Goal: Information Seeking & Learning: Find specific fact

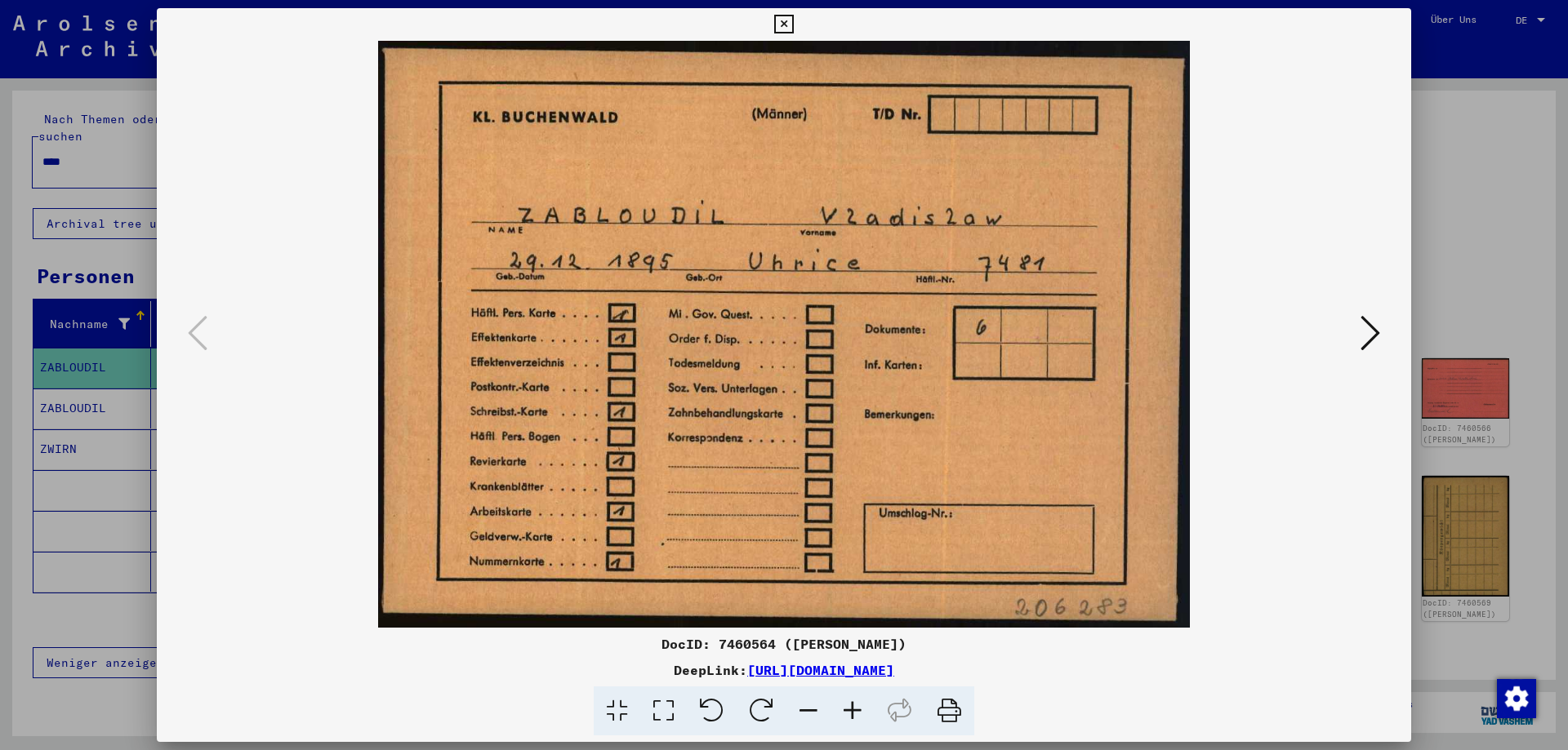
click at [793, 29] on icon at bounding box center [783, 24] width 19 height 20
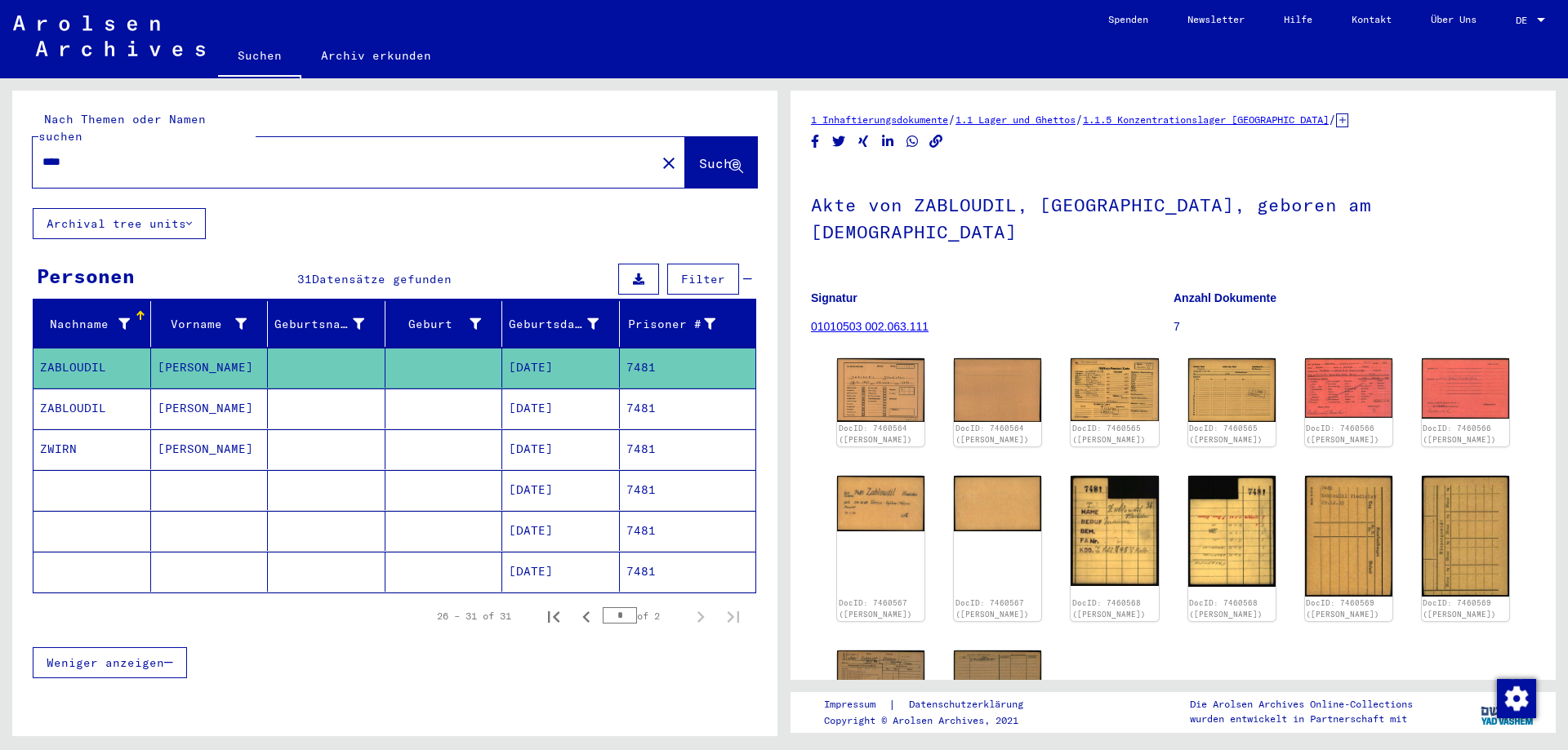
drag, startPoint x: 104, startPoint y: 148, endPoint x: 0, endPoint y: 153, distance: 104.1
click at [42, 154] on input "****" at bounding box center [344, 162] width 604 height 17
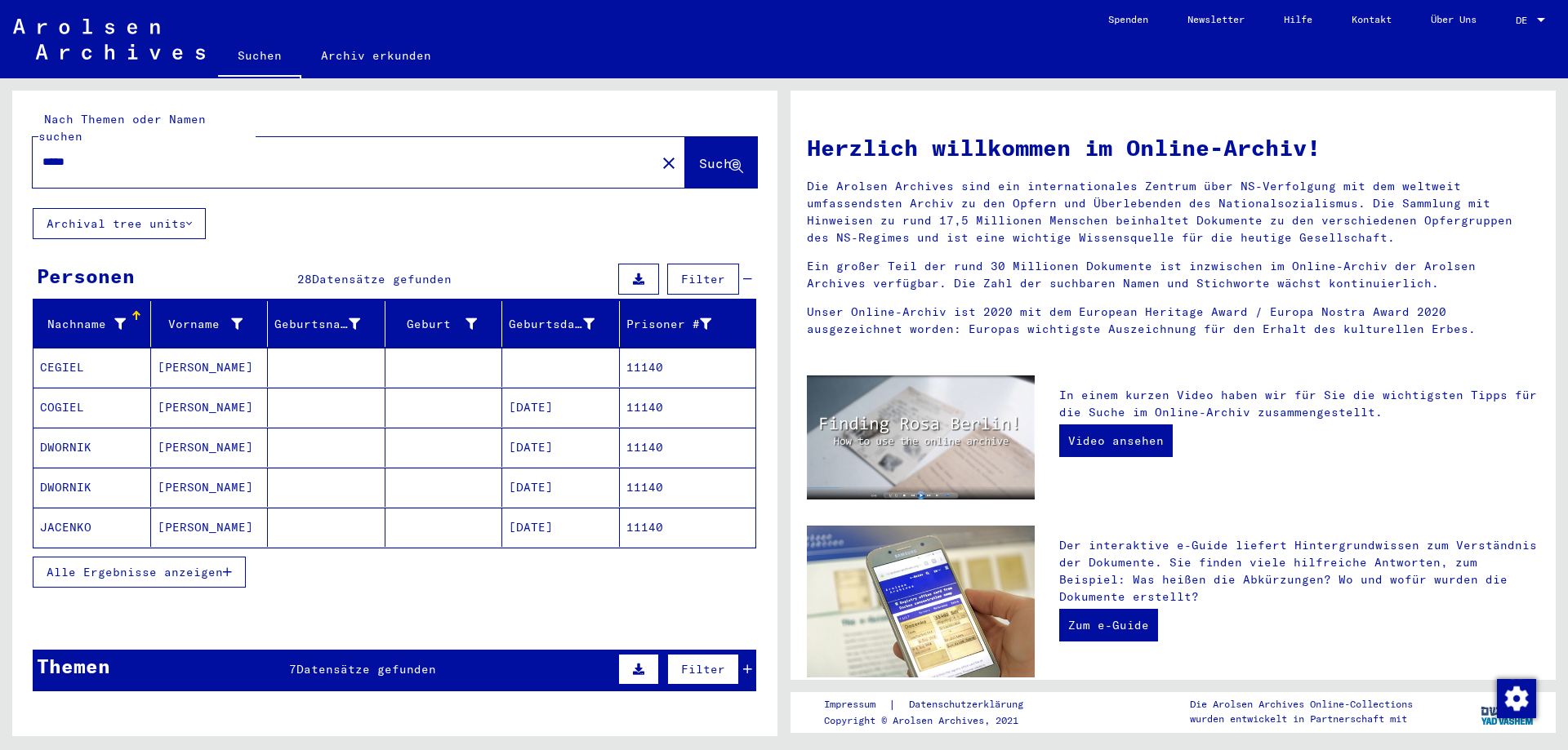
click at [126, 565] on span "Alle Ergebnisse anzeigen" at bounding box center [134, 572] width 176 height 14
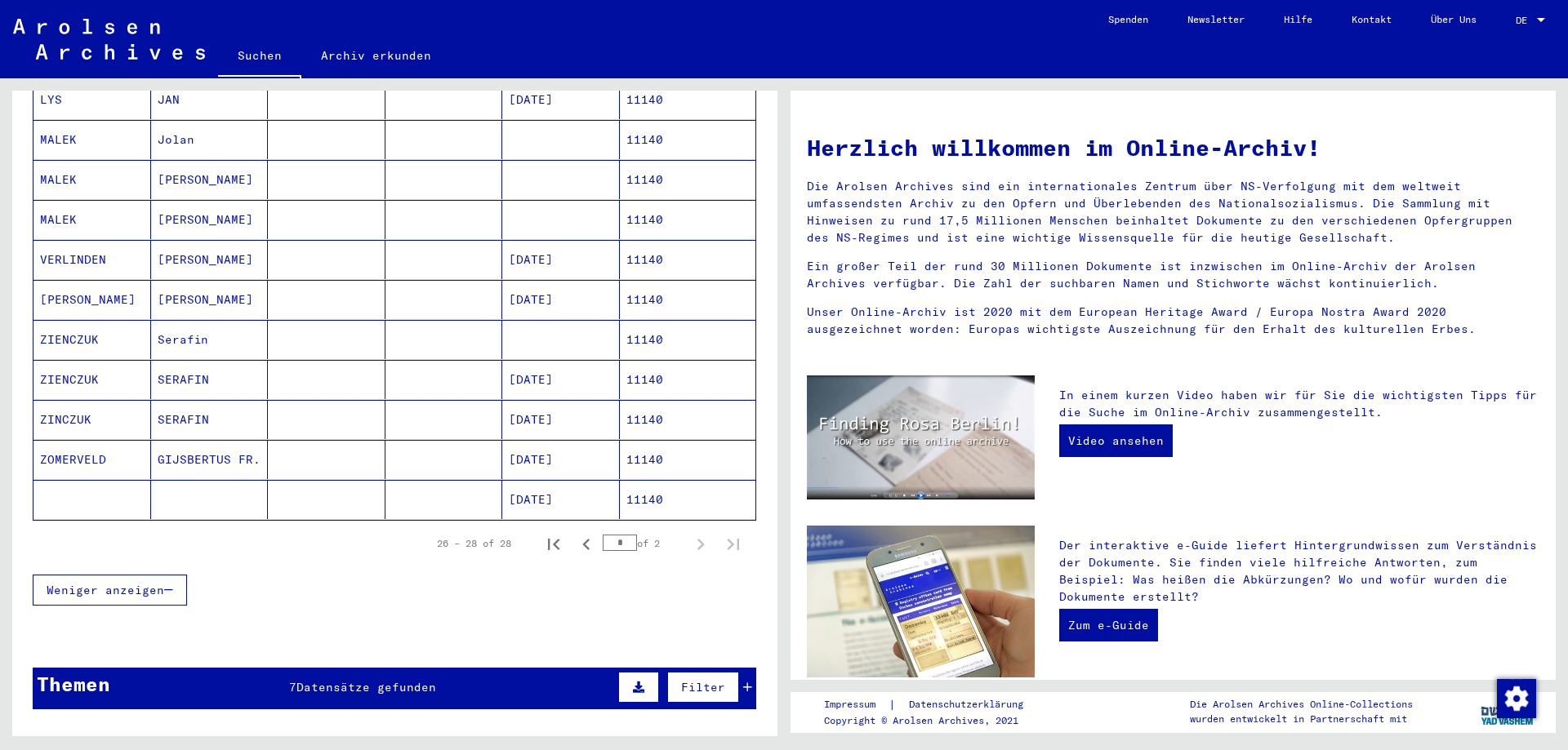
scroll to position [882, 0]
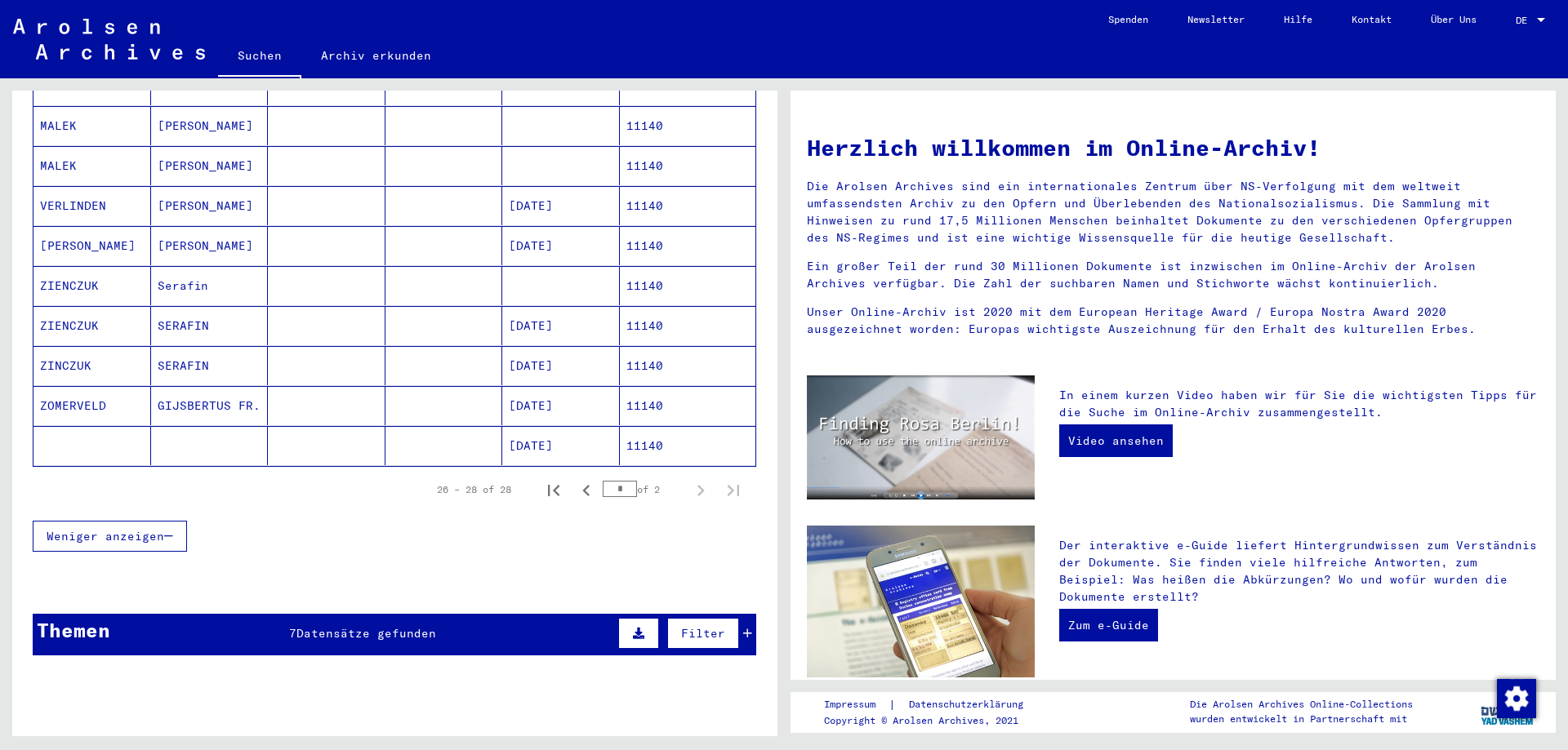
click at [330, 311] on mat-cell at bounding box center [326, 325] width 117 height 39
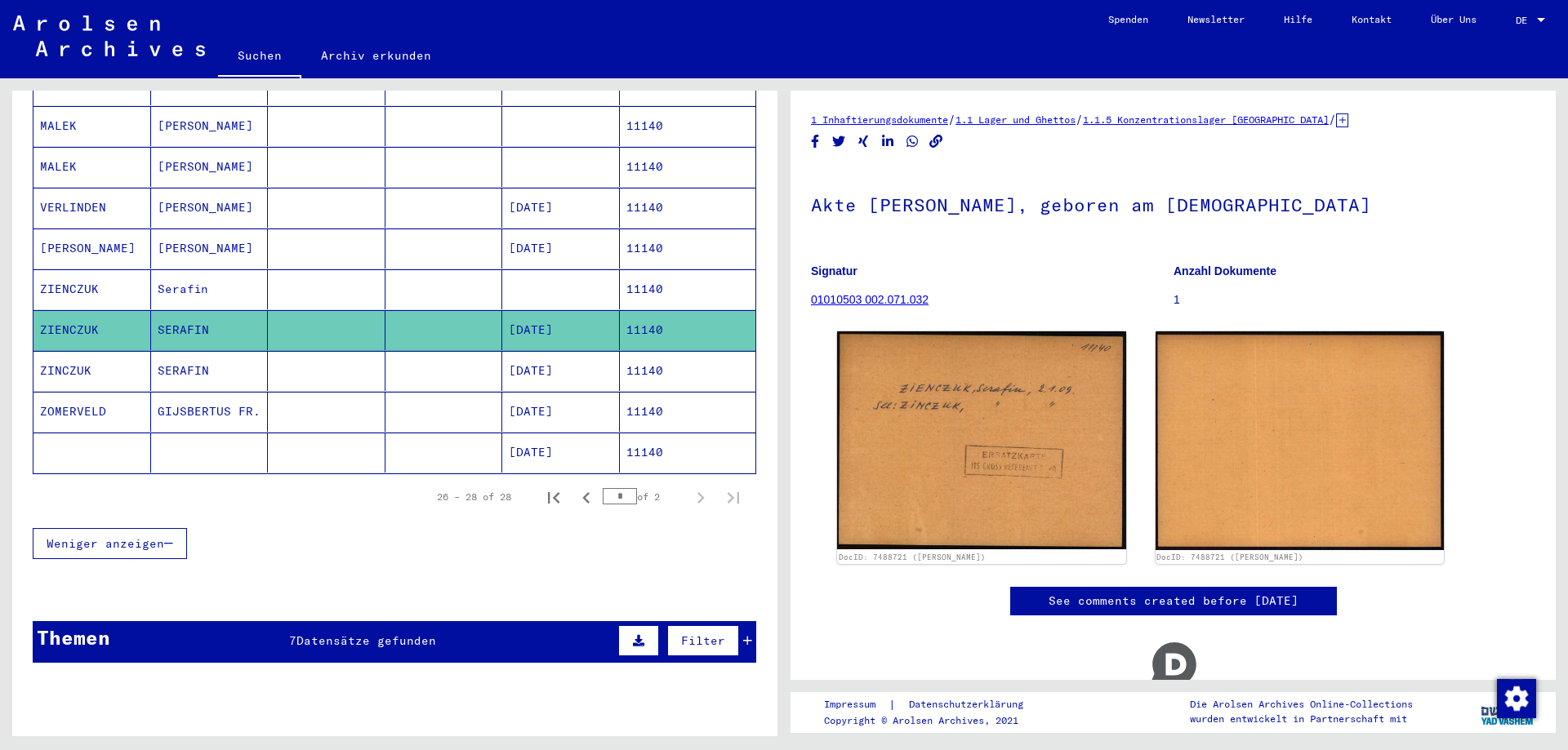
click at [326, 358] on mat-cell at bounding box center [326, 370] width 117 height 40
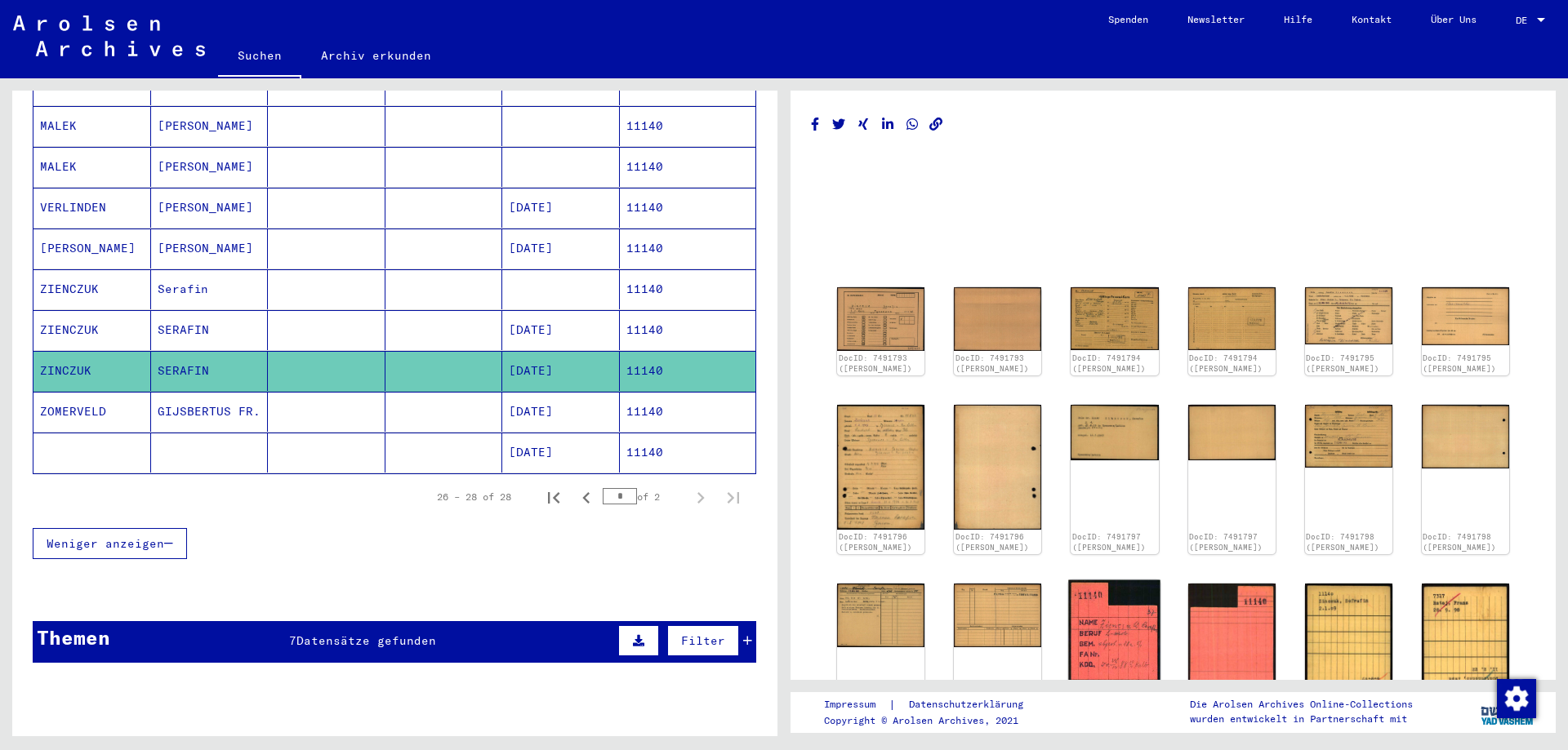
click at [1114, 638] on img at bounding box center [1115, 640] width 92 height 120
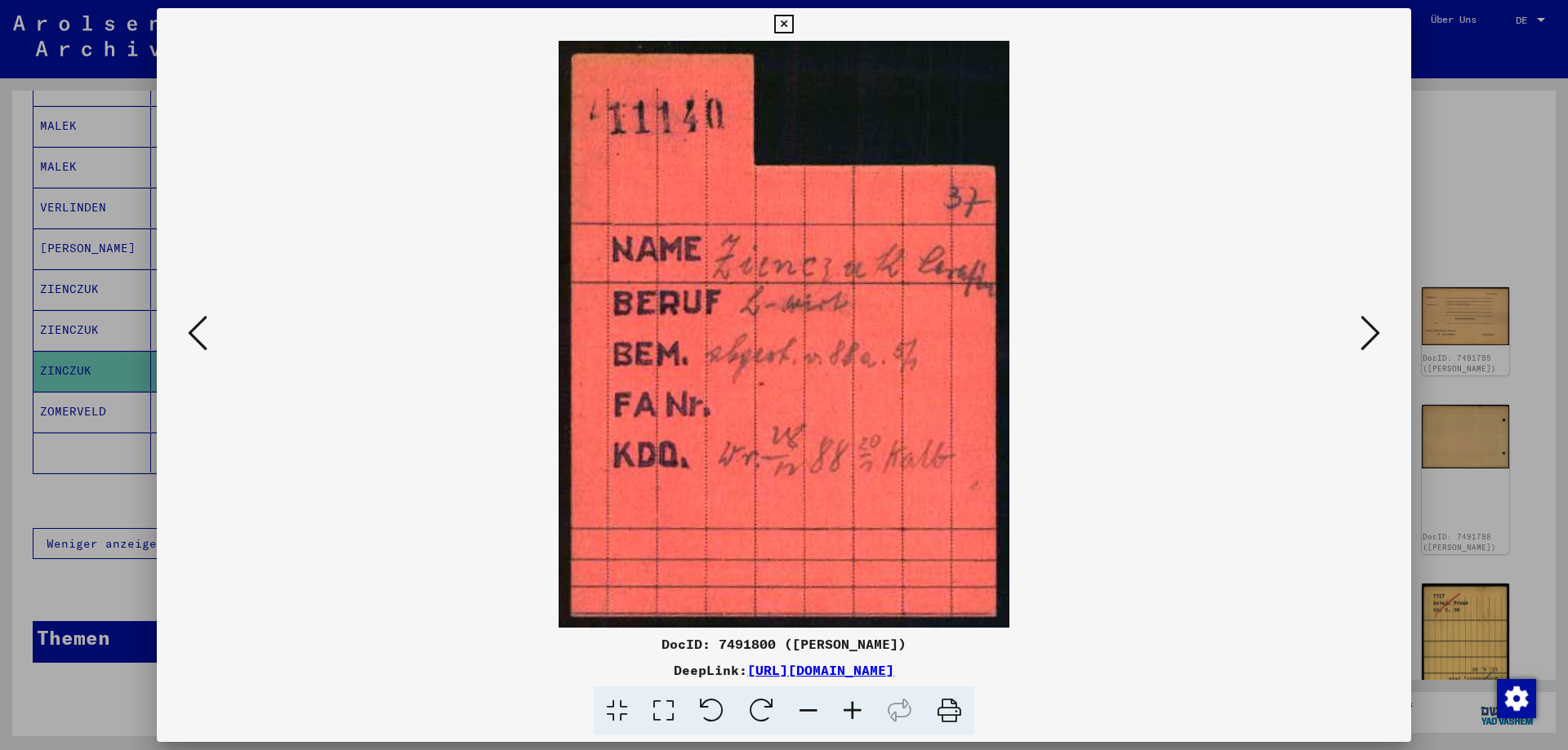
click at [793, 27] on icon at bounding box center [783, 24] width 19 height 20
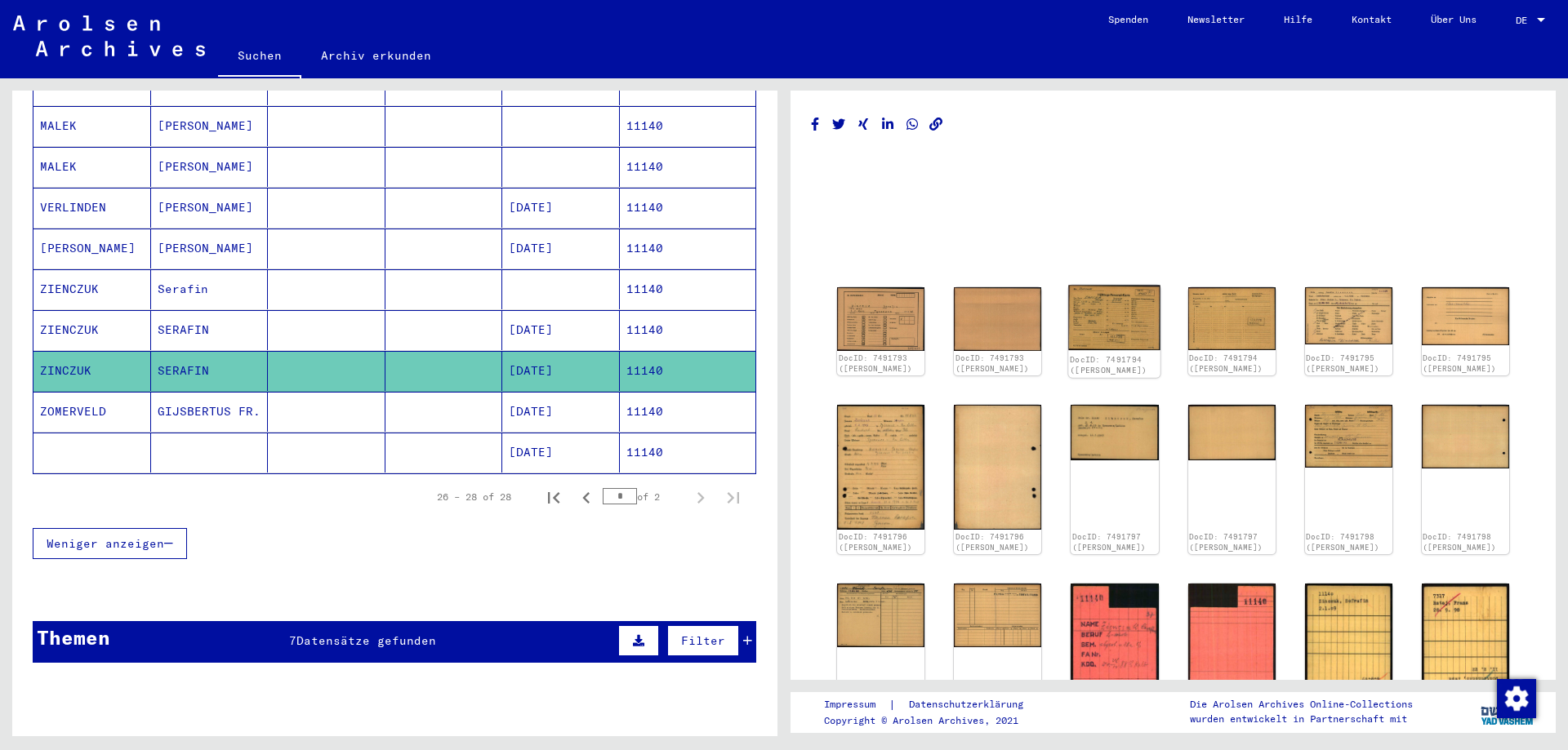
click at [1114, 317] on img at bounding box center [1115, 318] width 92 height 65
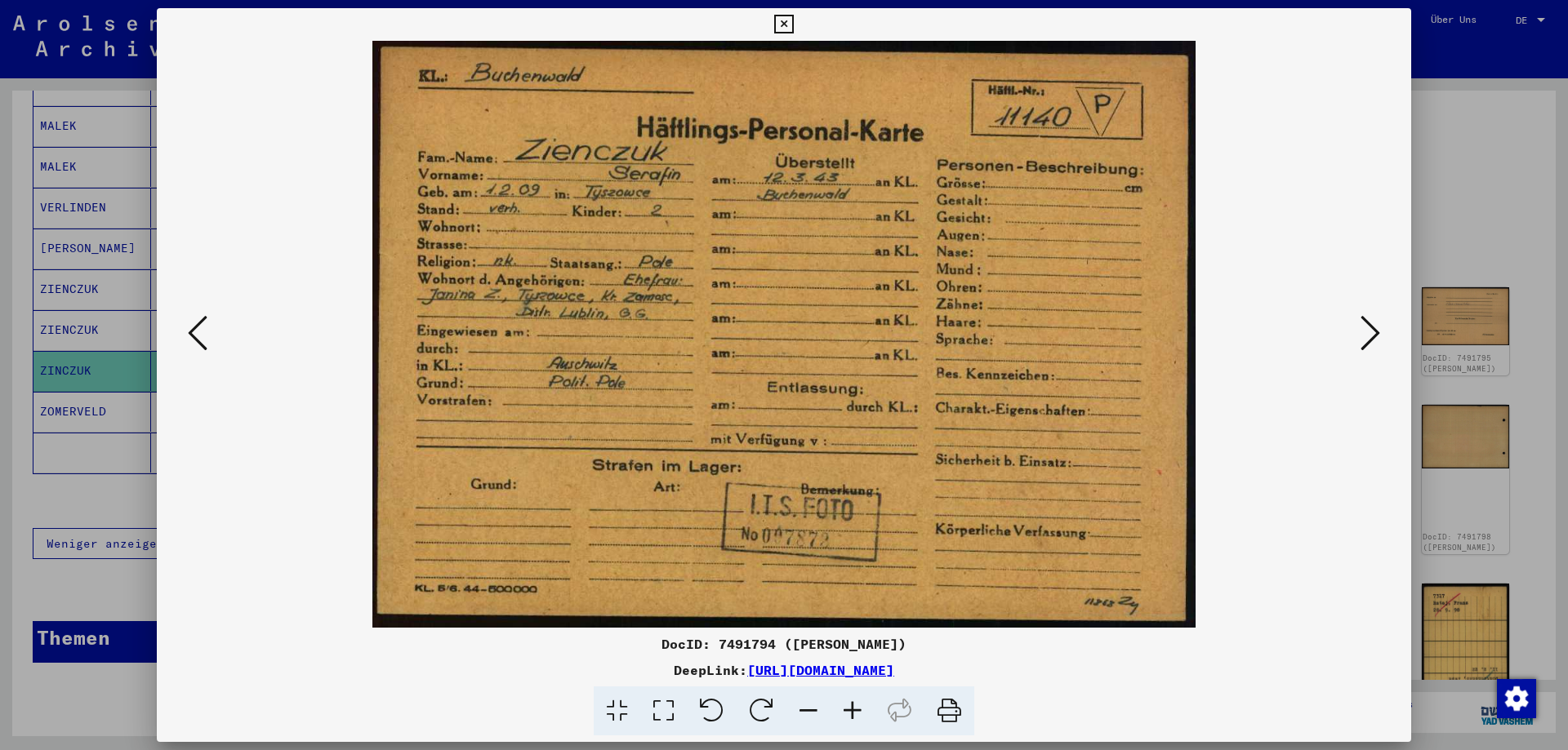
click at [793, 21] on icon at bounding box center [783, 24] width 19 height 20
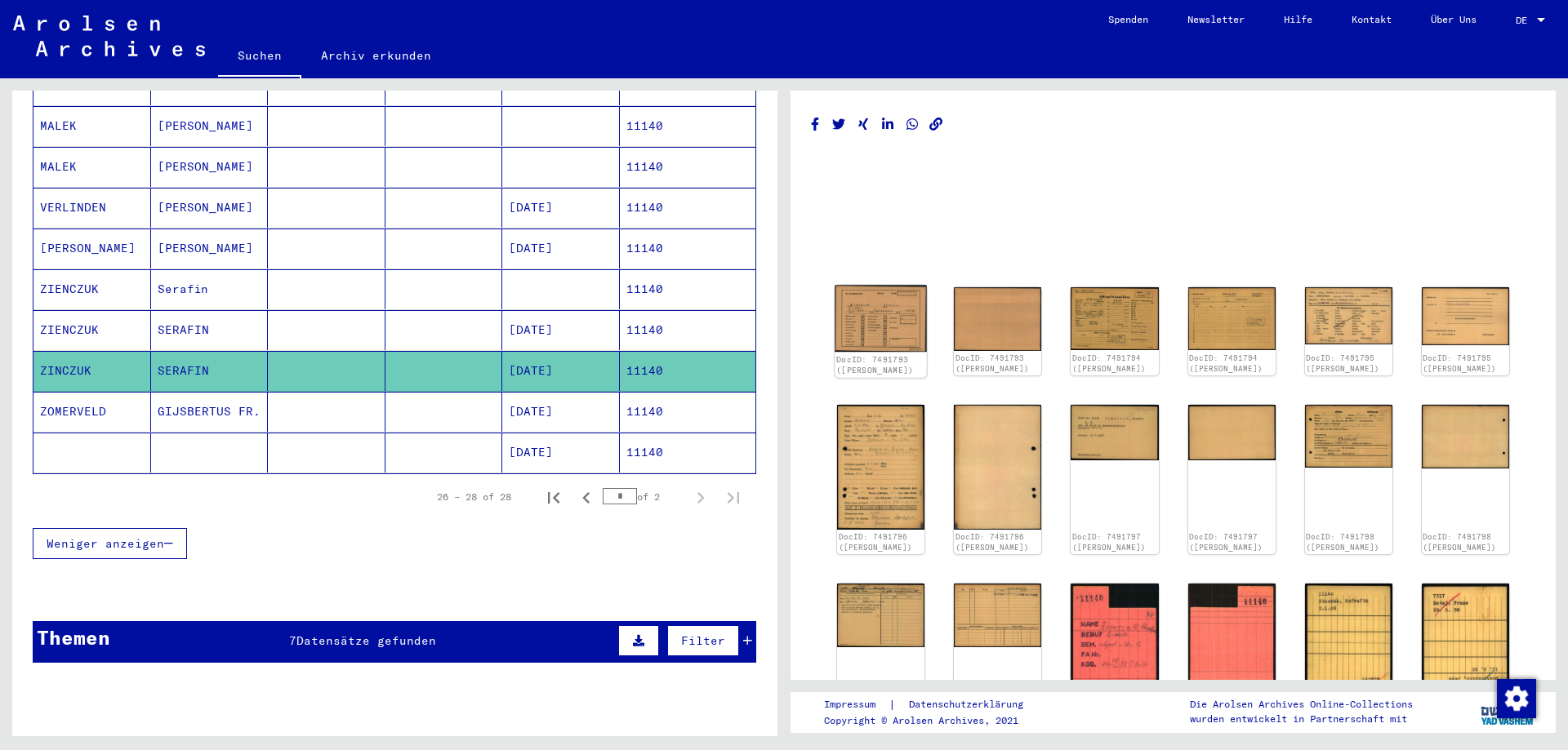
click at [886, 311] on img at bounding box center [880, 319] width 92 height 67
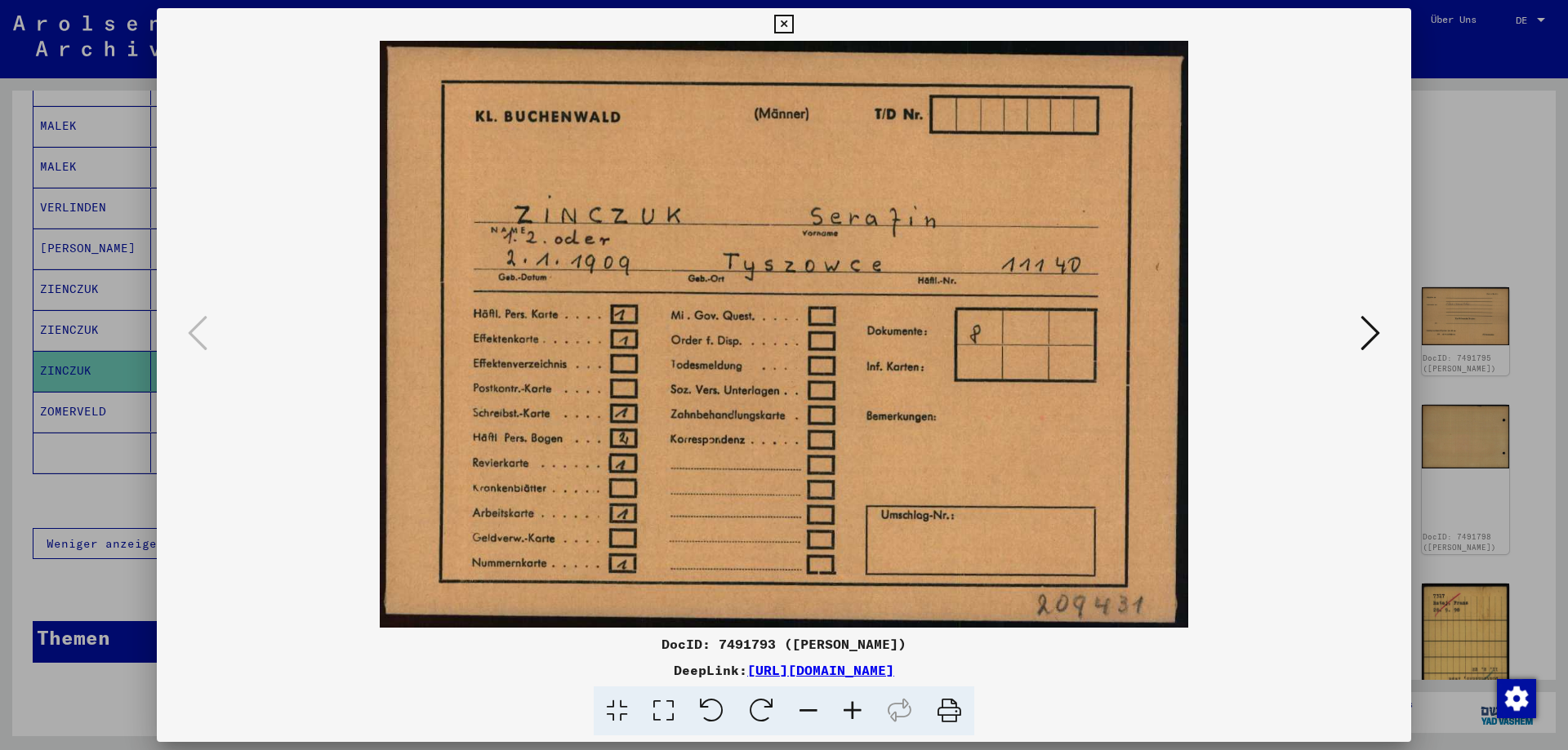
click at [793, 22] on icon at bounding box center [783, 24] width 19 height 20
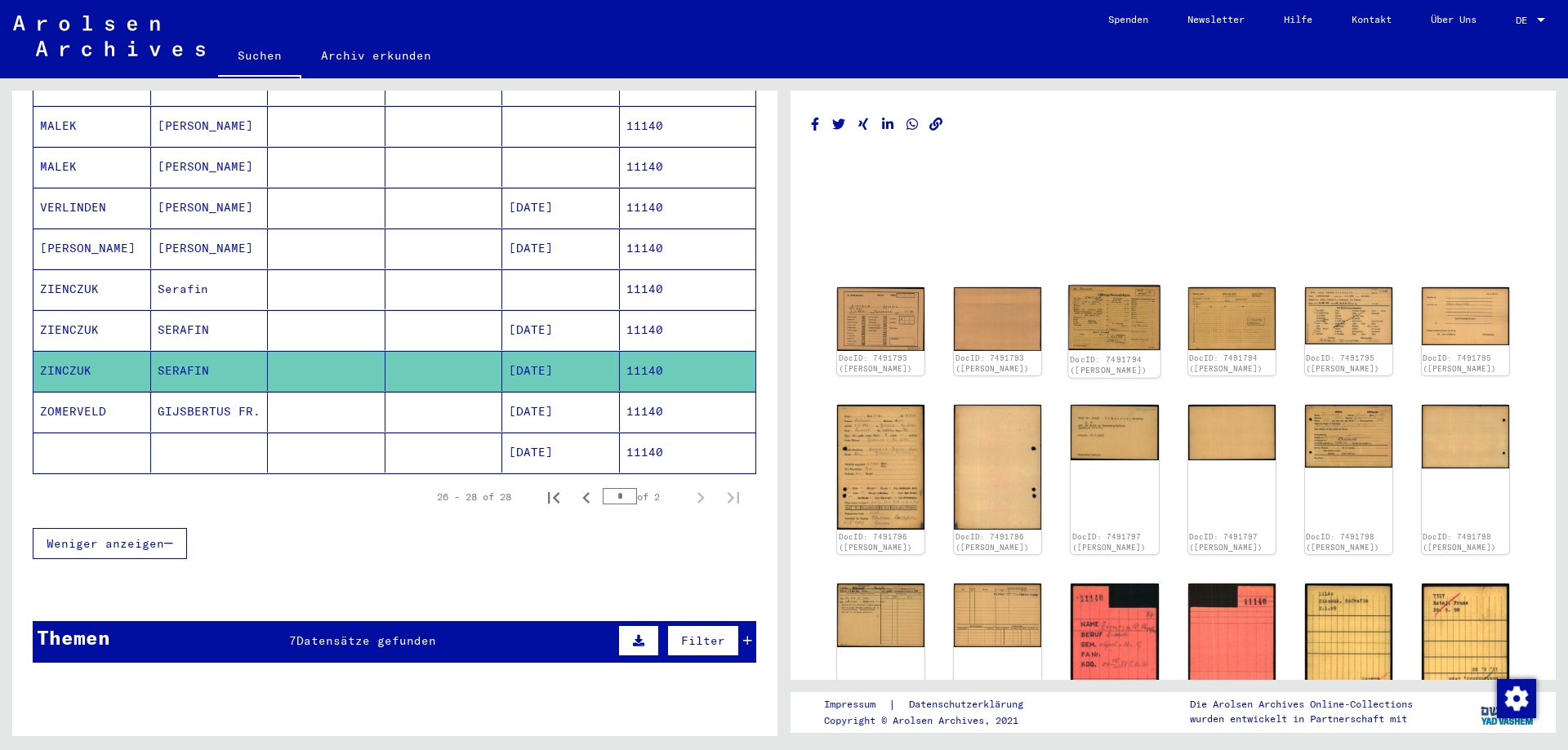
click at [1131, 317] on img at bounding box center [1115, 318] width 92 height 65
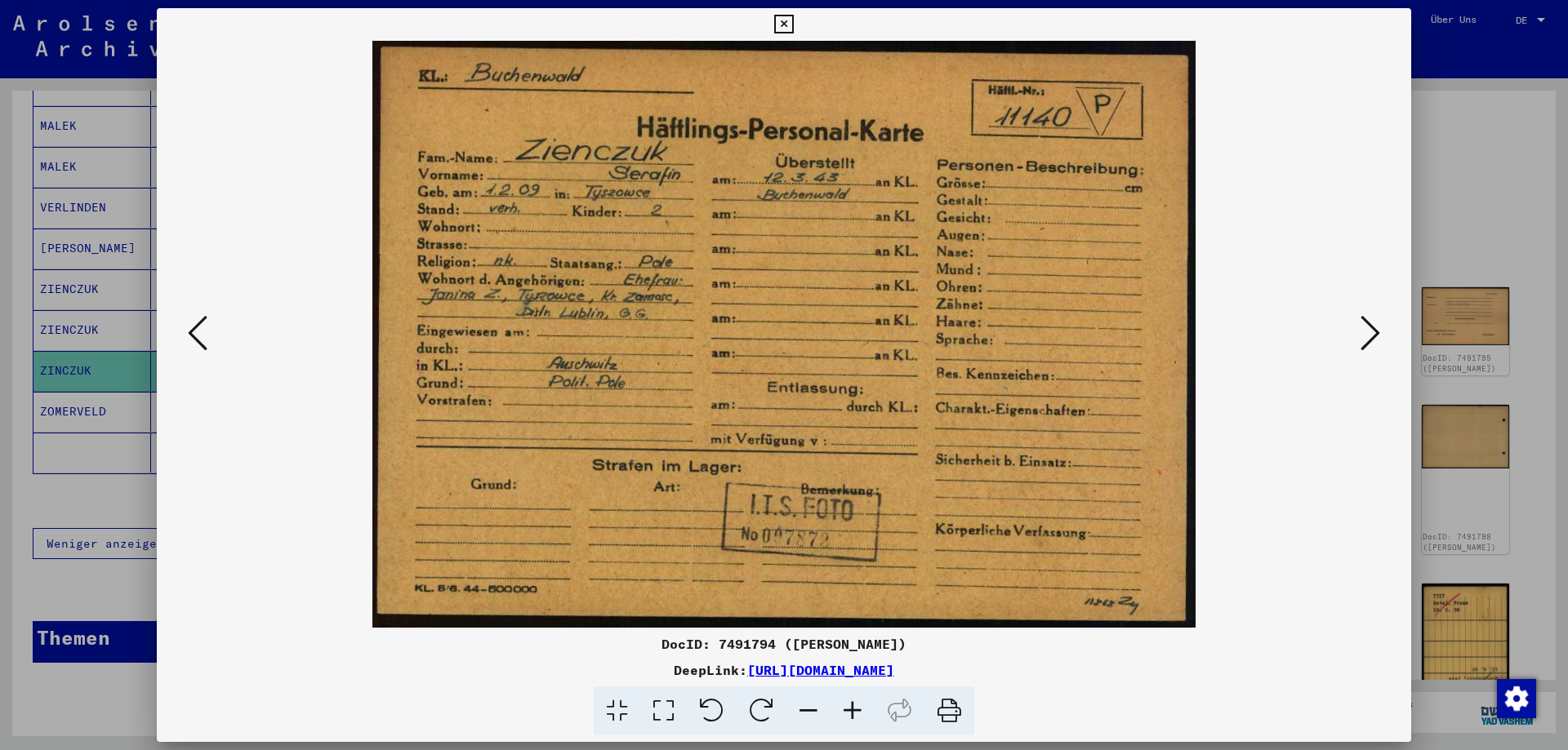
click at [793, 28] on icon at bounding box center [783, 24] width 19 height 20
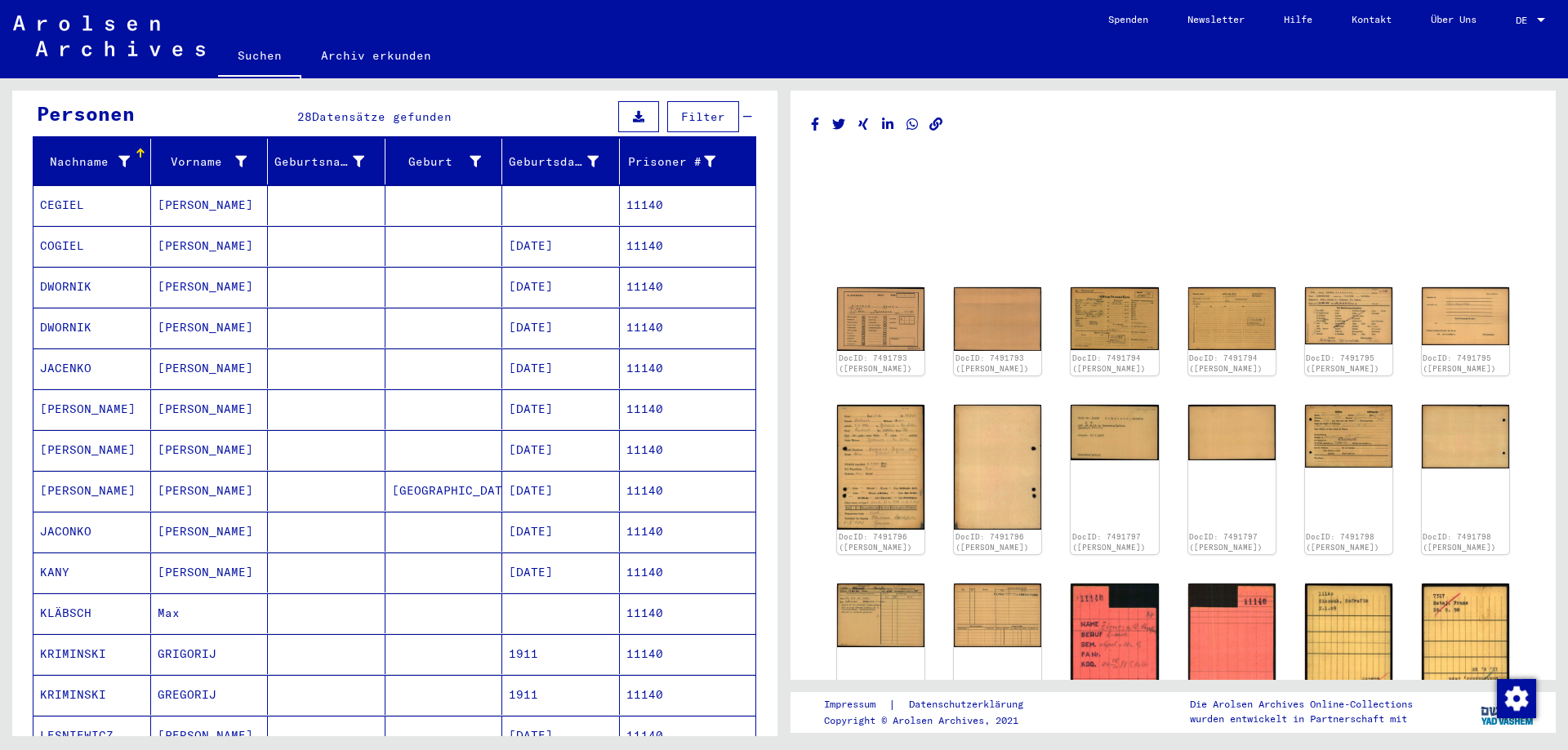
scroll to position [13, 0]
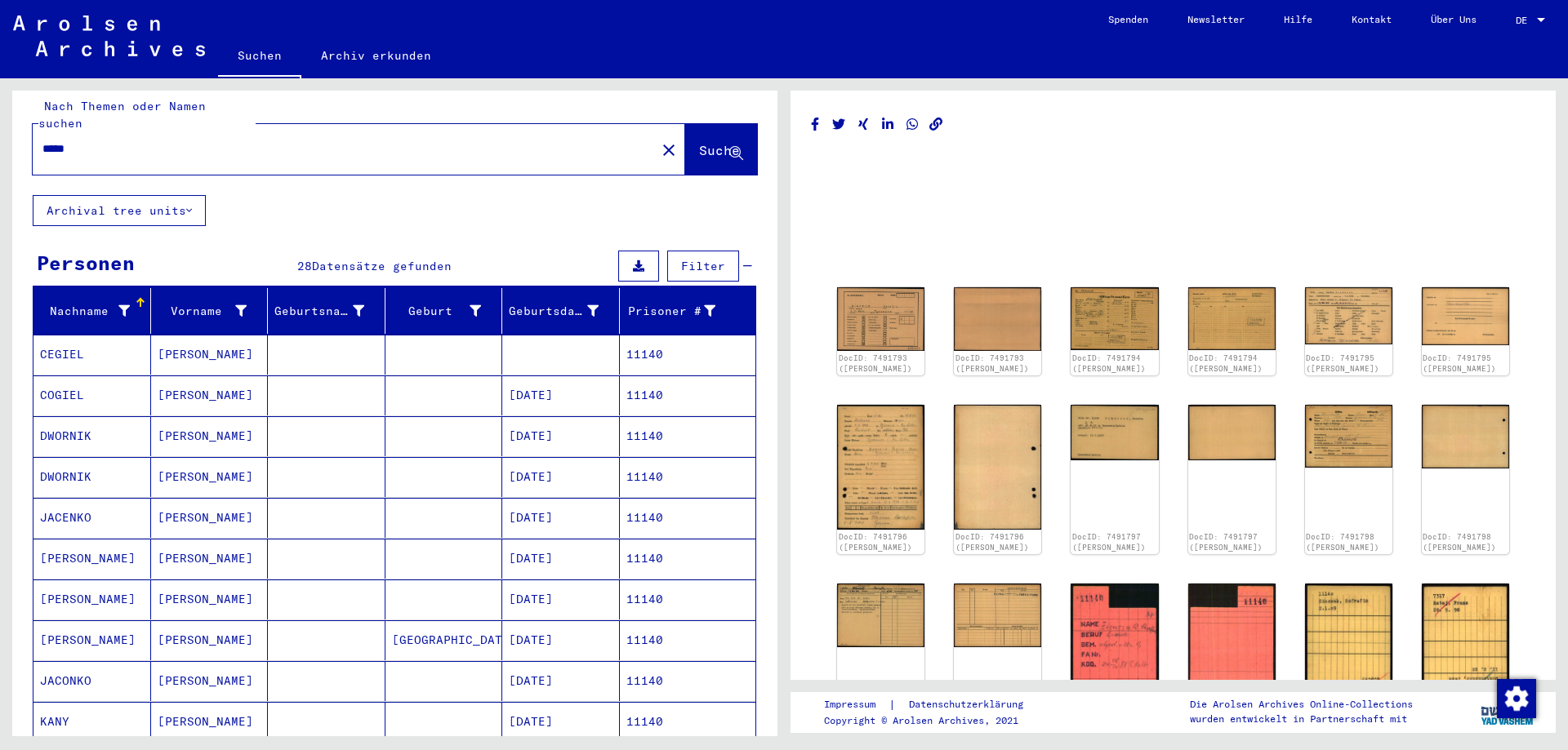
drag, startPoint x: 56, startPoint y: 134, endPoint x: 298, endPoint y: 121, distance: 242.3
click at [297, 140] on input "*****" at bounding box center [344, 148] width 604 height 17
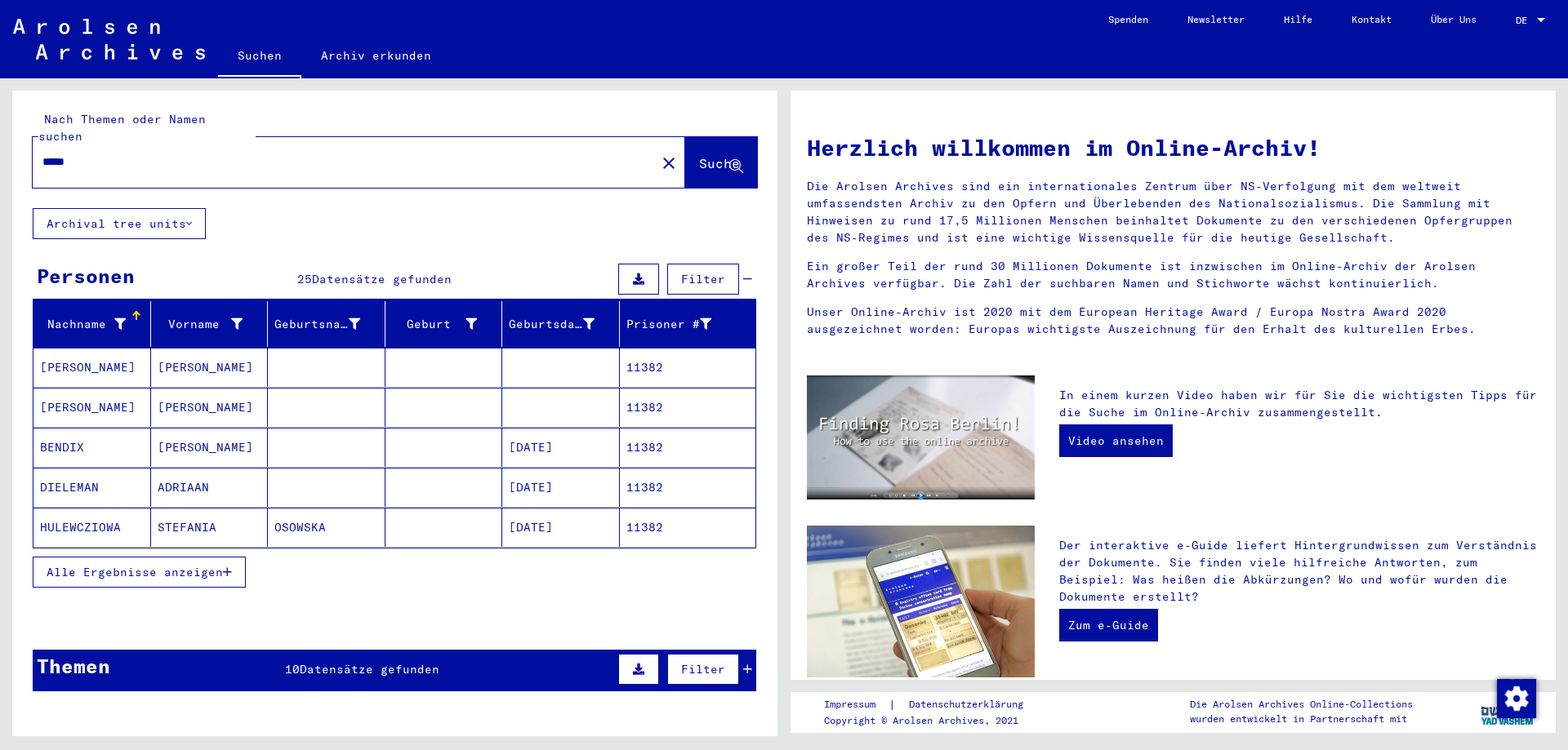
click at [205, 565] on span "Alle Ergebnisse anzeigen" at bounding box center [134, 572] width 176 height 14
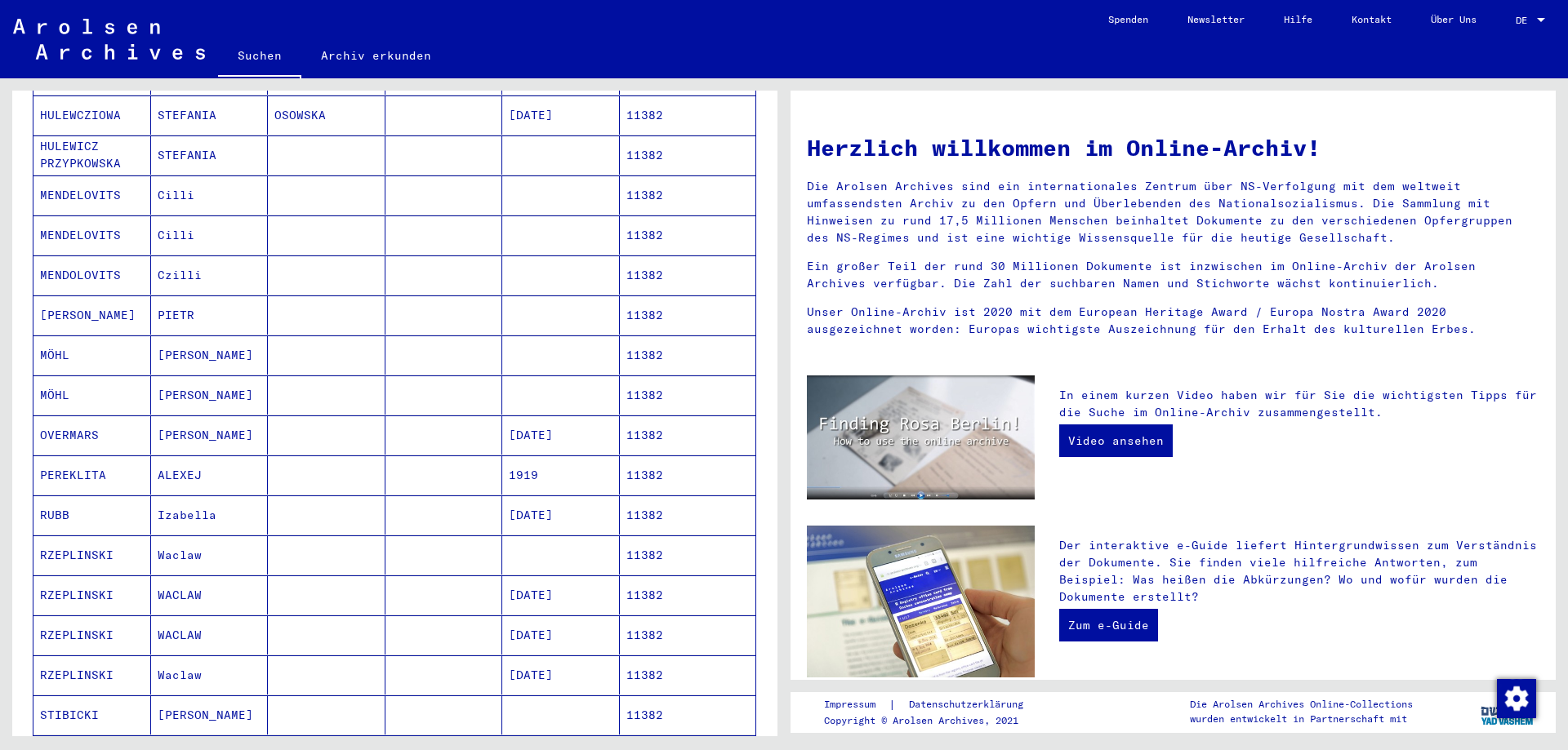
scroll to position [441, 0]
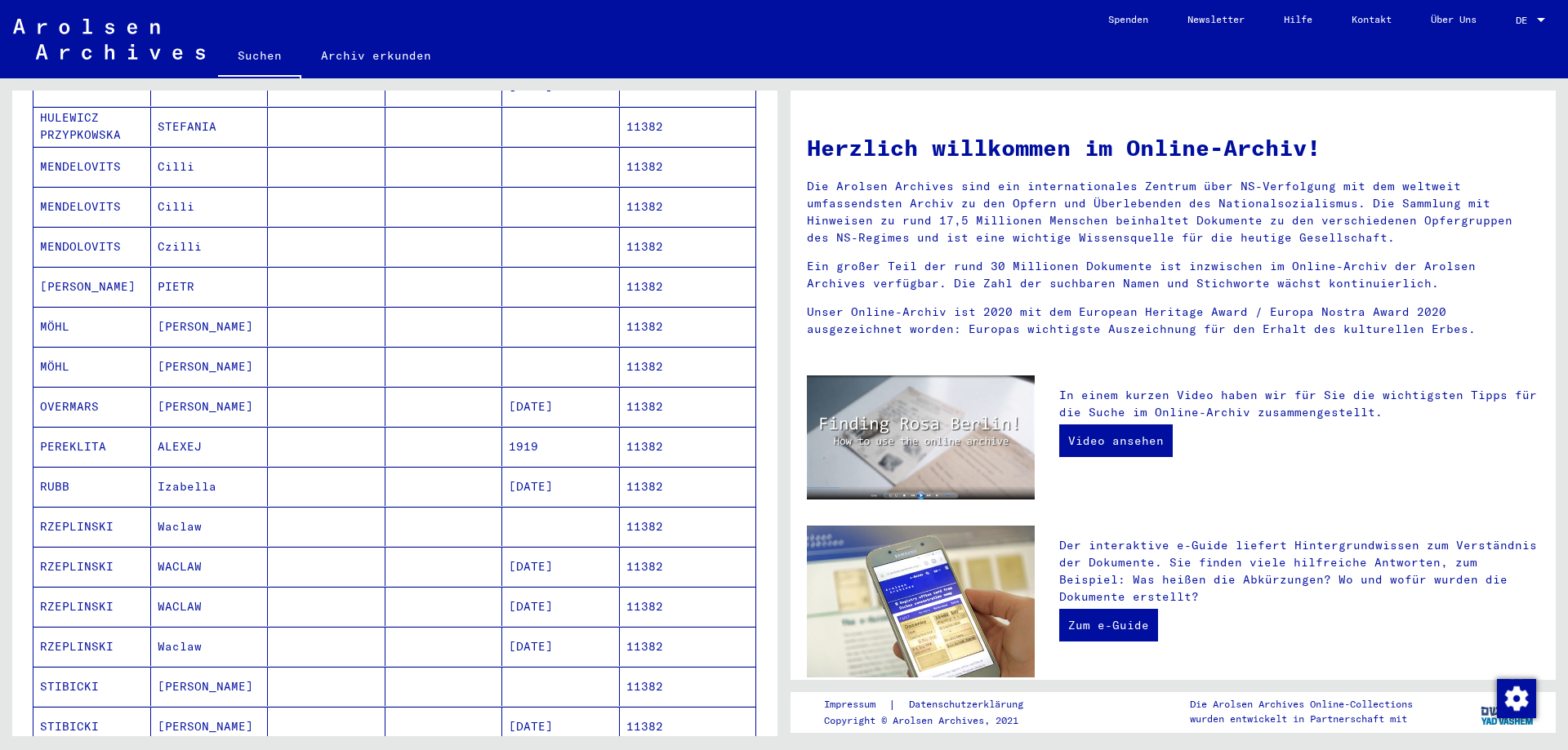
click at [302, 557] on mat-cell at bounding box center [326, 566] width 117 height 39
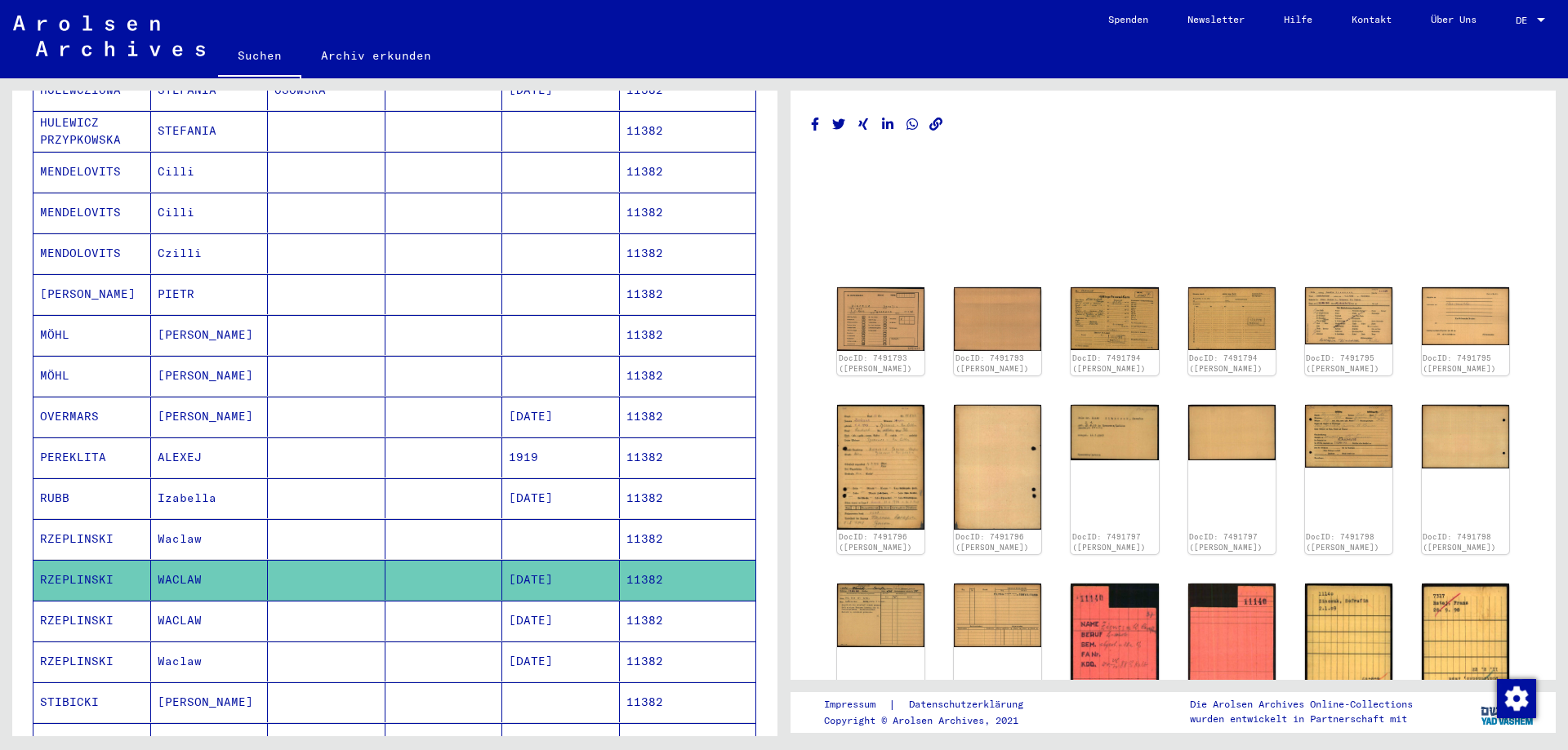
scroll to position [445, 0]
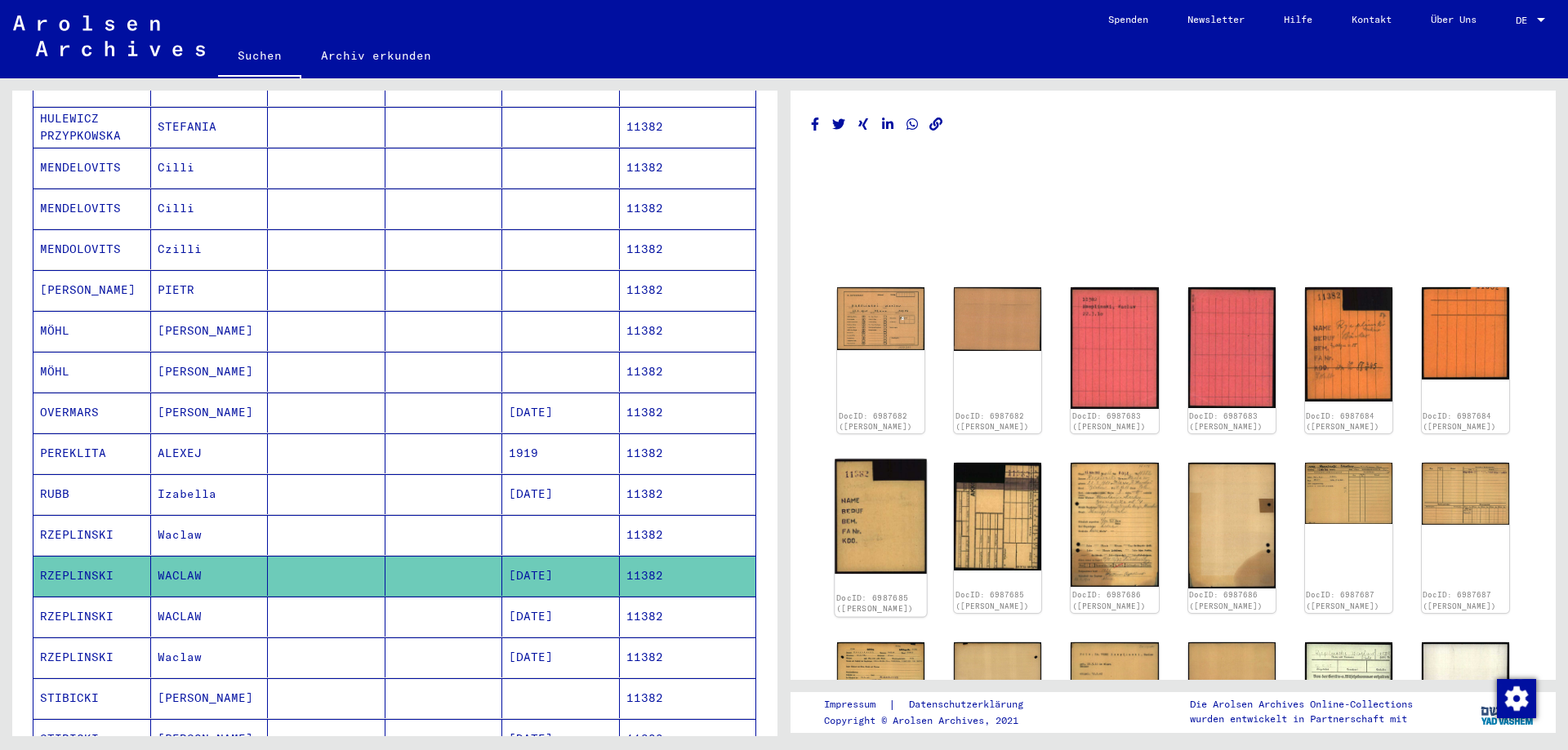
click at [875, 526] on img at bounding box center [880, 517] width 92 height 115
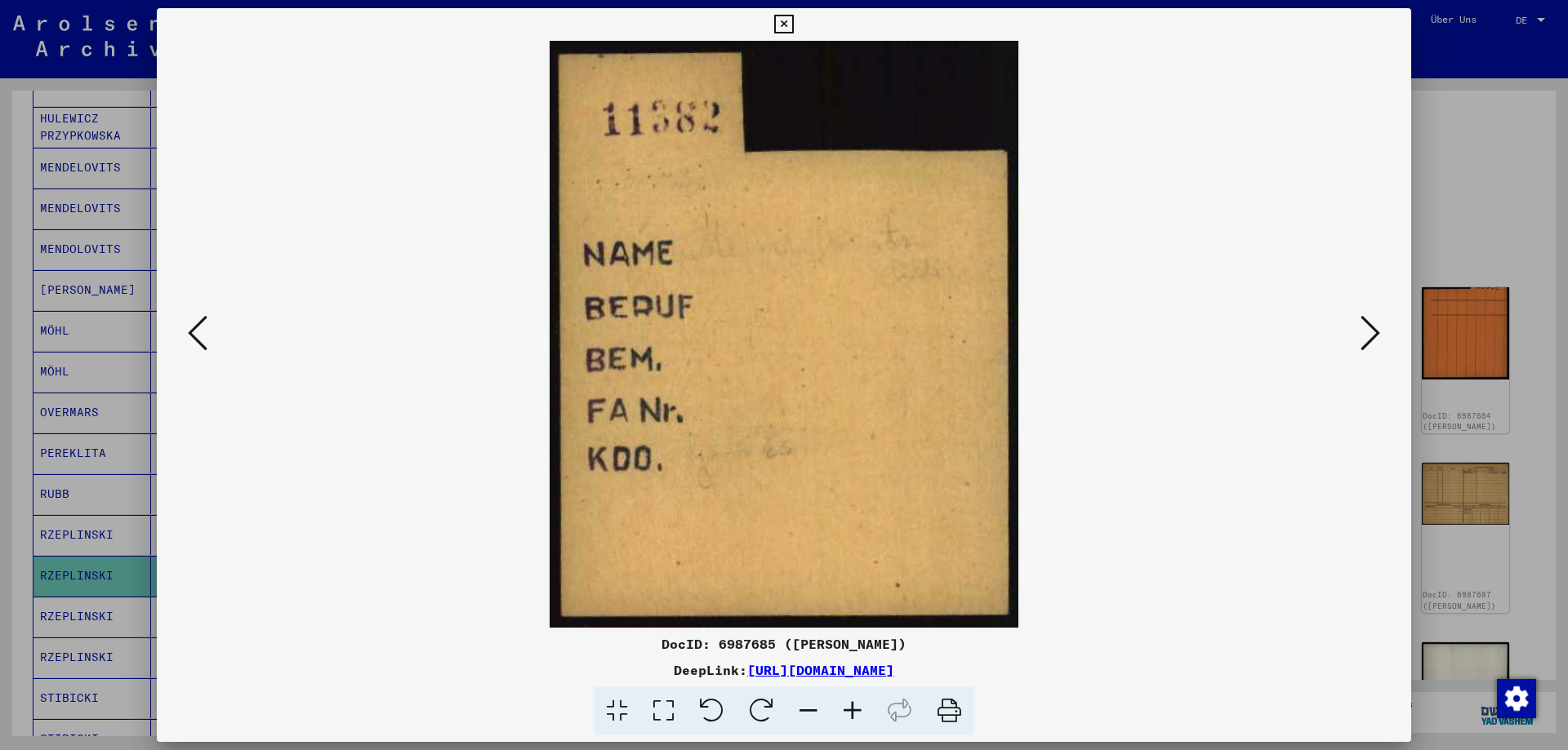
click at [793, 29] on icon at bounding box center [783, 24] width 19 height 20
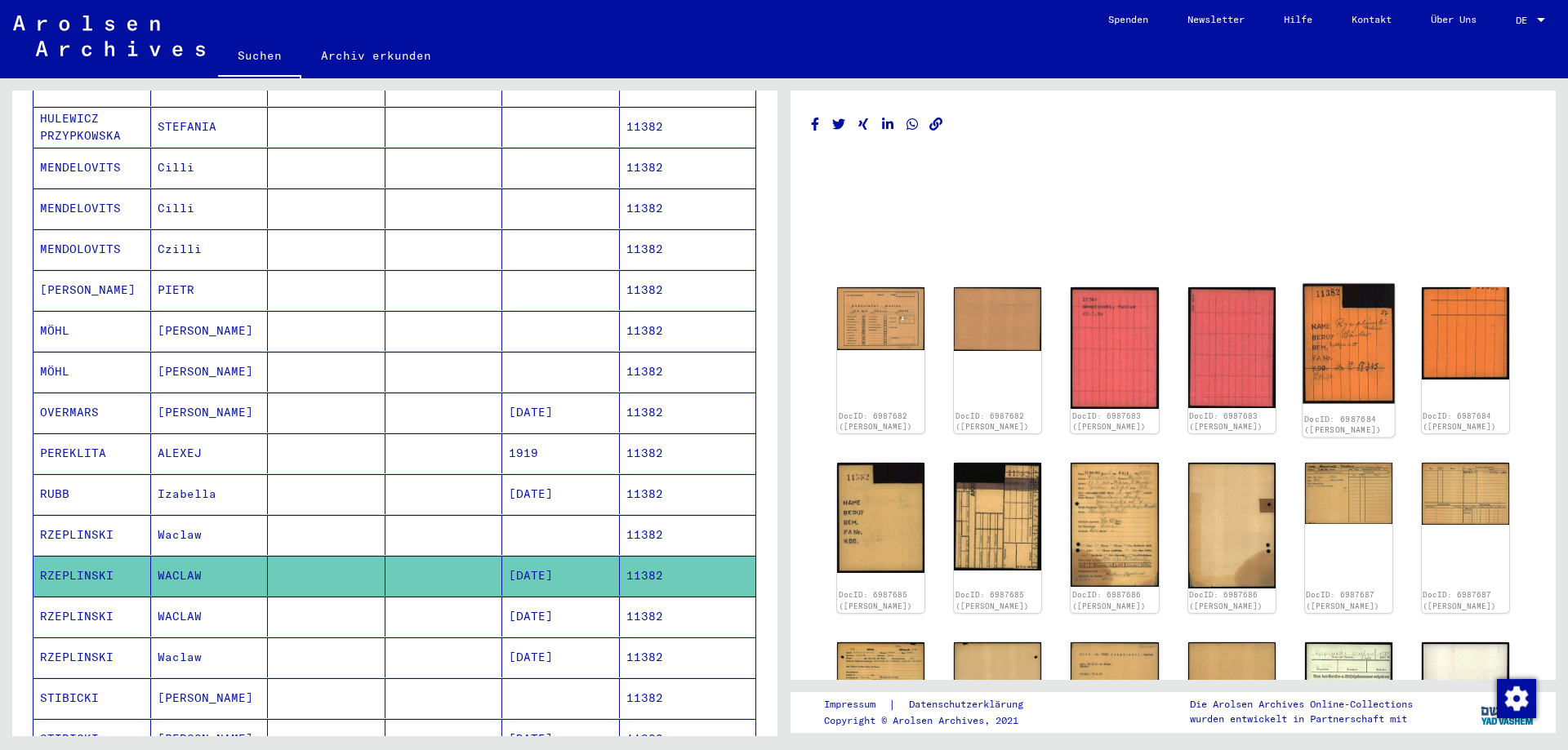
click at [1348, 365] on img at bounding box center [1348, 343] width 92 height 120
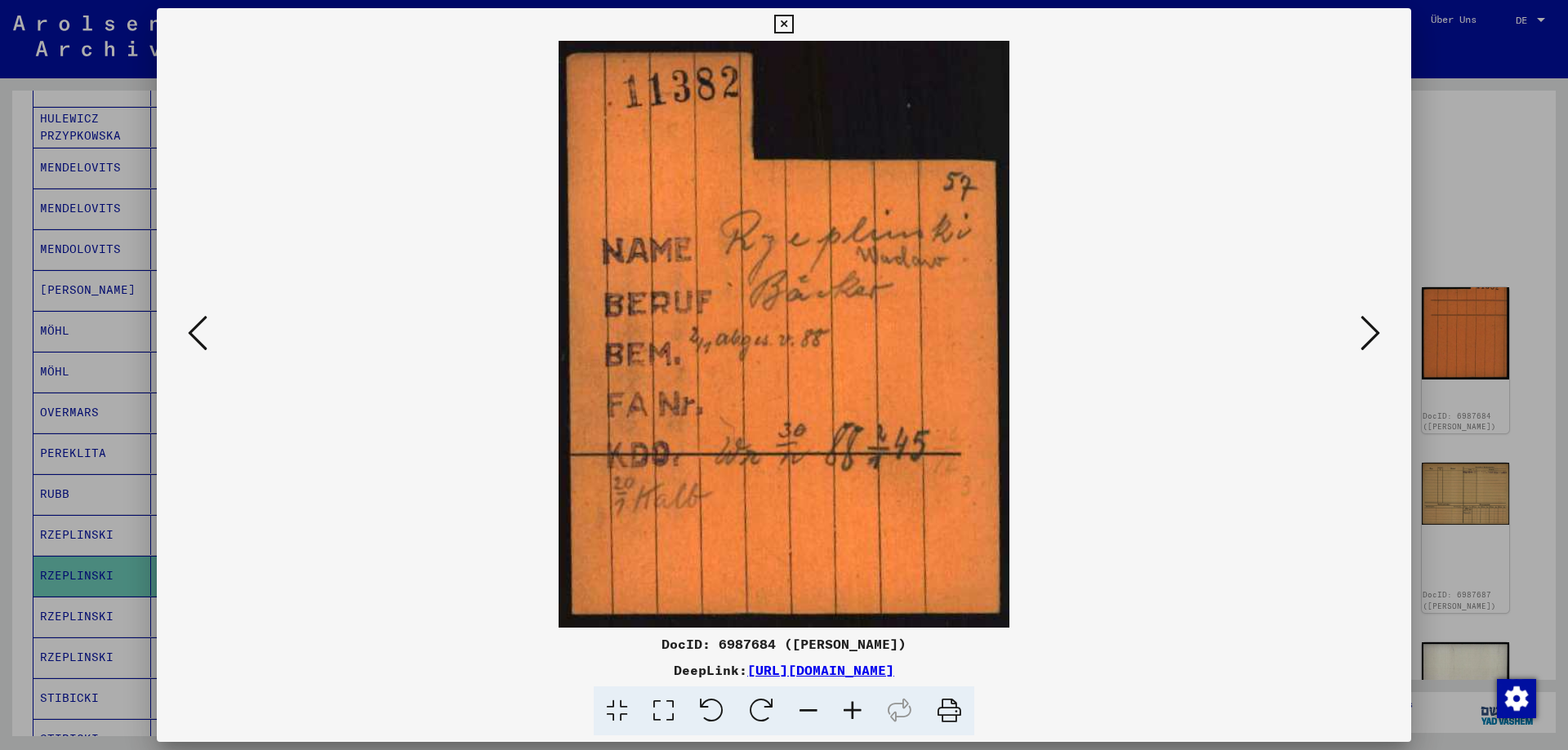
click at [793, 25] on icon at bounding box center [783, 24] width 19 height 20
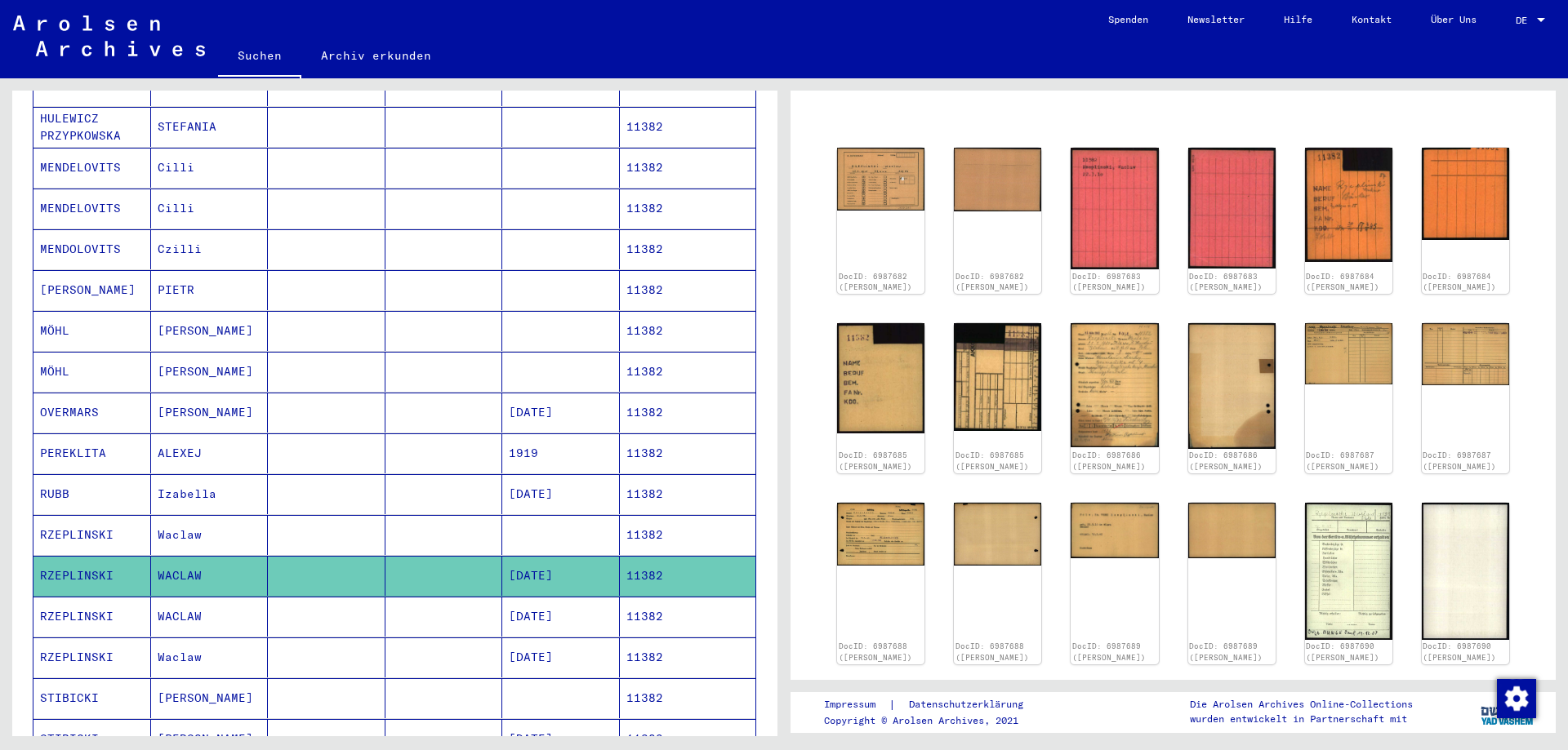
scroll to position [103, 0]
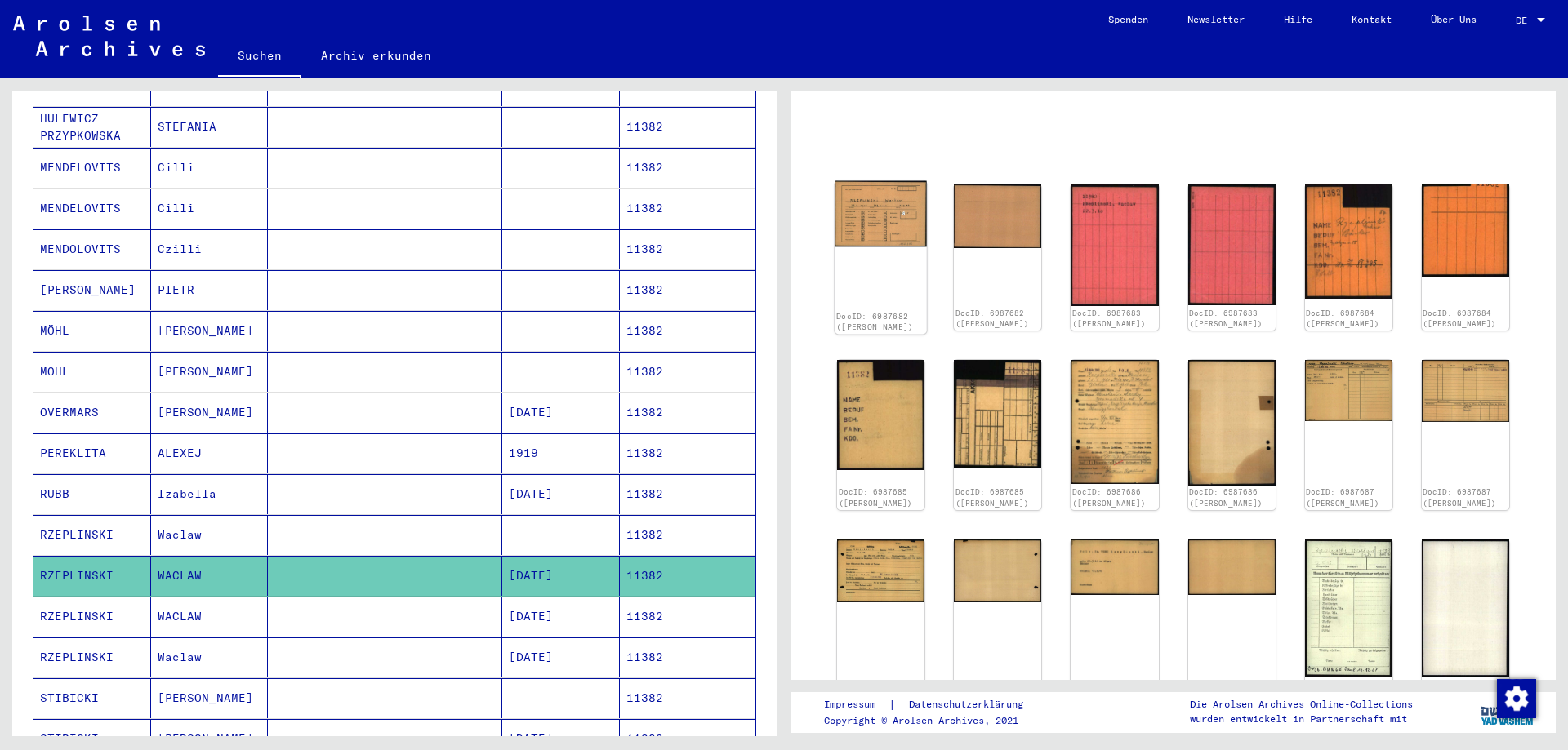
click at [877, 219] on img at bounding box center [880, 214] width 92 height 66
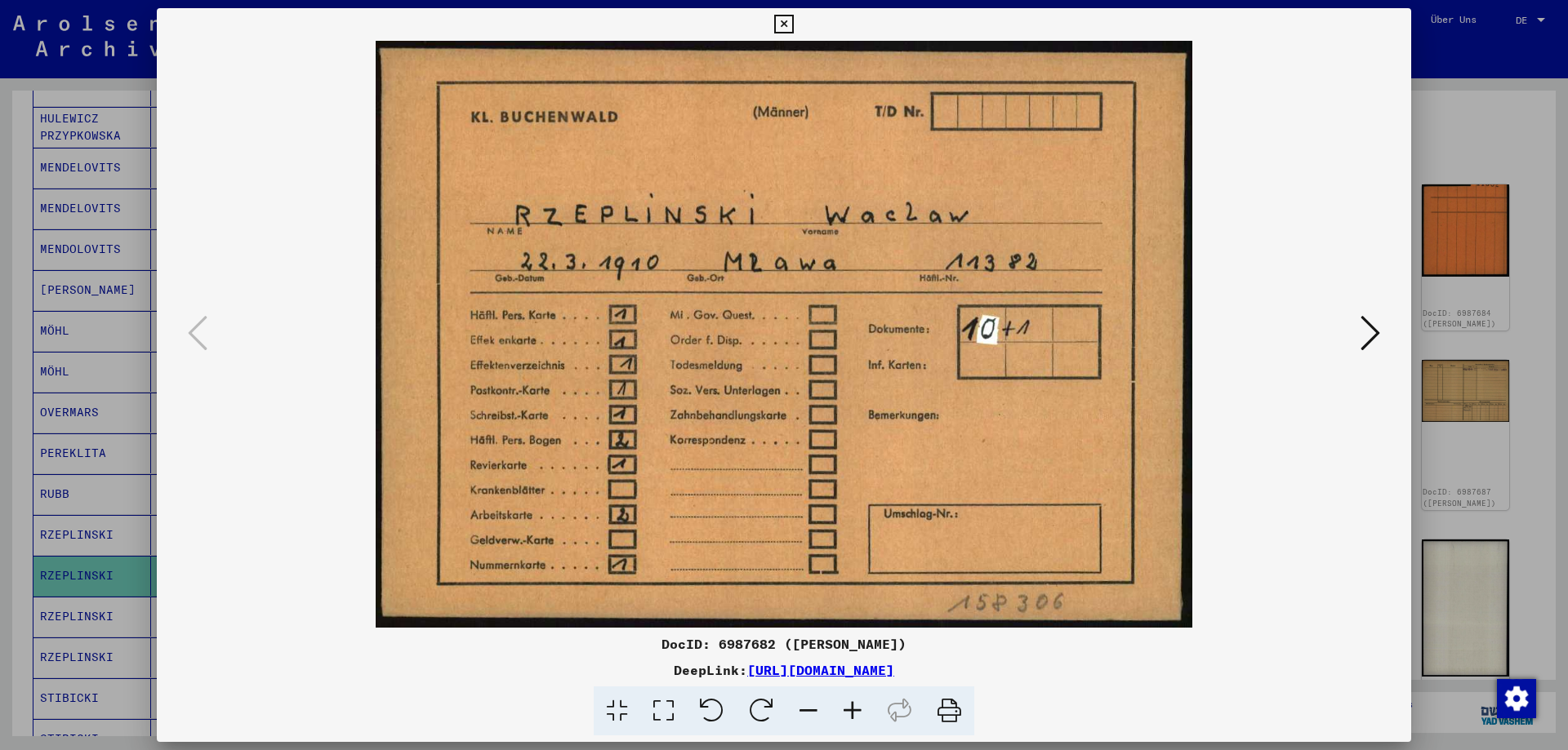
click at [1370, 341] on icon at bounding box center [1370, 333] width 20 height 39
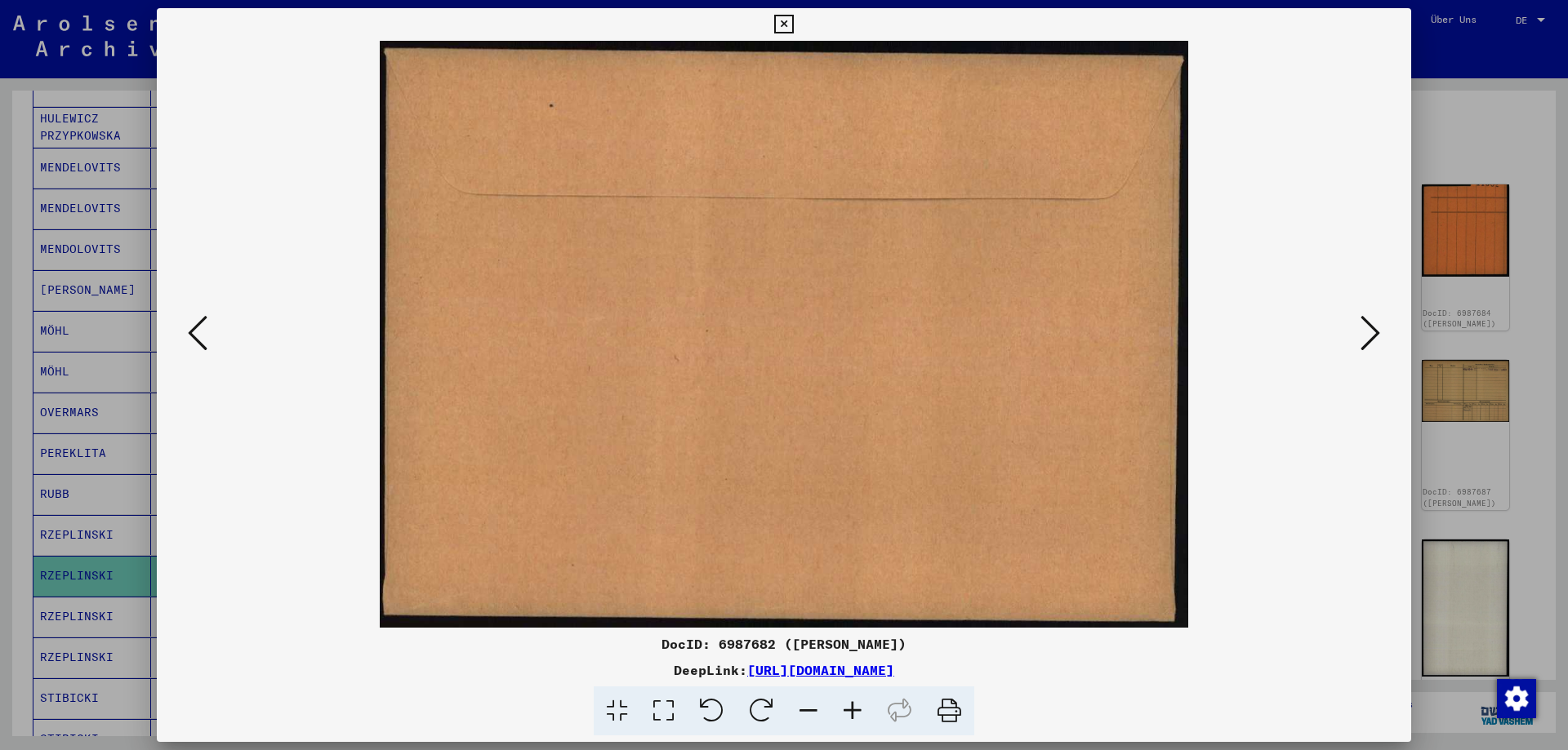
click at [1370, 341] on icon at bounding box center [1370, 333] width 20 height 39
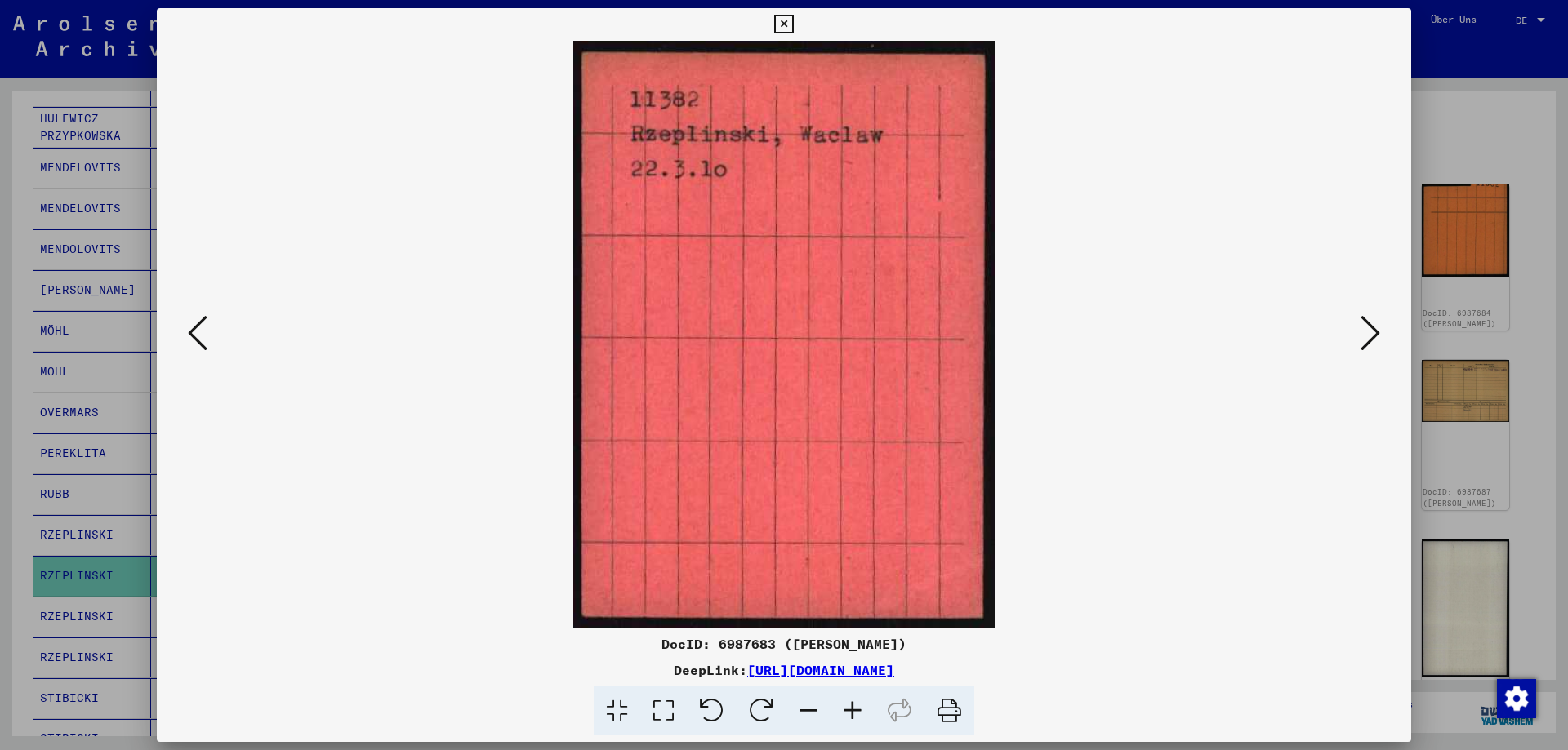
click at [1370, 341] on icon at bounding box center [1370, 333] width 20 height 39
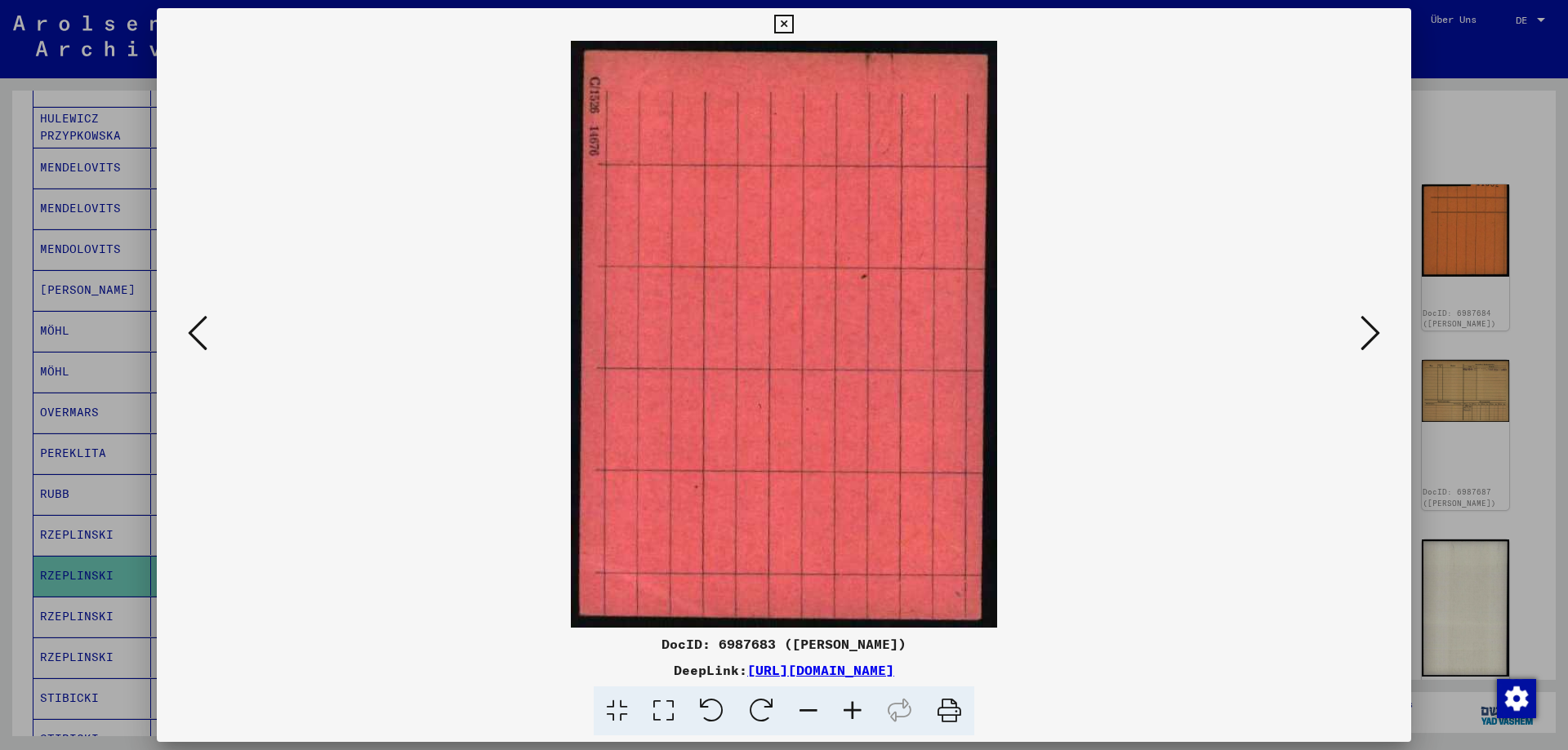
click at [1370, 341] on icon at bounding box center [1370, 333] width 20 height 39
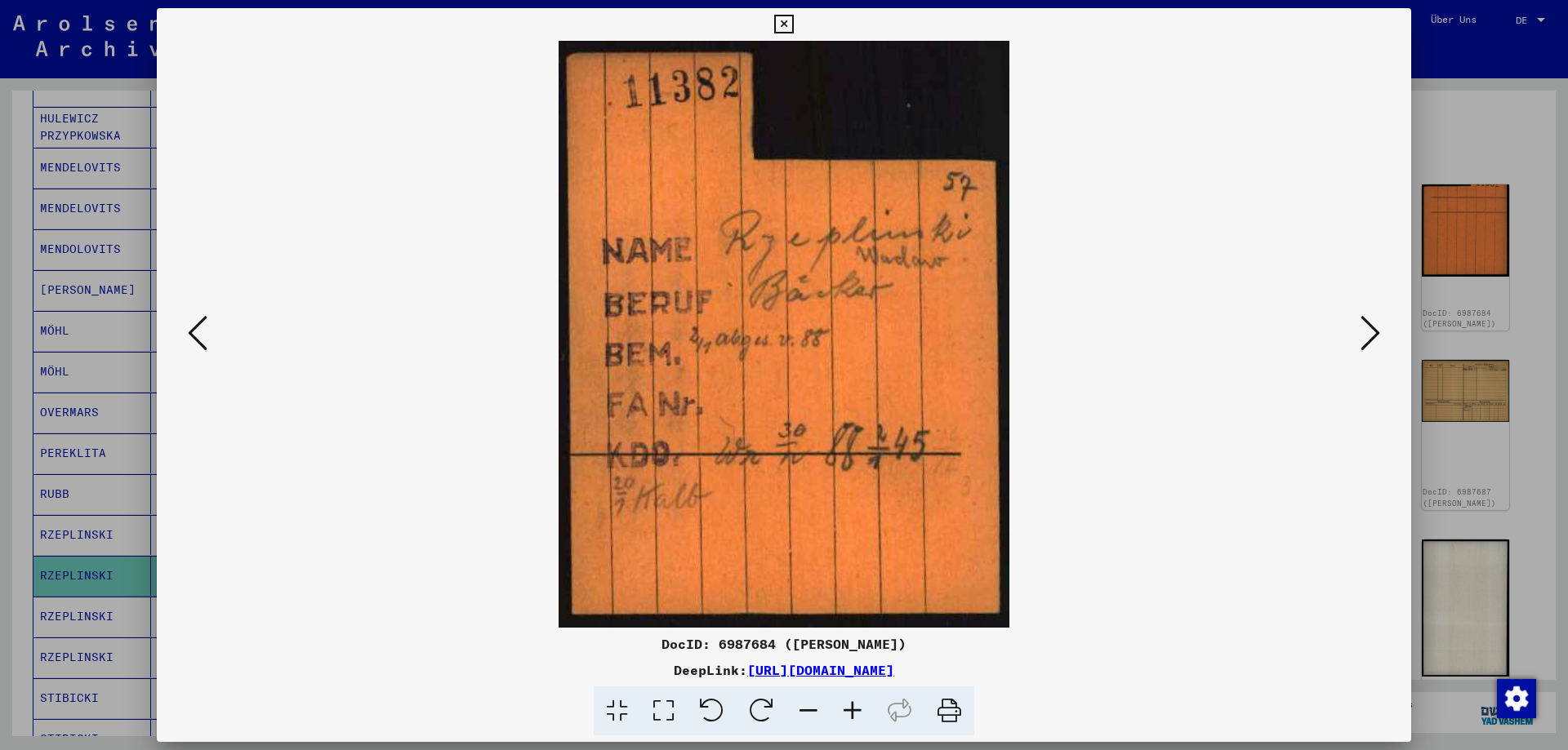
click at [1370, 341] on icon at bounding box center [1370, 333] width 20 height 39
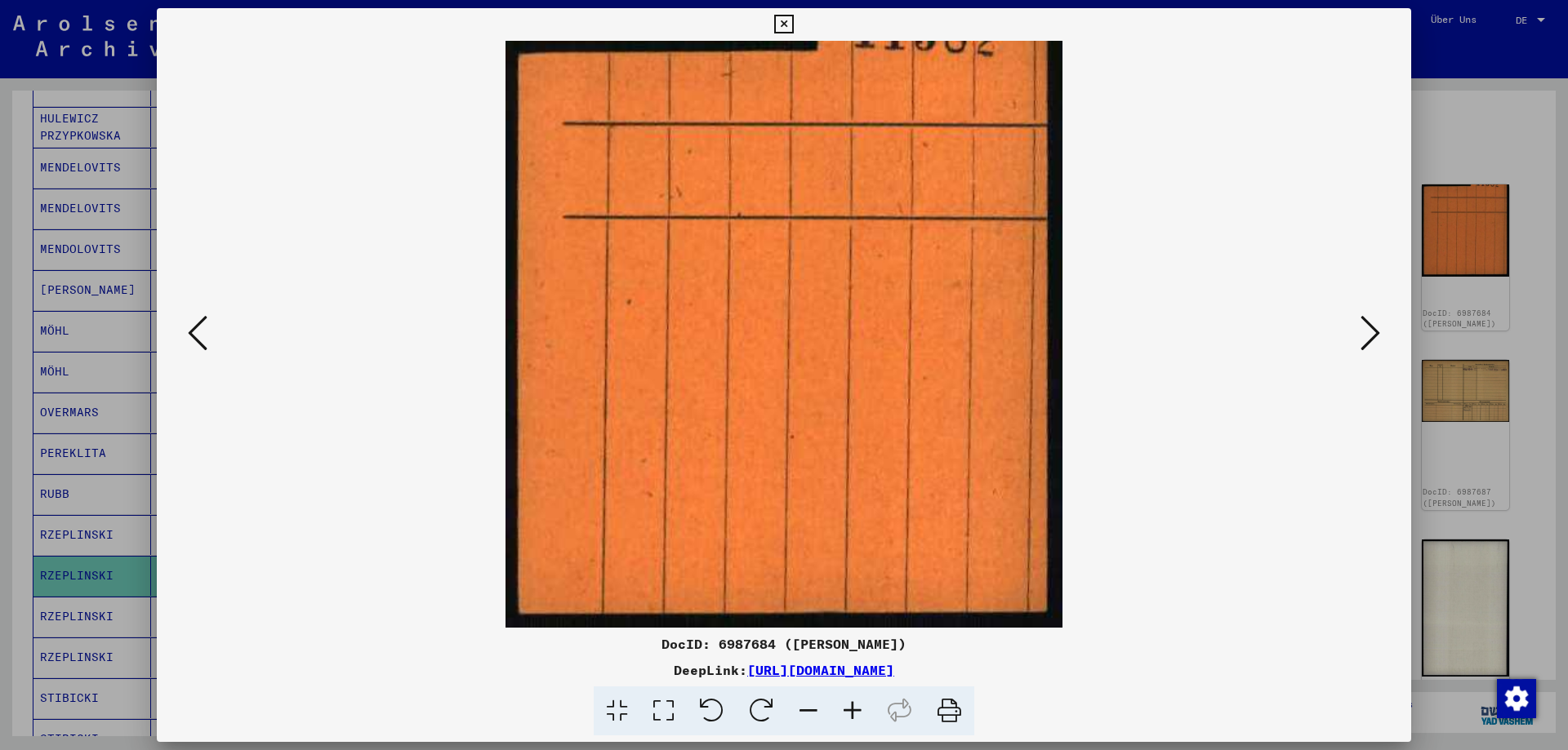
click at [1370, 341] on icon at bounding box center [1370, 333] width 20 height 39
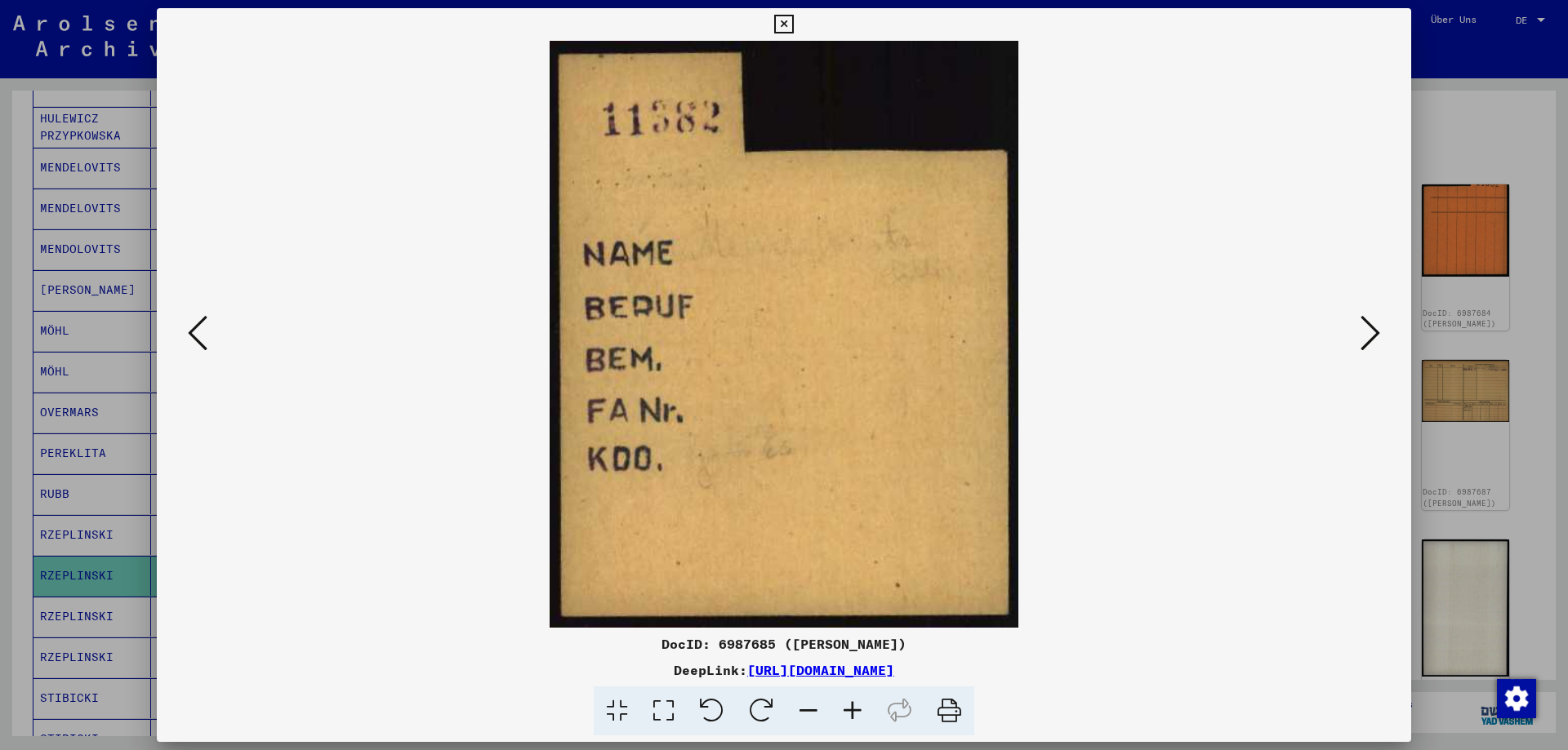
click at [1370, 341] on icon at bounding box center [1370, 333] width 20 height 39
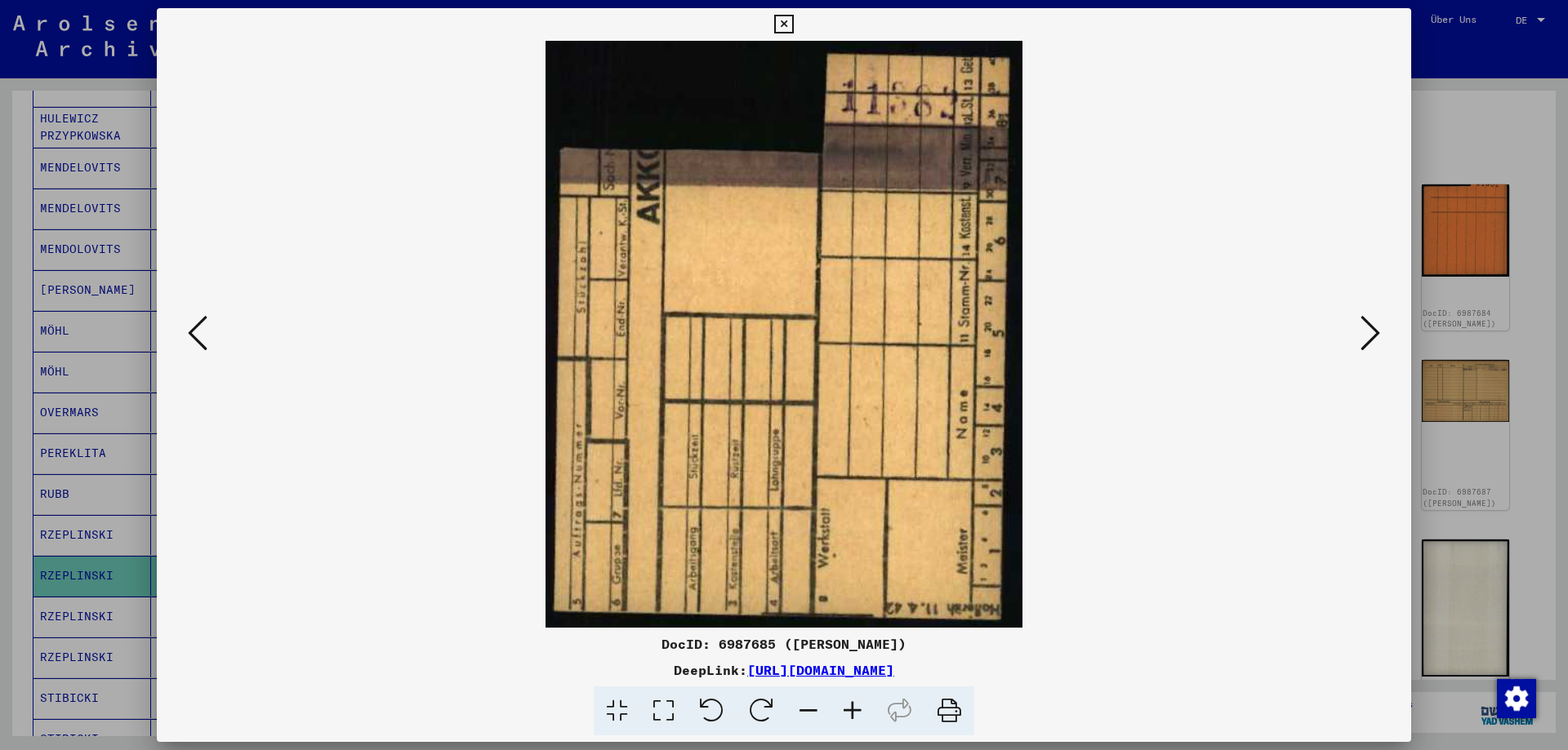
click at [1370, 341] on icon at bounding box center [1370, 333] width 20 height 39
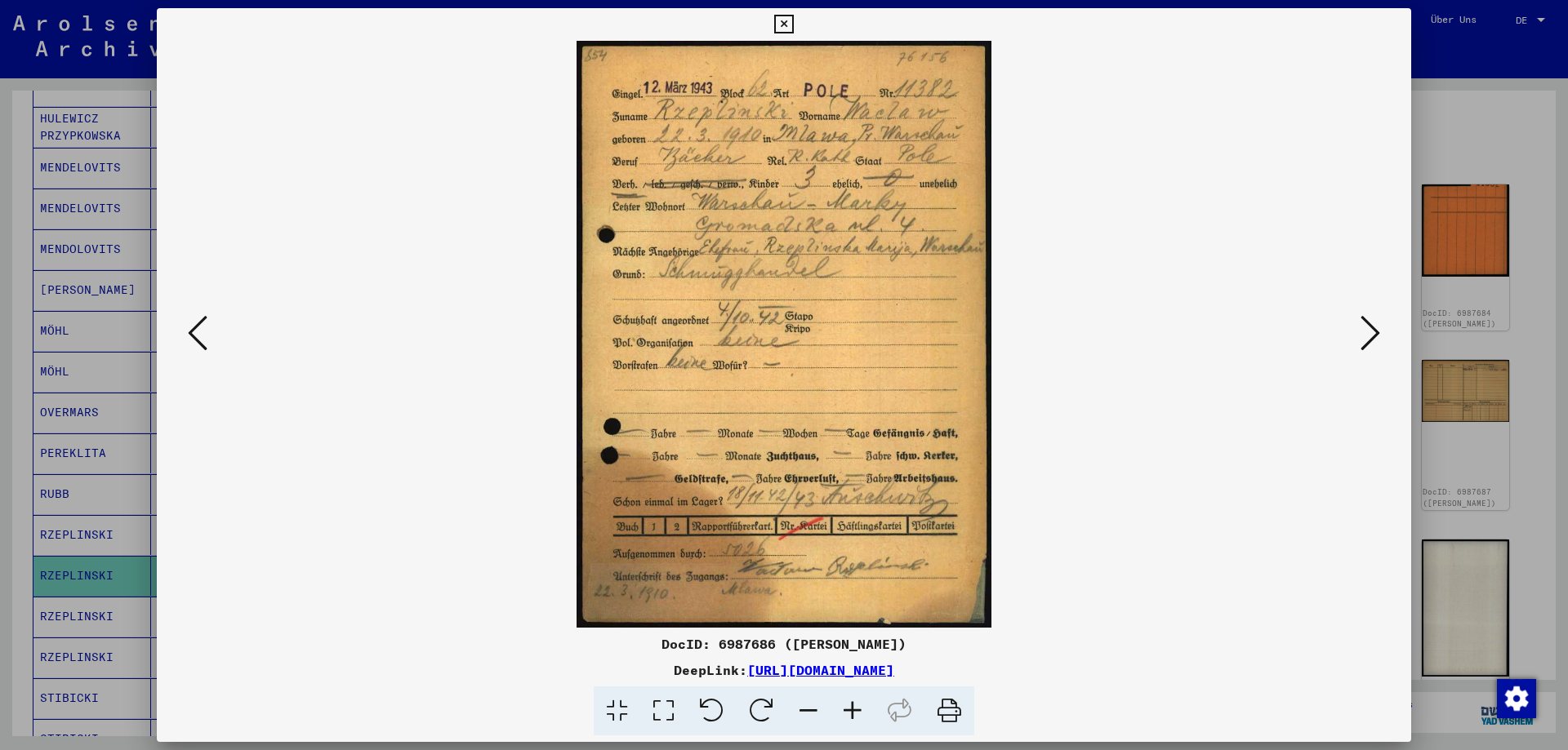
click at [793, 21] on icon at bounding box center [783, 24] width 19 height 20
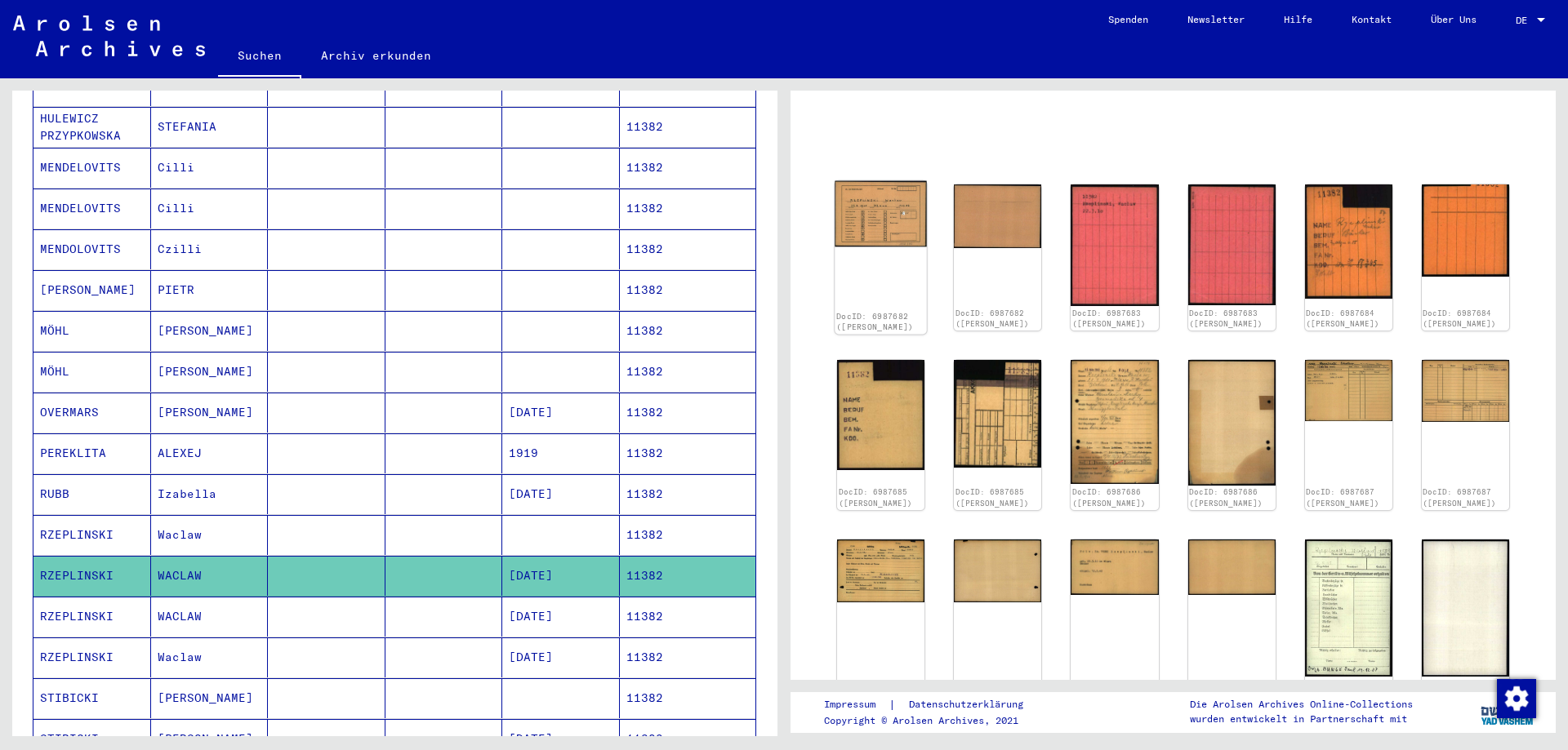
click at [894, 209] on img at bounding box center [880, 214] width 92 height 66
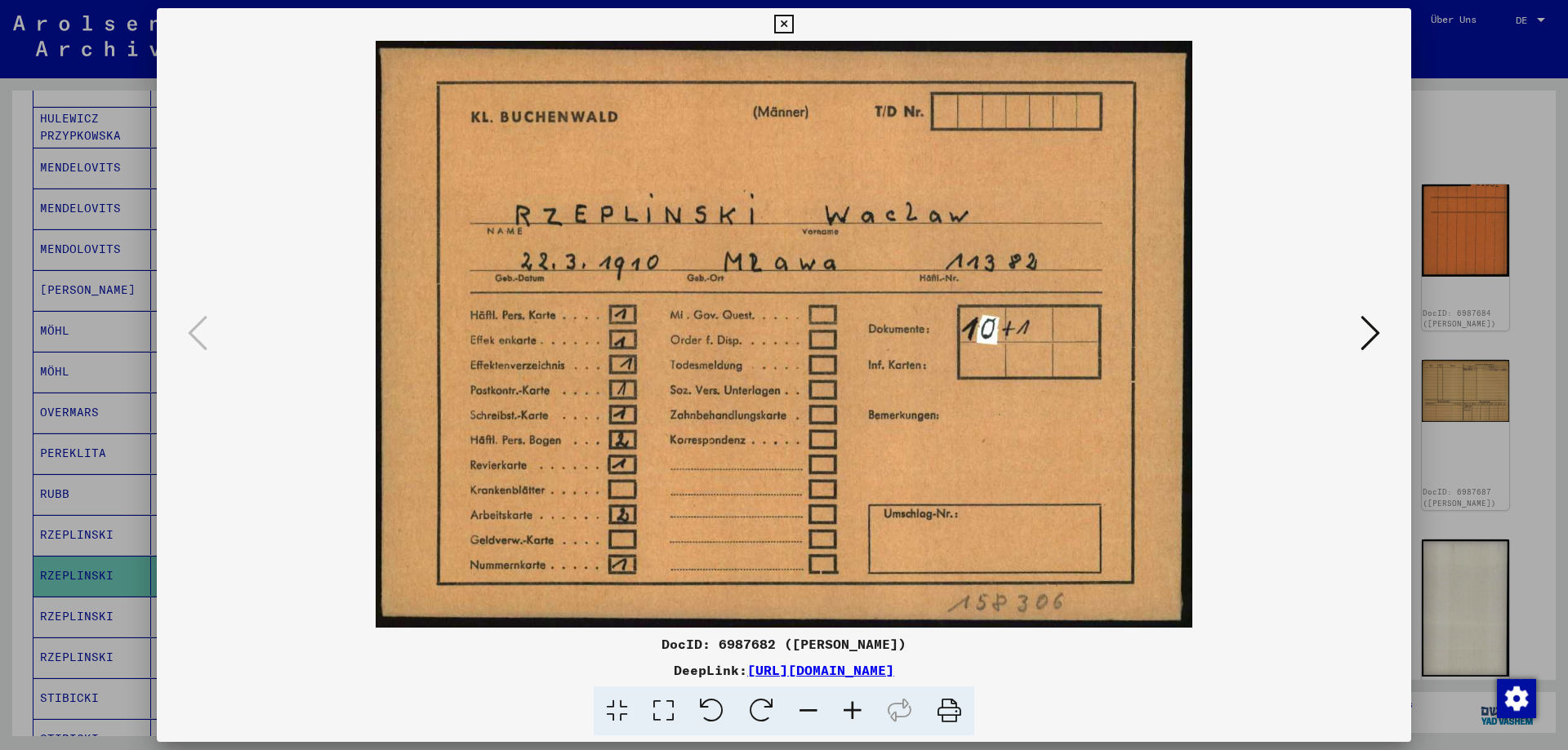
click at [1369, 344] on icon at bounding box center [1370, 333] width 20 height 39
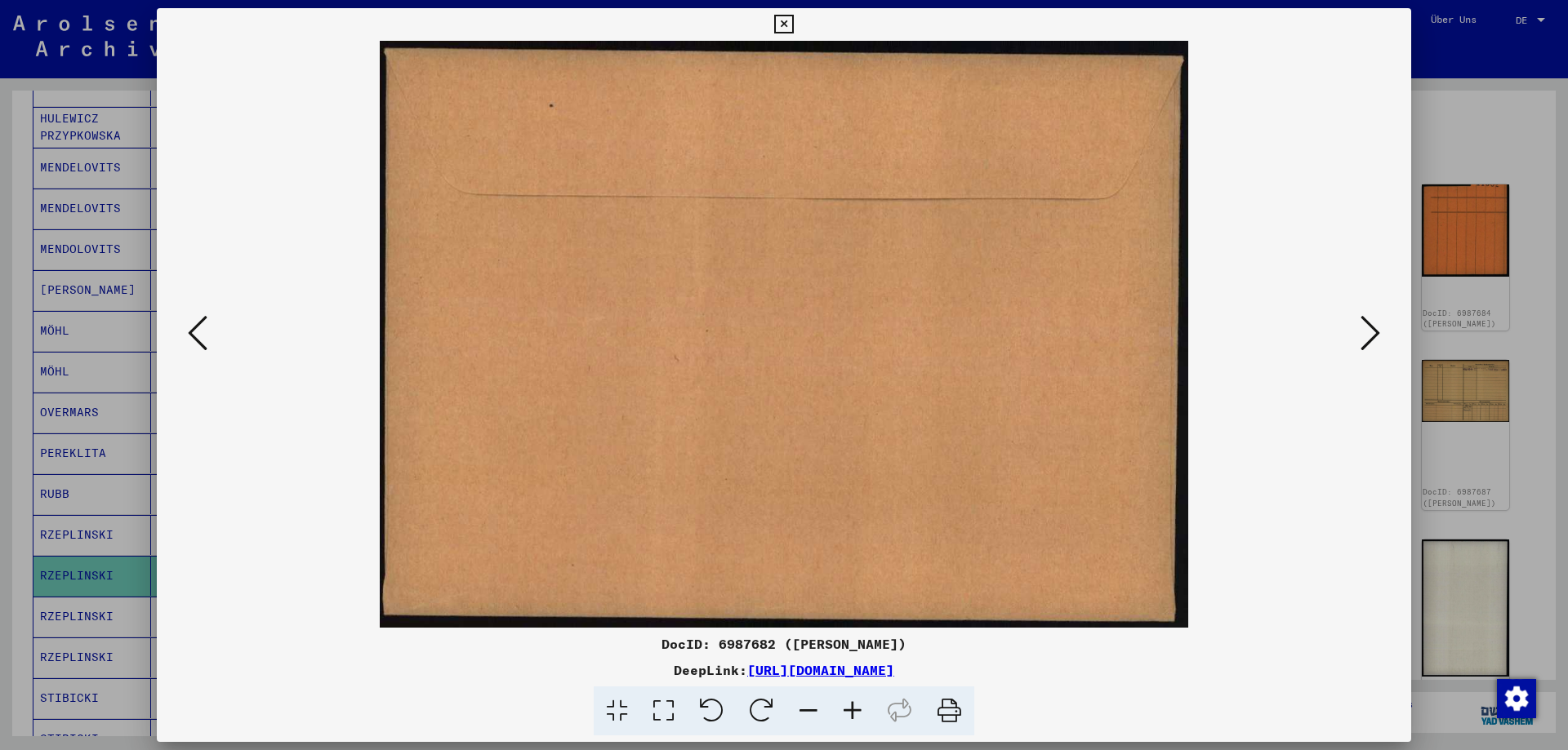
click at [1369, 344] on icon at bounding box center [1370, 333] width 20 height 39
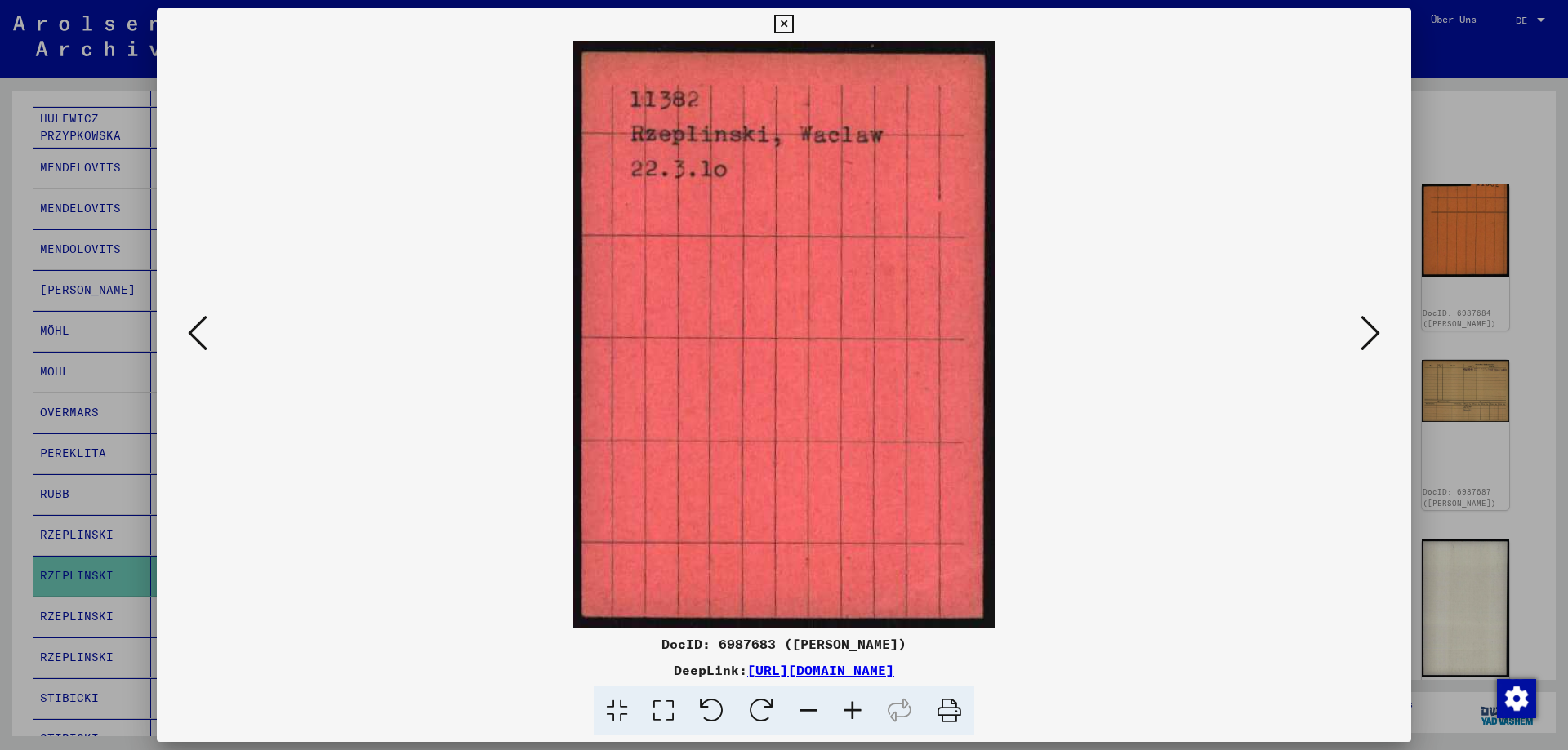
click at [1369, 344] on icon at bounding box center [1370, 333] width 20 height 39
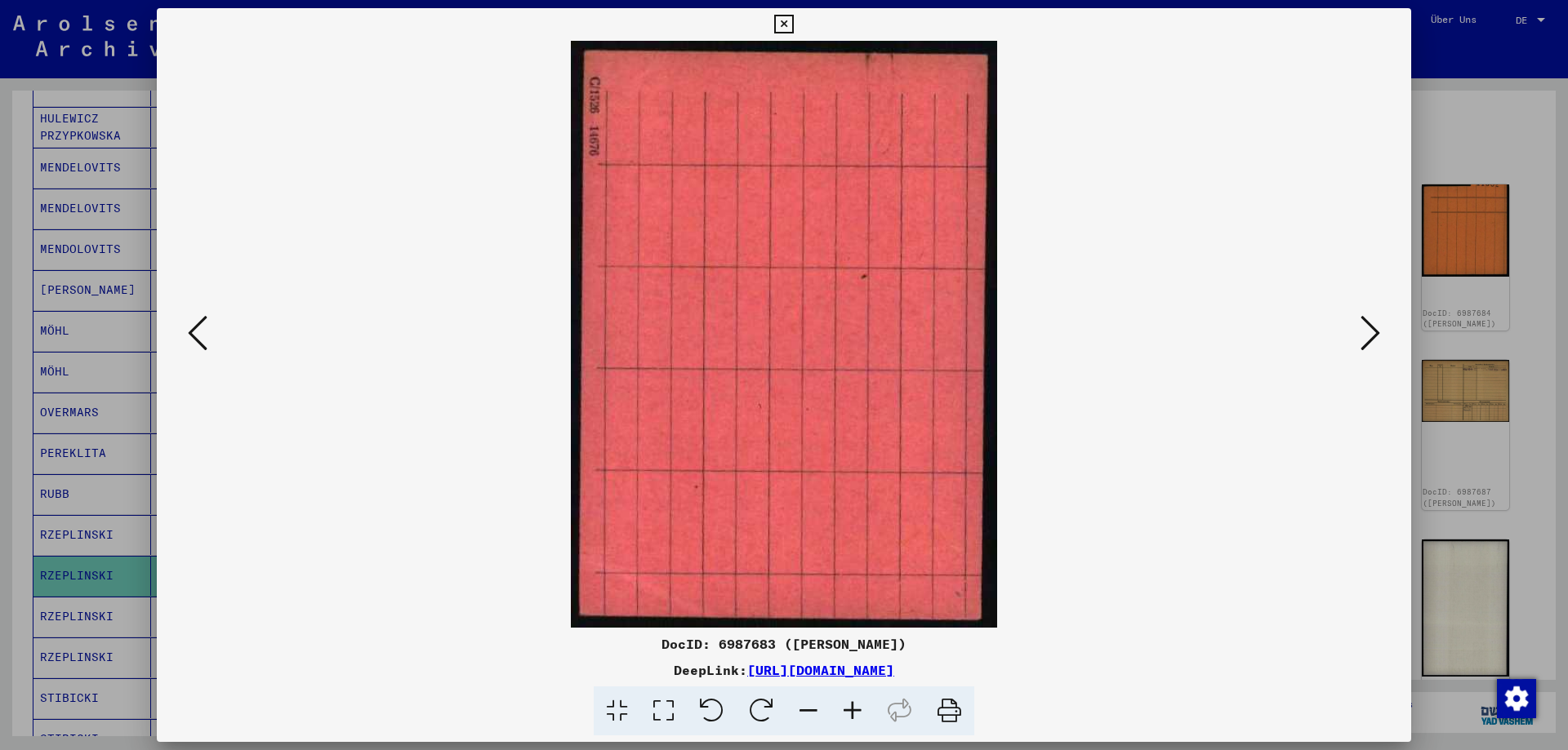
click at [1369, 344] on icon at bounding box center [1370, 333] width 20 height 39
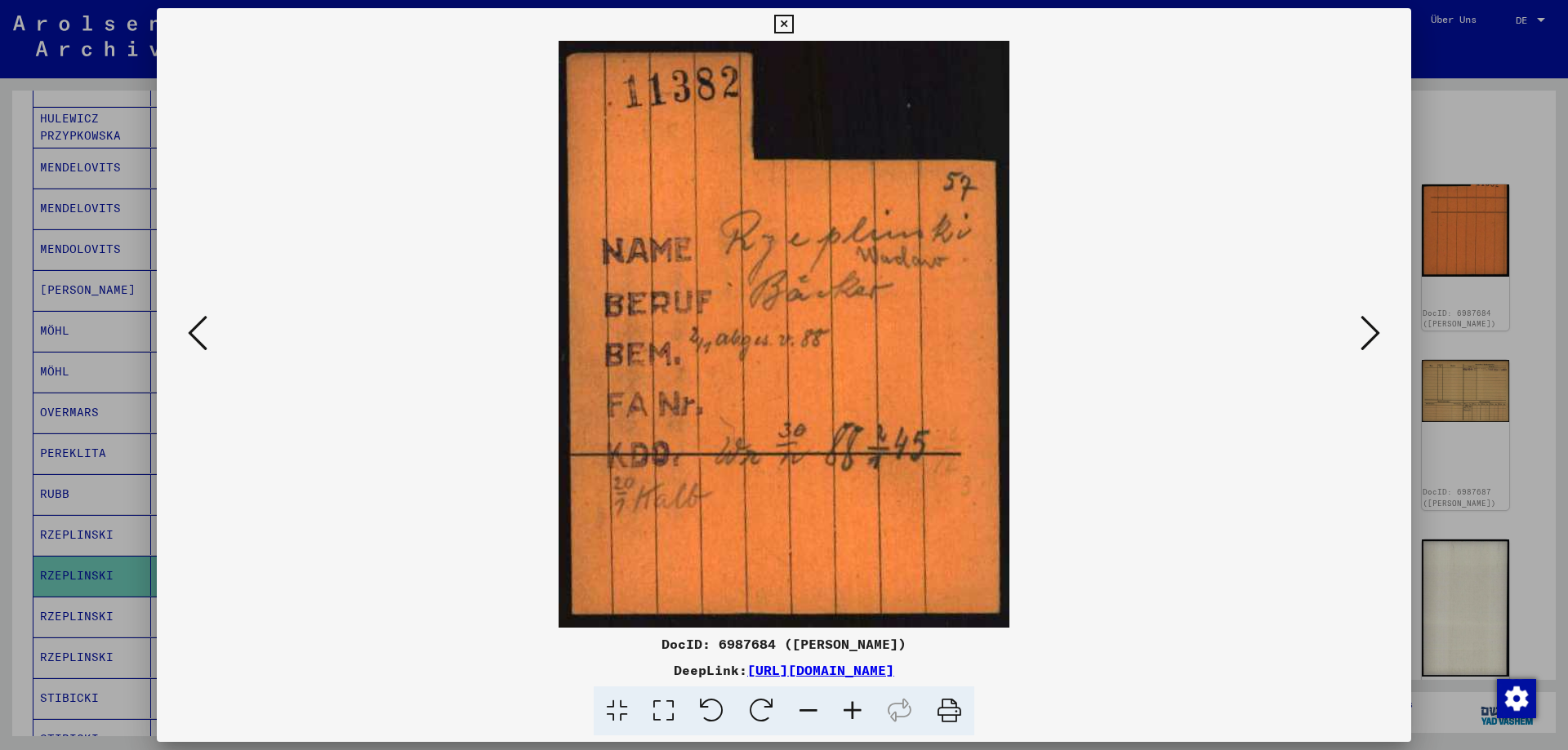
click at [793, 28] on icon at bounding box center [783, 24] width 19 height 20
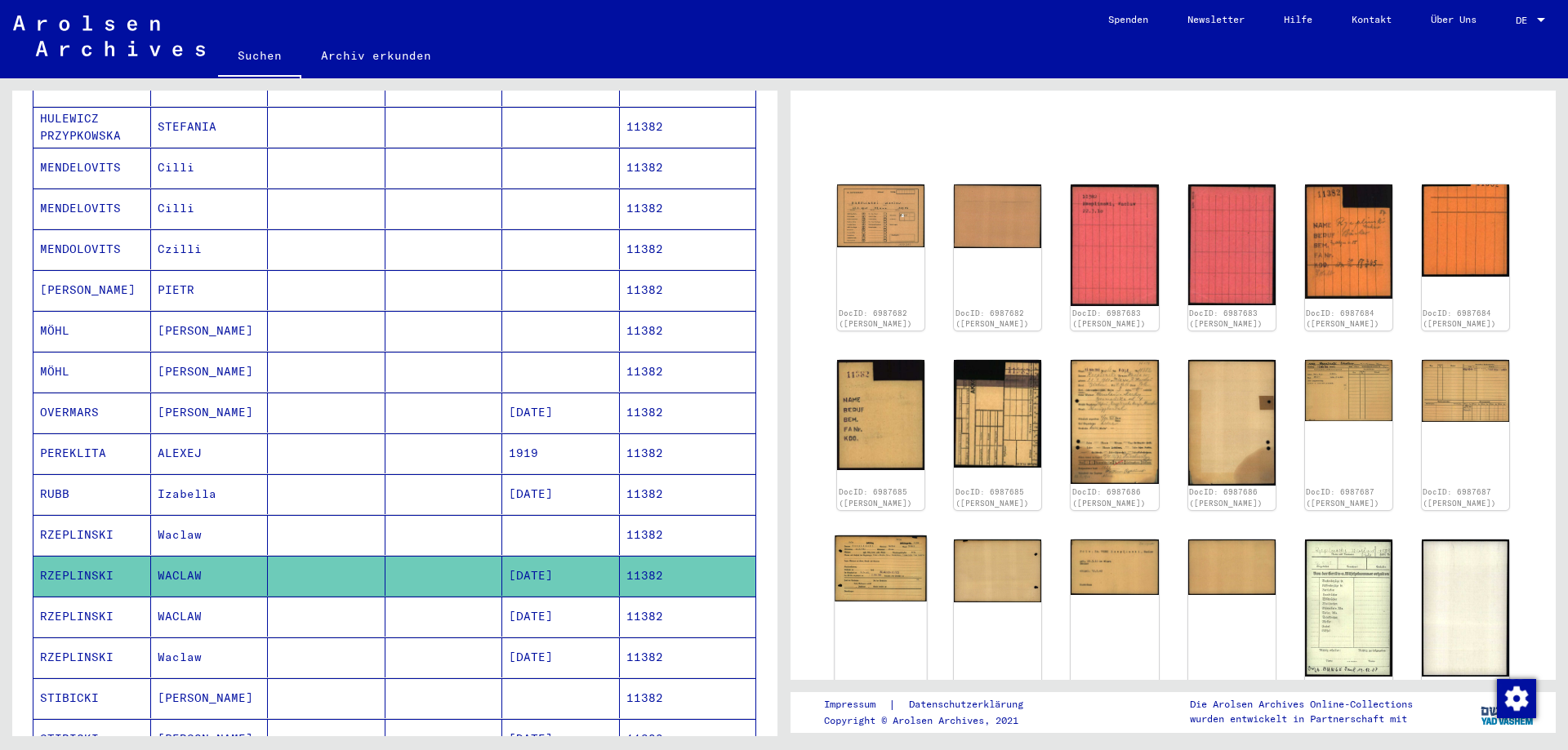
click at [875, 601] on img at bounding box center [880, 568] width 92 height 65
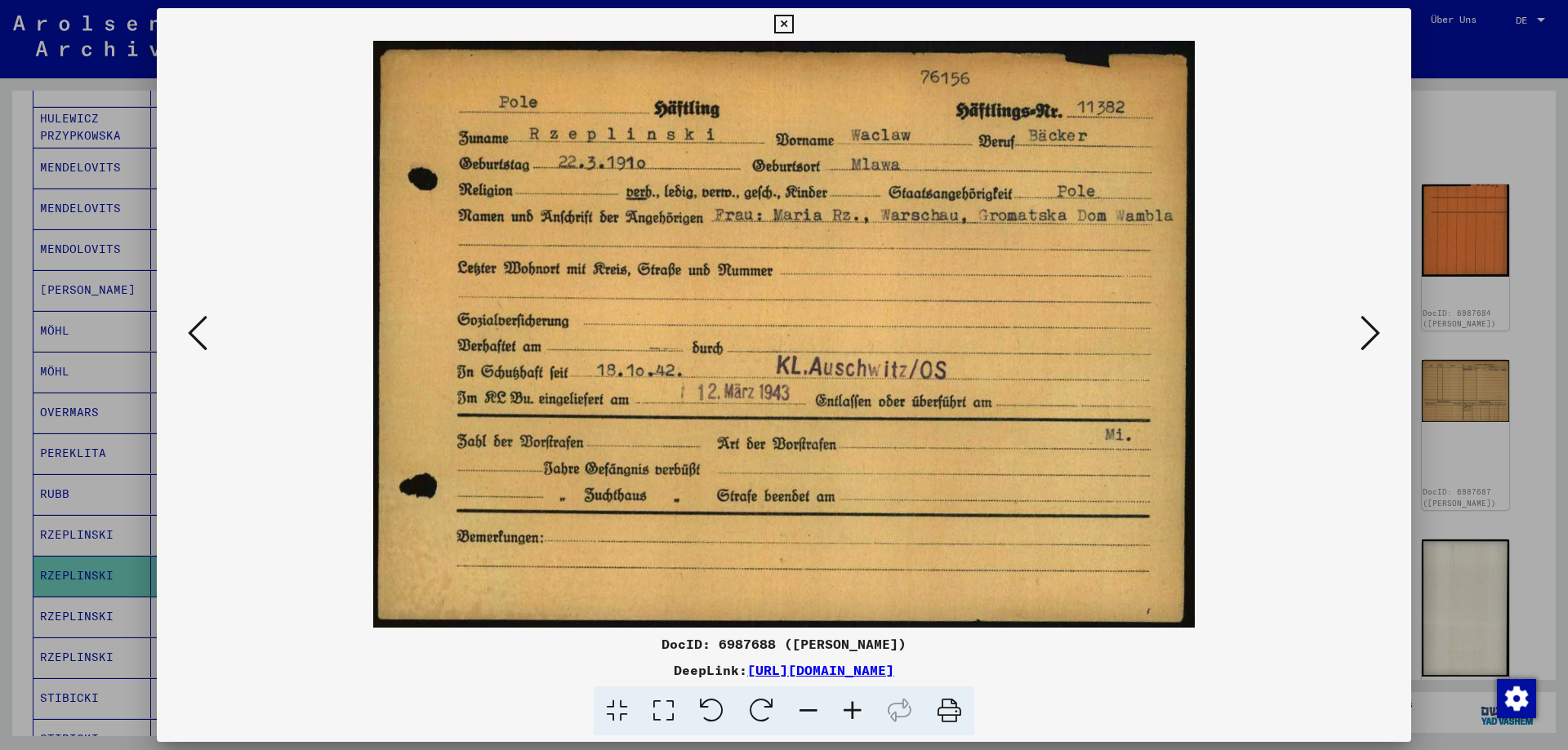
click at [793, 23] on icon at bounding box center [783, 24] width 19 height 20
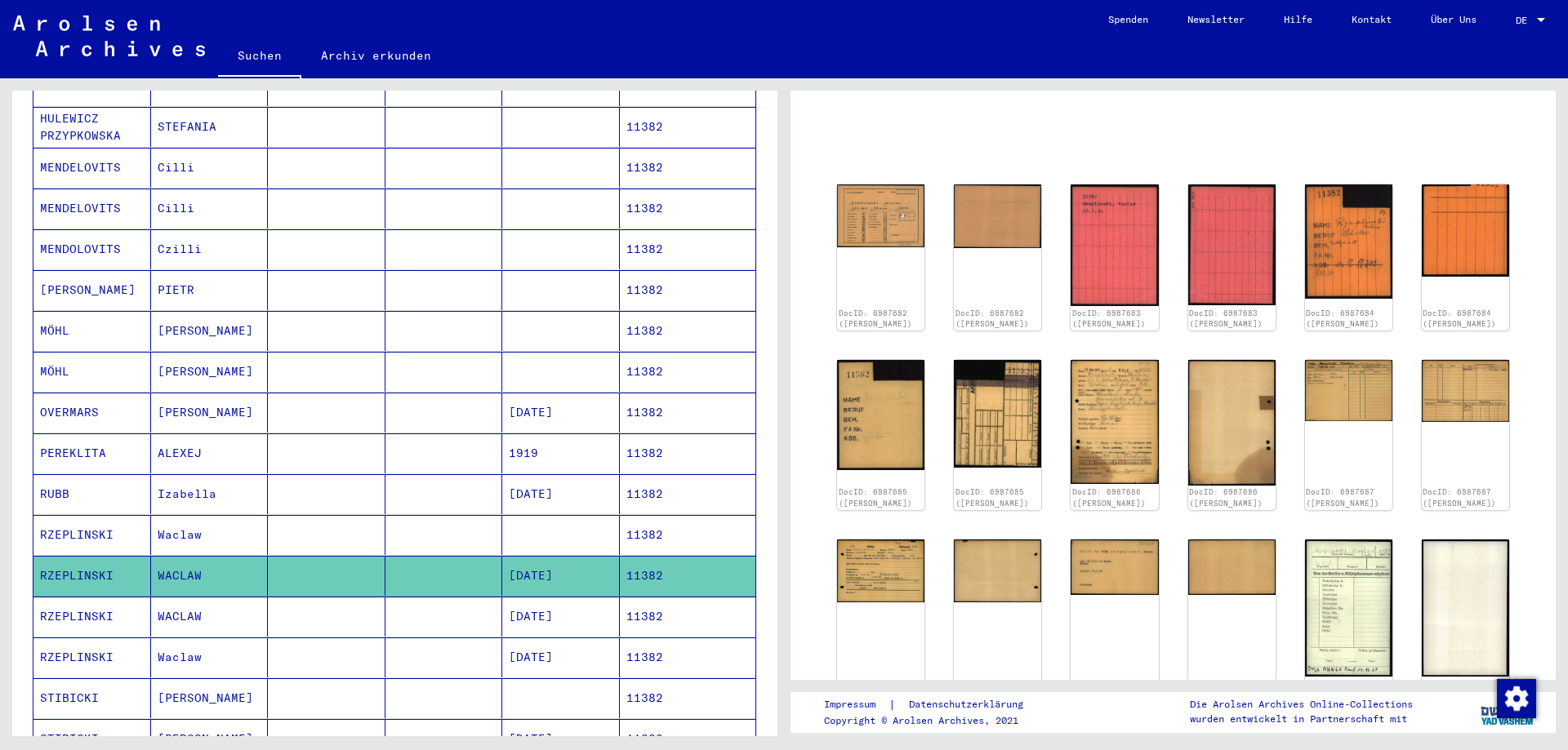
scroll to position [0, 0]
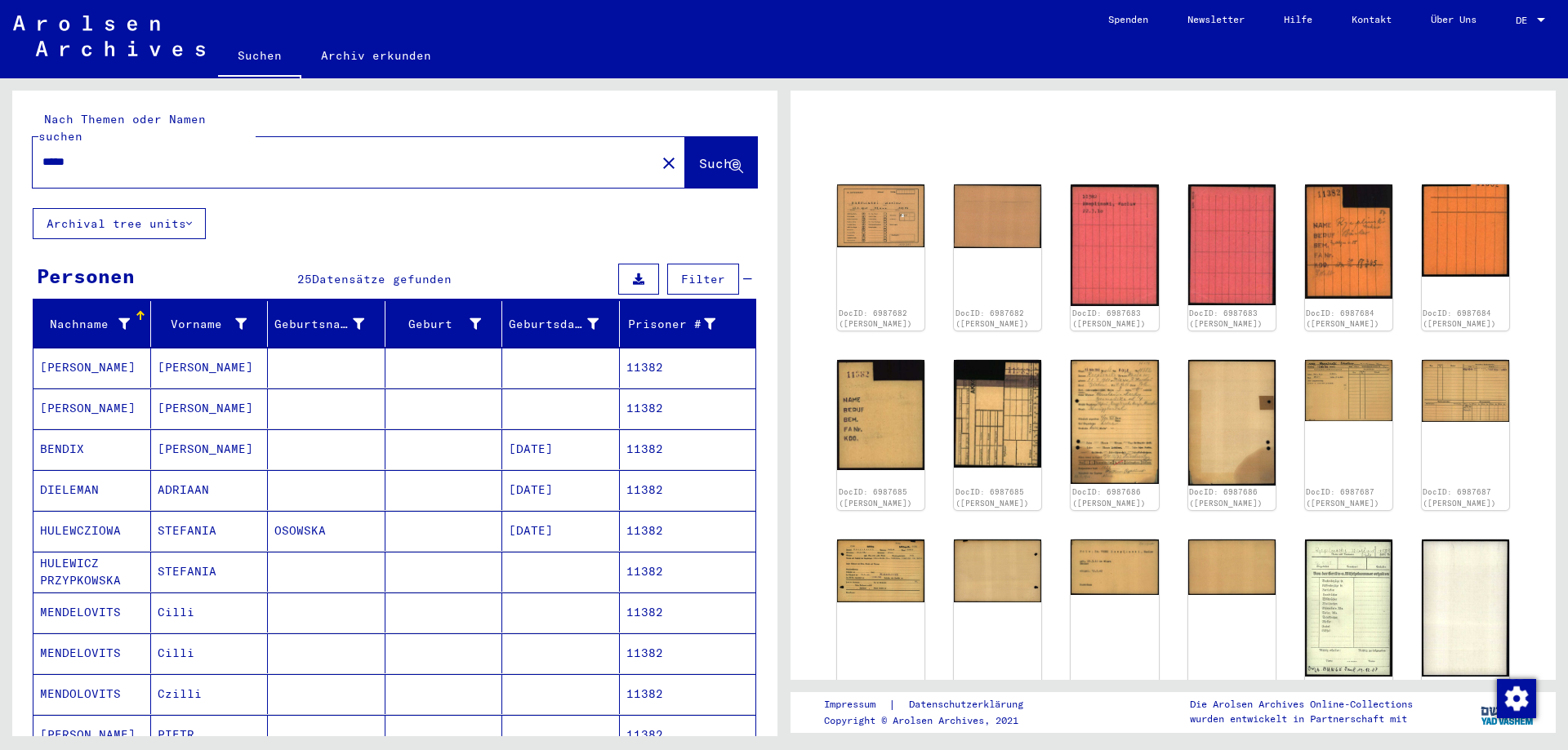
drag, startPoint x: 148, startPoint y: 140, endPoint x: 30, endPoint y: 159, distance: 119.5
click at [42, 159] on input "*****" at bounding box center [344, 162] width 604 height 17
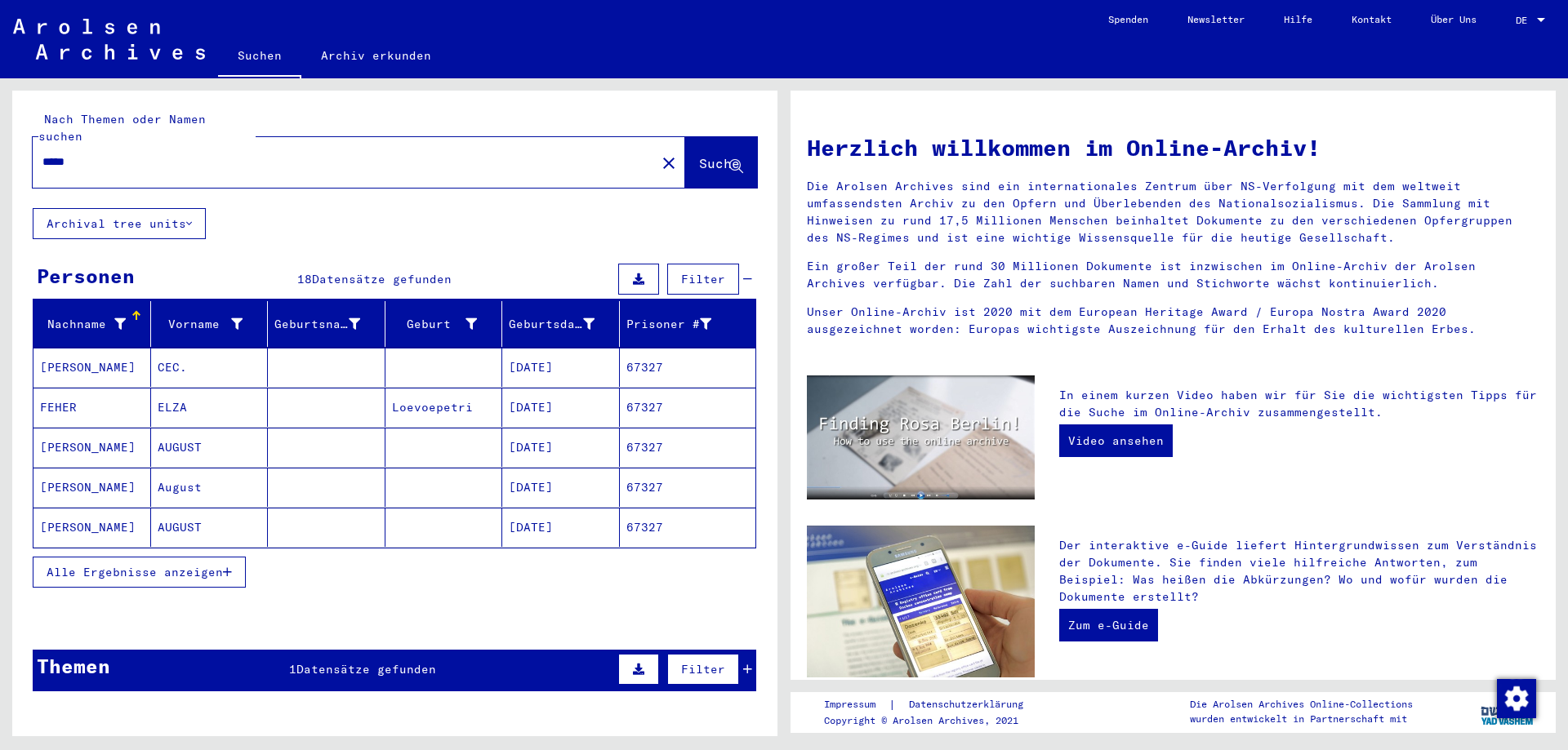
click at [148, 565] on span "Alle Ergebnisse anzeigen" at bounding box center [134, 572] width 176 height 14
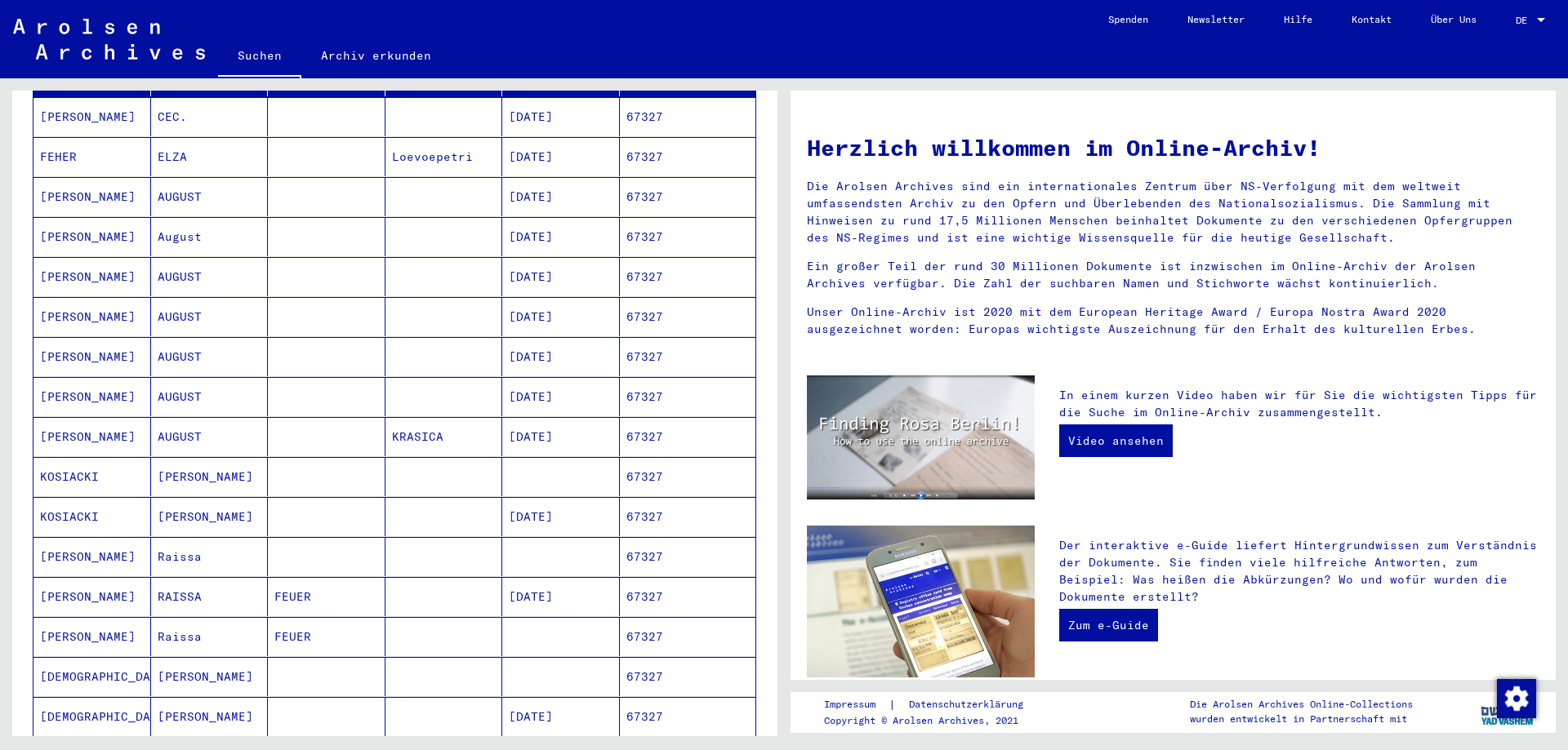
scroll to position [265, 0]
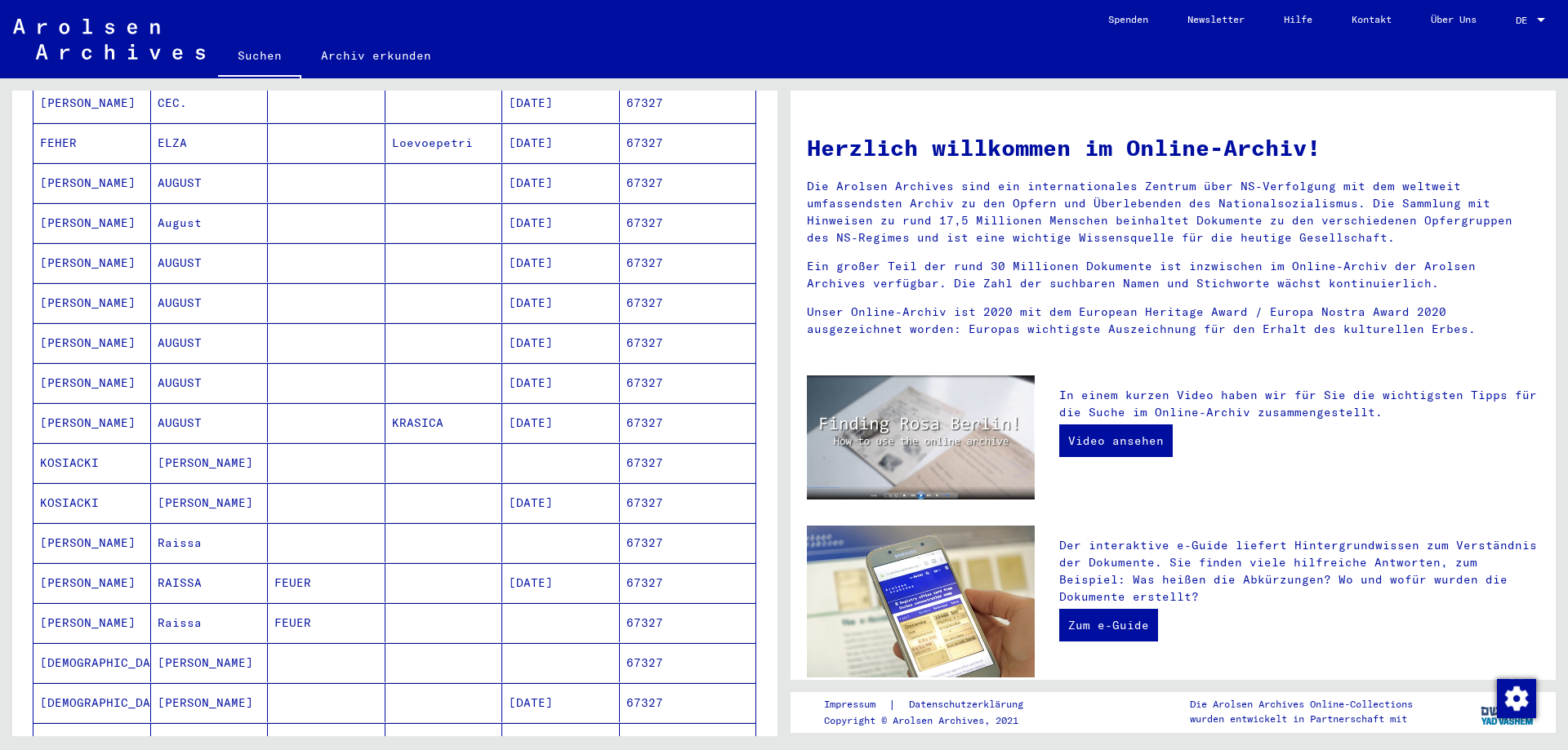
click at [350, 483] on mat-cell at bounding box center [326, 502] width 117 height 39
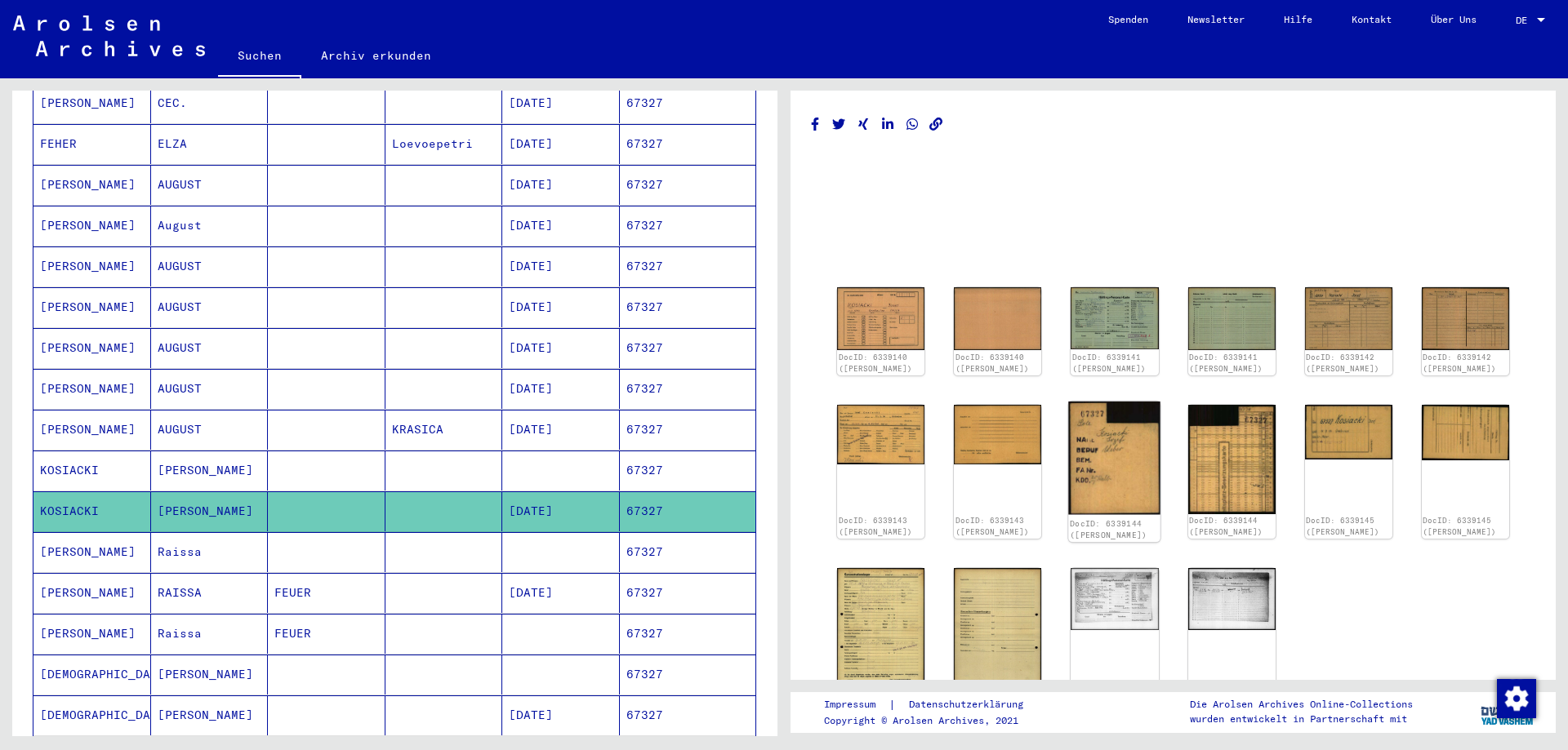
click at [1117, 450] on img at bounding box center [1115, 458] width 92 height 114
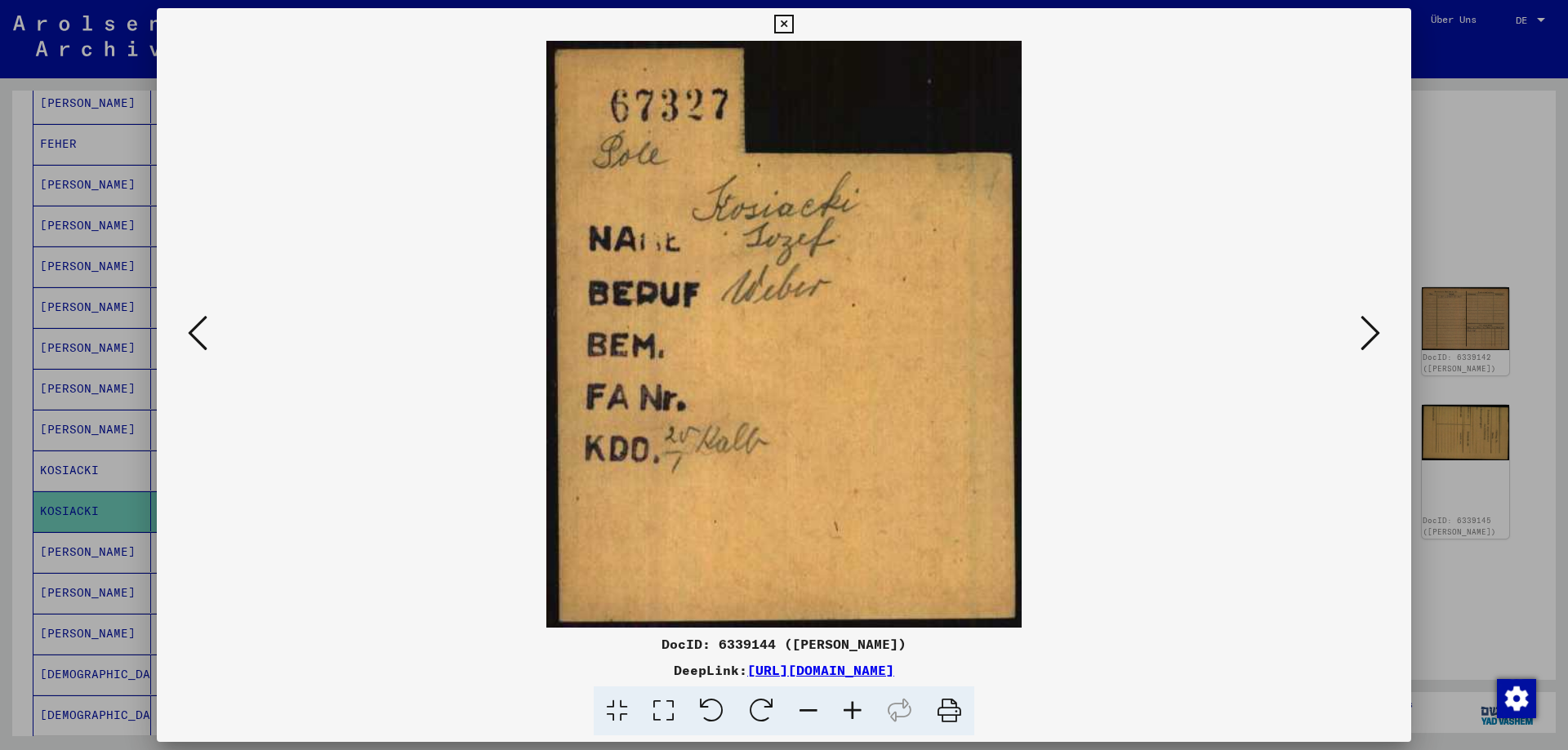
click at [793, 26] on icon at bounding box center [783, 24] width 19 height 20
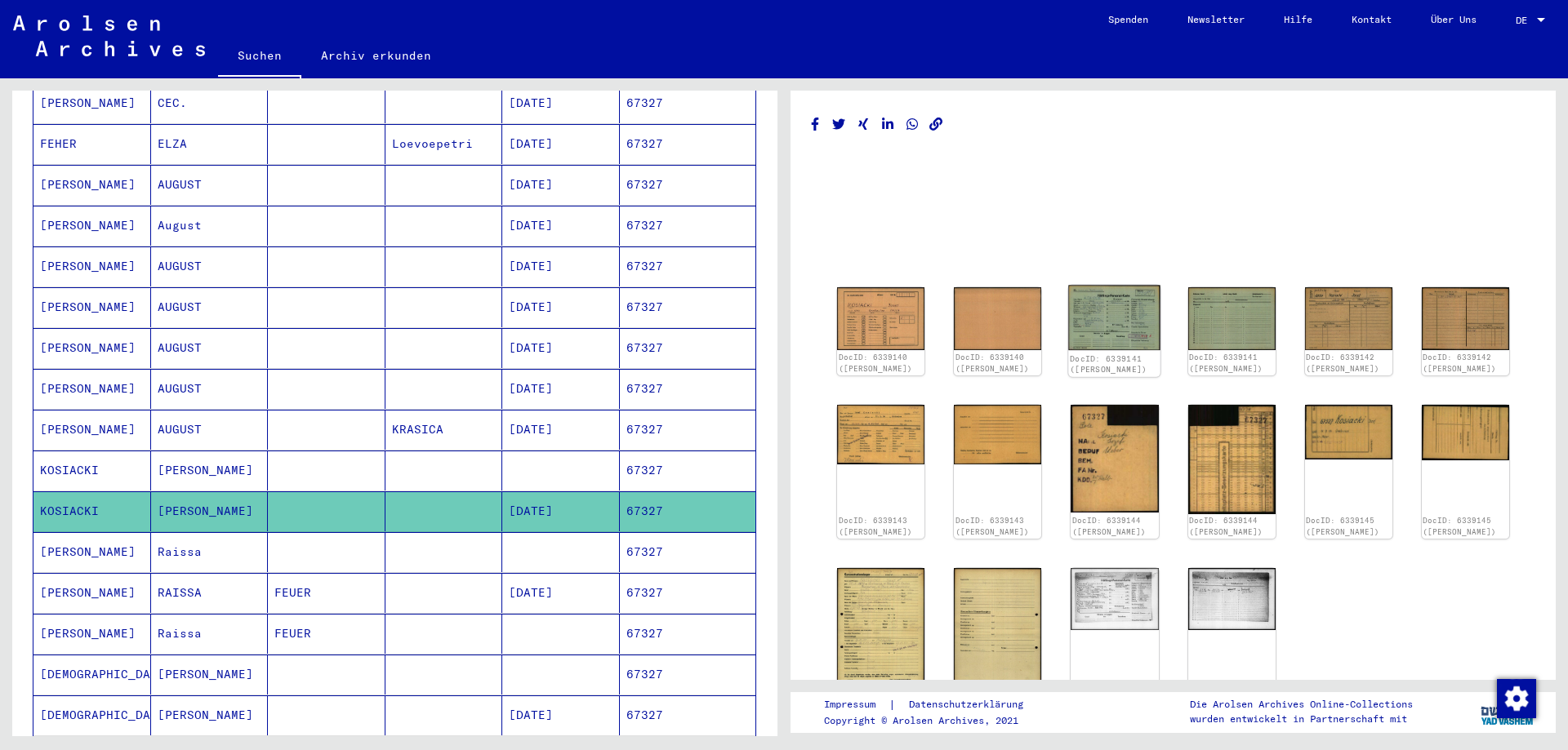
click at [1103, 313] on img at bounding box center [1115, 318] width 92 height 65
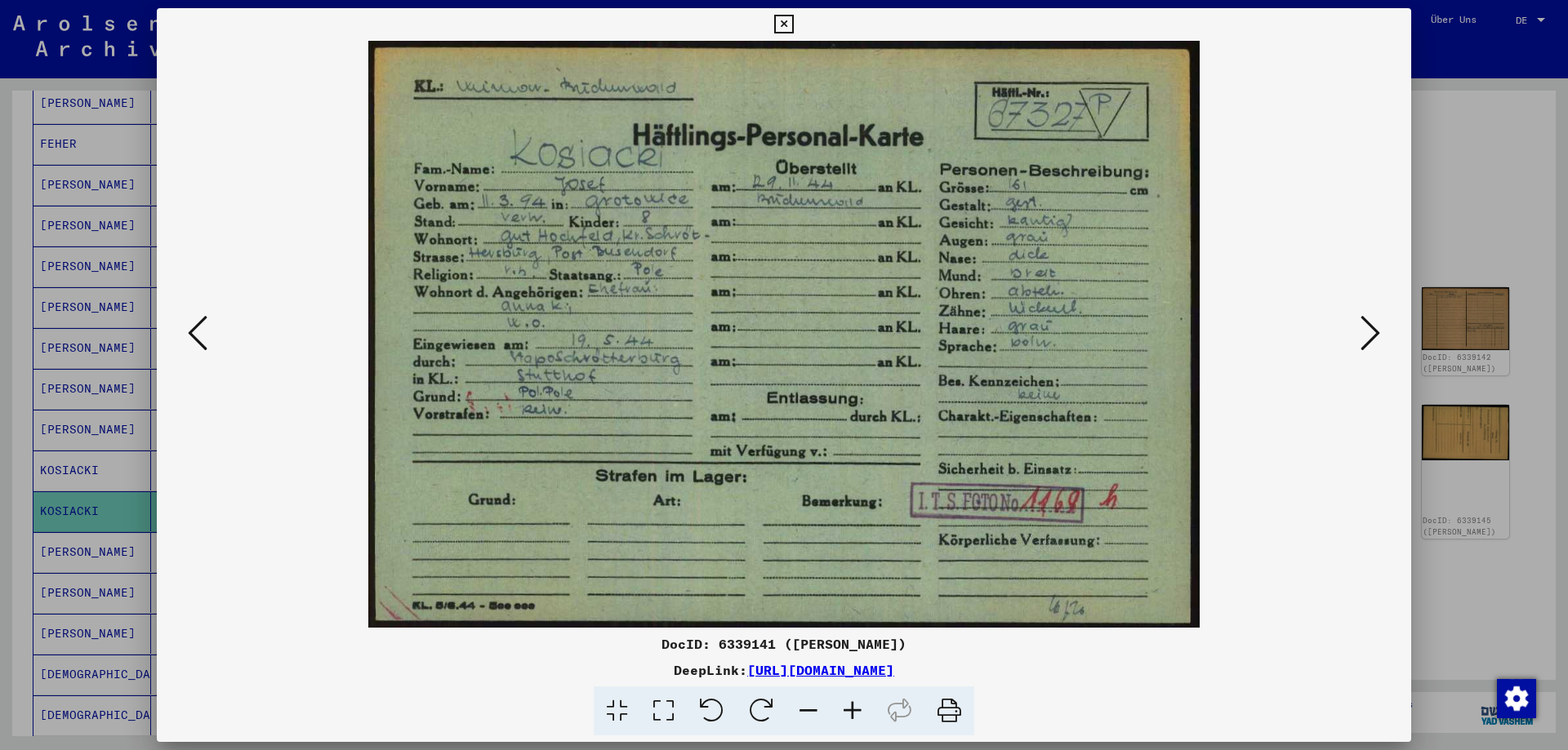
click at [793, 27] on icon at bounding box center [783, 24] width 19 height 20
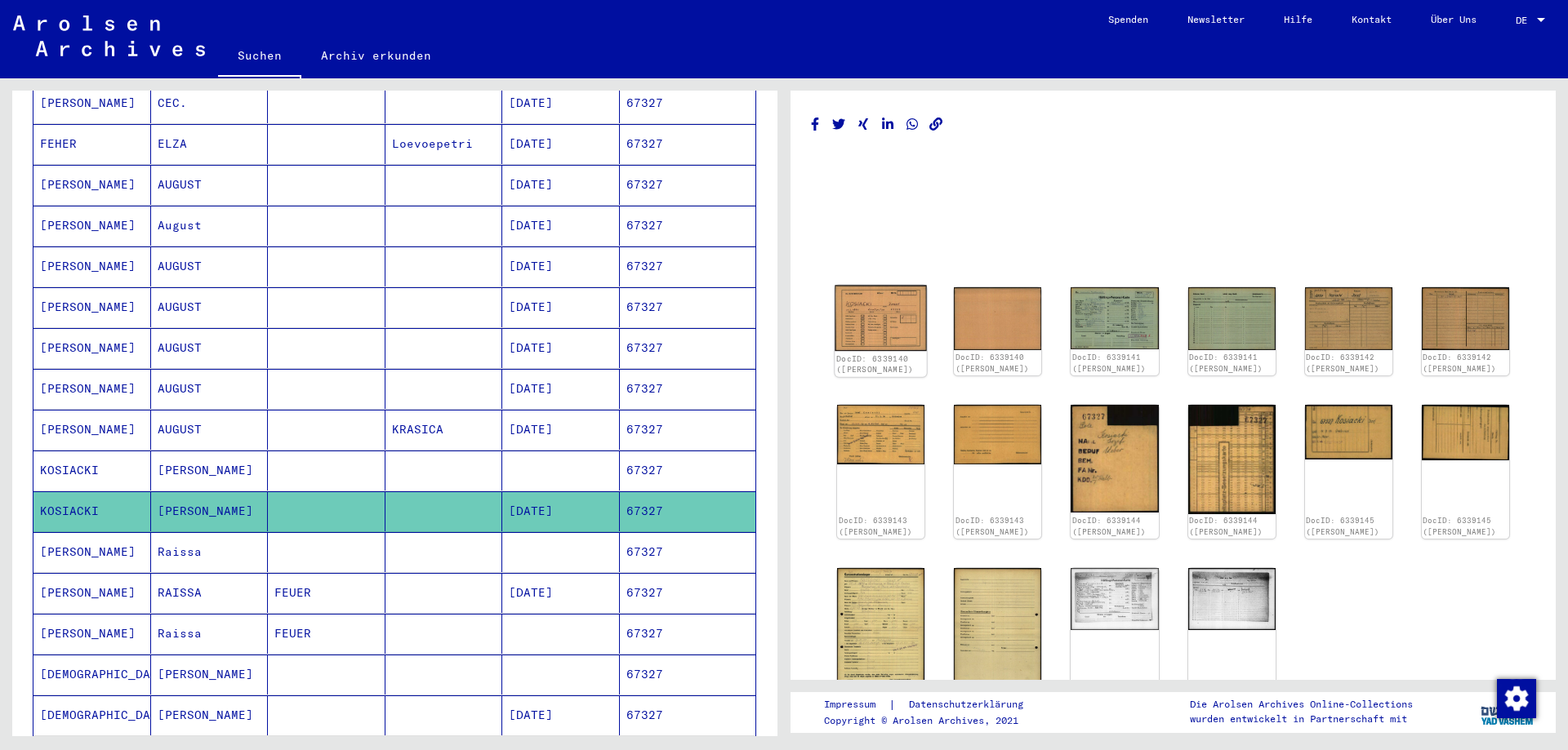
click at [873, 305] on img at bounding box center [880, 318] width 92 height 66
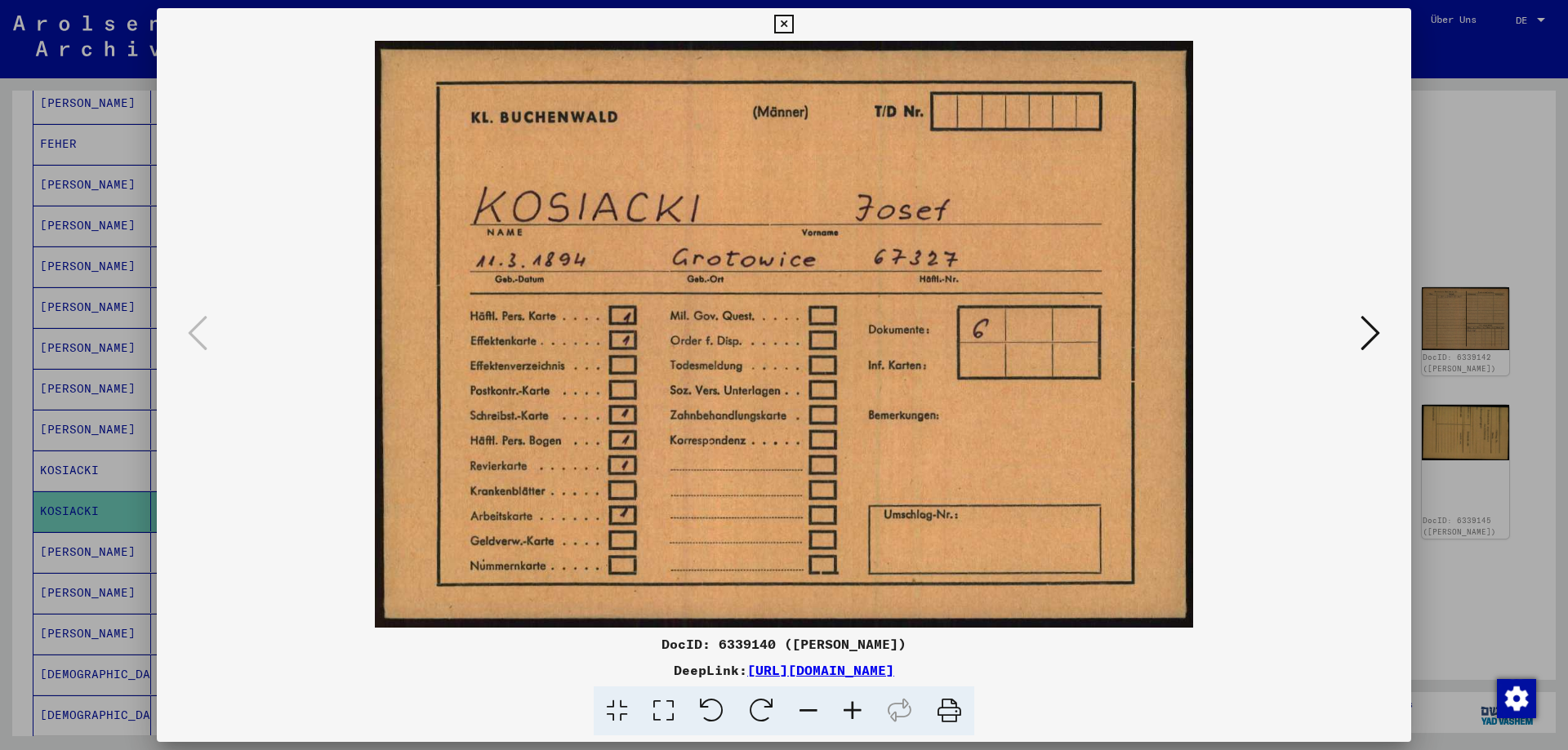
click at [793, 20] on icon at bounding box center [783, 24] width 19 height 20
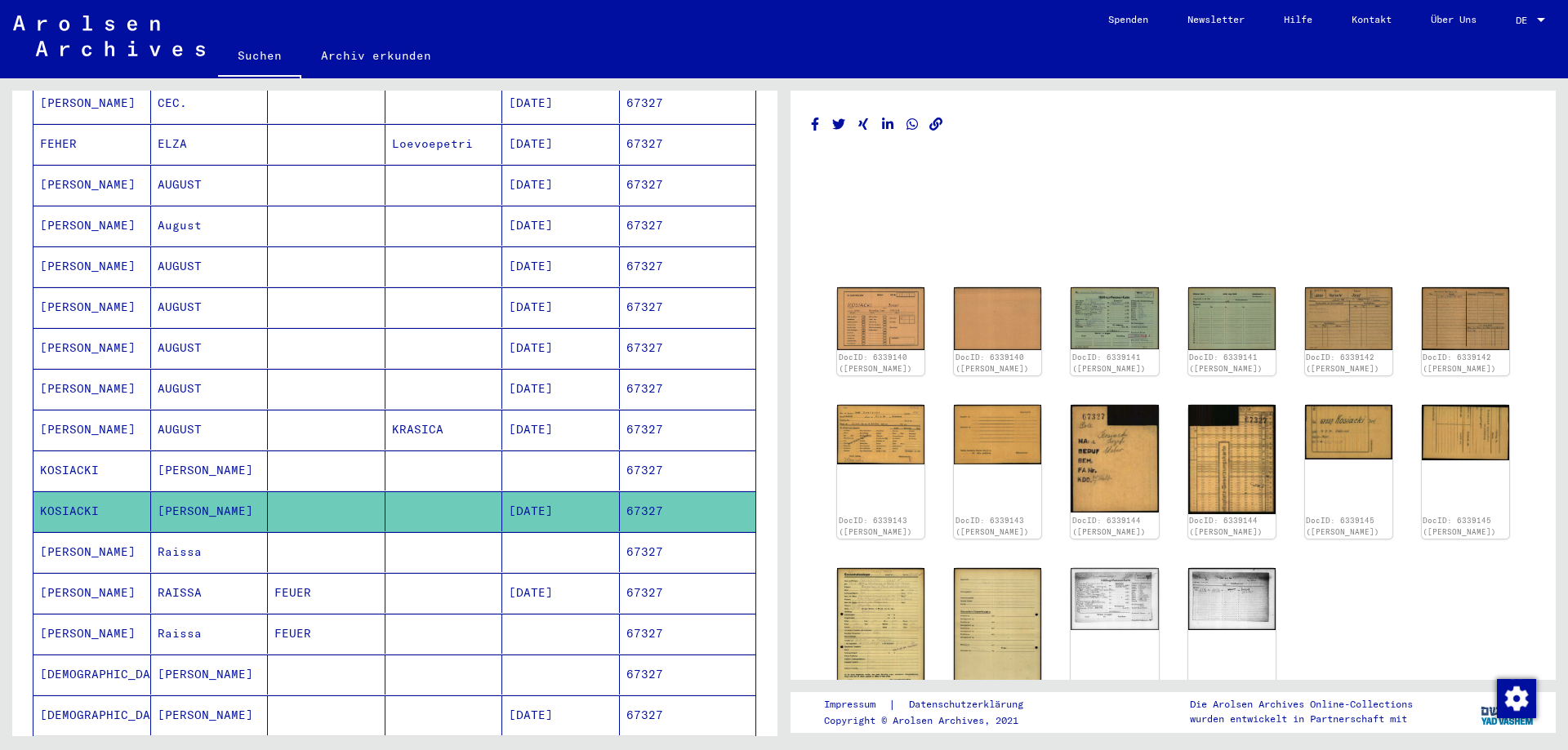
scroll to position [0, 0]
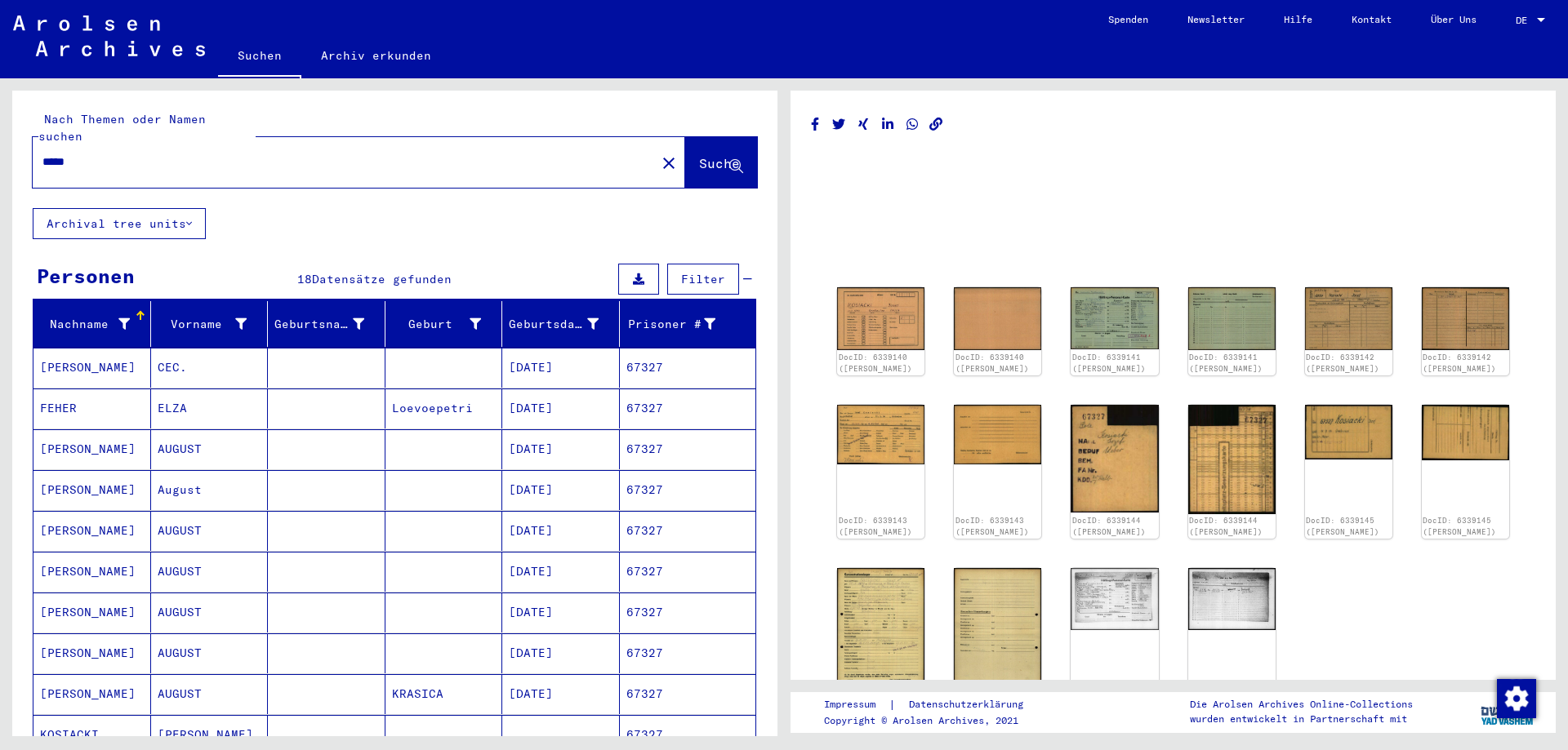
drag, startPoint x: 63, startPoint y: 146, endPoint x: 230, endPoint y: 136, distance: 167.3
click at [228, 154] on input "*****" at bounding box center [344, 162] width 604 height 17
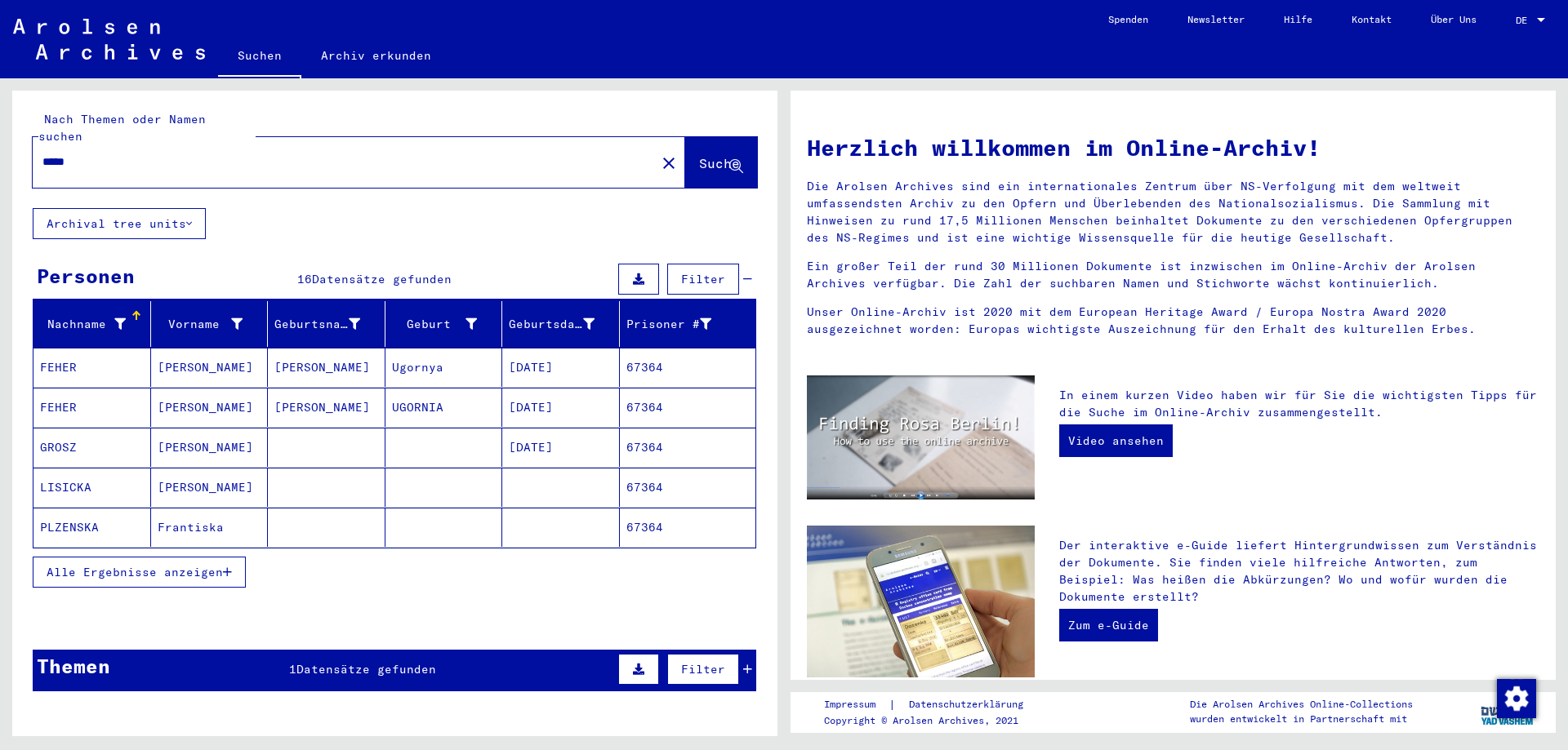
click at [192, 565] on span "Alle Ergebnisse anzeigen" at bounding box center [134, 572] width 176 height 14
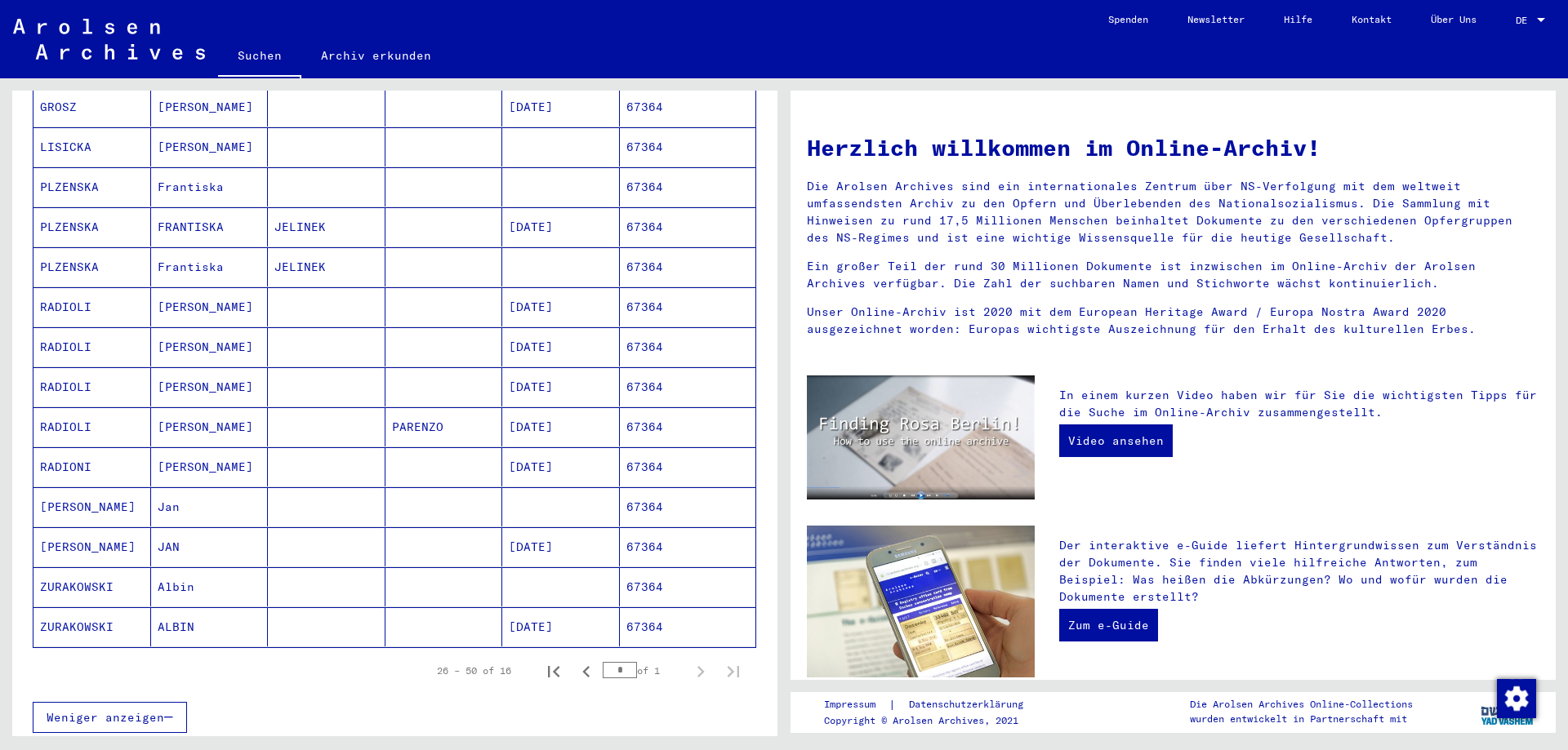
scroll to position [352, 0]
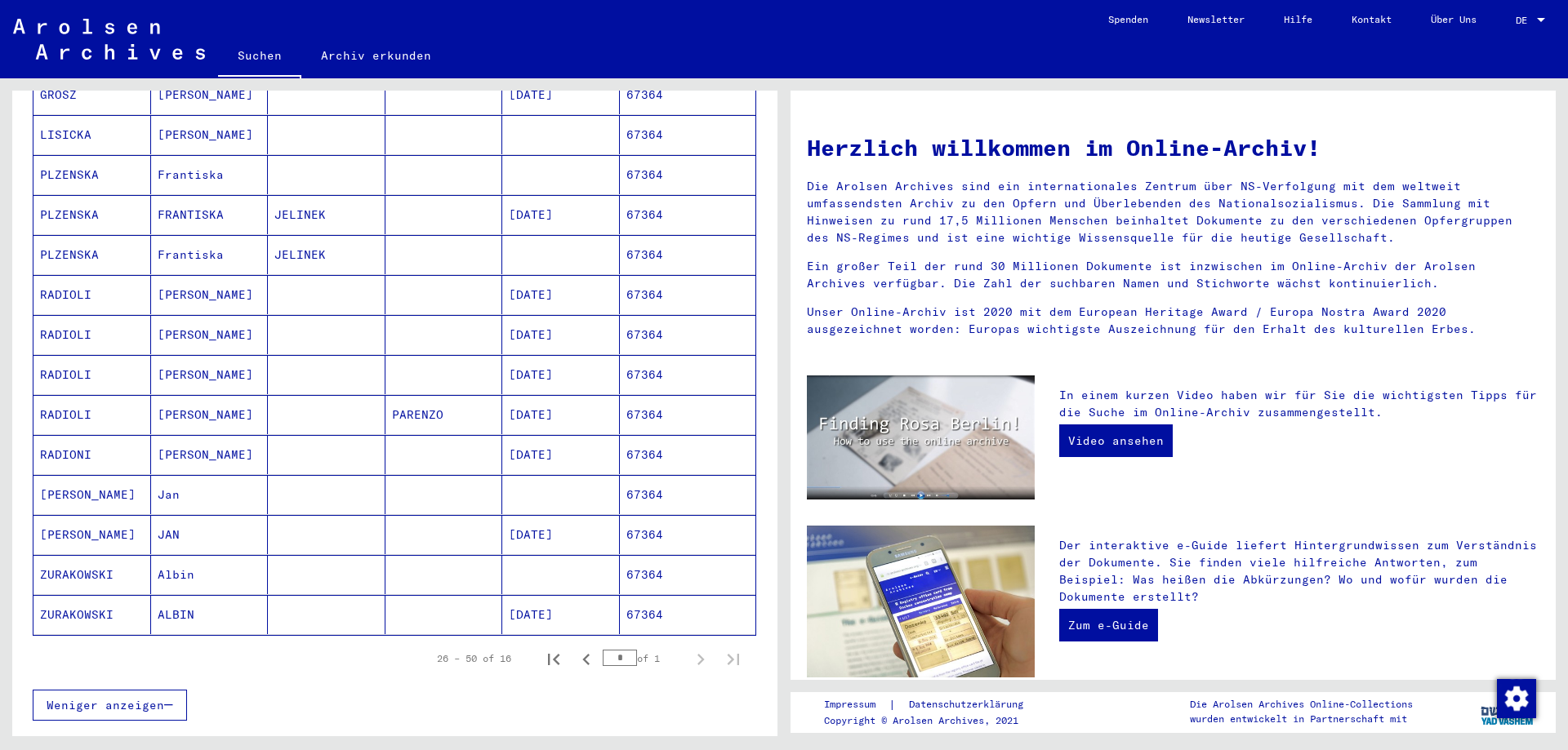
click at [393, 597] on mat-cell at bounding box center [444, 614] width 117 height 39
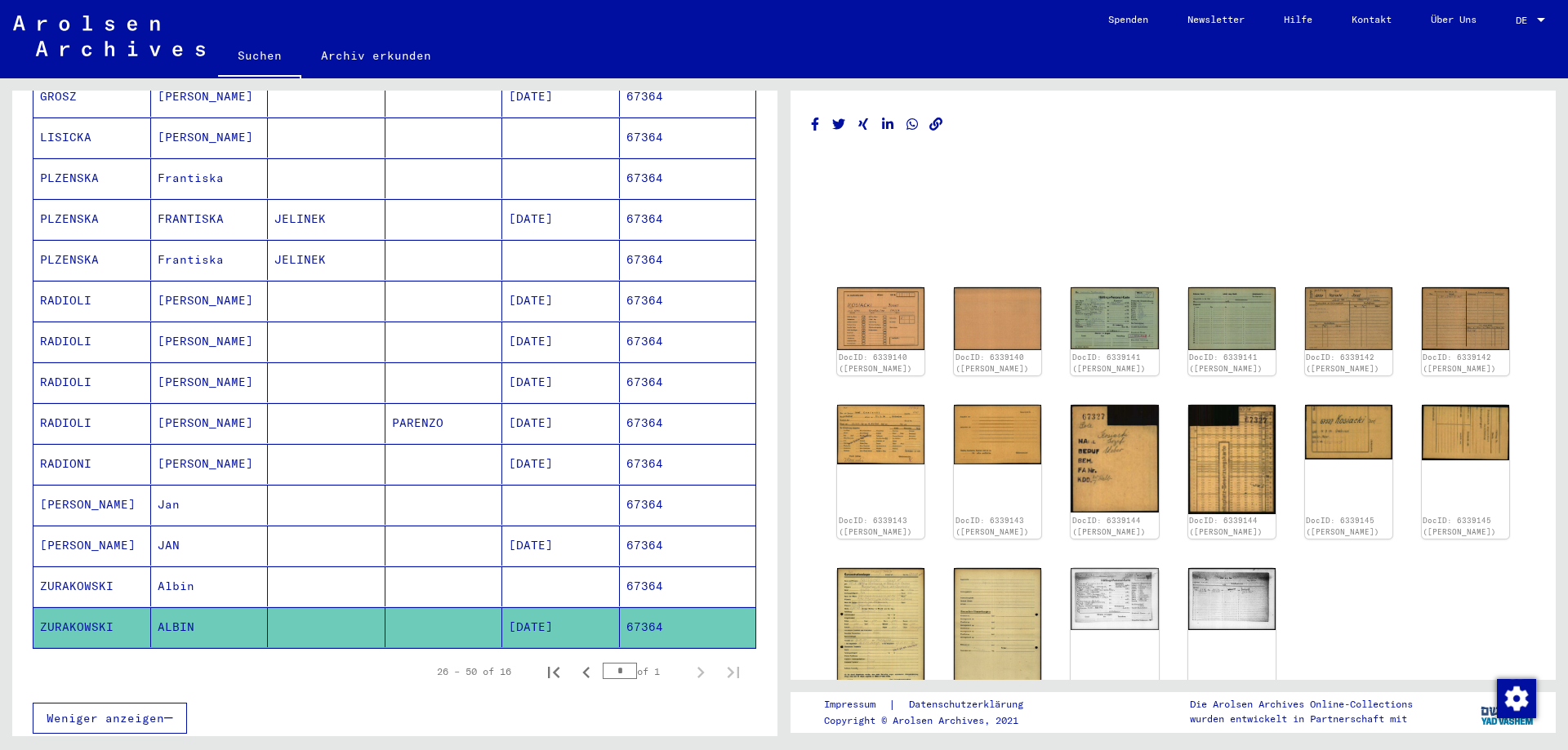
scroll to position [354, 0]
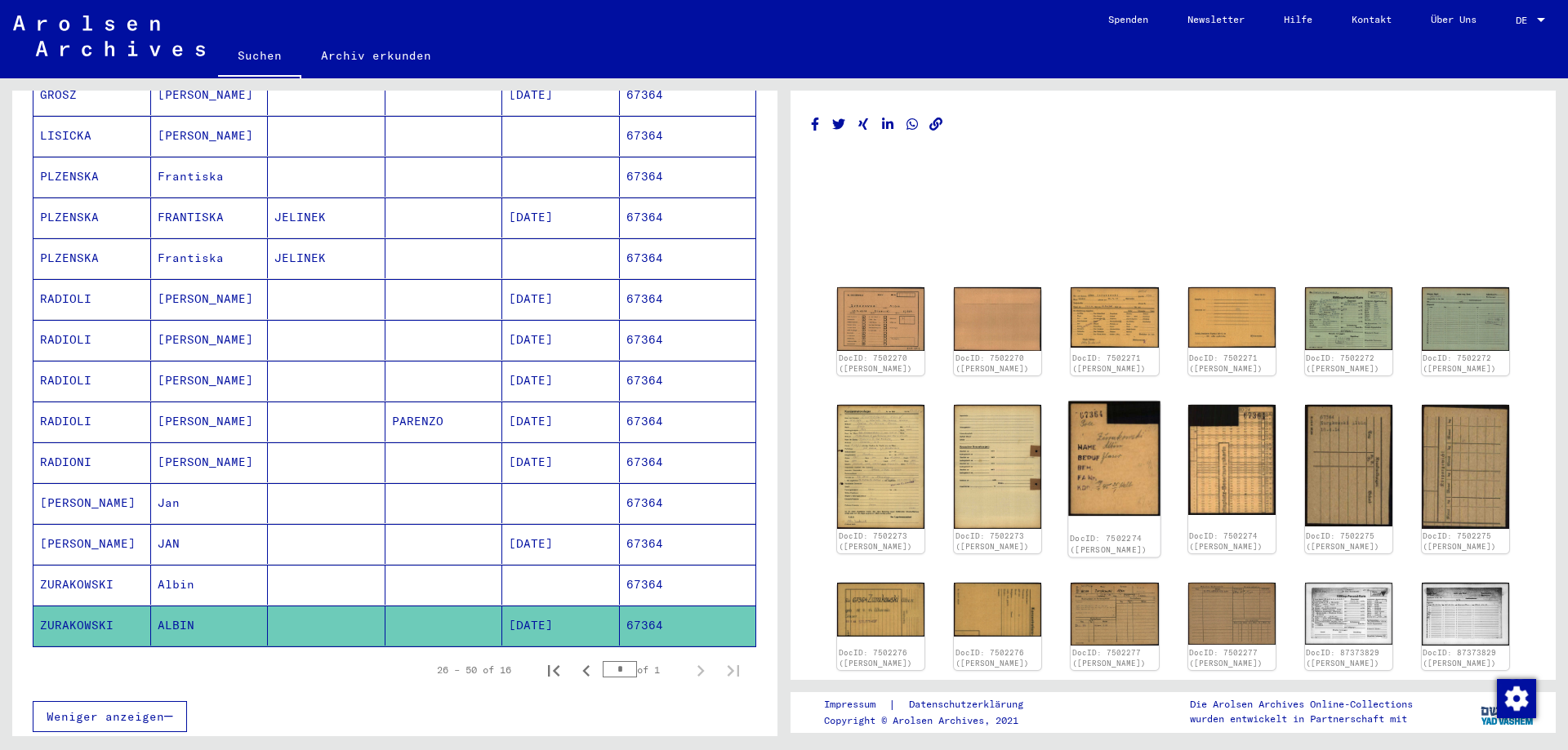
click at [1103, 464] on img at bounding box center [1115, 458] width 92 height 115
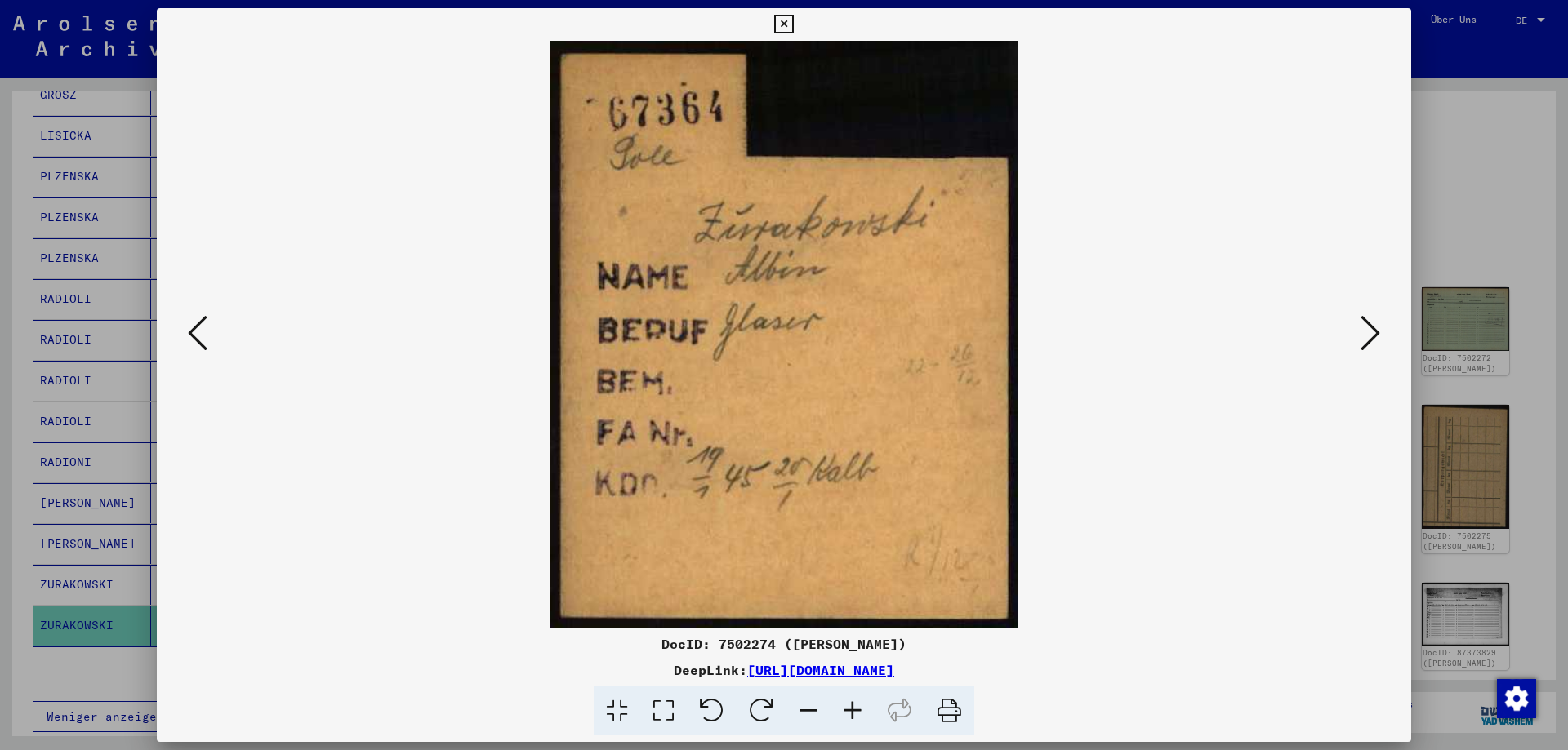
click at [793, 30] on icon at bounding box center [783, 24] width 19 height 20
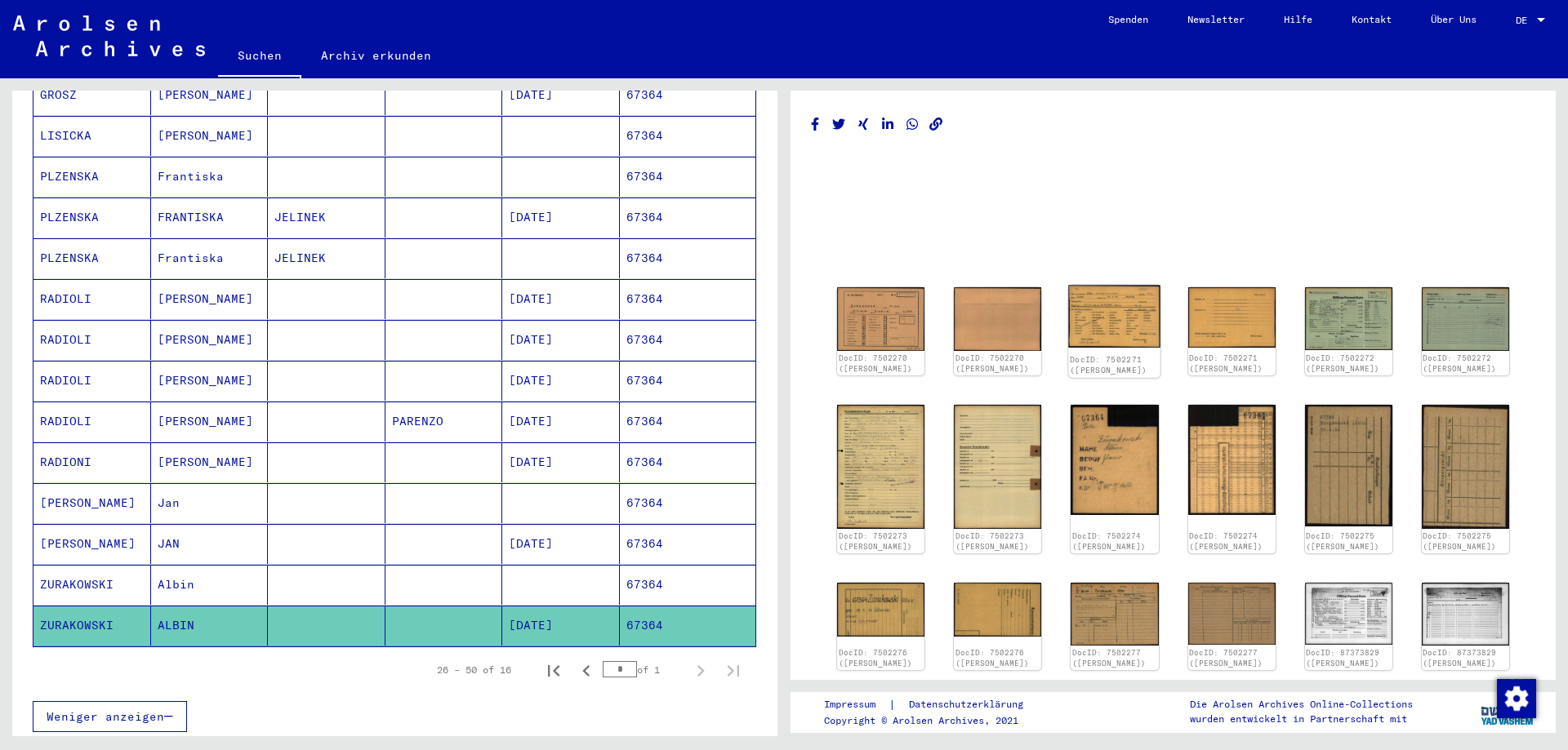
click at [1126, 317] on img at bounding box center [1115, 317] width 92 height 63
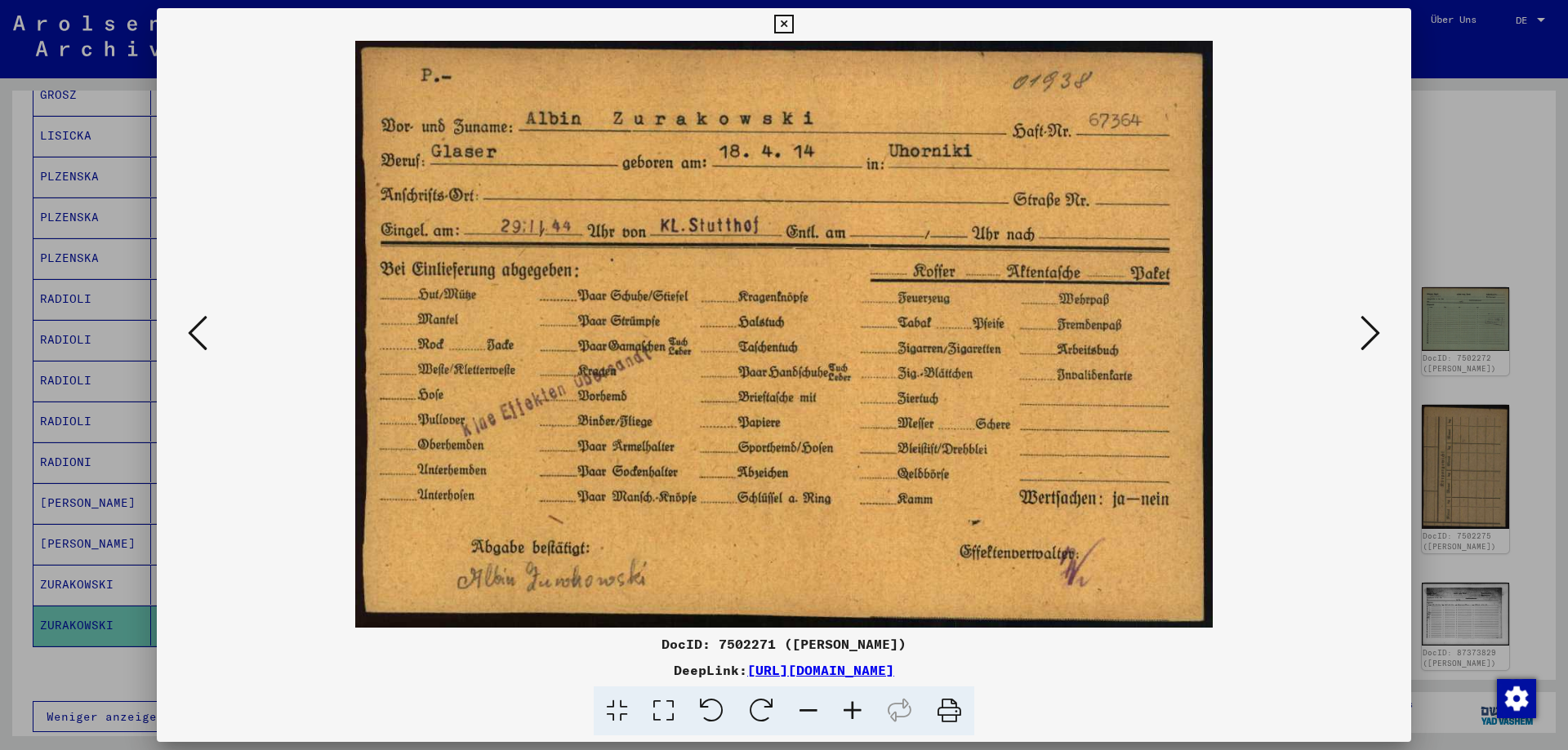
click at [793, 23] on icon at bounding box center [783, 24] width 19 height 20
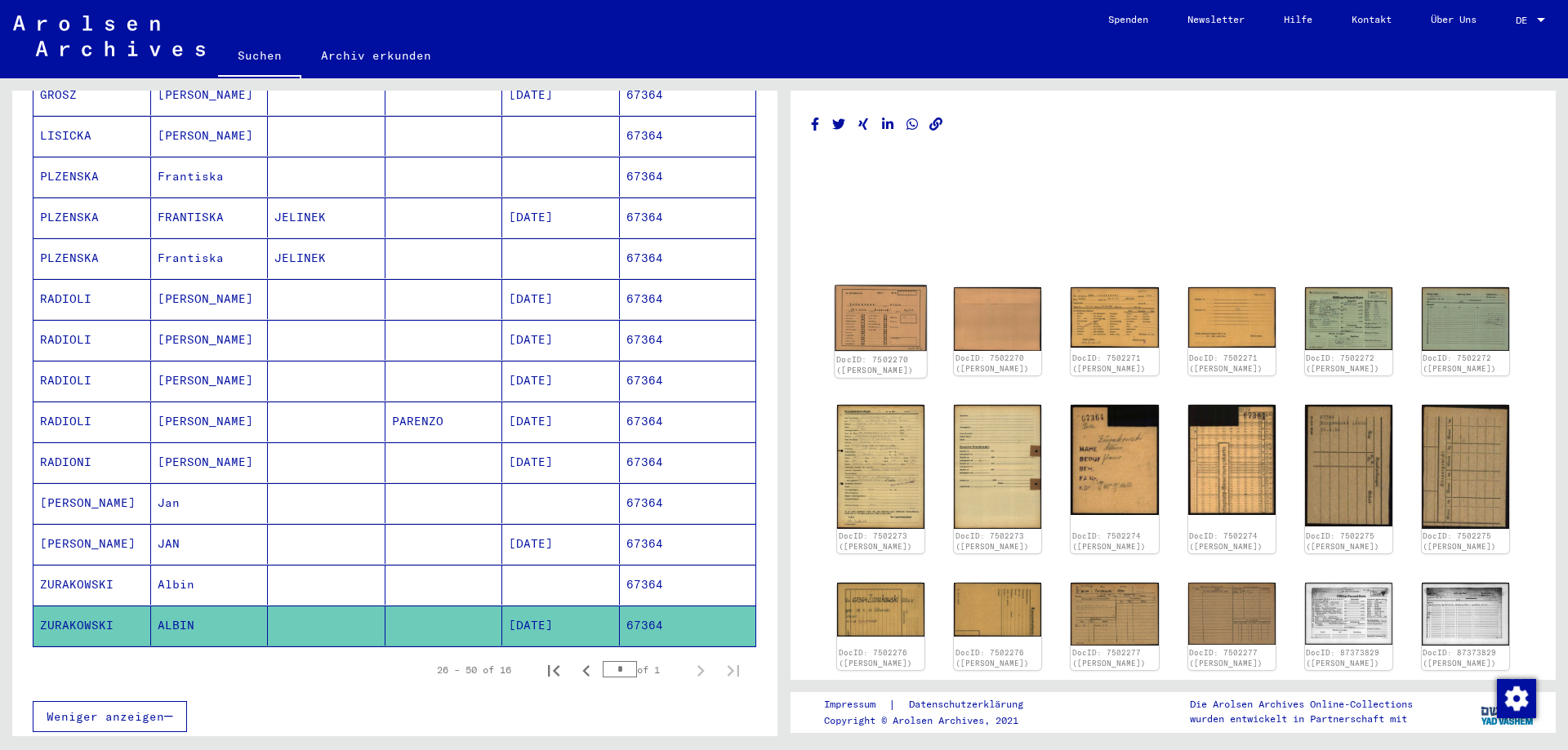
click at [894, 309] on img at bounding box center [880, 318] width 92 height 66
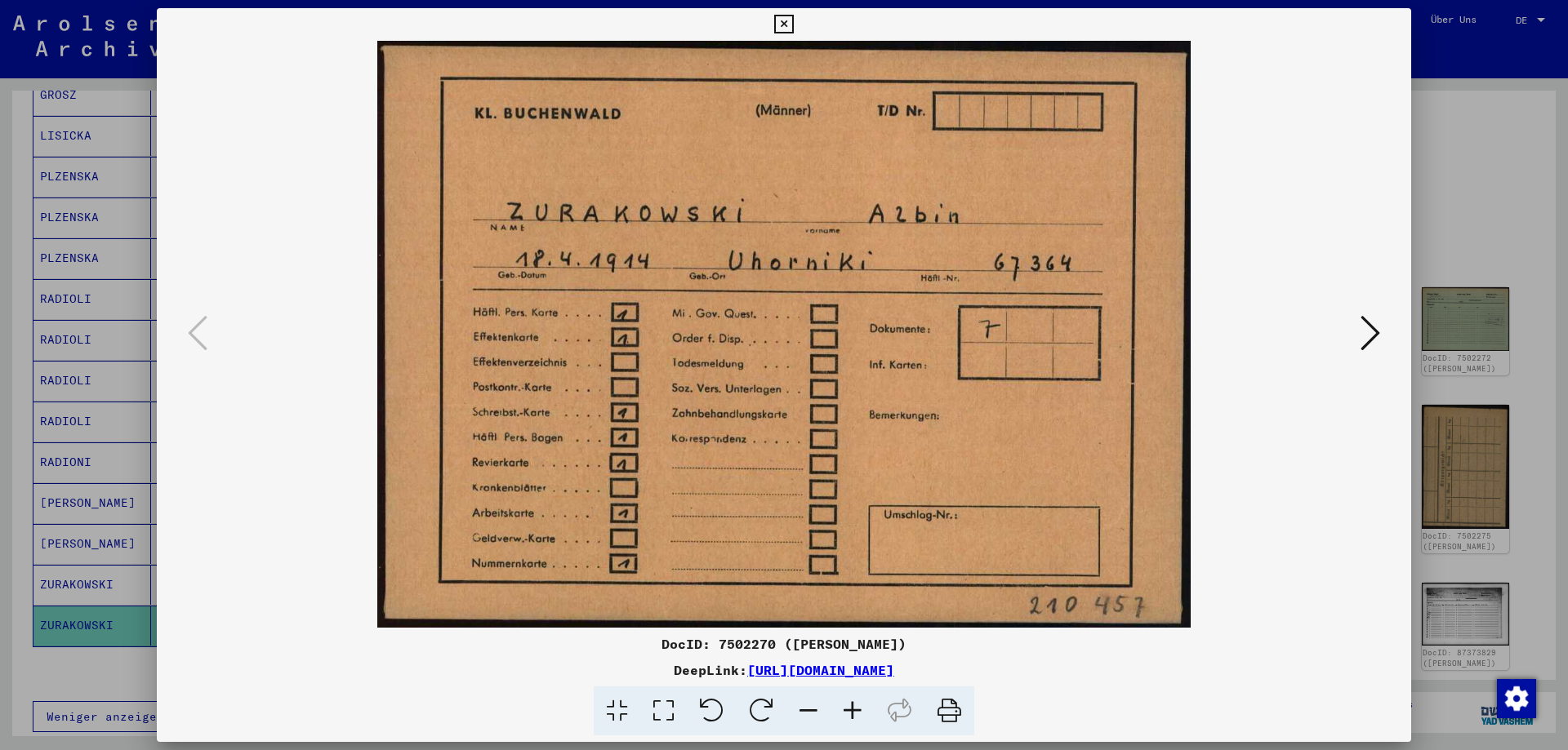
click at [793, 20] on icon at bounding box center [783, 24] width 19 height 20
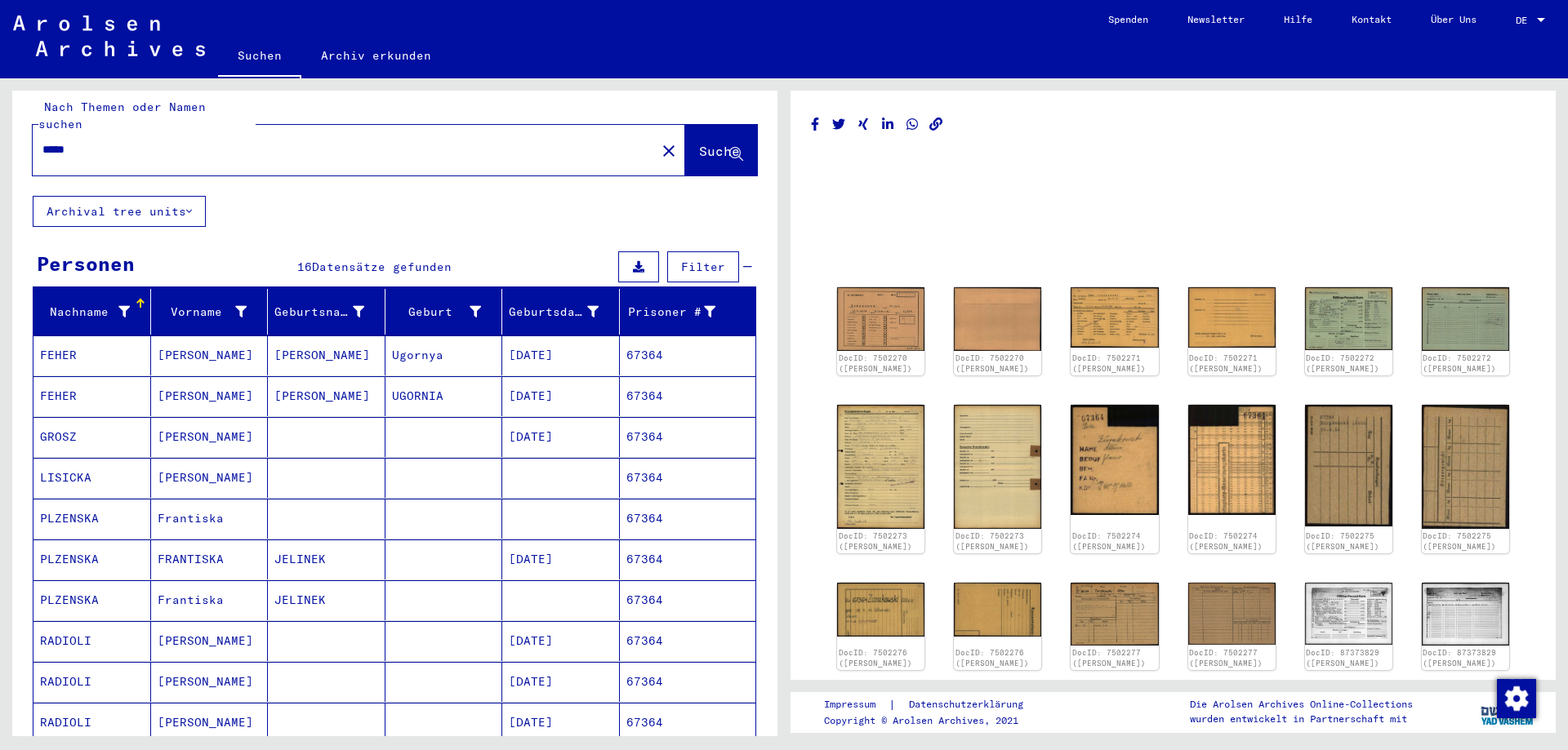
scroll to position [0, 0]
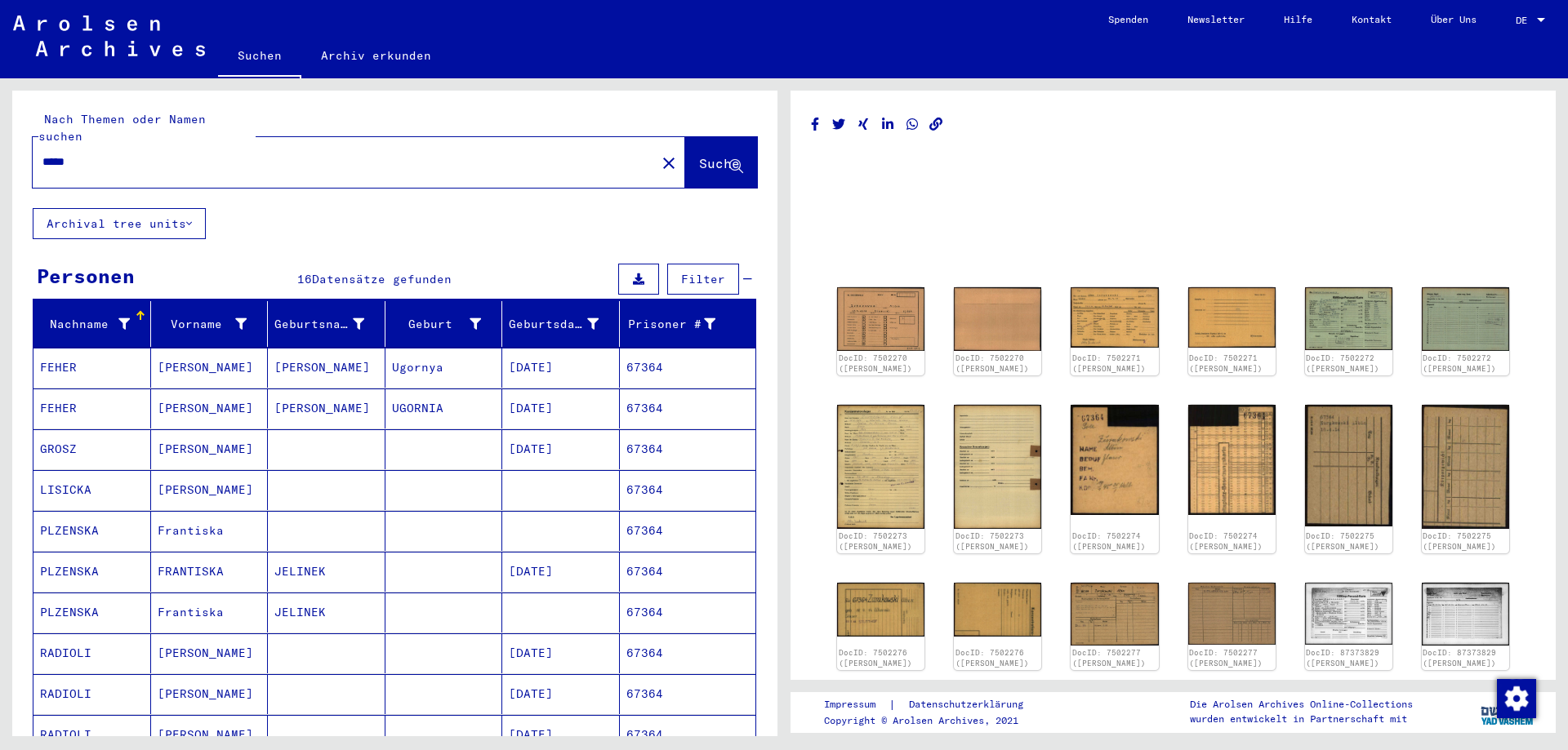
drag, startPoint x: 130, startPoint y: 142, endPoint x: 0, endPoint y: 145, distance: 130.0
click at [42, 154] on input "*****" at bounding box center [344, 162] width 604 height 17
type input "*****"
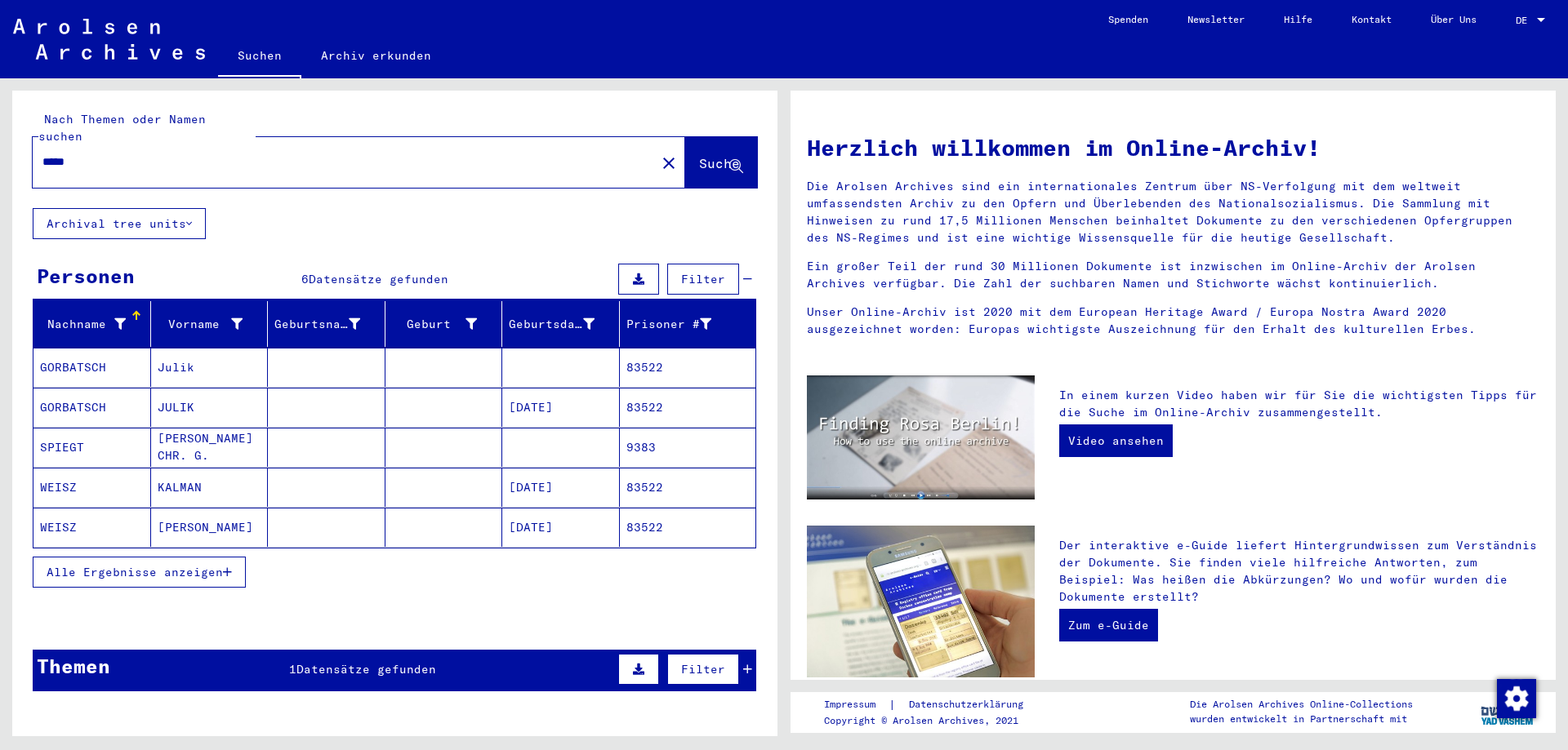
click at [249, 396] on mat-cell "JULIK" at bounding box center [210, 407] width 117 height 39
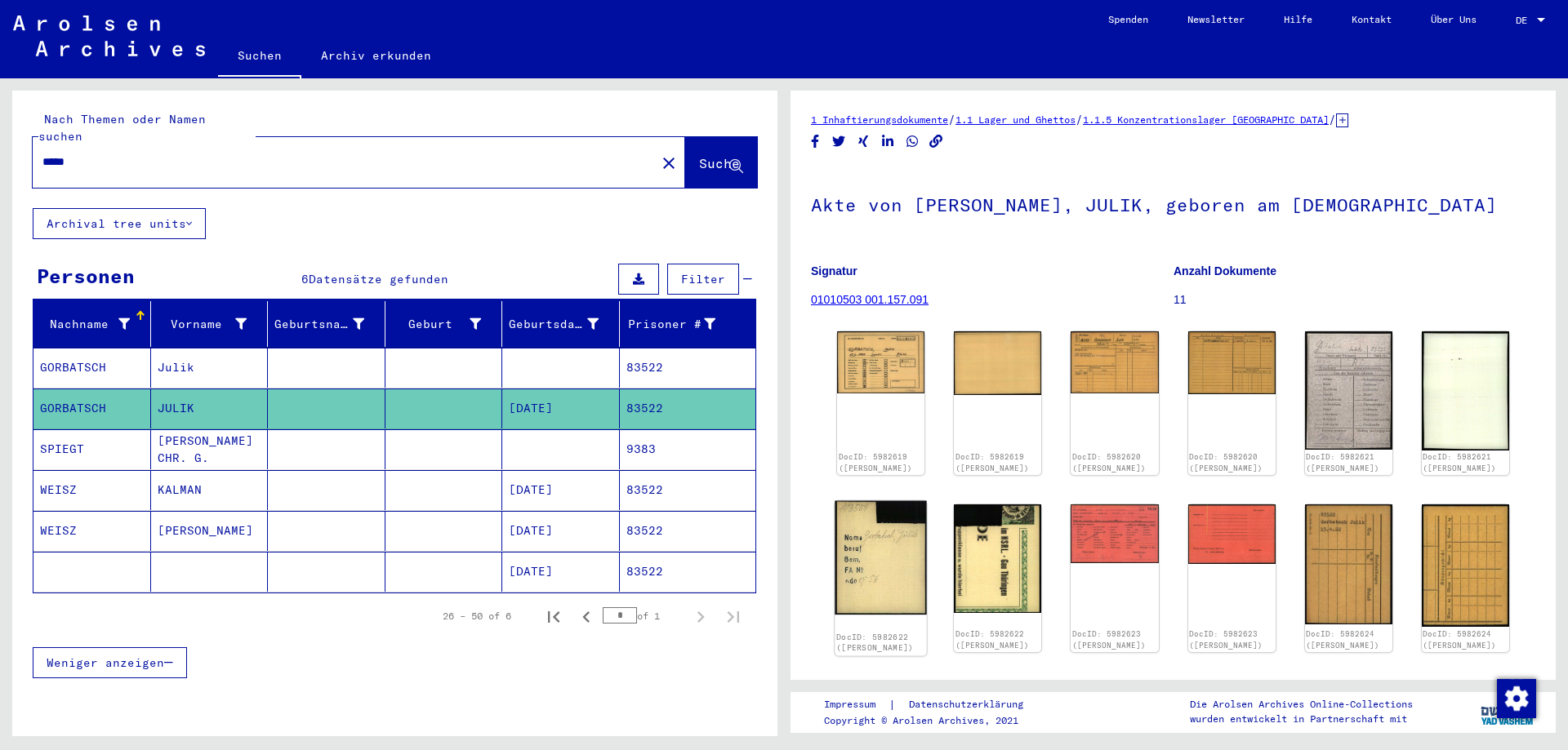
click at [869, 575] on img at bounding box center [880, 558] width 92 height 114
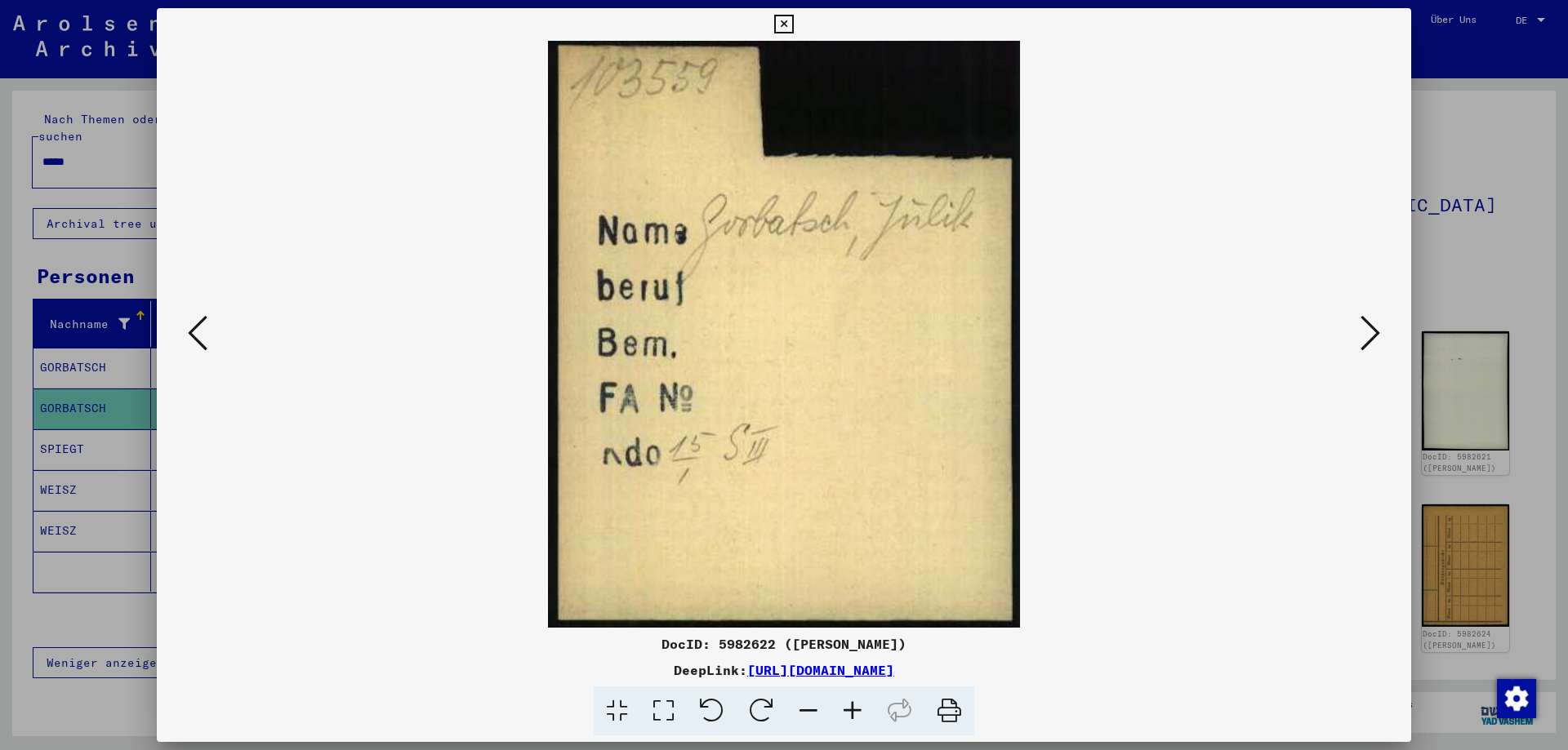
click at [793, 24] on icon at bounding box center [783, 24] width 19 height 20
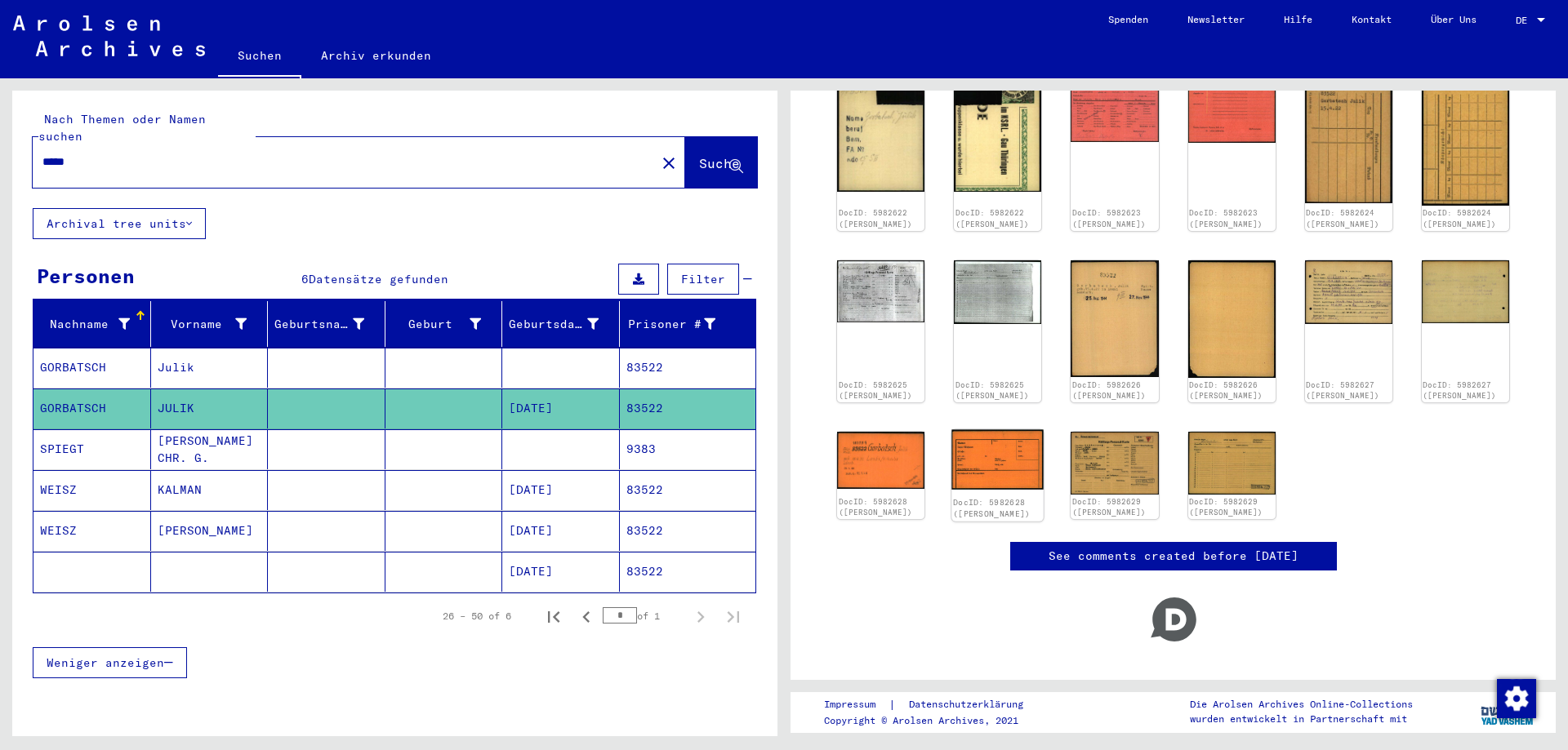
scroll to position [441, 0]
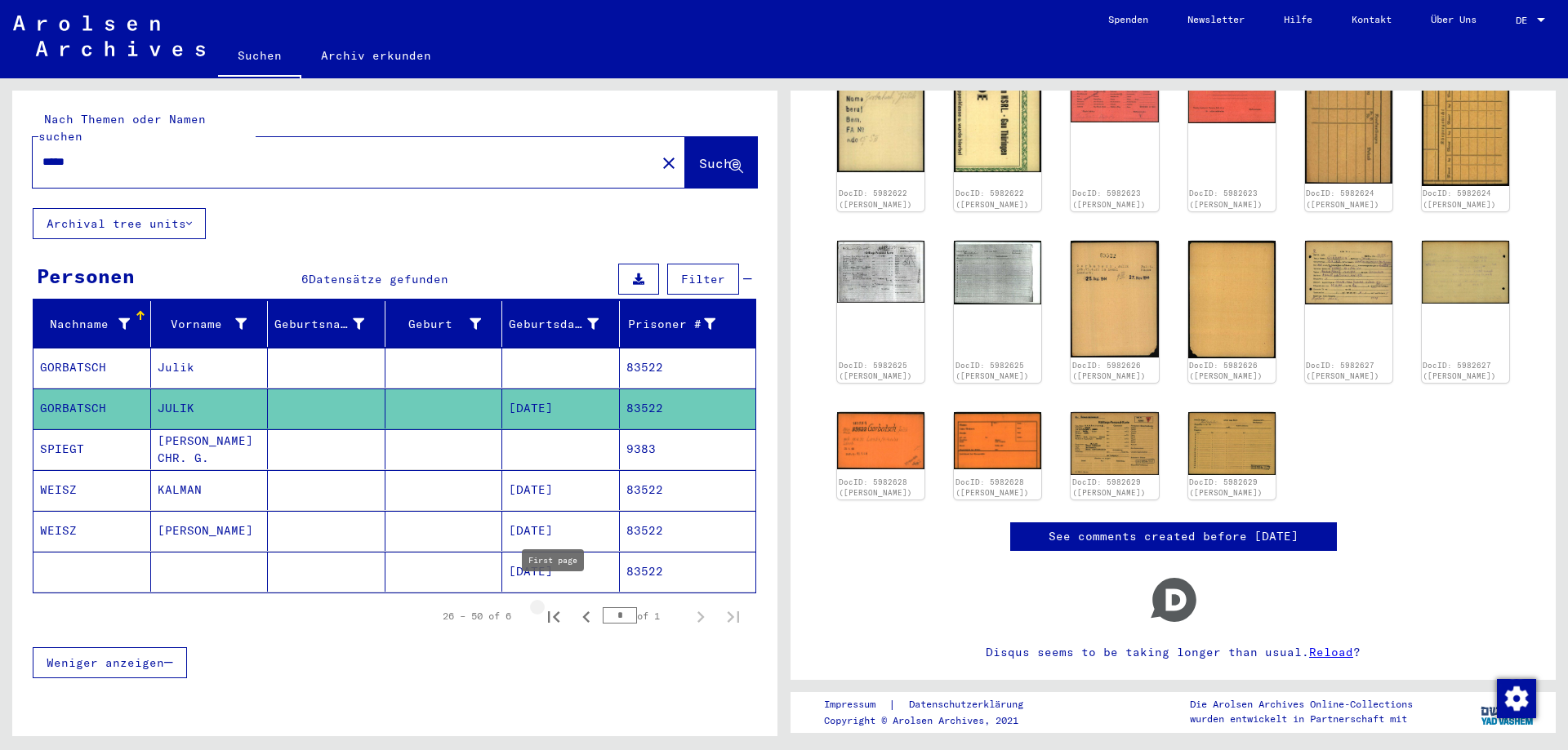
click at [553, 605] on icon "First page" at bounding box center [553, 616] width 23 height 23
type input "*"
click at [344, 567] on mat-cell at bounding box center [326, 572] width 117 height 40
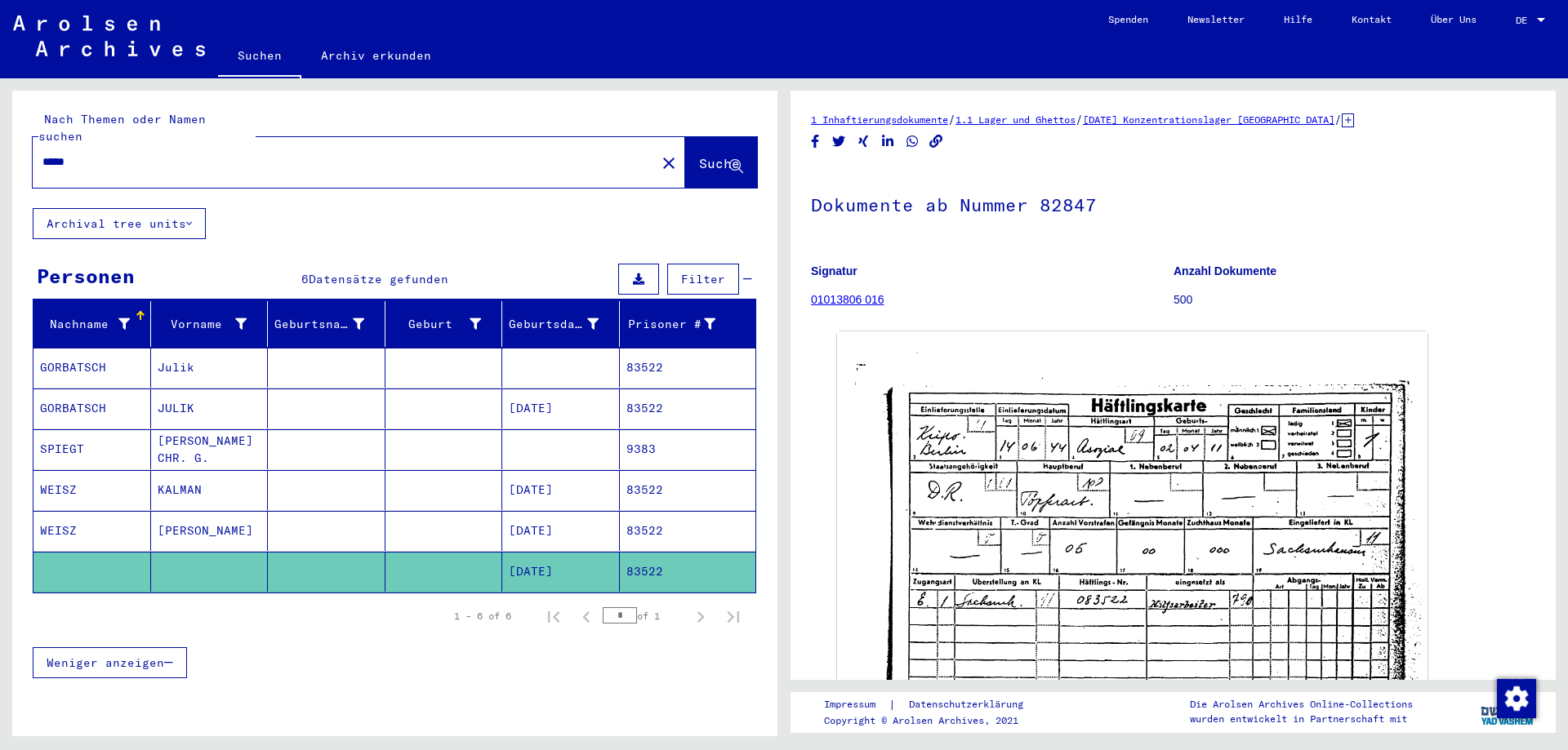
drag, startPoint x: 174, startPoint y: 135, endPoint x: 0, endPoint y: 161, distance: 175.9
click at [13, 161] on div "Nach Themen oder Namen suchen ***** close Suche Archival tree units Personen 6 …" at bounding box center [395, 419] width 765 height 658
drag, startPoint x: 95, startPoint y: 145, endPoint x: 0, endPoint y: 148, distance: 95.0
click at [42, 154] on input "*****" at bounding box center [344, 162] width 604 height 17
type input "**********"
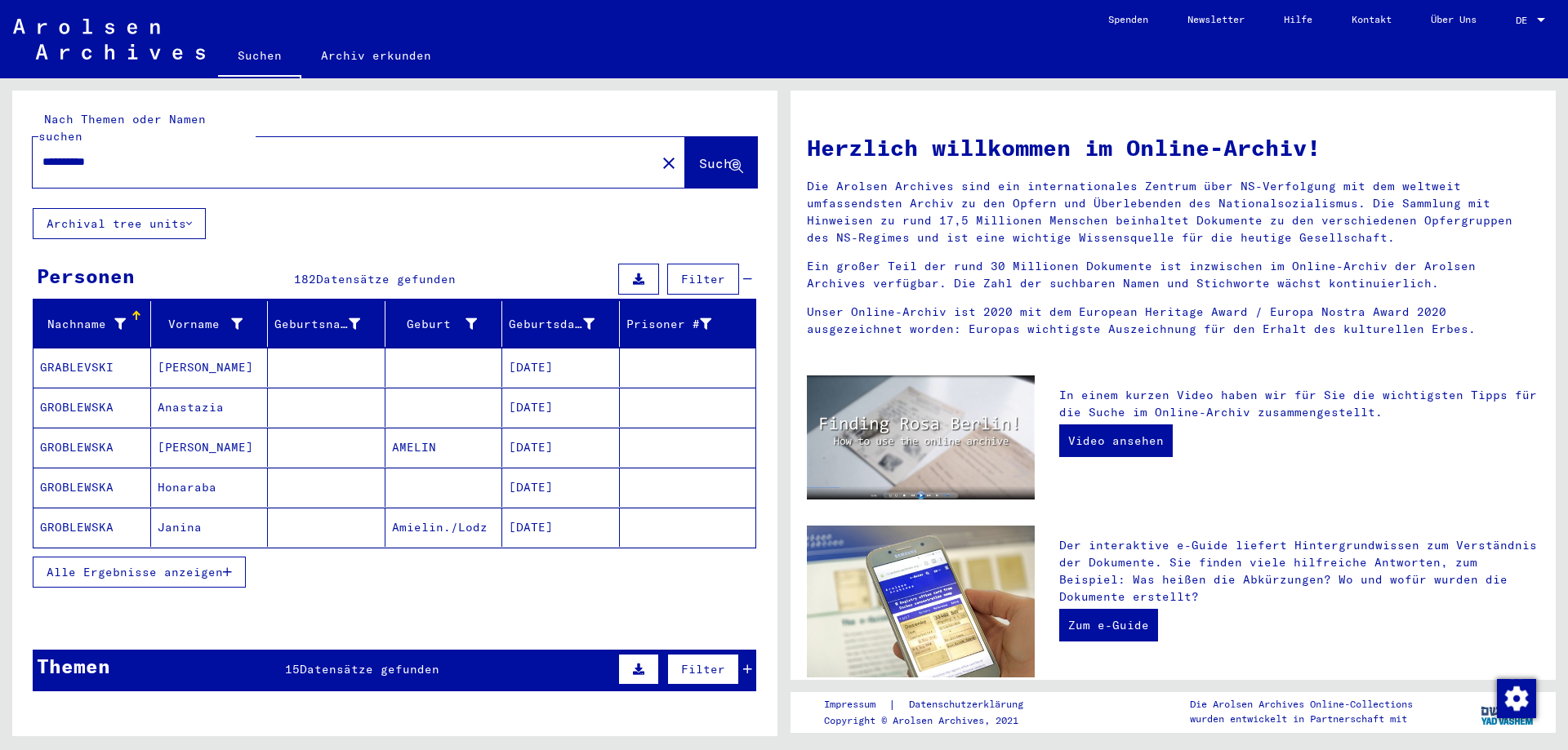
click at [181, 565] on span "Alle Ergebnisse anzeigen" at bounding box center [134, 572] width 176 height 14
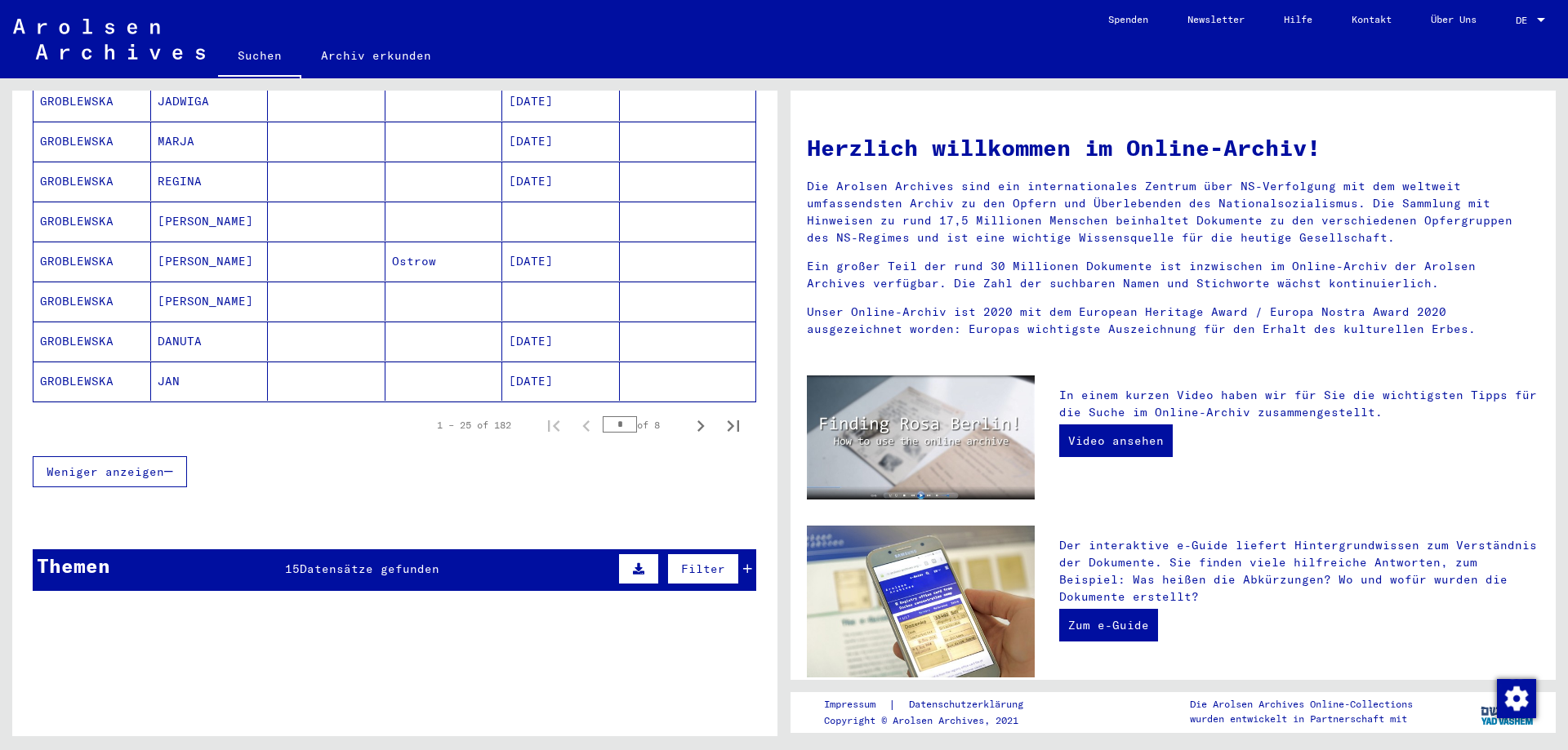
scroll to position [970, 0]
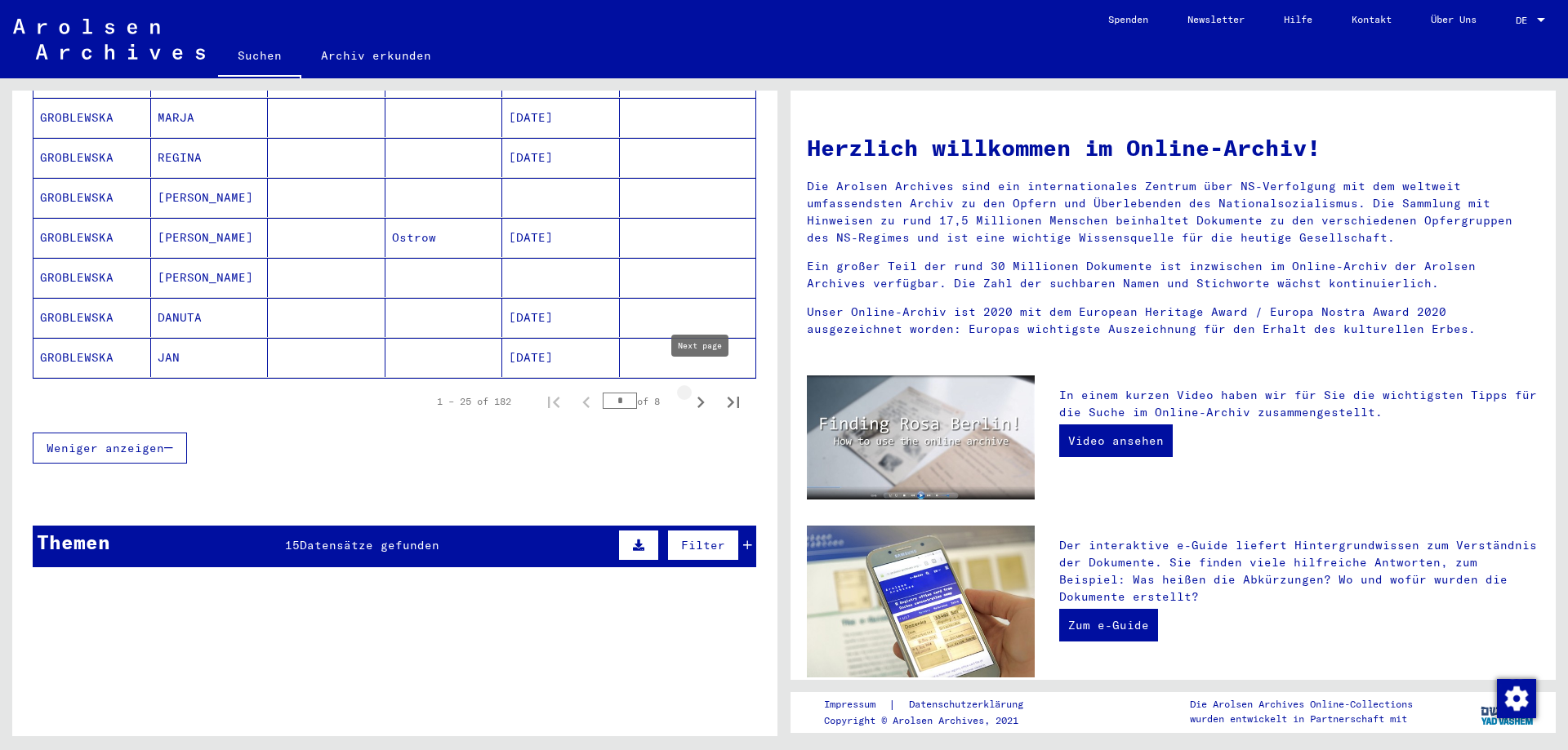
click at [702, 391] on icon "Next page" at bounding box center [699, 402] width 23 height 23
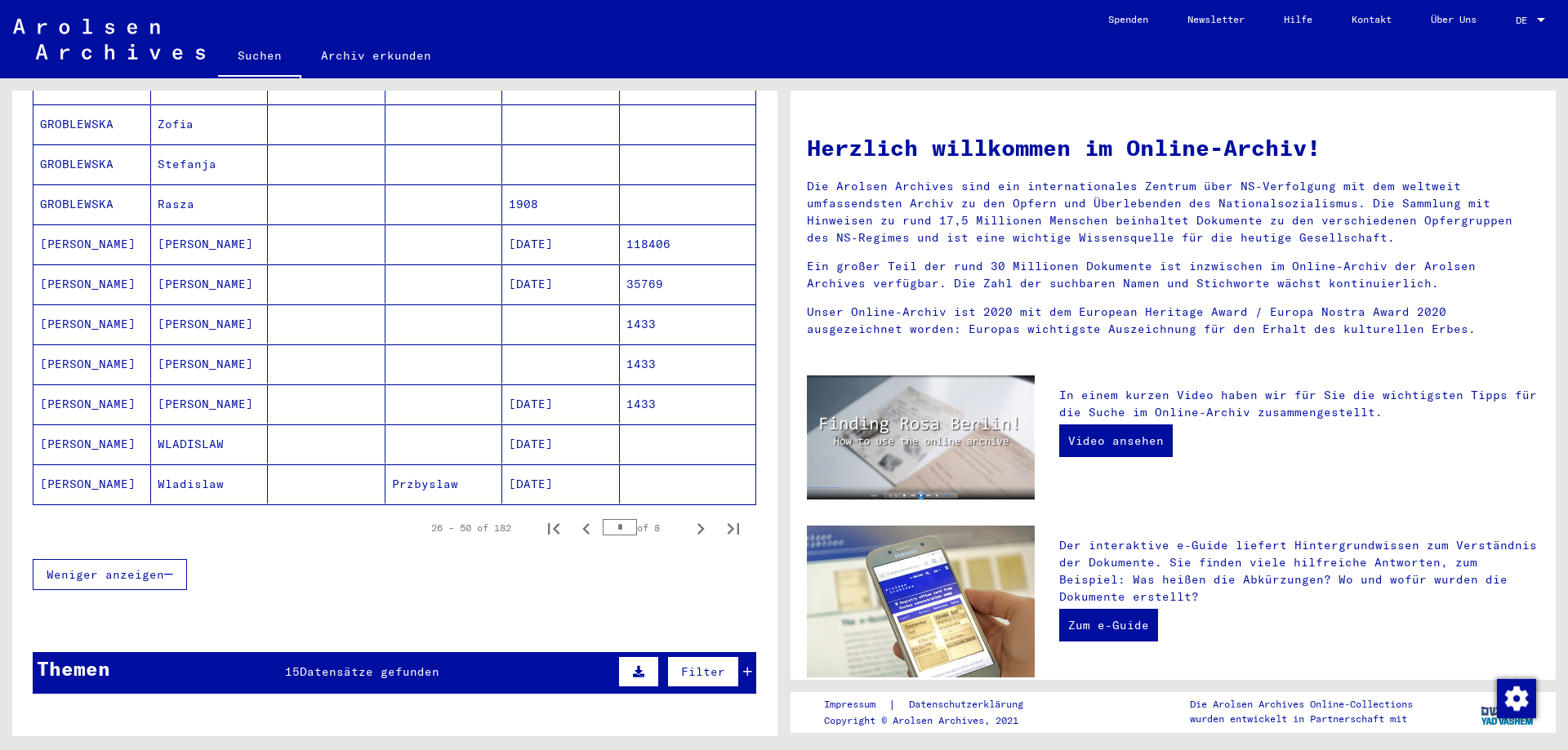
scroll to position [793, 0]
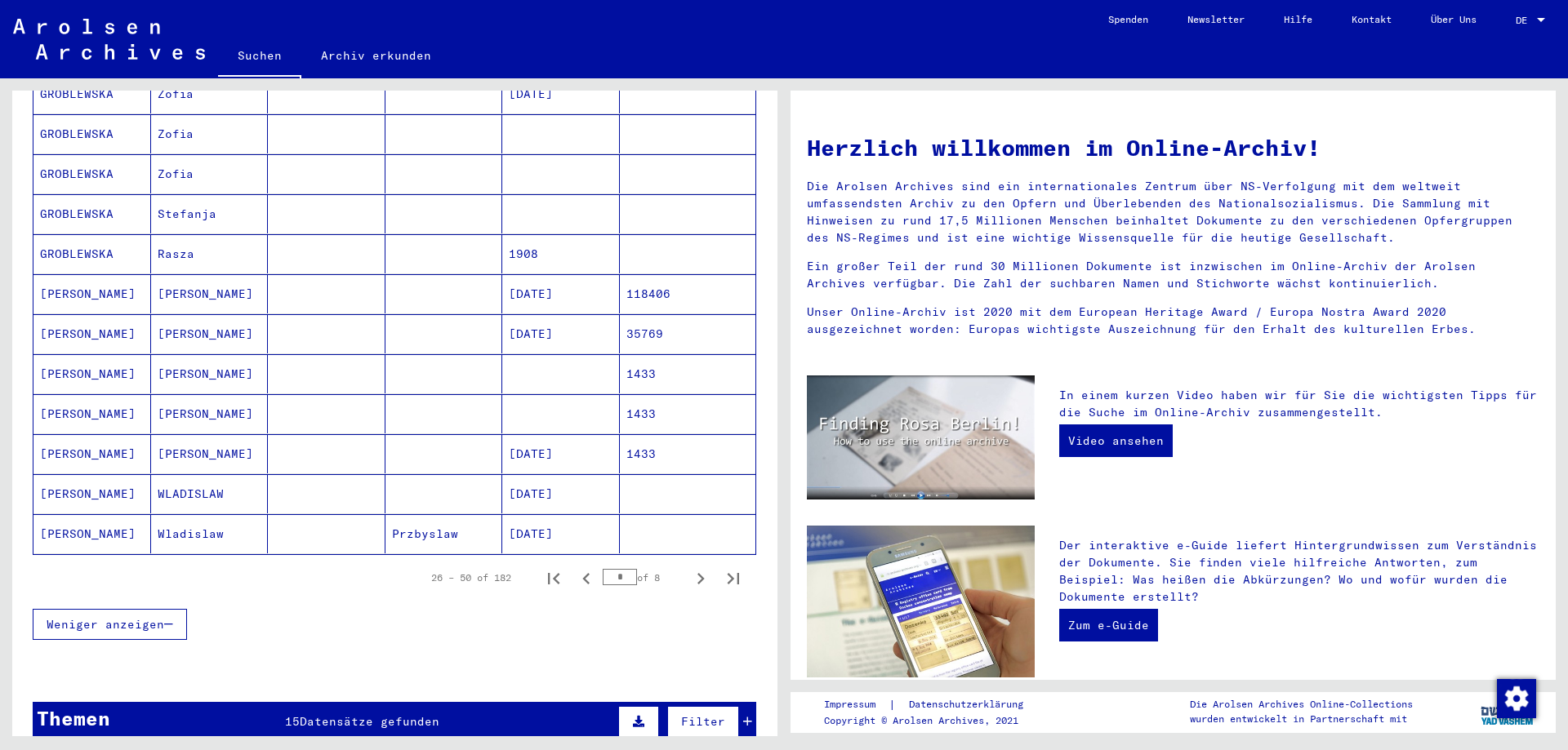
click at [409, 438] on mat-cell at bounding box center [444, 454] width 117 height 39
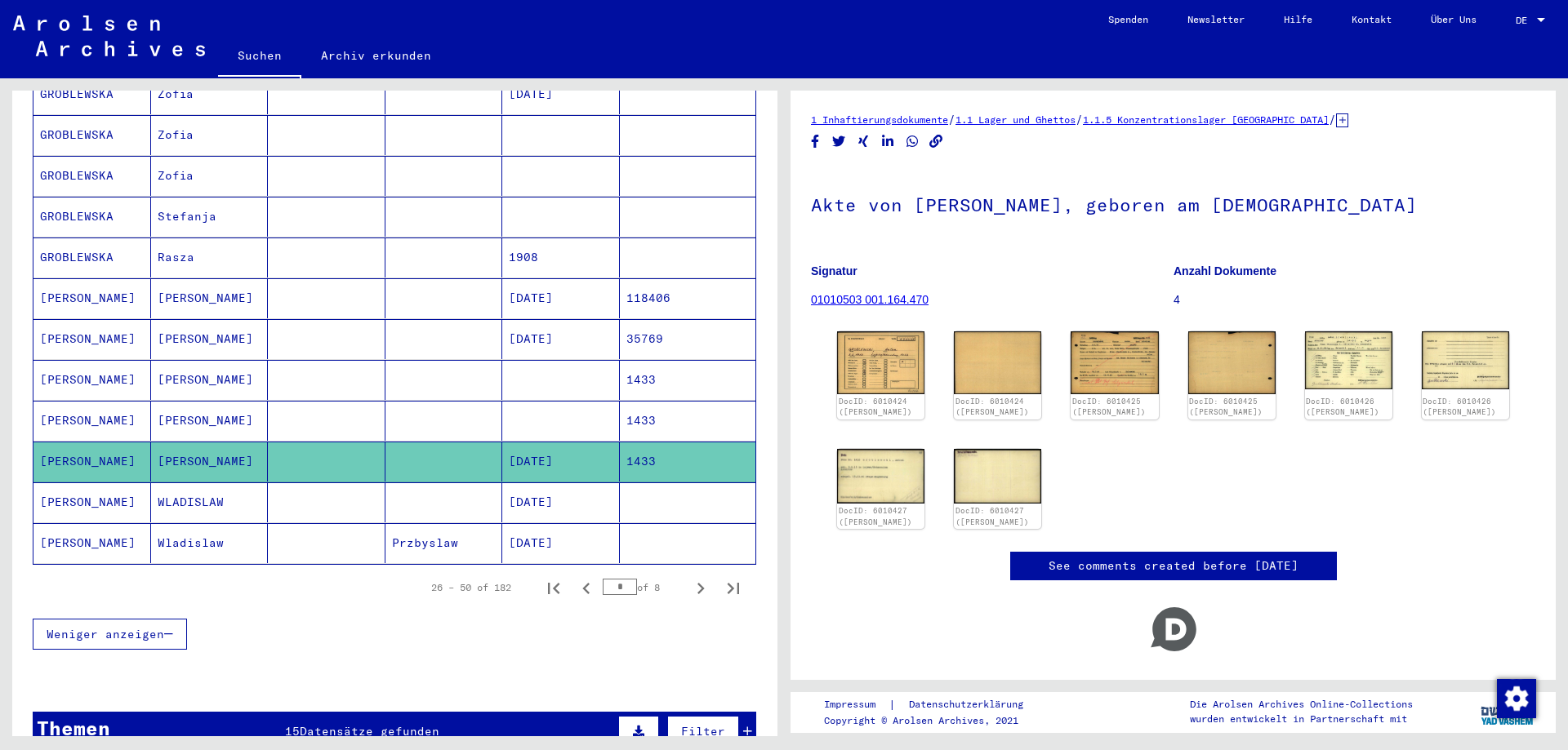
click at [461, 363] on mat-cell at bounding box center [444, 380] width 117 height 40
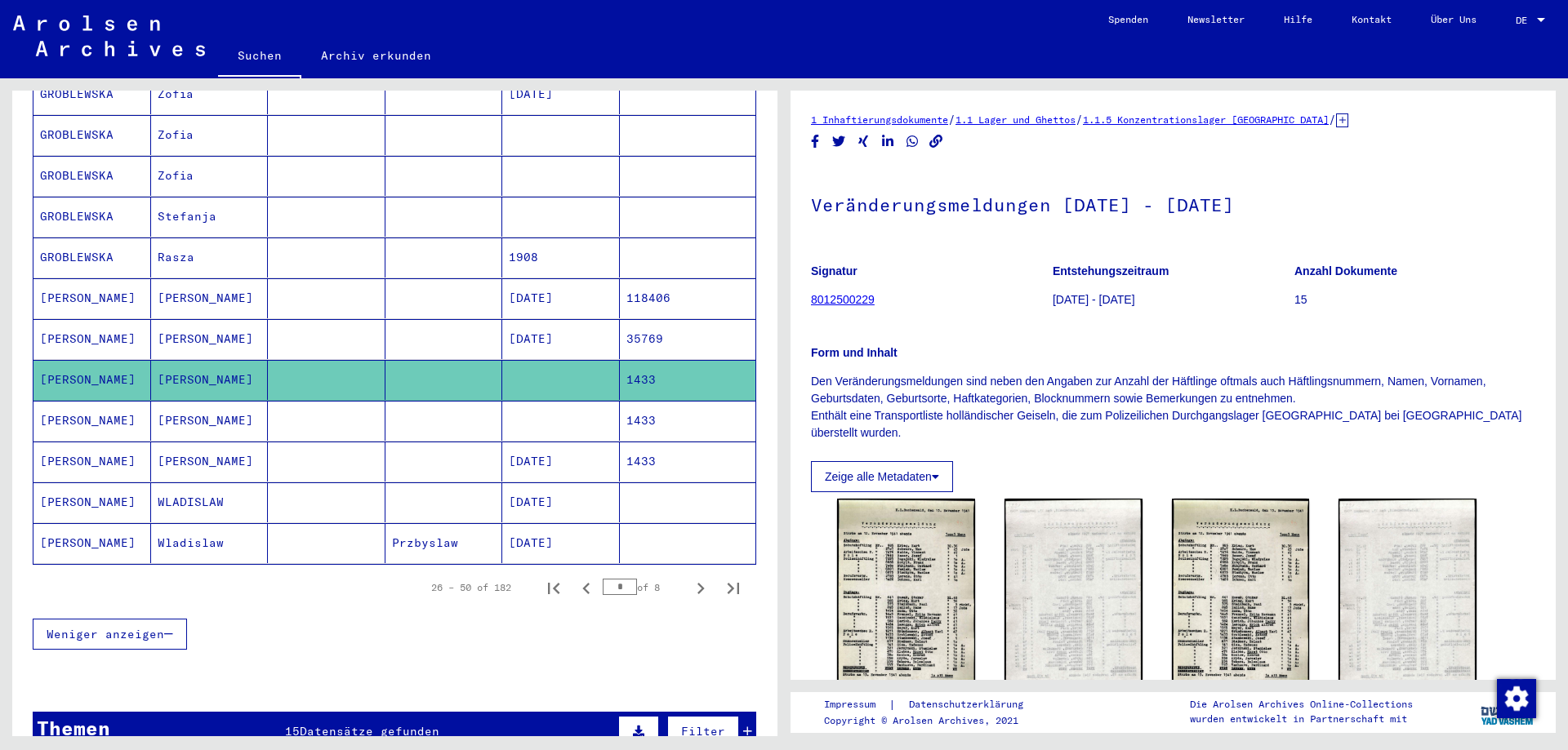
click at [440, 401] on mat-cell at bounding box center [444, 421] width 117 height 40
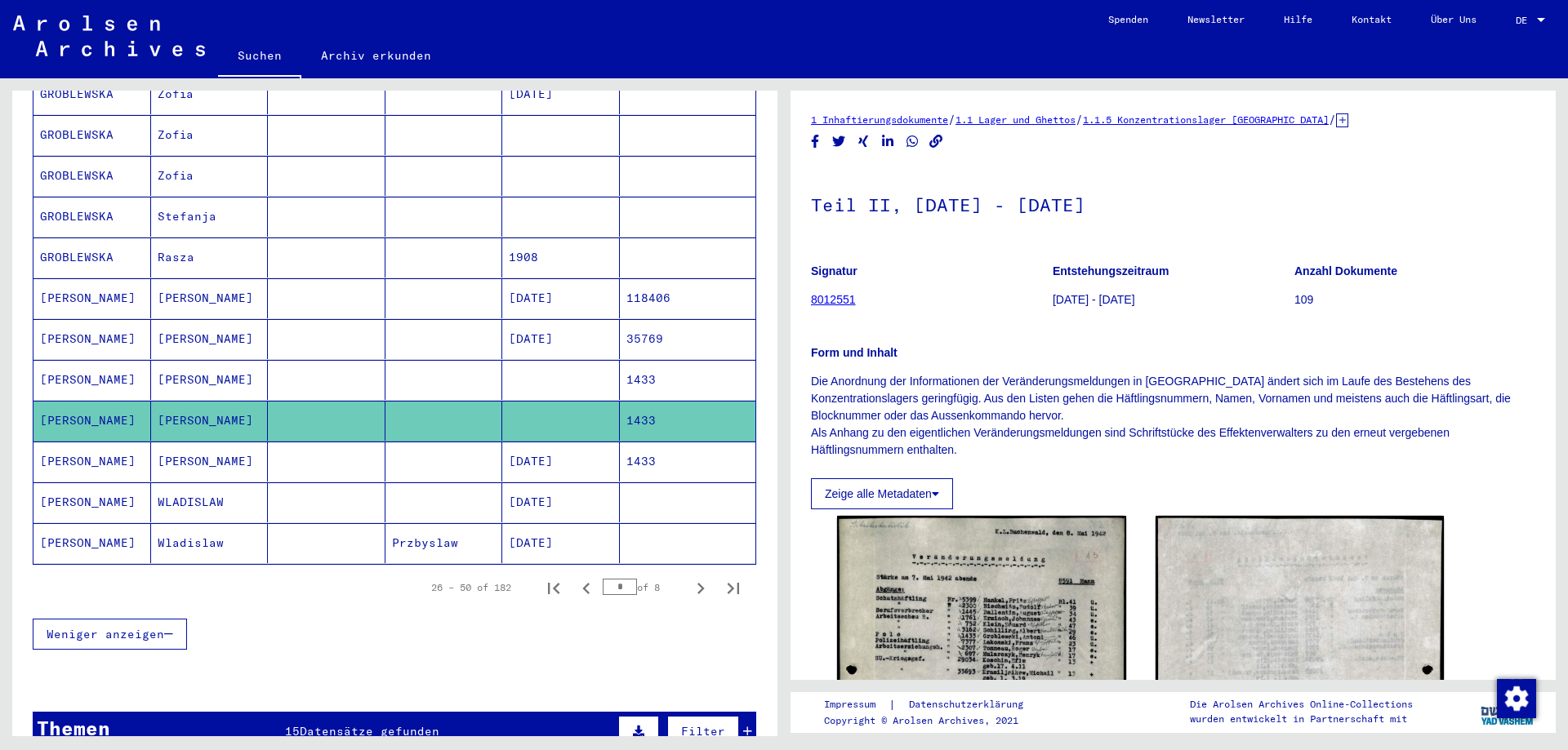
click at [422, 442] on mat-cell at bounding box center [444, 462] width 117 height 40
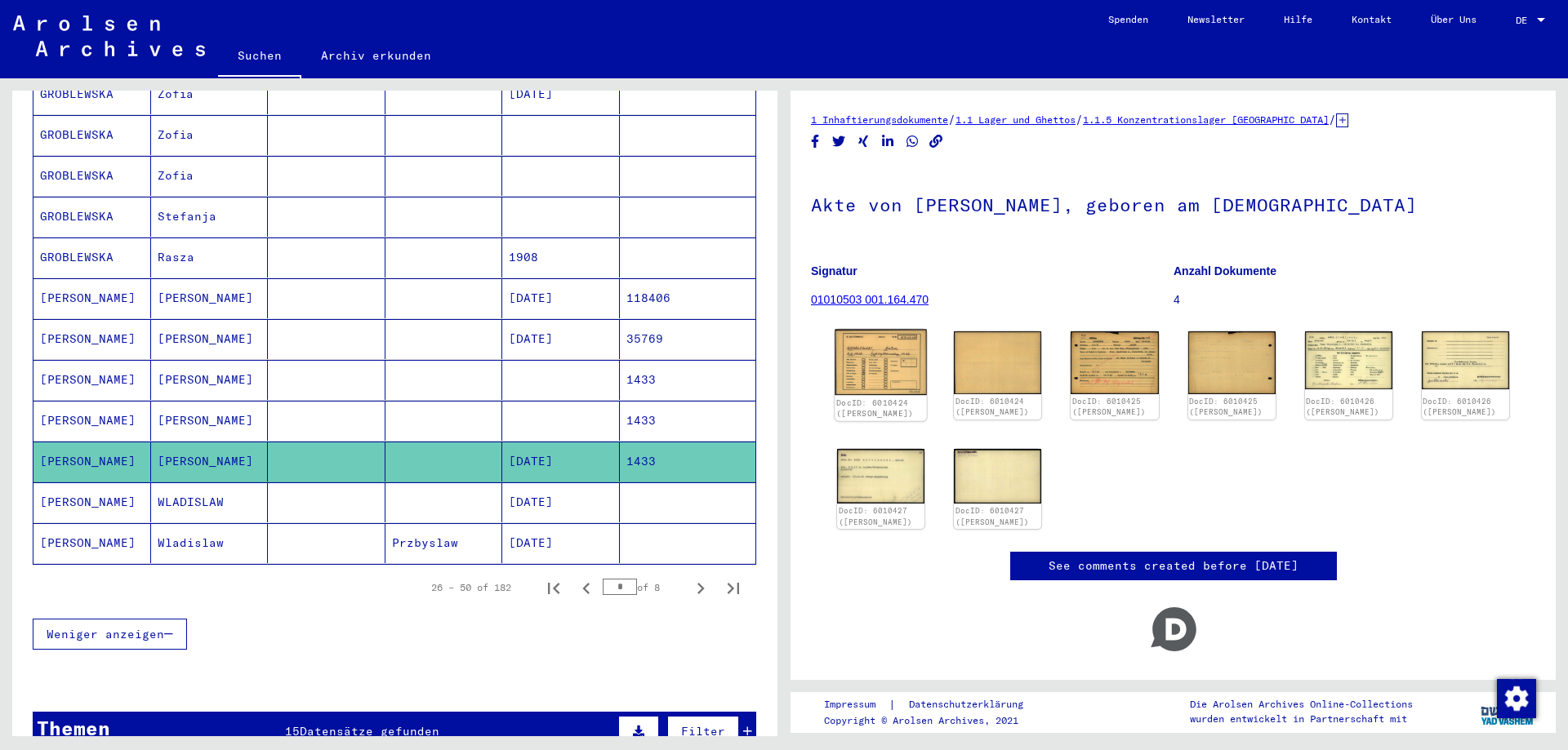
click at [865, 352] on img at bounding box center [880, 362] width 92 height 65
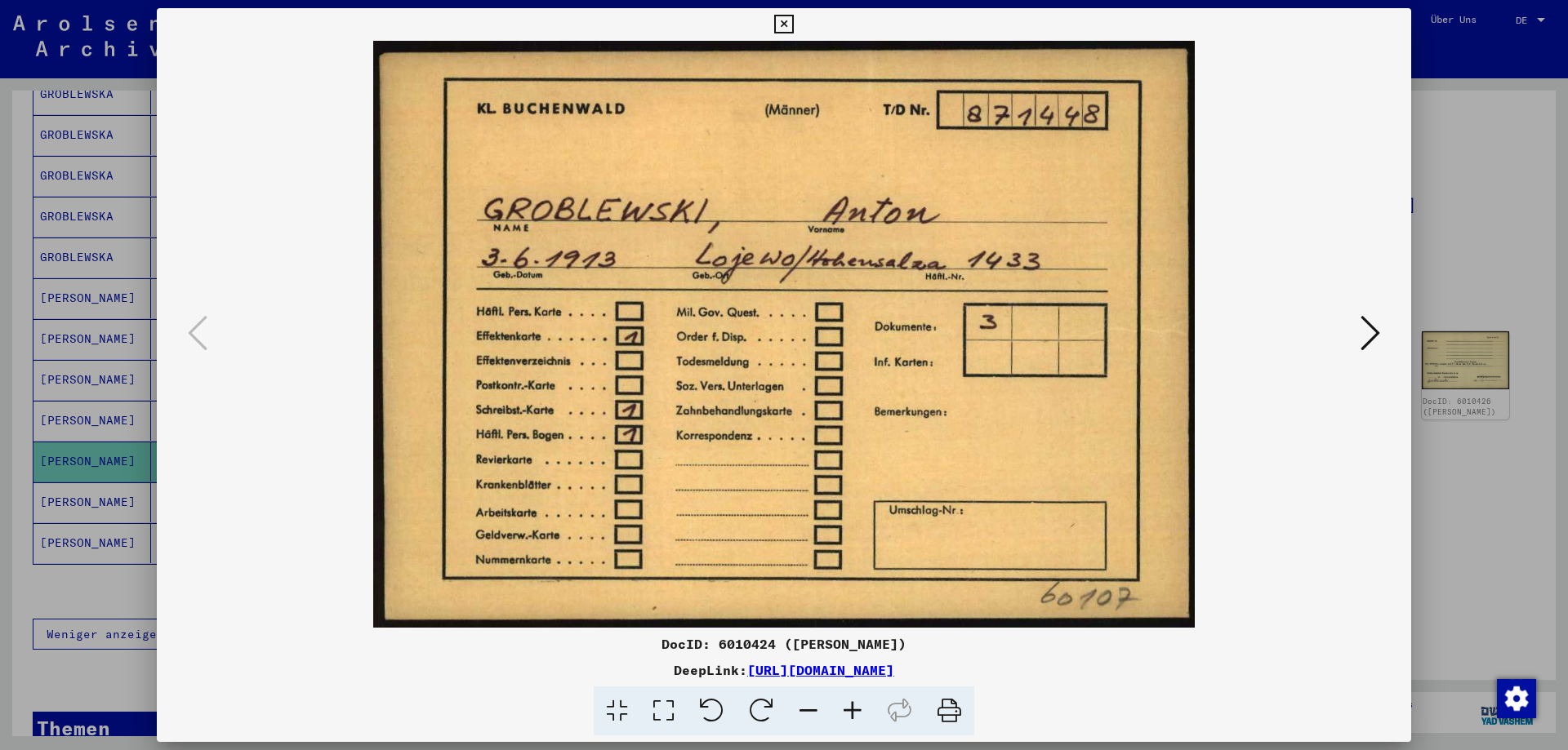
click at [1368, 333] on icon at bounding box center [1370, 333] width 20 height 39
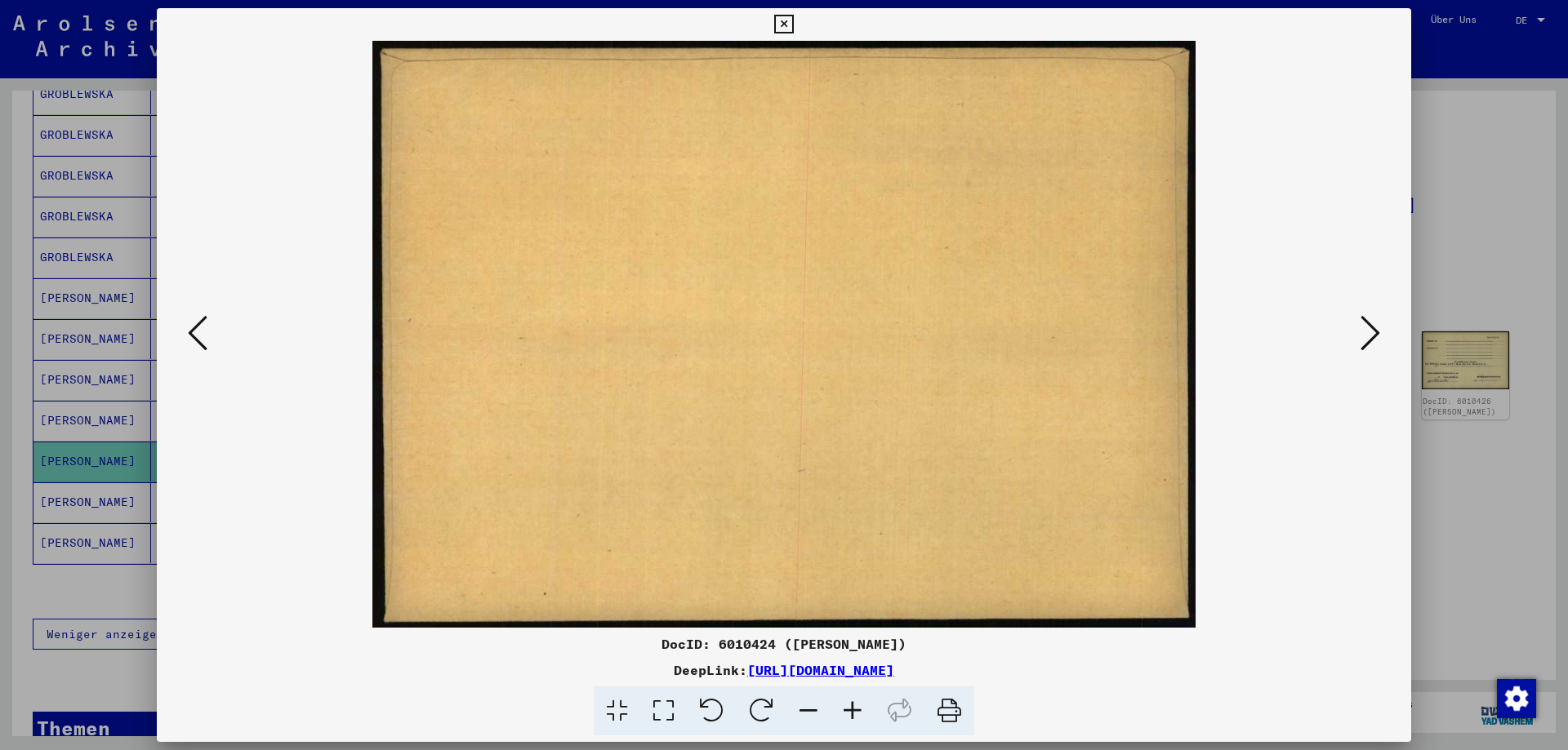
click at [1368, 332] on icon at bounding box center [1370, 333] width 20 height 39
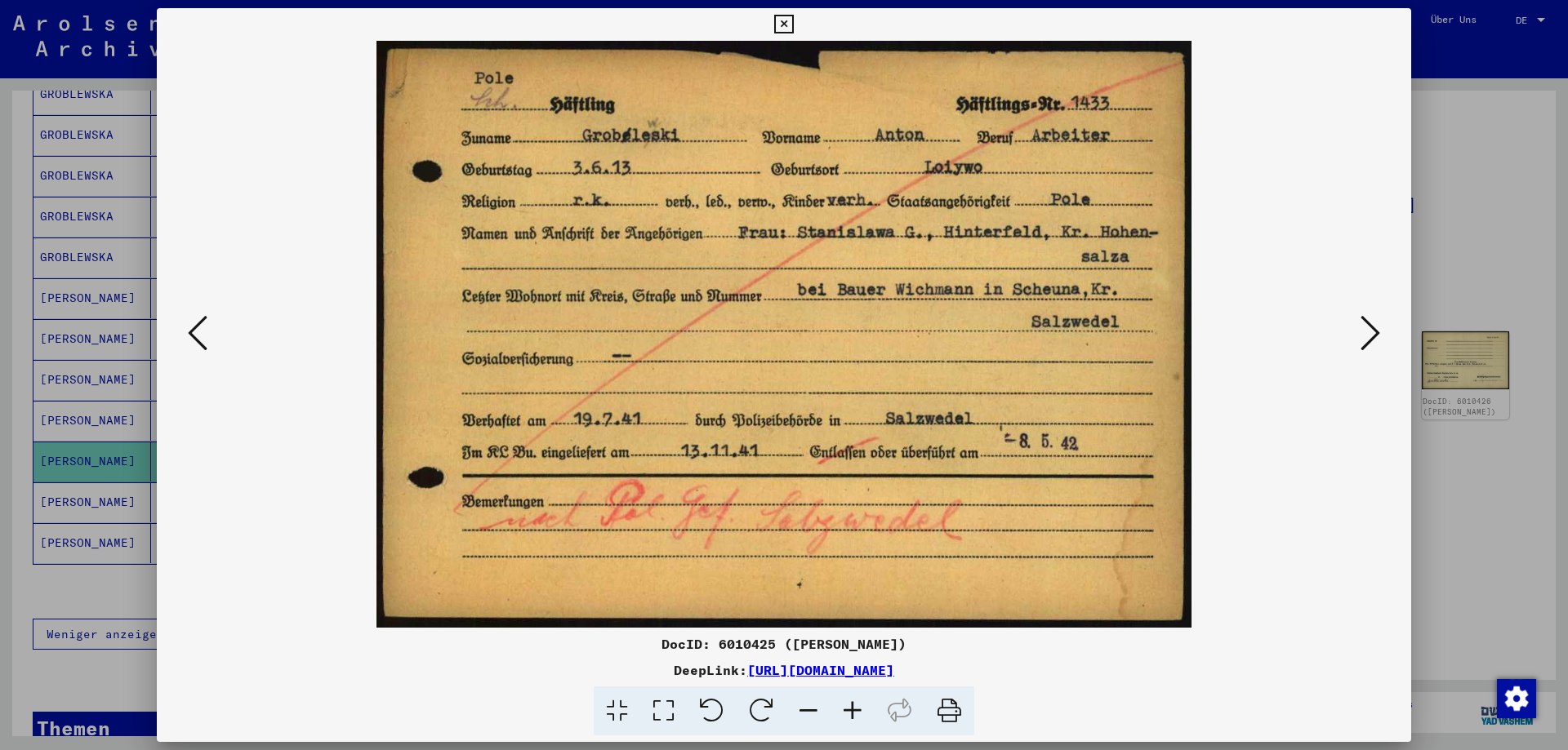
click at [1365, 329] on icon at bounding box center [1370, 333] width 20 height 39
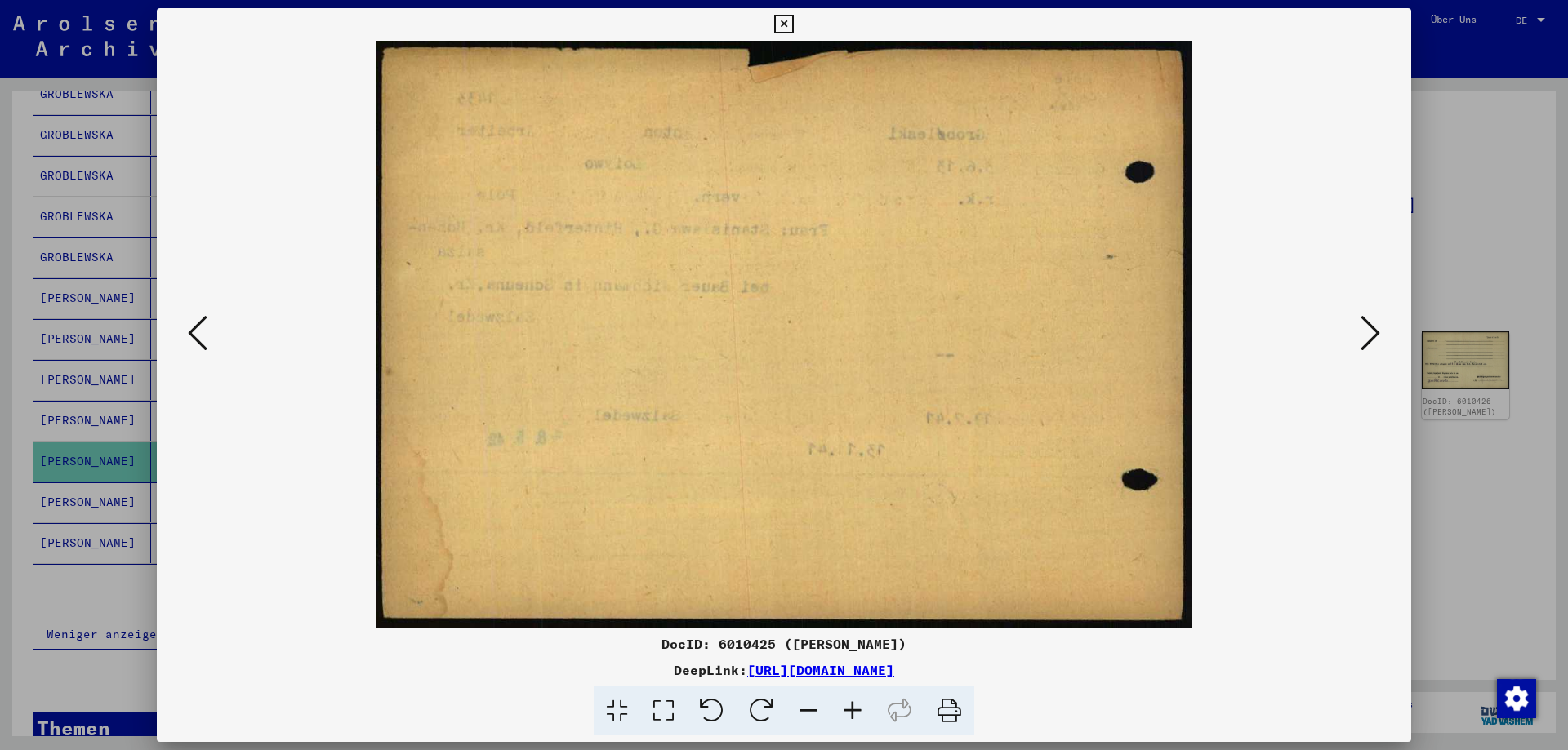
click at [1365, 329] on icon at bounding box center [1370, 333] width 20 height 39
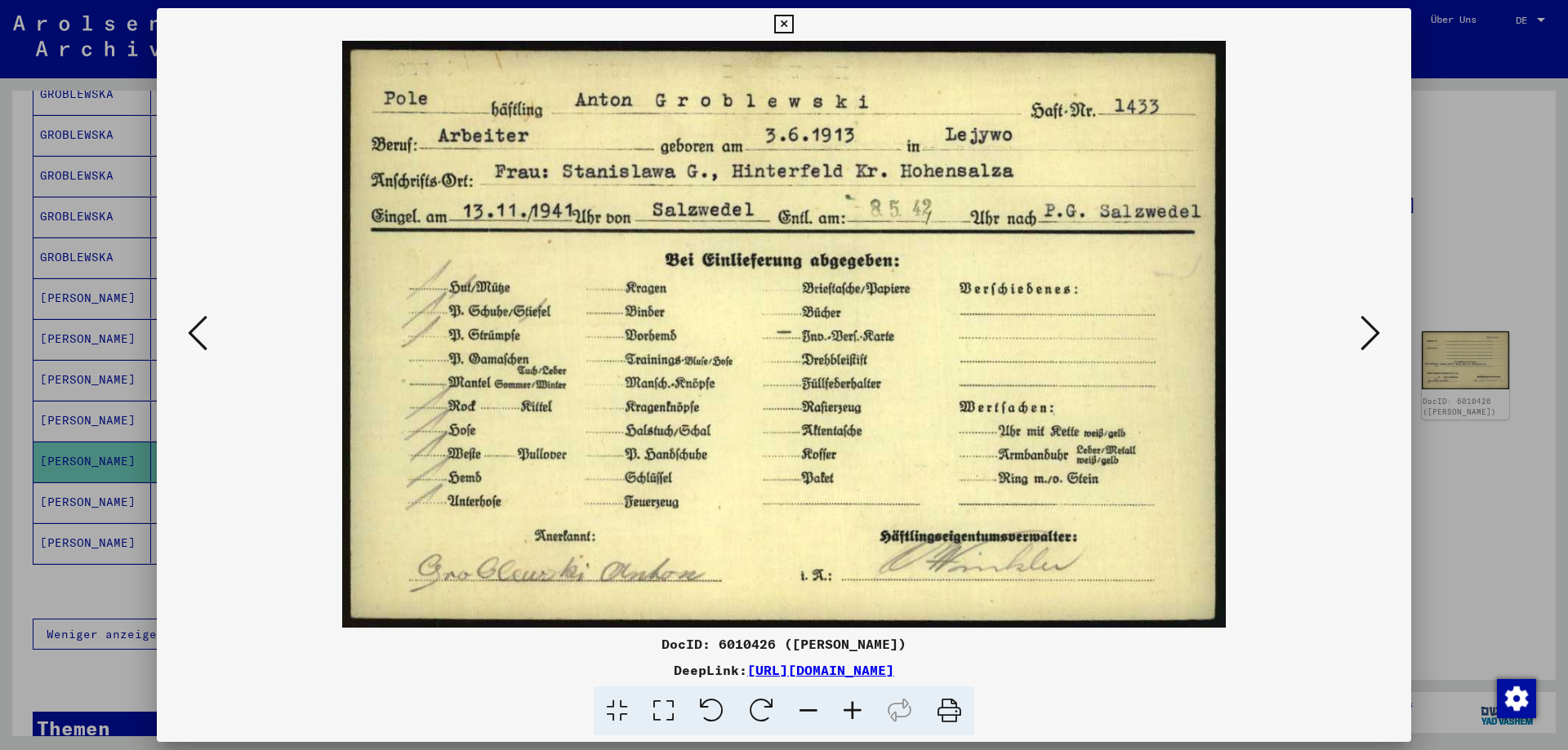
click at [1365, 329] on icon at bounding box center [1370, 333] width 20 height 39
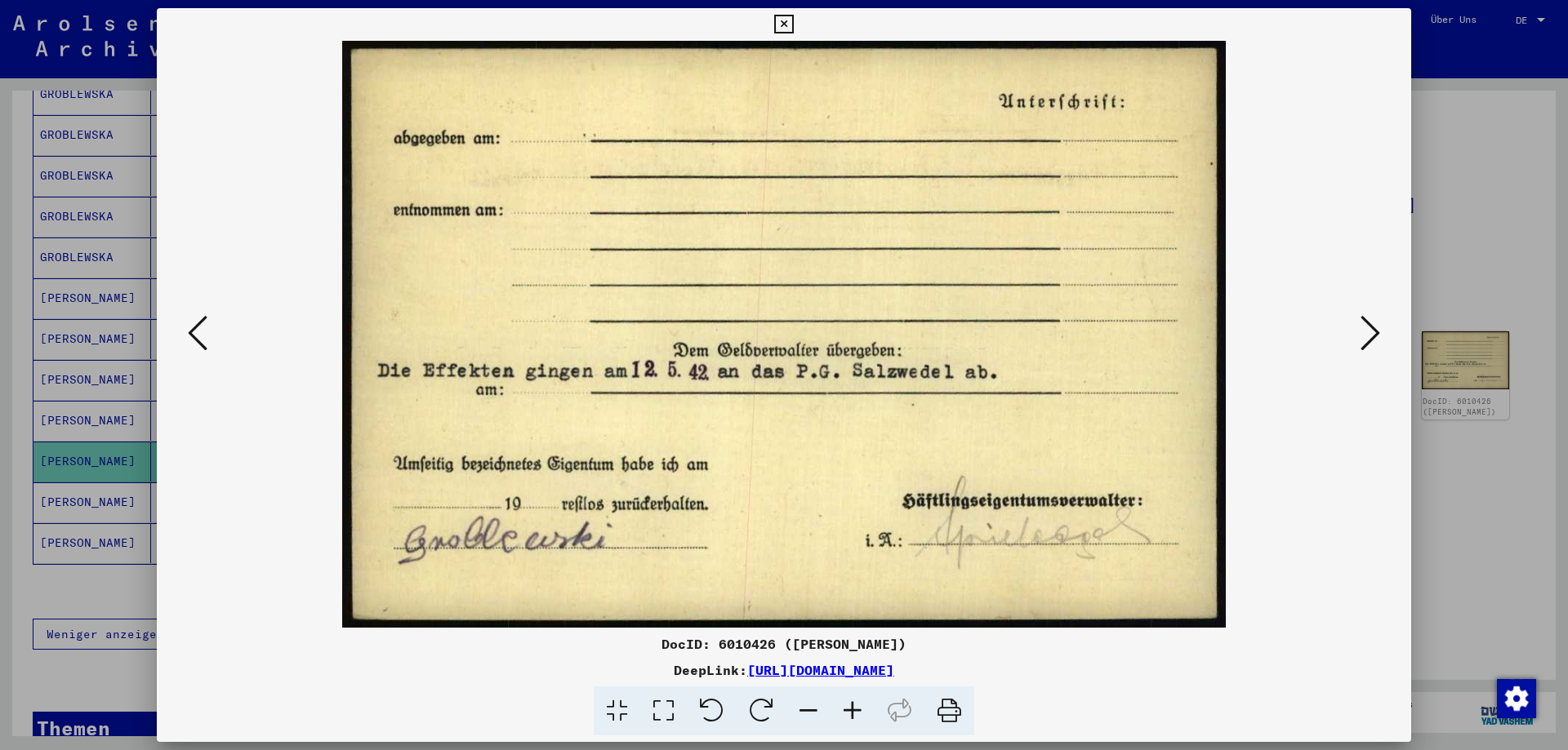
click at [1365, 329] on icon at bounding box center [1370, 333] width 20 height 39
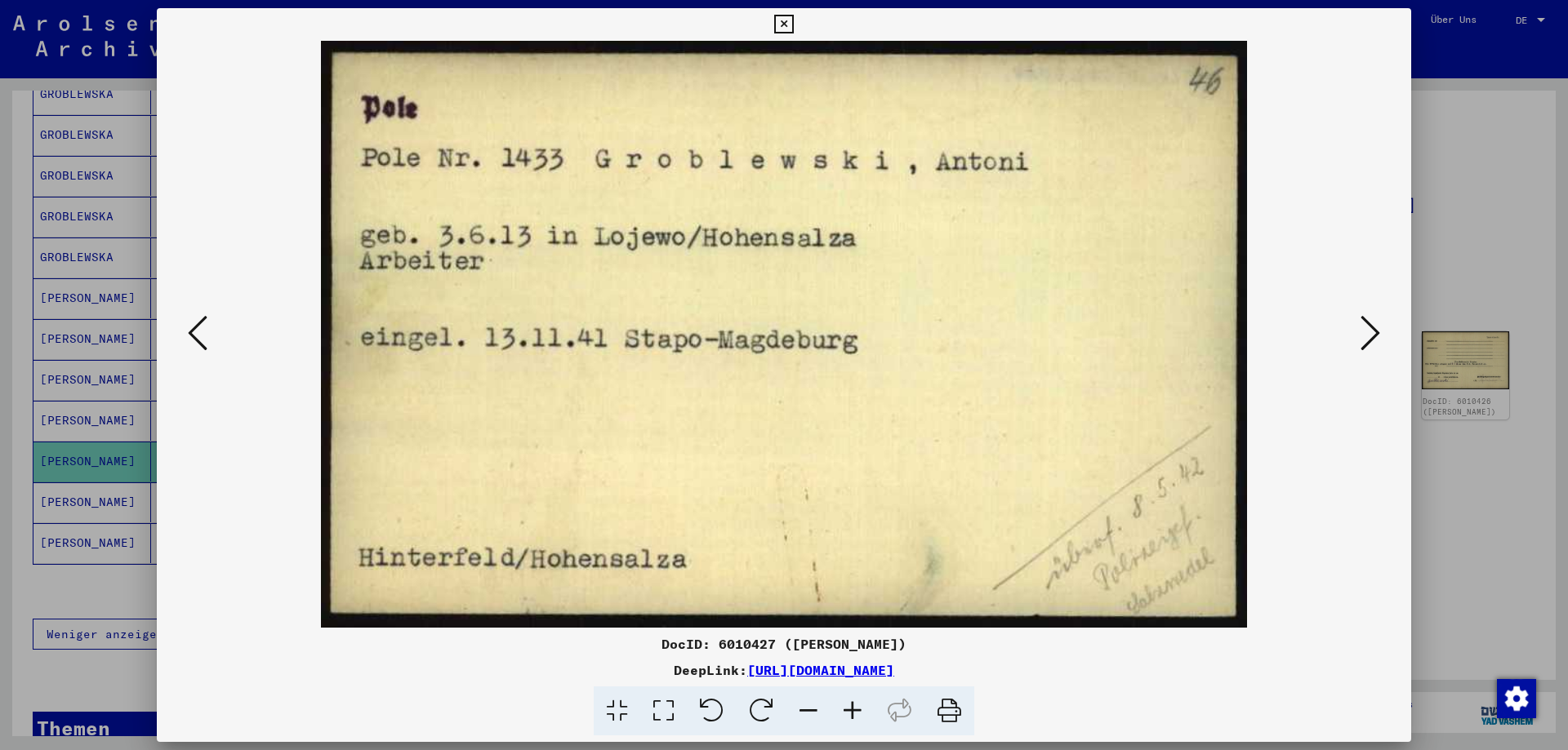
click at [1365, 329] on icon at bounding box center [1370, 333] width 20 height 39
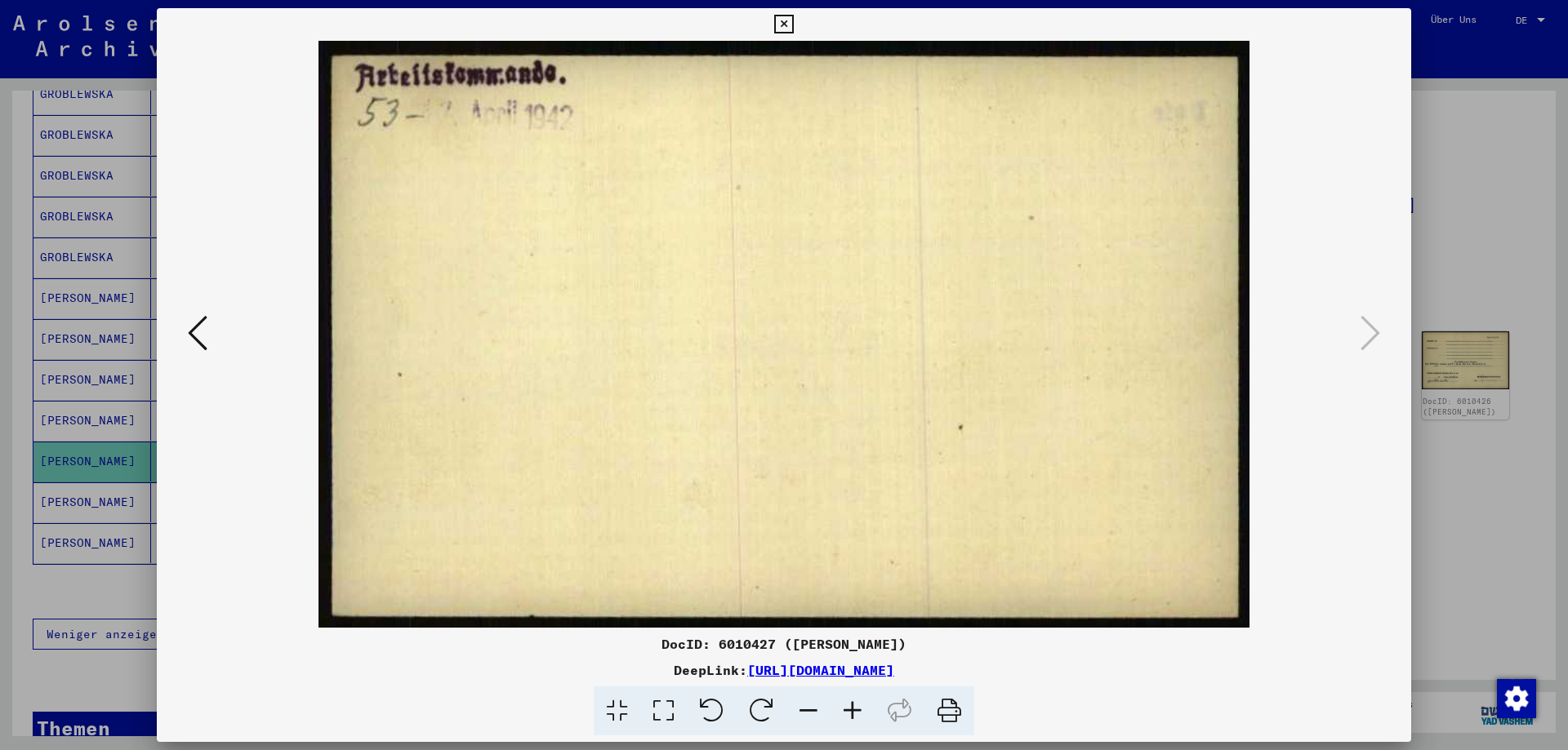
click at [793, 21] on icon at bounding box center [783, 24] width 19 height 20
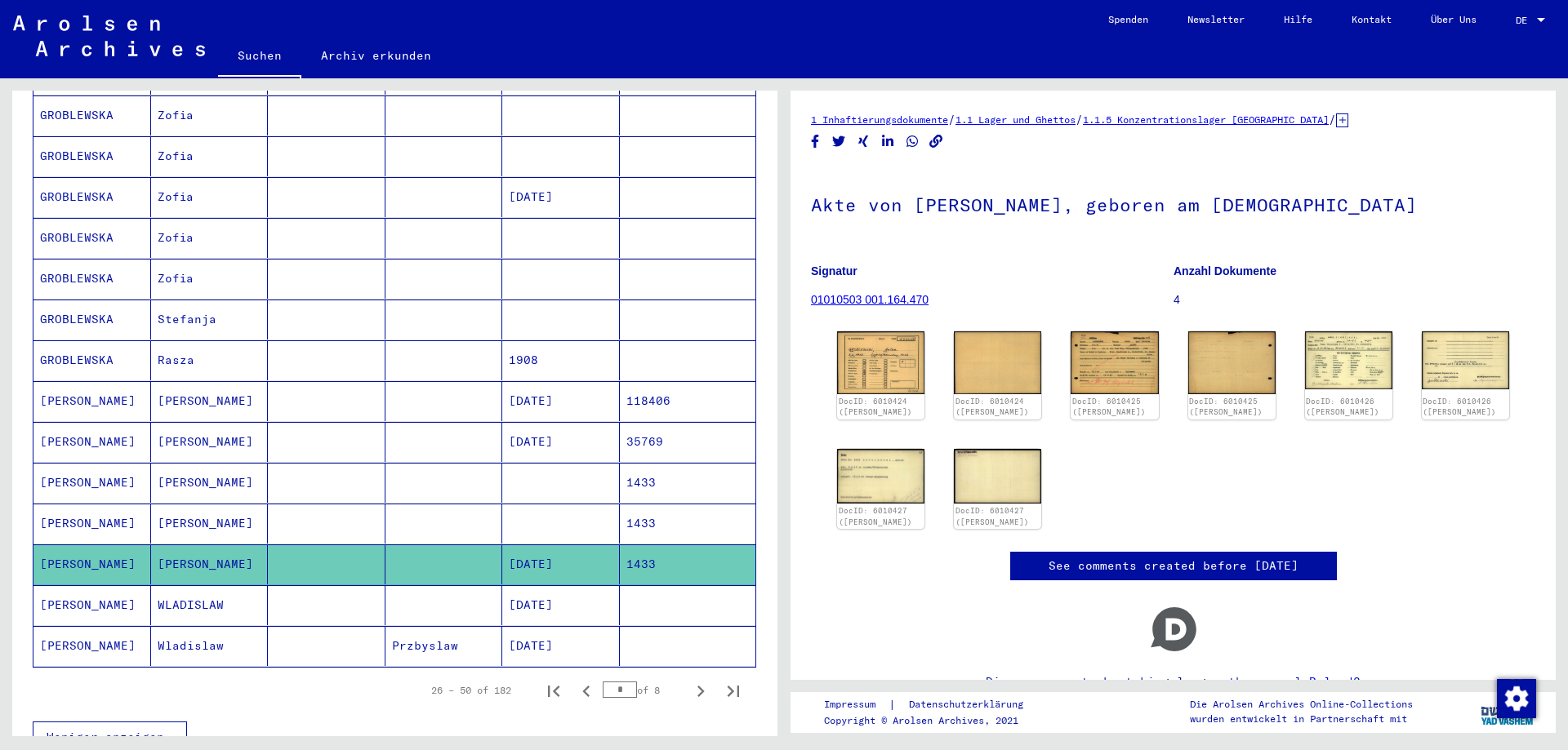
scroll to position [716, 0]
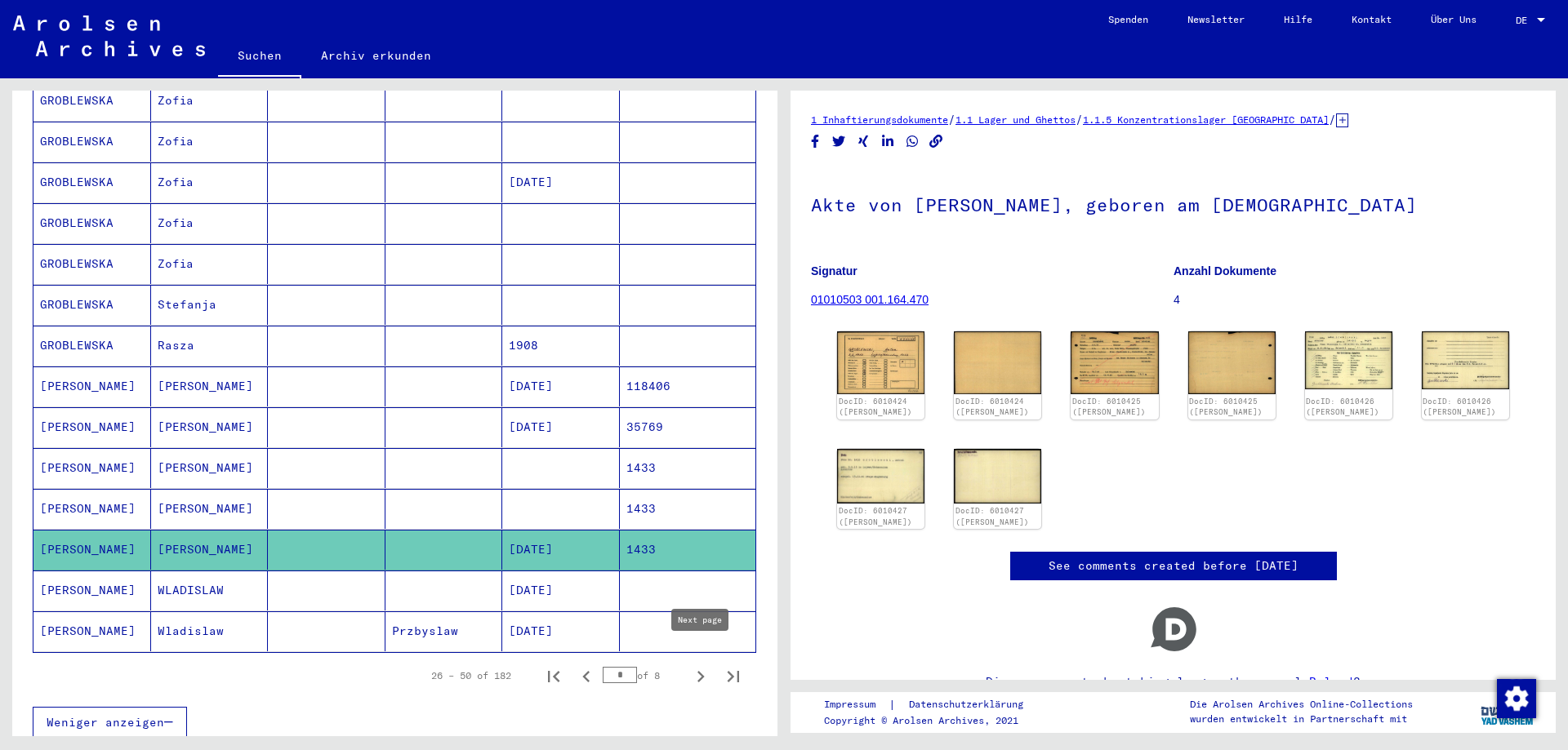
click at [705, 665] on icon "Next page" at bounding box center [699, 676] width 23 height 23
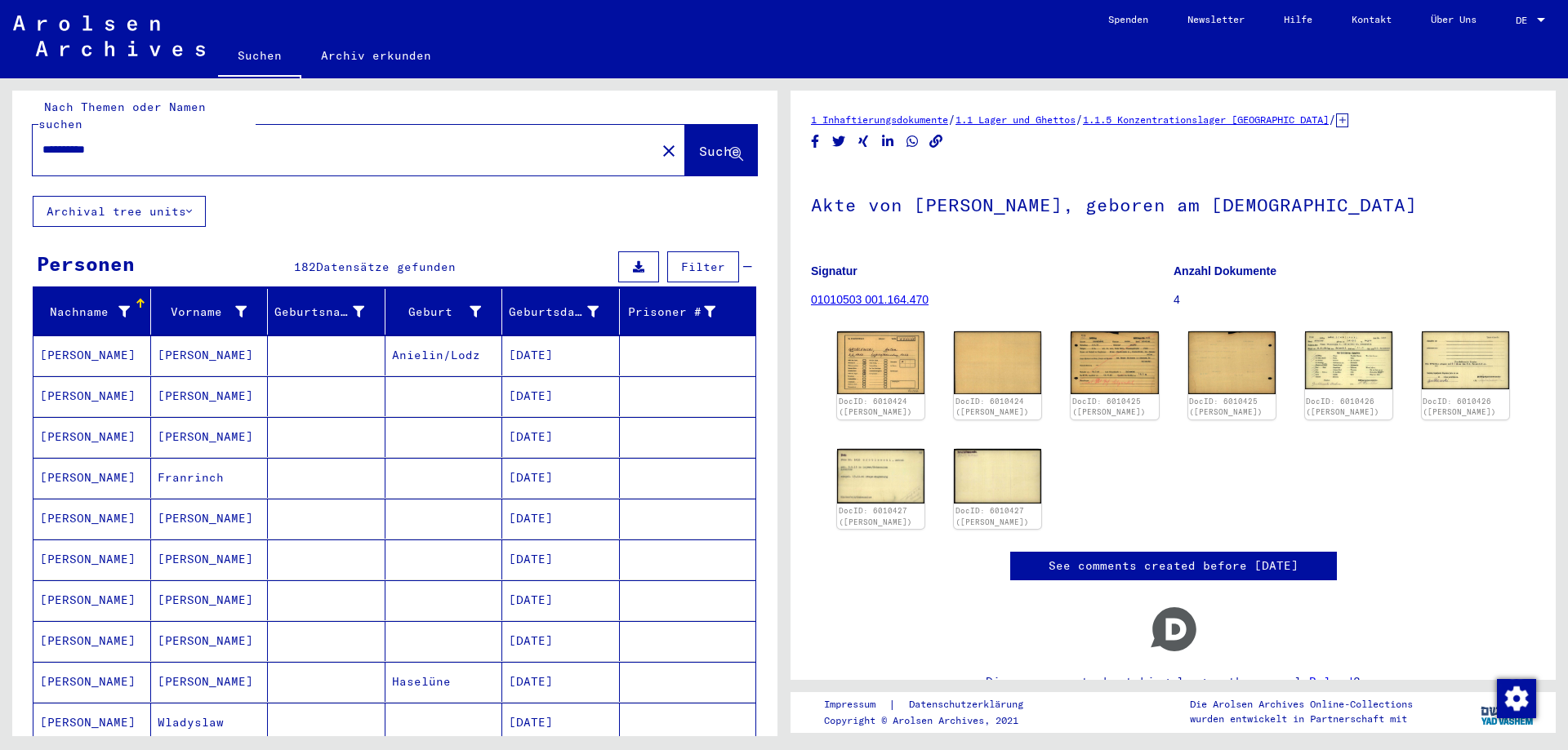
scroll to position [0, 0]
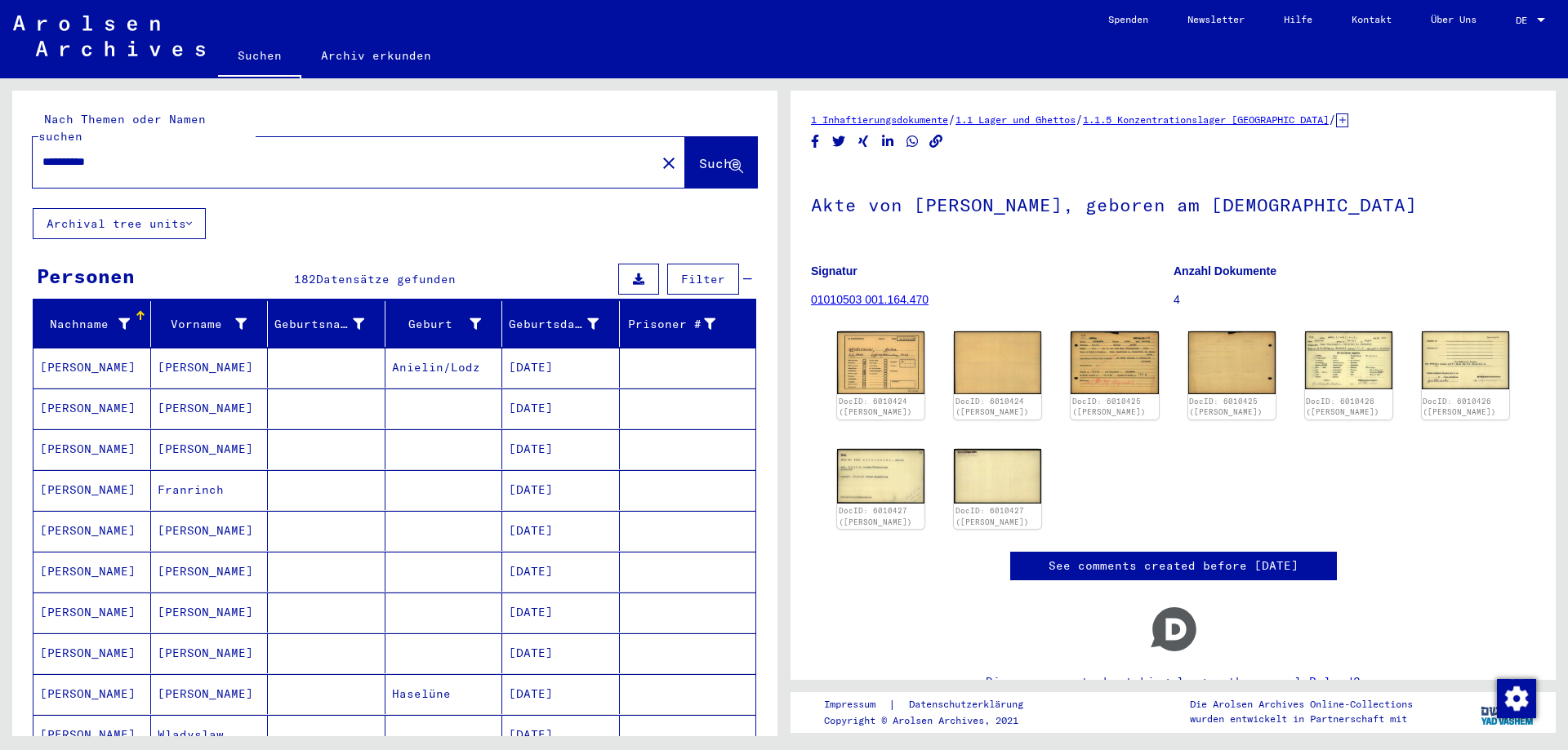
click at [339, 348] on mat-cell at bounding box center [326, 368] width 117 height 40
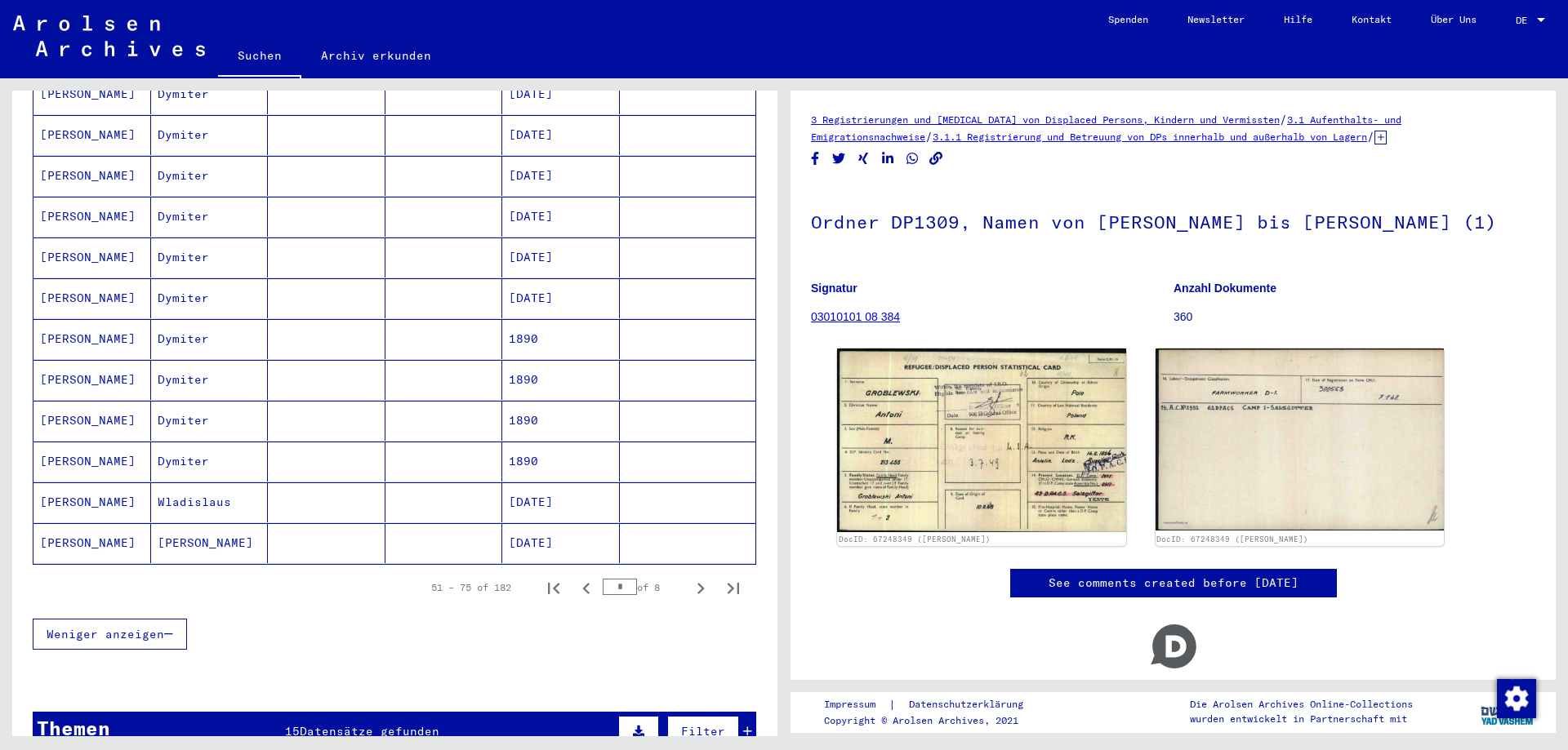
scroll to position [882, 0]
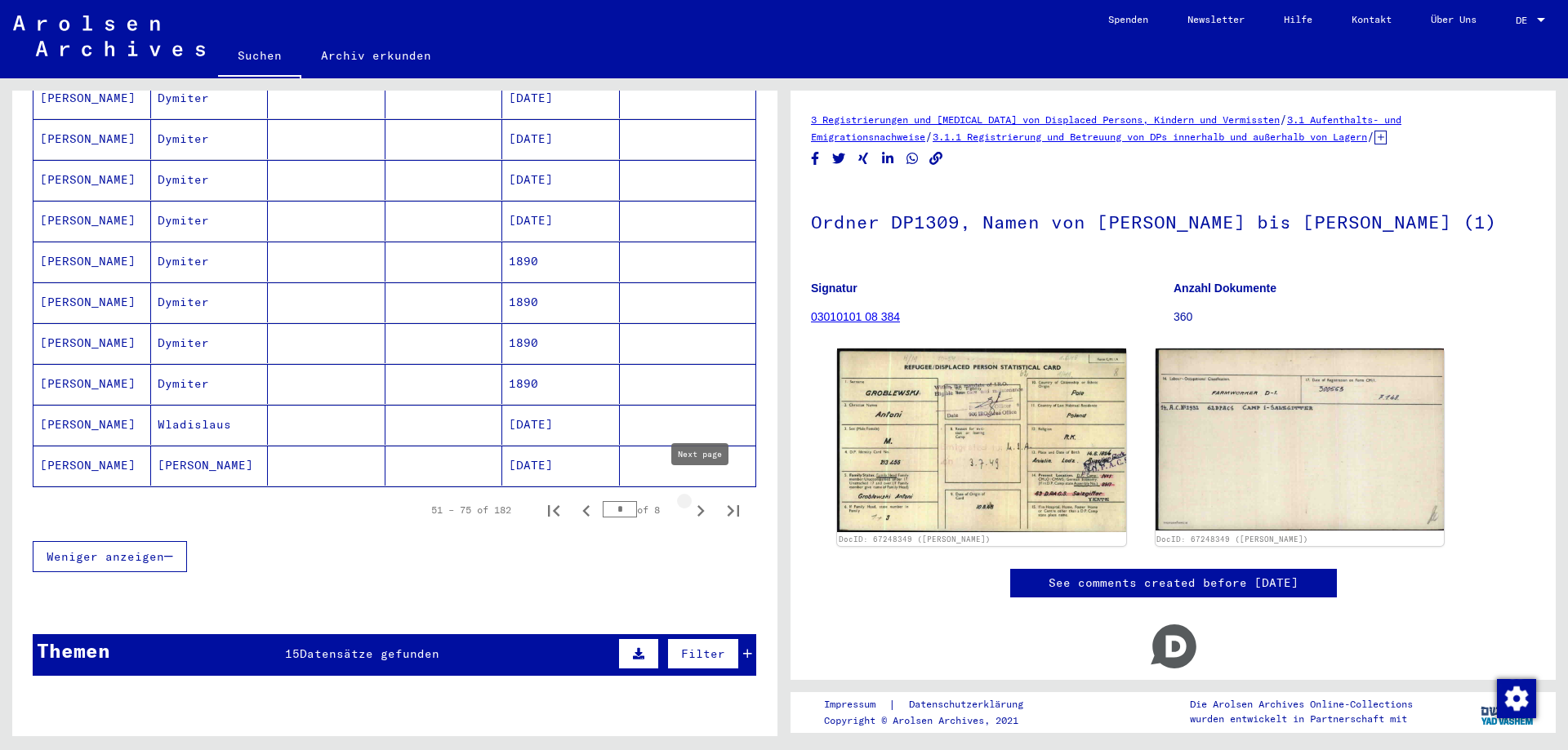
click at [697, 500] on icon "Next page" at bounding box center [699, 511] width 23 height 23
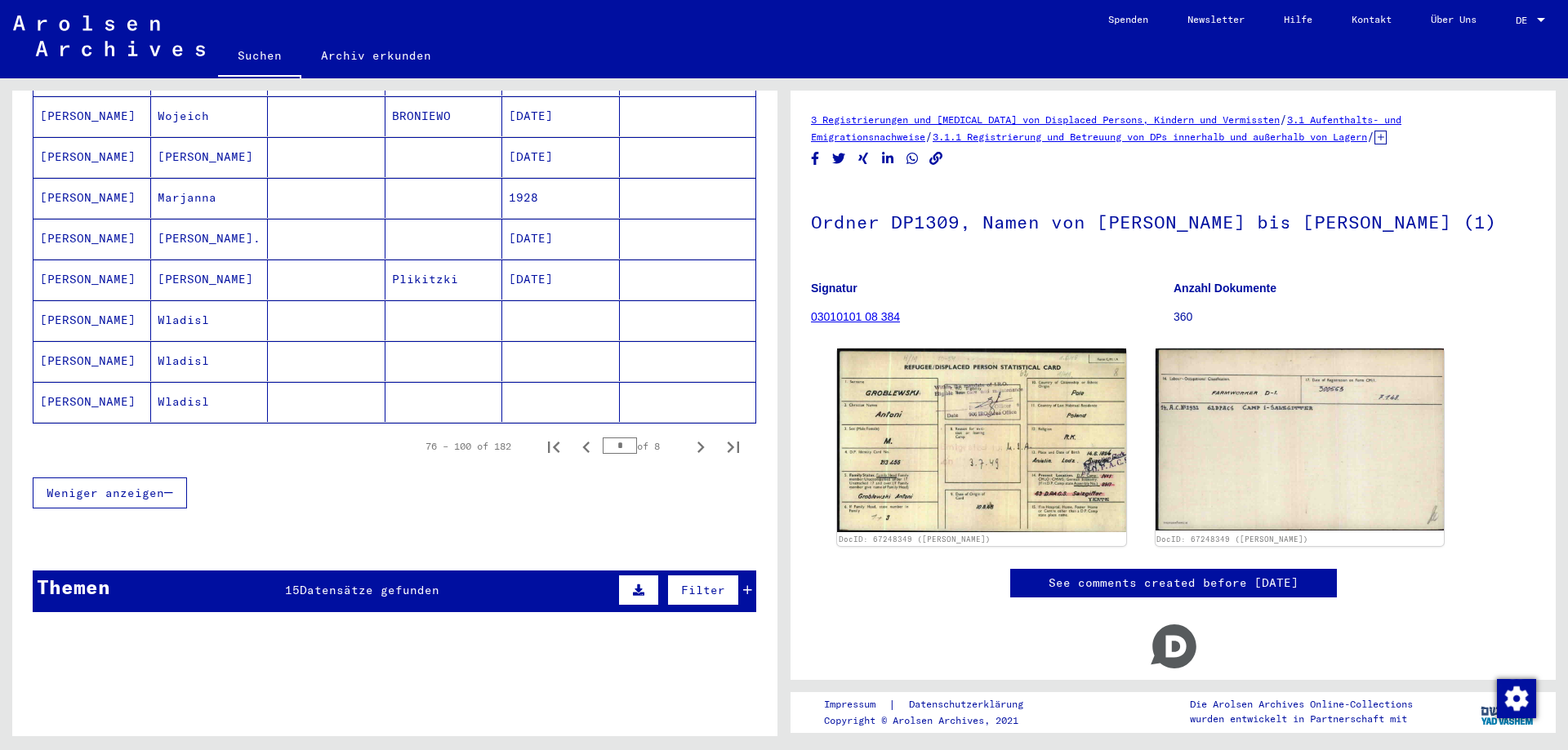
scroll to position [970, 0]
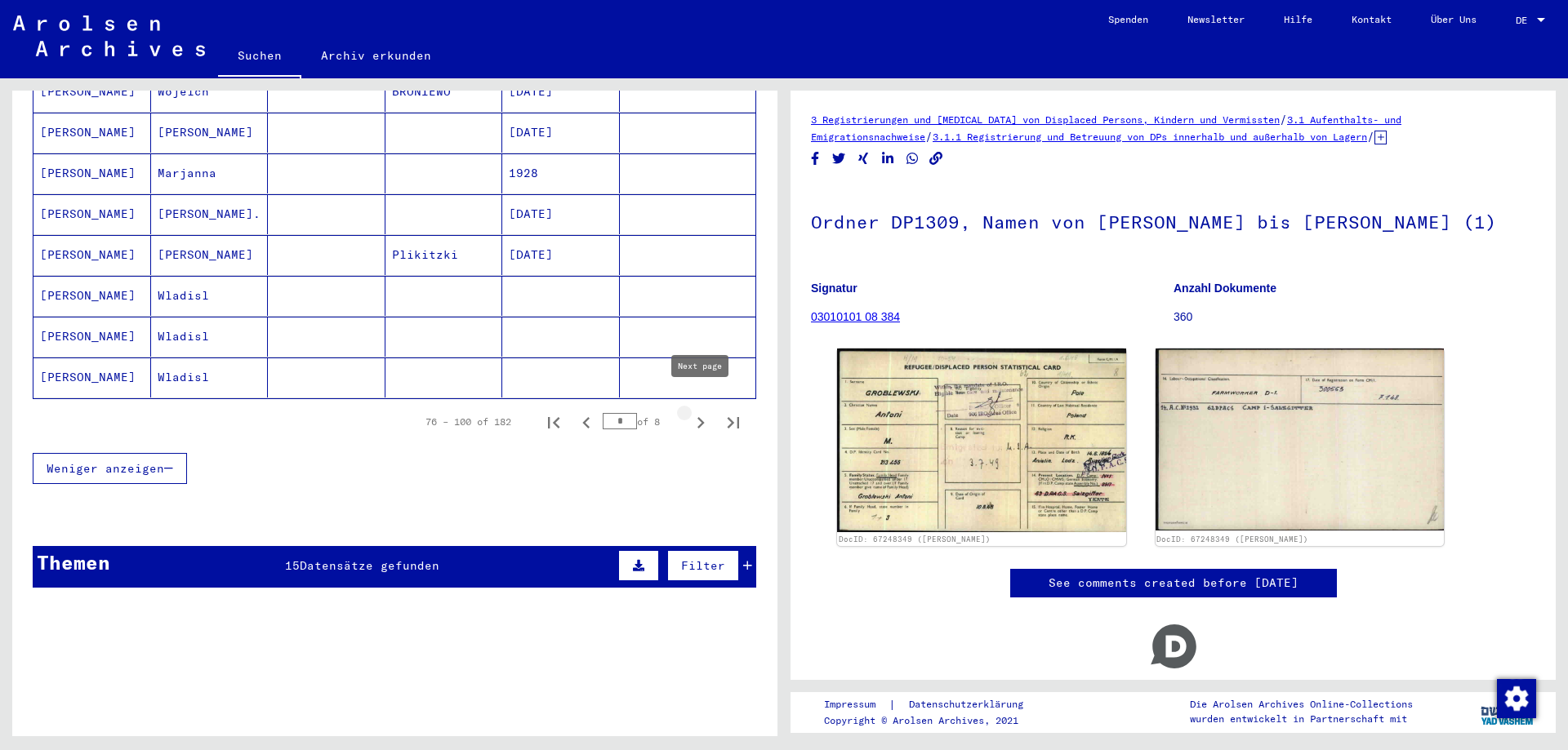
click at [696, 411] on icon "Next page" at bounding box center [699, 422] width 23 height 23
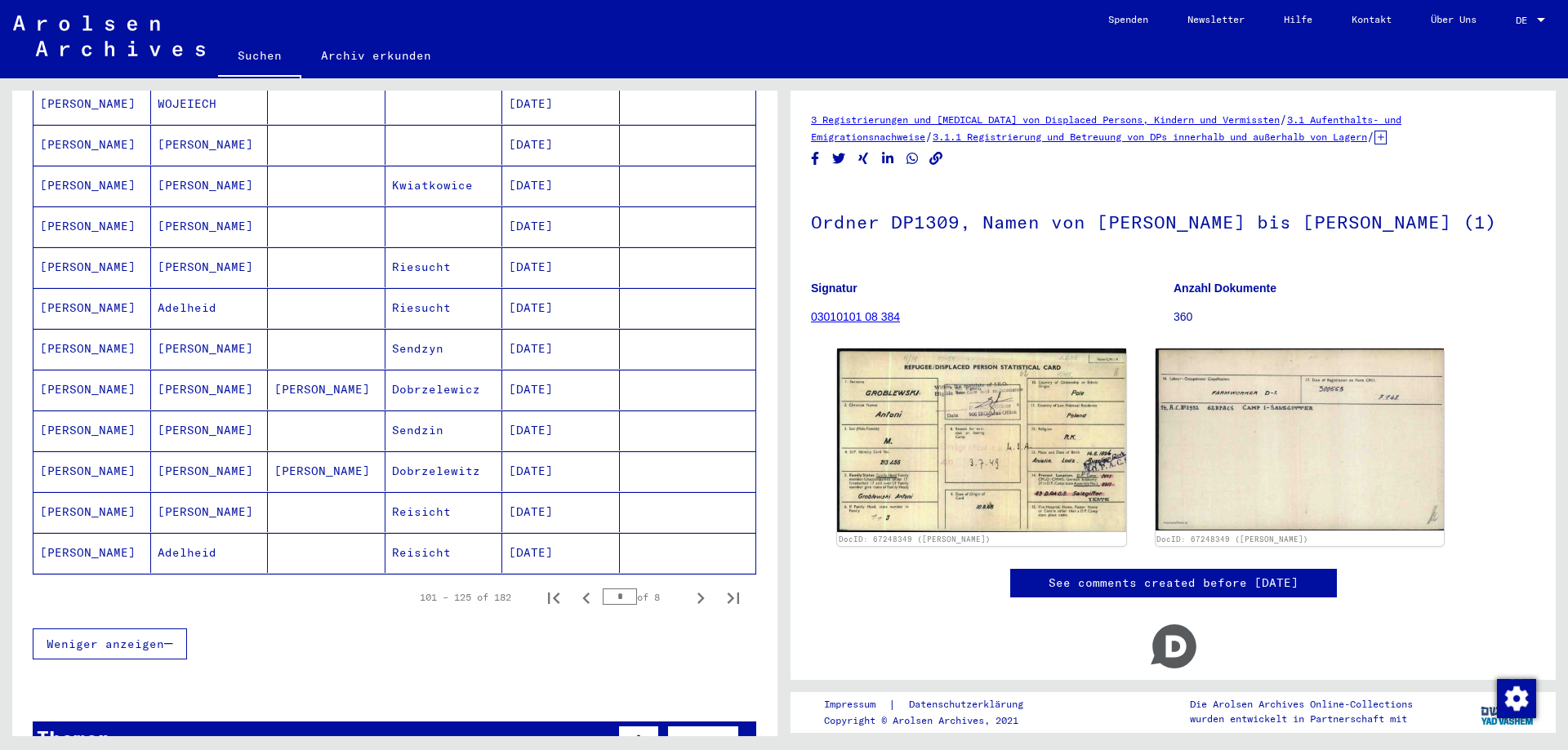
scroll to position [793, 0]
click at [332, 506] on mat-cell at bounding box center [326, 513] width 117 height 40
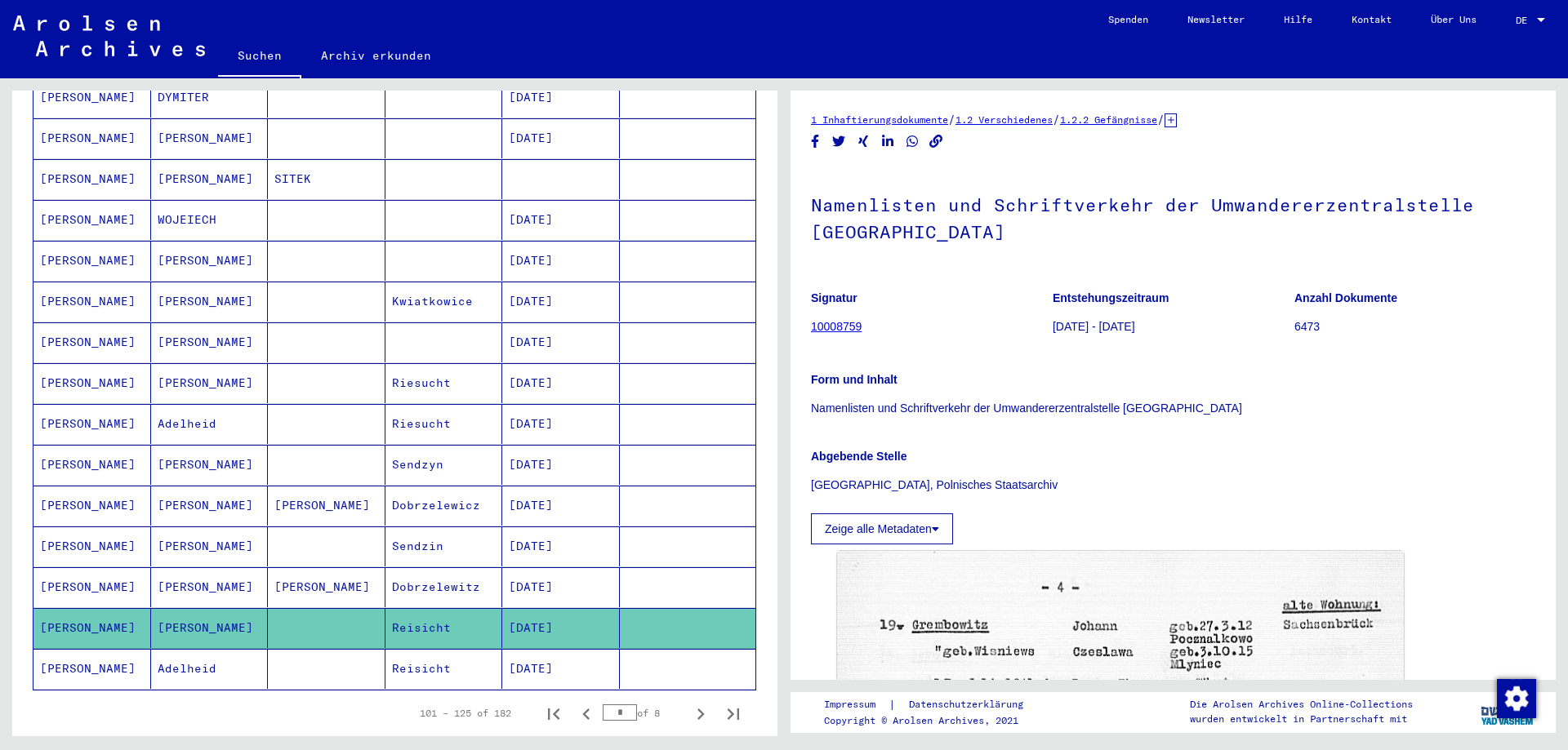
scroll to position [706, 0]
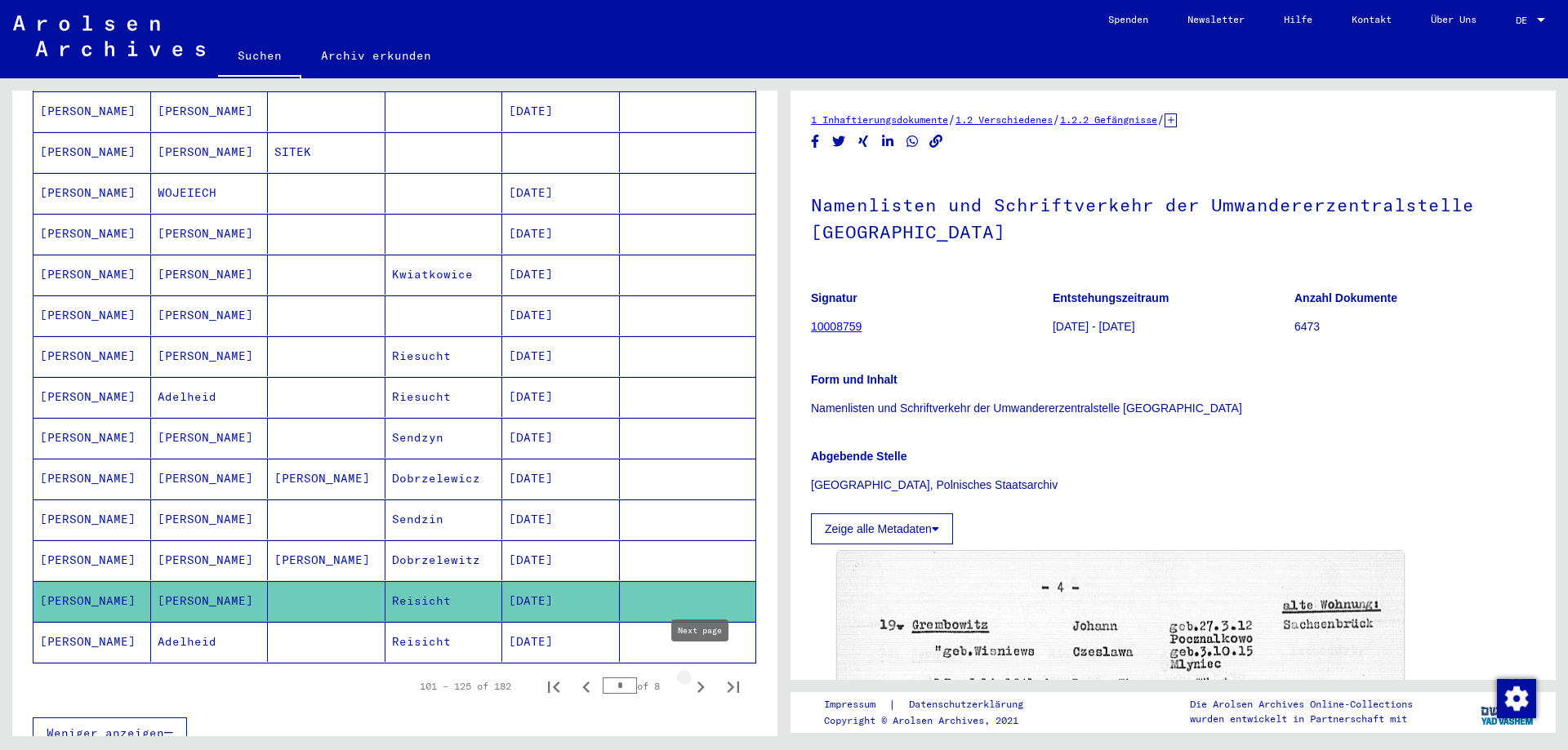
click at [701, 676] on icon "Next page" at bounding box center [699, 687] width 23 height 23
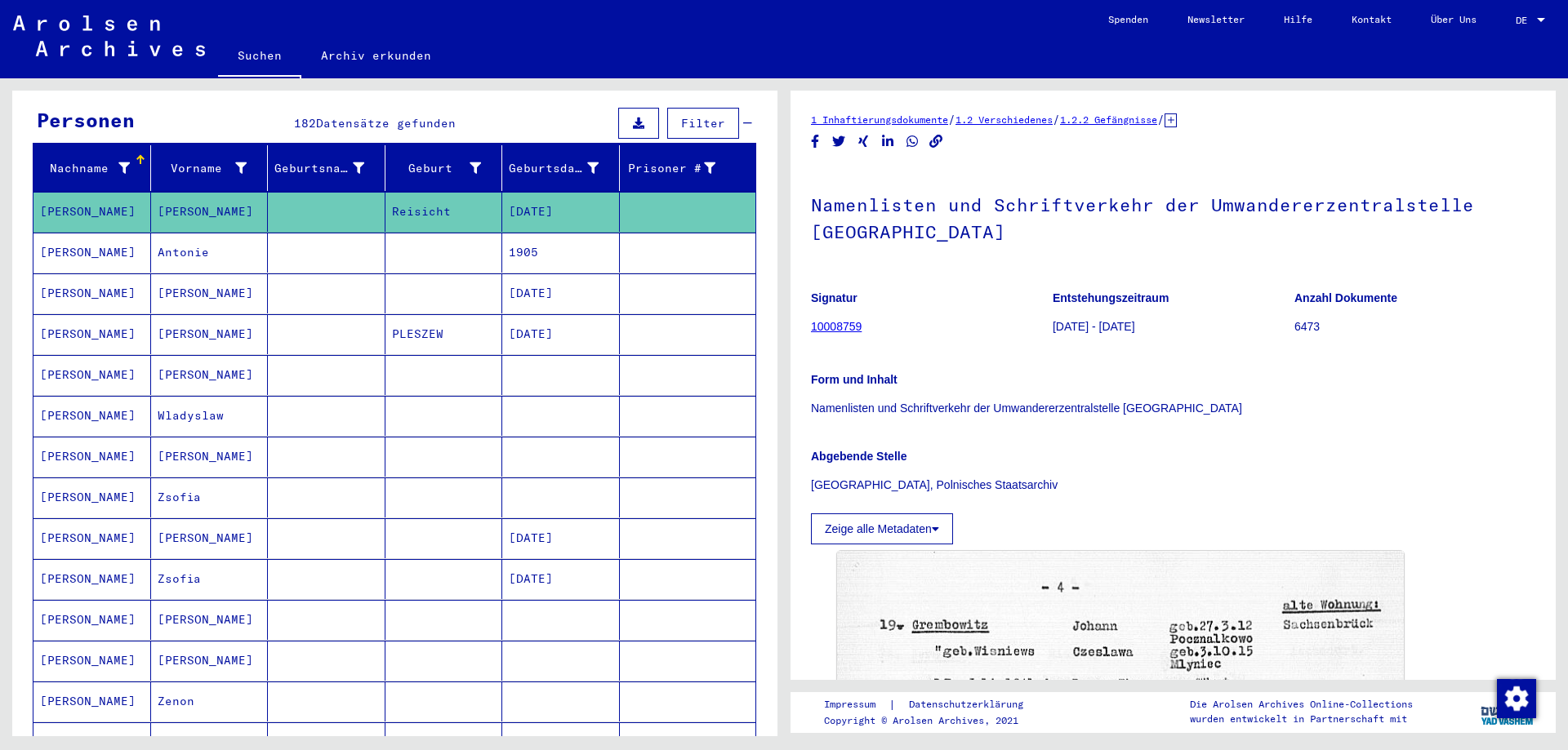
scroll to position [89, 0]
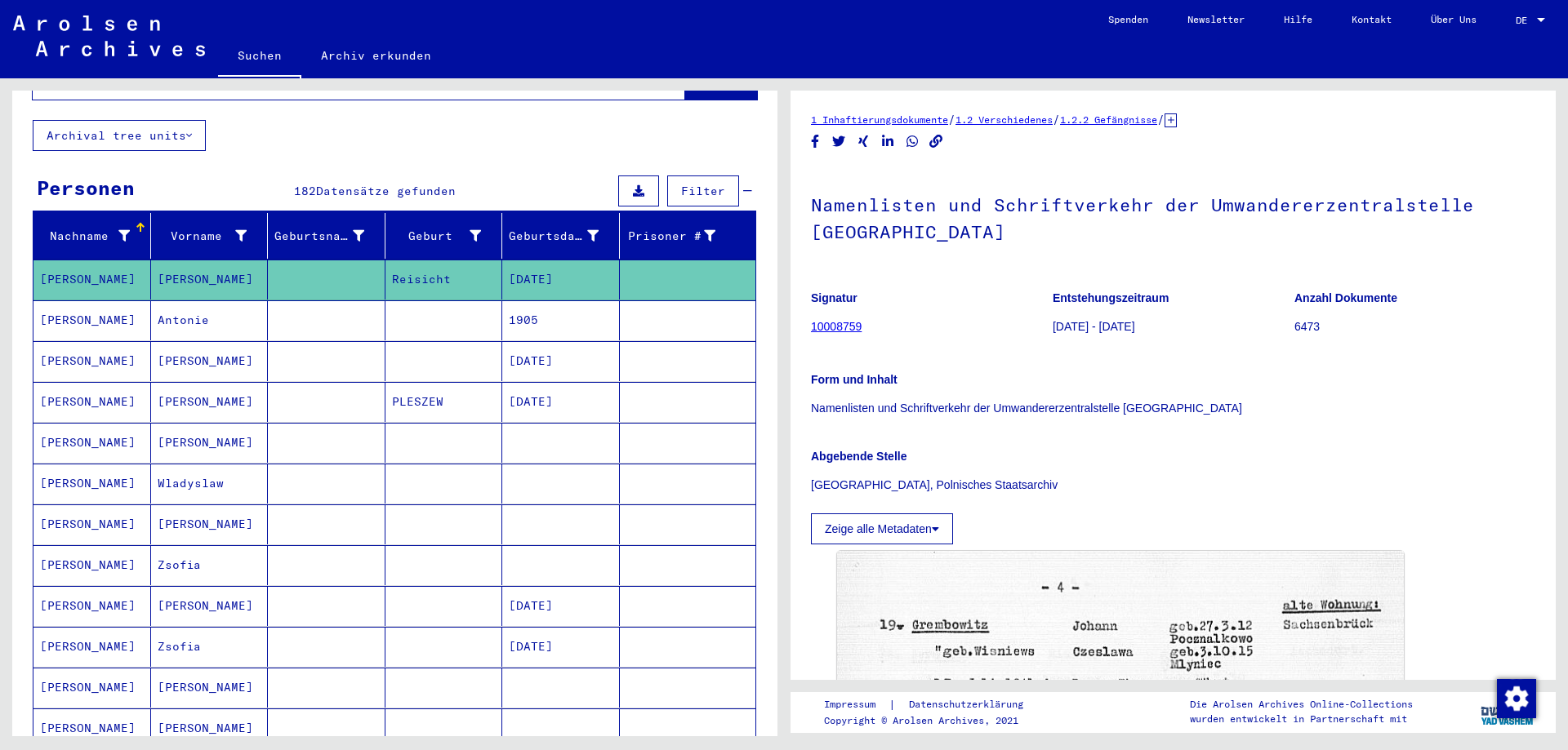
click at [325, 262] on mat-cell at bounding box center [326, 279] width 117 height 40
click at [308, 307] on mat-cell at bounding box center [326, 320] width 117 height 40
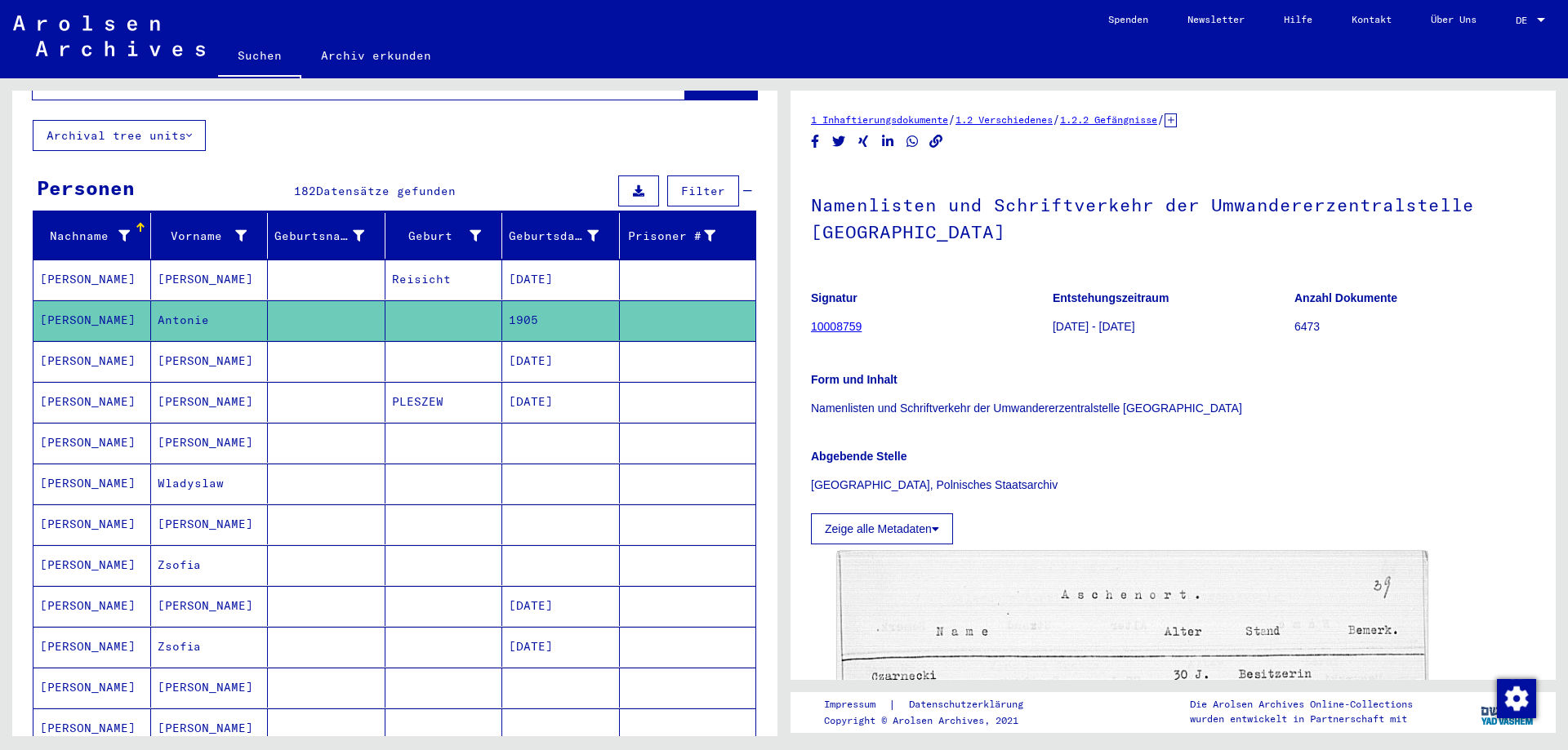
click at [309, 355] on mat-cell at bounding box center [326, 361] width 117 height 40
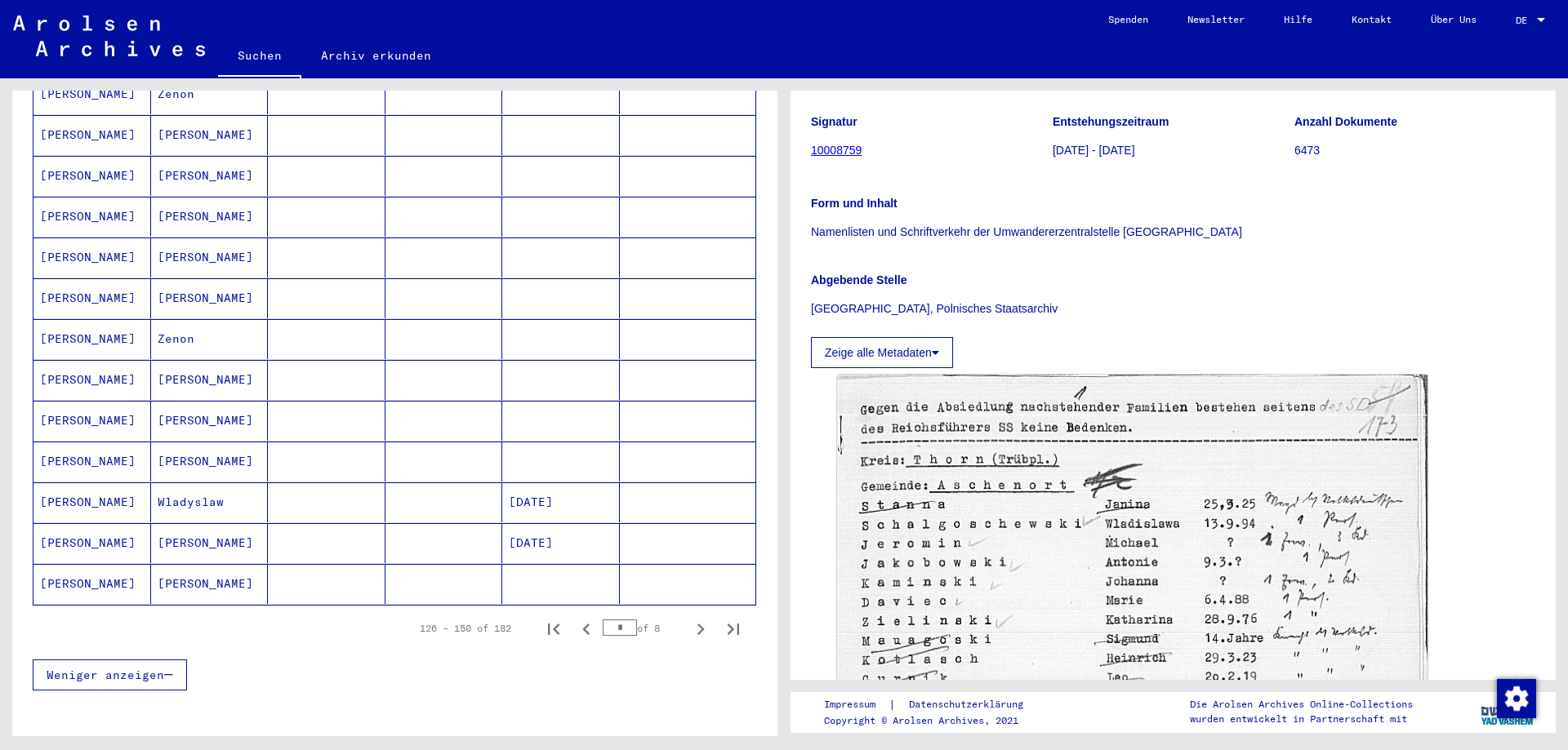
scroll to position [793, 0]
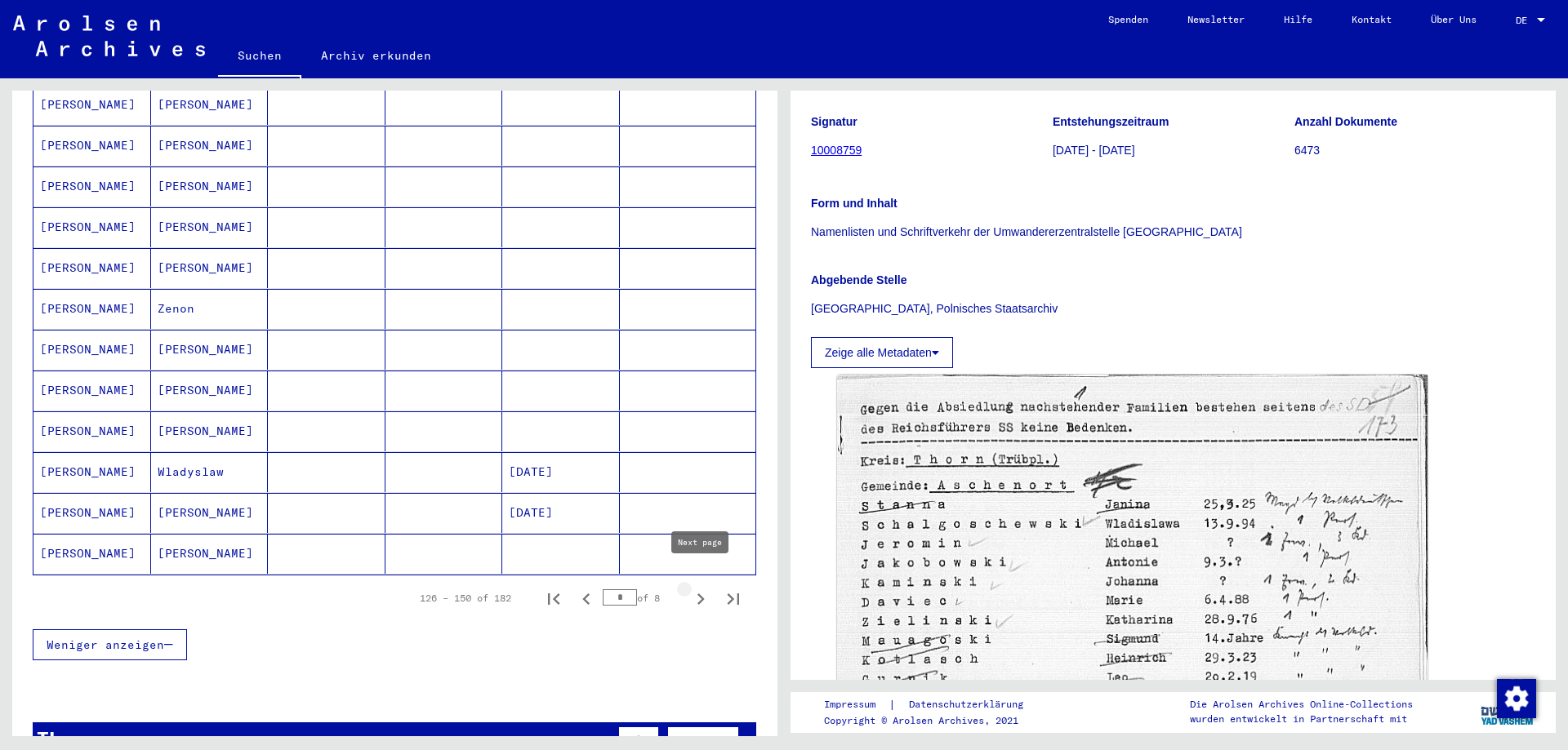
click at [699, 587] on icon "Next page" at bounding box center [699, 598] width 23 height 23
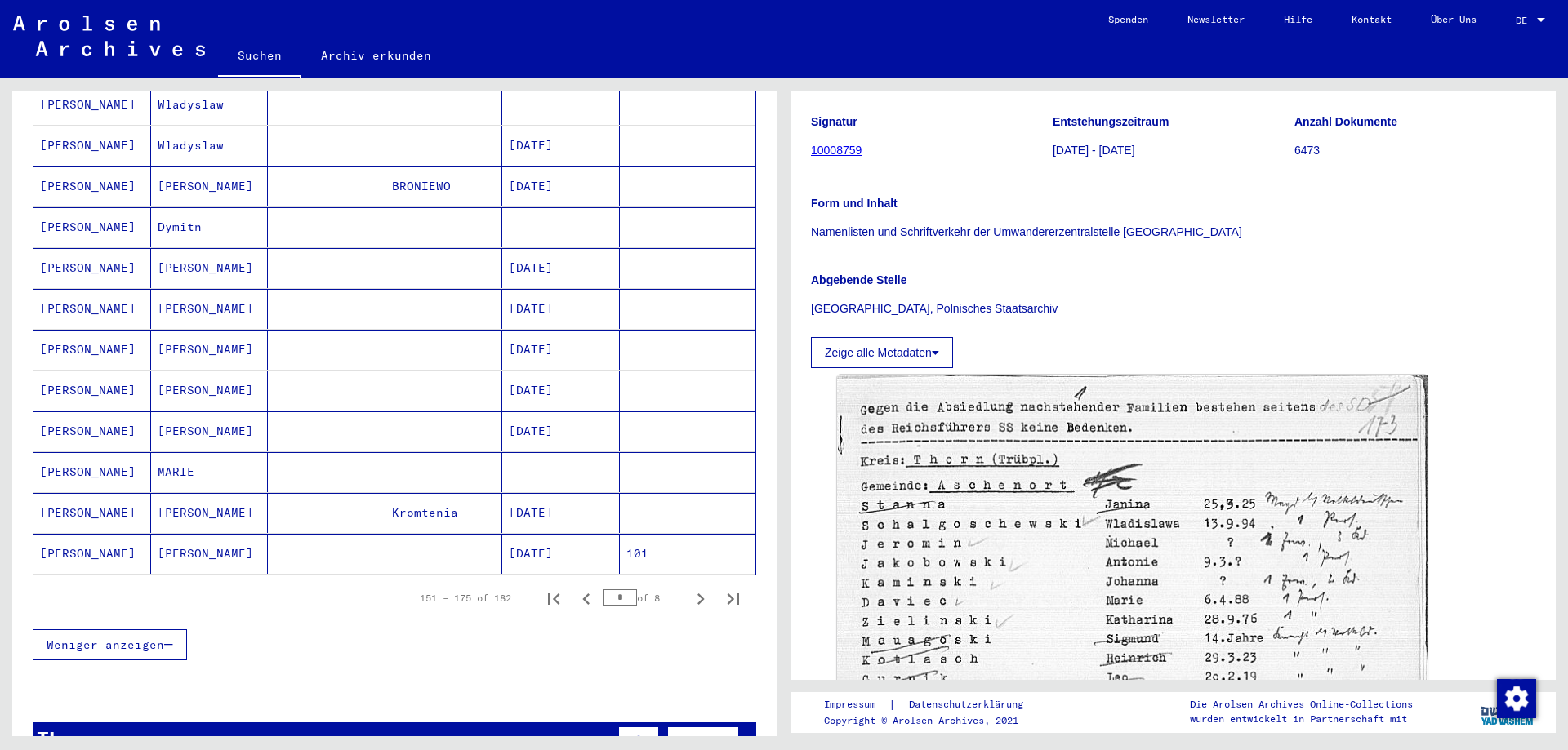
scroll to position [882, 0]
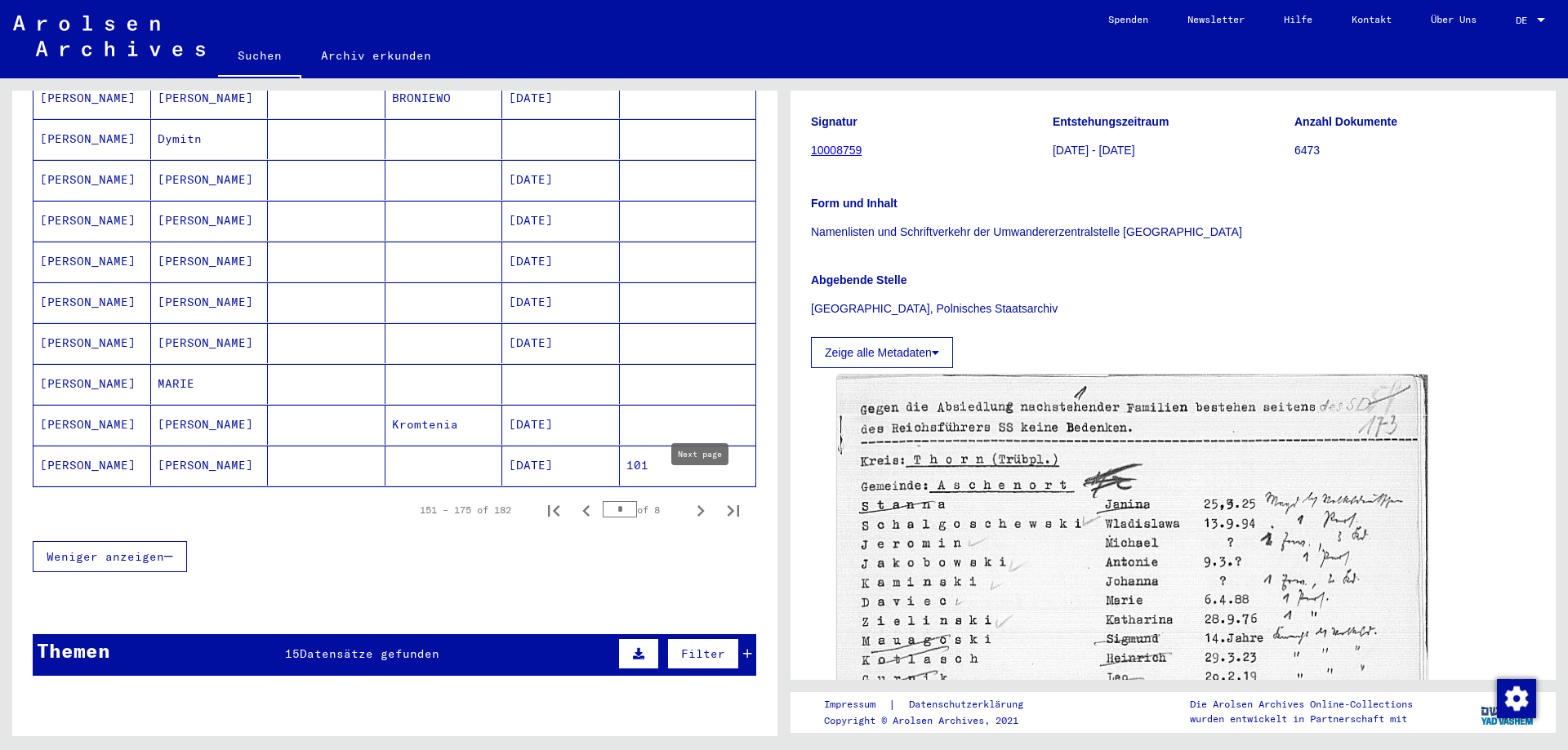
click at [701, 500] on icon "Next page" at bounding box center [699, 511] width 23 height 23
type input "*"
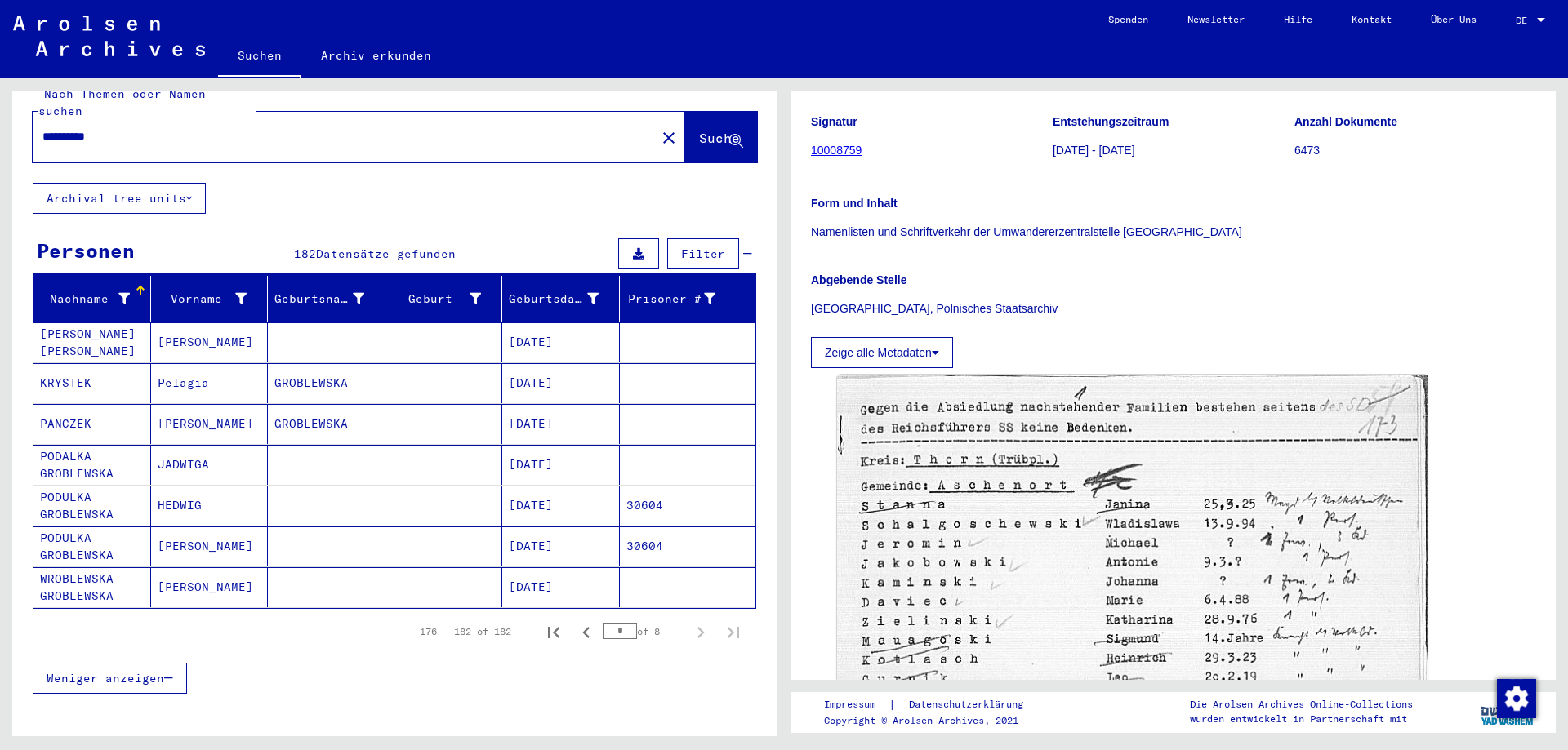
scroll to position [0, 0]
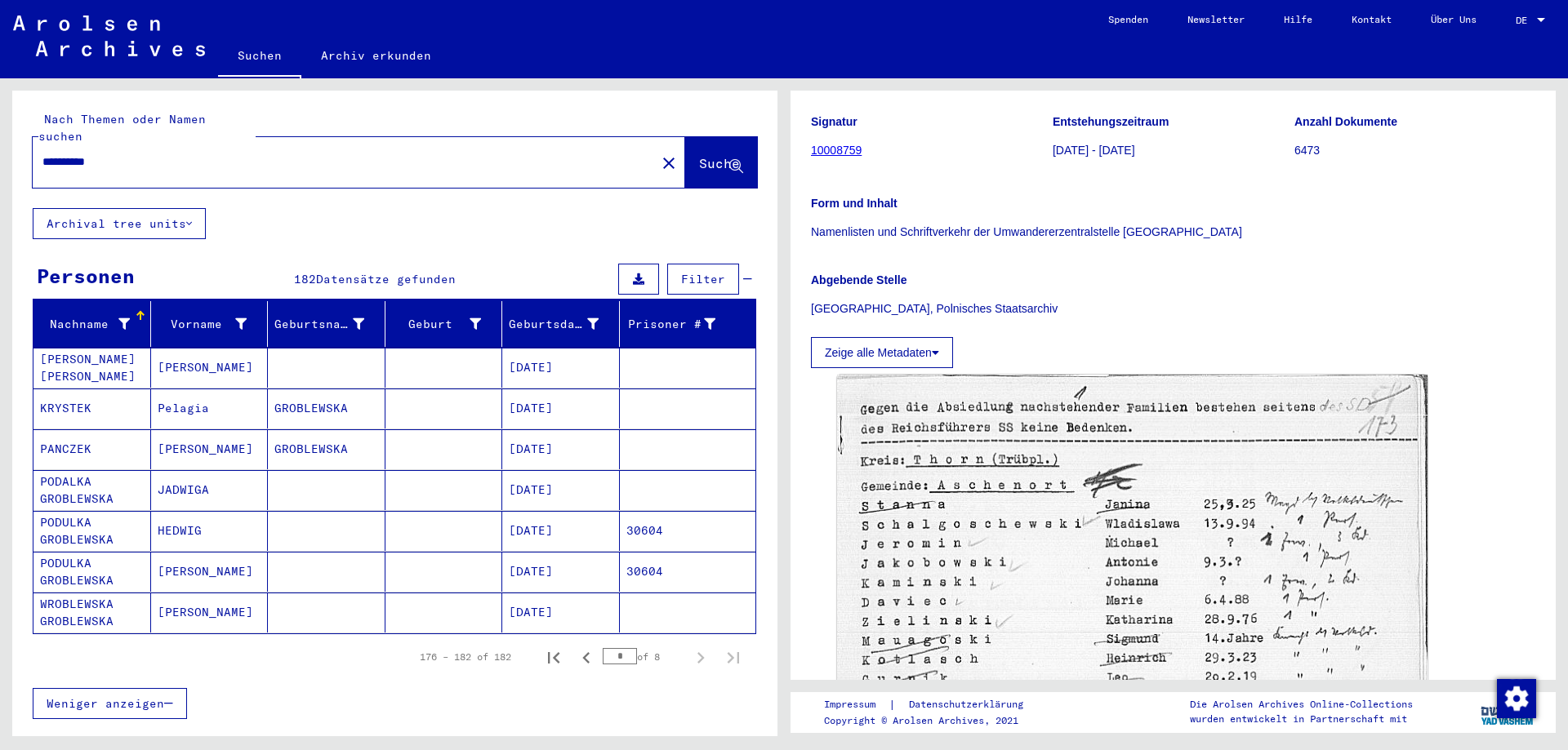
click at [252, 154] on input "**********" at bounding box center [344, 162] width 604 height 17
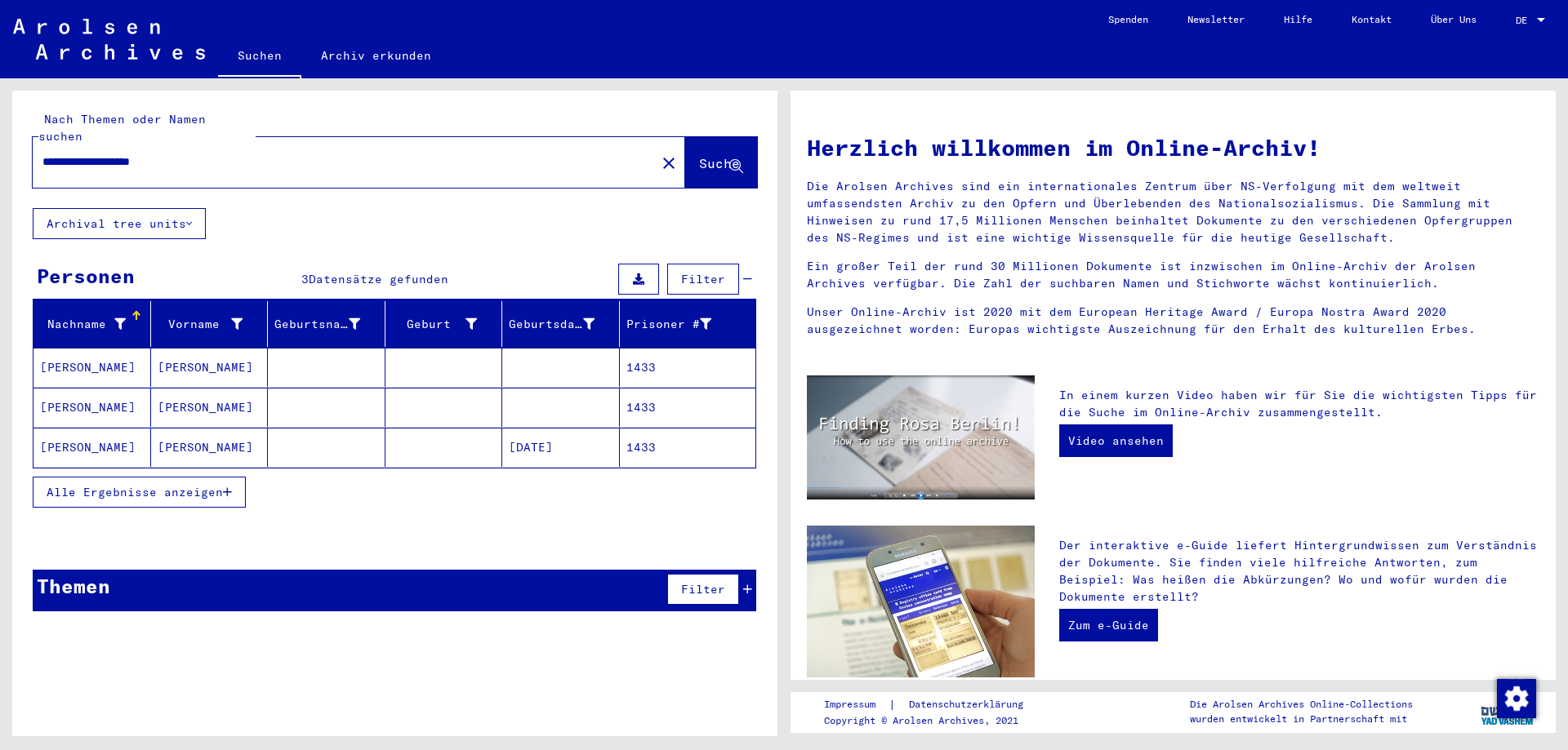
click at [359, 434] on mat-cell at bounding box center [326, 446] width 117 height 39
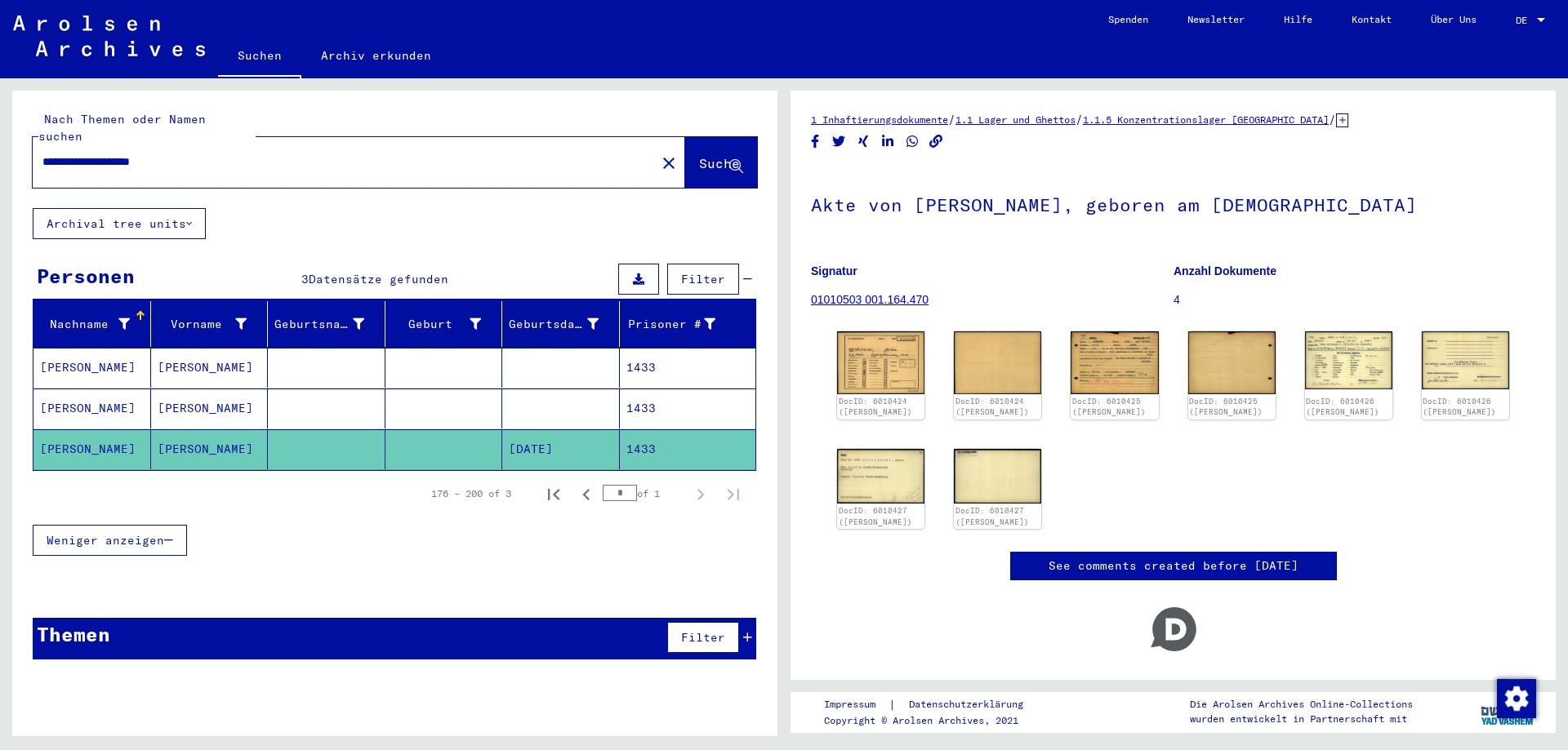
click at [377, 351] on mat-cell at bounding box center [326, 368] width 117 height 40
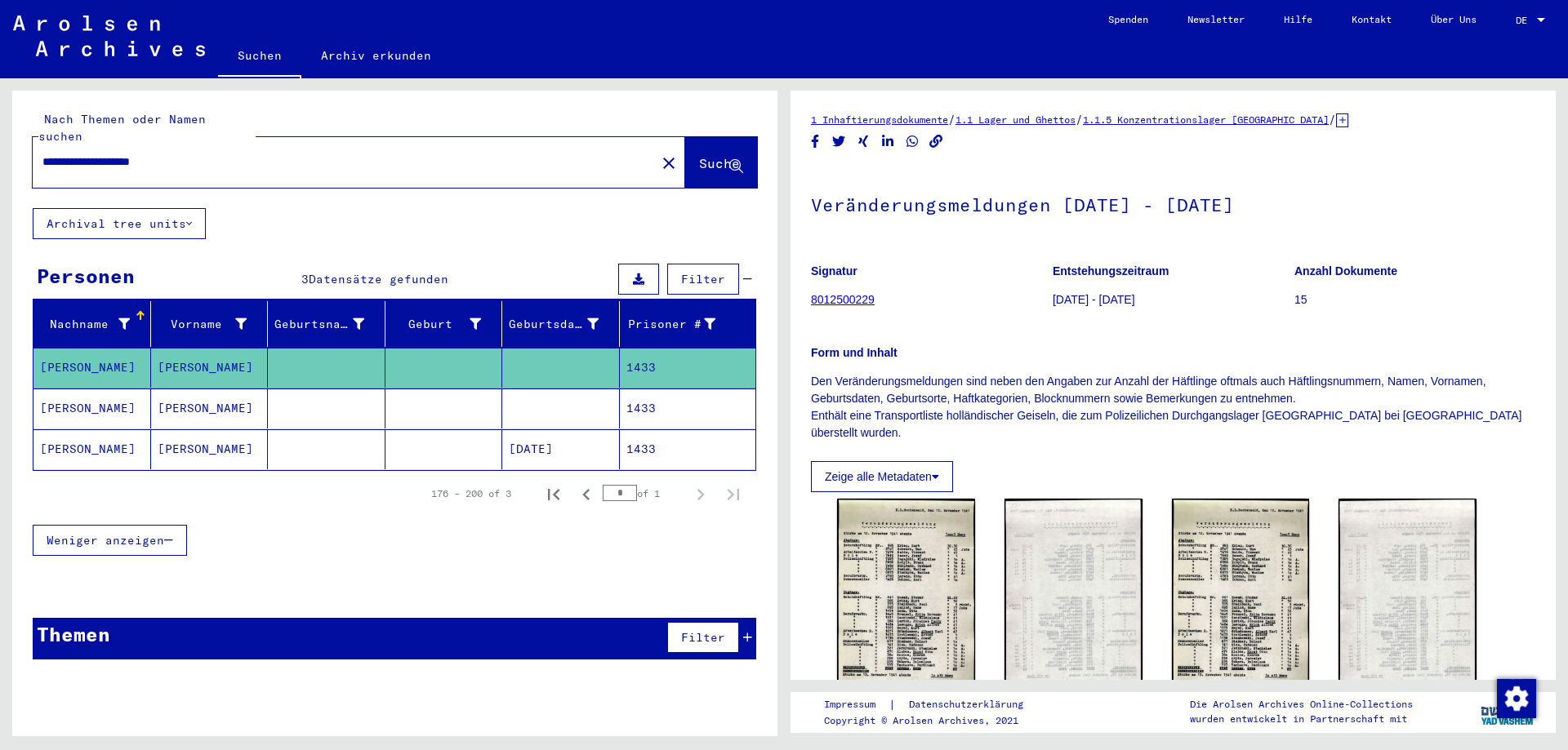
click at [328, 396] on mat-cell at bounding box center [326, 408] width 117 height 40
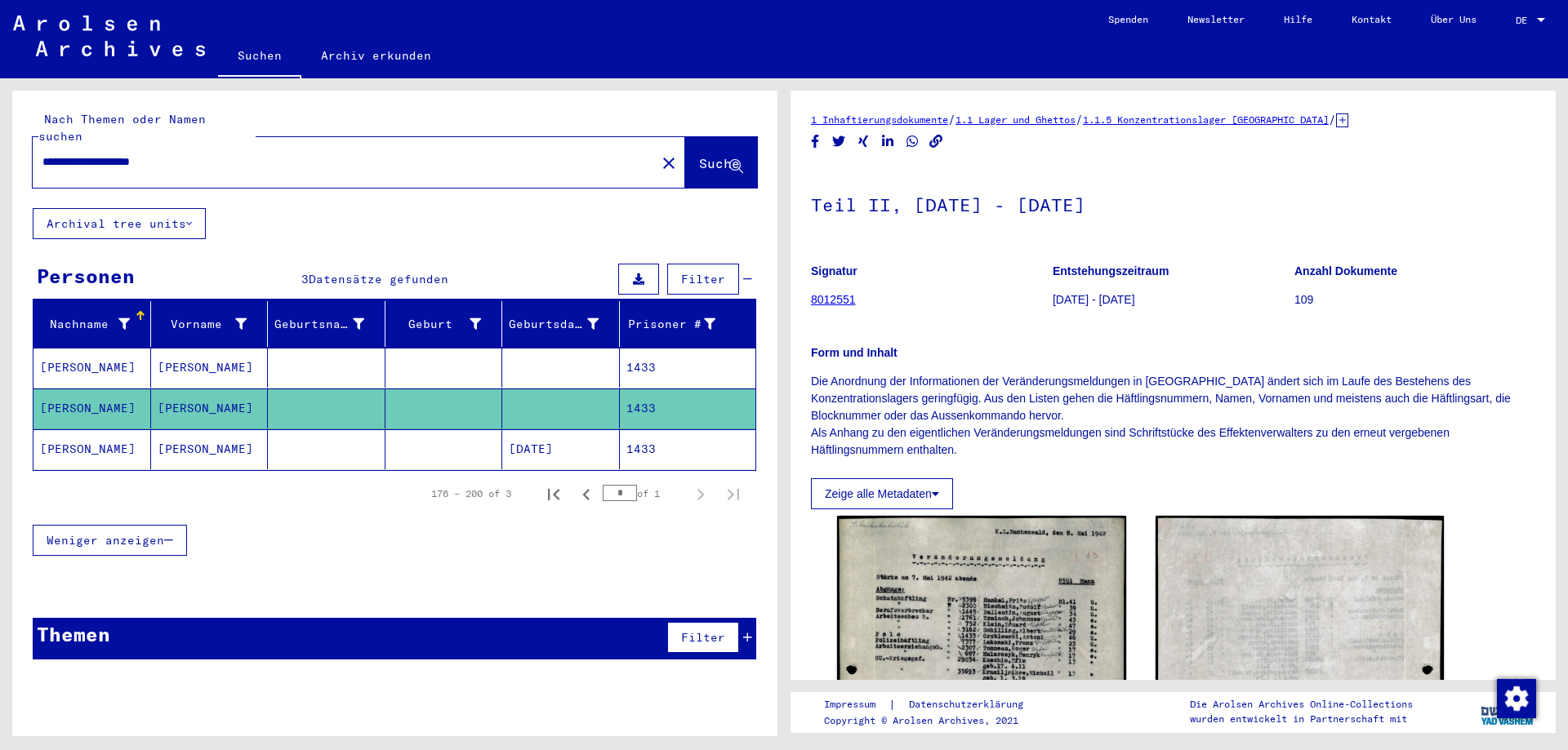
click at [330, 433] on mat-cell at bounding box center [326, 449] width 117 height 40
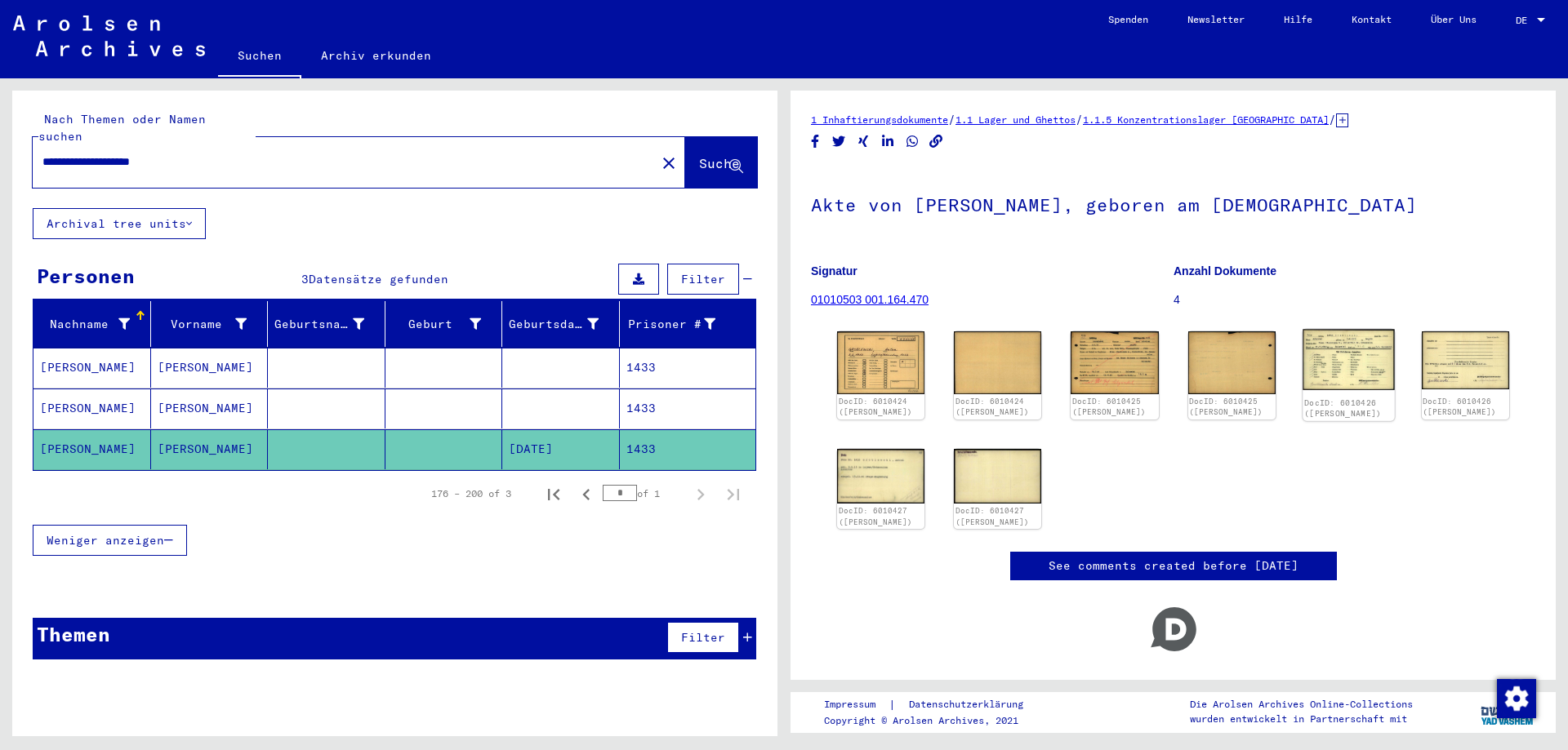
click at [1364, 375] on img at bounding box center [1348, 361] width 92 height 61
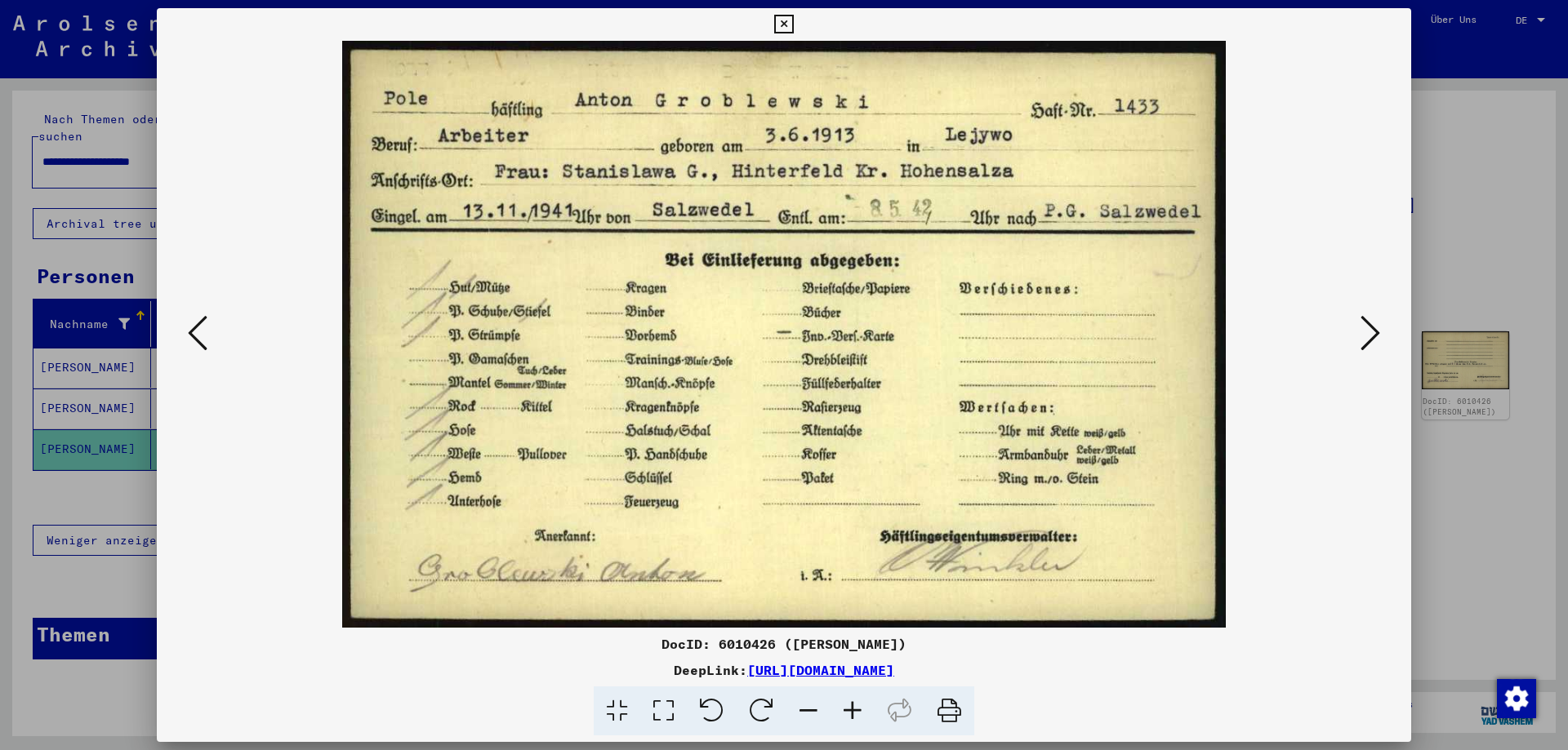
click at [1375, 346] on icon at bounding box center [1370, 333] width 20 height 39
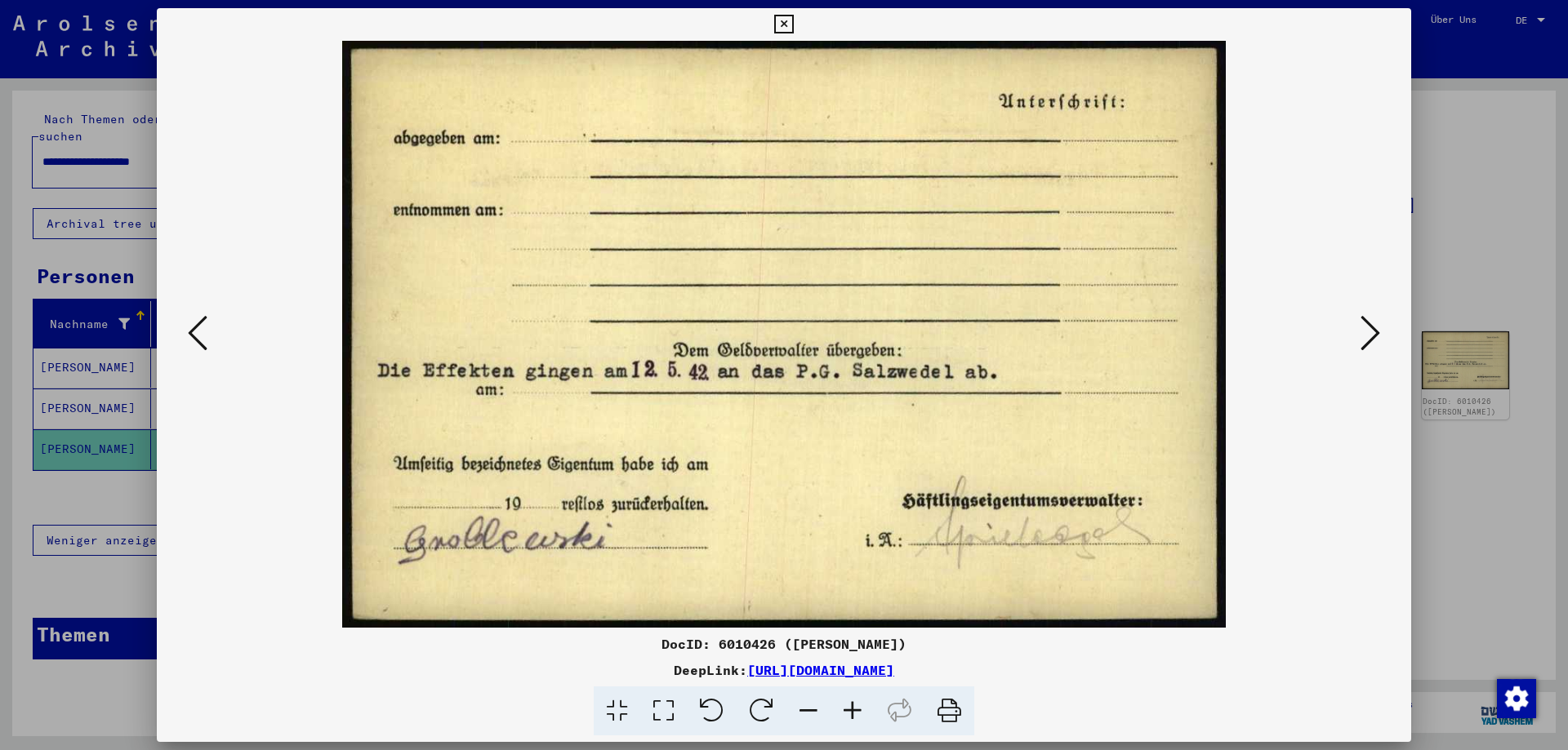
click at [1375, 346] on icon at bounding box center [1370, 333] width 20 height 39
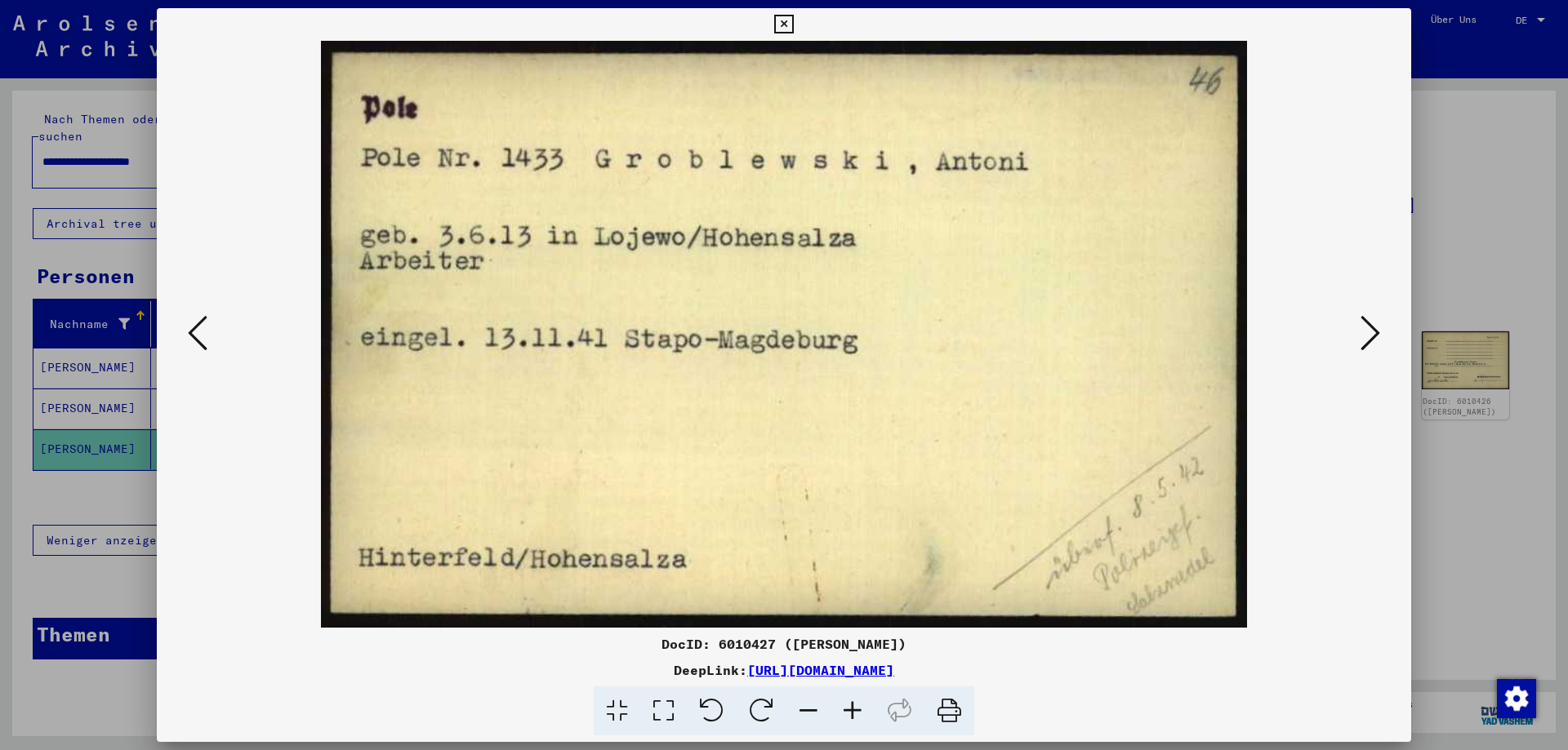
click at [1369, 347] on icon at bounding box center [1370, 333] width 20 height 39
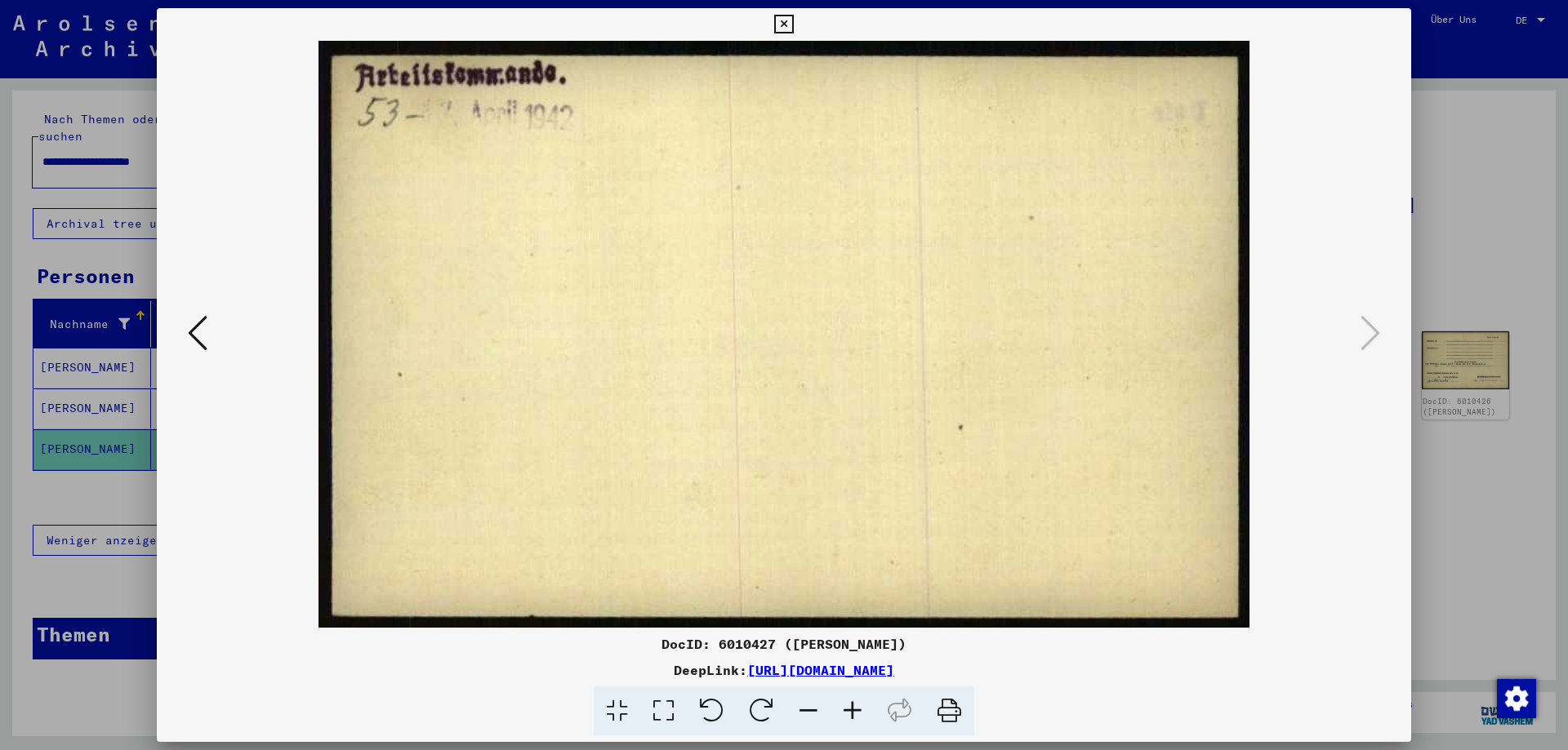
click at [793, 27] on icon at bounding box center [783, 24] width 19 height 20
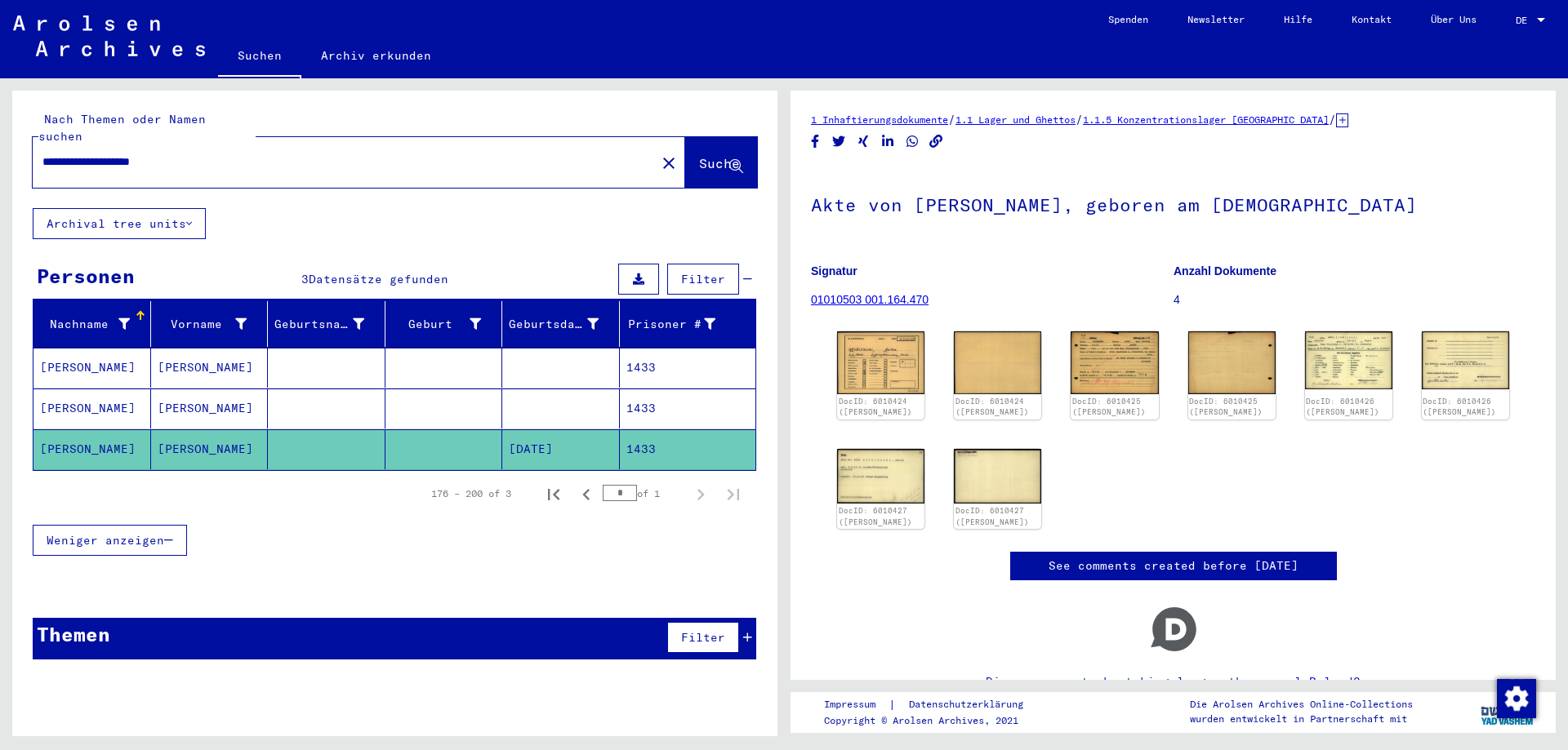
drag, startPoint x: 211, startPoint y: 143, endPoint x: 0, endPoint y: 165, distance: 212.1
click at [42, 165] on input "**********" at bounding box center [344, 162] width 604 height 17
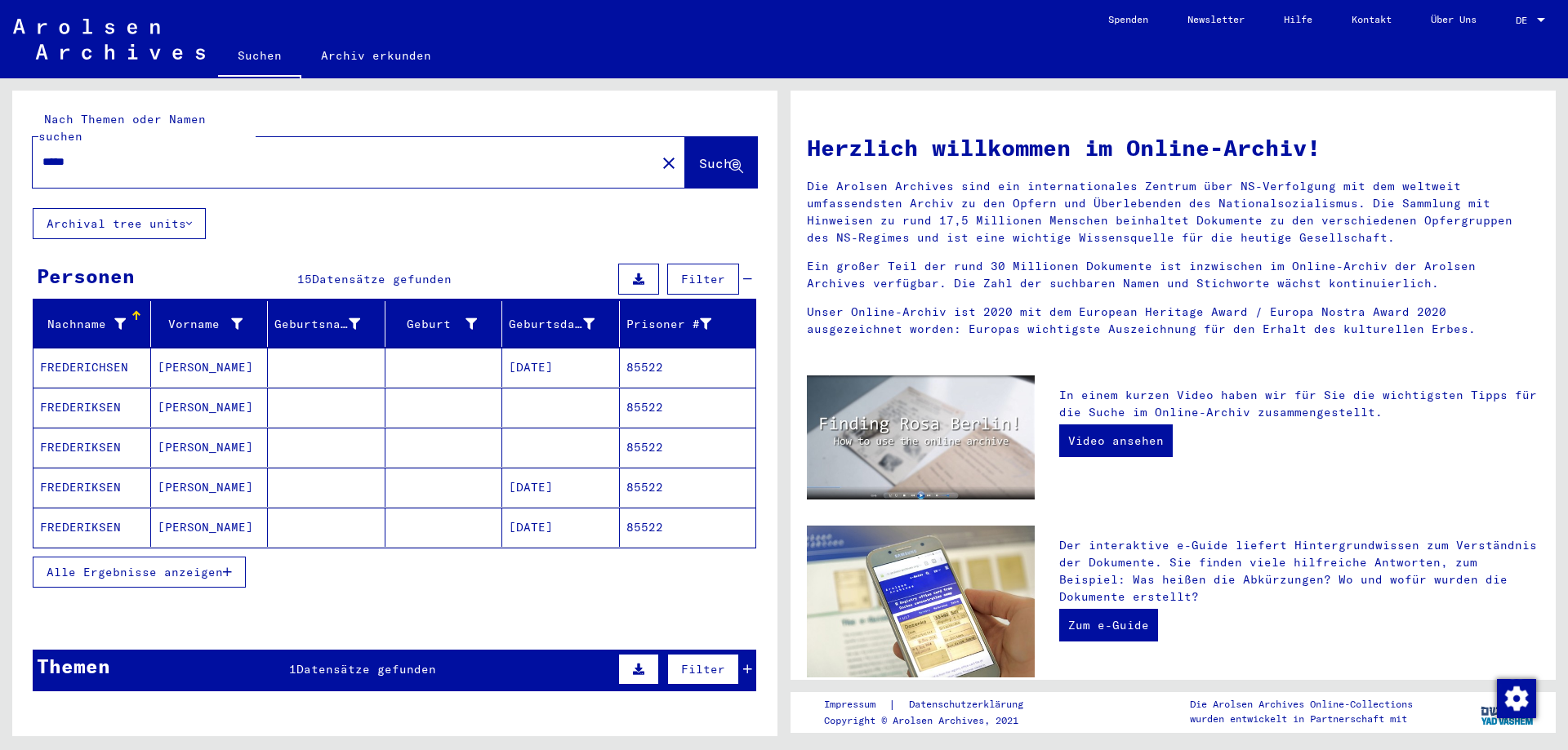
click at [192, 565] on span "Alle Ergebnisse anzeigen" at bounding box center [134, 572] width 176 height 14
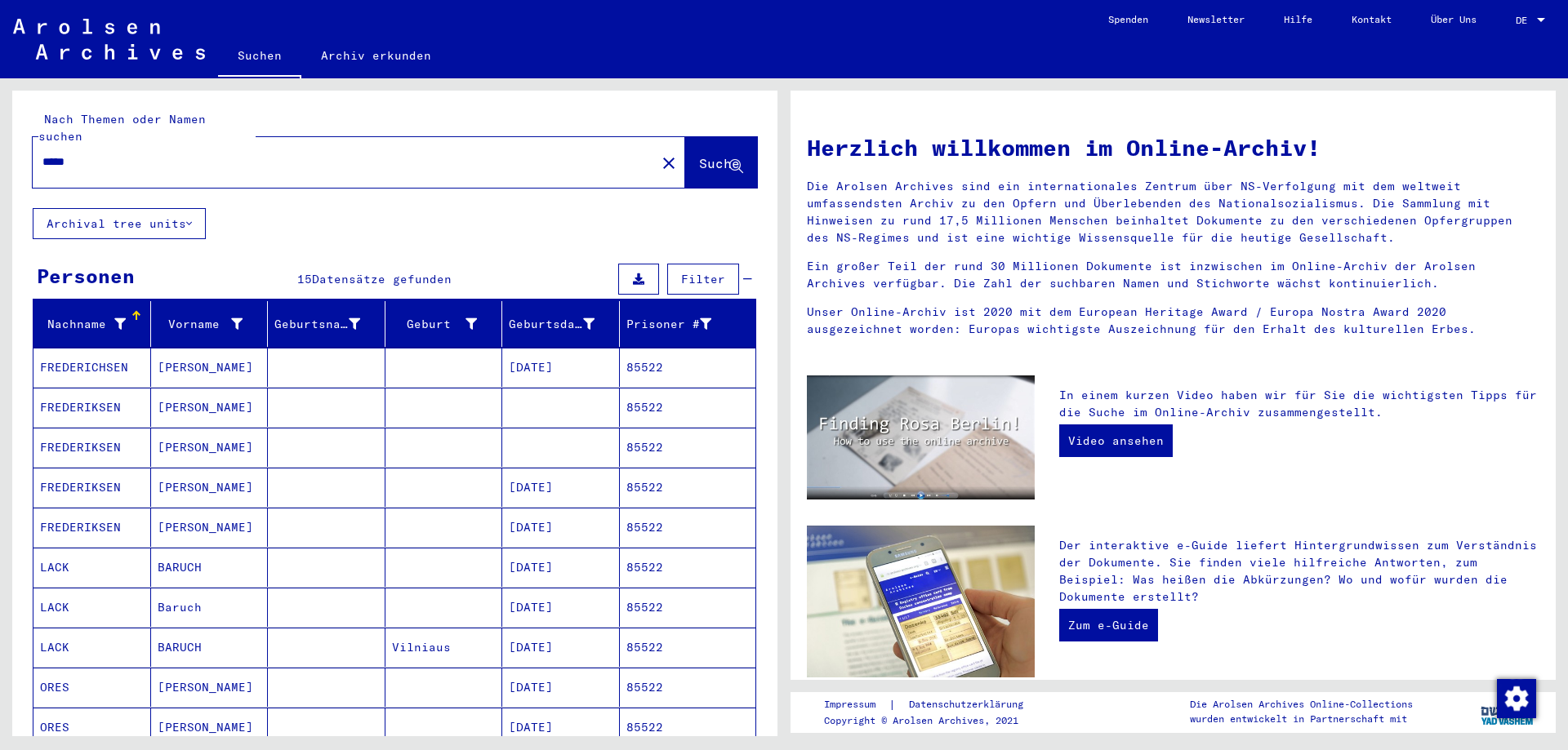
drag, startPoint x: 52, startPoint y: 142, endPoint x: 58, endPoint y: 150, distance: 10.0
click at [58, 154] on input "*****" at bounding box center [339, 162] width 594 height 17
type input "*****"
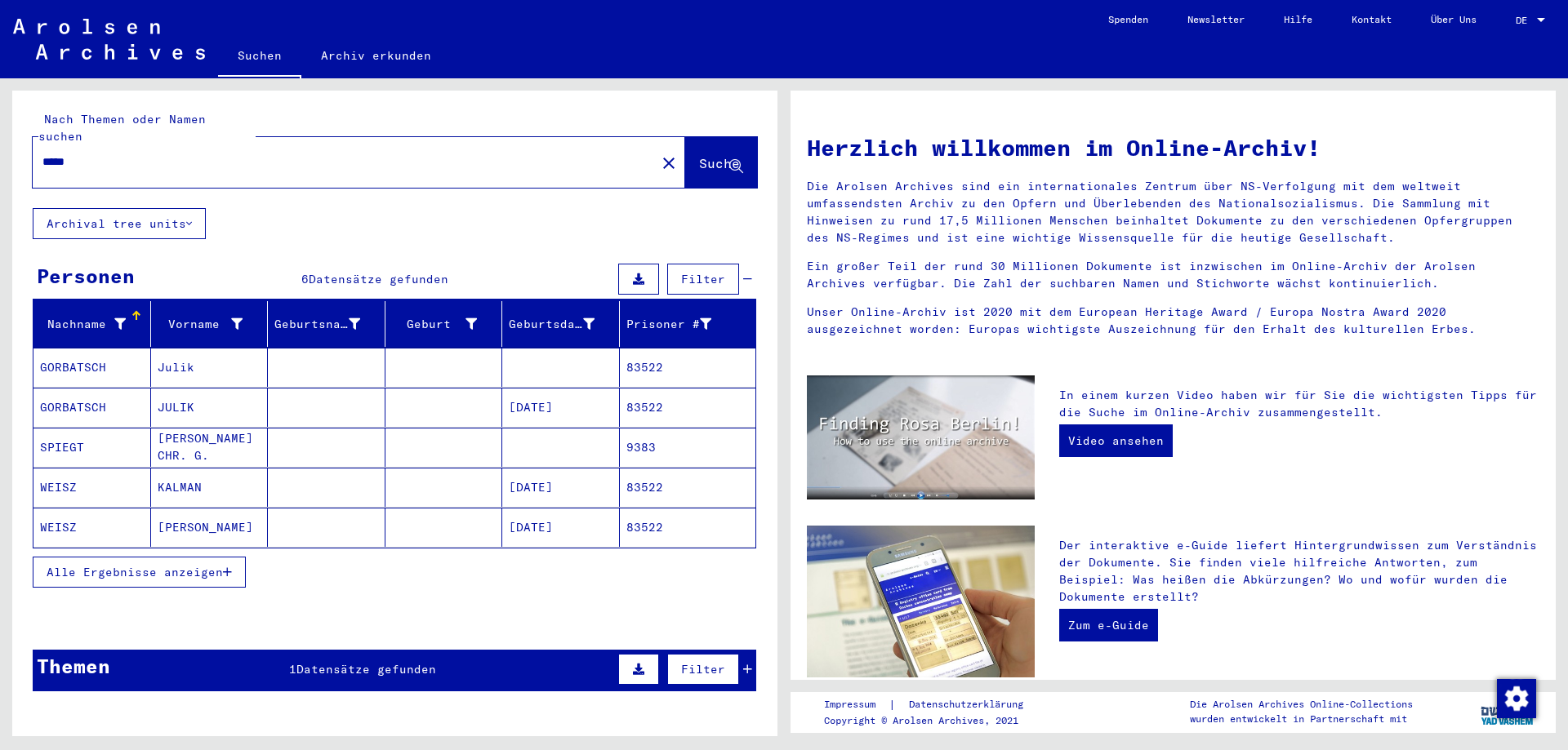
click at [124, 359] on mat-cell "GORBATSCH" at bounding box center [92, 367] width 117 height 39
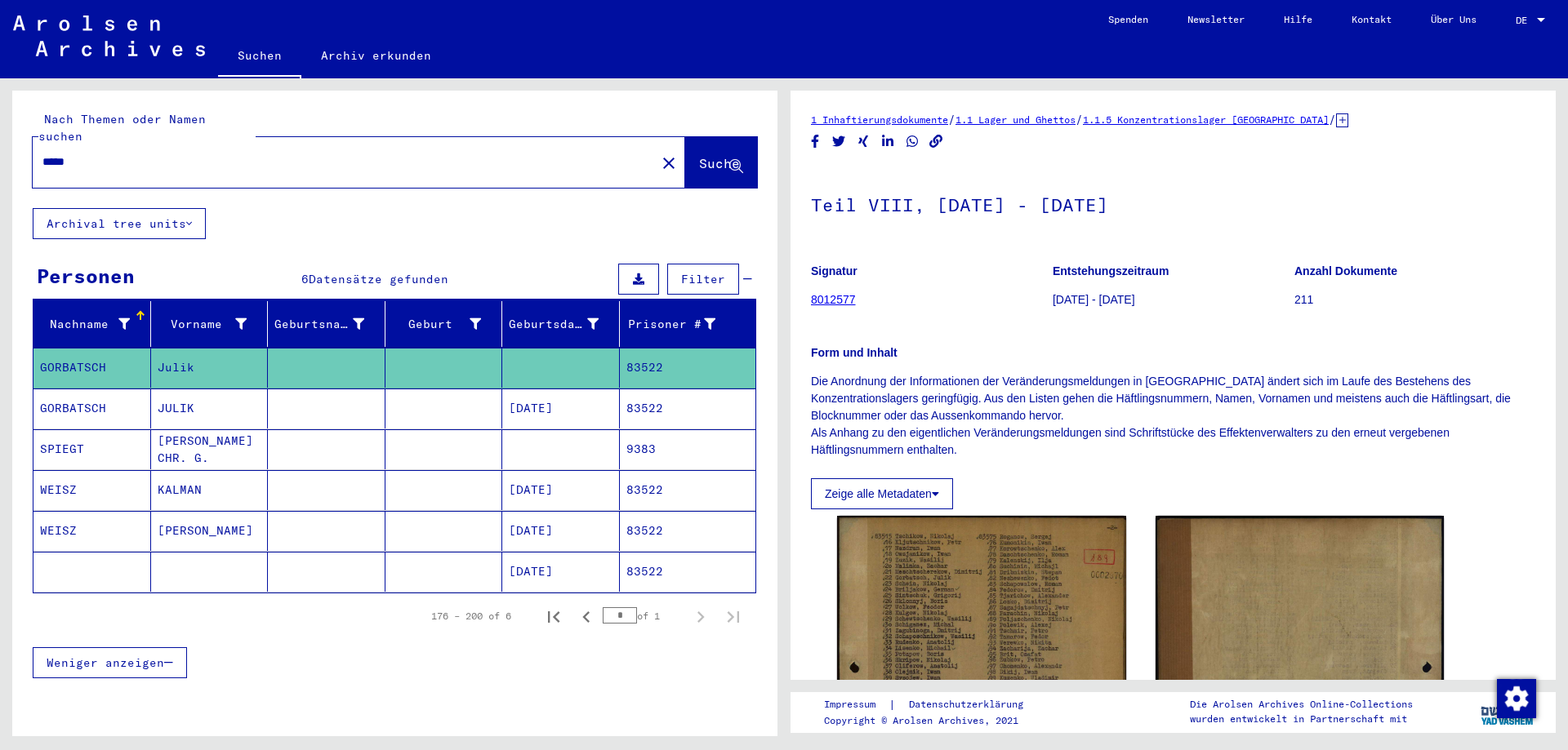
click at [127, 389] on mat-cell "GORBATSCH" at bounding box center [92, 408] width 117 height 40
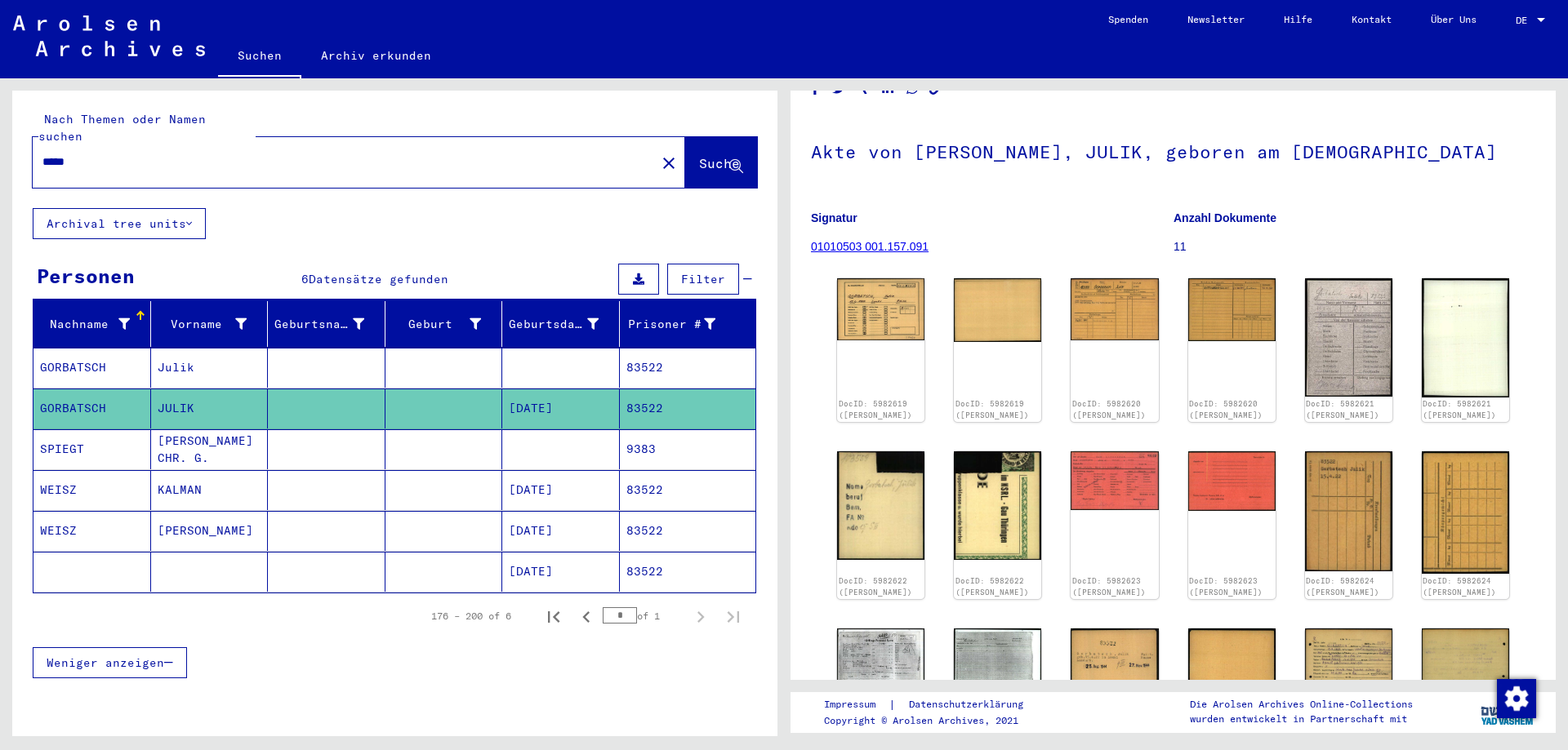
scroll to position [41, 0]
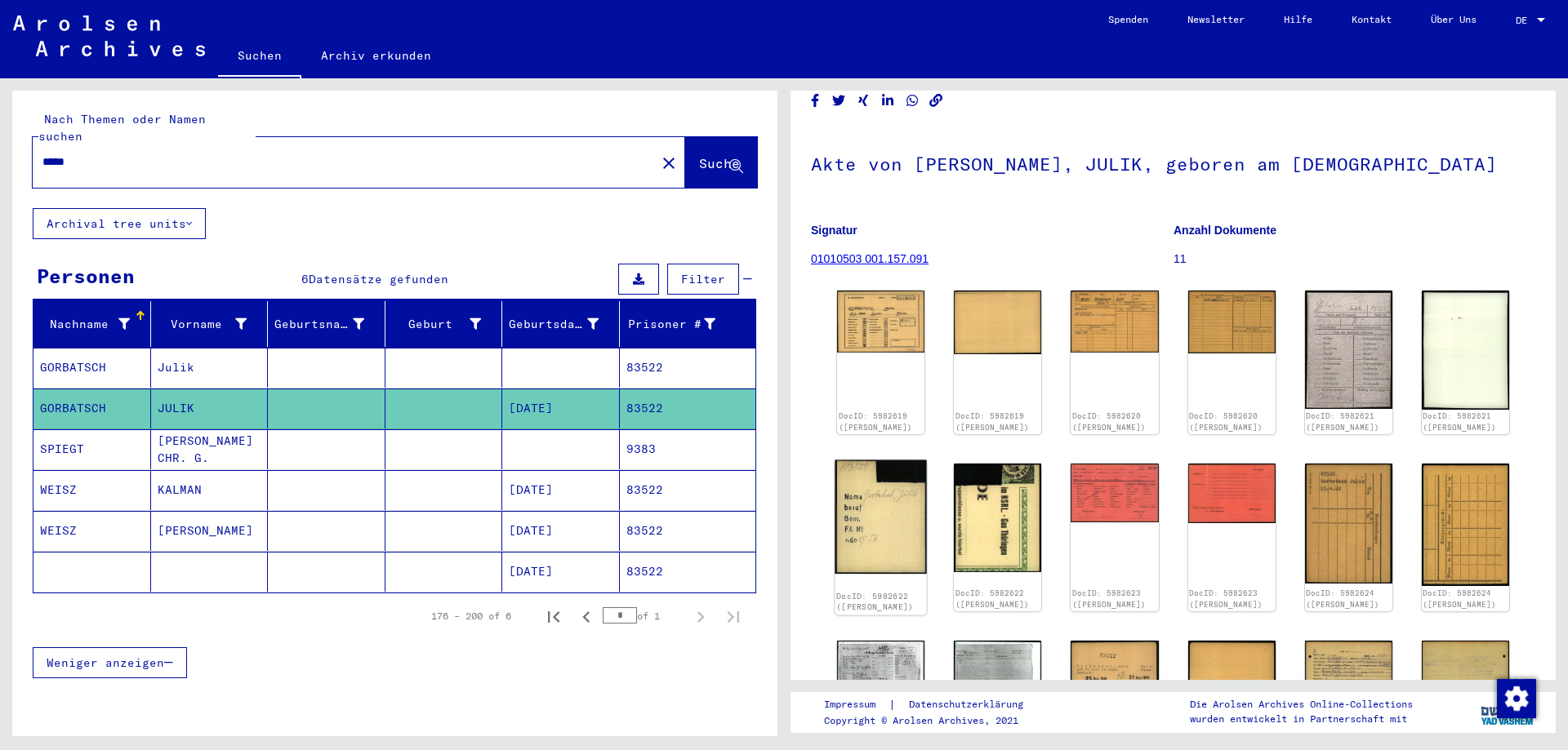
click at [905, 508] on img at bounding box center [880, 518] width 92 height 114
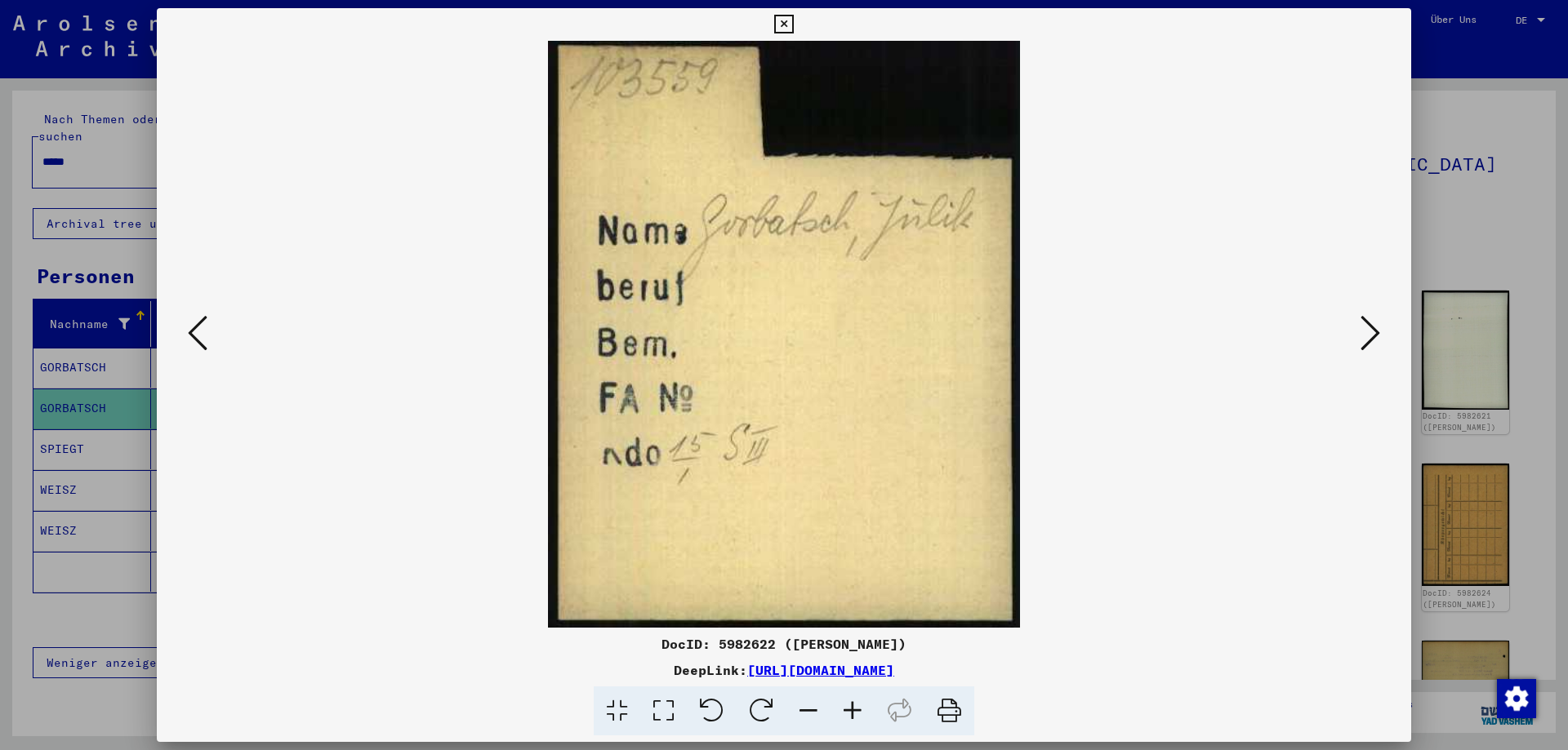
click at [1376, 337] on icon at bounding box center [1370, 333] width 20 height 39
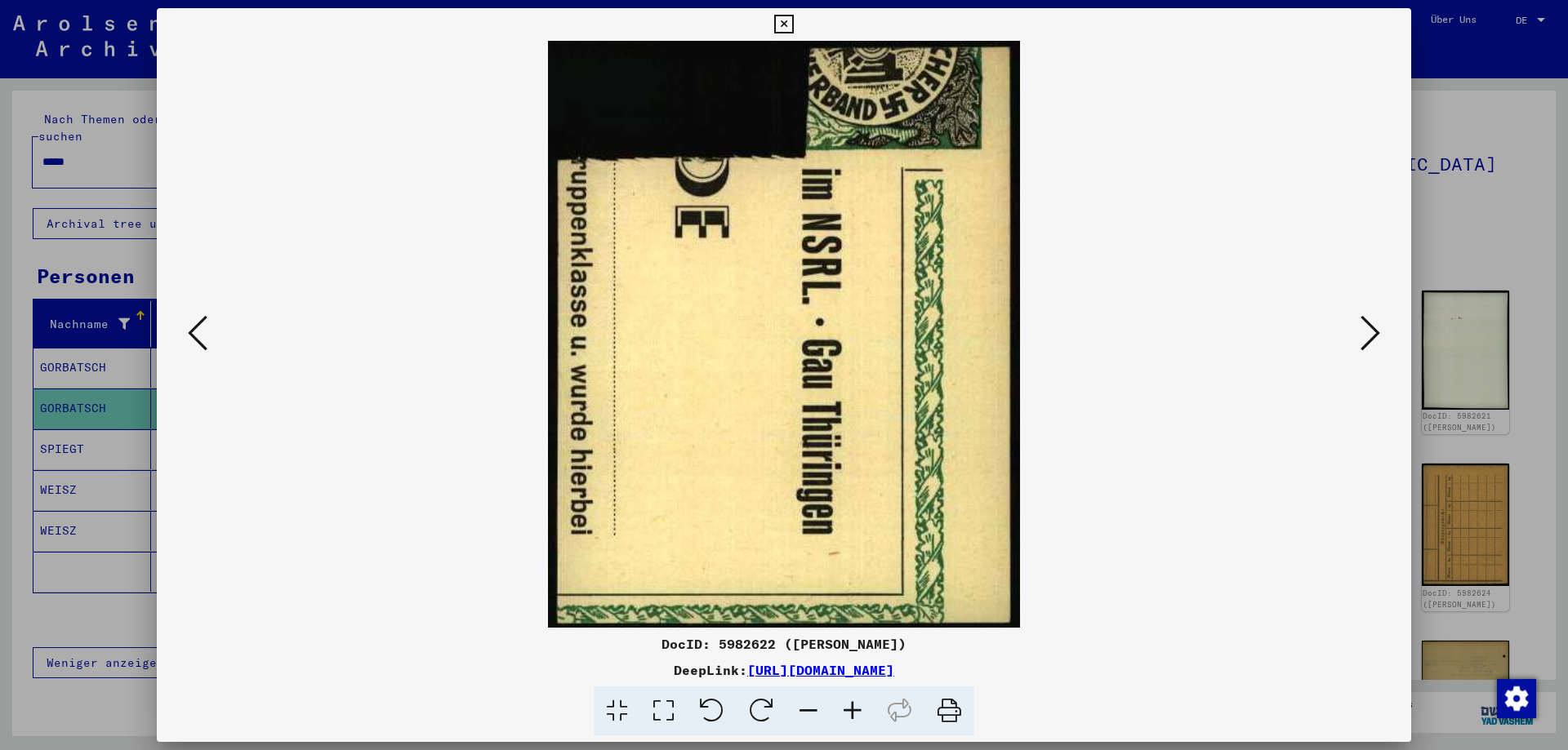
click at [1375, 336] on icon at bounding box center [1370, 333] width 20 height 39
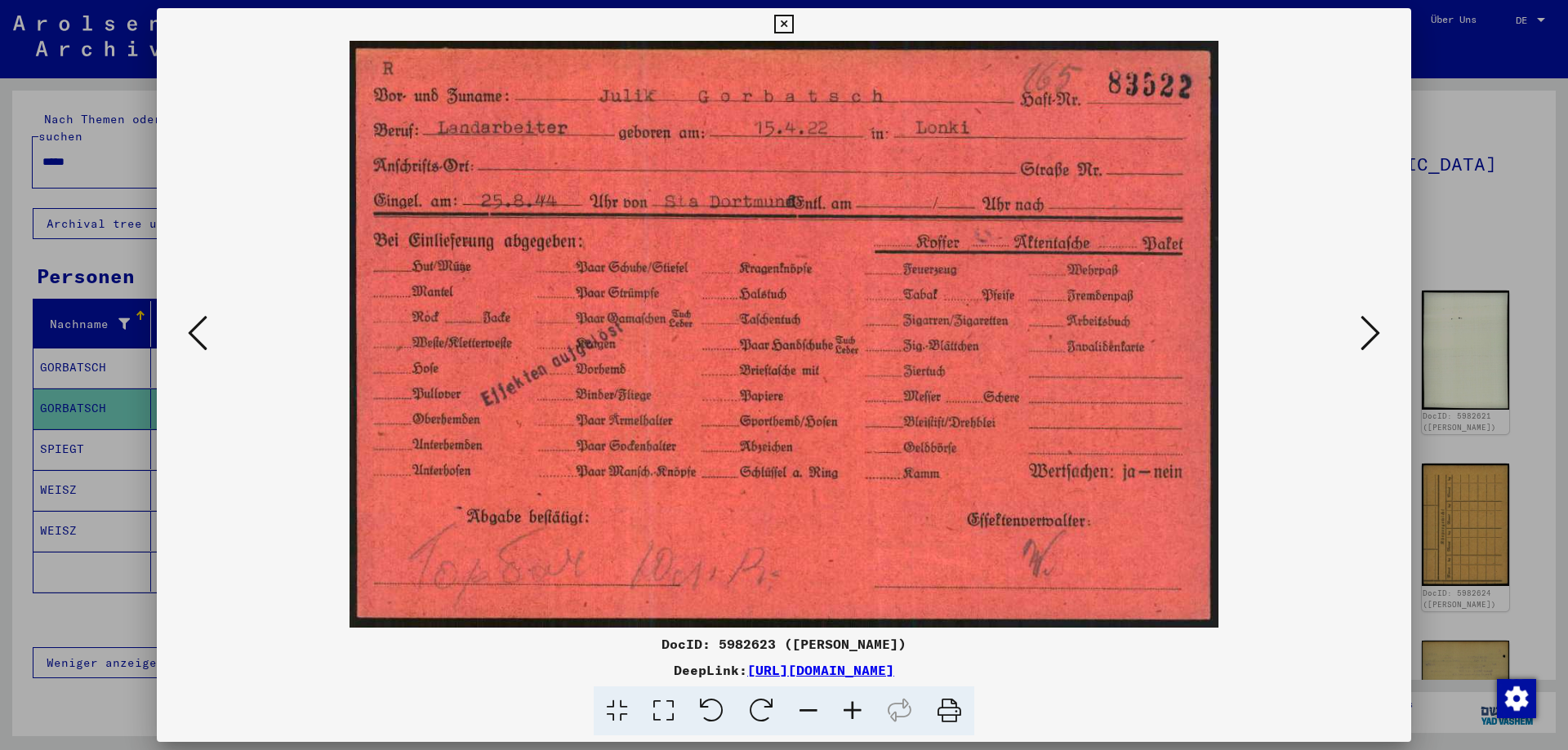
click at [793, 24] on icon at bounding box center [783, 24] width 19 height 20
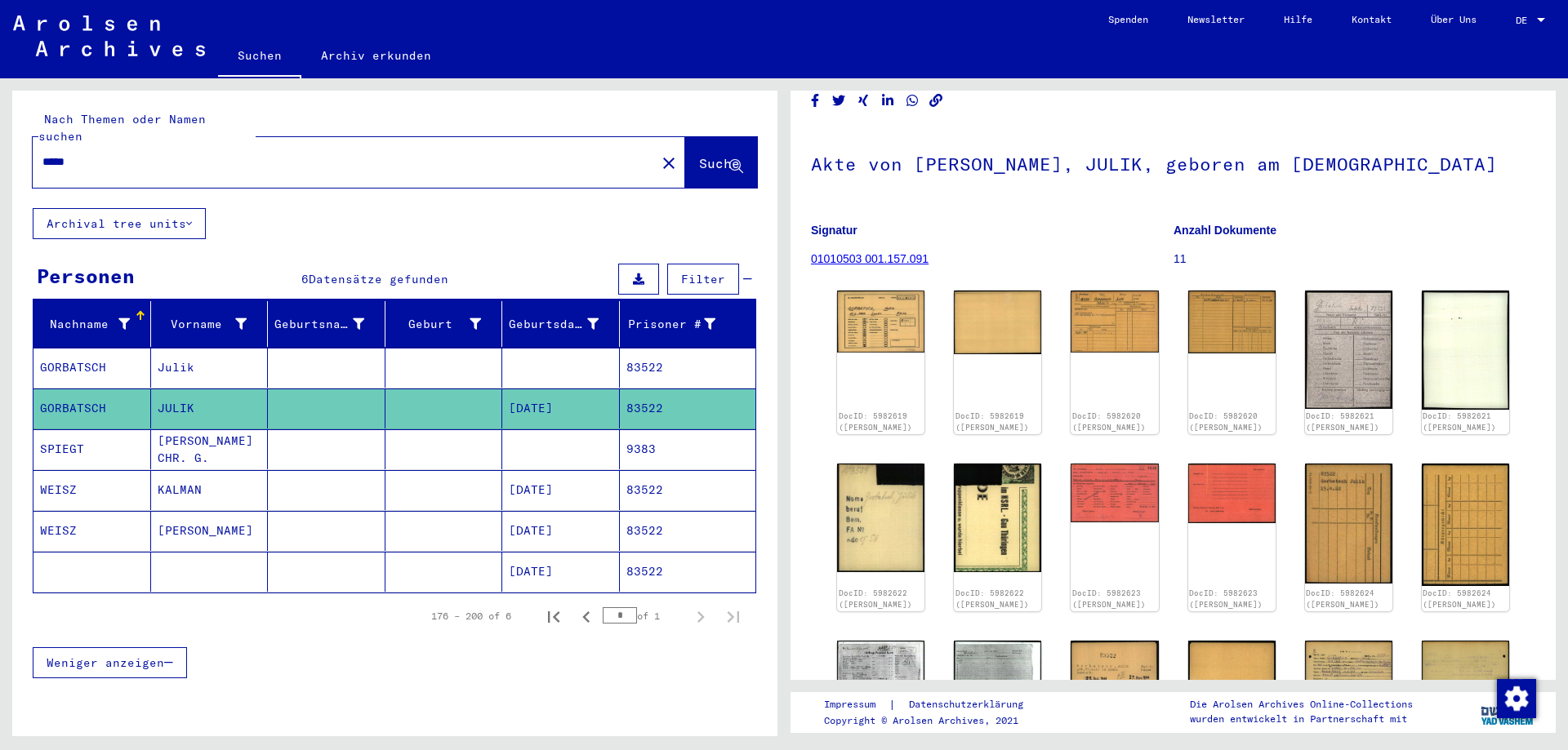
click at [348, 429] on mat-cell at bounding box center [326, 449] width 117 height 40
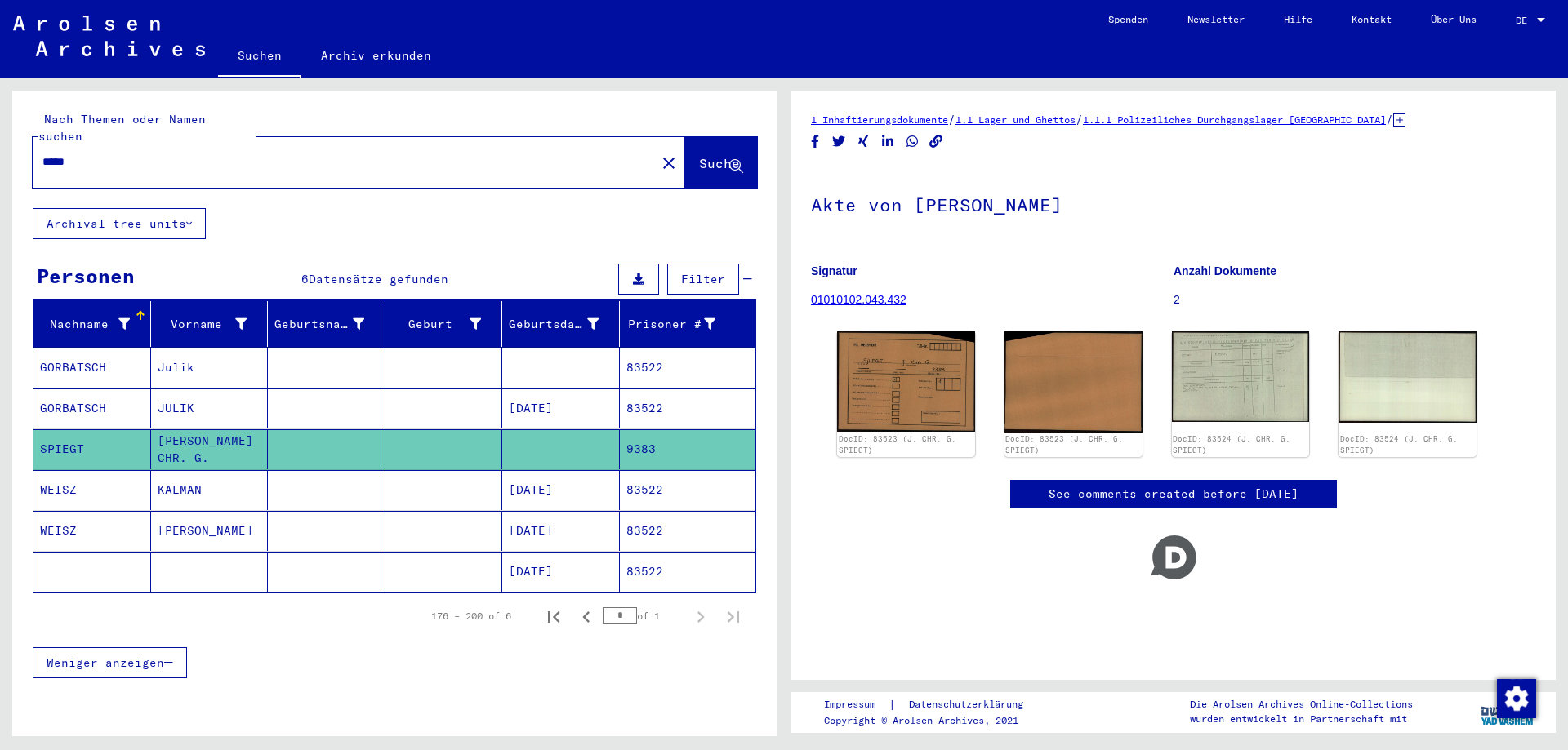
click at [343, 470] on mat-cell at bounding box center [326, 490] width 117 height 40
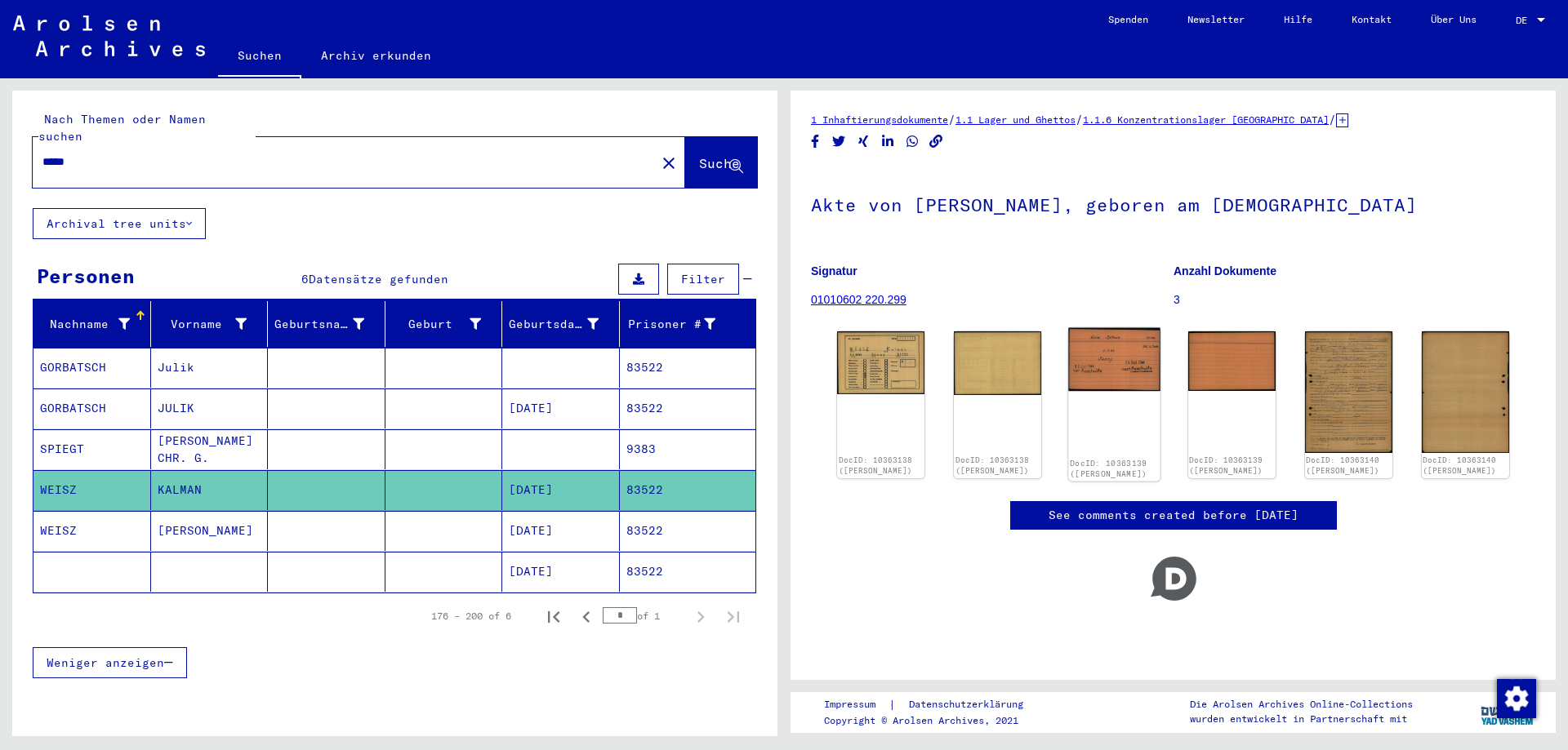
click at [1102, 363] on img at bounding box center [1115, 360] width 92 height 63
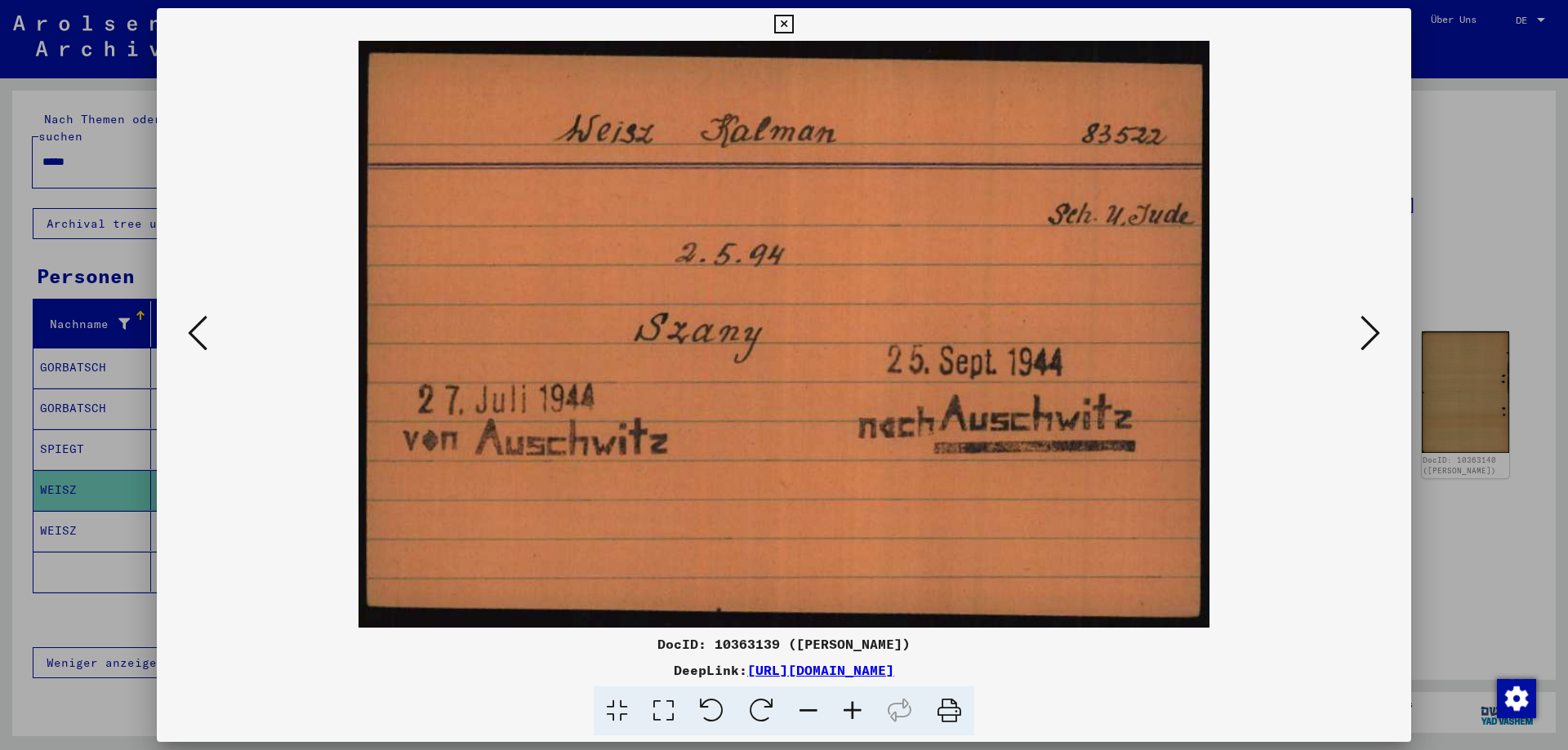
click at [793, 23] on icon at bounding box center [783, 24] width 19 height 20
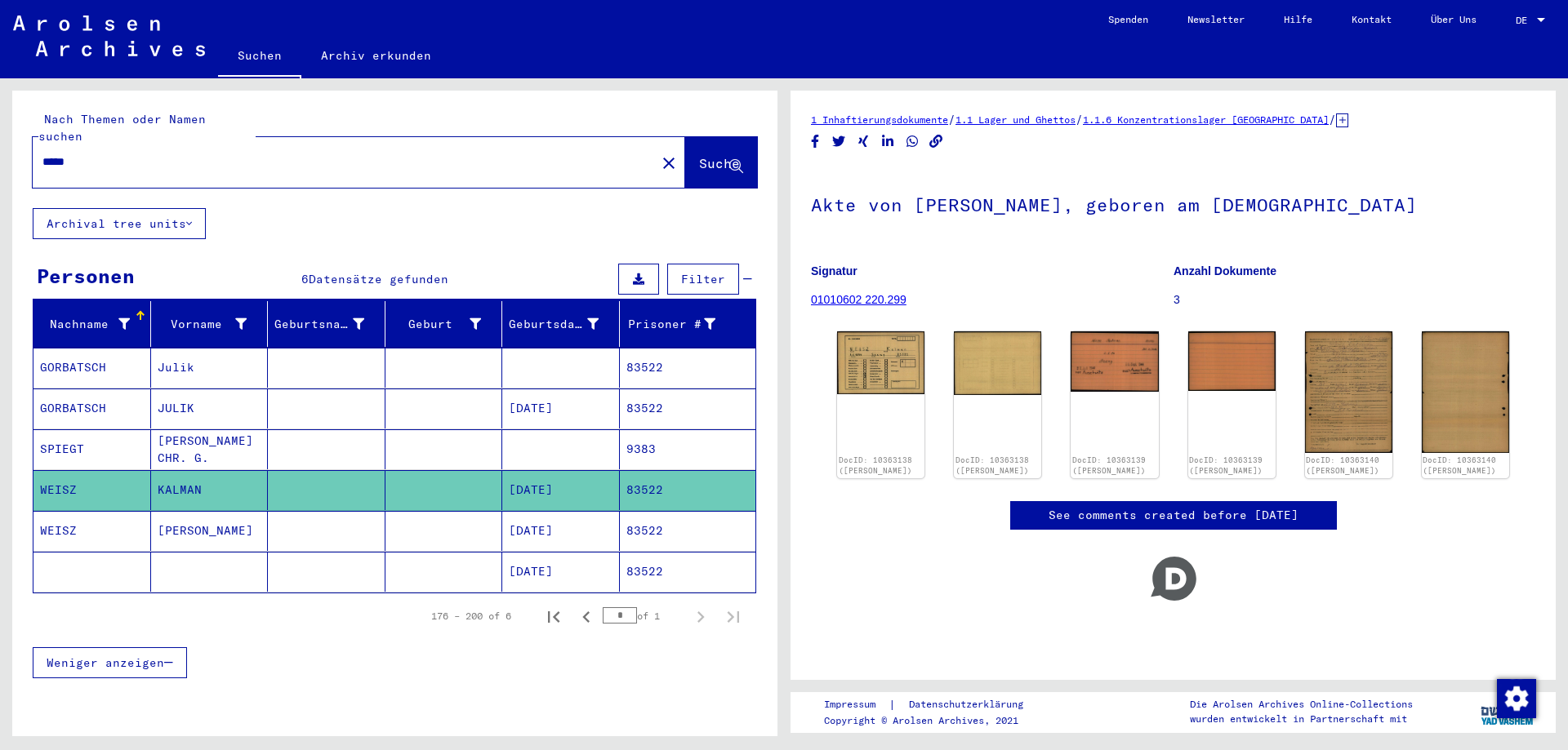
click at [447, 520] on mat-cell at bounding box center [444, 531] width 117 height 40
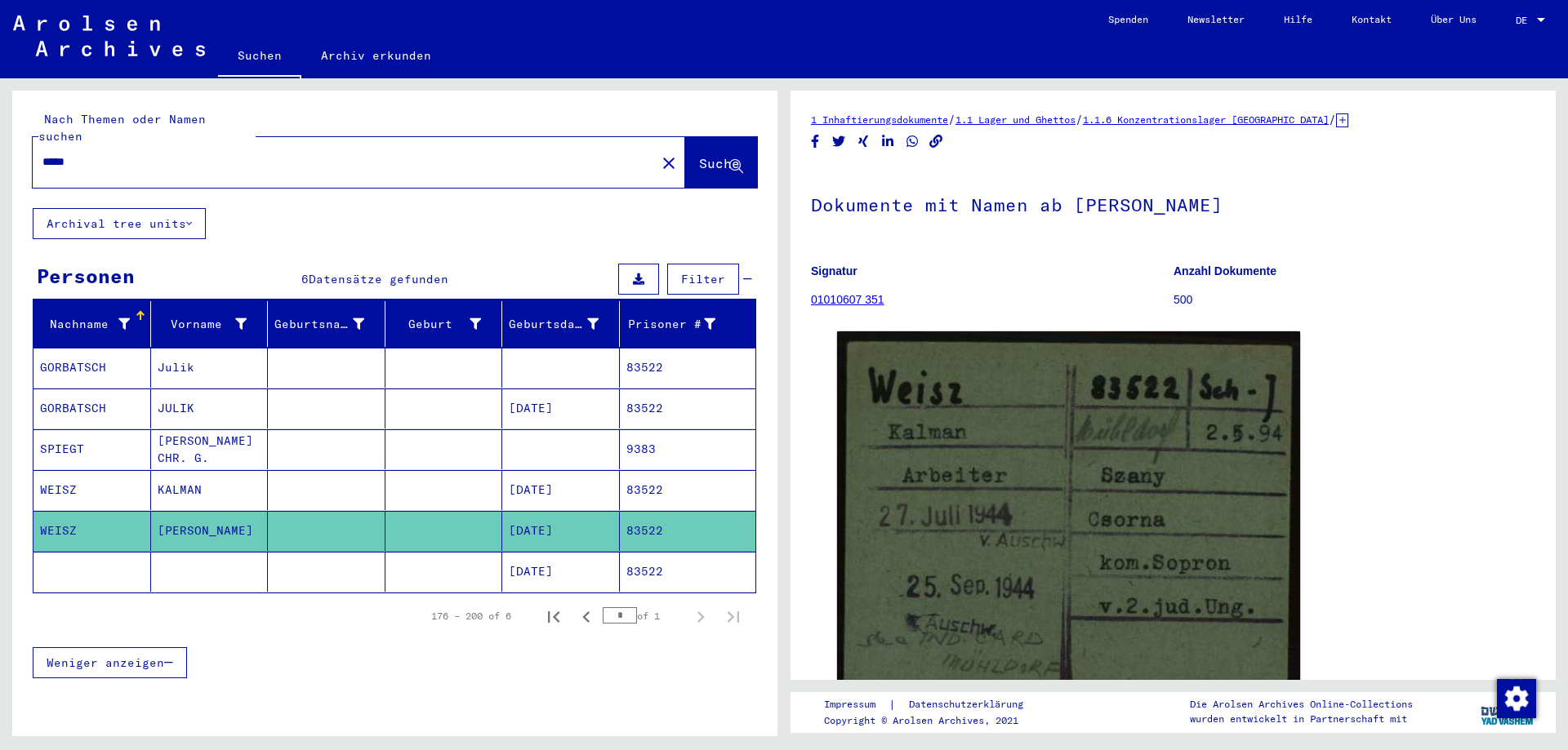
click at [439, 553] on mat-cell at bounding box center [444, 572] width 117 height 40
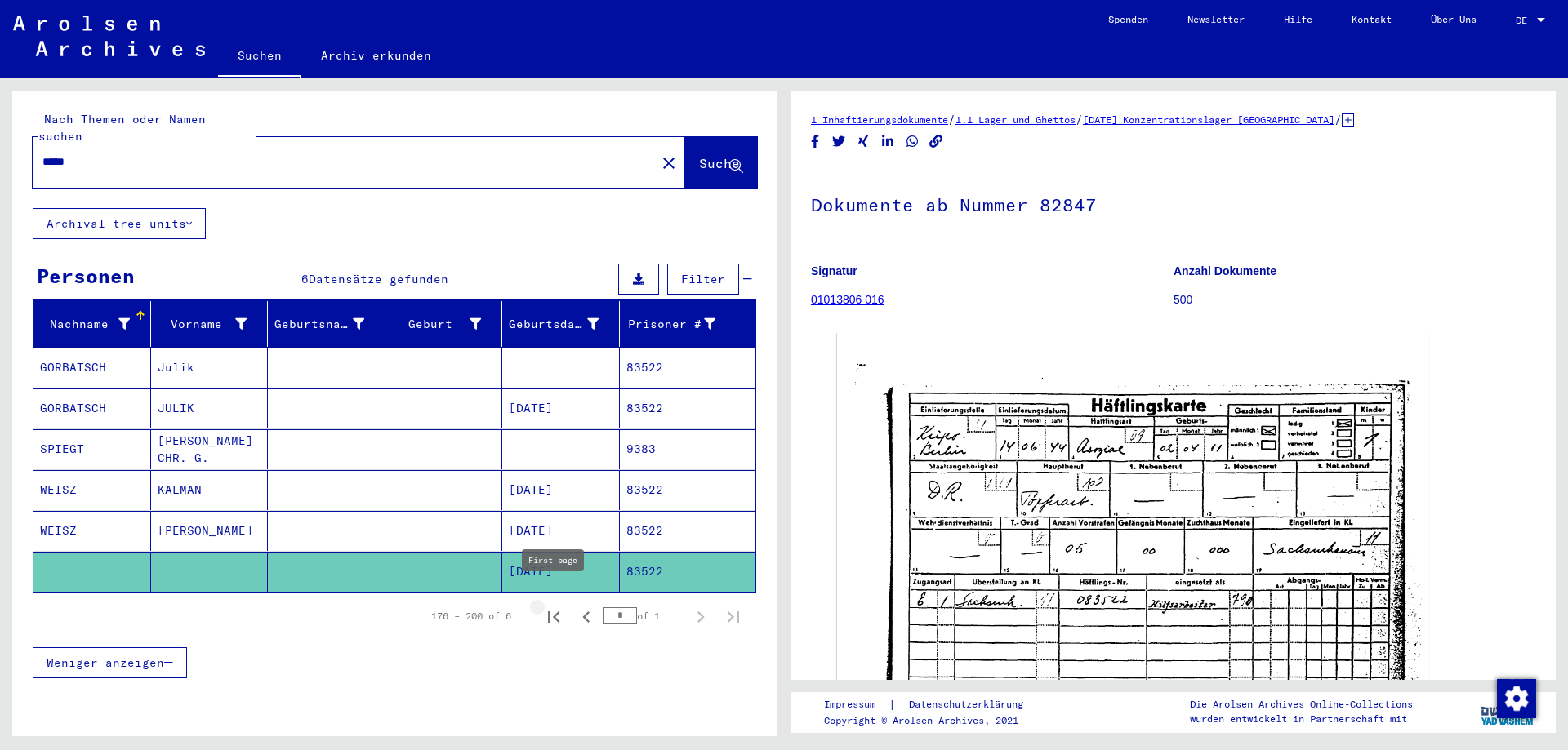
click at [560, 605] on icon "First page" at bounding box center [553, 616] width 23 height 23
type input "*"
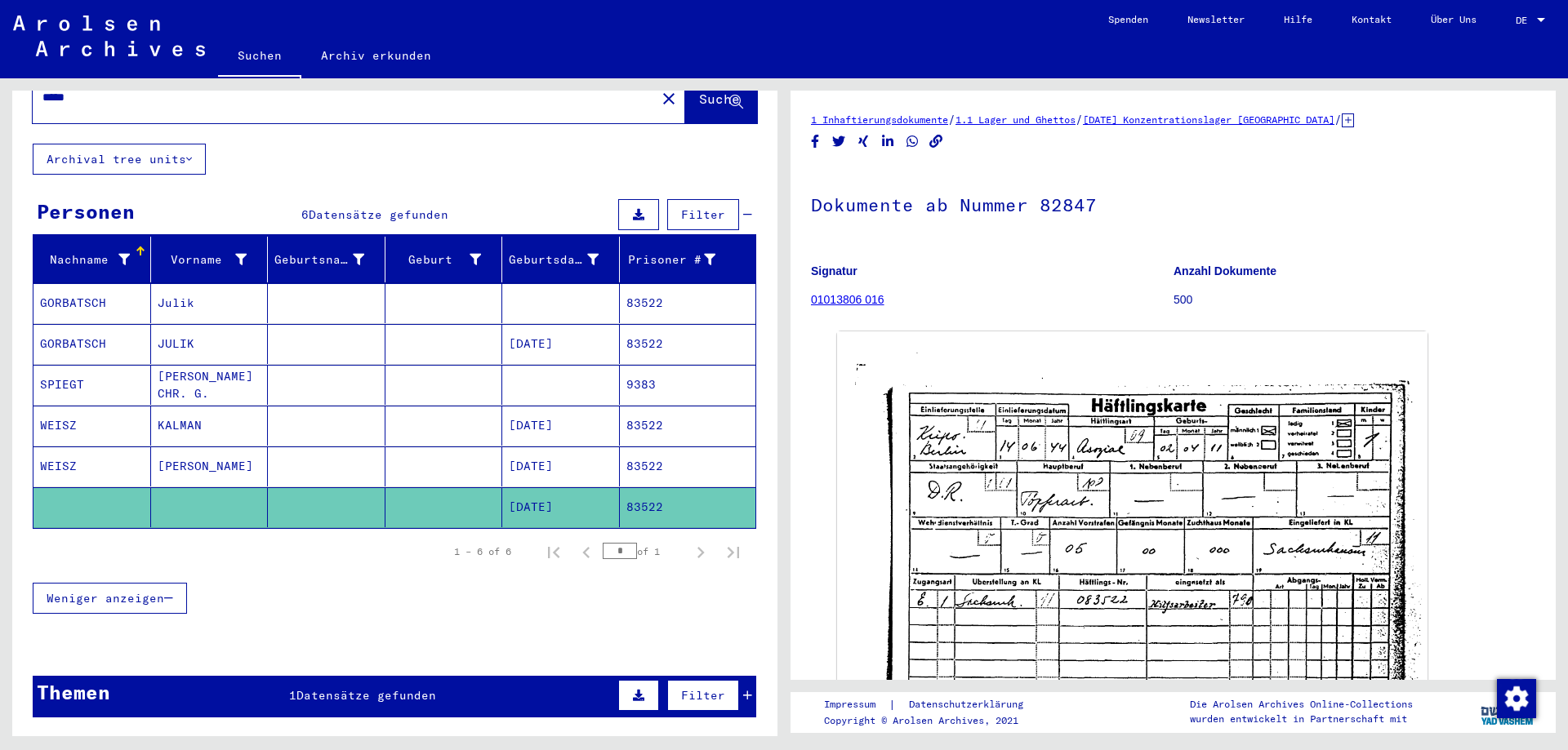
scroll to position [169, 0]
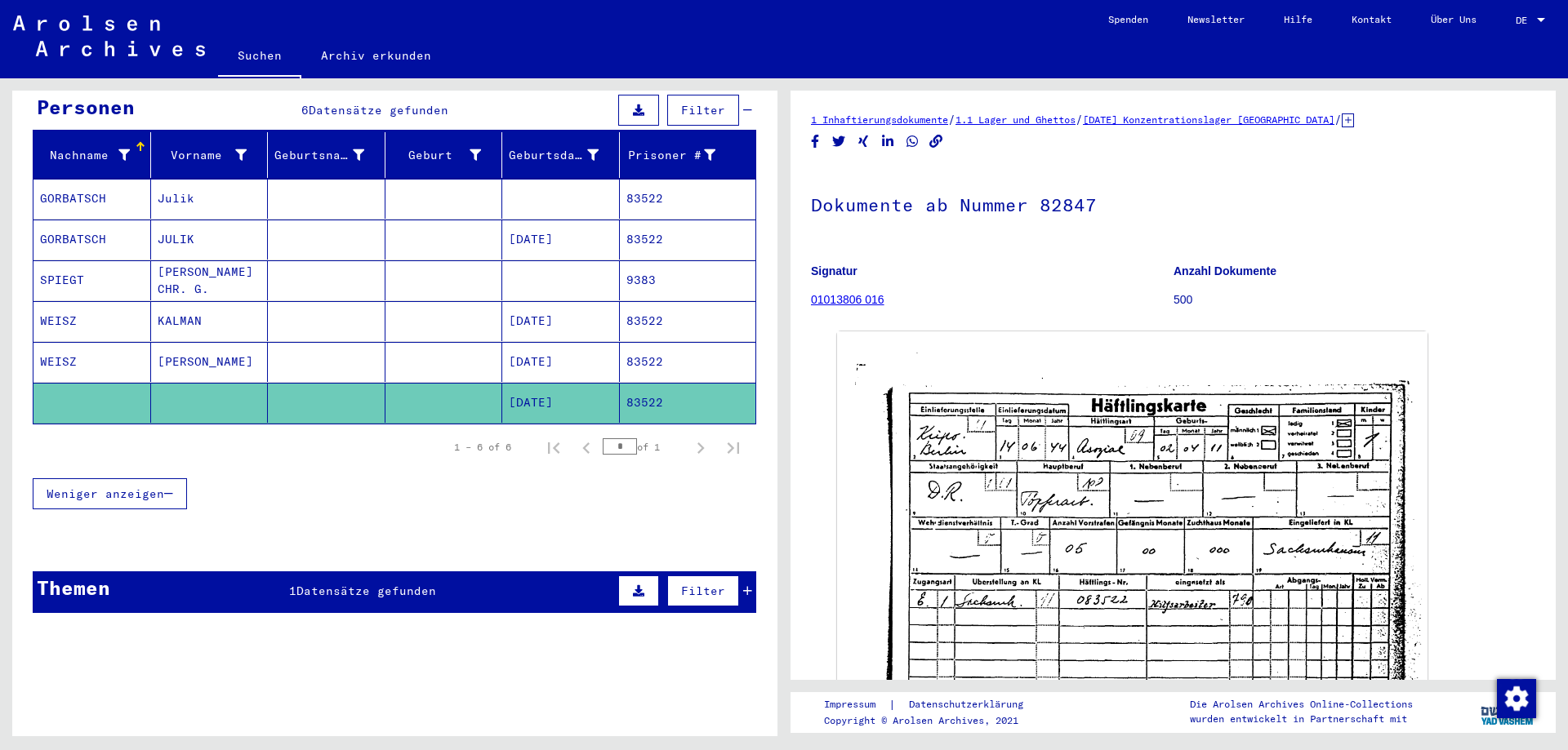
click at [544, 579] on div "Themen 1 Datensätze gefunden Filter" at bounding box center [394, 592] width 723 height 42
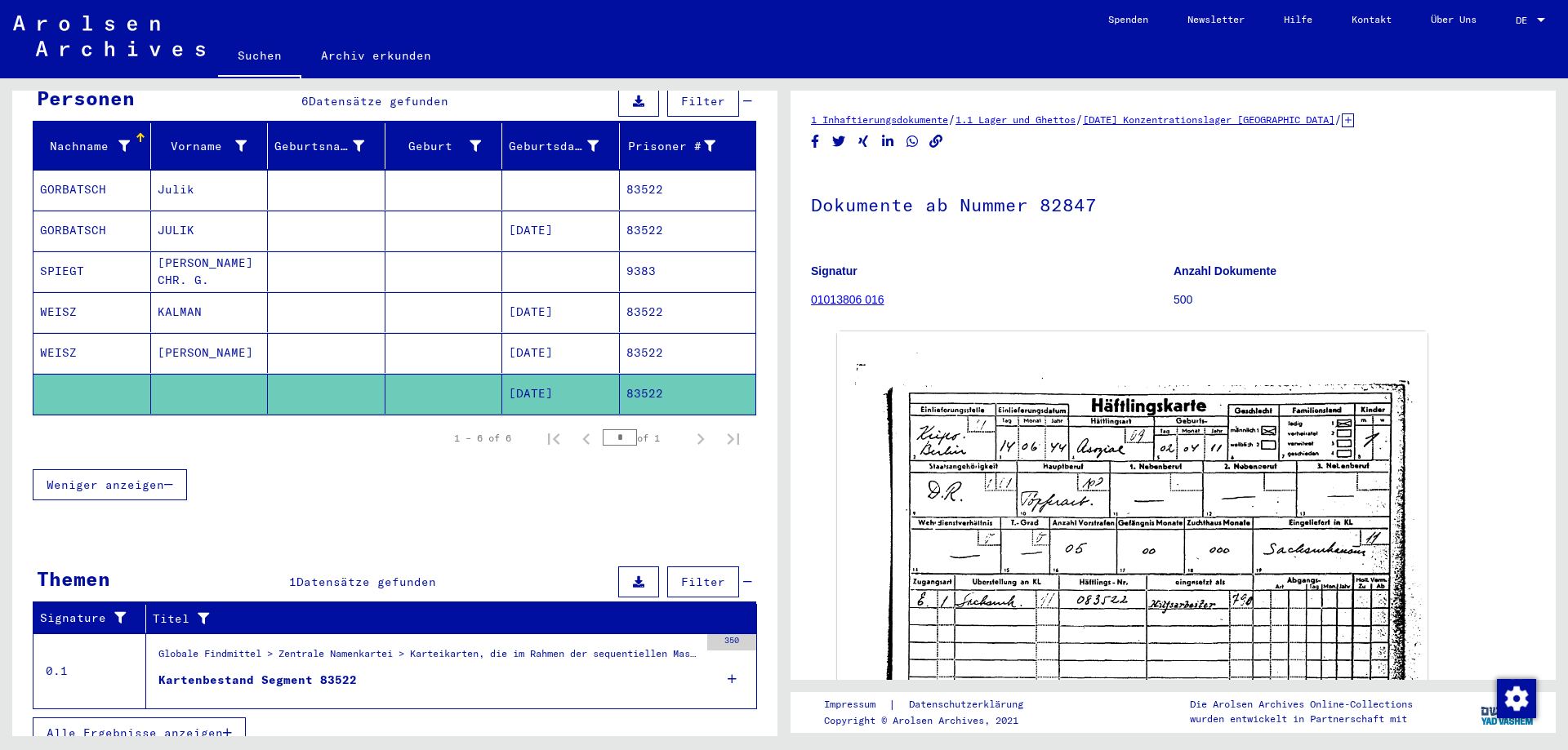
scroll to position [182, 0]
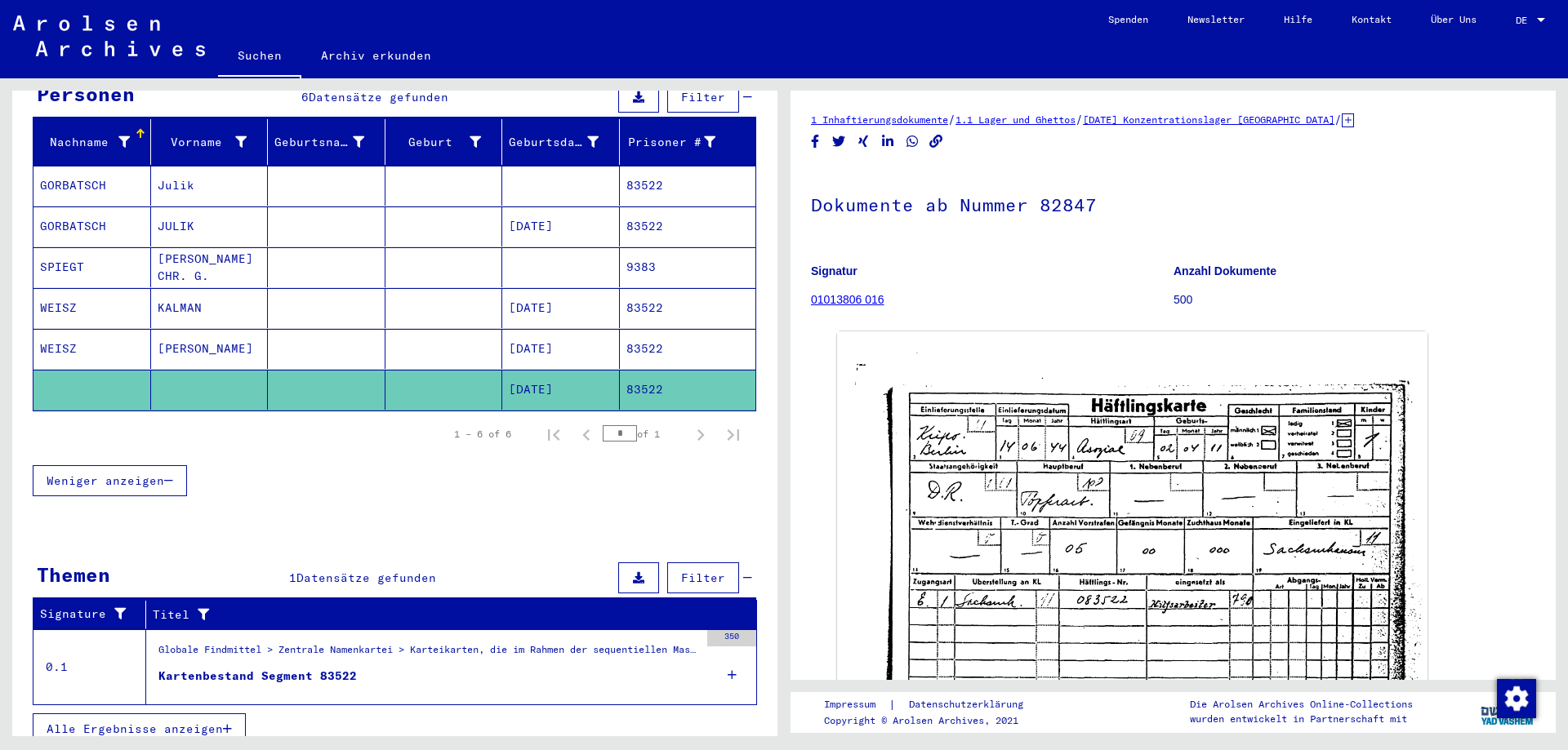
click at [476, 668] on figure "Kartenbestand Segment 83522" at bounding box center [428, 680] width 540 height 24
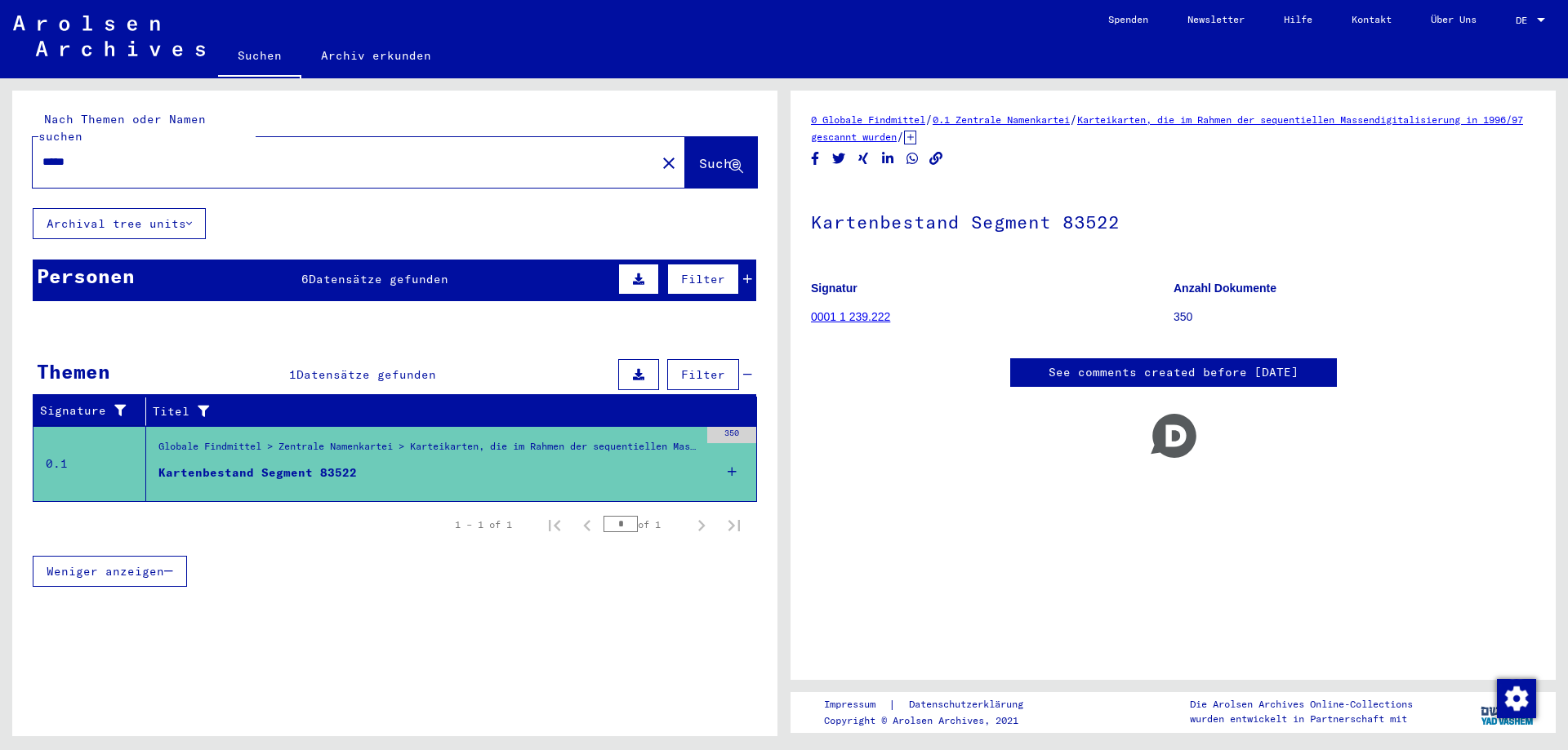
click at [485, 263] on div "Personen 6 Datensätze gefunden Filter" at bounding box center [394, 280] width 723 height 42
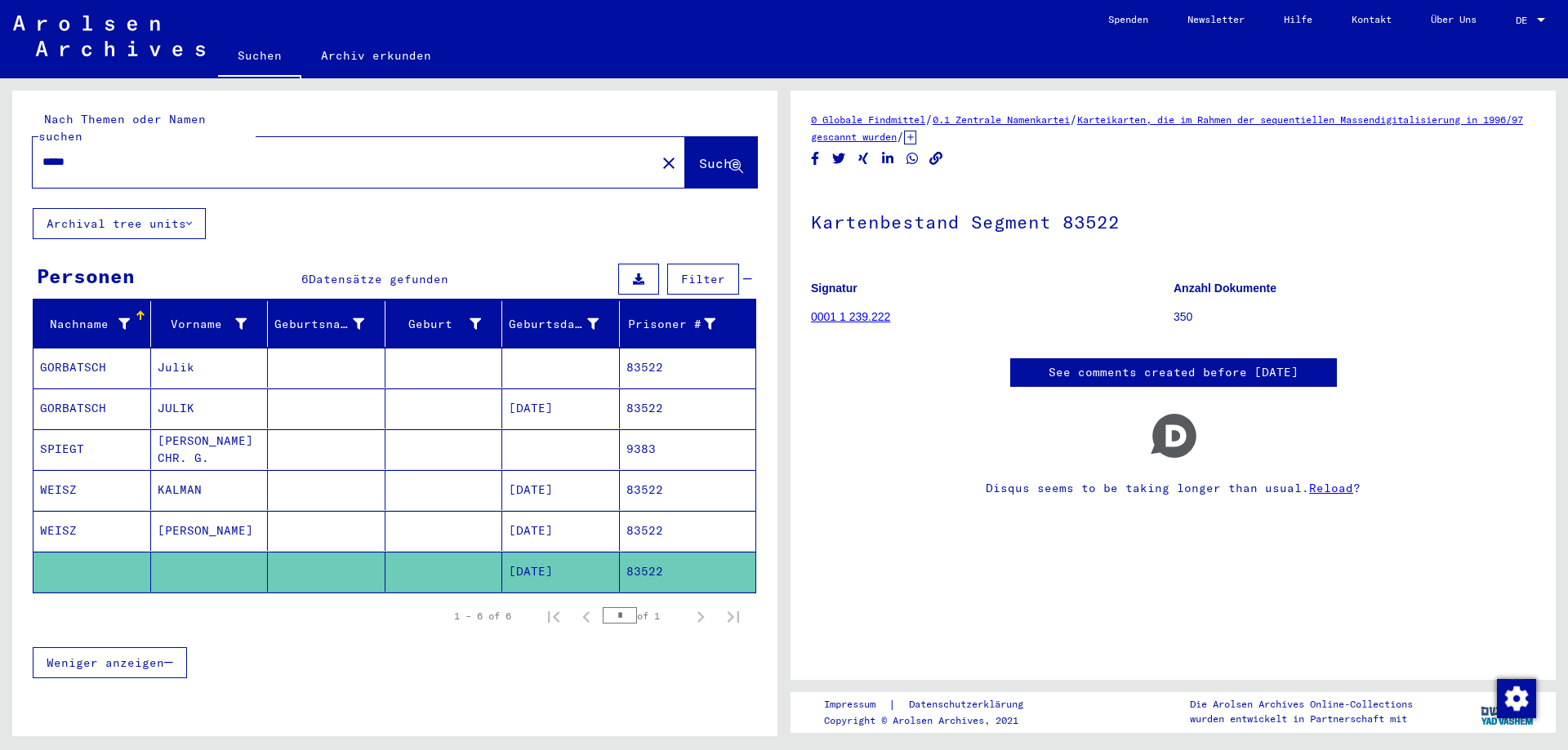
drag, startPoint x: 99, startPoint y: 142, endPoint x: 0, endPoint y: 156, distance: 100.0
click at [42, 156] on input "*****" at bounding box center [344, 162] width 604 height 17
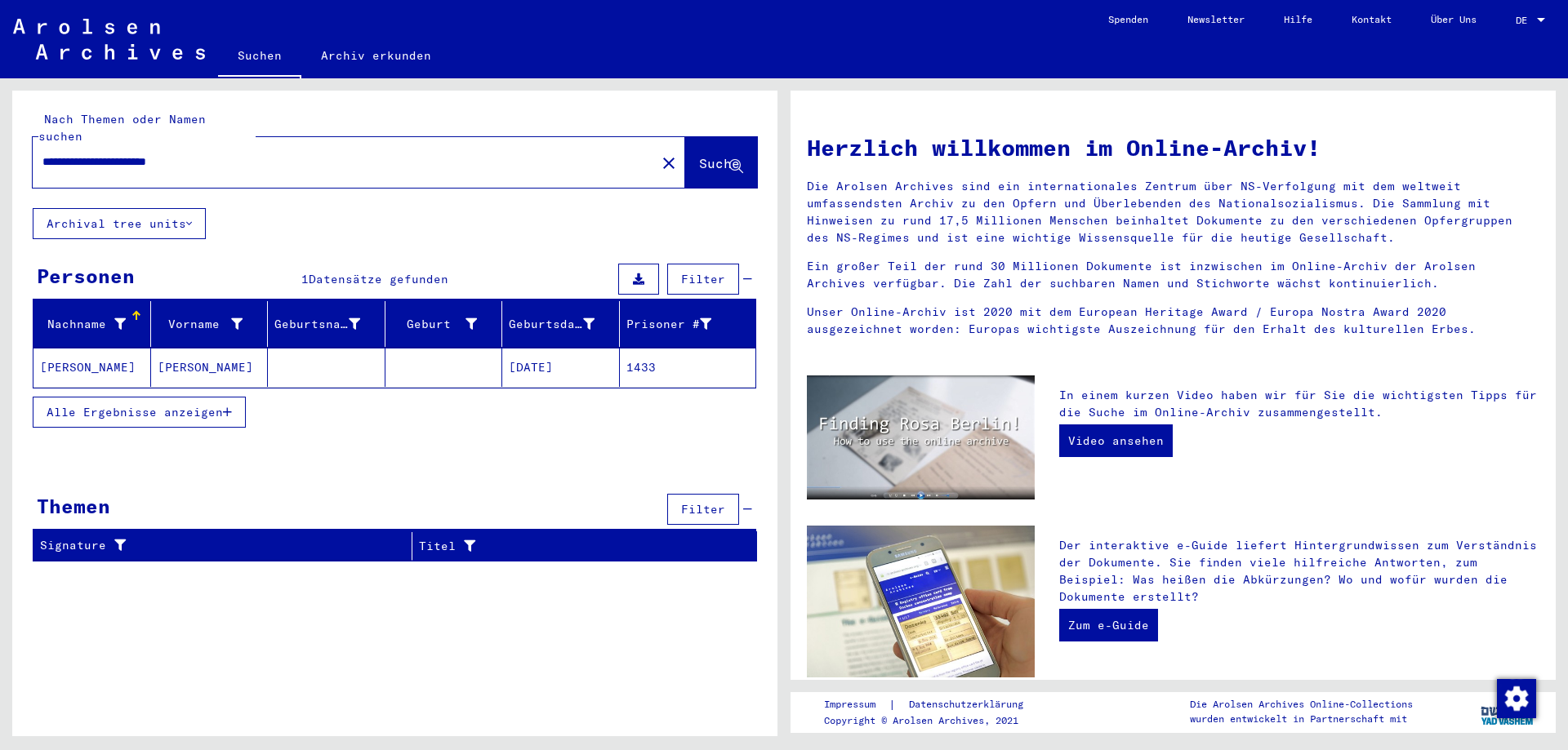
click at [349, 348] on mat-cell at bounding box center [326, 367] width 117 height 39
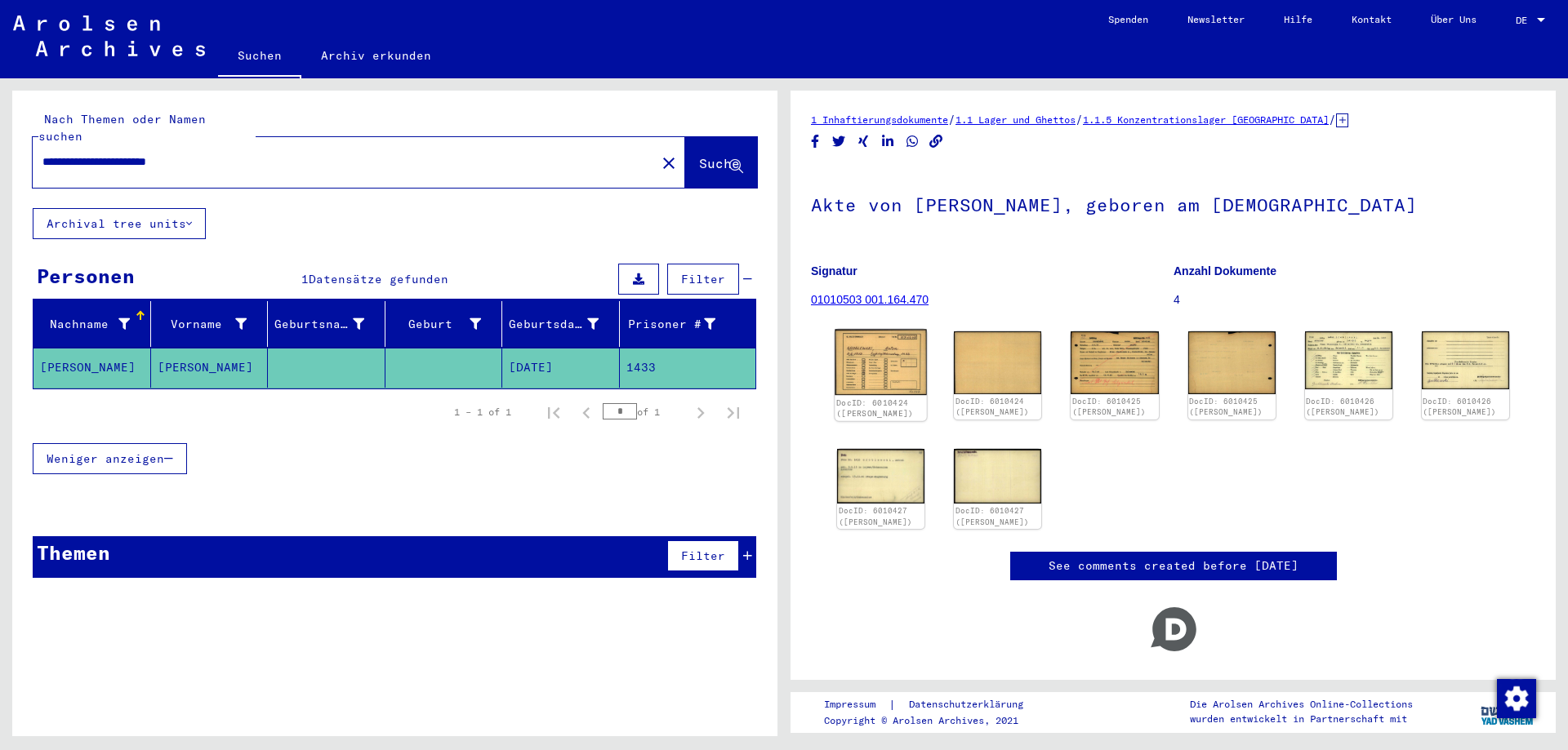
click at [889, 351] on img at bounding box center [880, 362] width 92 height 65
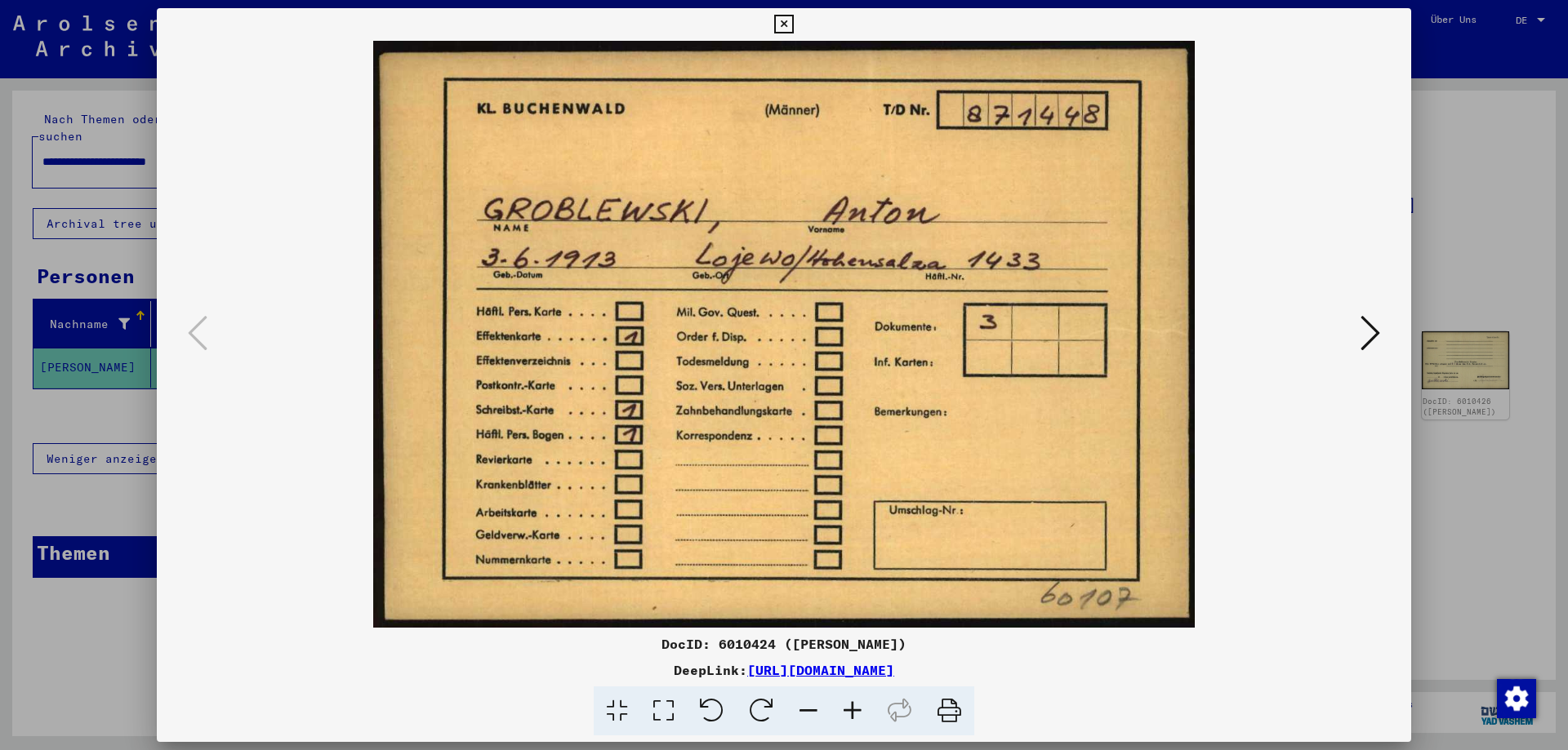
click at [1374, 329] on icon at bounding box center [1370, 333] width 20 height 39
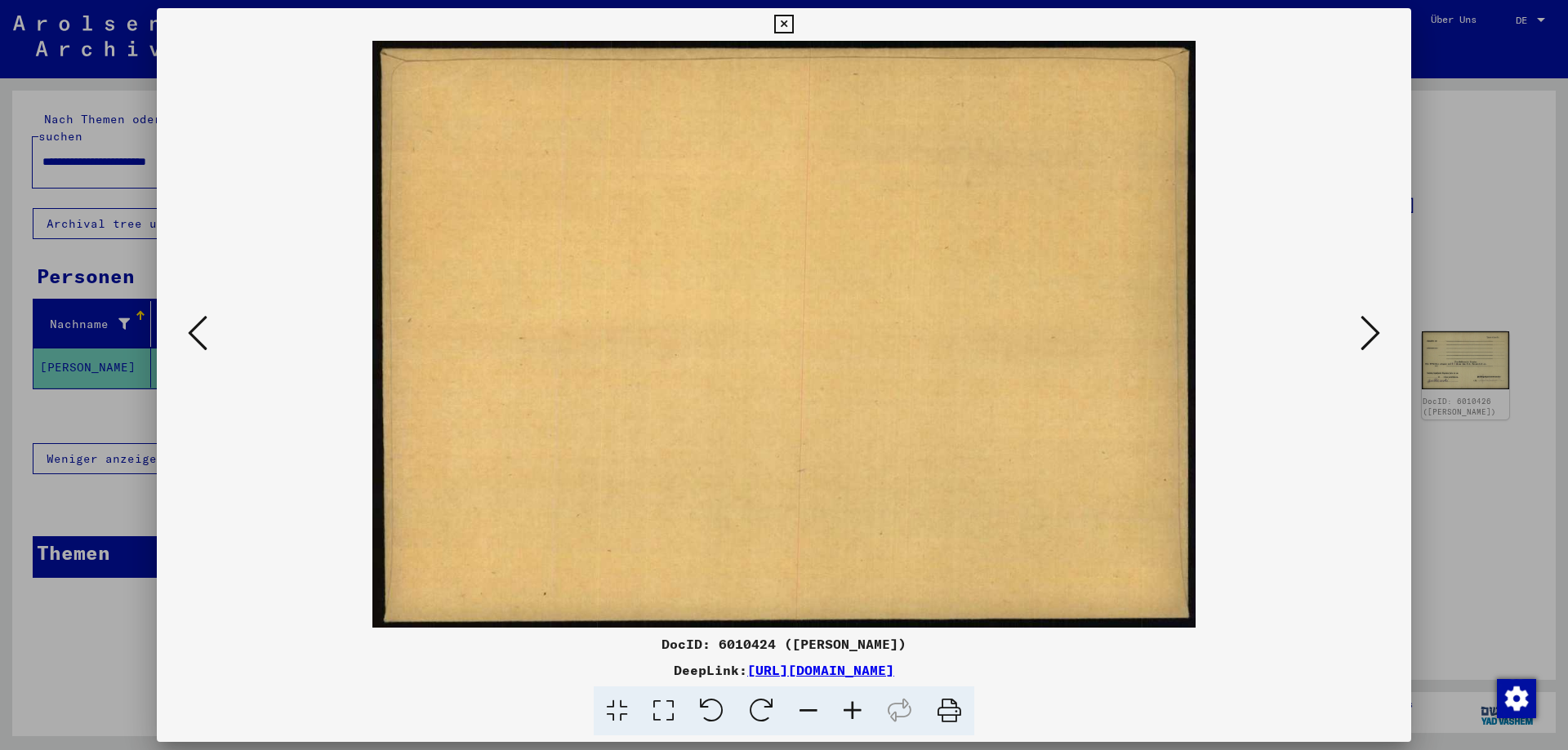
click at [1369, 327] on icon at bounding box center [1370, 333] width 20 height 39
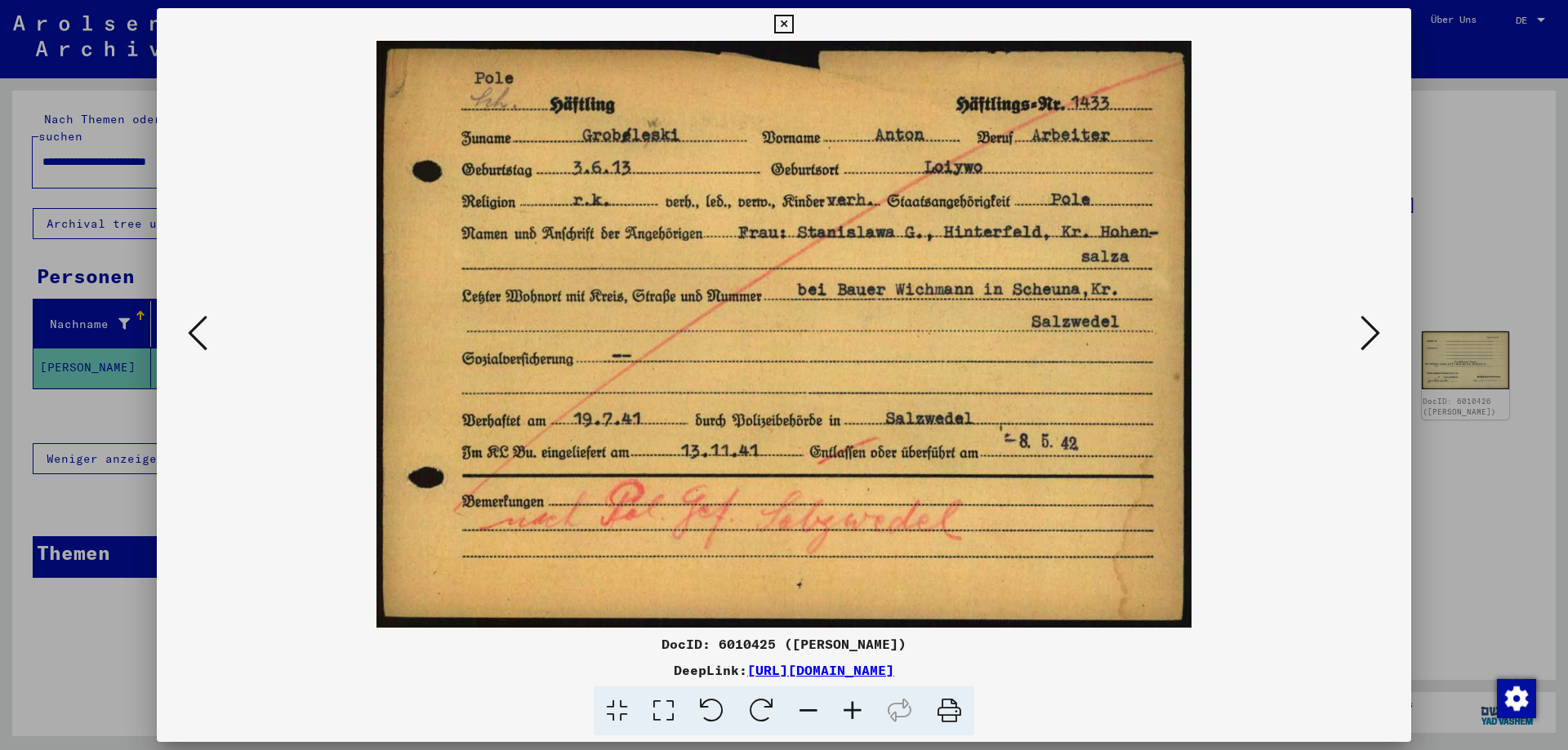
click at [1359, 325] on button at bounding box center [1370, 333] width 30 height 46
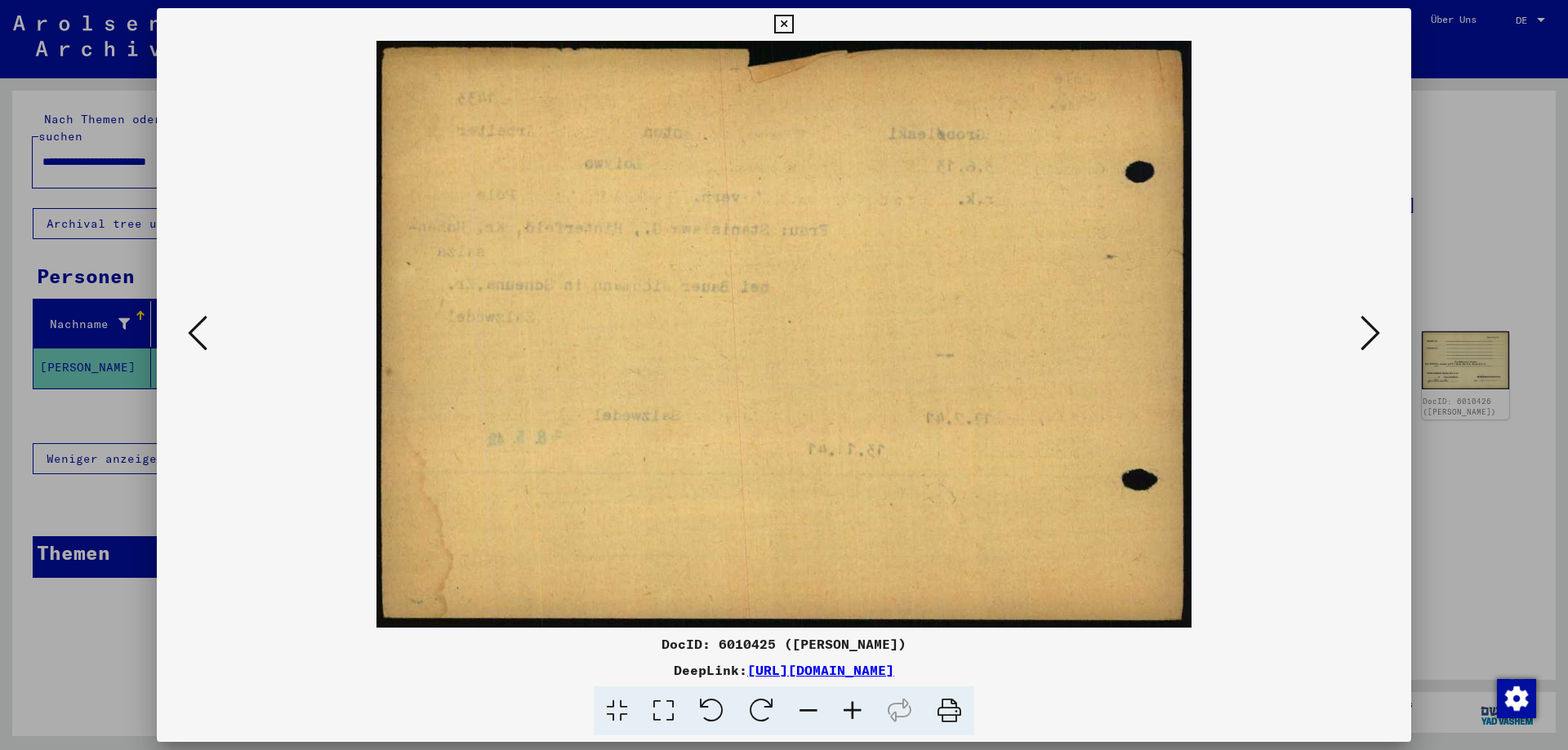
click at [1359, 325] on button at bounding box center [1370, 333] width 30 height 46
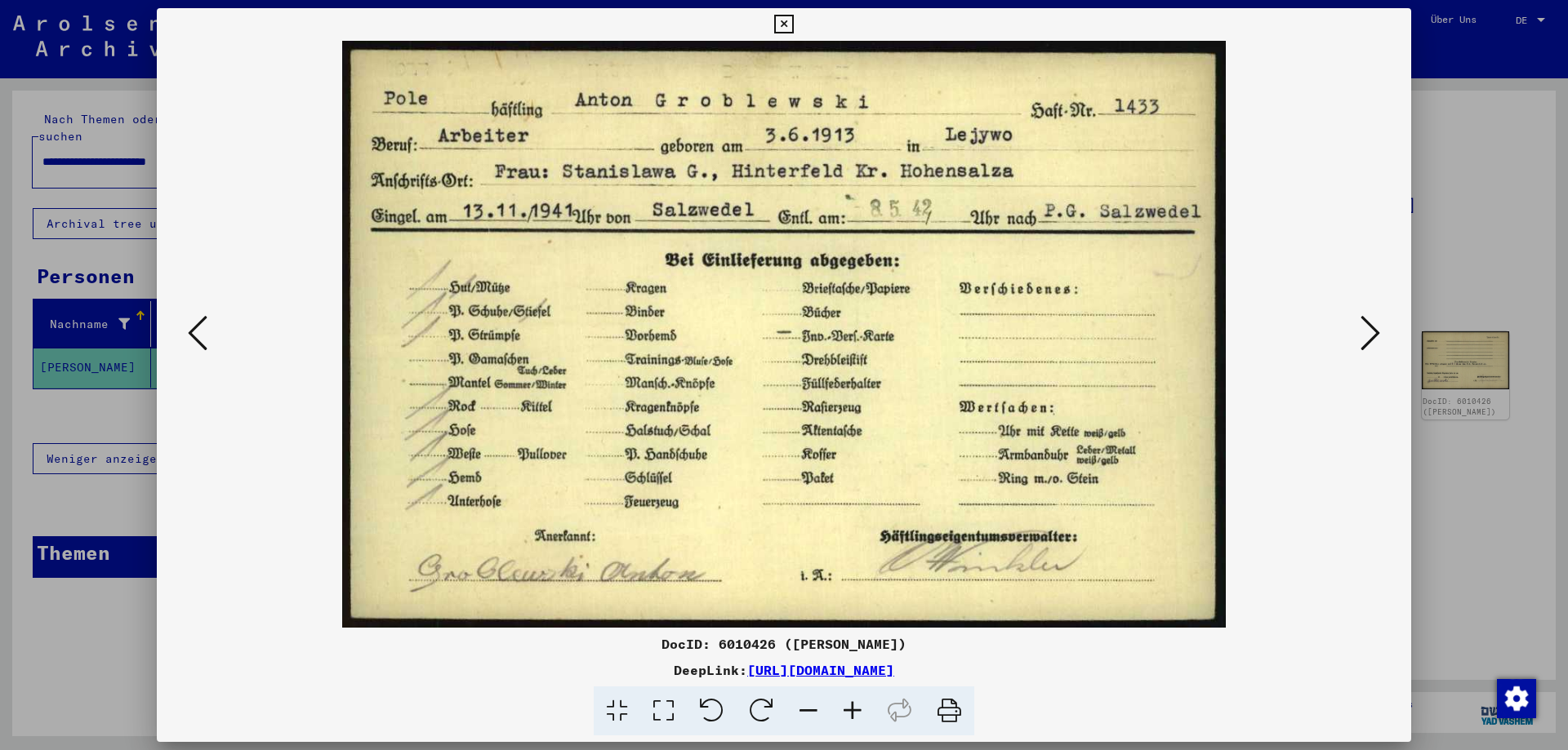
click at [1358, 324] on button at bounding box center [1370, 333] width 30 height 46
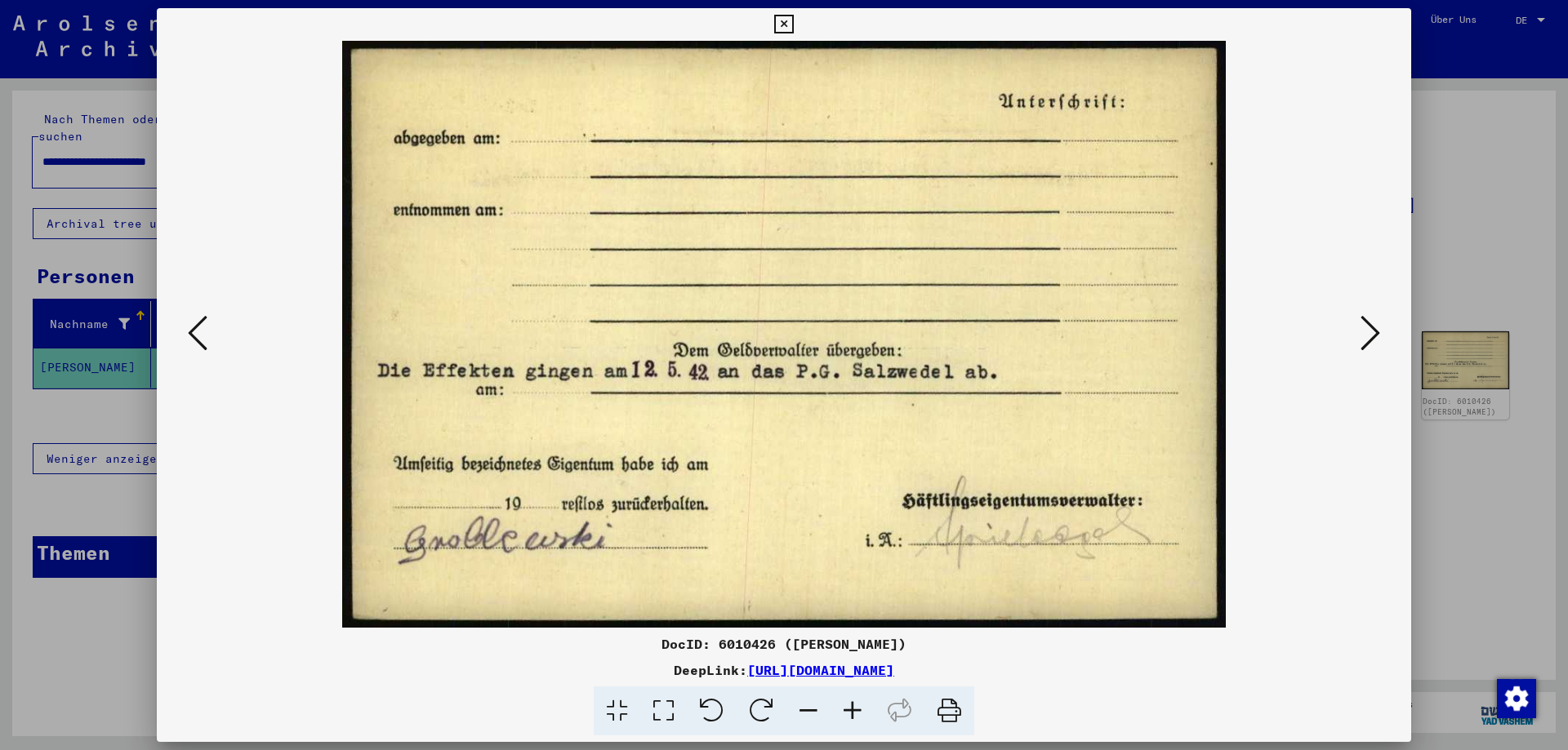
click at [1356, 323] on img at bounding box center [784, 334] width 1143 height 587
click at [1383, 329] on button at bounding box center [1370, 333] width 30 height 46
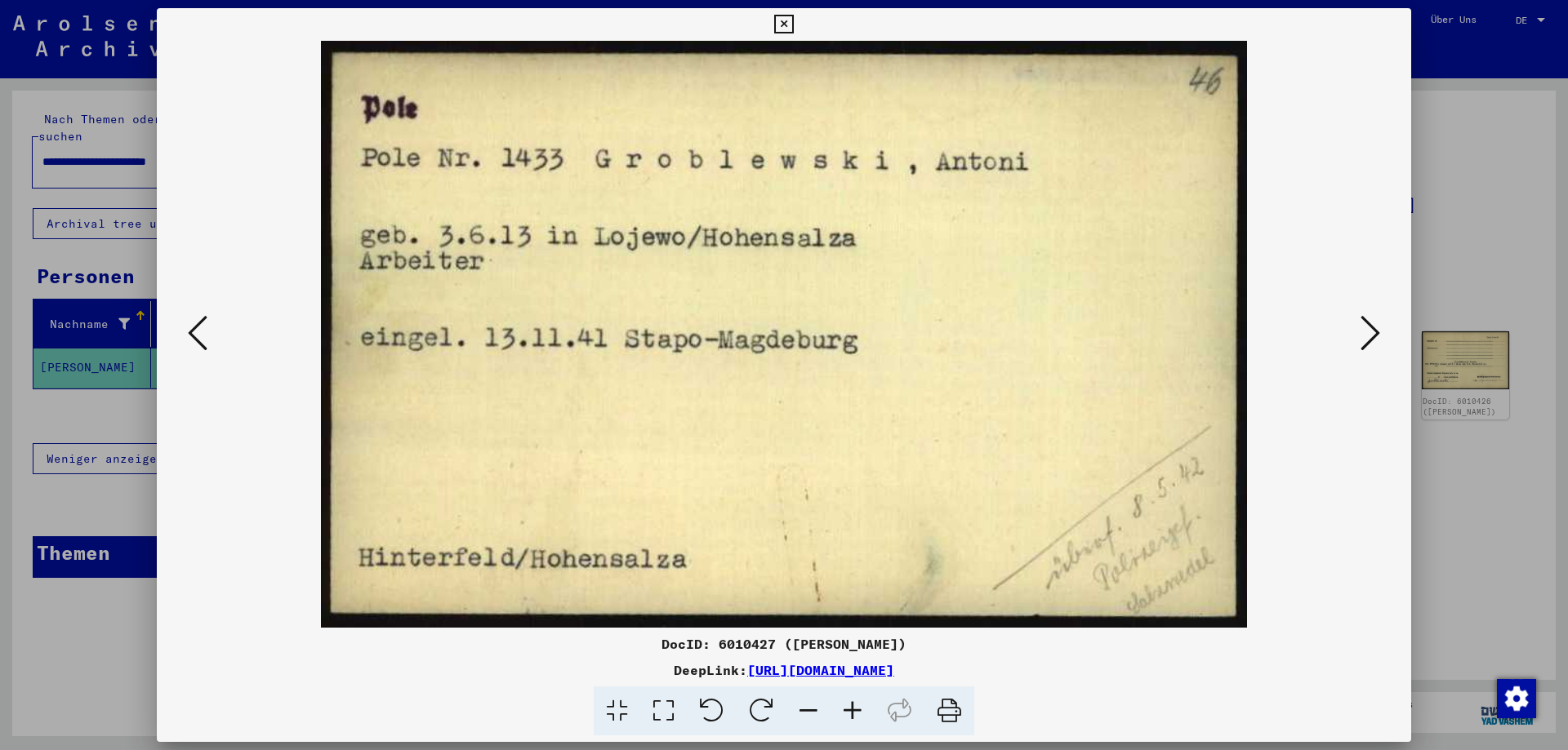
click at [1365, 325] on icon at bounding box center [1370, 333] width 20 height 39
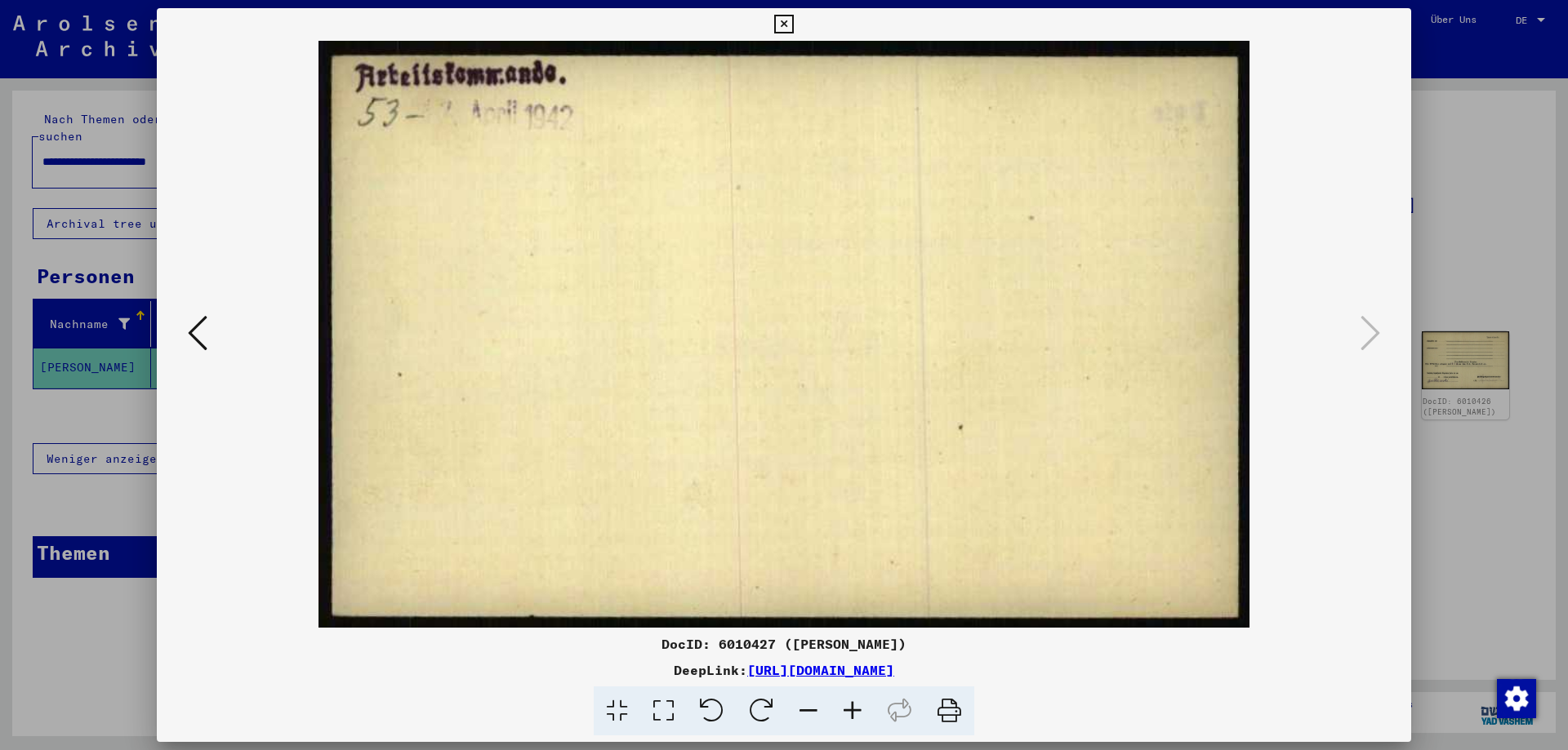
click at [793, 23] on icon at bounding box center [783, 24] width 19 height 20
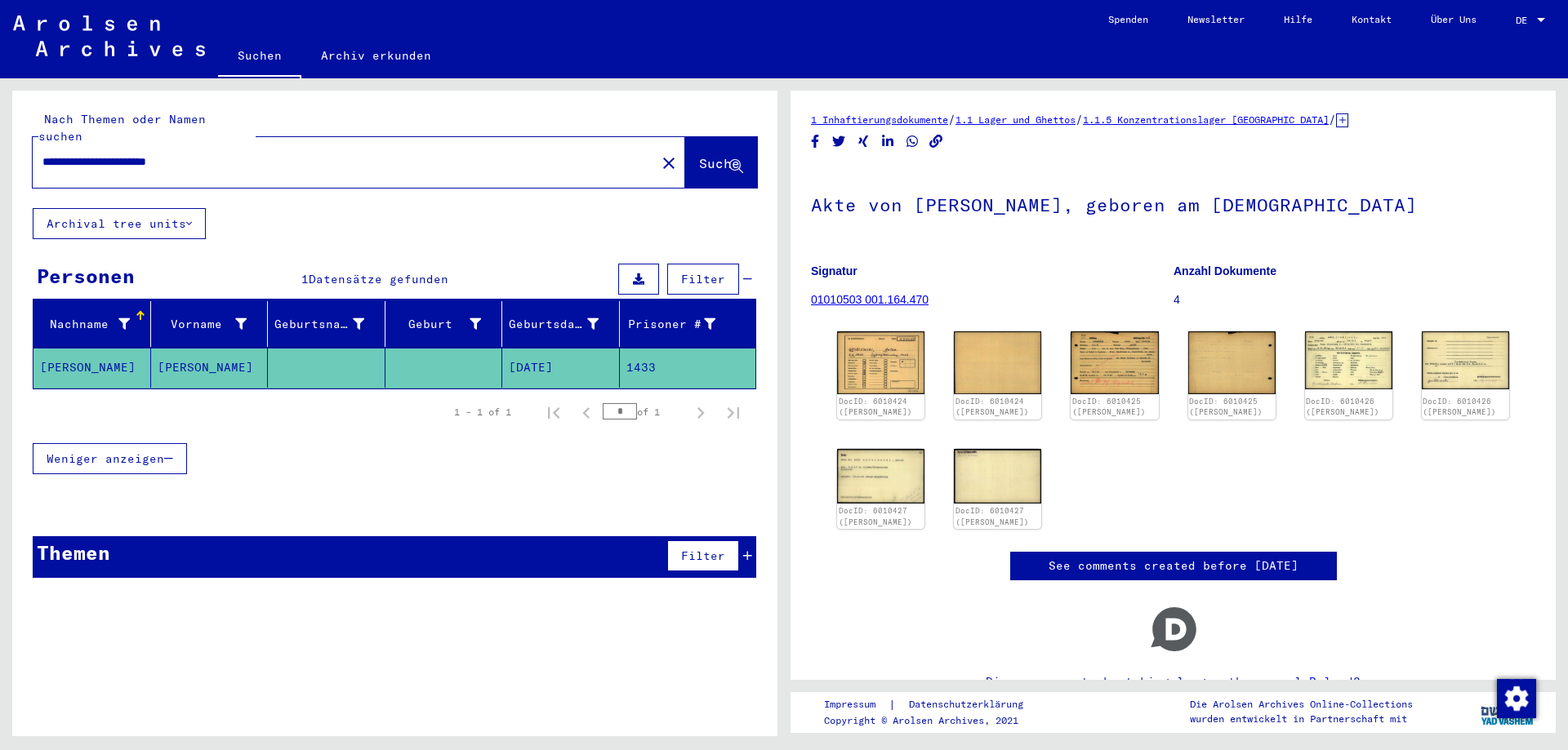
drag, startPoint x: 241, startPoint y: 143, endPoint x: 0, endPoint y: 145, distance: 241.0
click at [42, 154] on input "**********" at bounding box center [344, 162] width 604 height 17
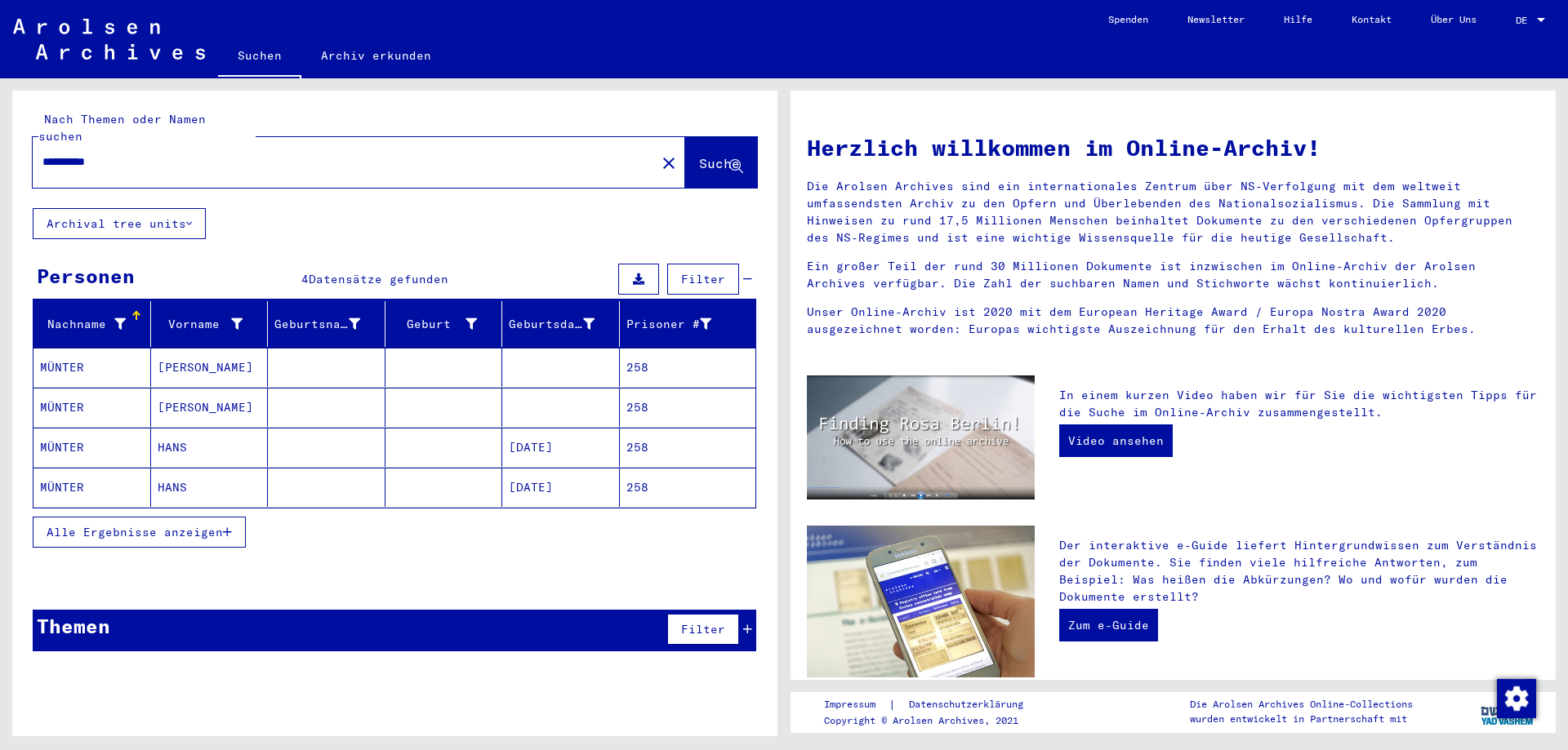
click at [308, 436] on mat-cell at bounding box center [326, 446] width 117 height 39
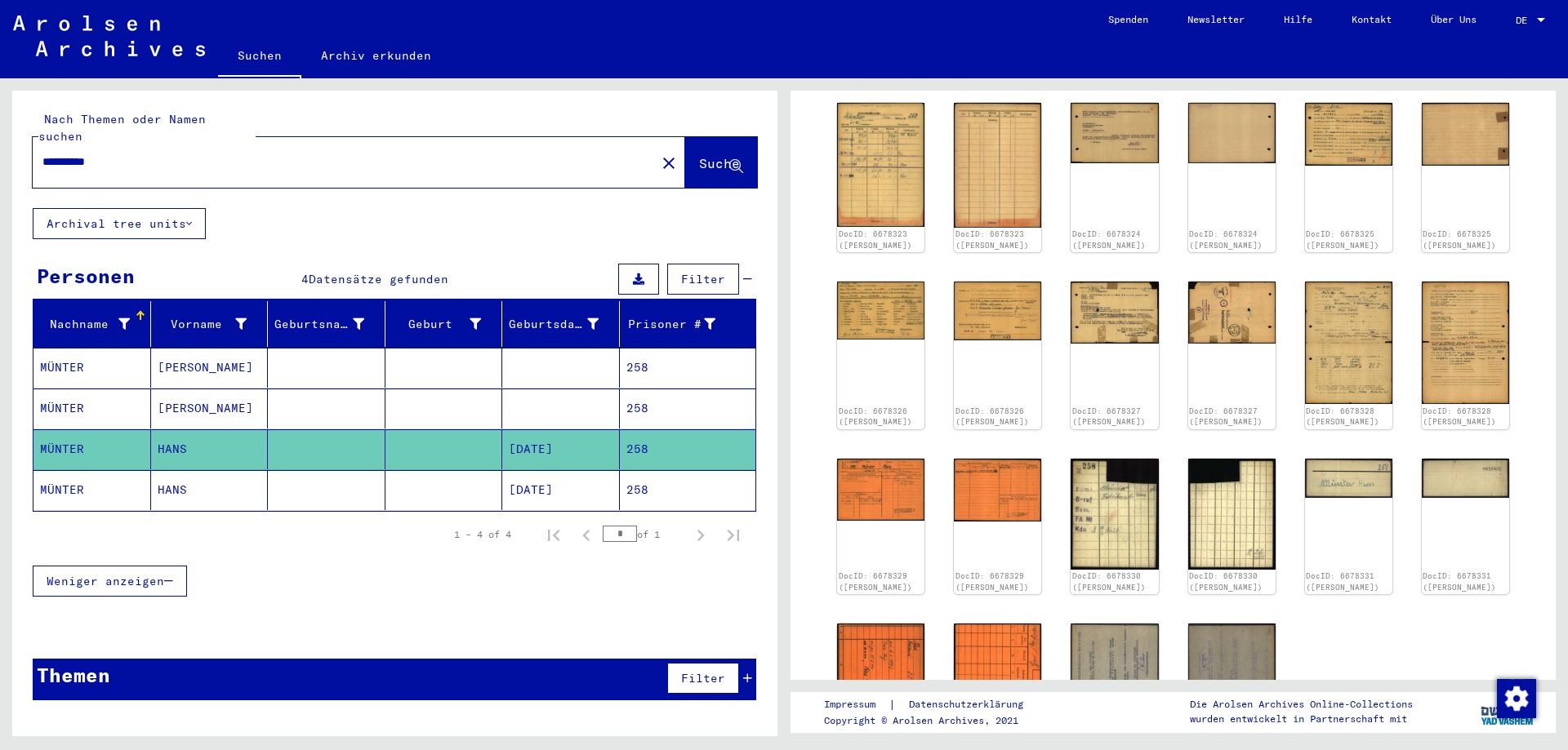
scroll to position [617, 0]
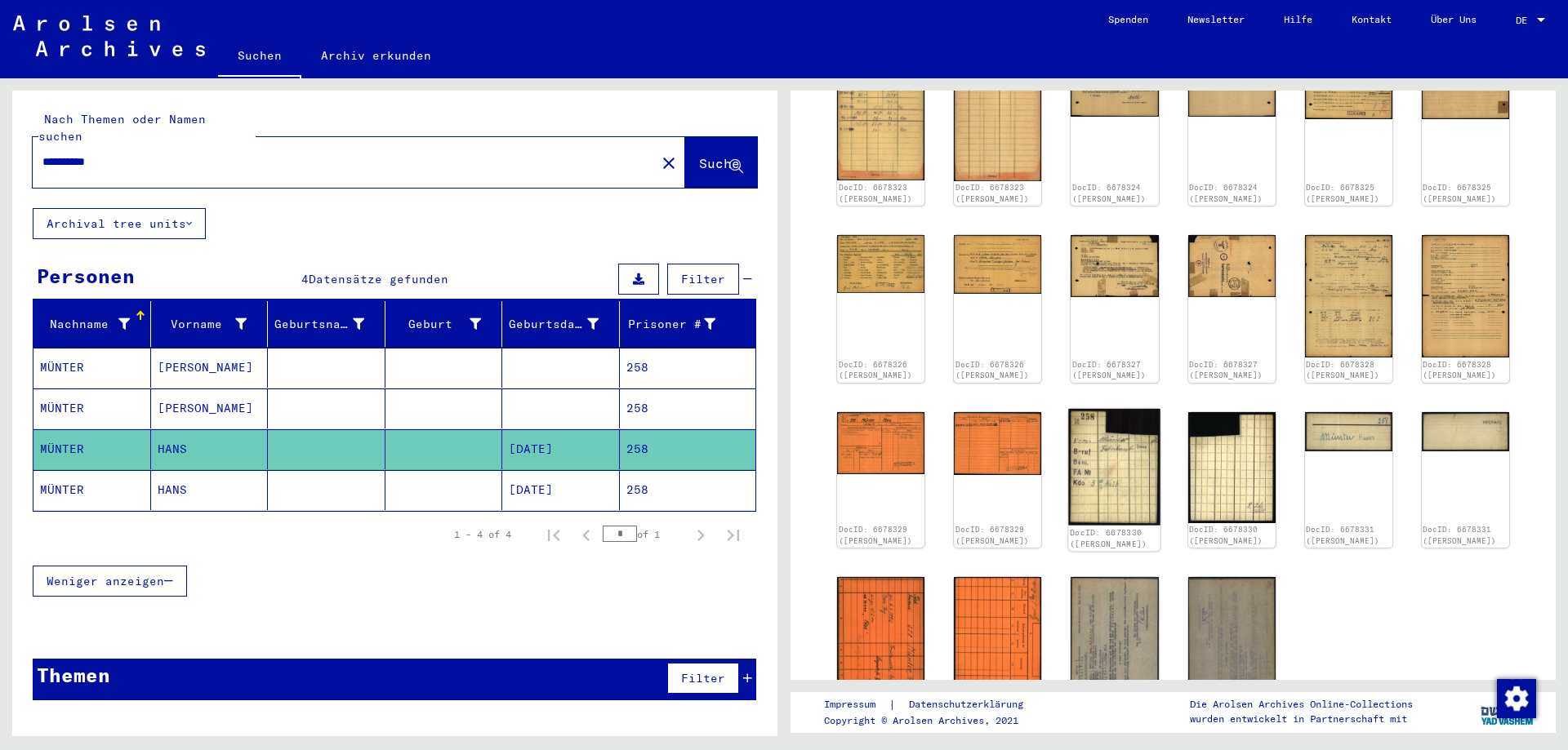
click at [1100, 499] on img at bounding box center [1115, 466] width 92 height 117
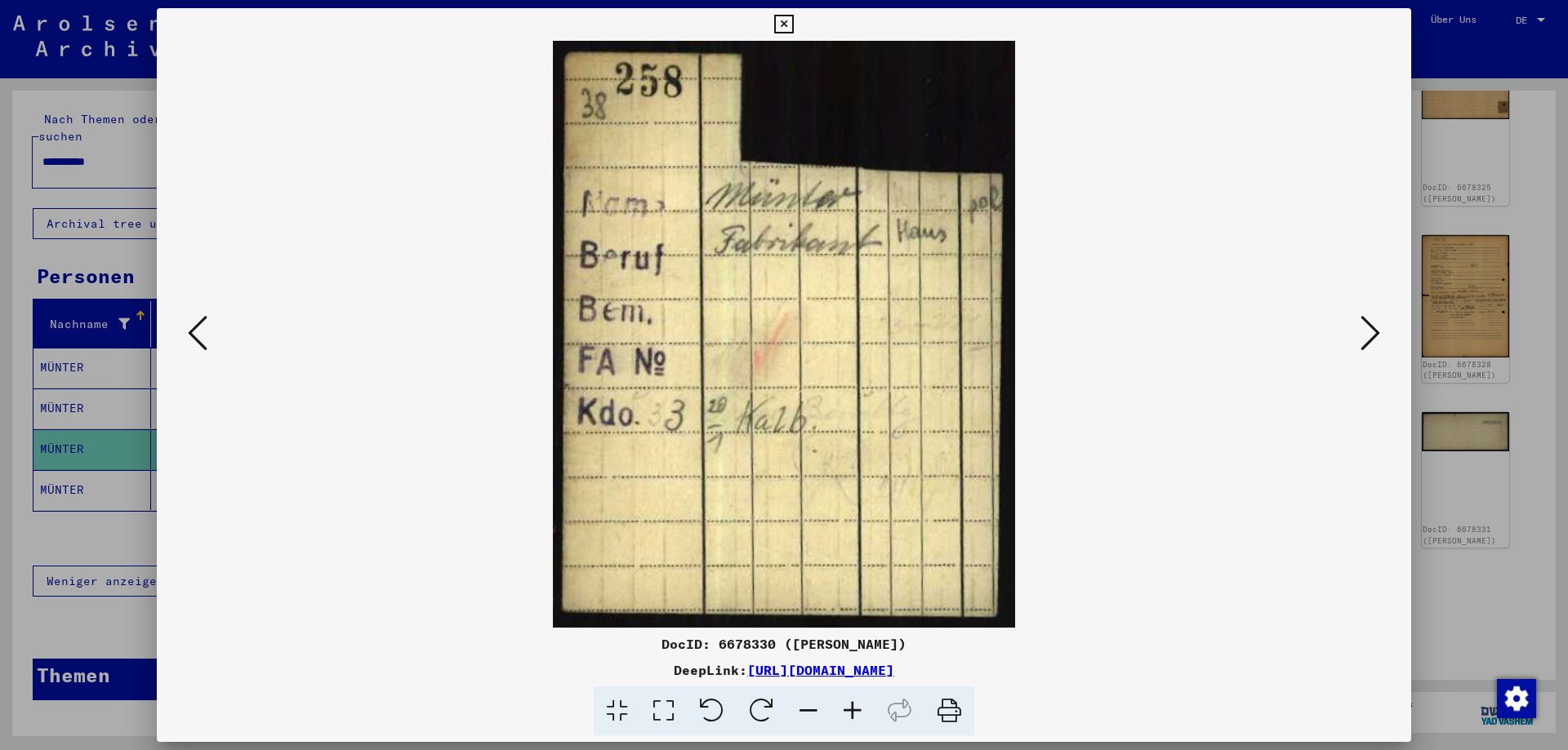
click at [793, 26] on icon at bounding box center [783, 24] width 19 height 20
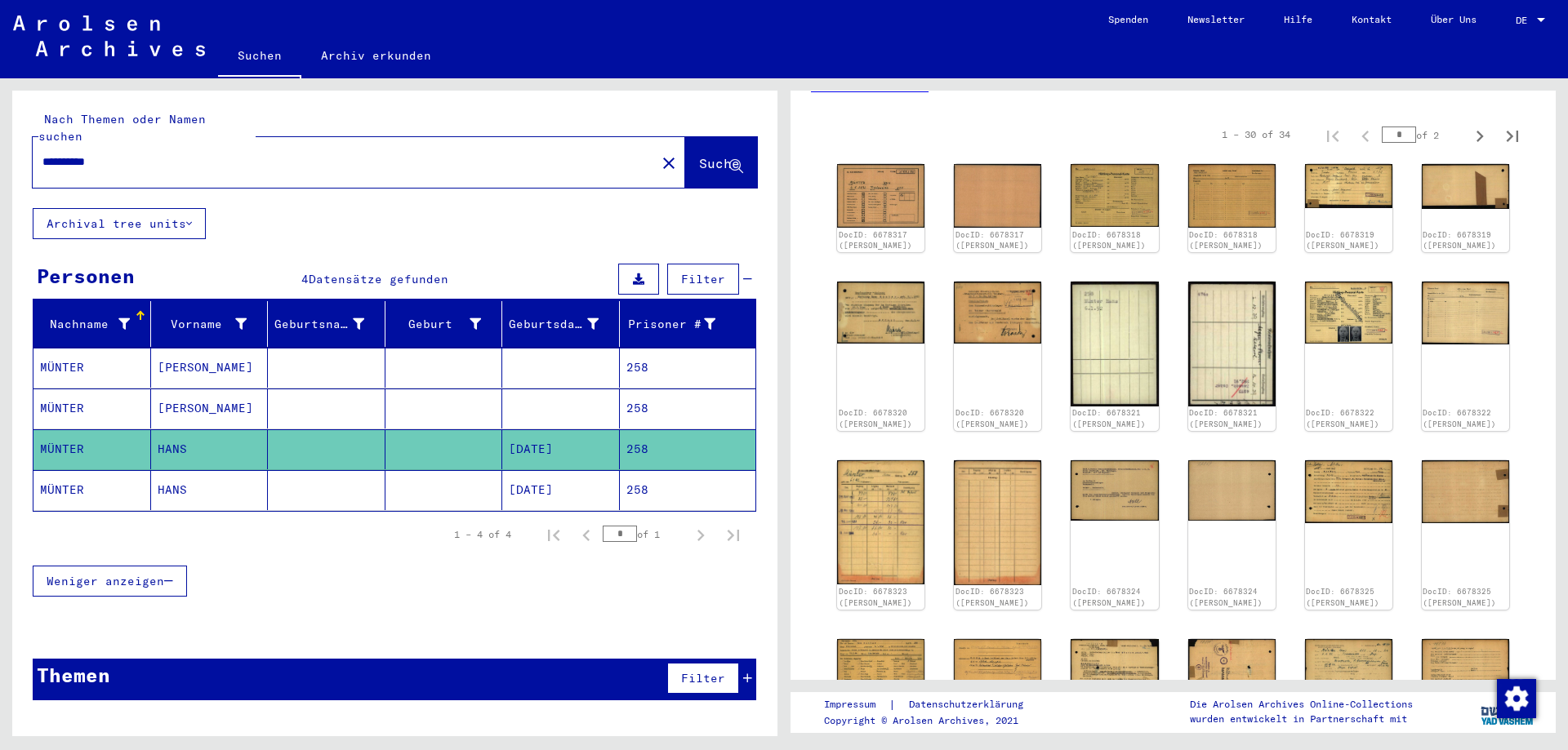
scroll to position [176, 0]
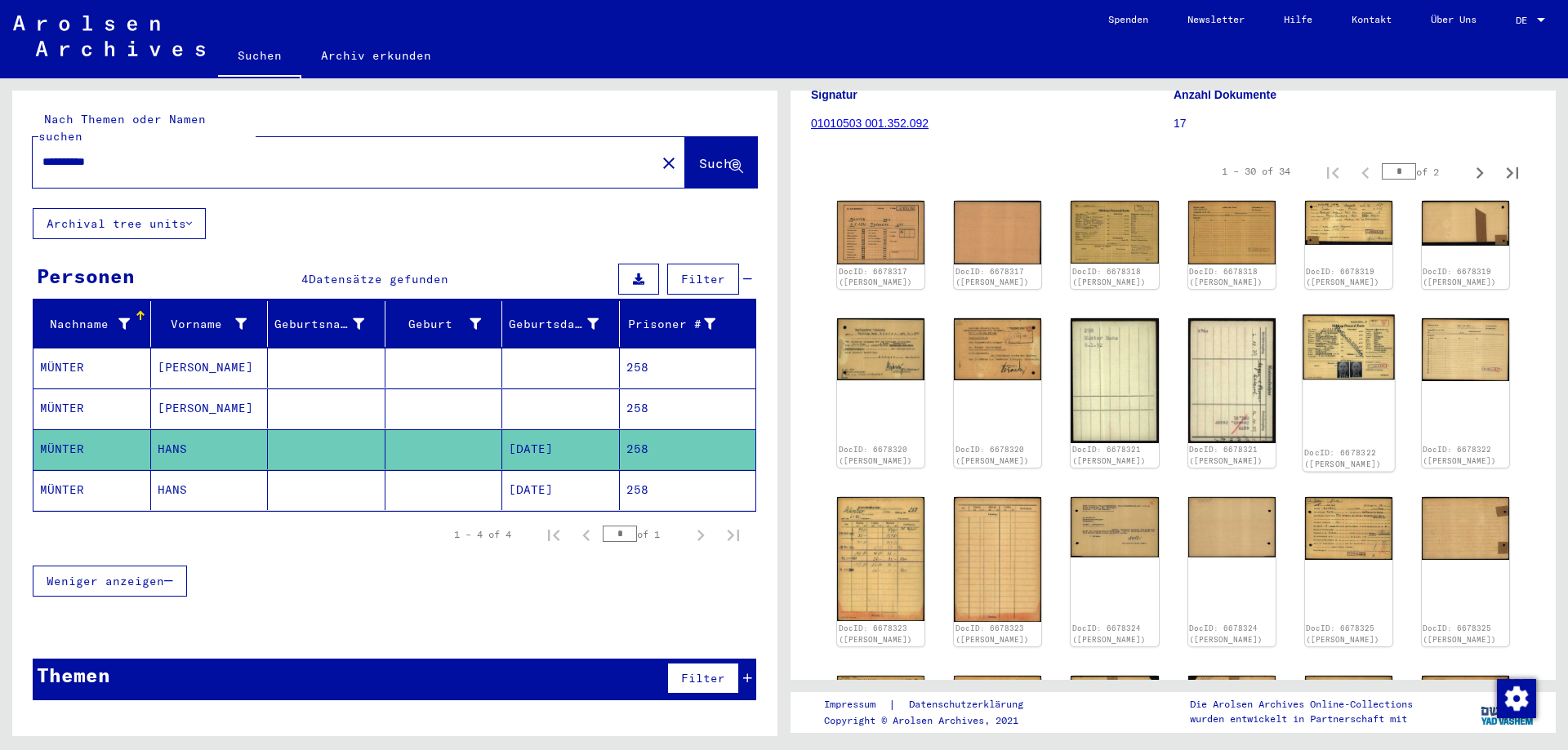
click at [1310, 370] on img at bounding box center [1348, 348] width 92 height 65
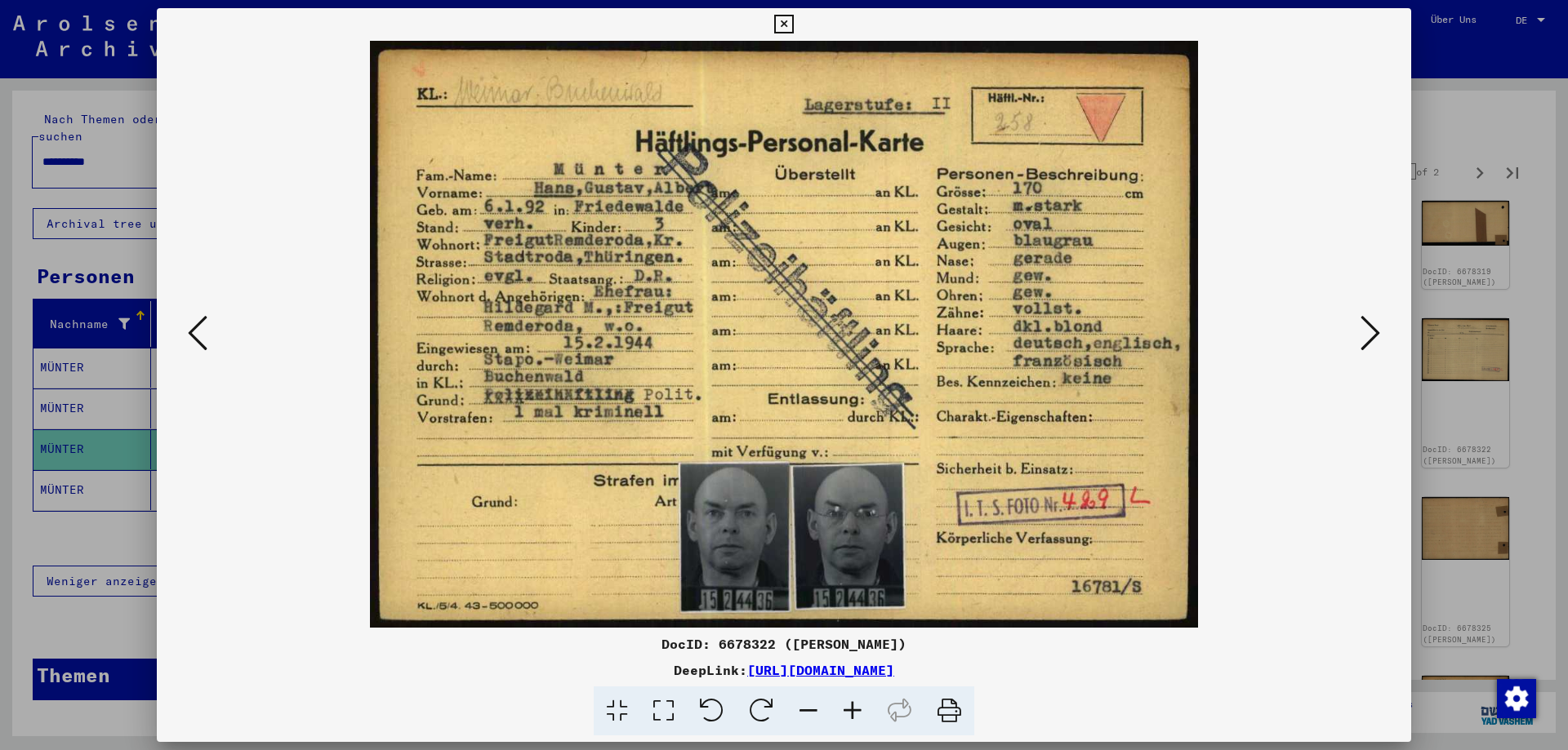
click at [829, 505] on img at bounding box center [784, 334] width 1143 height 587
click at [1373, 340] on icon at bounding box center [1370, 333] width 20 height 39
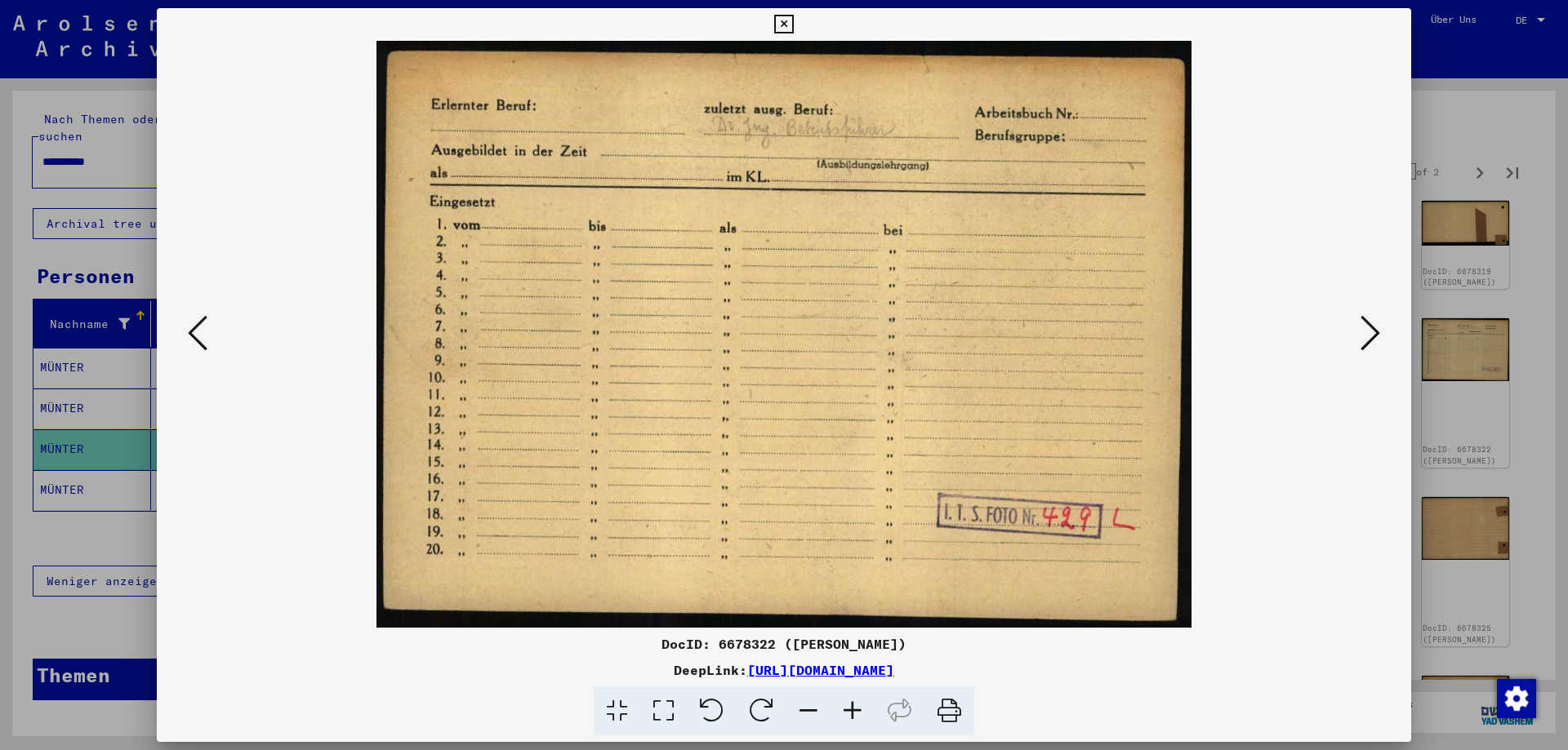
click at [1373, 340] on icon at bounding box center [1370, 333] width 20 height 39
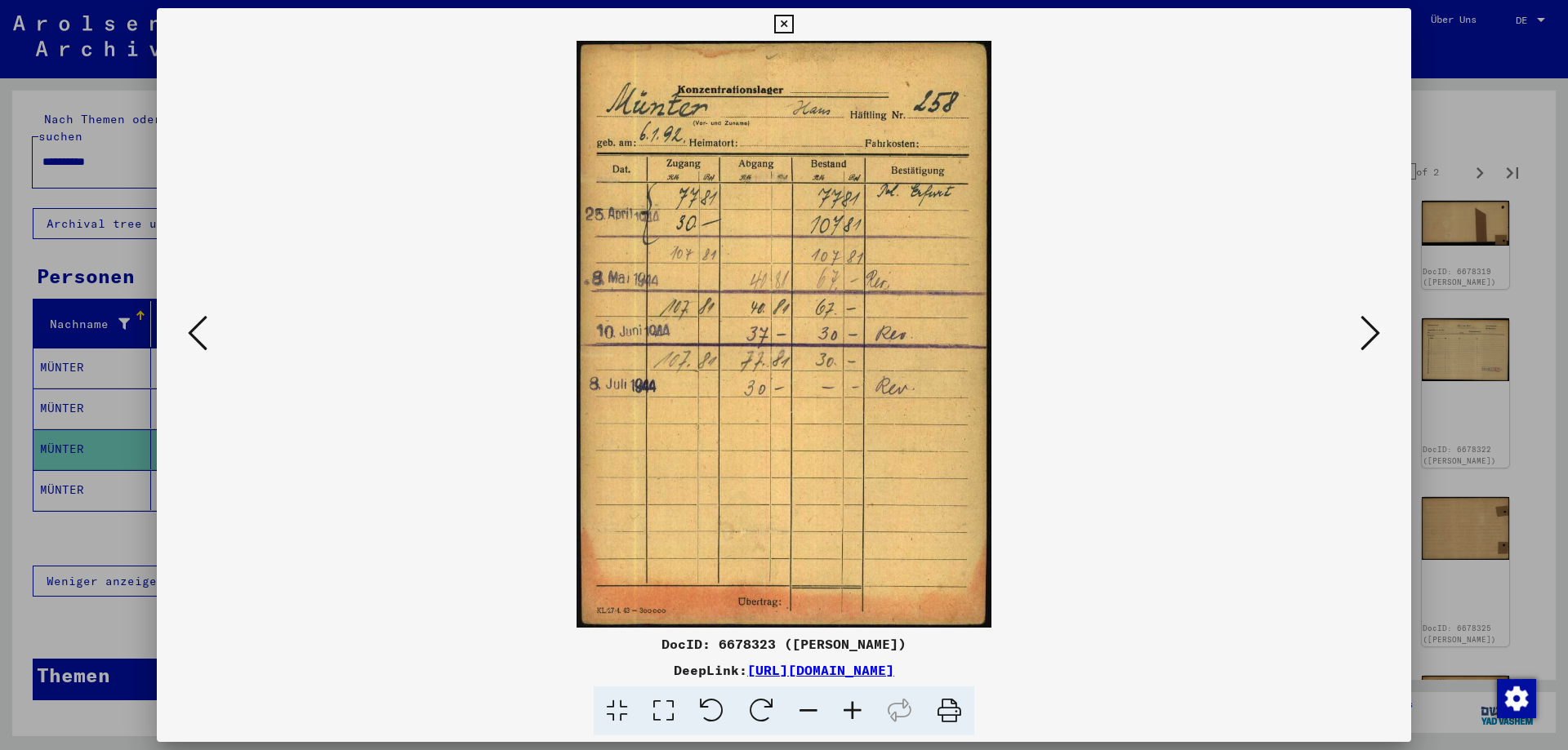
click at [1373, 339] on icon at bounding box center [1370, 333] width 20 height 39
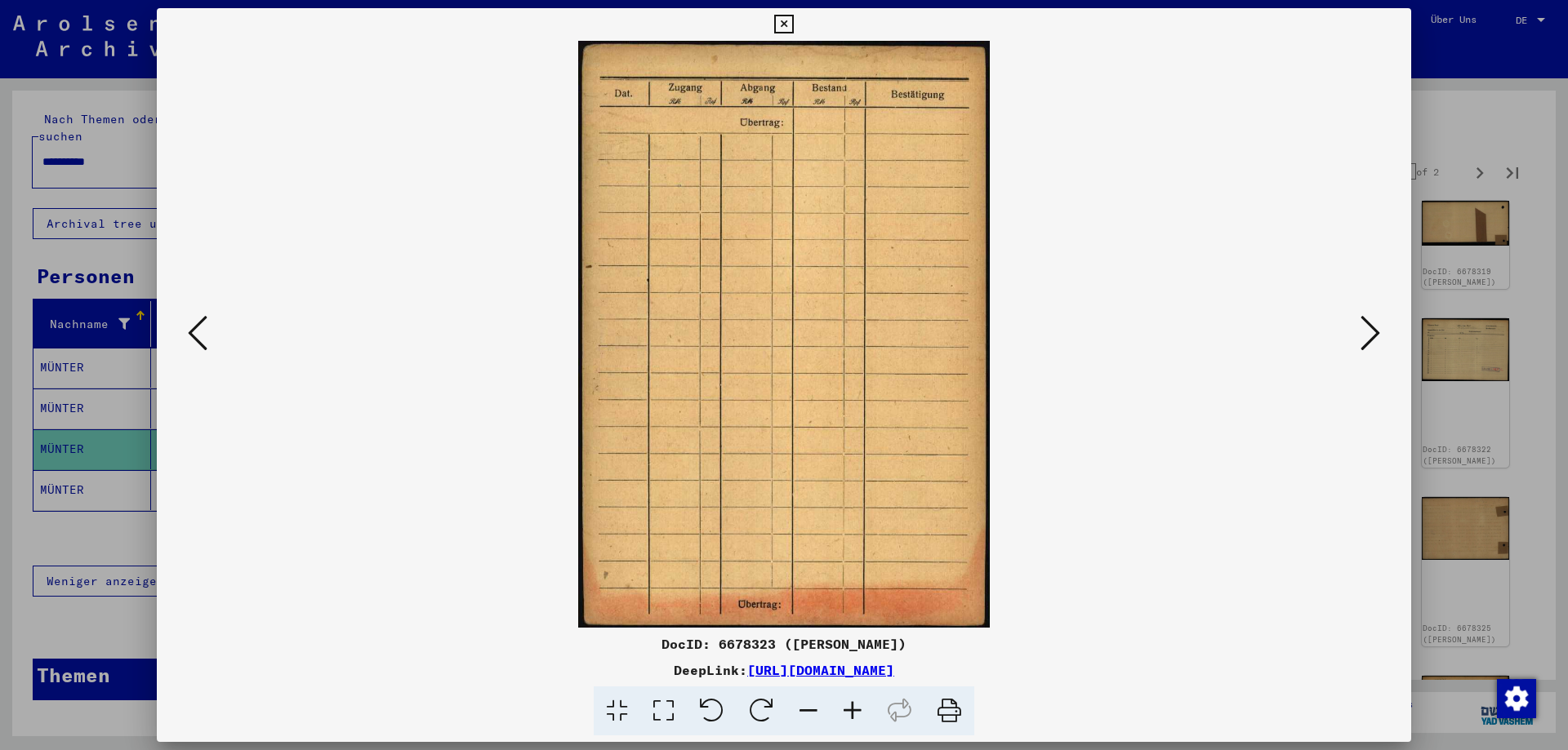
click at [1373, 339] on icon at bounding box center [1370, 333] width 20 height 39
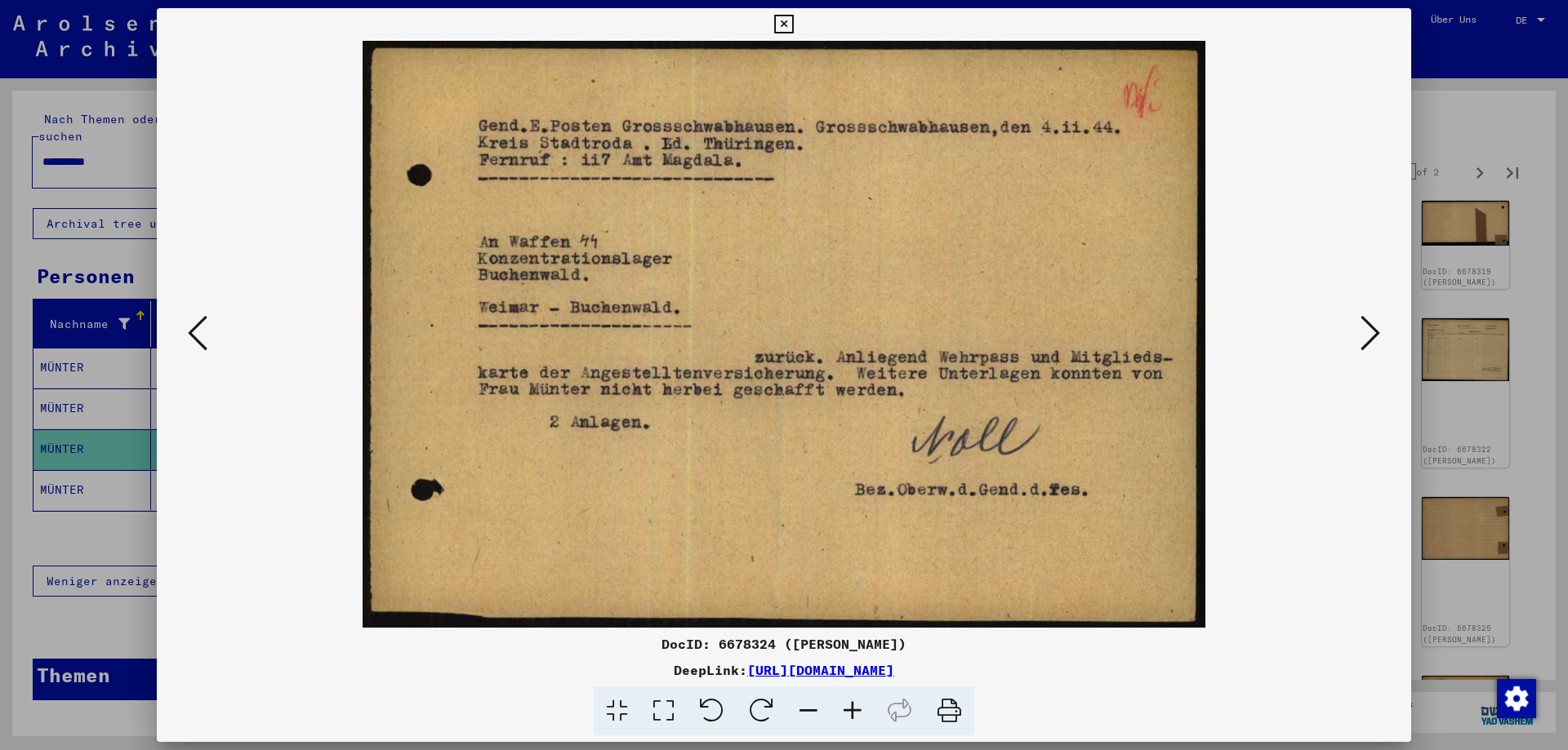
click at [1309, 352] on img at bounding box center [784, 334] width 1143 height 587
click at [1376, 334] on icon at bounding box center [1370, 333] width 20 height 39
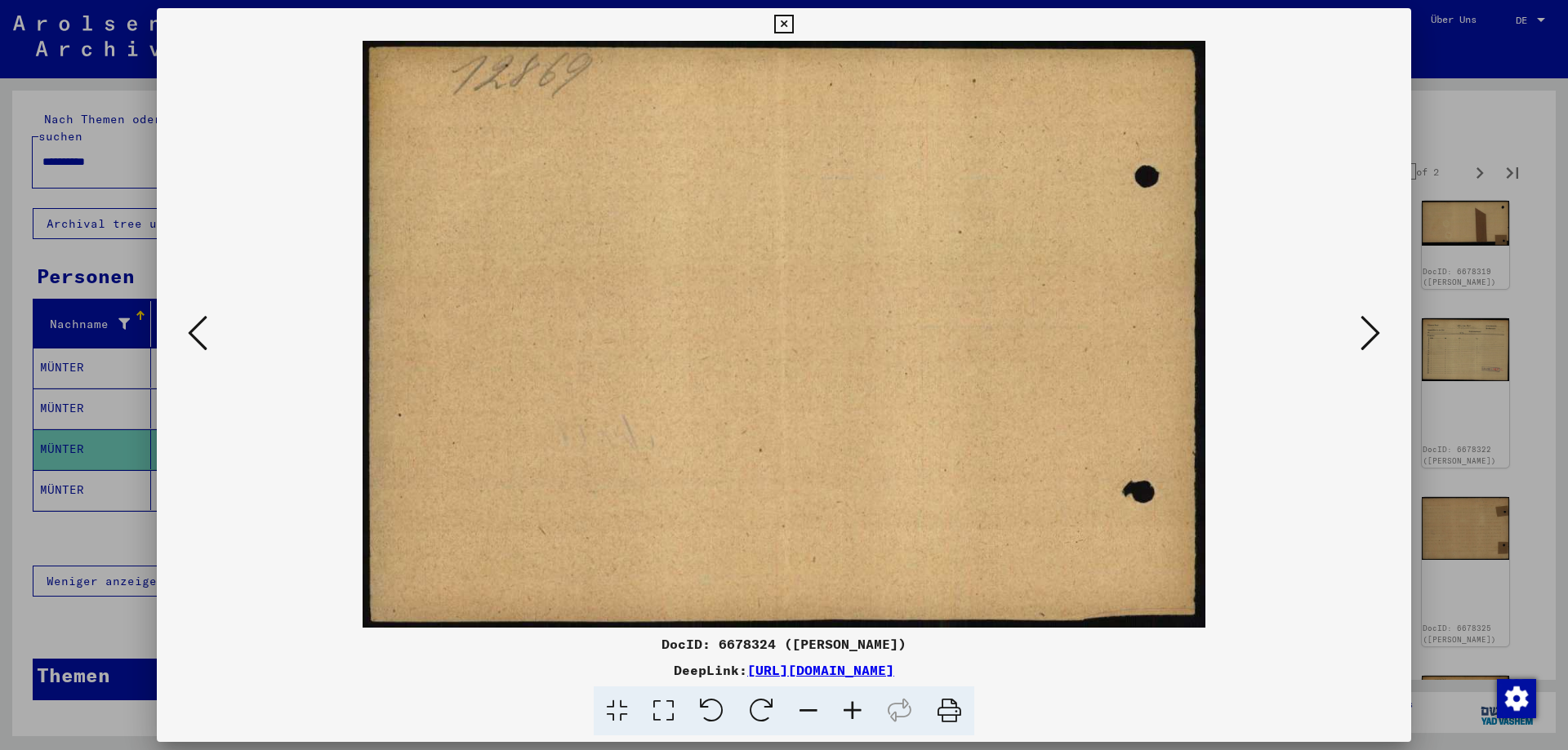
click at [1374, 335] on icon at bounding box center [1370, 333] width 20 height 39
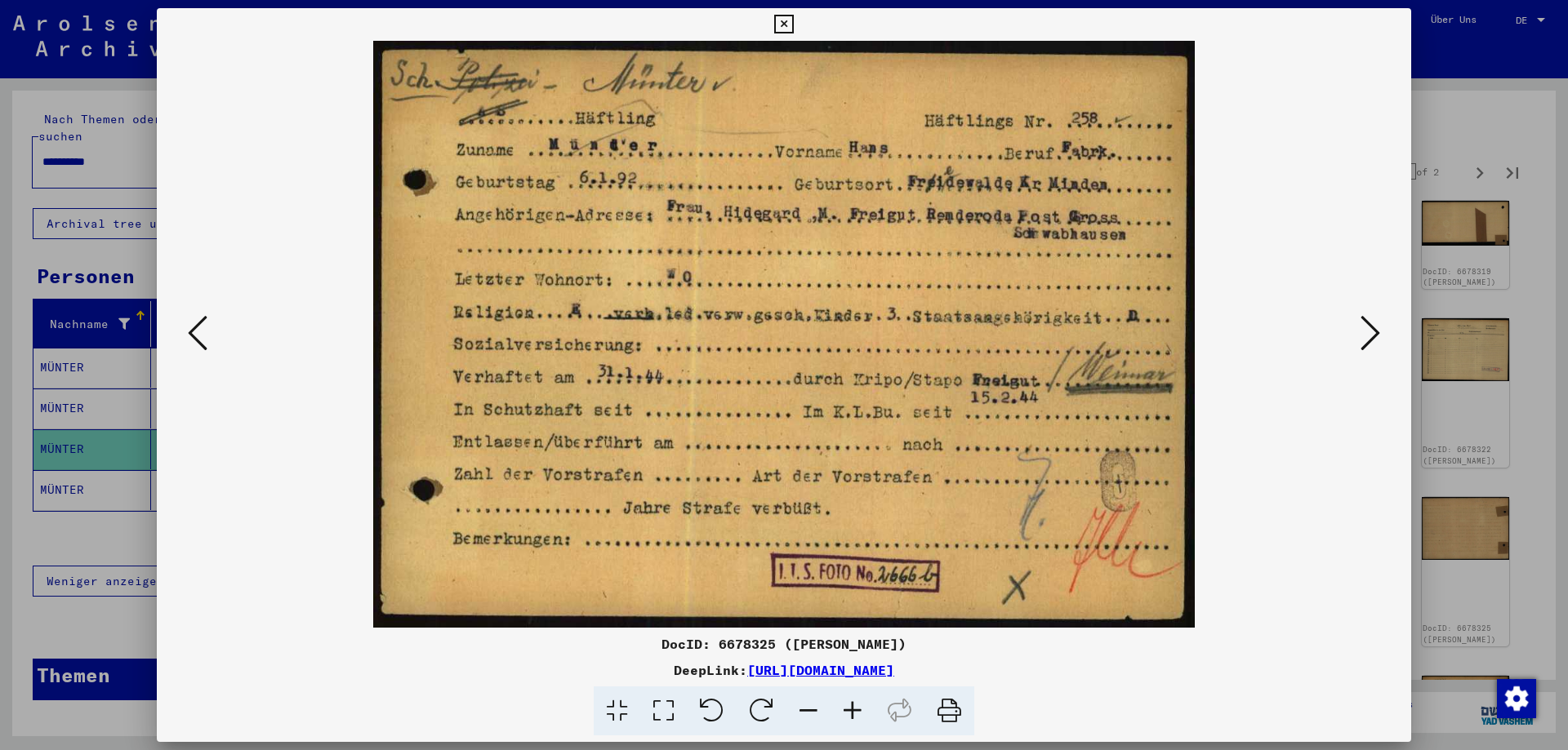
click at [1374, 341] on icon at bounding box center [1370, 333] width 20 height 39
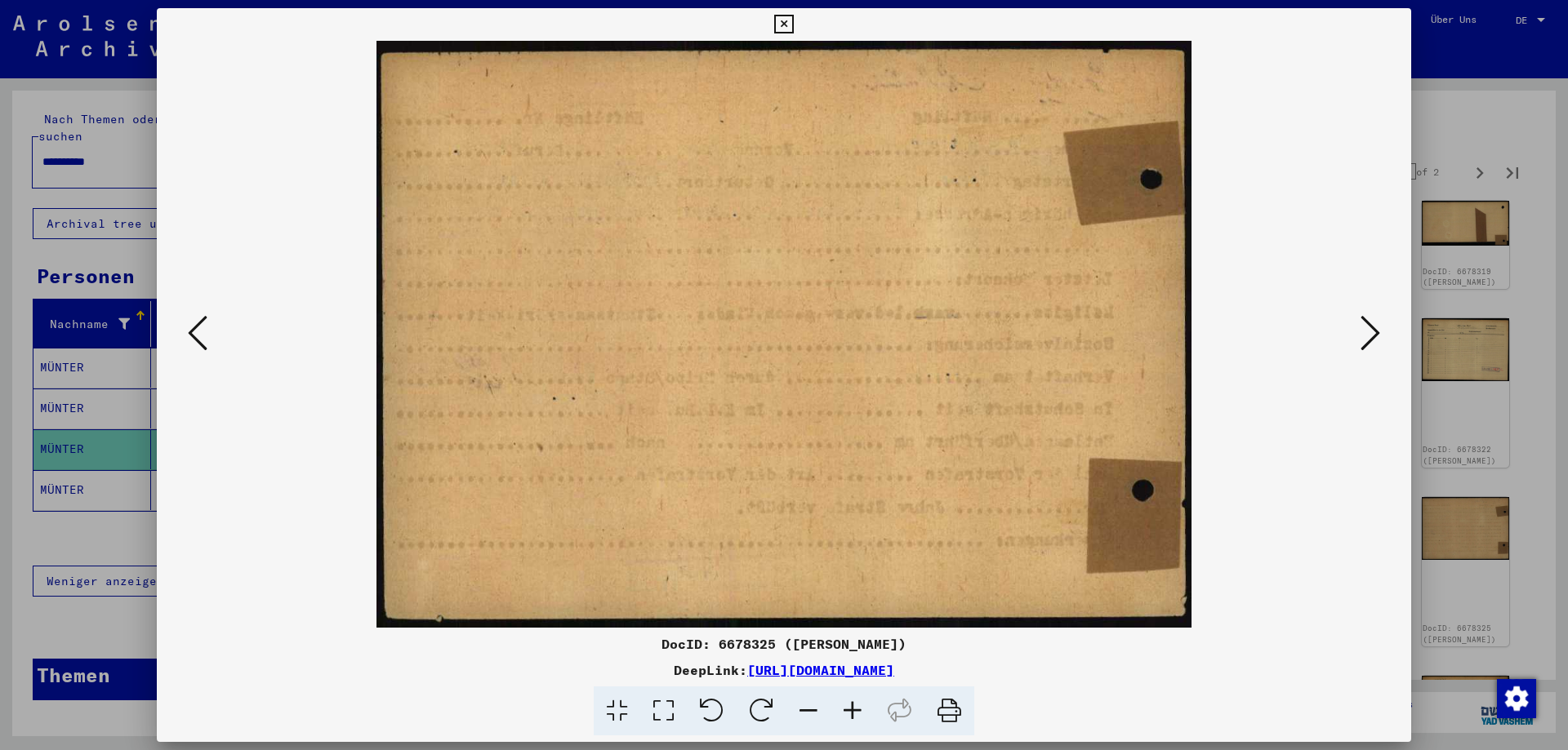
click at [1374, 341] on icon at bounding box center [1370, 333] width 20 height 39
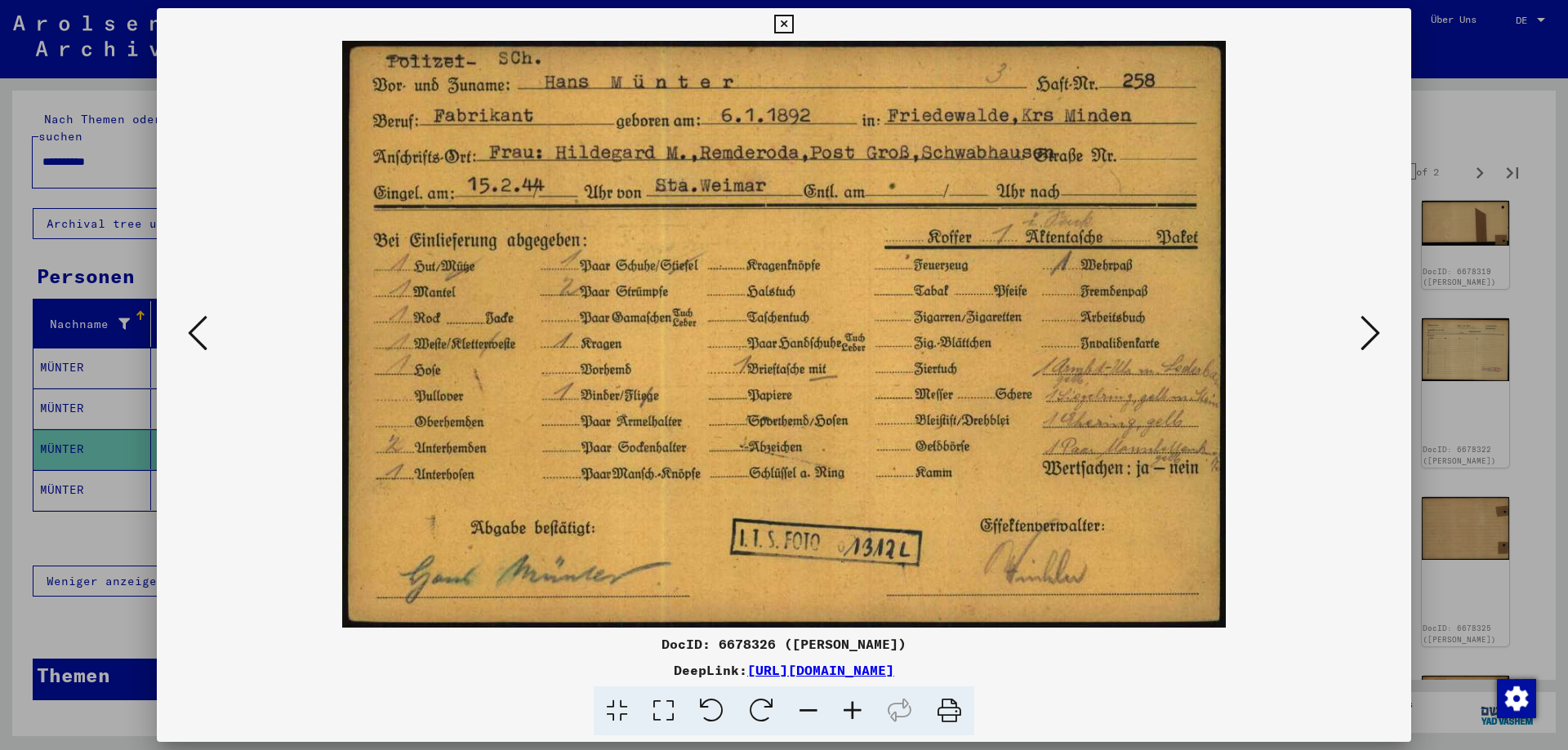
drag, startPoint x: 1391, startPoint y: 333, endPoint x: 1382, endPoint y: 331, distance: 9.2
click at [1390, 333] on div at bounding box center [784, 334] width 1254 height 587
click at [1367, 335] on icon at bounding box center [1370, 333] width 20 height 39
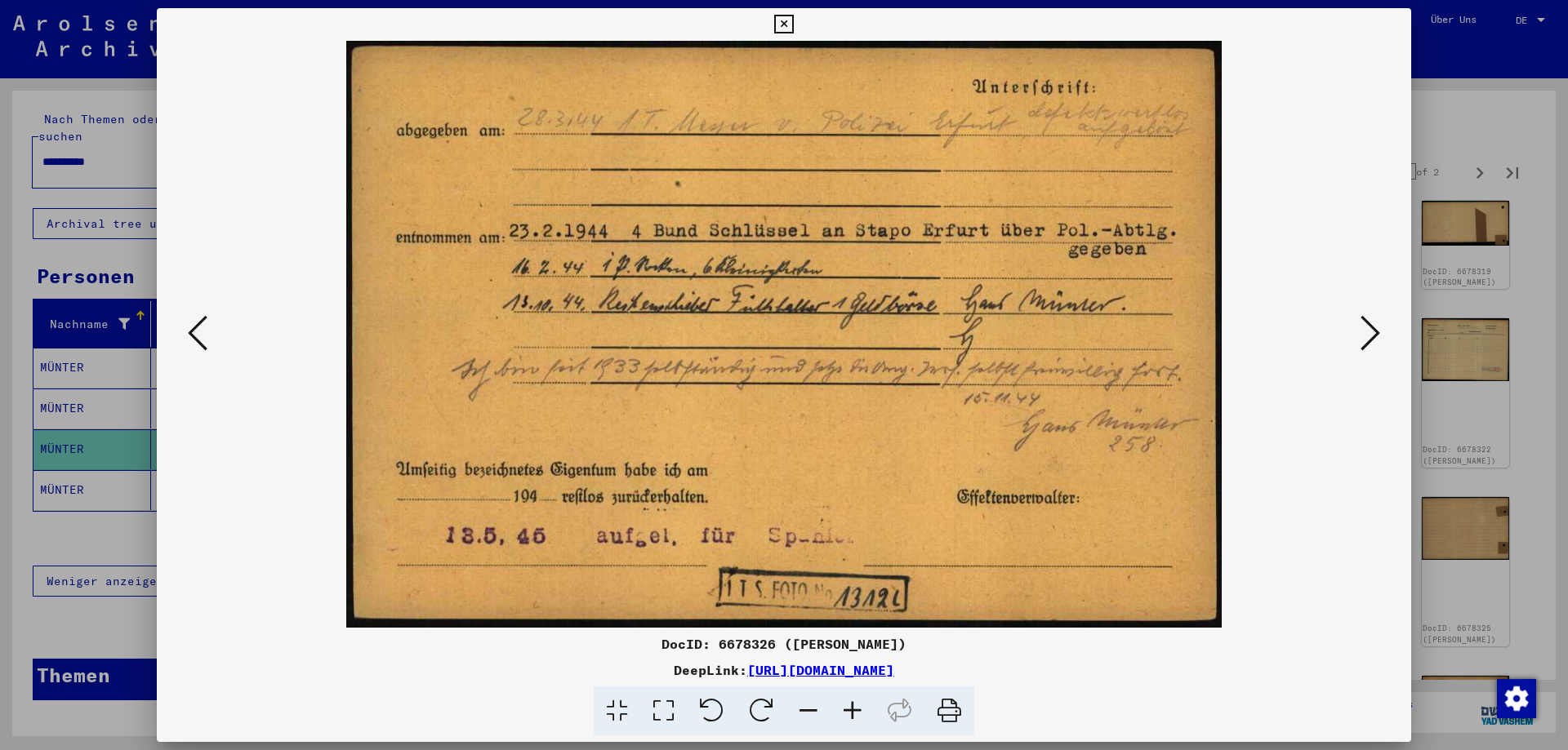
click at [1369, 333] on icon at bounding box center [1370, 333] width 20 height 39
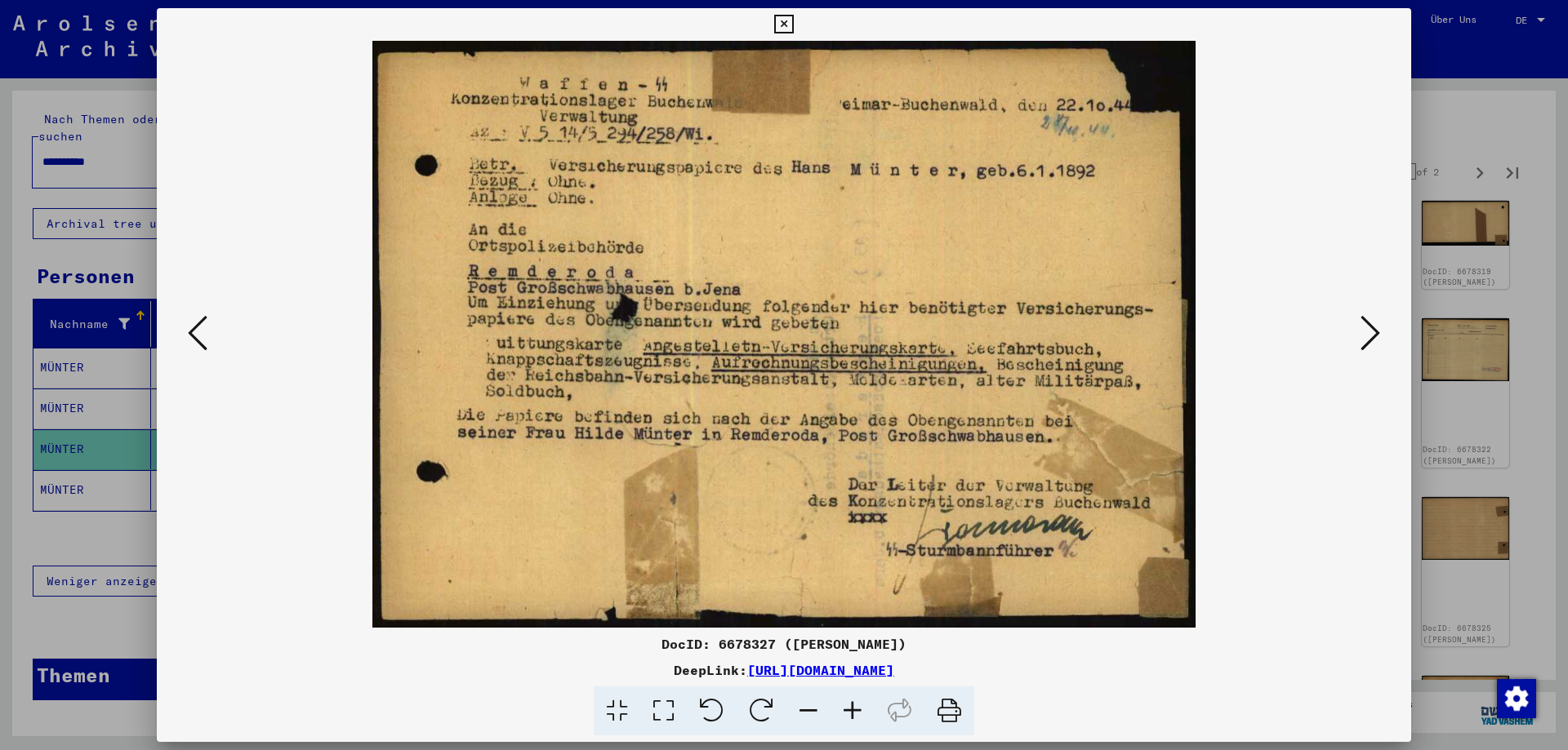
click at [1369, 333] on icon at bounding box center [1370, 333] width 20 height 39
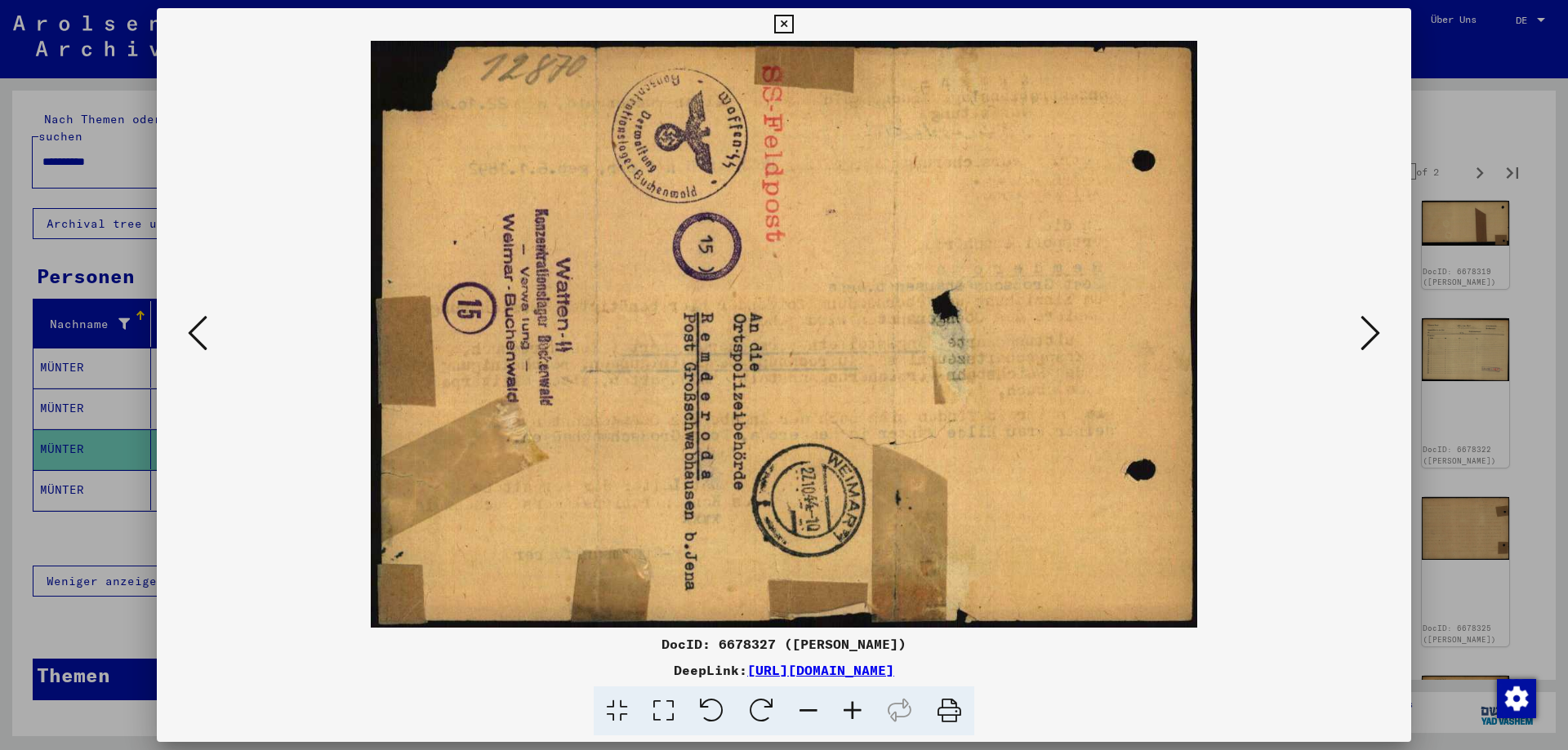
click at [1369, 333] on icon at bounding box center [1370, 333] width 20 height 39
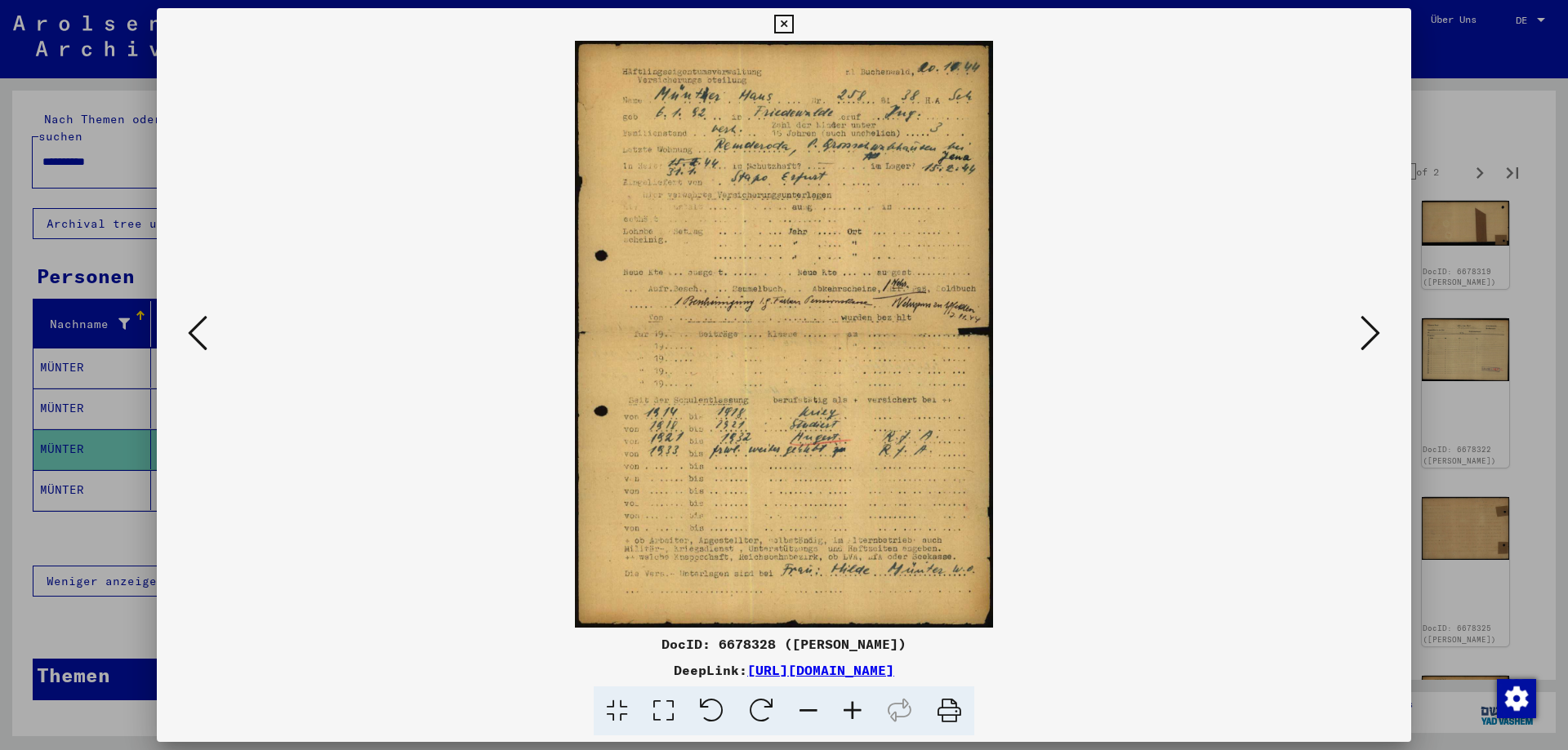
click at [1369, 333] on icon at bounding box center [1370, 333] width 20 height 39
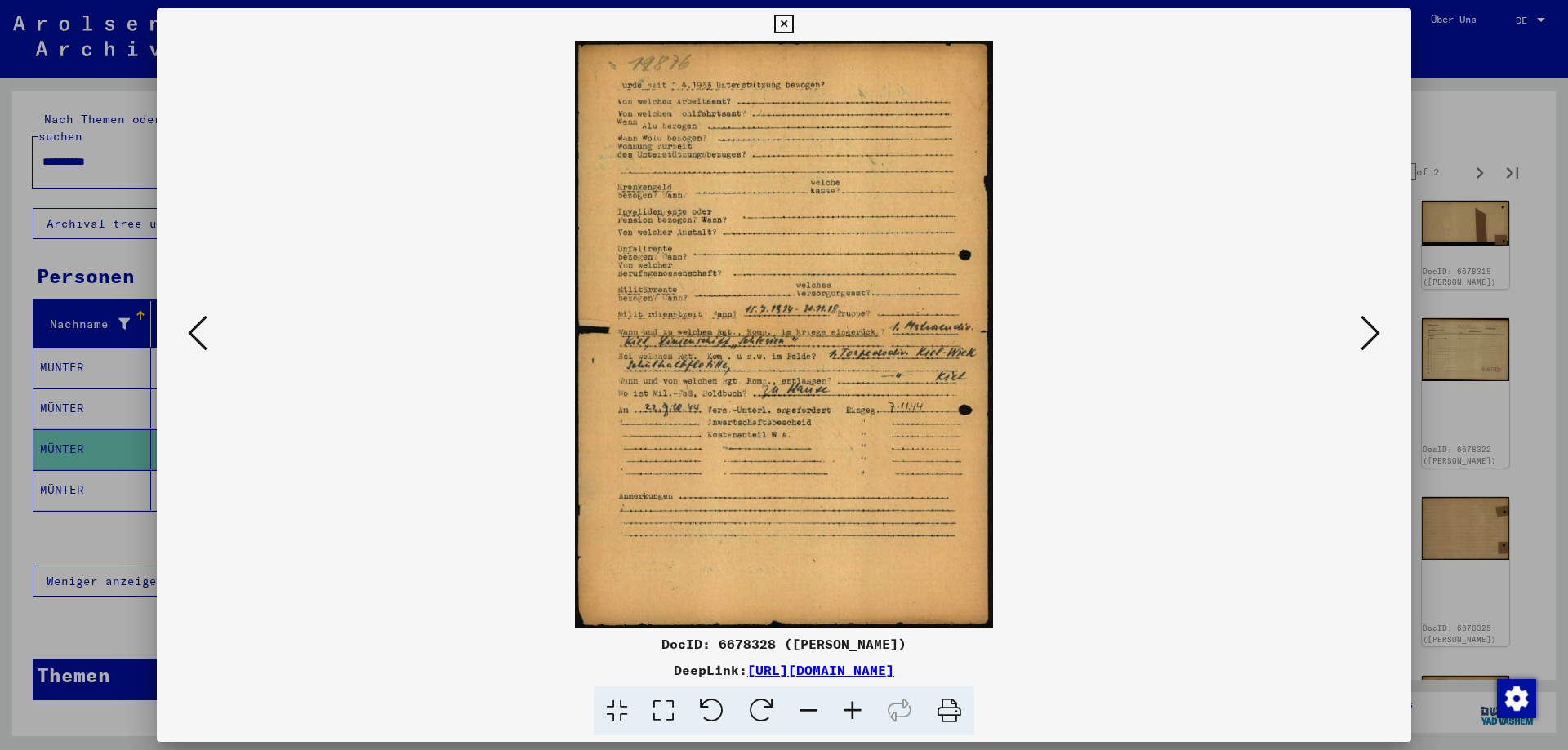
click at [1376, 342] on icon at bounding box center [1370, 333] width 20 height 39
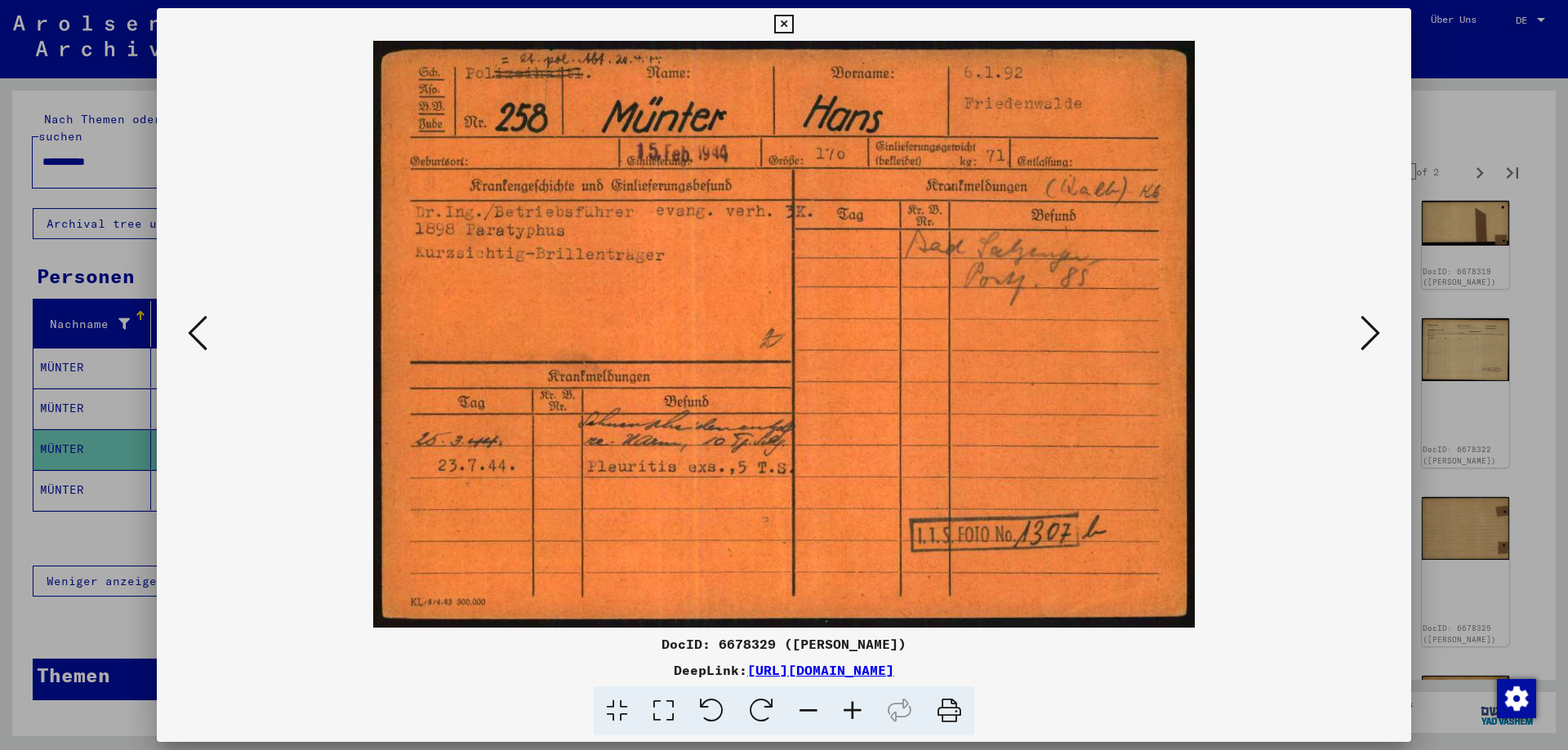
click at [1370, 338] on icon at bounding box center [1370, 333] width 20 height 39
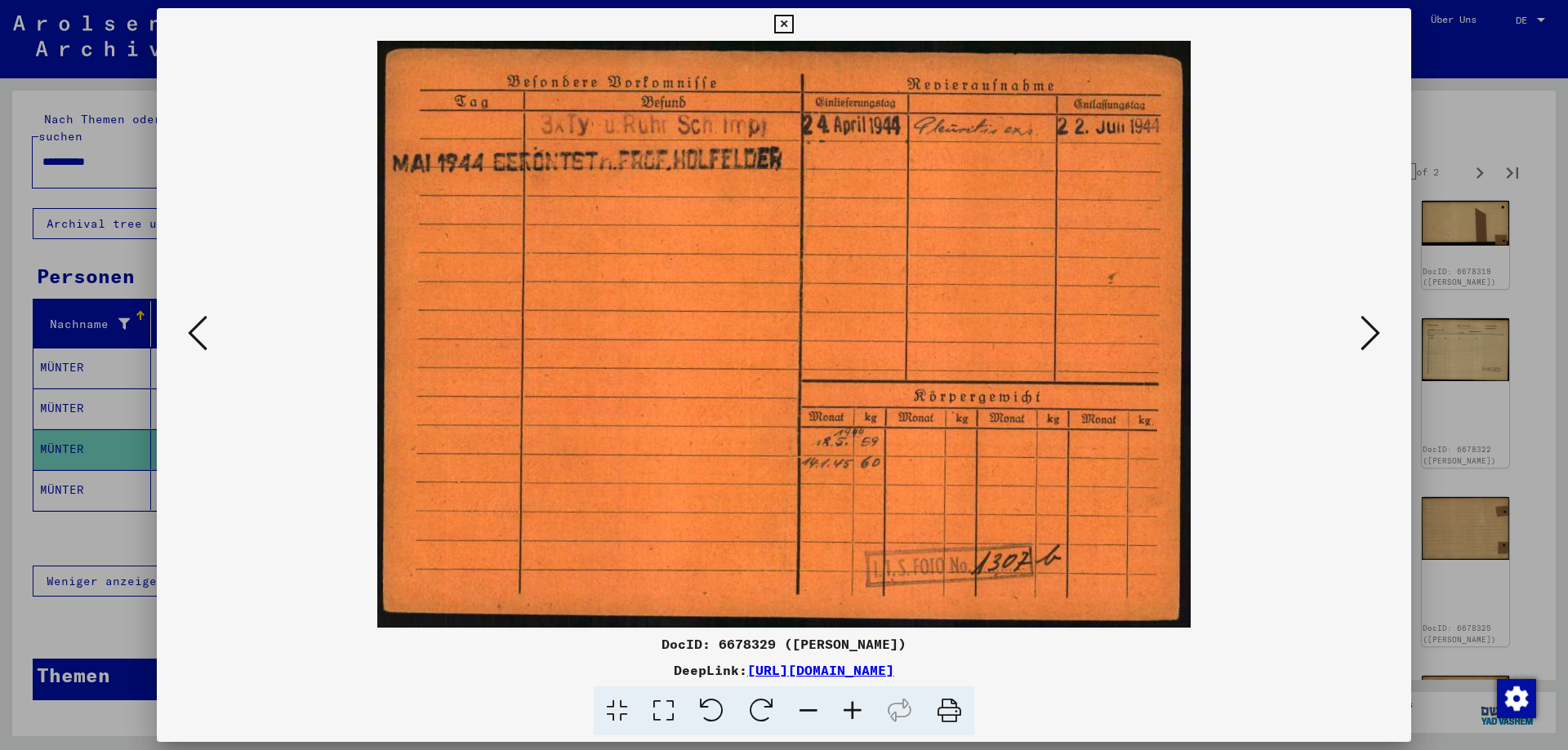
click at [1370, 338] on icon at bounding box center [1370, 333] width 20 height 39
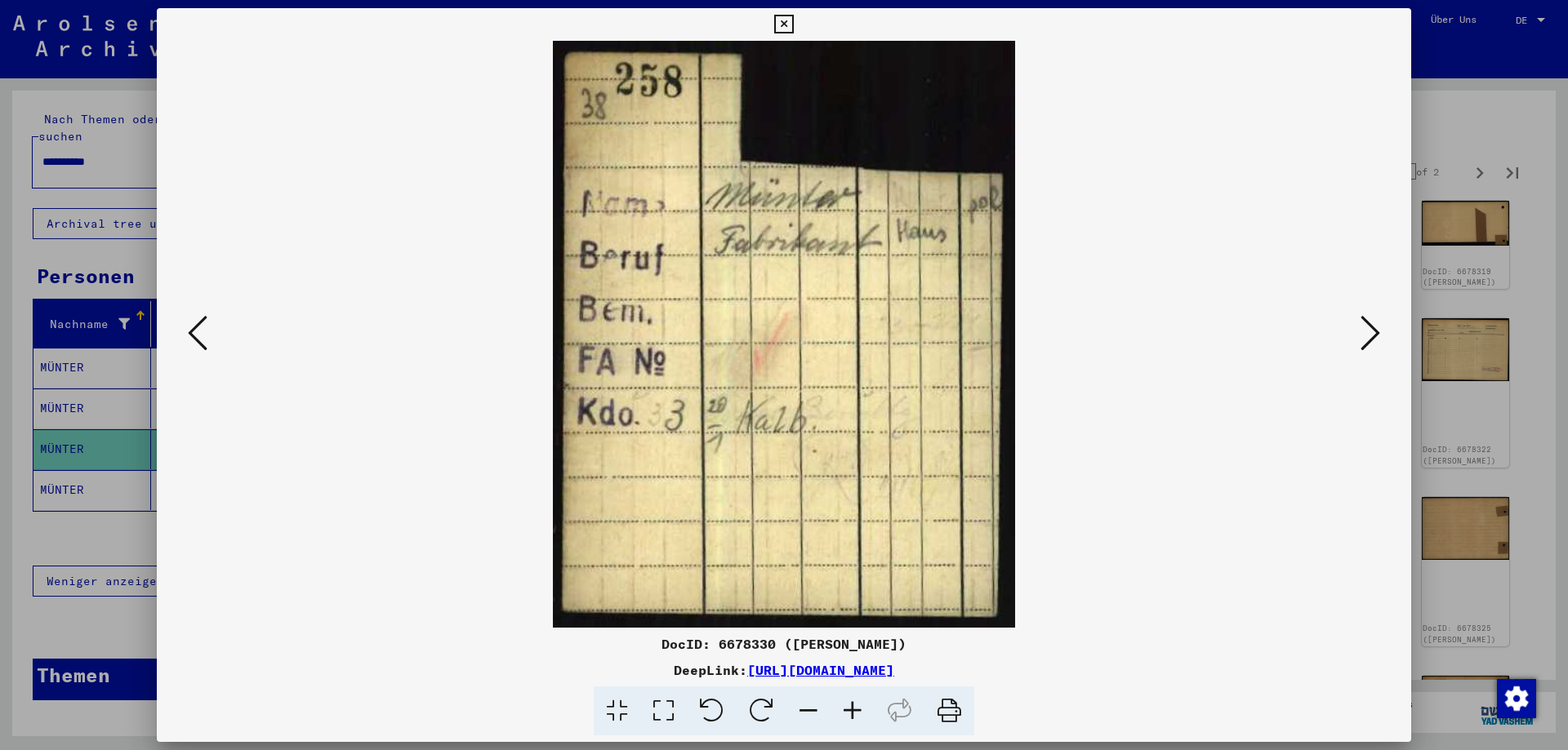
click at [1374, 342] on icon at bounding box center [1370, 333] width 20 height 39
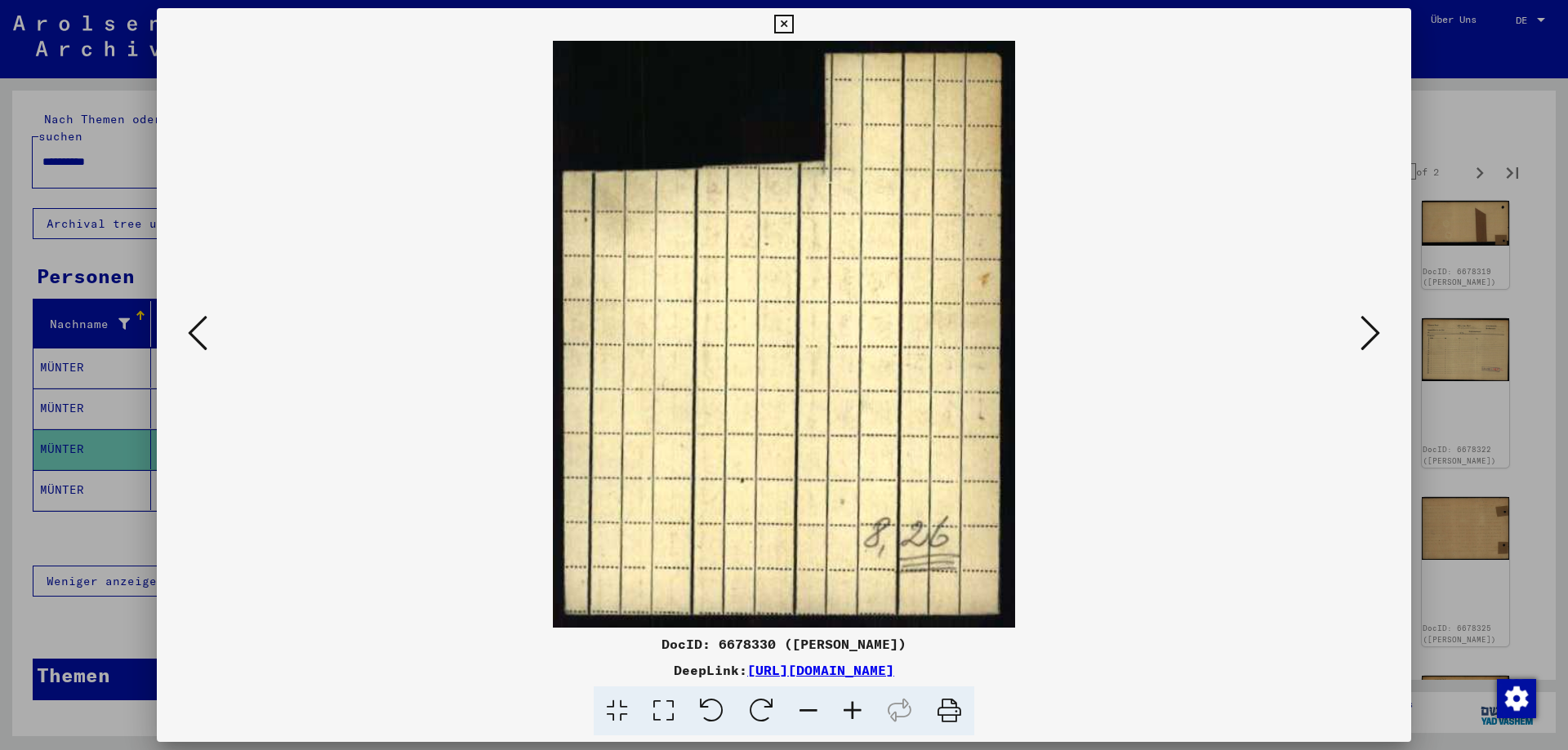
click at [1374, 342] on icon at bounding box center [1370, 333] width 20 height 39
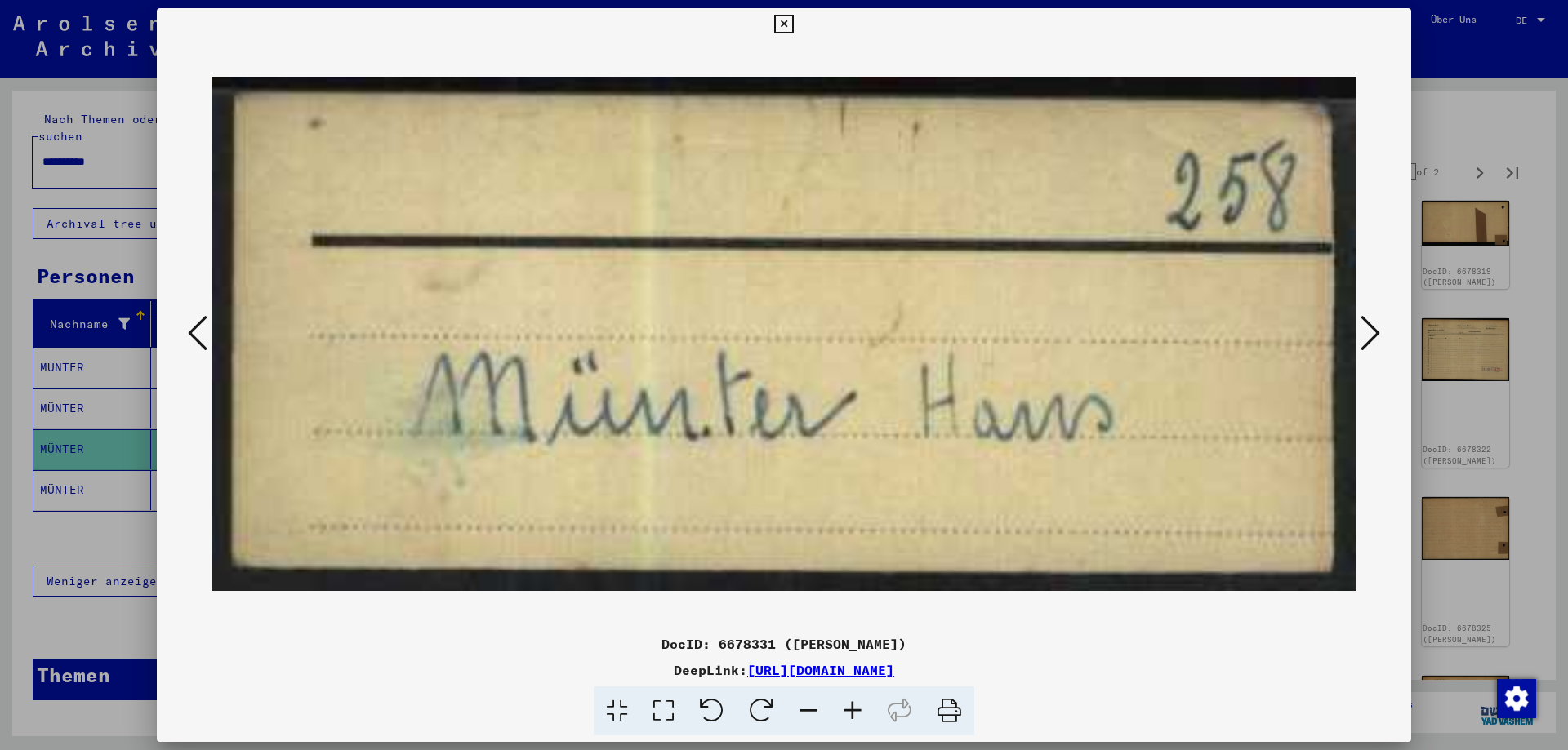
click at [1374, 342] on icon at bounding box center [1370, 333] width 20 height 39
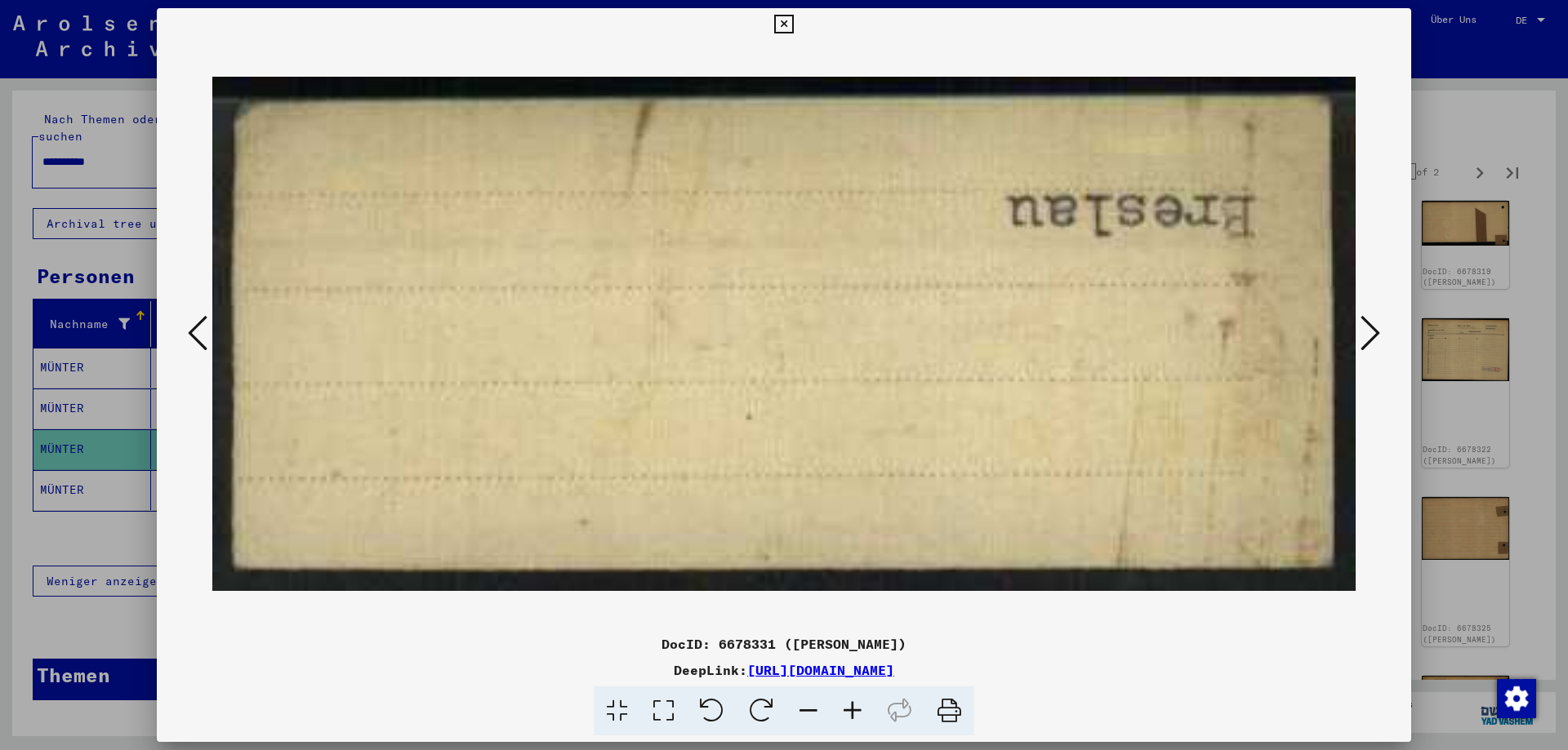
click at [1374, 342] on icon at bounding box center [1370, 333] width 20 height 39
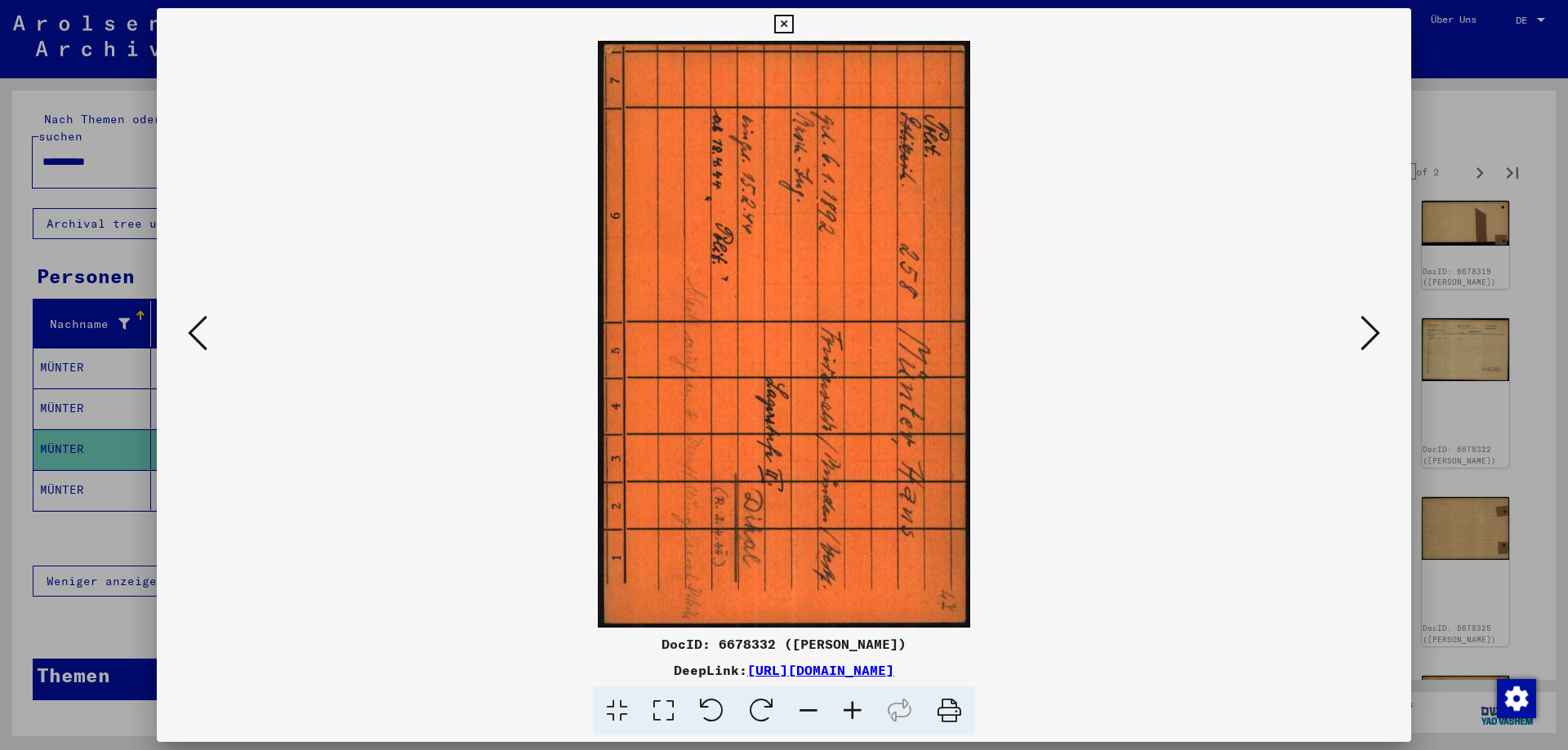
click at [1374, 342] on icon at bounding box center [1370, 333] width 20 height 39
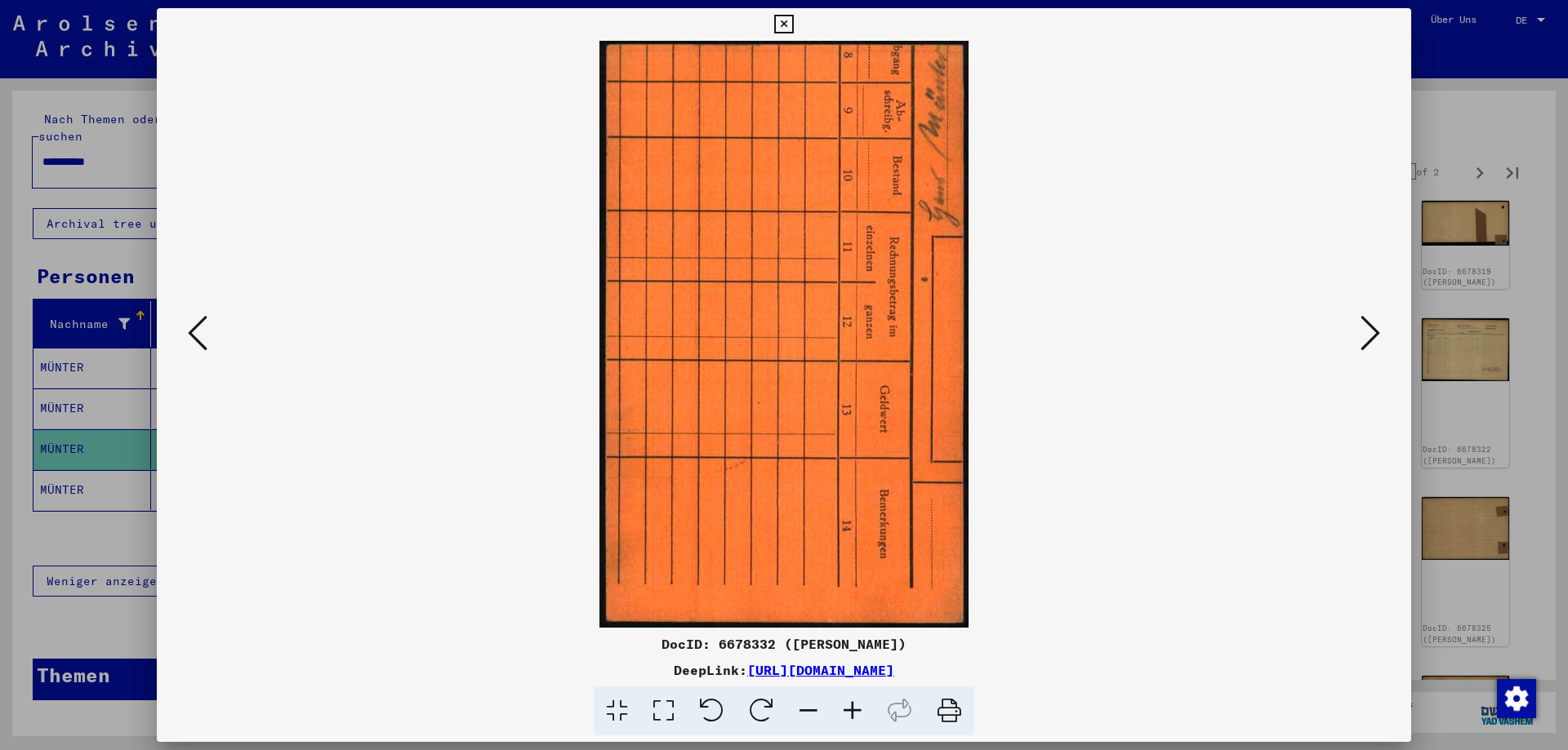
click at [1374, 342] on icon at bounding box center [1370, 333] width 20 height 39
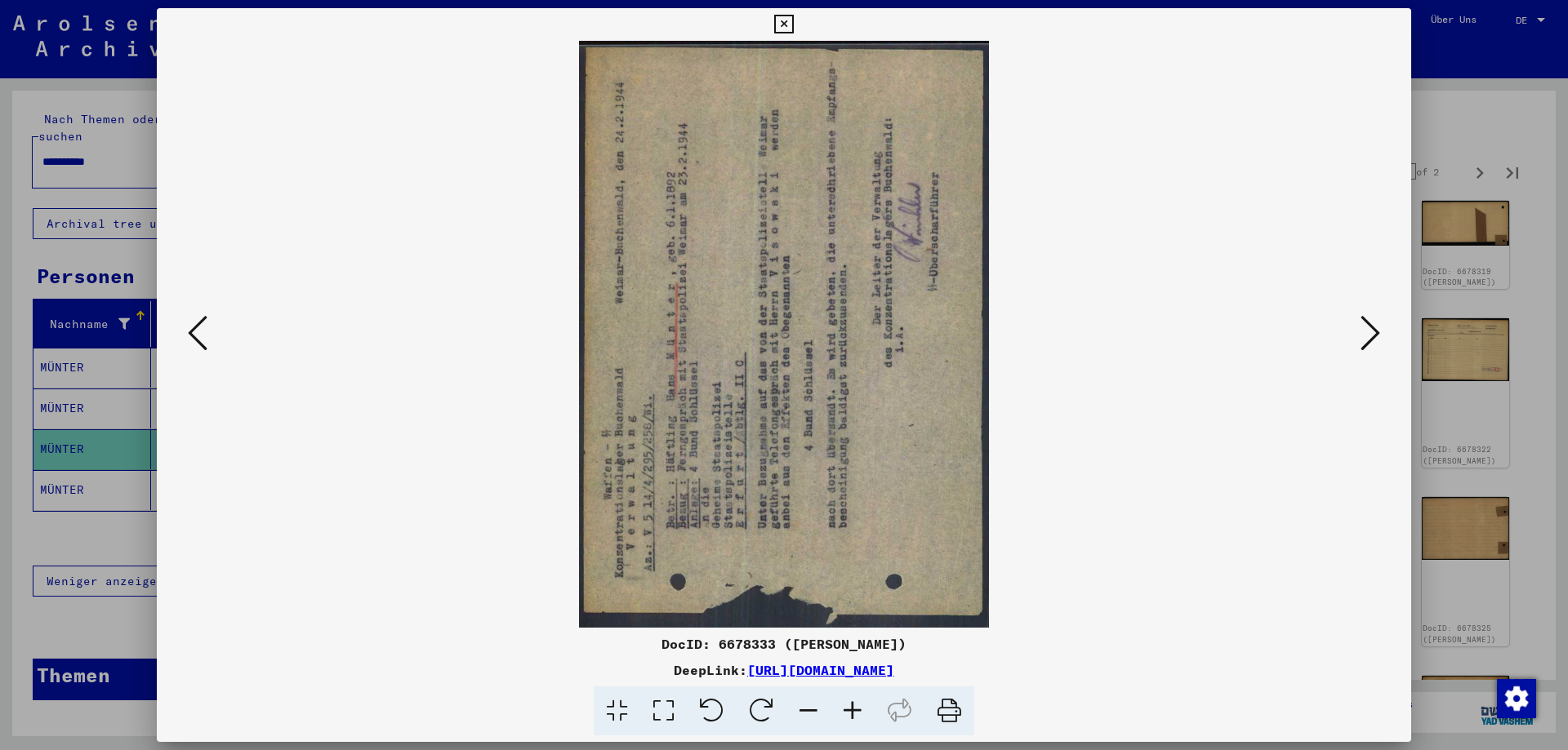
click at [774, 707] on icon at bounding box center [761, 711] width 50 height 50
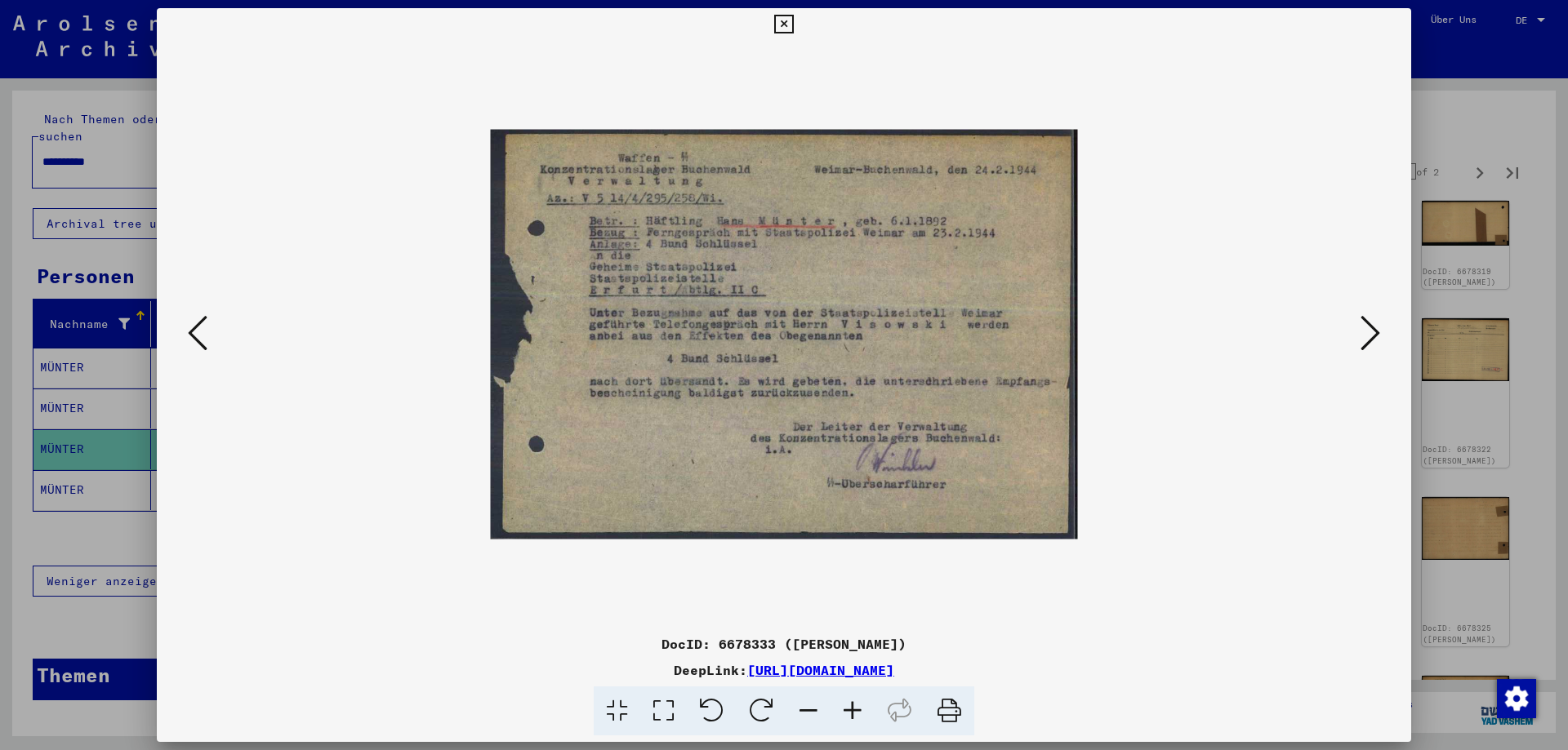
click at [1382, 329] on button at bounding box center [1370, 333] width 30 height 46
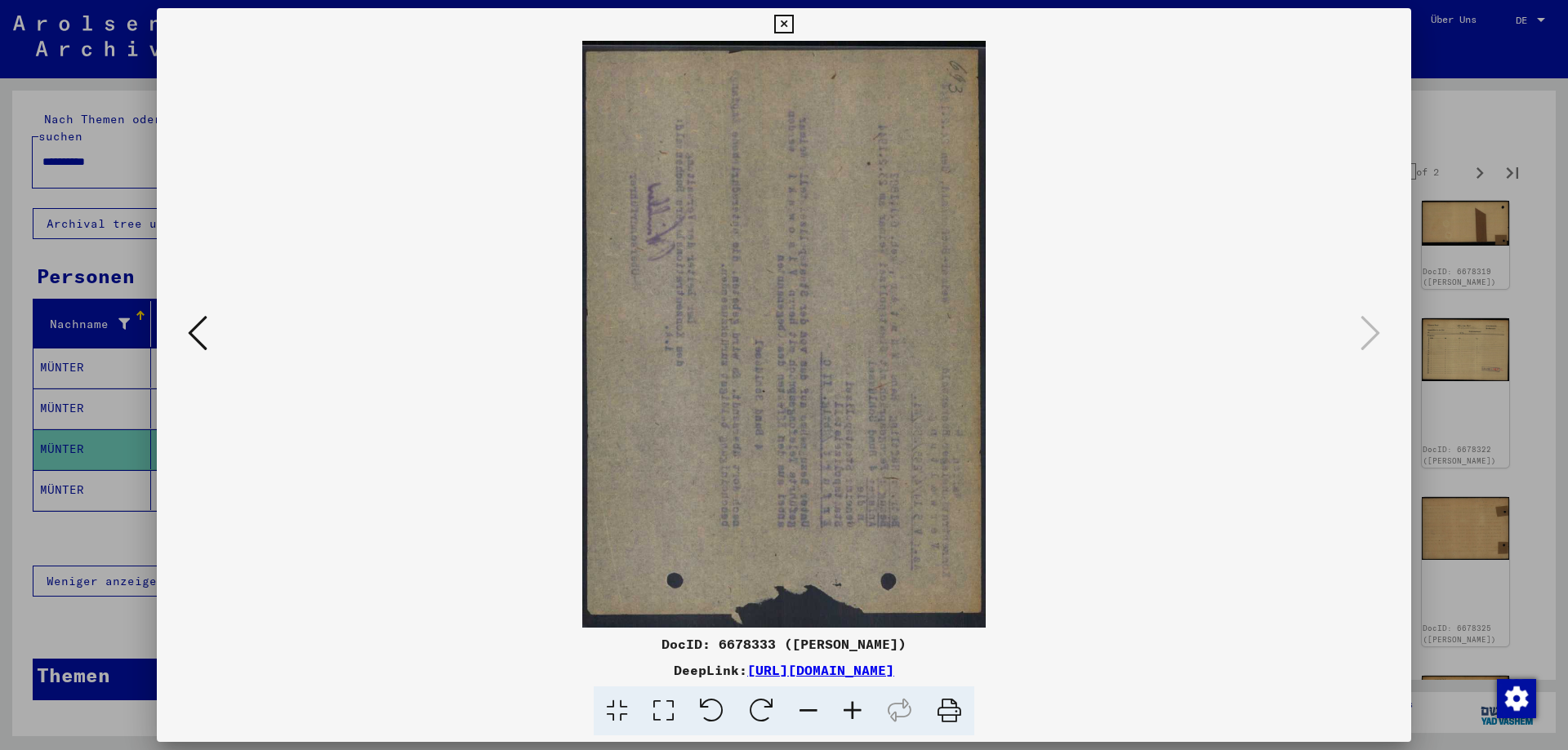
click at [793, 23] on icon at bounding box center [783, 24] width 19 height 20
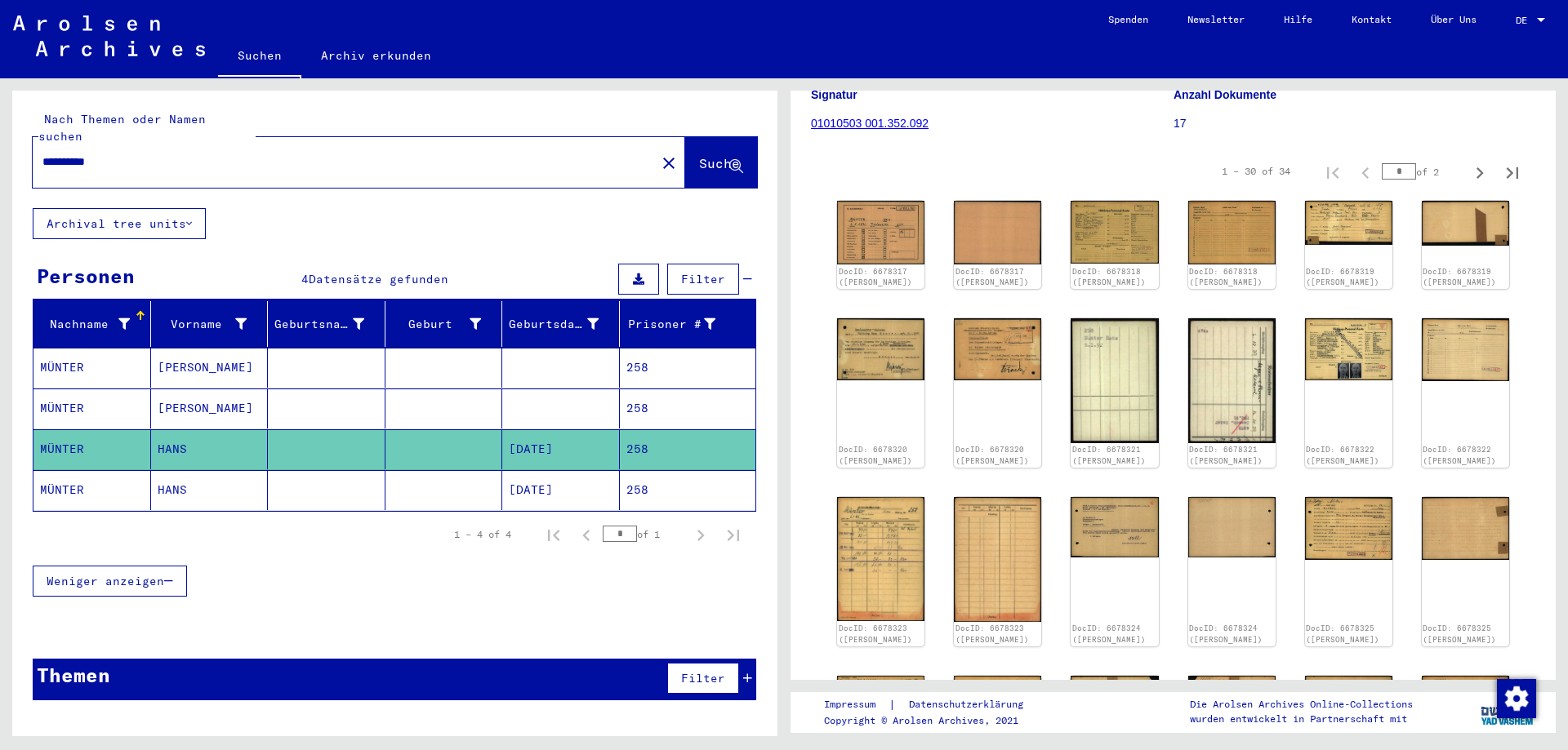
click at [423, 482] on mat-cell at bounding box center [444, 490] width 117 height 40
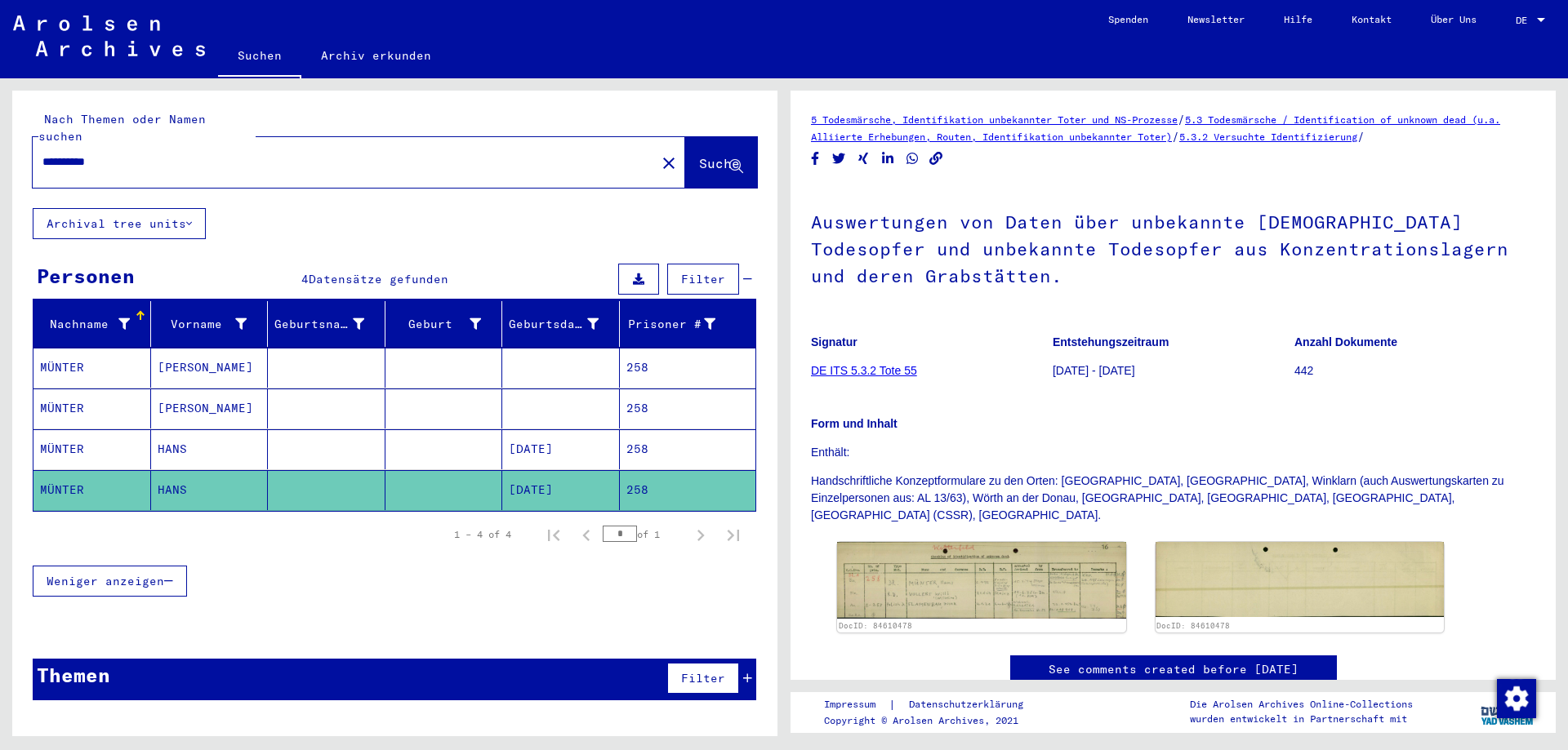
click at [444, 352] on mat-cell at bounding box center [444, 368] width 117 height 40
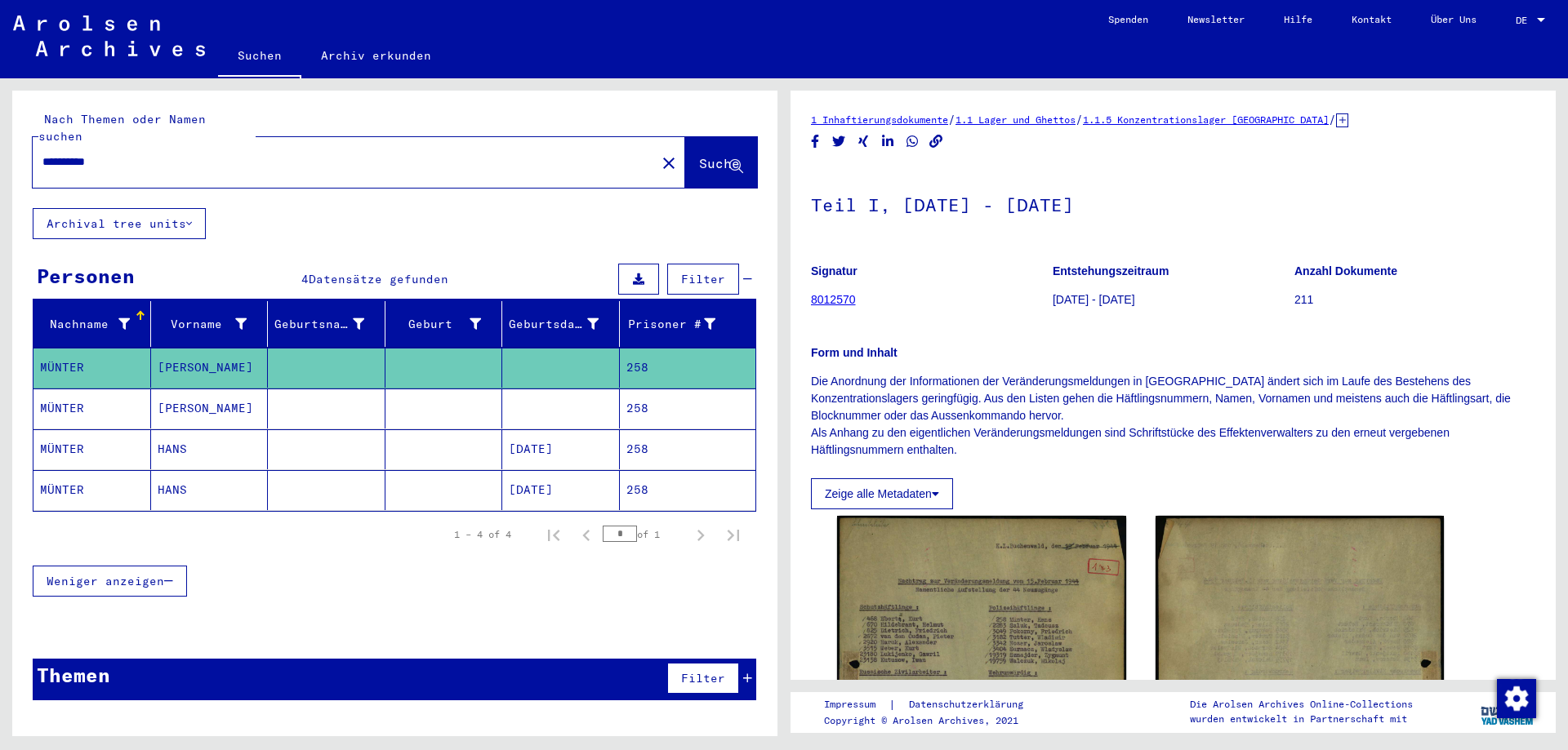
click at [435, 389] on mat-cell at bounding box center [444, 408] width 117 height 40
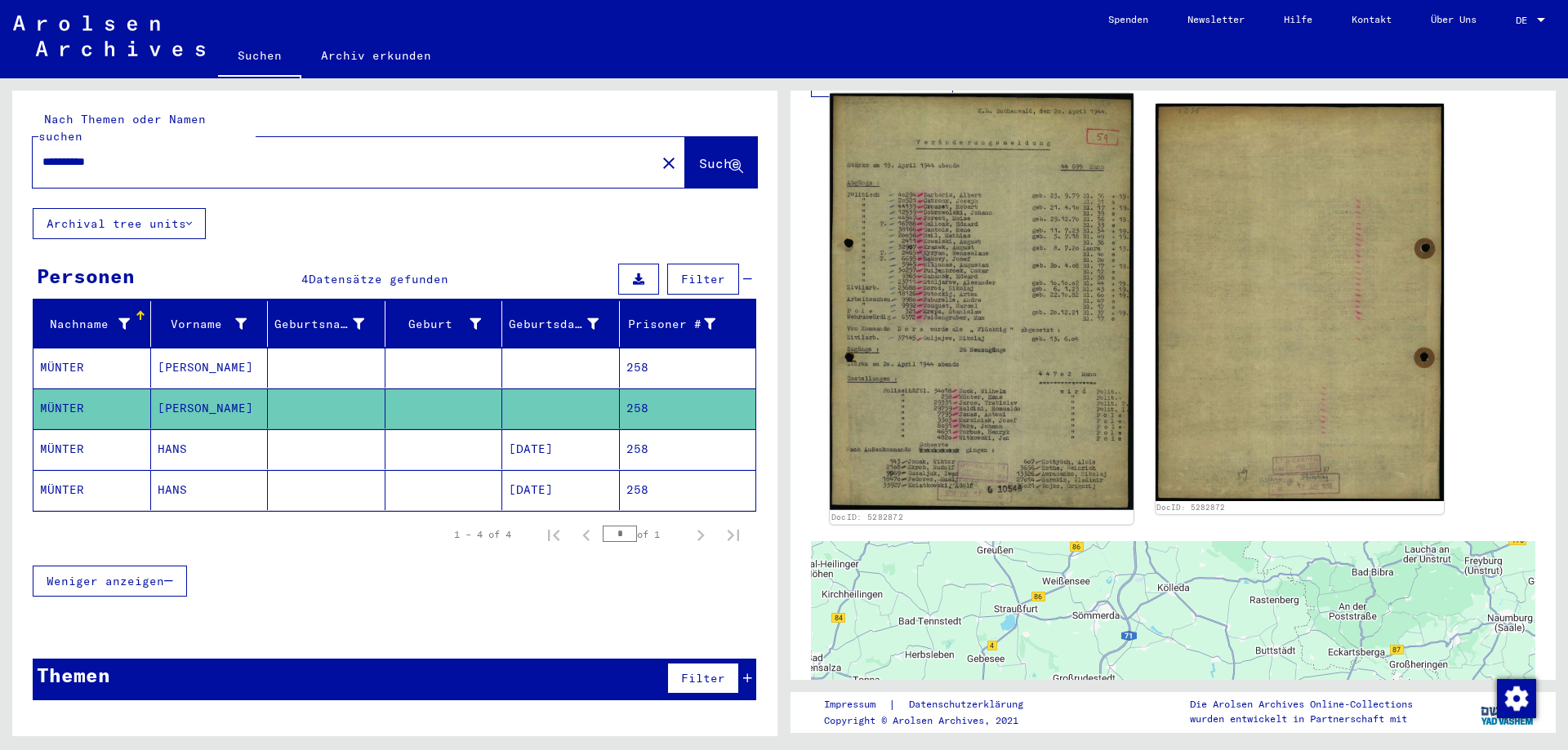
scroll to position [441, 0]
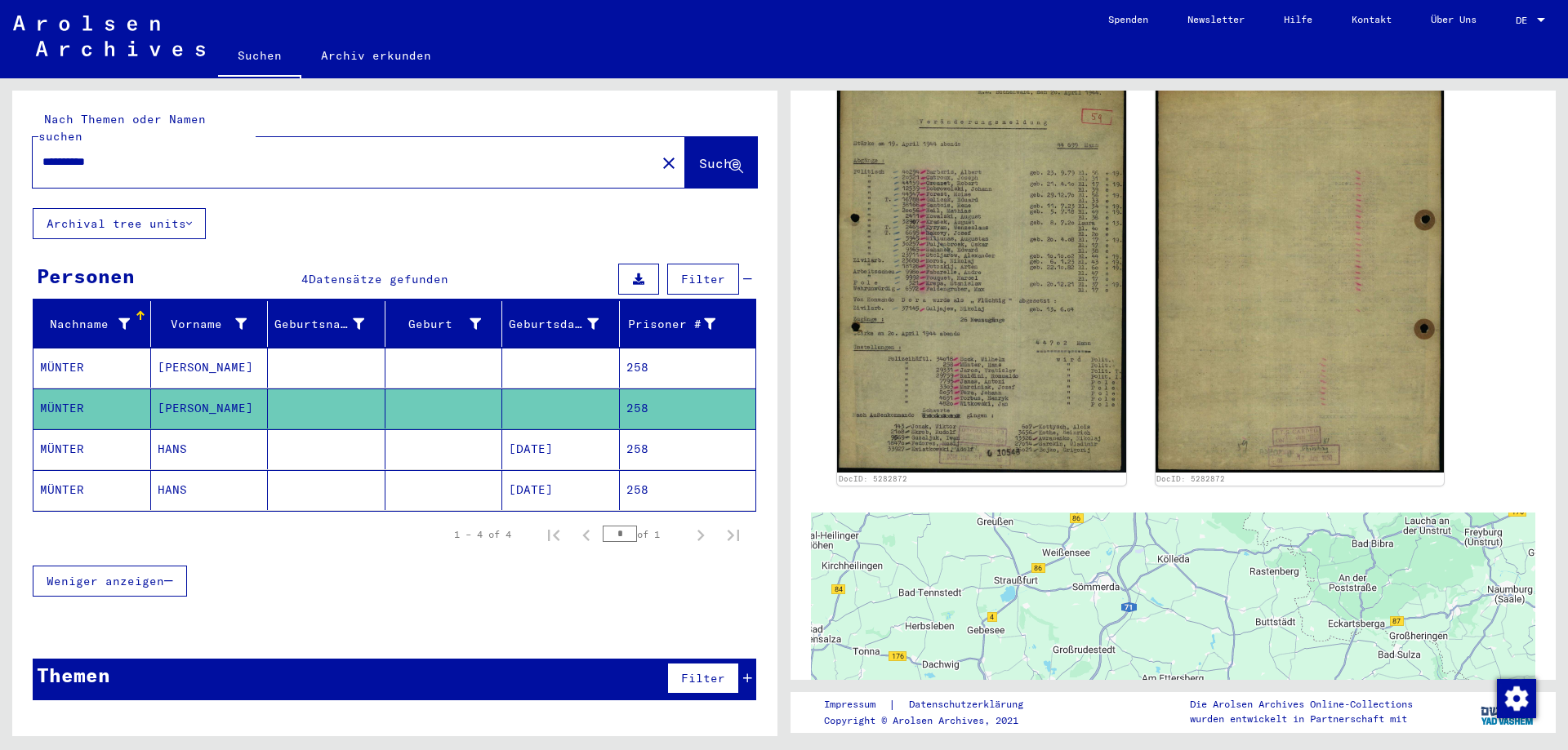
drag, startPoint x: 143, startPoint y: 148, endPoint x: 0, endPoint y: 149, distance: 143.0
click at [42, 154] on input "**********" at bounding box center [344, 162] width 604 height 17
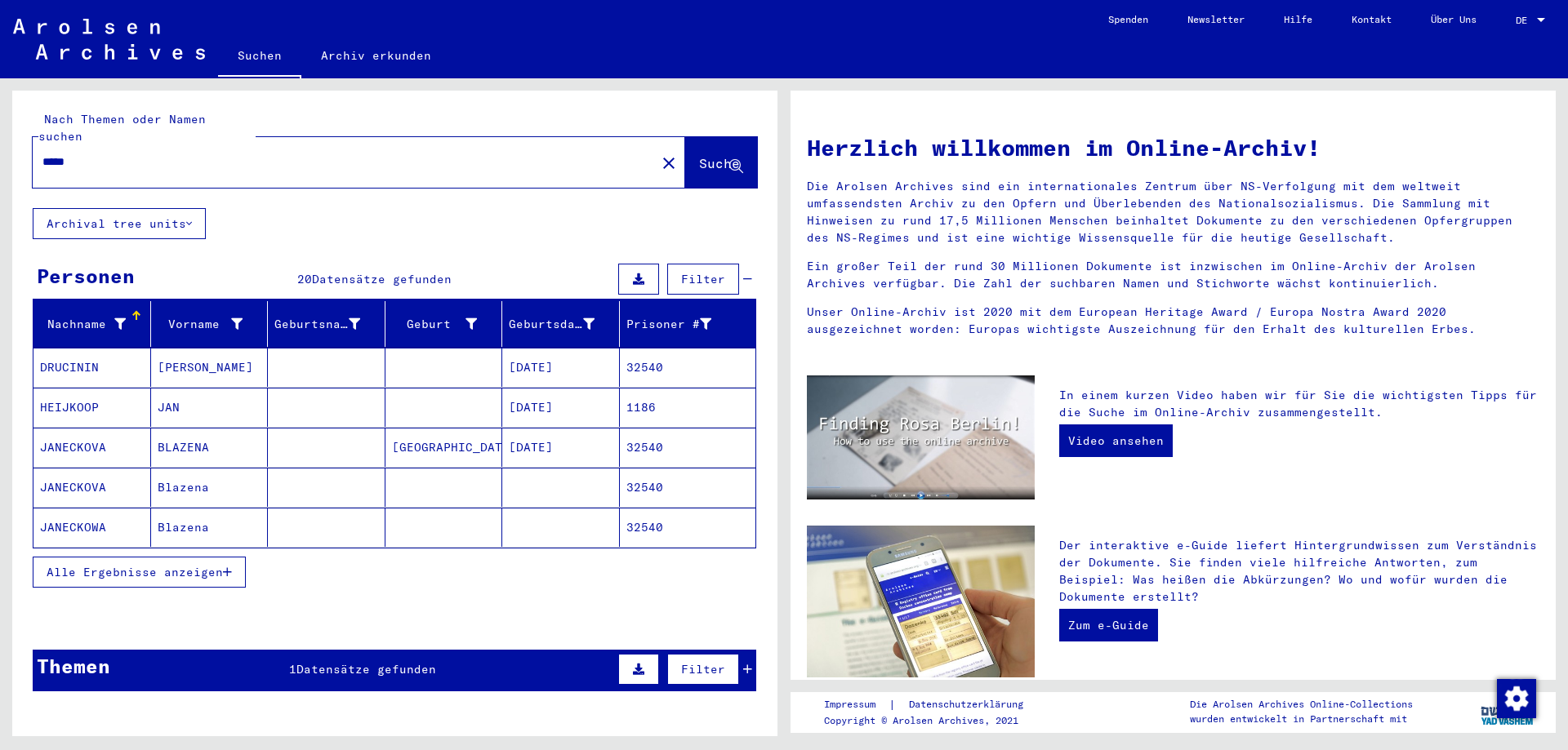
click at [138, 562] on button "Alle Ergebnisse anzeigen" at bounding box center [139, 572] width 213 height 31
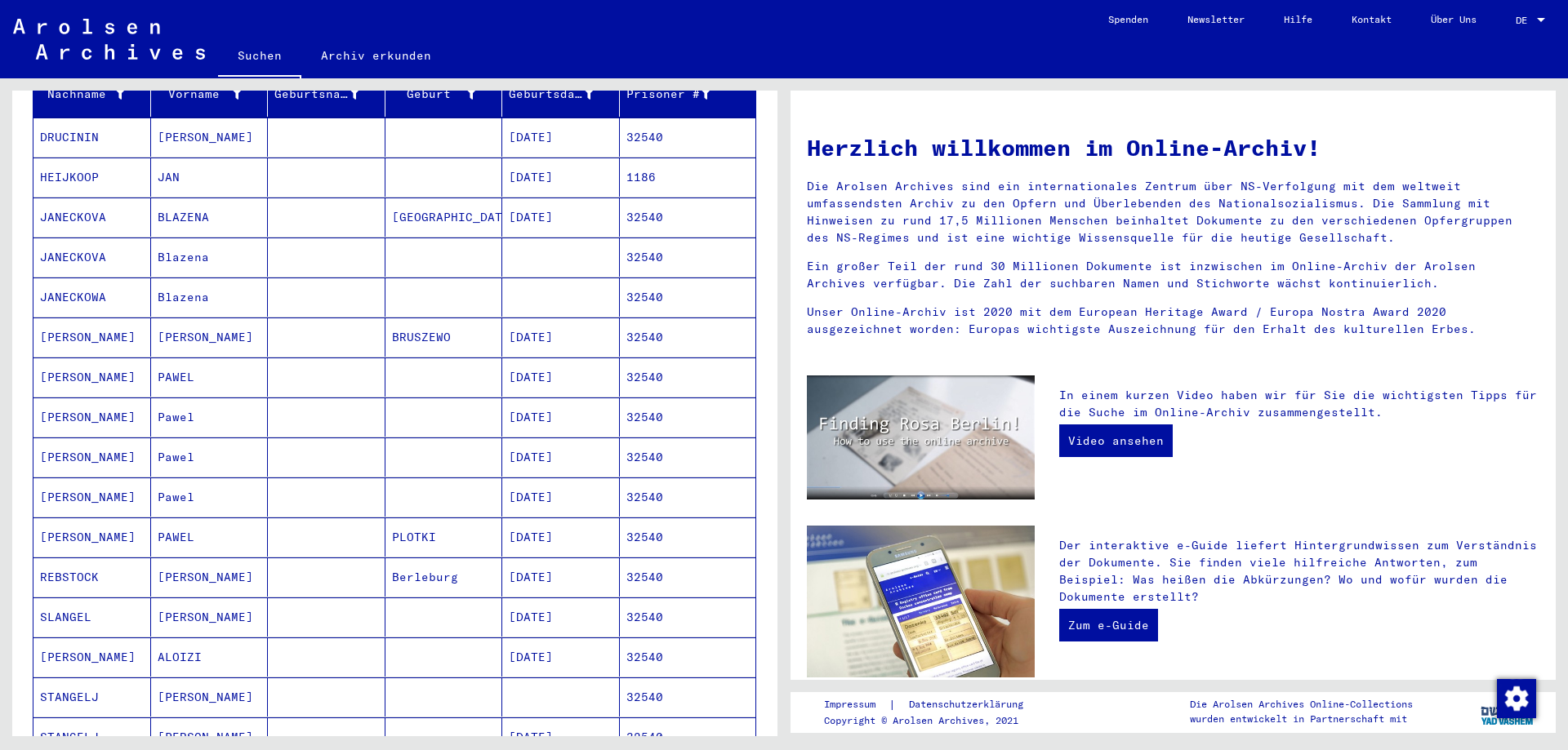
scroll to position [529, 0]
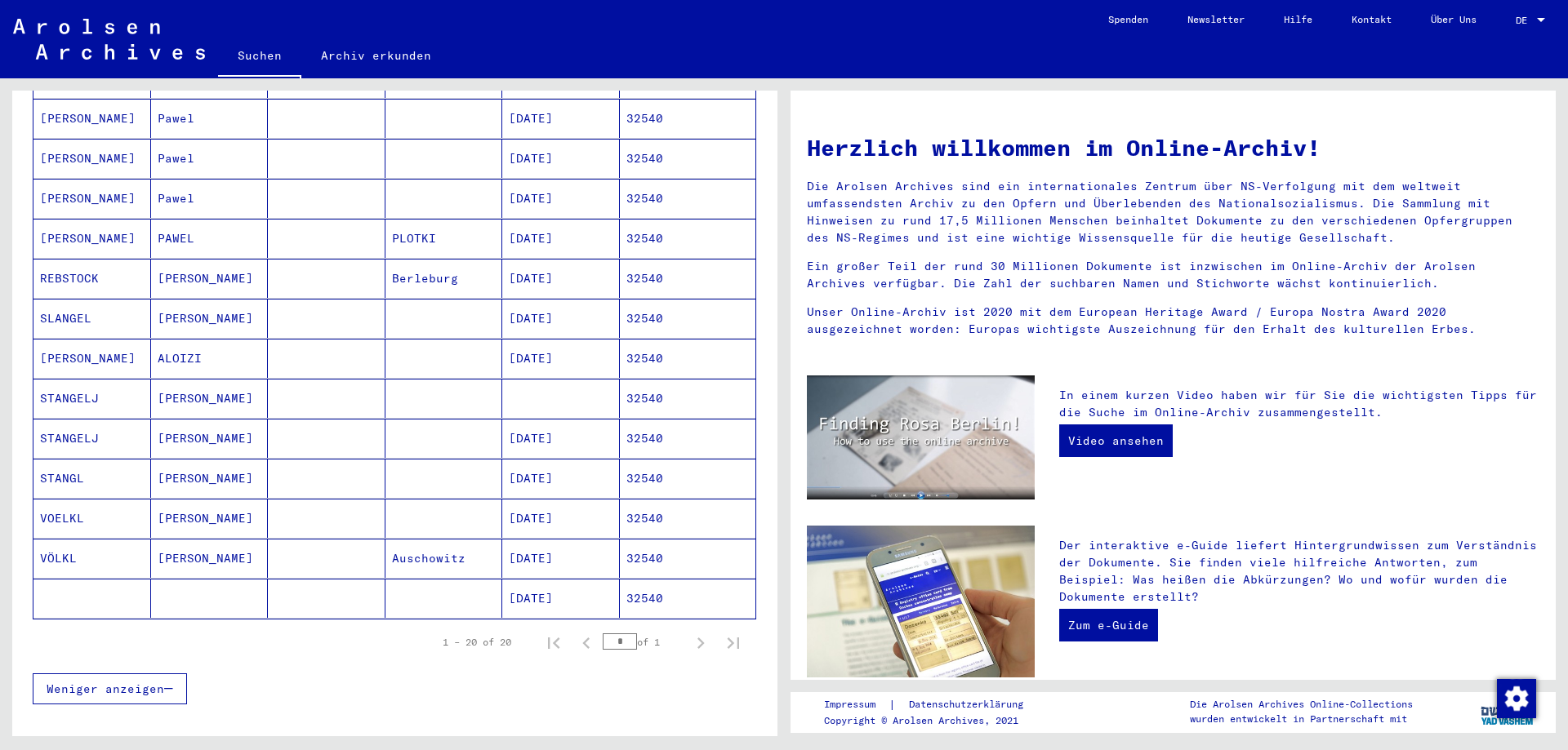
click at [343, 421] on mat-cell at bounding box center [326, 437] width 117 height 39
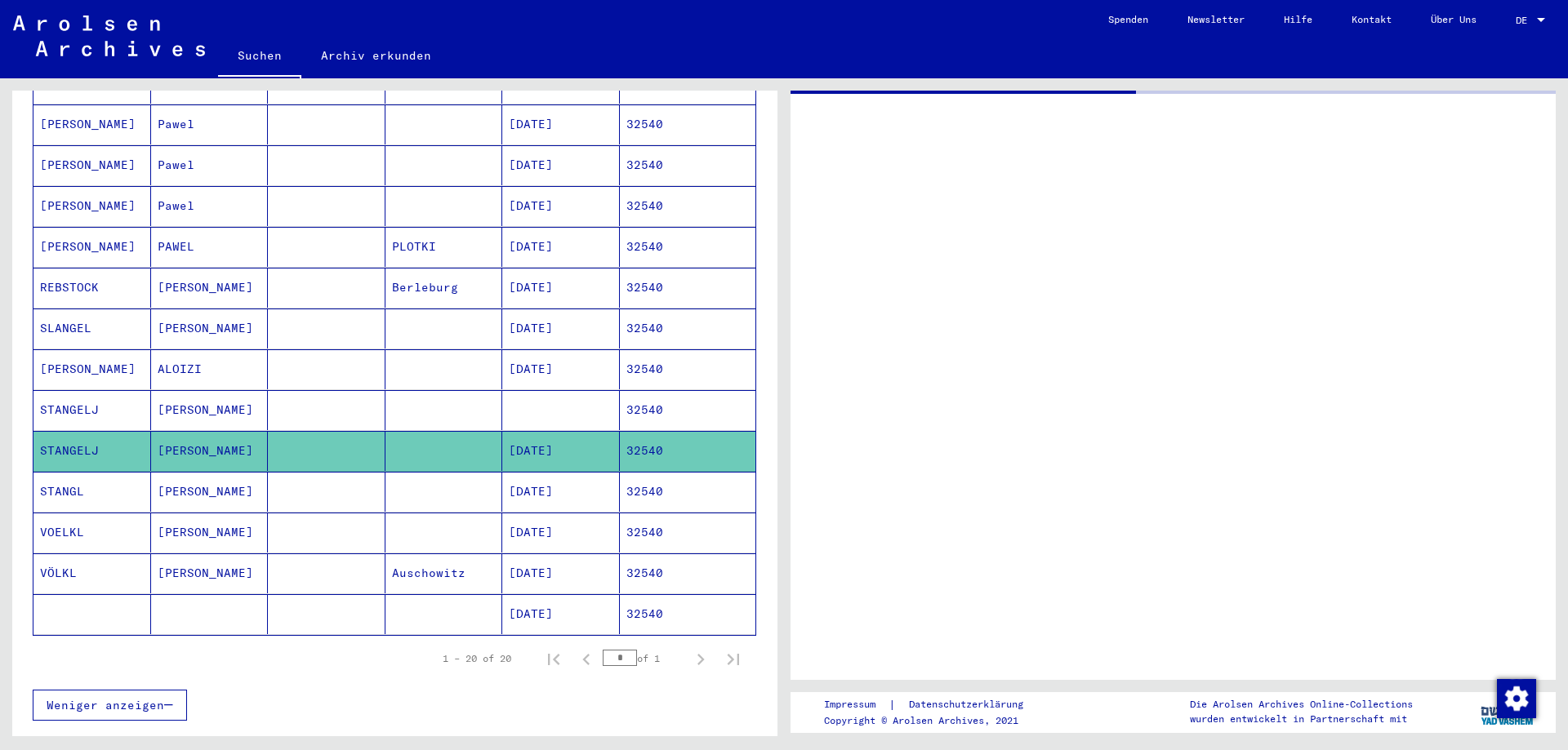
scroll to position [535, 0]
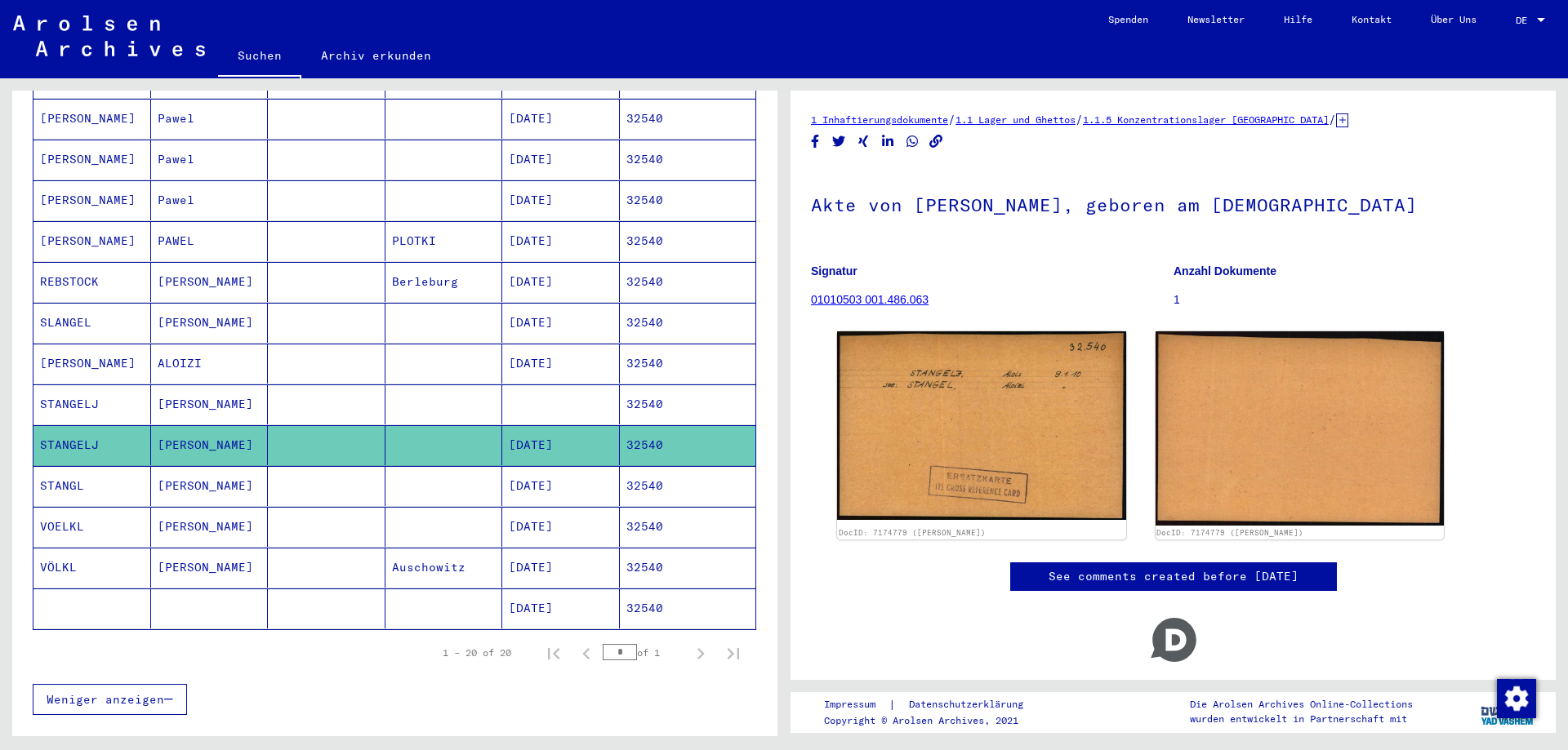
click at [316, 467] on mat-cell at bounding box center [326, 486] width 117 height 40
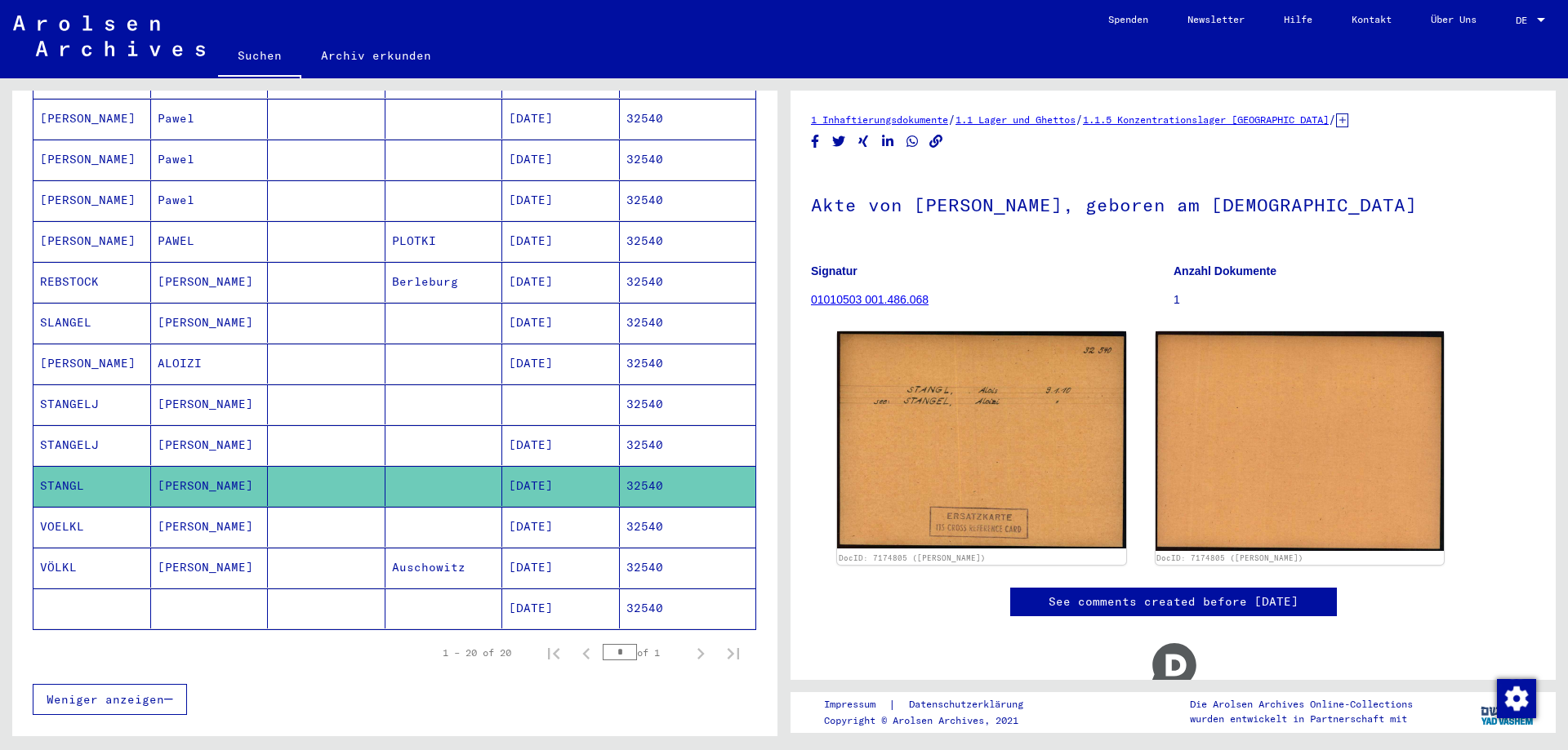
click at [333, 307] on mat-cell at bounding box center [326, 323] width 117 height 40
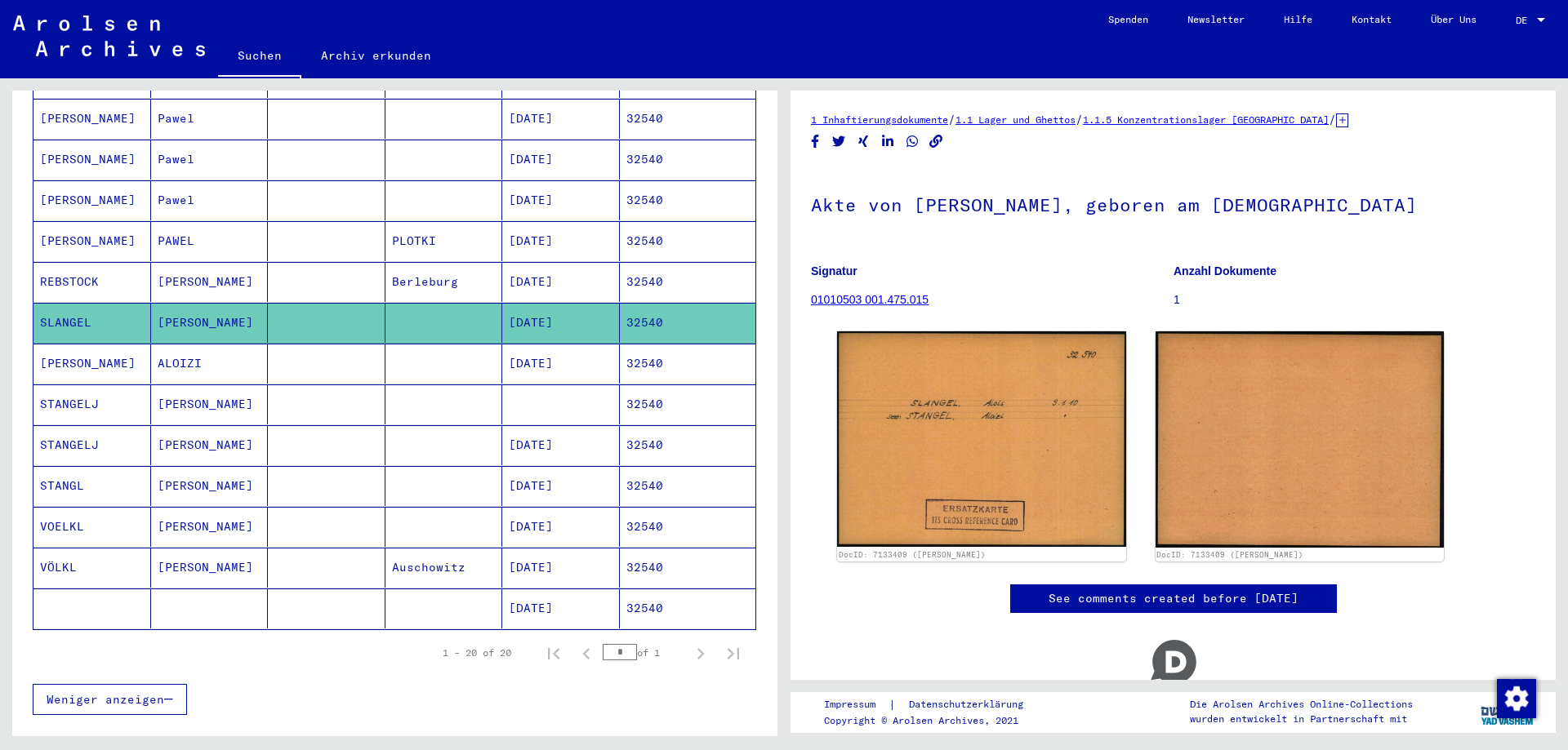
click at [334, 343] on mat-cell at bounding box center [326, 363] width 117 height 40
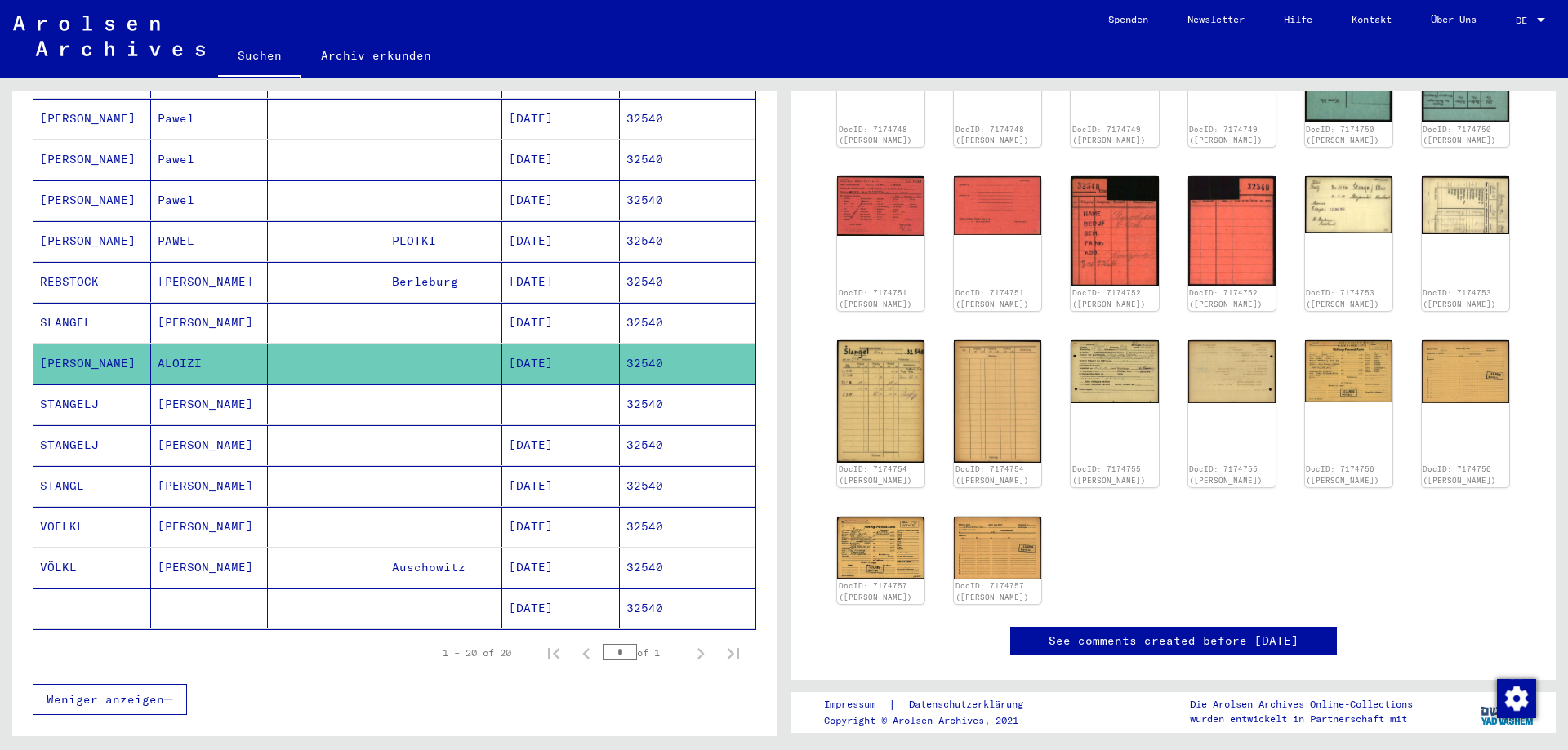
scroll to position [389, 0]
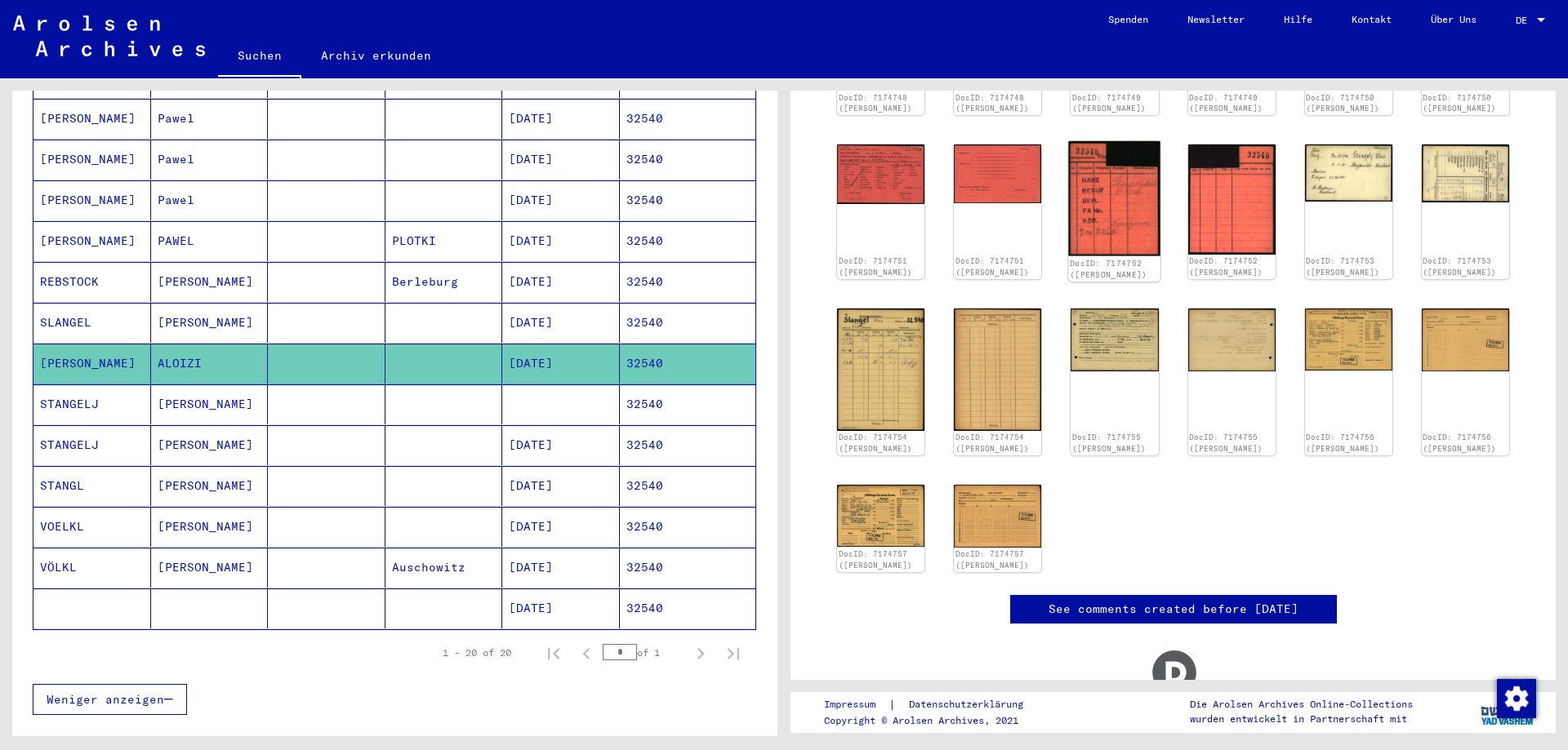
click at [1108, 196] on img at bounding box center [1115, 198] width 92 height 115
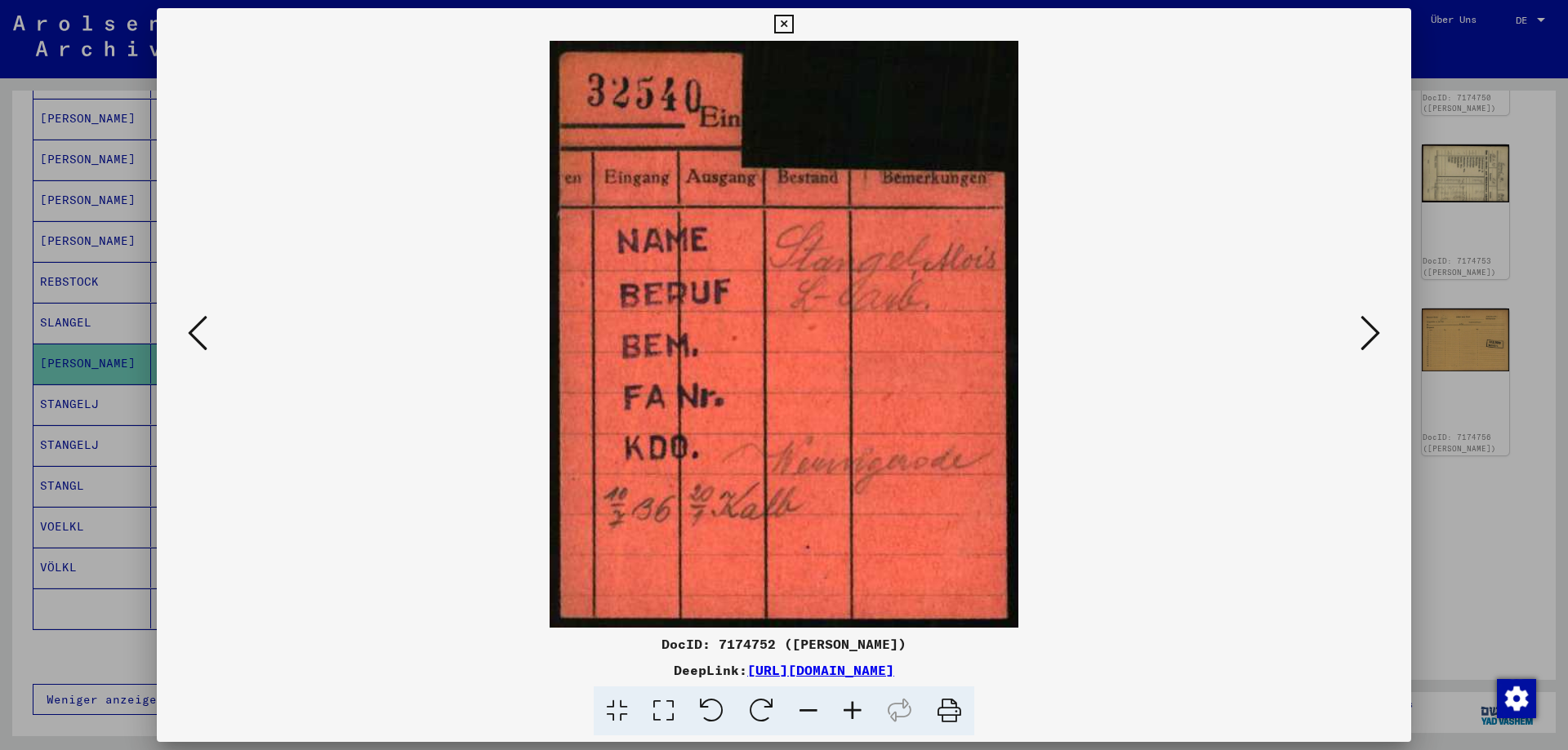
click at [793, 21] on icon at bounding box center [783, 24] width 19 height 20
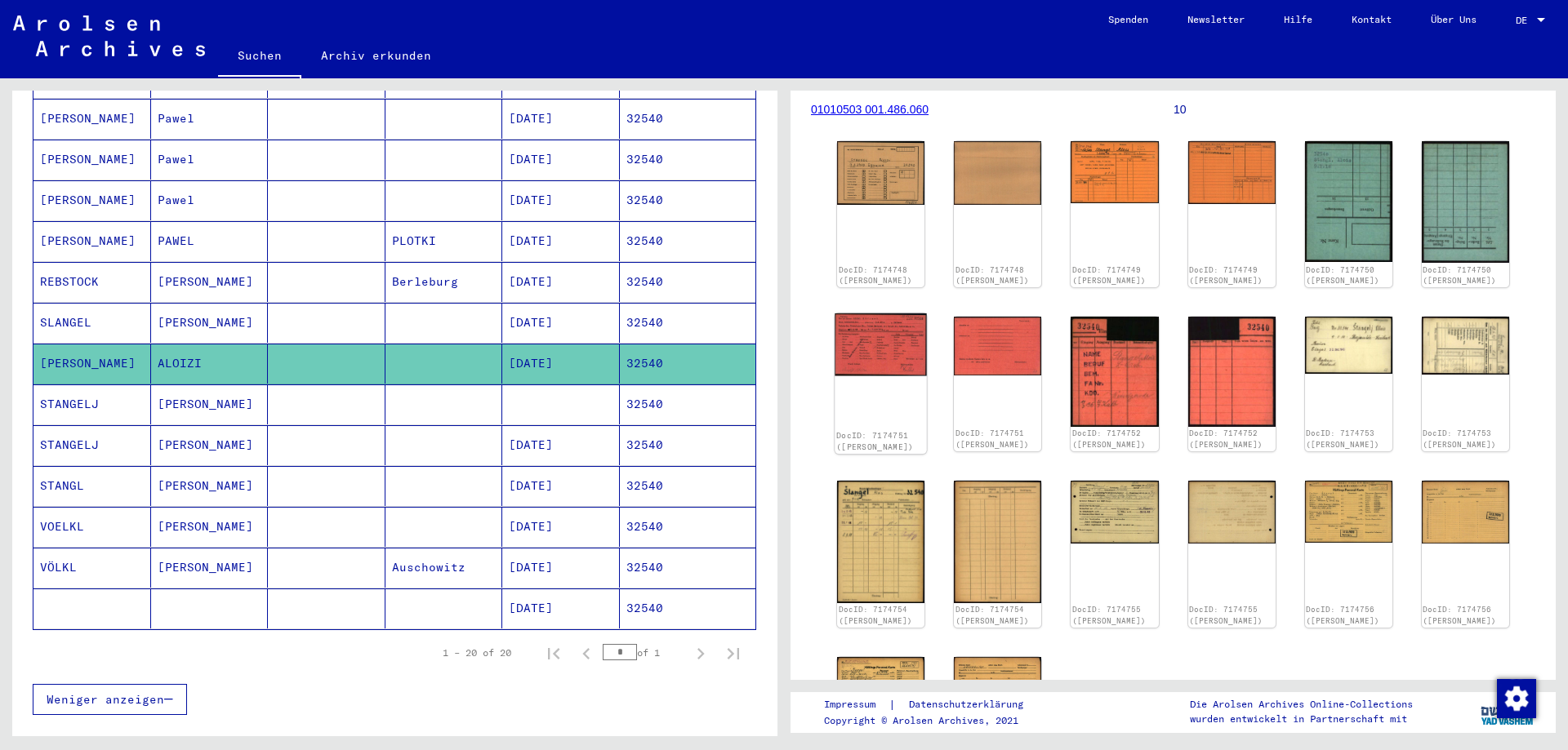
scroll to position [213, 0]
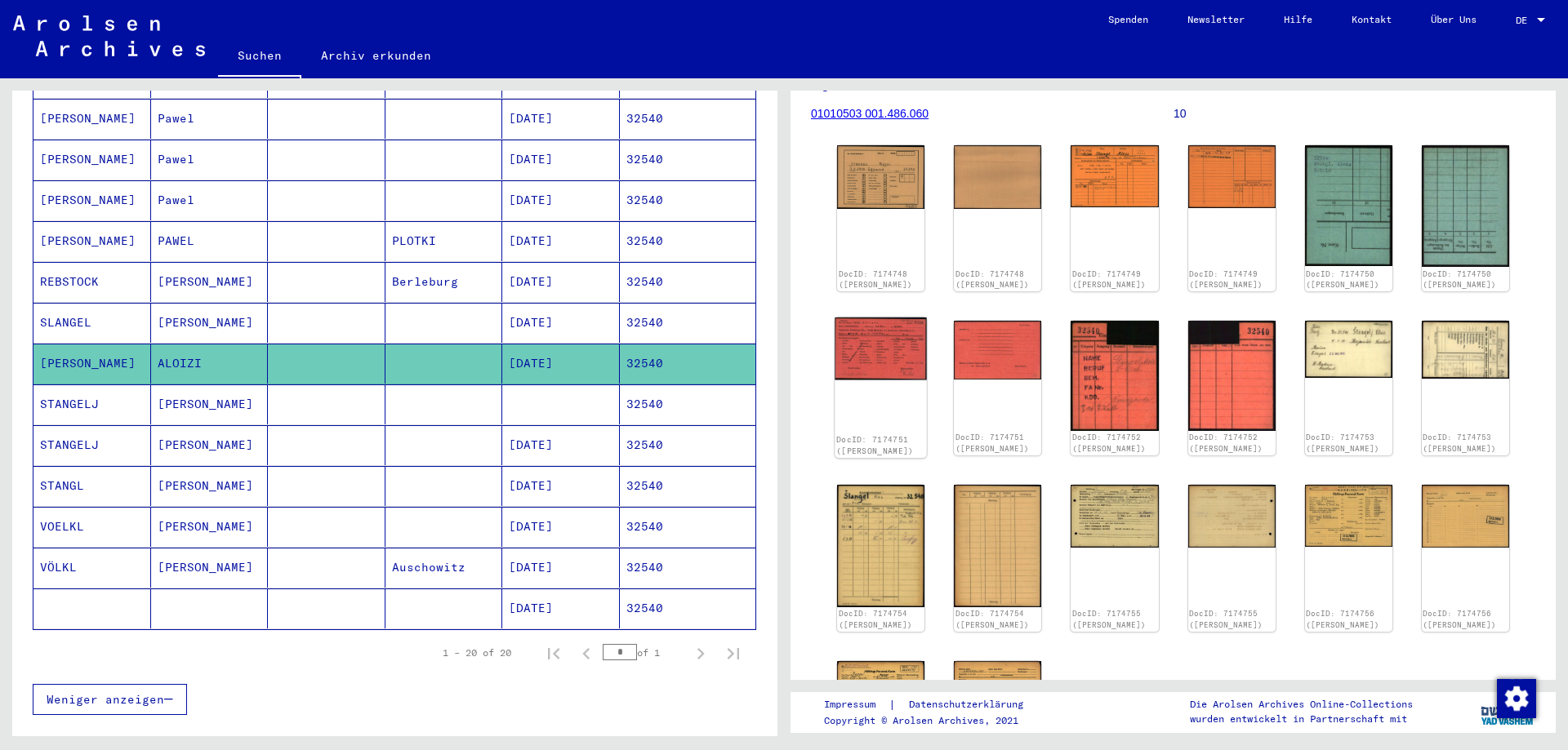
click at [888, 326] on img at bounding box center [880, 348] width 92 height 62
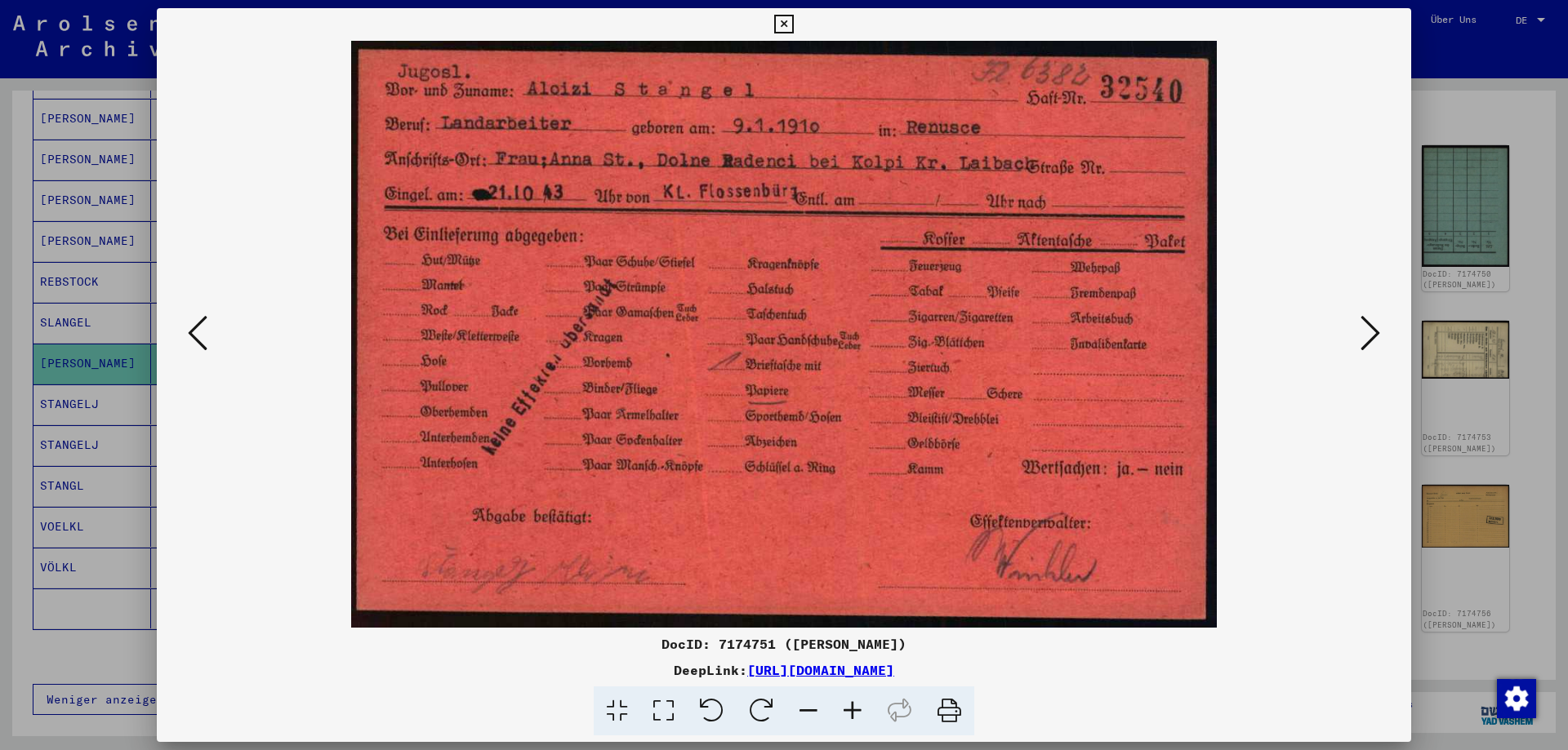
click at [1379, 333] on icon at bounding box center [1370, 333] width 20 height 39
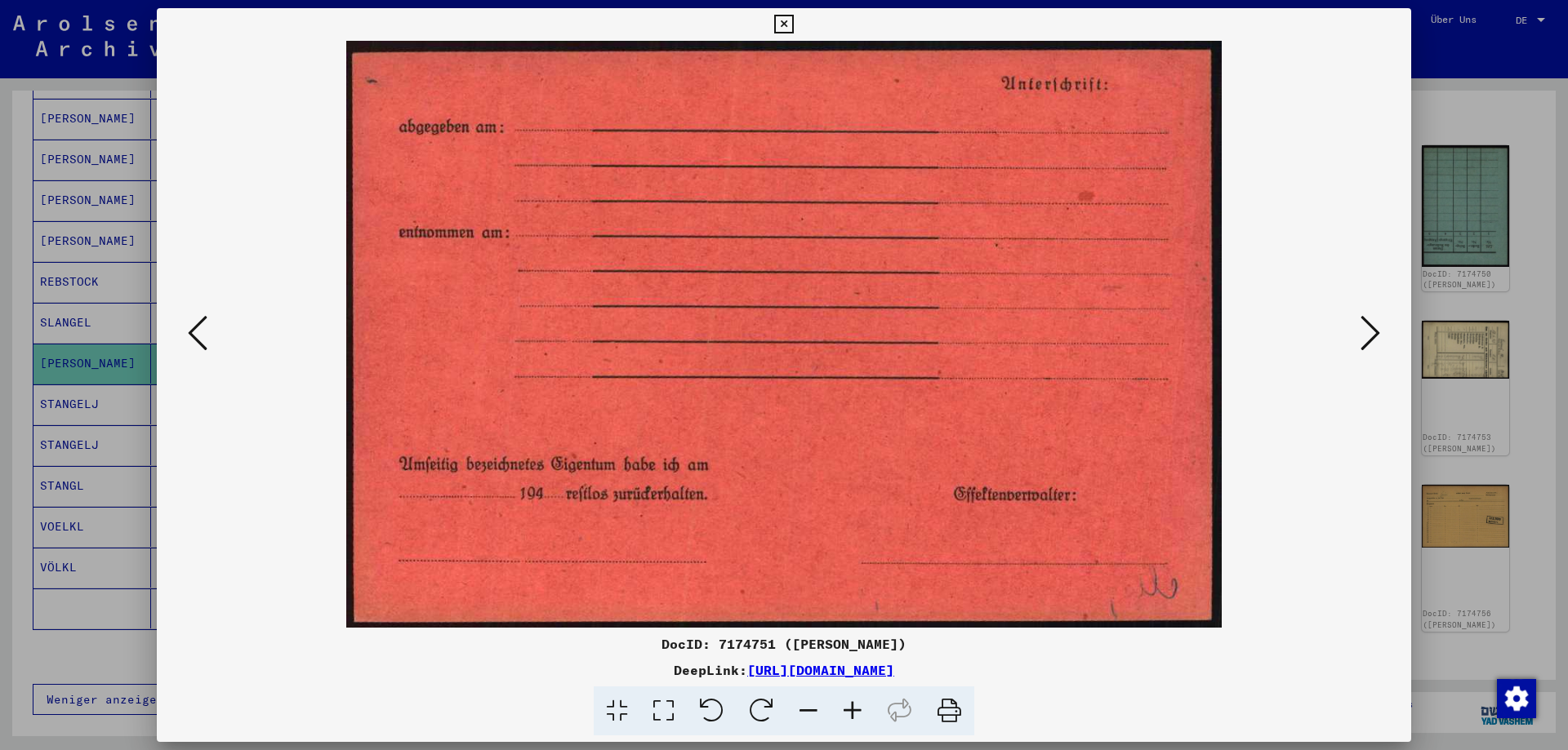
click at [1379, 333] on icon at bounding box center [1370, 333] width 20 height 39
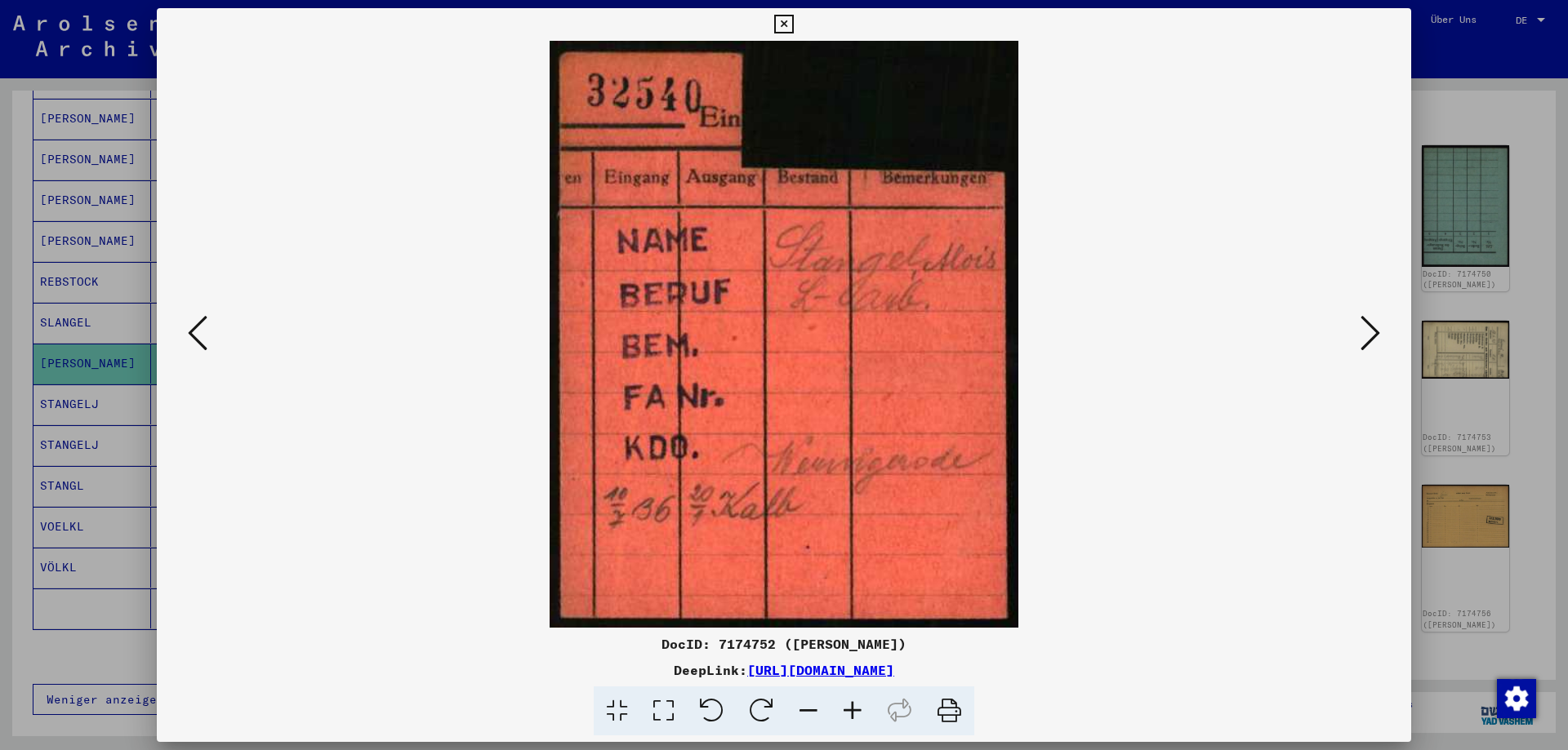
click at [1379, 333] on icon at bounding box center [1370, 333] width 20 height 39
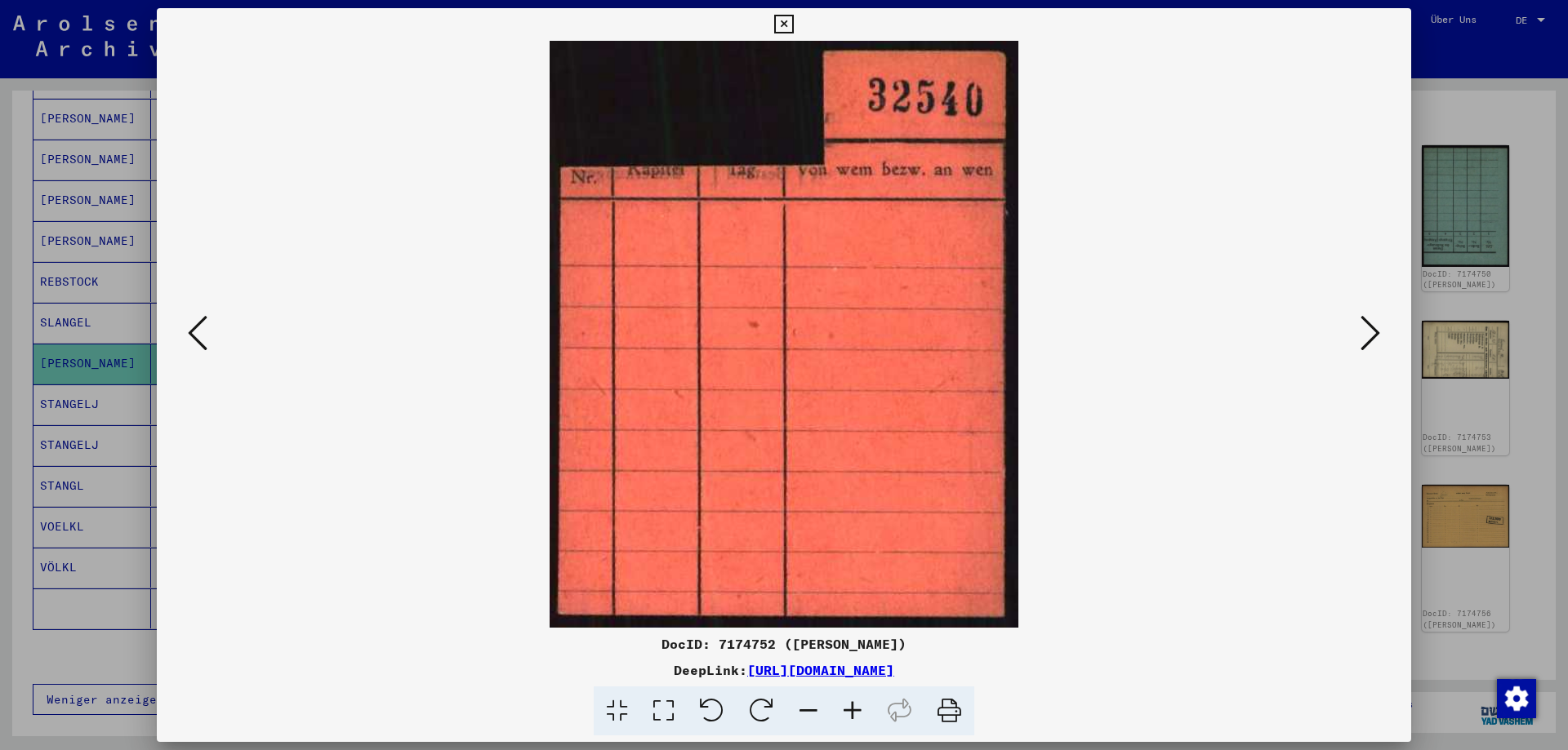
click at [1379, 333] on icon at bounding box center [1370, 333] width 20 height 39
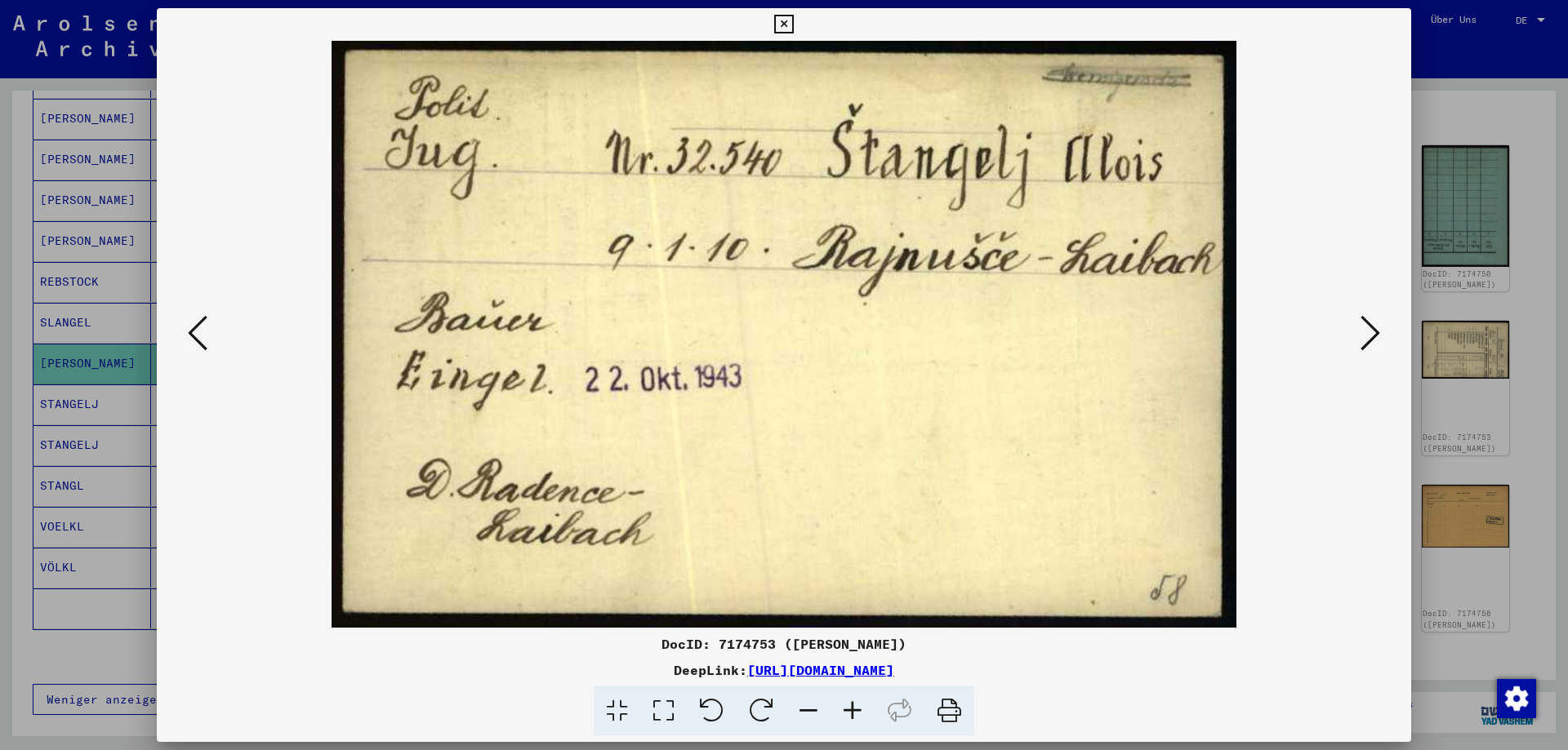
click at [1377, 335] on icon at bounding box center [1370, 333] width 20 height 39
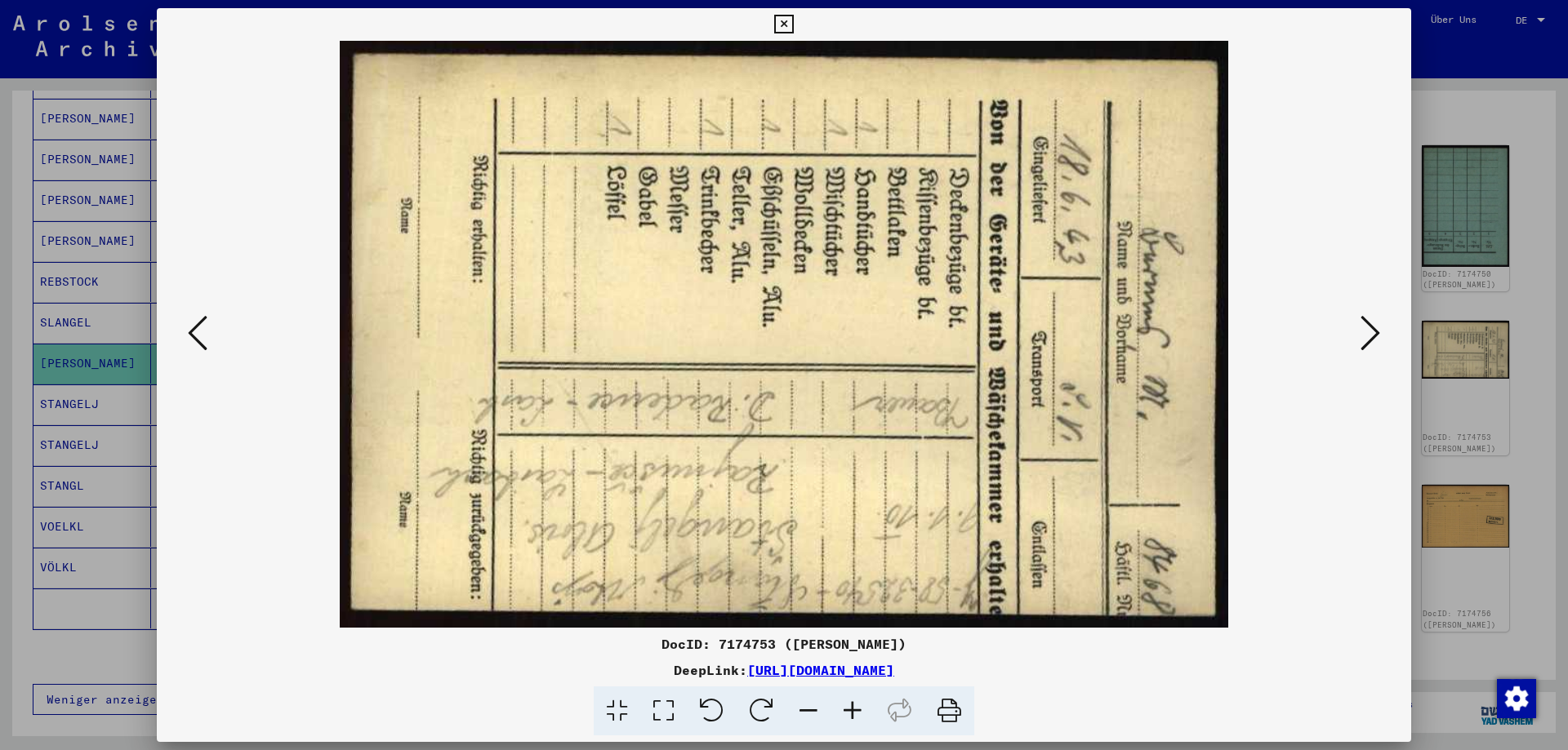
click at [1377, 335] on icon at bounding box center [1370, 333] width 20 height 39
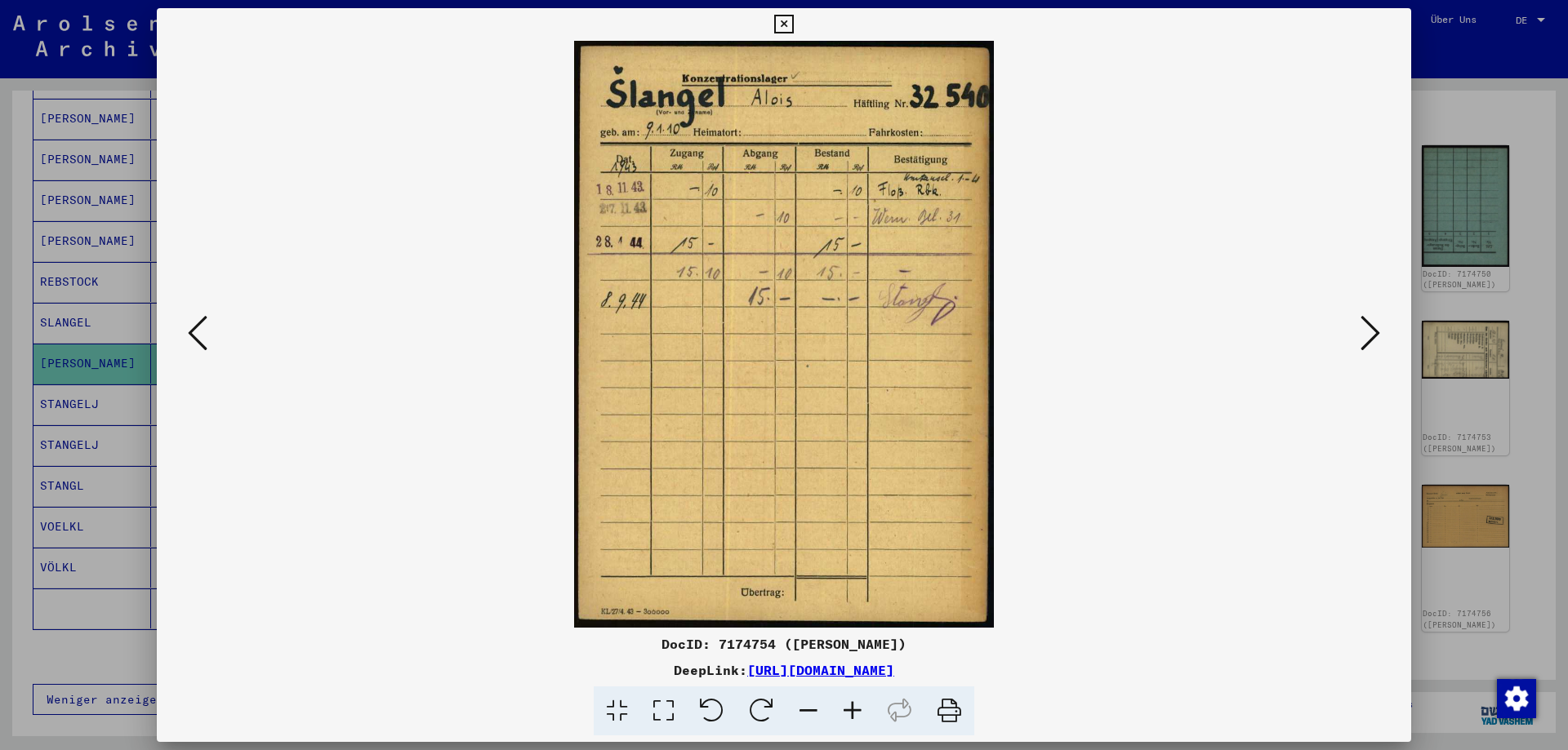
click at [1377, 335] on icon at bounding box center [1370, 333] width 20 height 39
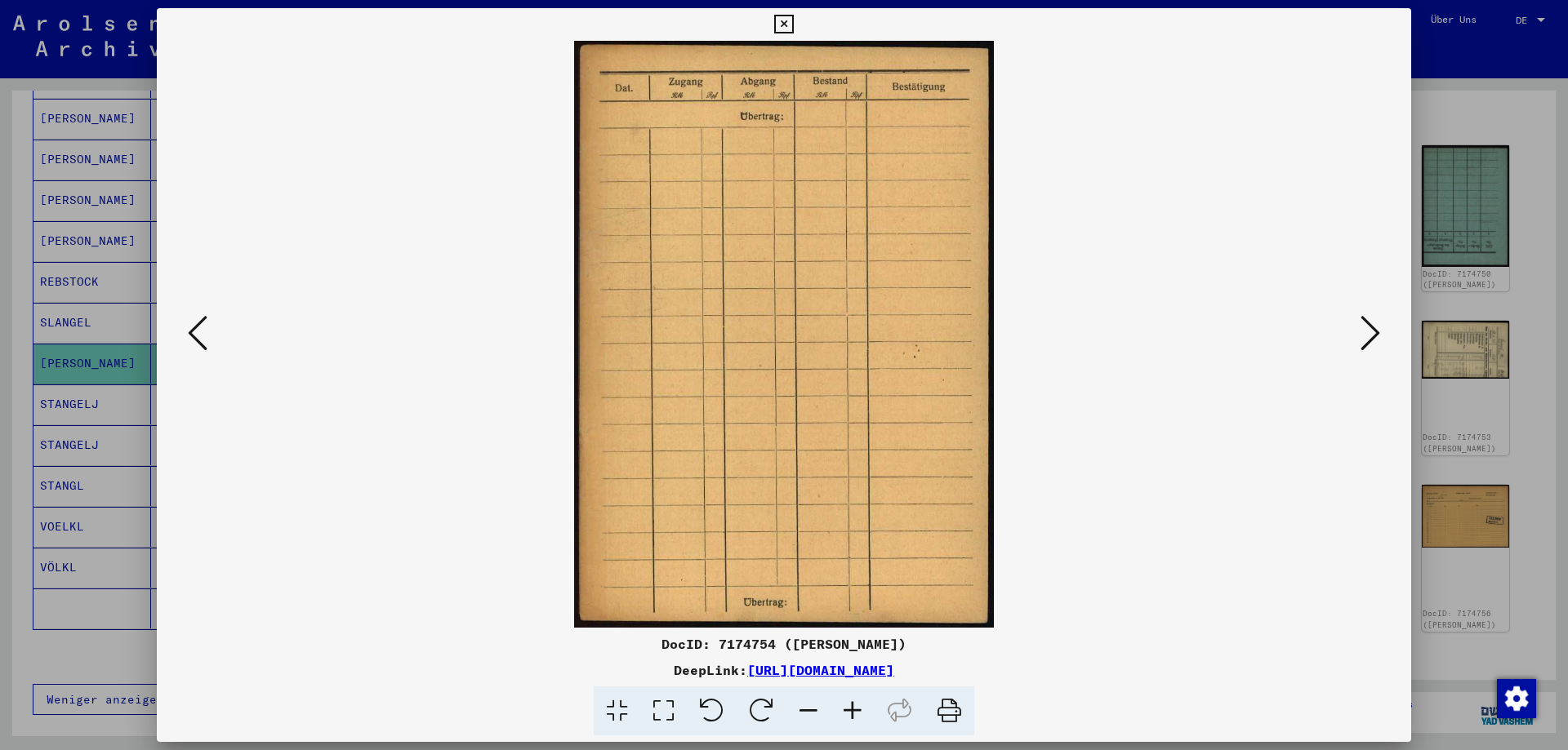
click at [1377, 335] on icon at bounding box center [1370, 333] width 20 height 39
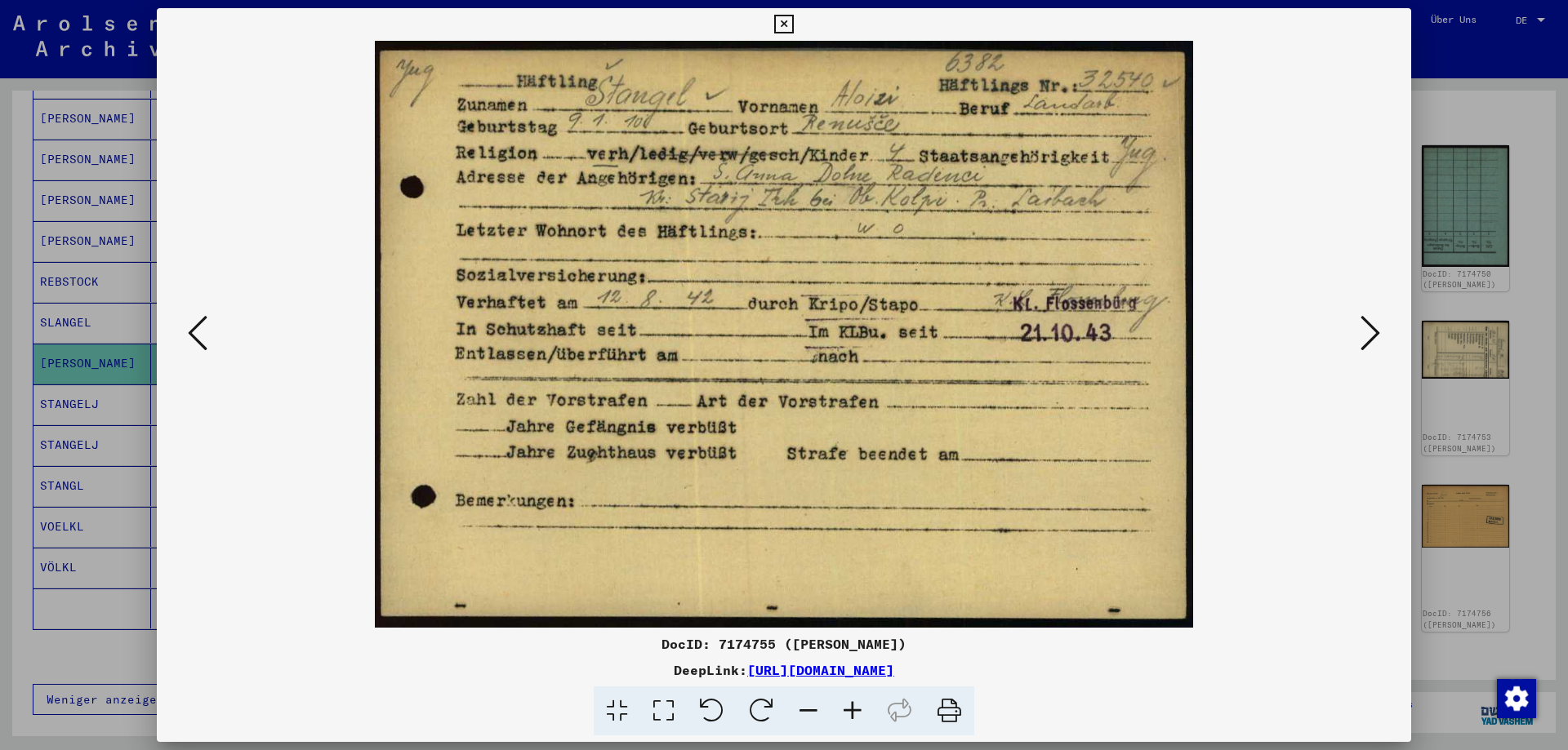
click at [1377, 335] on icon at bounding box center [1370, 333] width 20 height 39
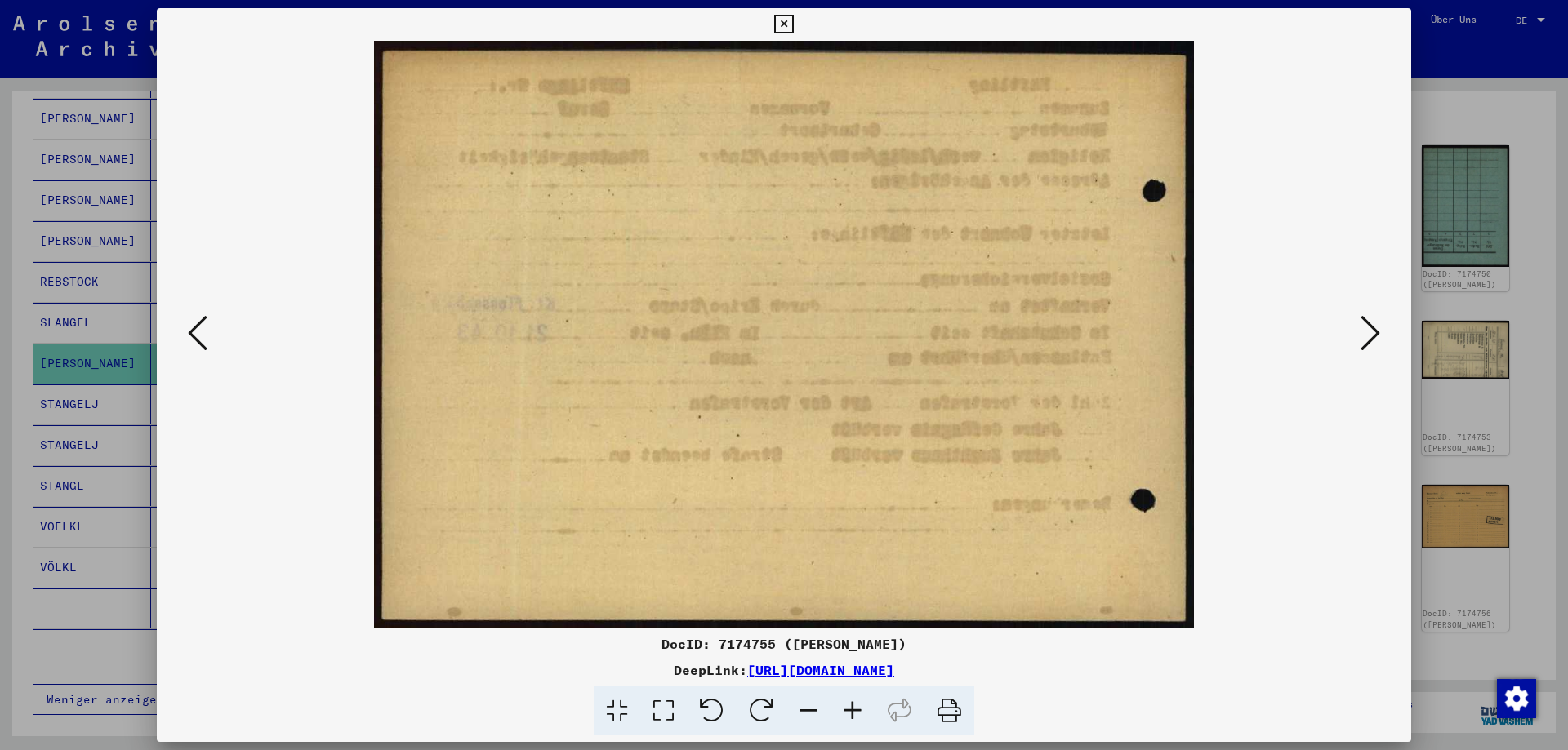
click at [1377, 335] on icon at bounding box center [1370, 333] width 20 height 39
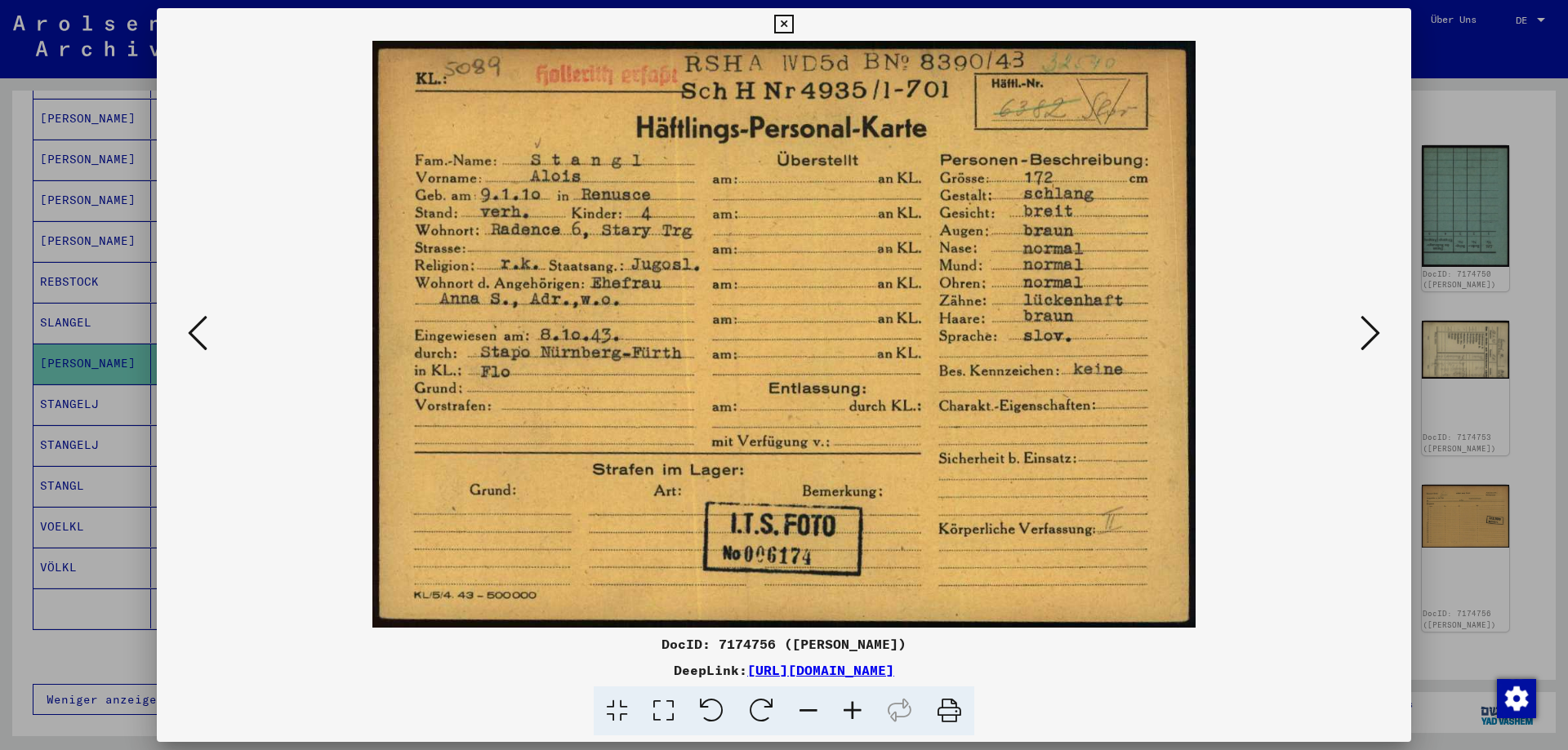
click at [1377, 336] on icon at bounding box center [1370, 333] width 20 height 39
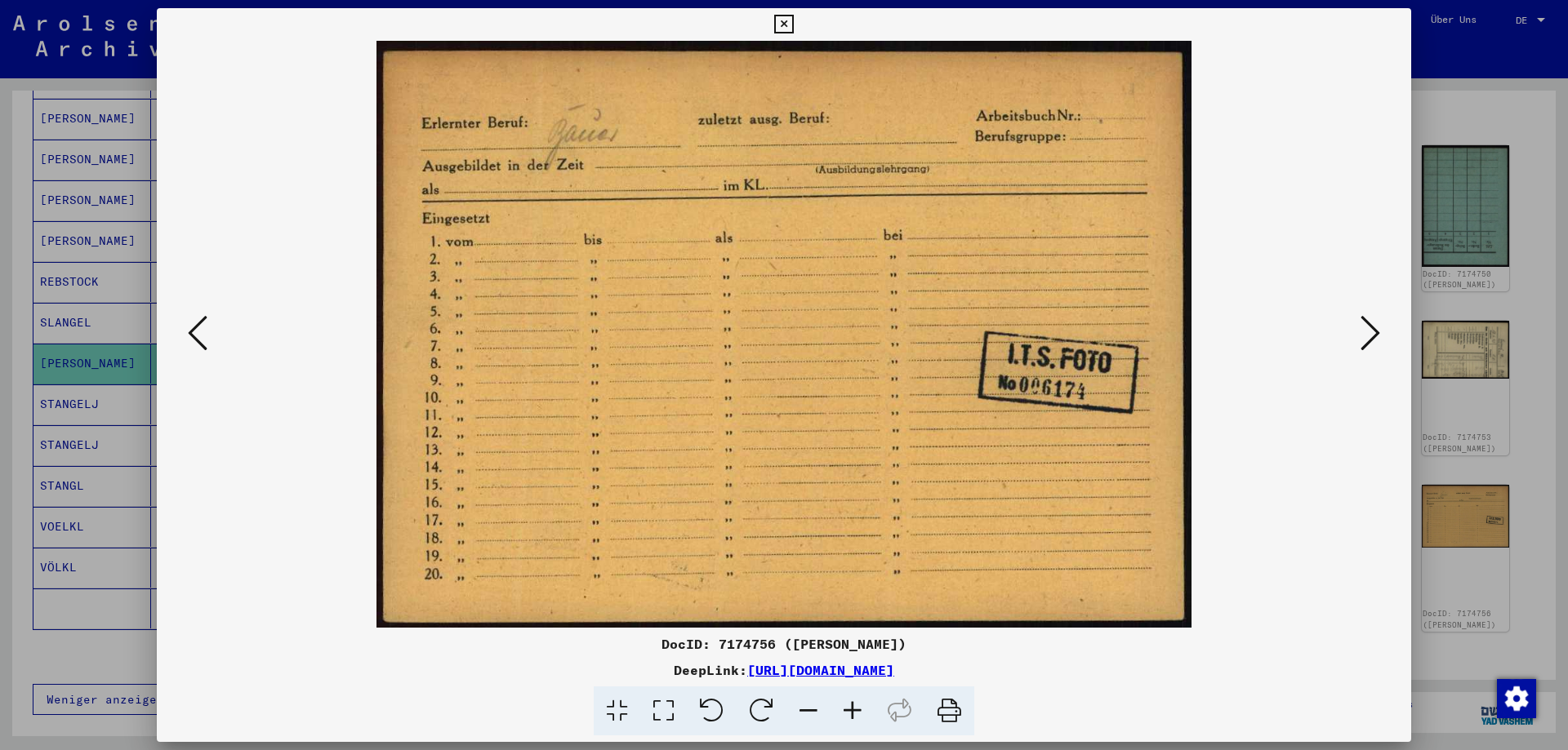
click at [1377, 336] on icon at bounding box center [1370, 333] width 20 height 39
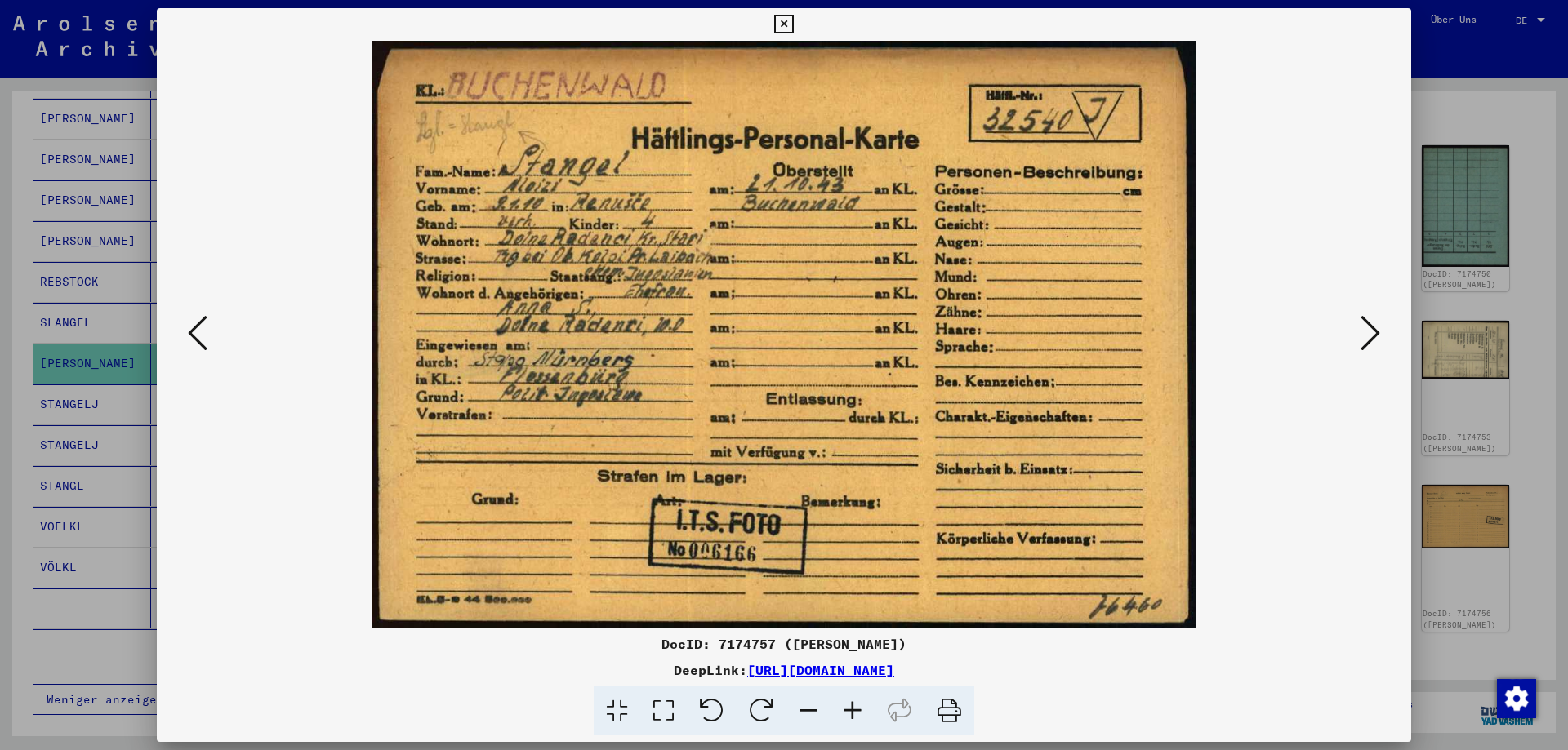
click at [1377, 336] on icon at bounding box center [1370, 333] width 20 height 39
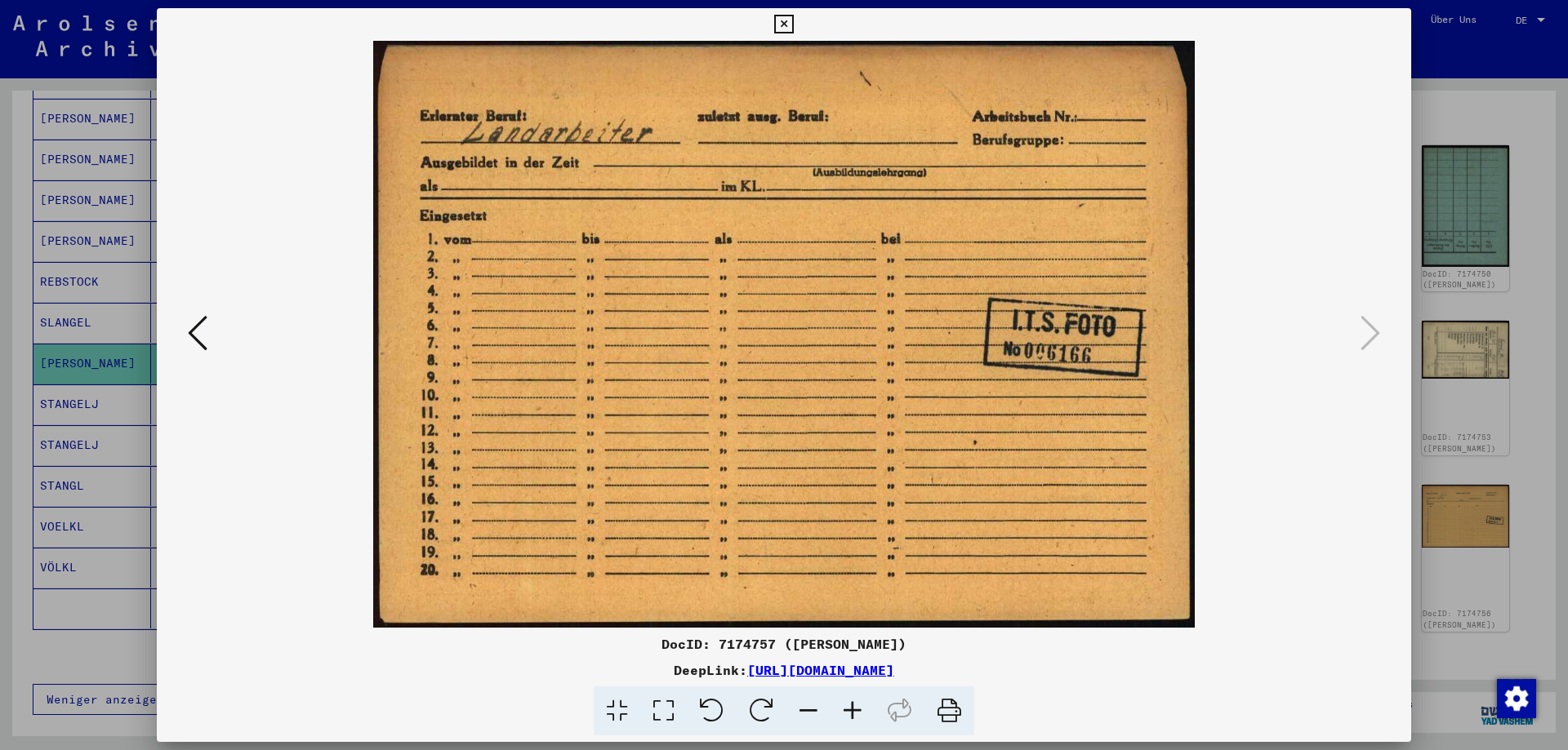
click at [793, 28] on icon at bounding box center [783, 24] width 19 height 20
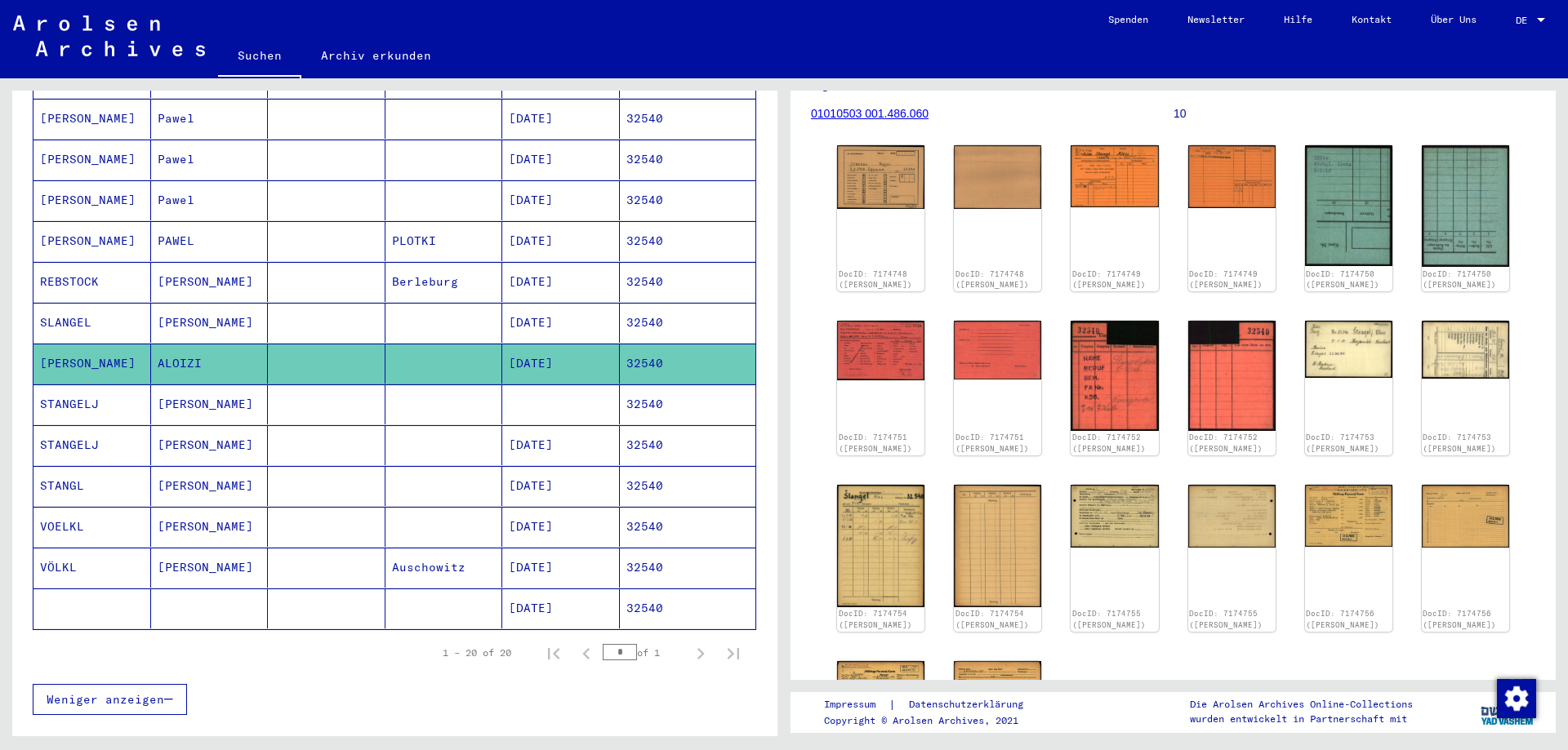
scroll to position [0, 0]
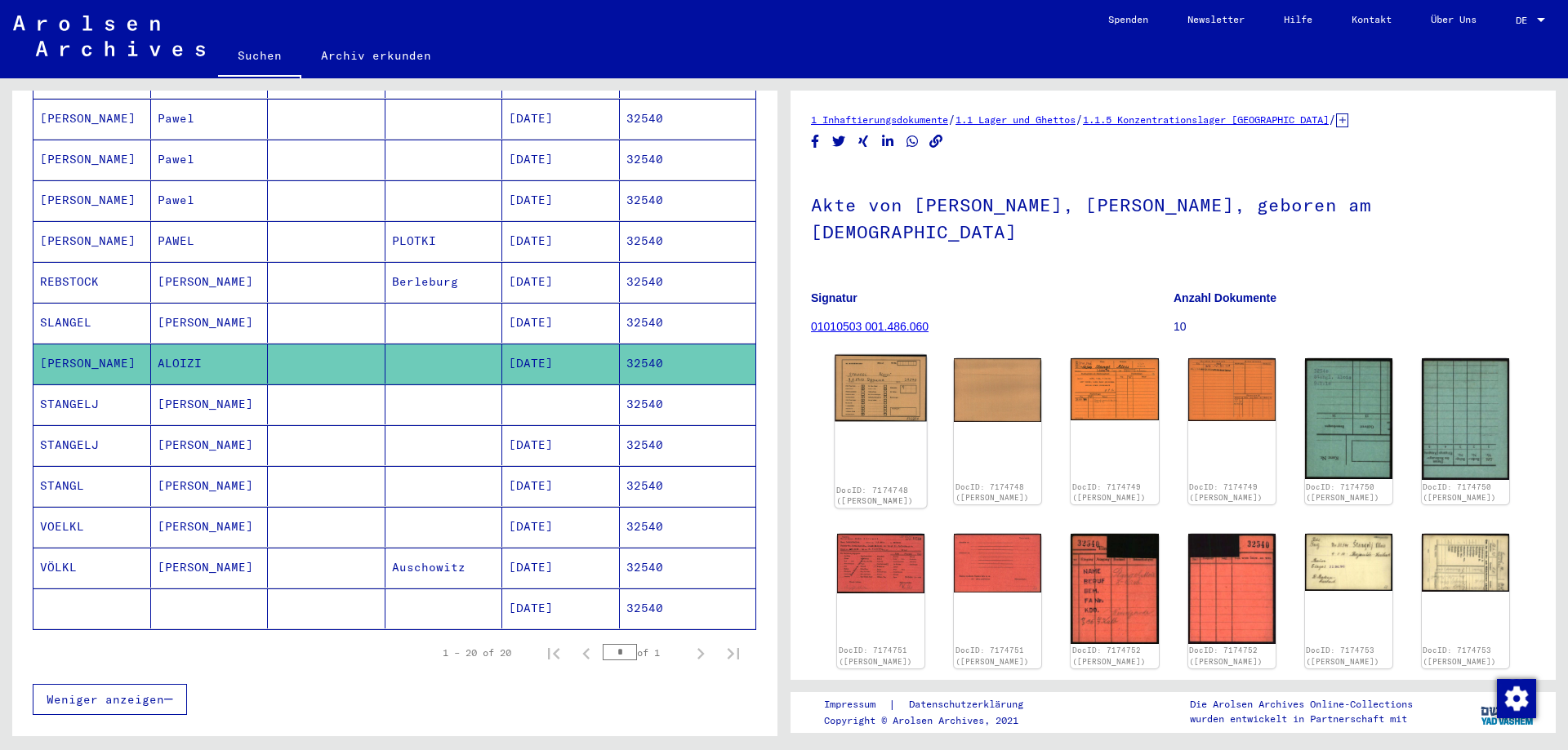
click at [878, 366] on img at bounding box center [880, 389] width 92 height 67
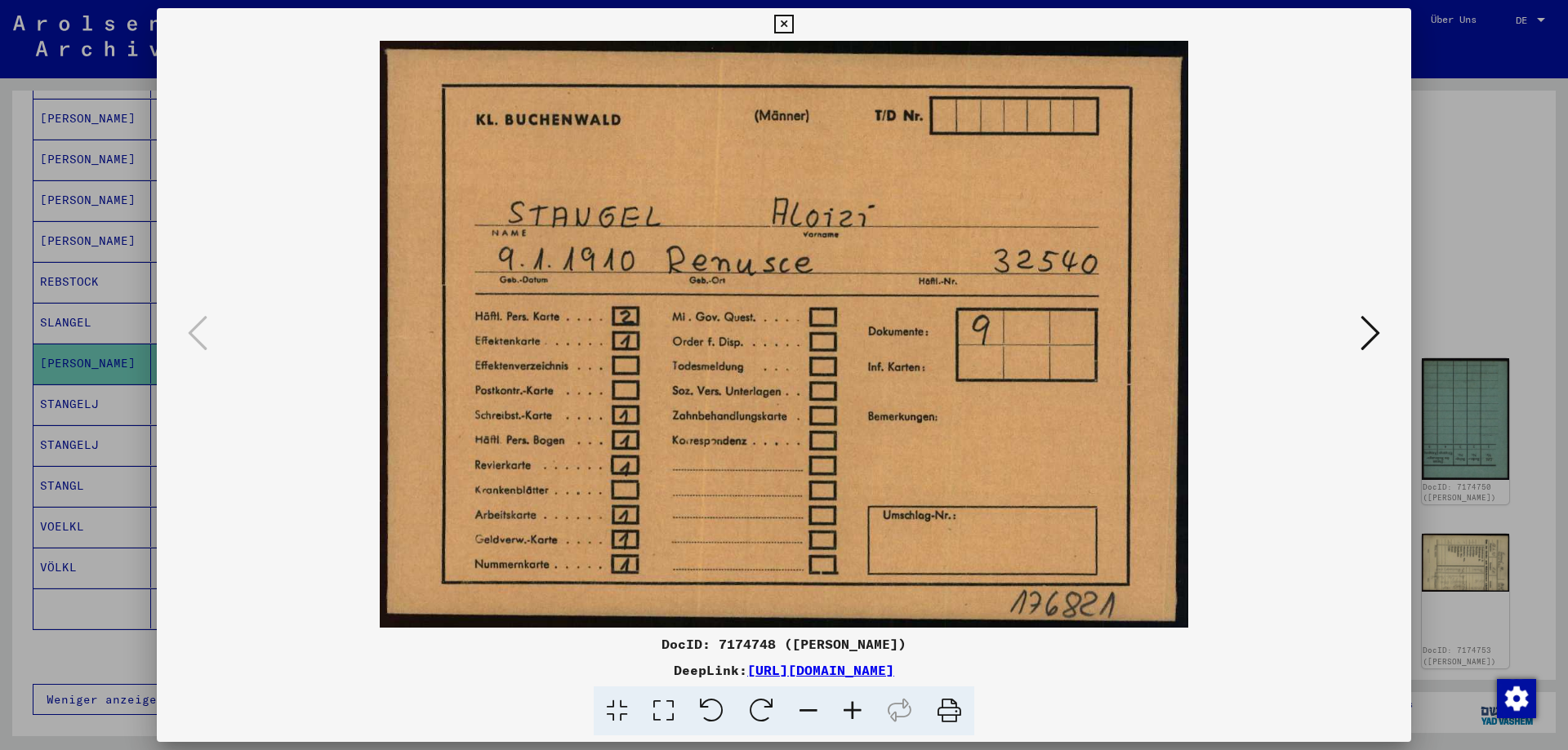
click at [793, 24] on icon at bounding box center [783, 24] width 19 height 20
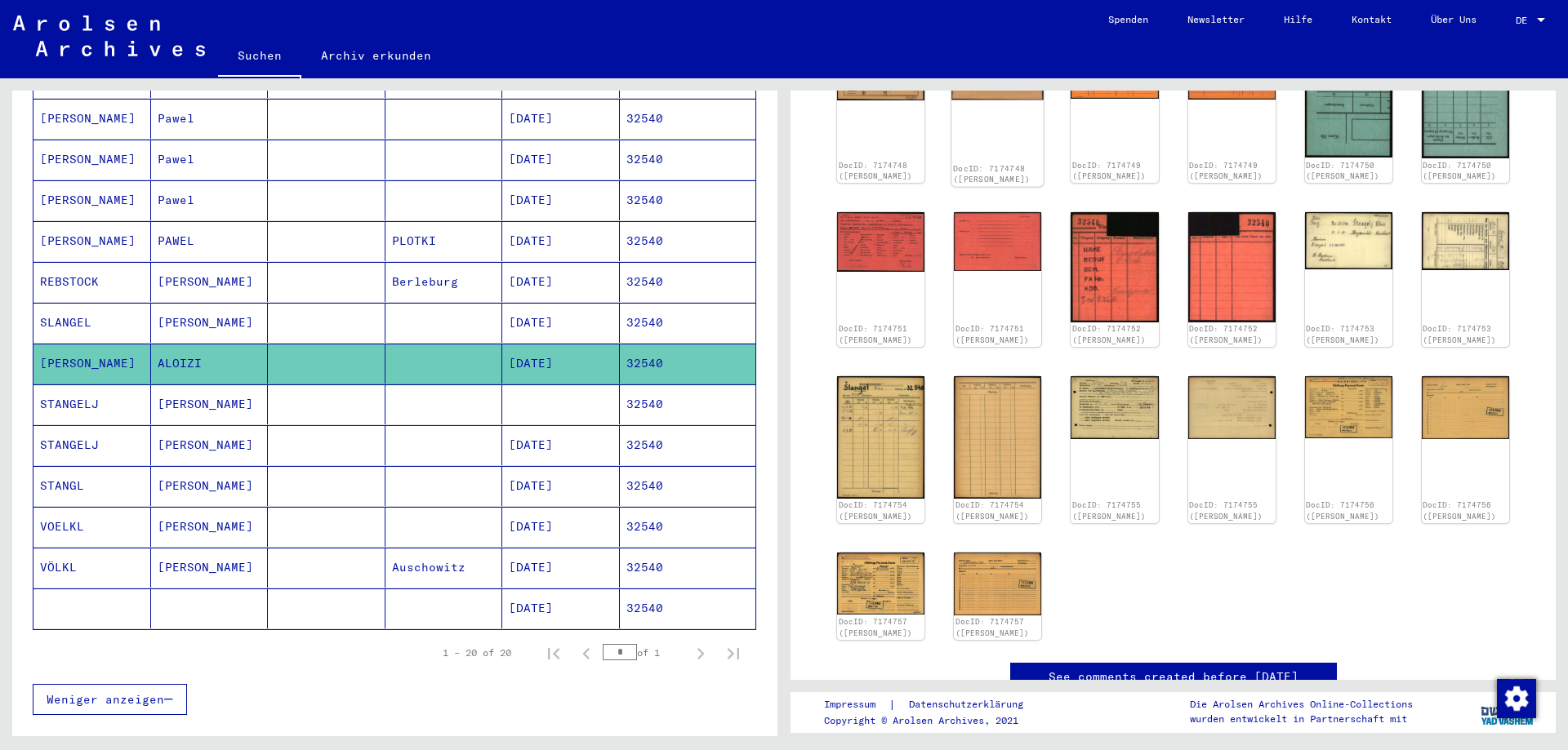
scroll to position [352, 0]
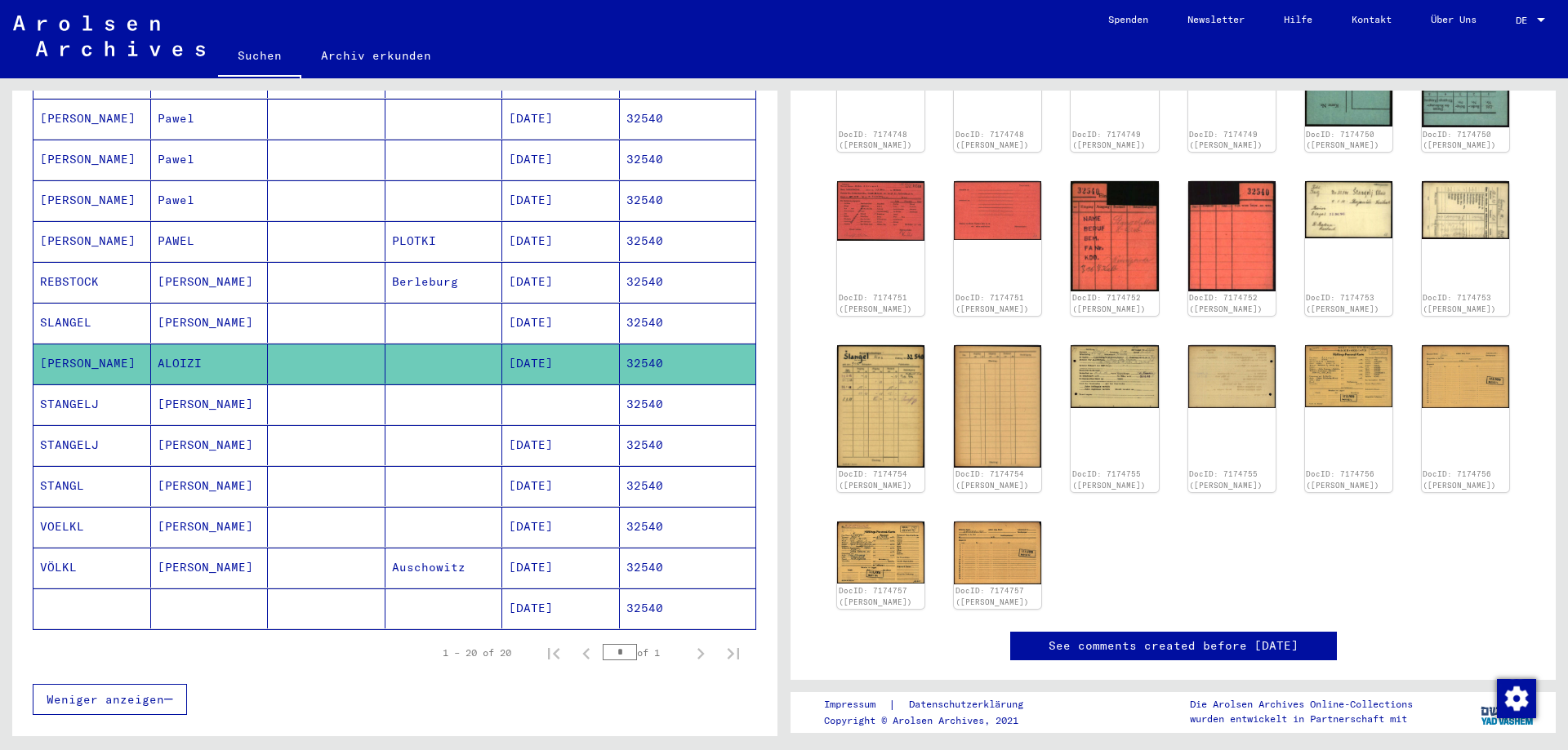
click at [269, 387] on mat-cell at bounding box center [326, 404] width 117 height 40
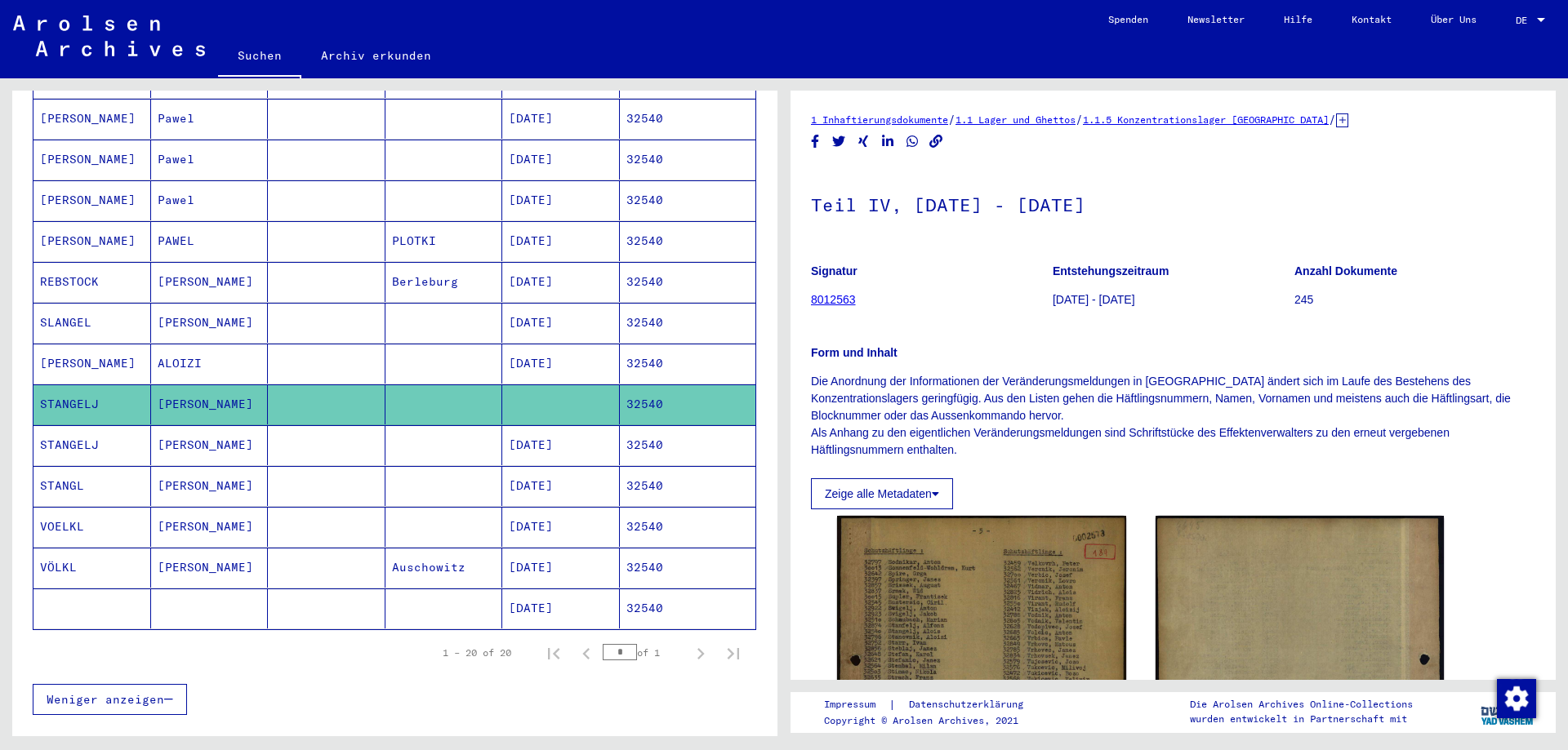
click at [330, 447] on mat-row "STANGELJ ALOIS [DATE] 32540" at bounding box center [394, 445] width 722 height 41
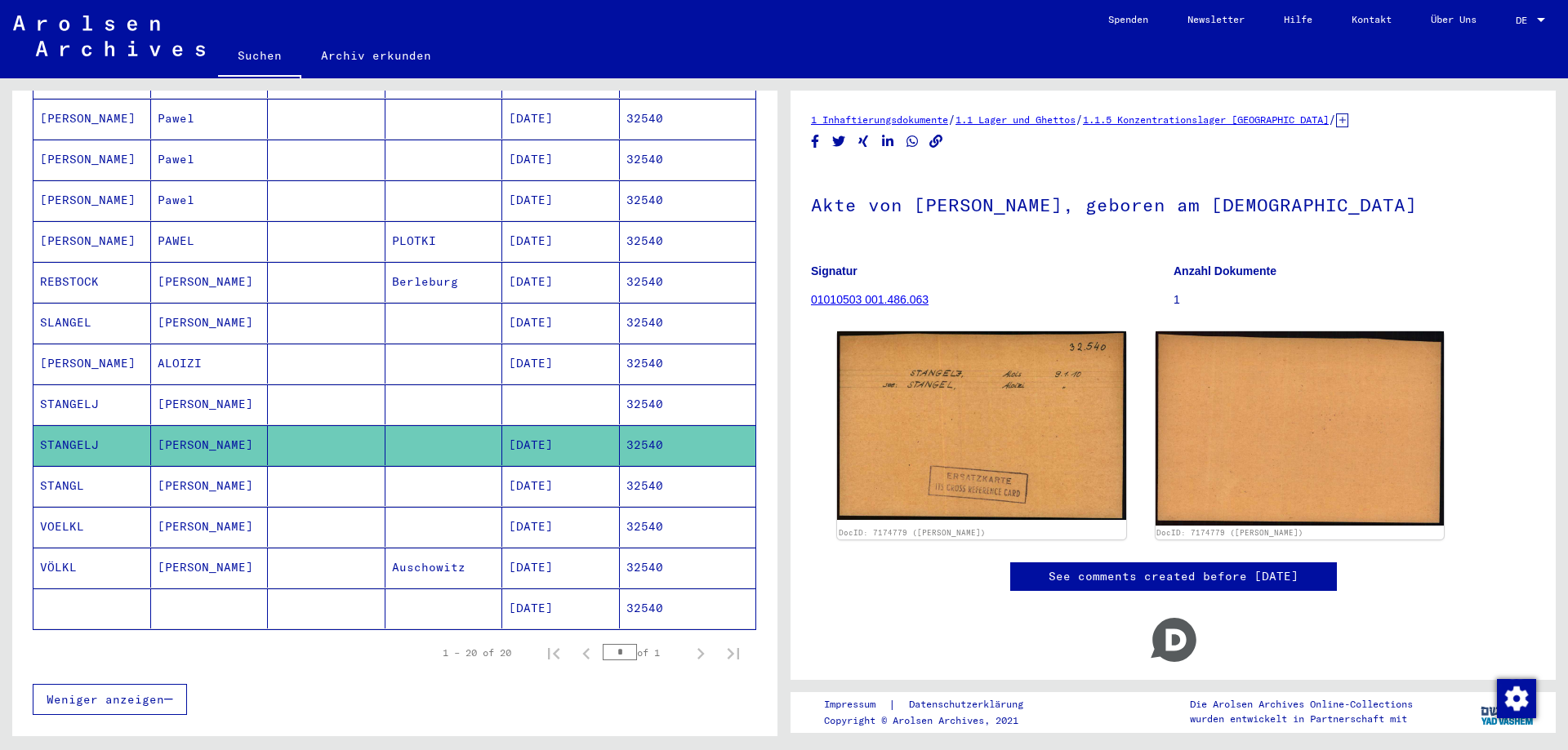
click at [328, 474] on mat-cell at bounding box center [326, 486] width 117 height 40
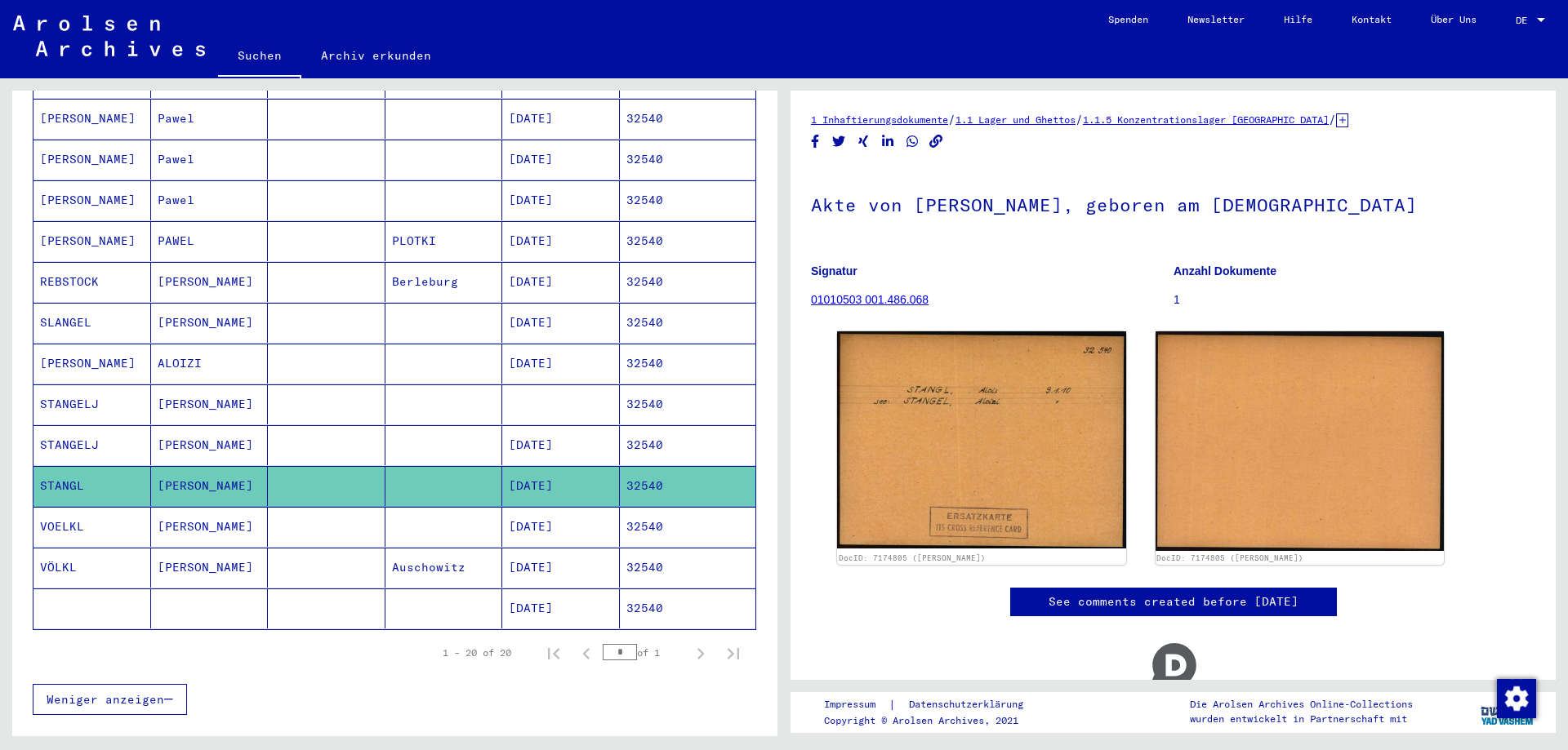
click at [333, 507] on mat-cell at bounding box center [326, 527] width 117 height 40
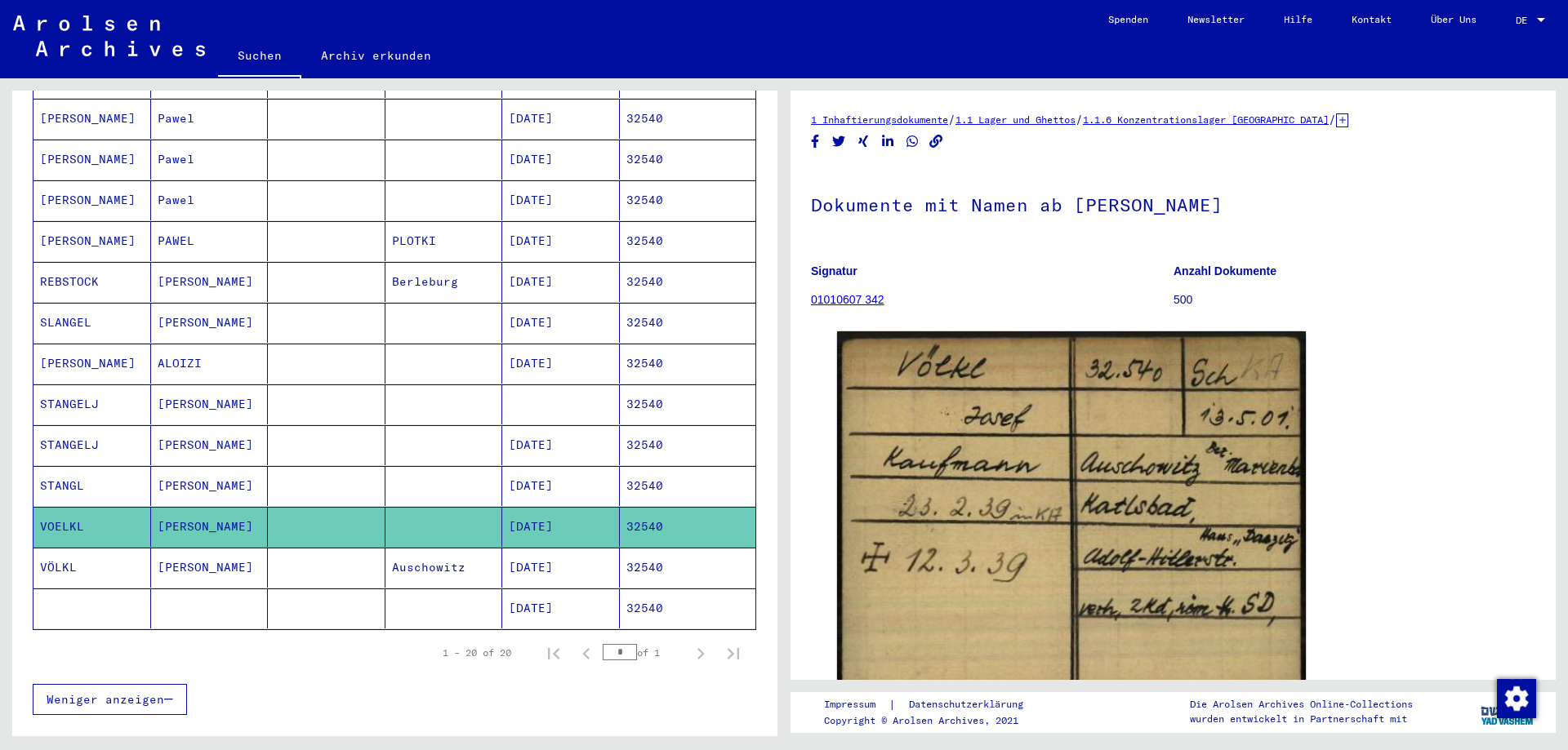
click at [302, 308] on mat-cell at bounding box center [326, 323] width 117 height 40
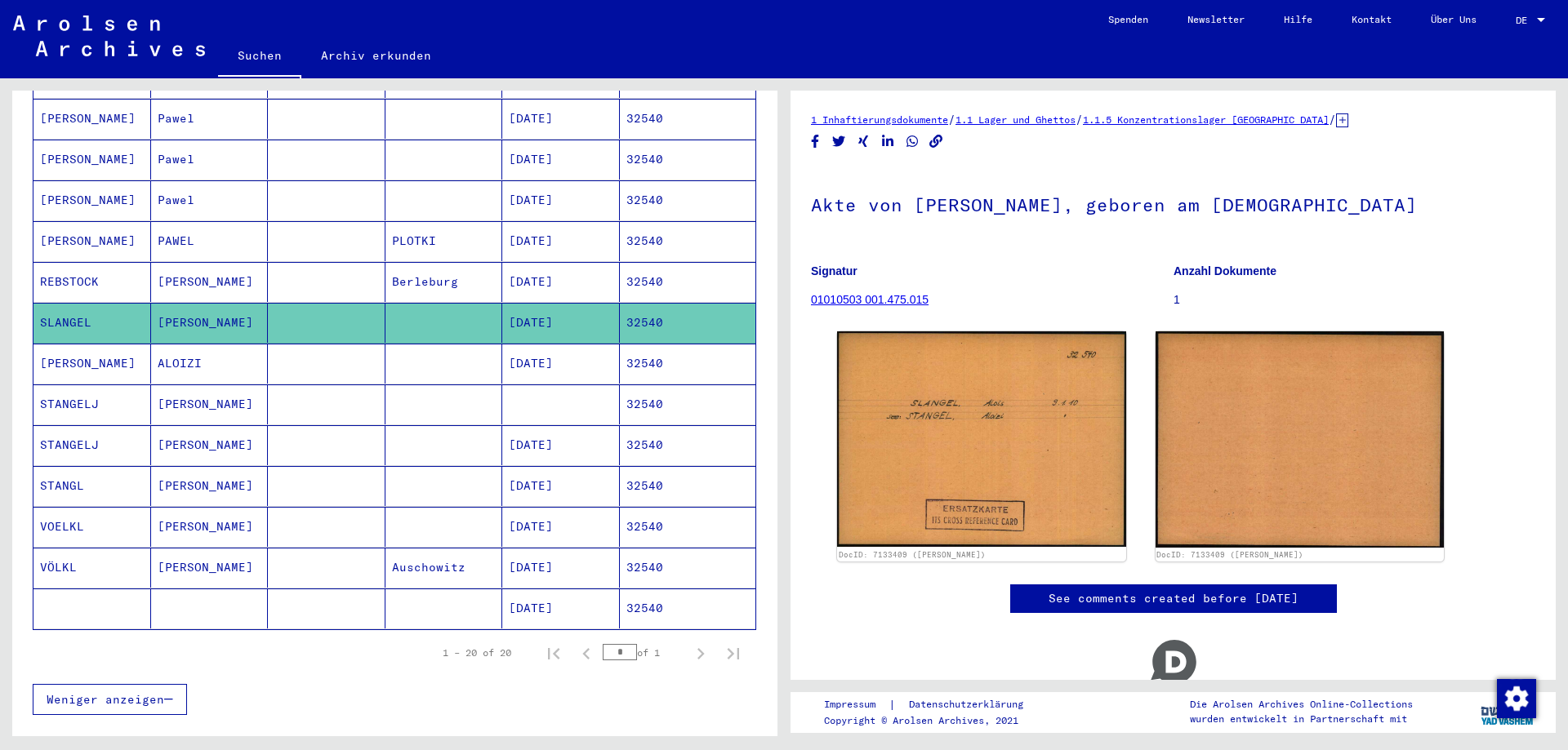
click at [294, 343] on mat-cell at bounding box center [326, 363] width 117 height 40
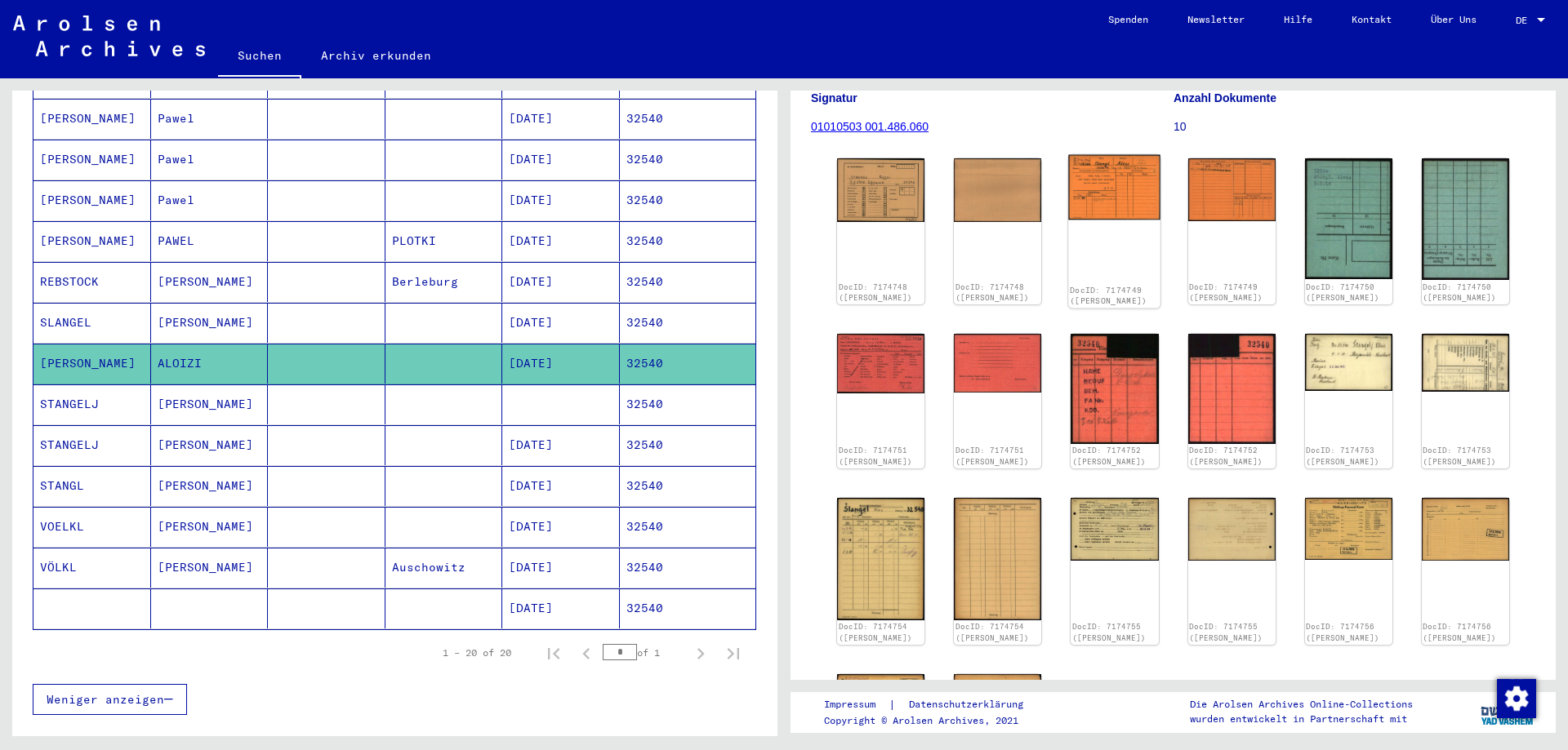
scroll to position [265, 0]
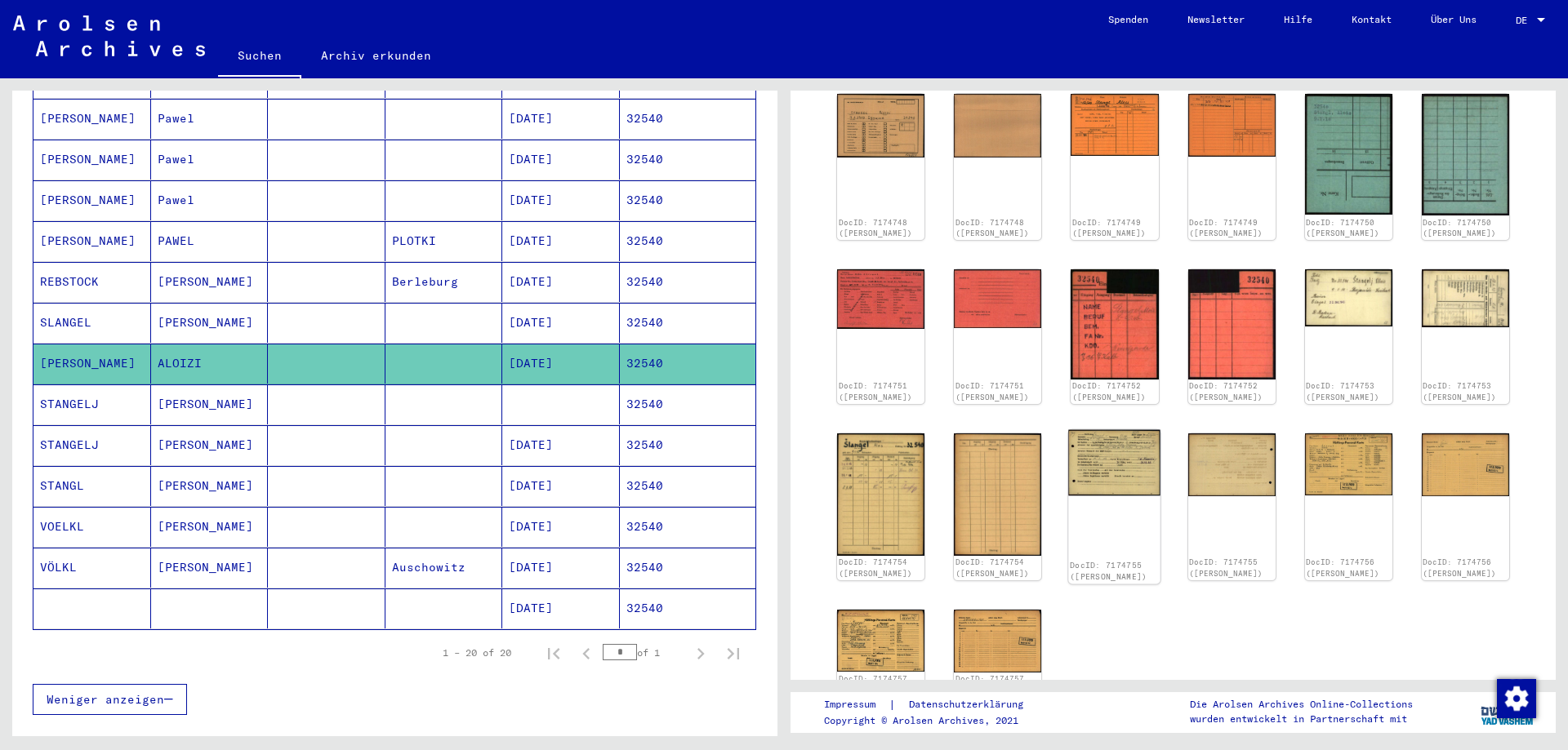
click at [1081, 445] on img at bounding box center [1115, 462] width 92 height 66
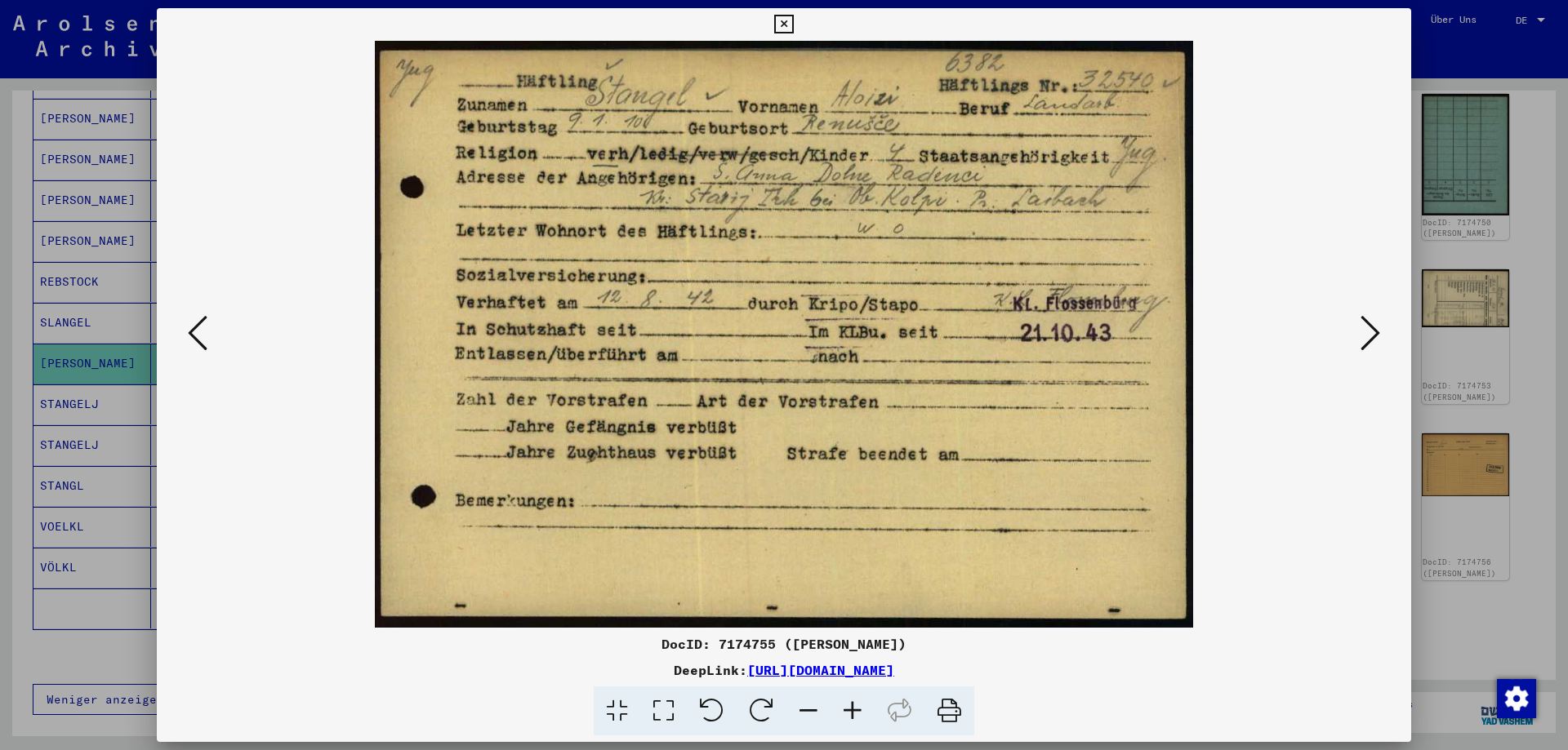
click at [793, 25] on icon at bounding box center [783, 24] width 19 height 20
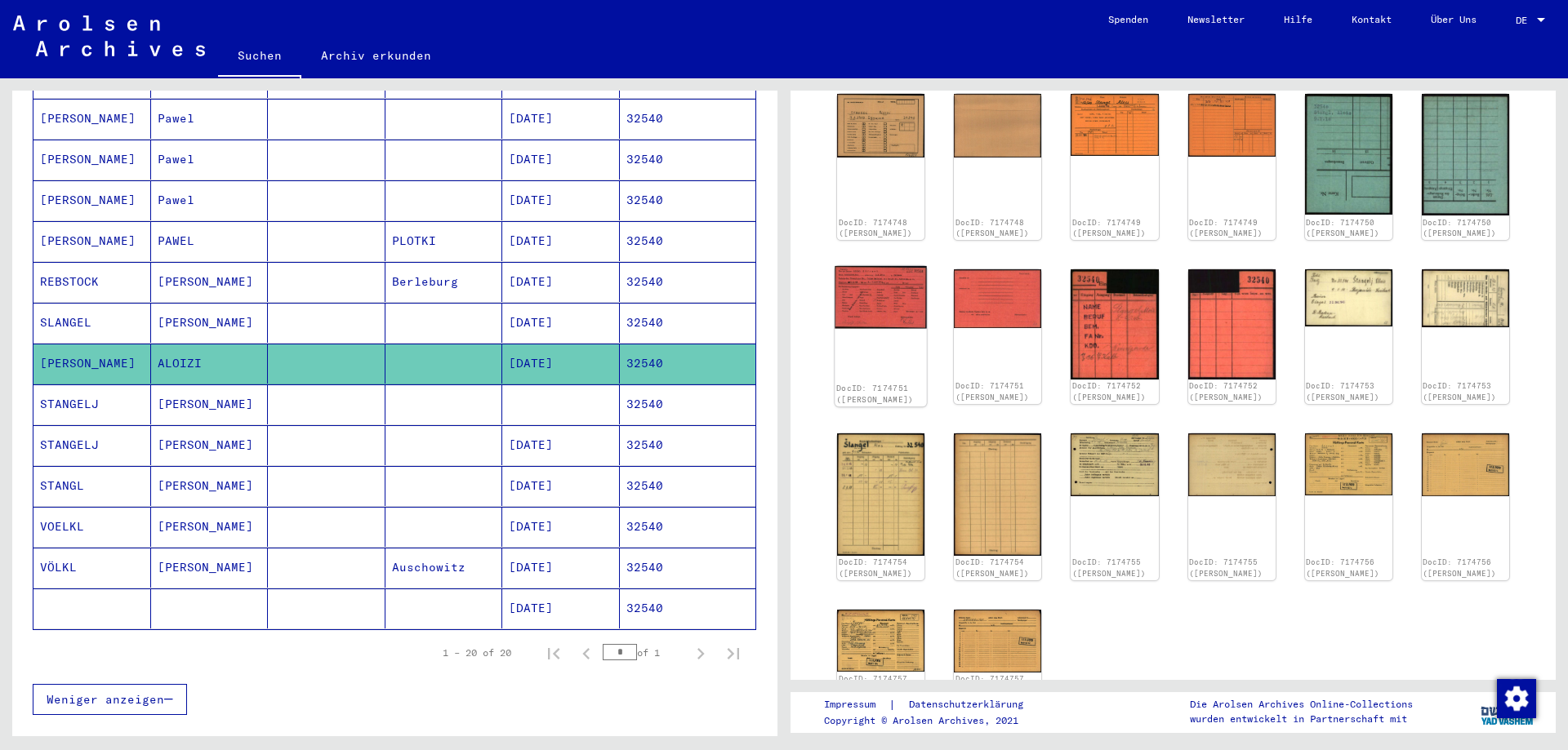
click at [898, 295] on img at bounding box center [880, 297] width 92 height 62
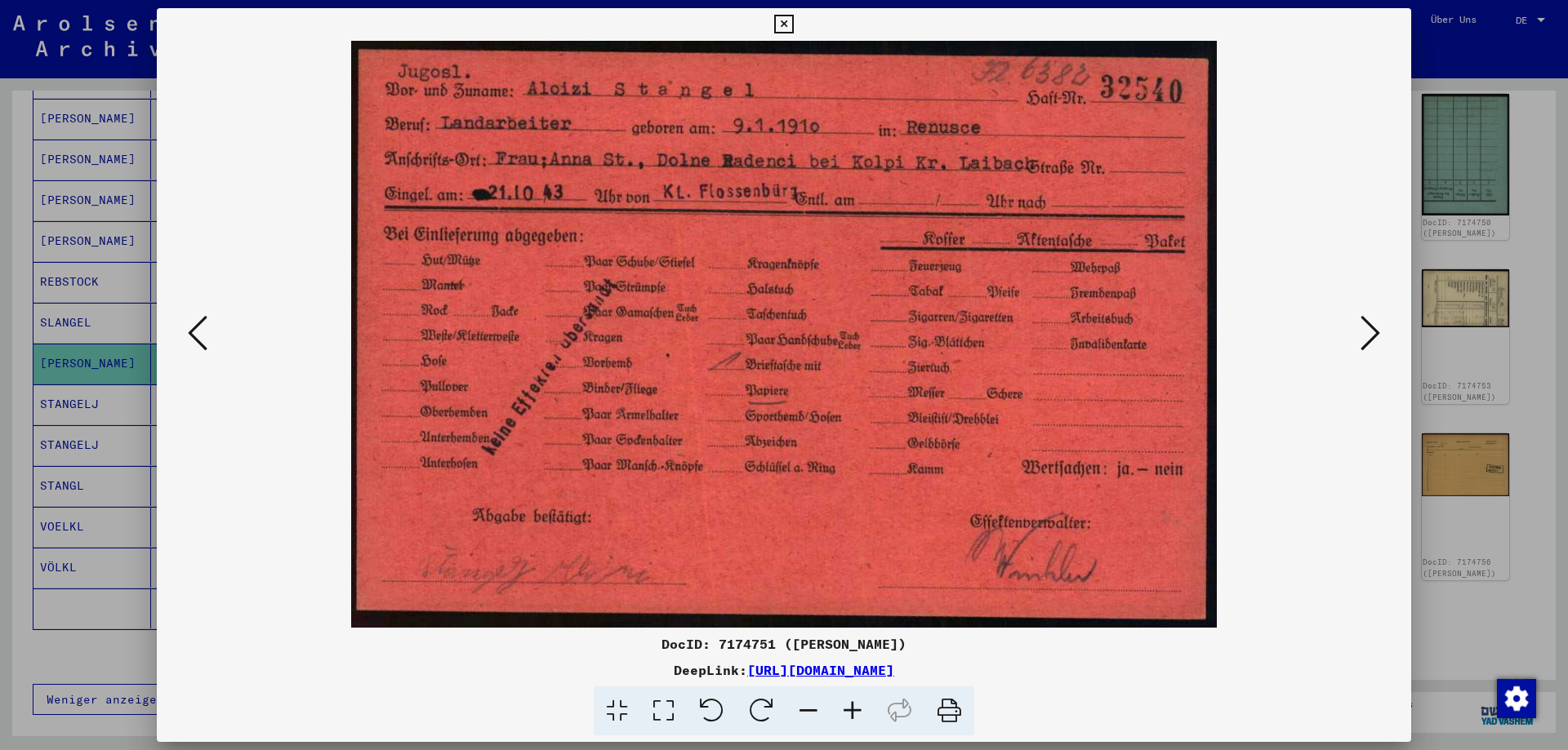
click at [1372, 332] on icon at bounding box center [1370, 333] width 20 height 39
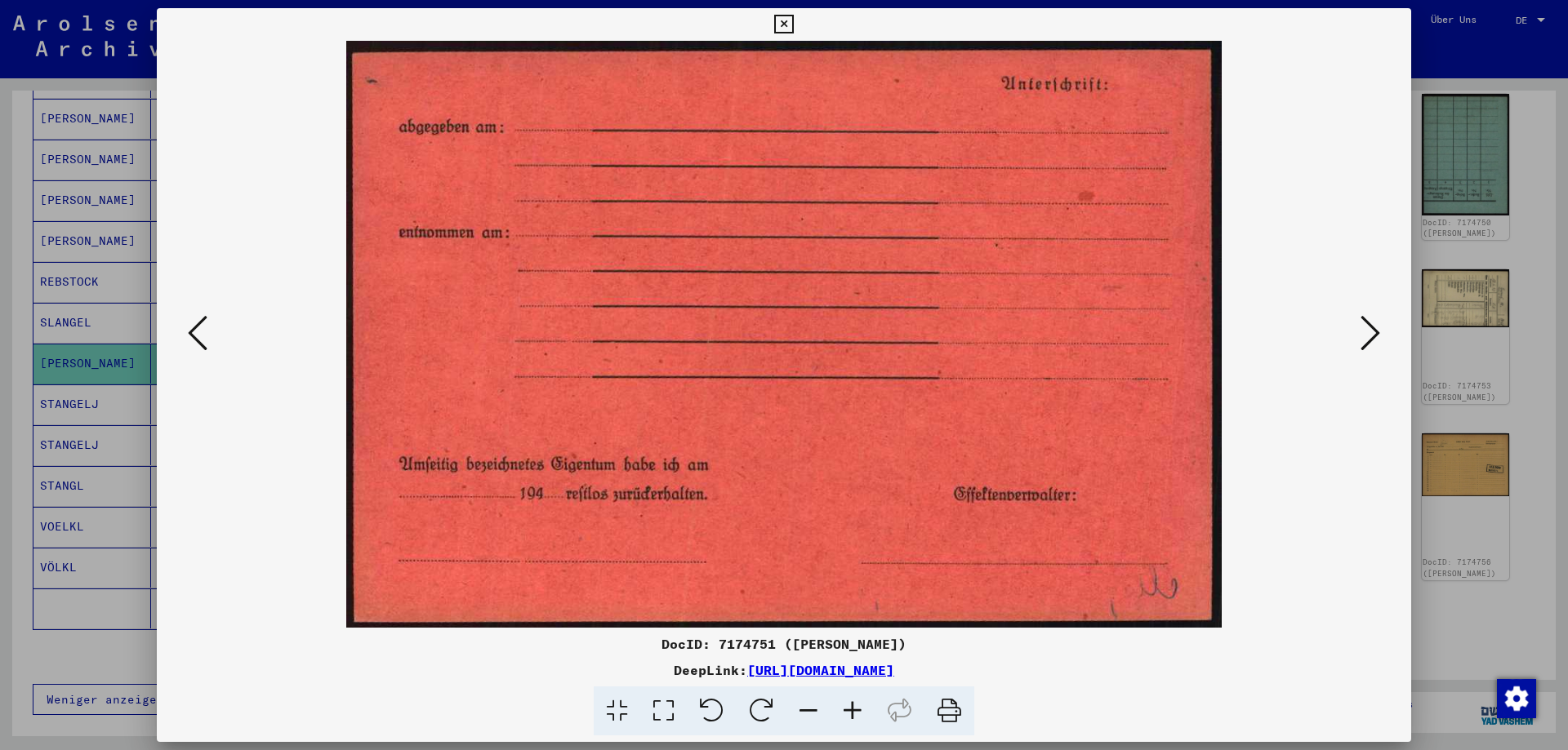
click at [1371, 331] on icon at bounding box center [1370, 333] width 20 height 39
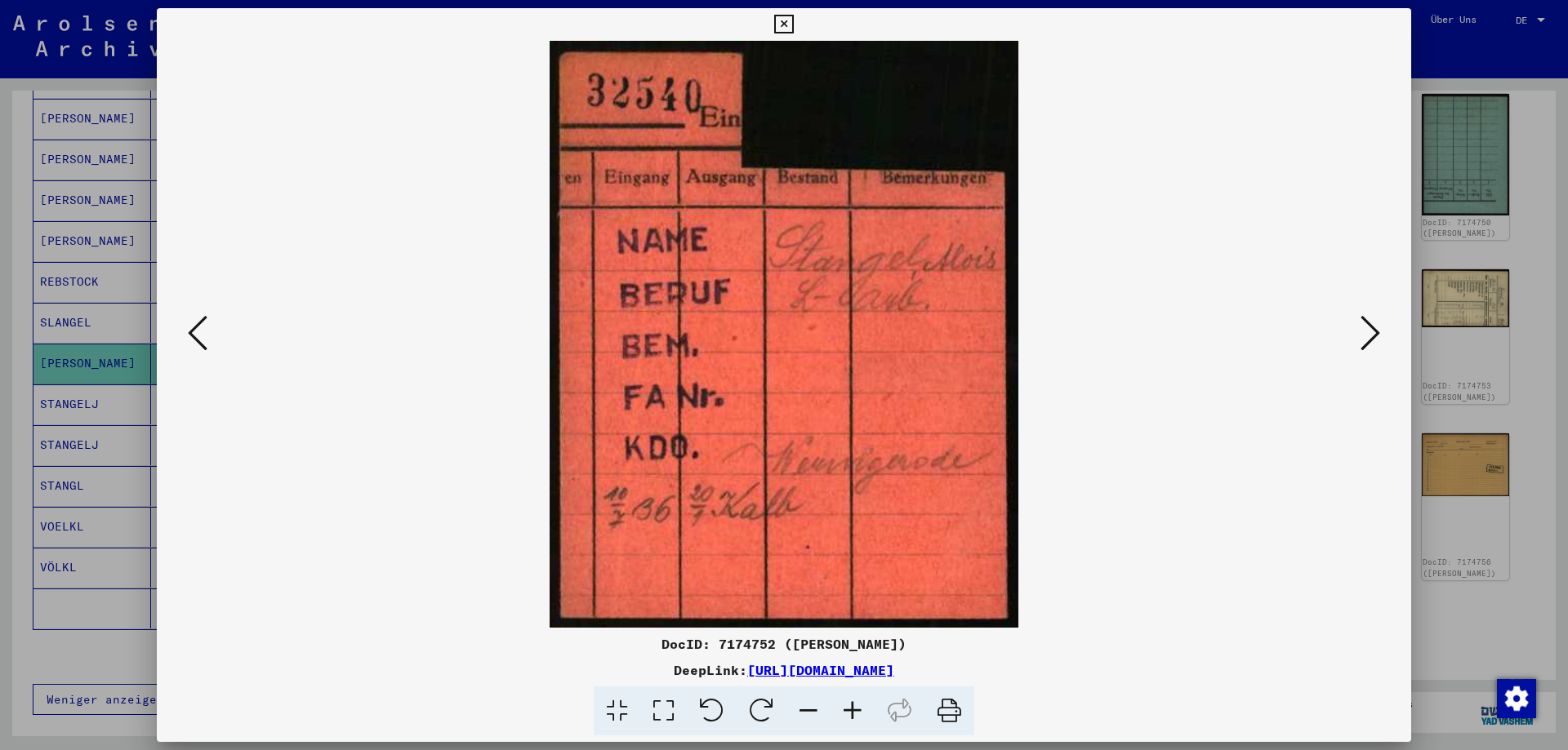
click at [1371, 331] on icon at bounding box center [1370, 333] width 20 height 39
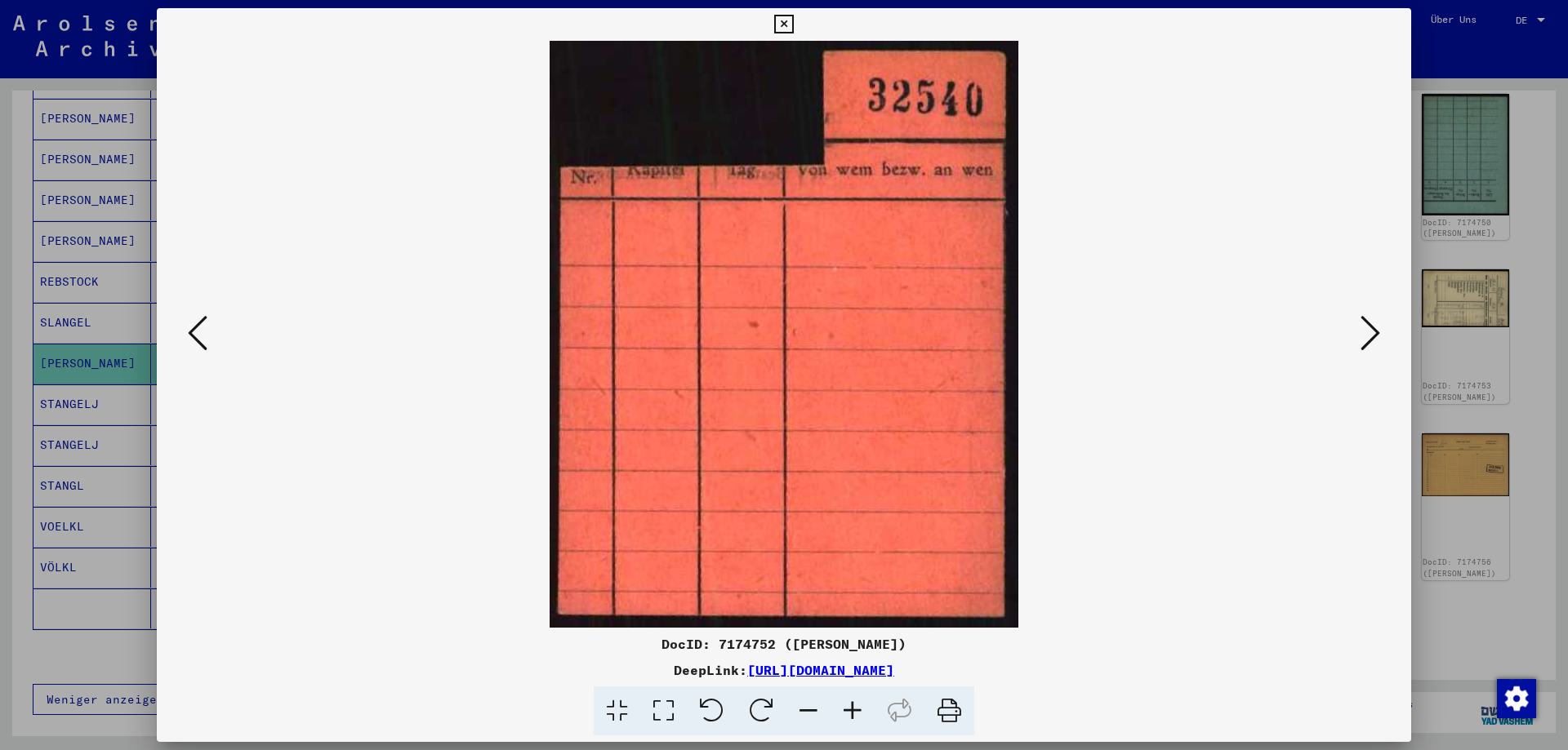
click at [1371, 331] on icon at bounding box center [1370, 333] width 20 height 39
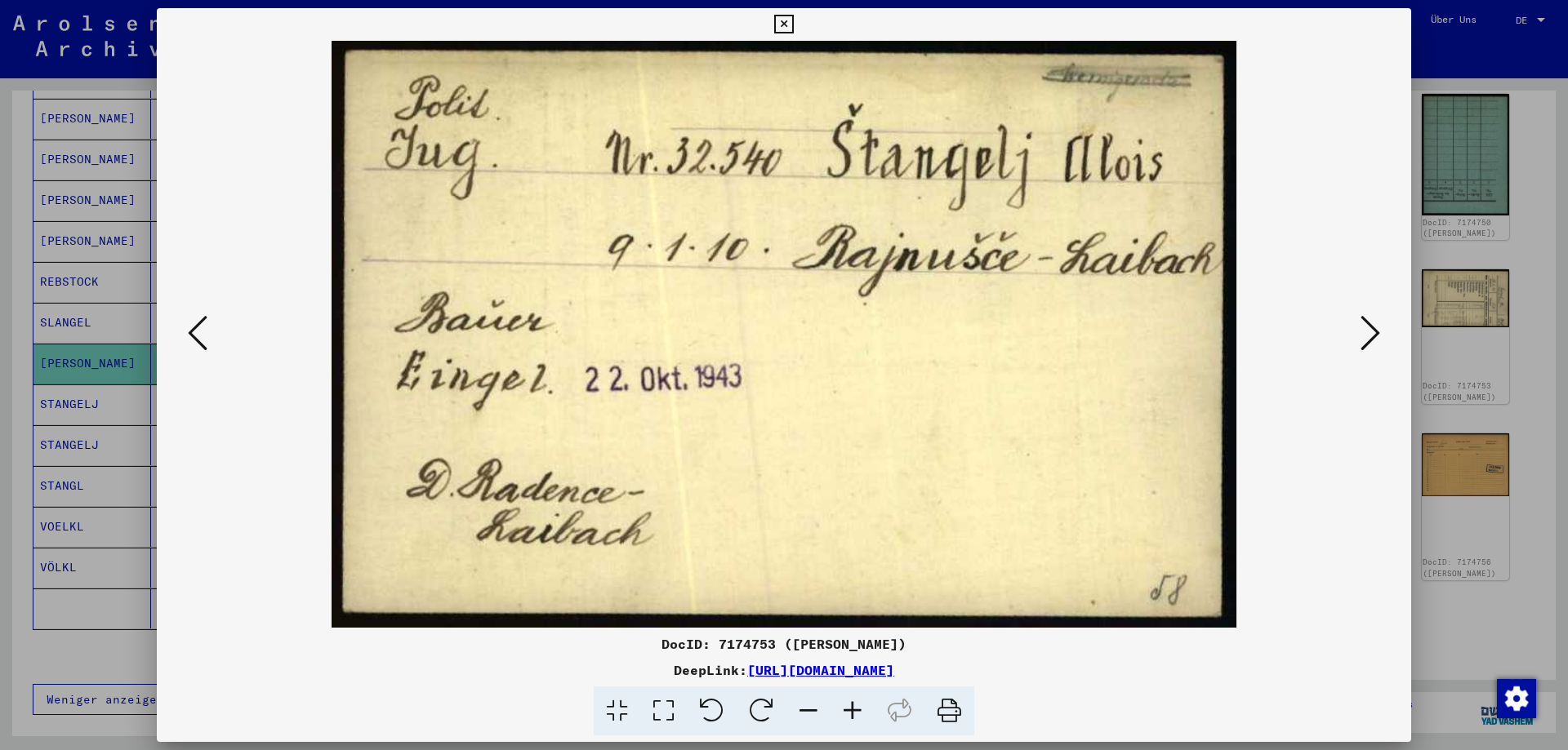
click at [793, 17] on icon at bounding box center [783, 24] width 19 height 20
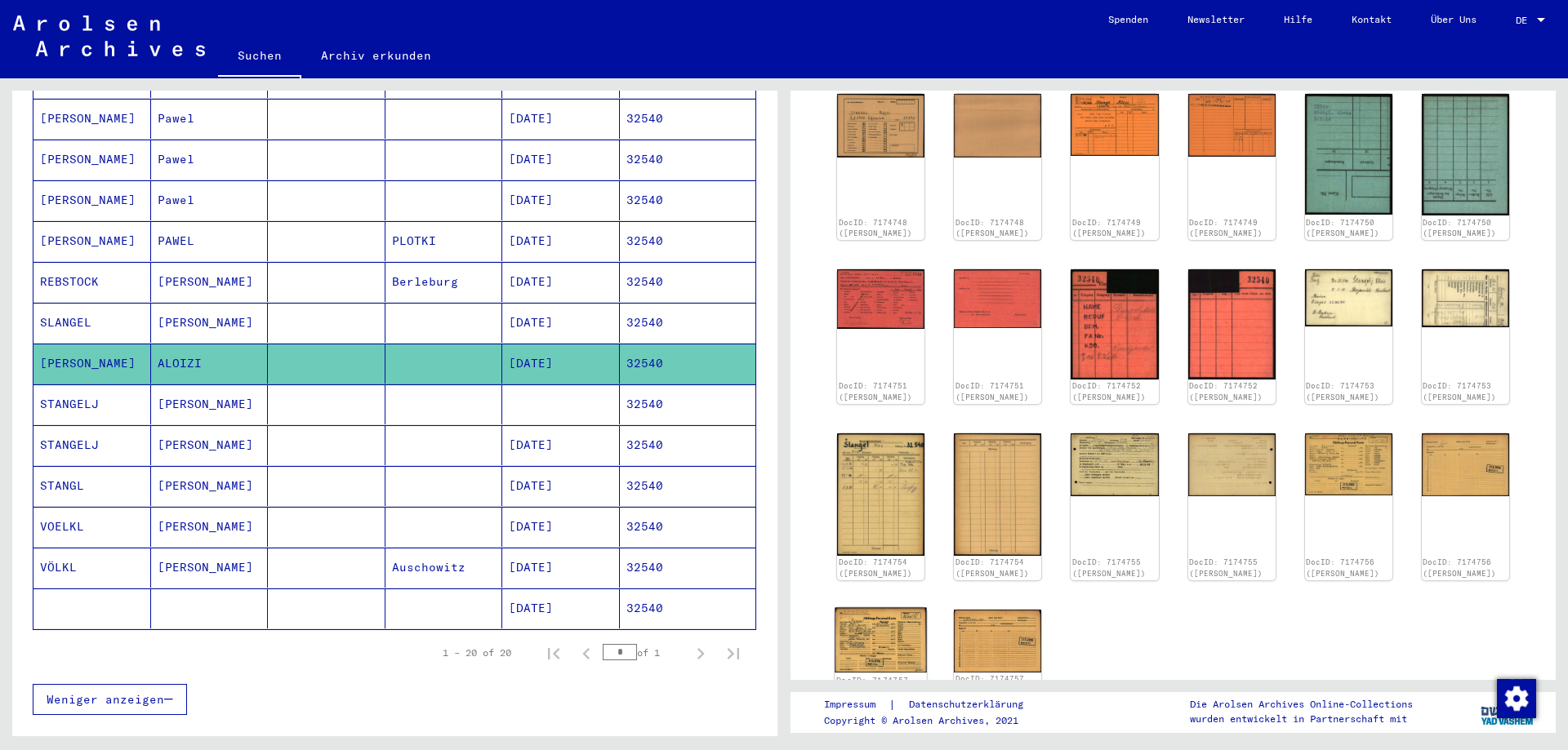
click at [892, 620] on img at bounding box center [880, 640] width 92 height 65
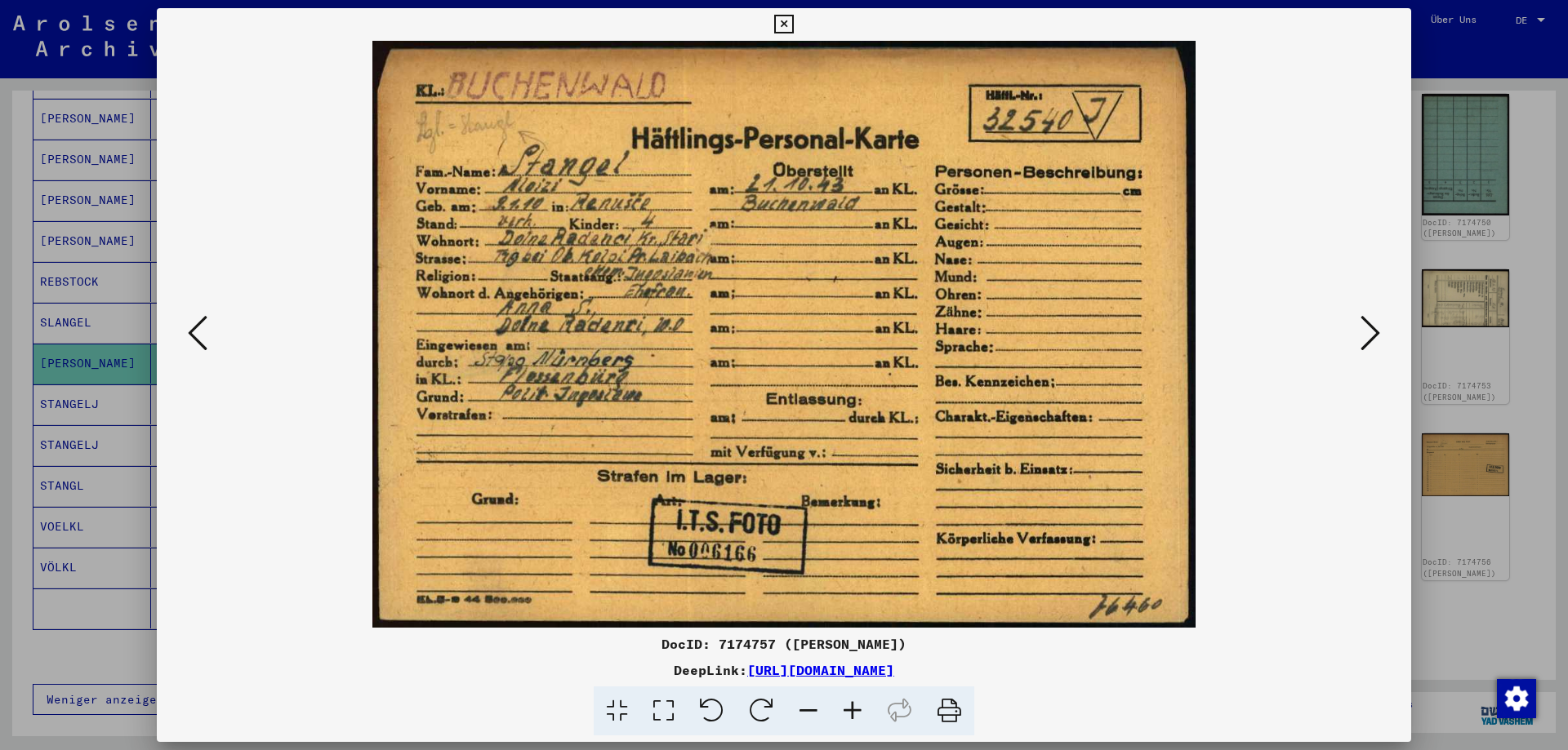
click at [793, 19] on icon at bounding box center [783, 24] width 19 height 20
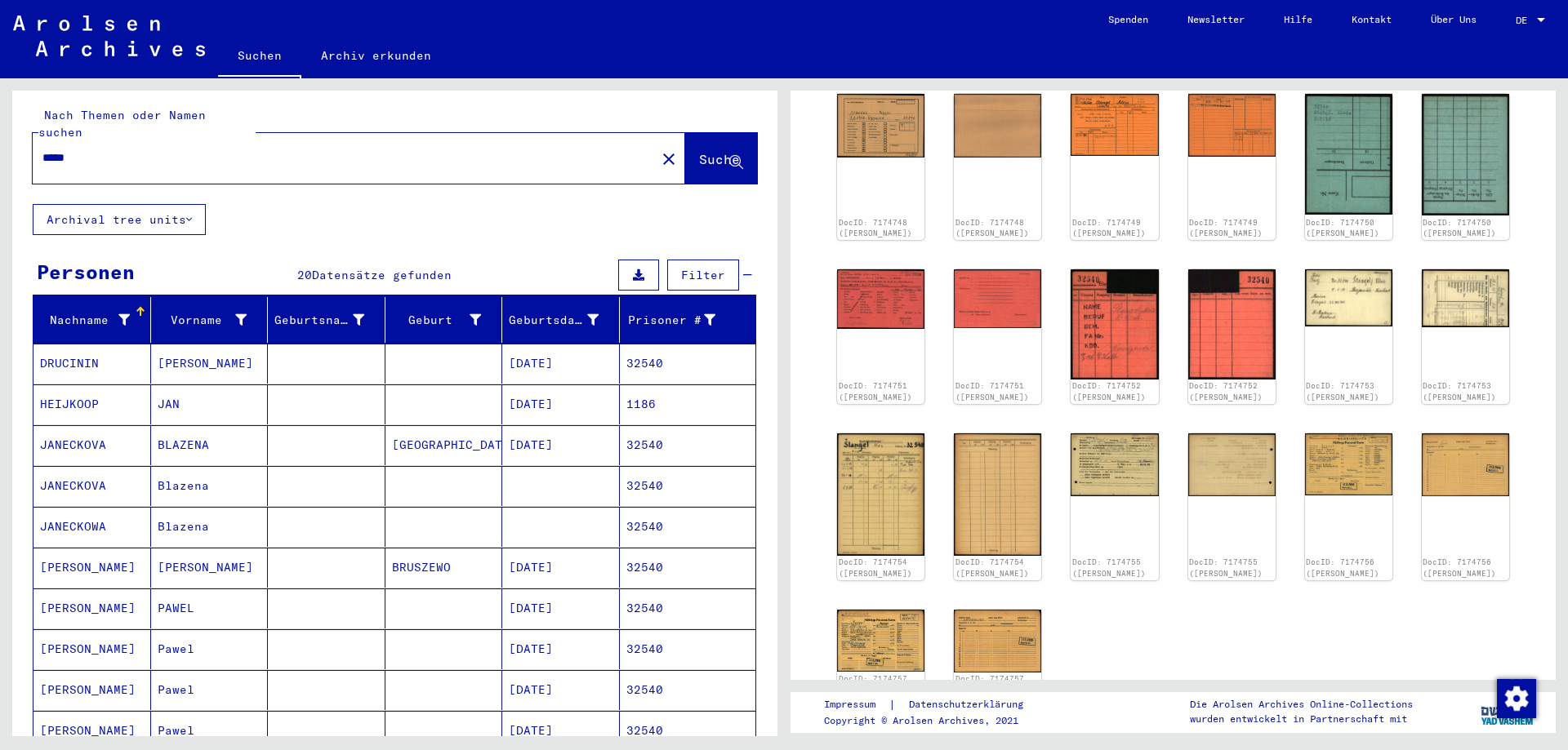
scroll to position [0, 0]
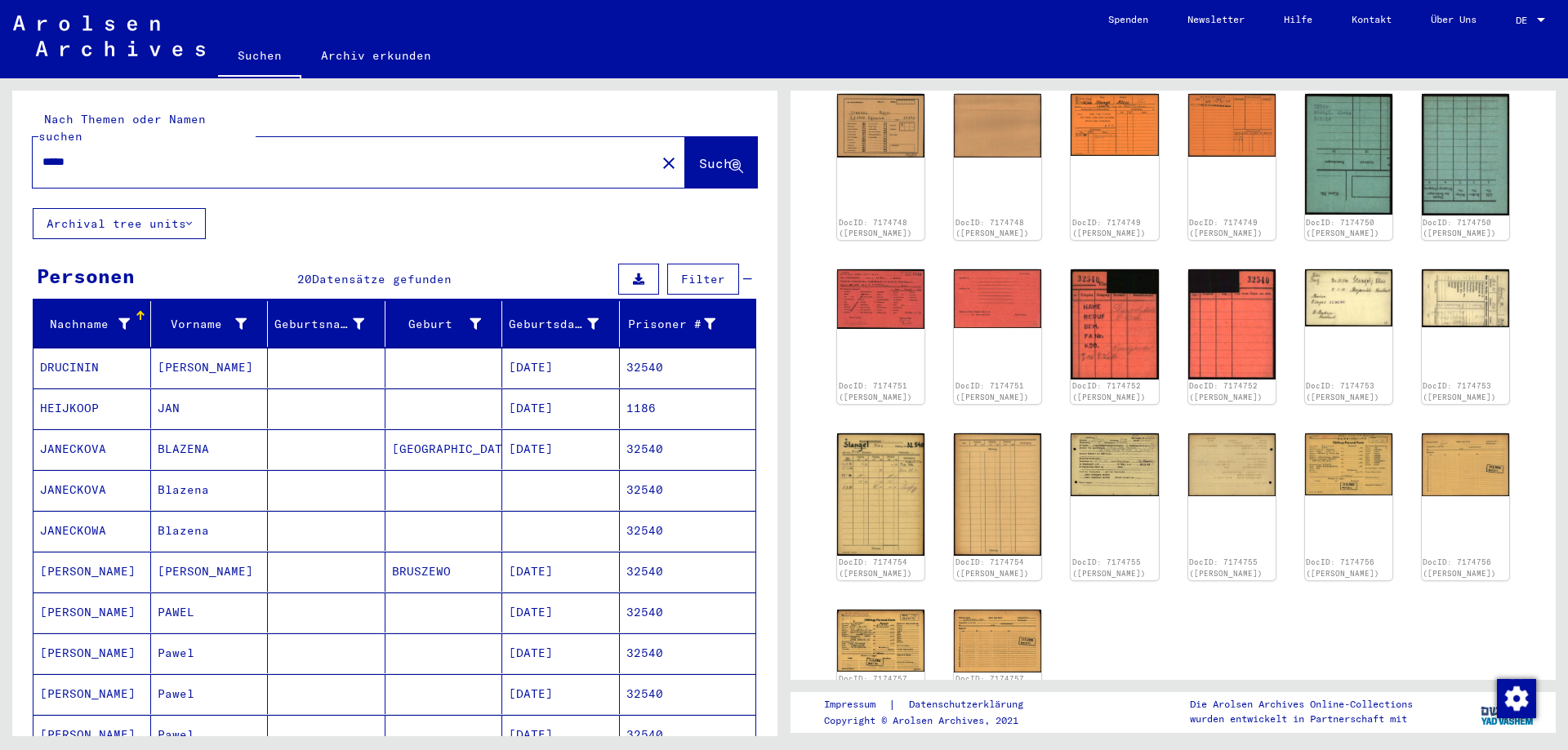
drag, startPoint x: 96, startPoint y: 150, endPoint x: 0, endPoint y: 159, distance: 96.4
click at [42, 159] on input "*****" at bounding box center [344, 162] width 604 height 17
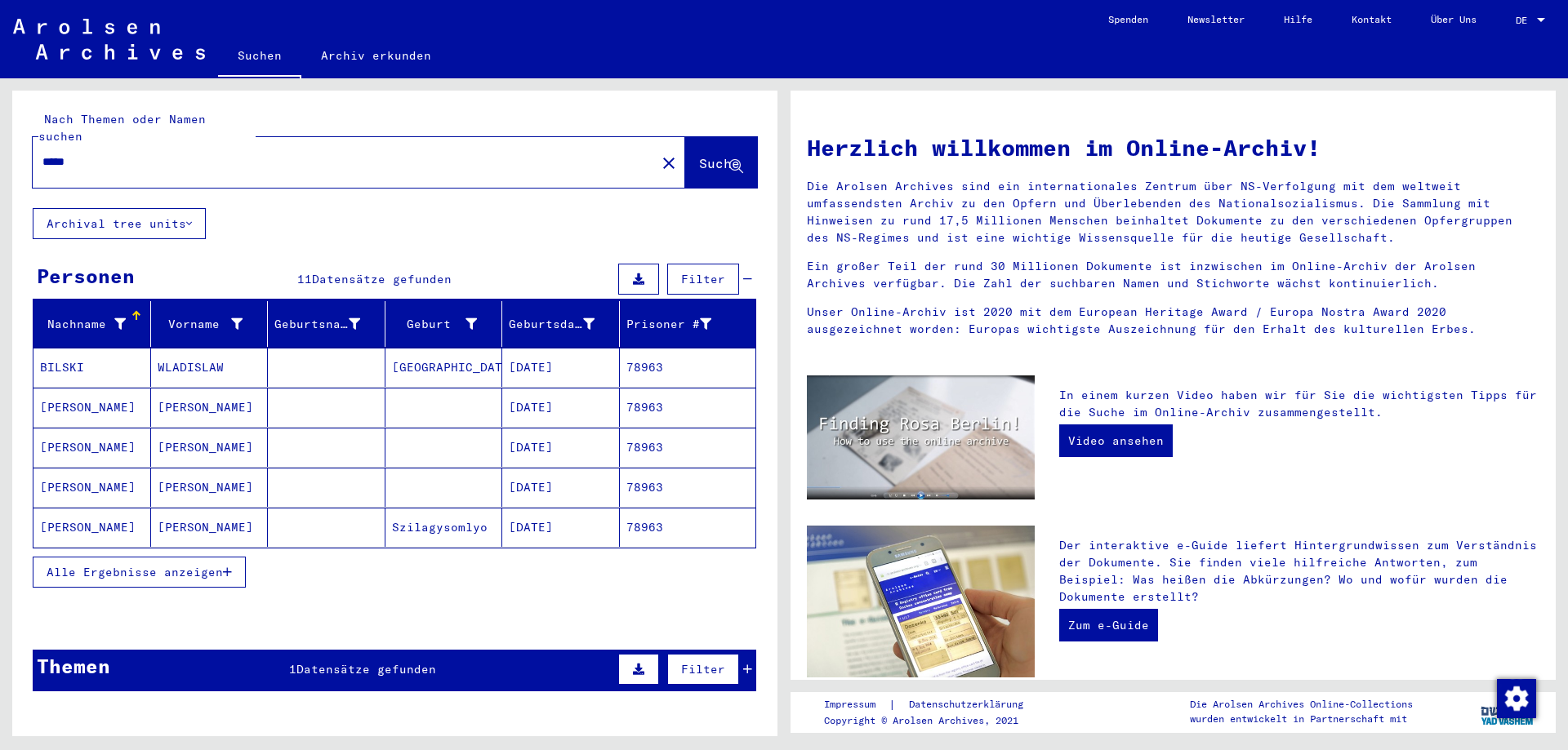
click at [180, 565] on button "Alle Ergebnisse anzeigen" at bounding box center [139, 572] width 213 height 31
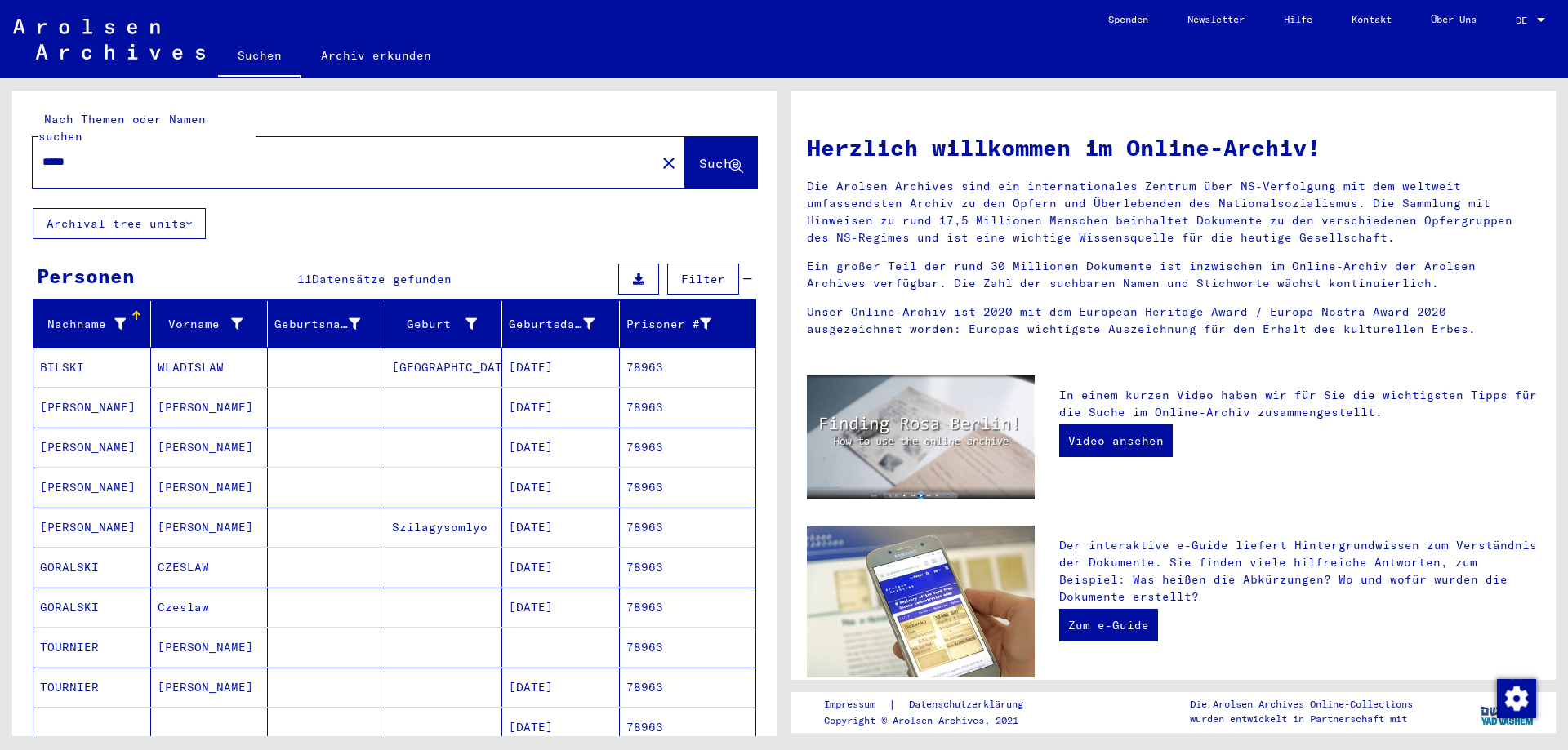
click at [303, 671] on mat-cell at bounding box center [326, 687] width 117 height 39
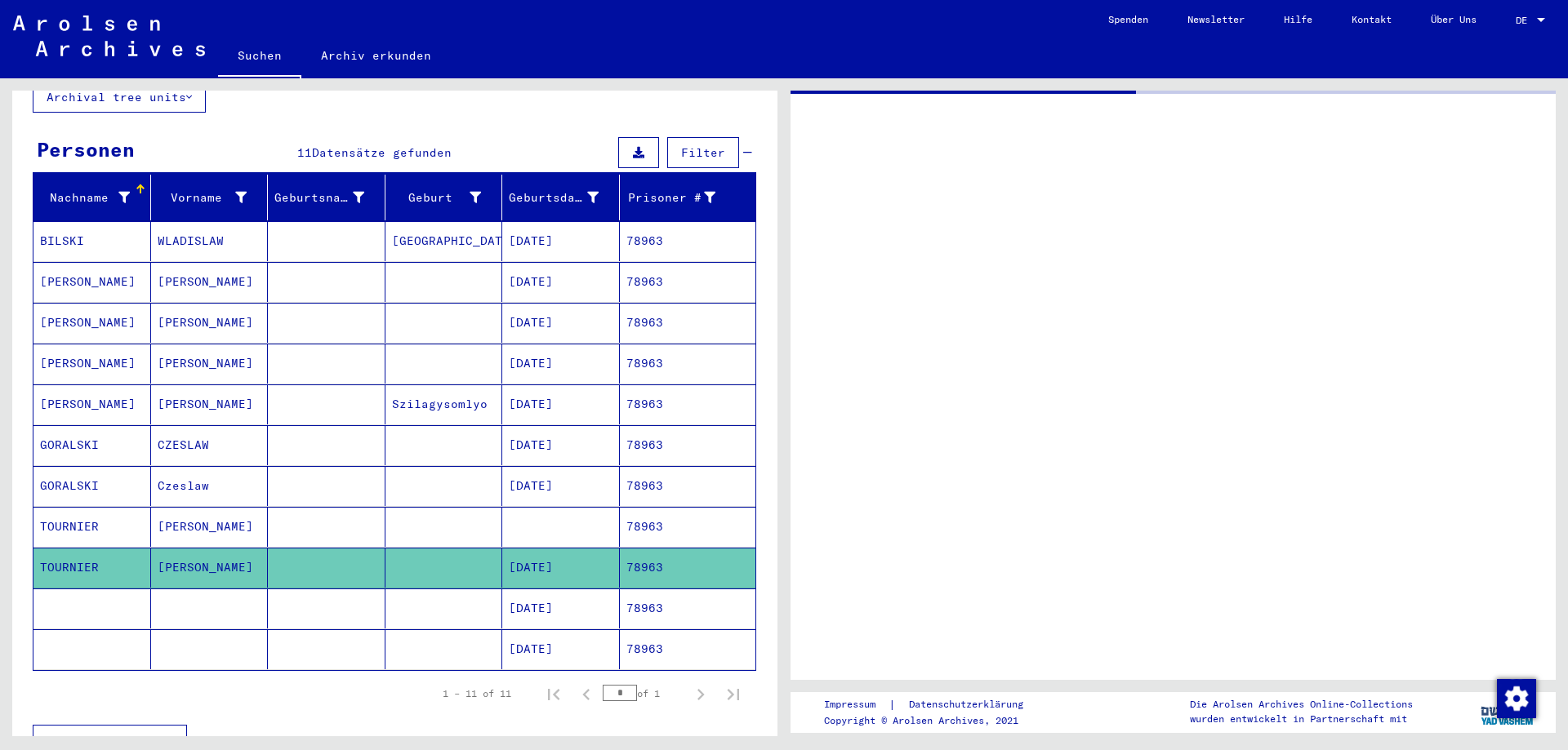
scroll to position [176, 0]
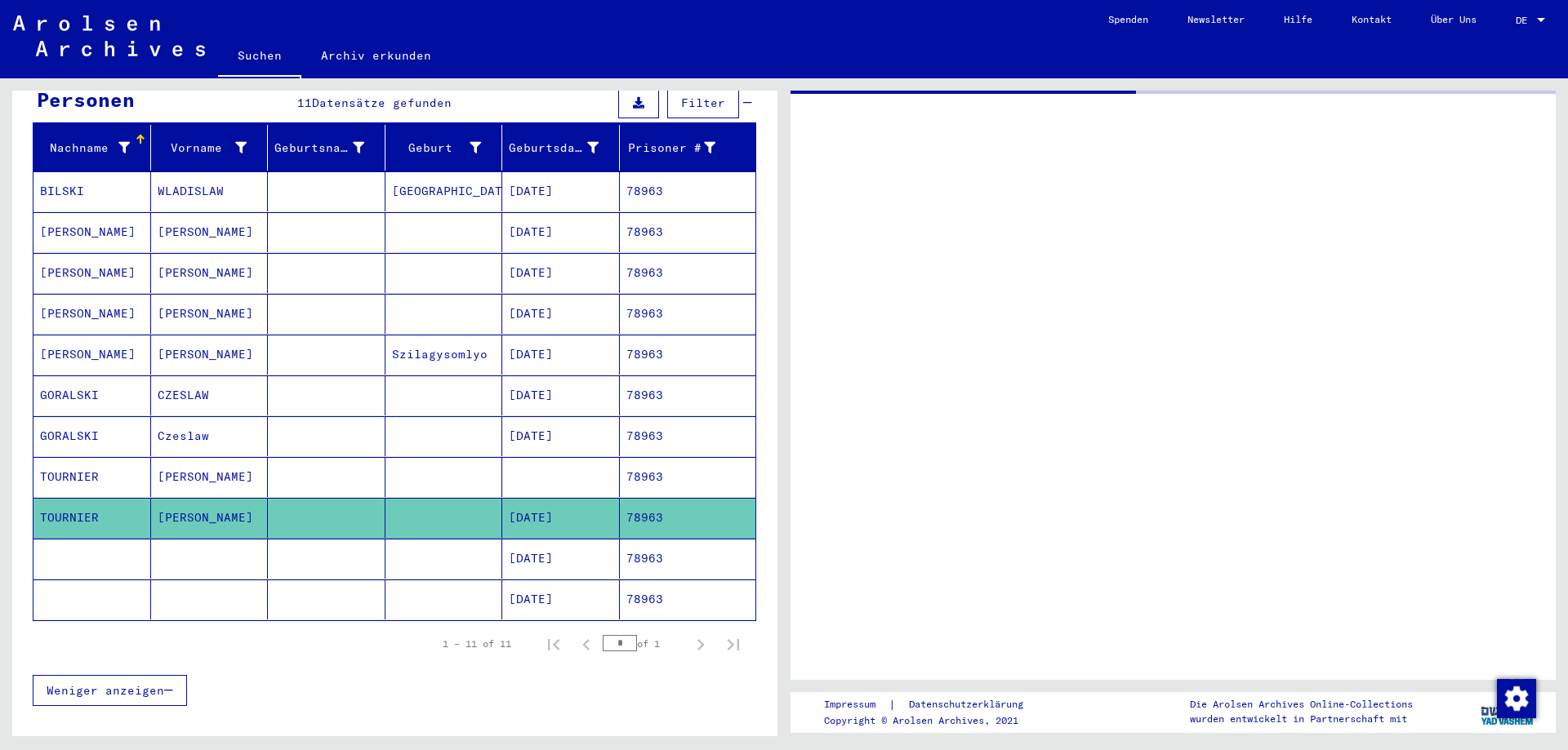
click at [412, 457] on mat-cell at bounding box center [444, 477] width 117 height 40
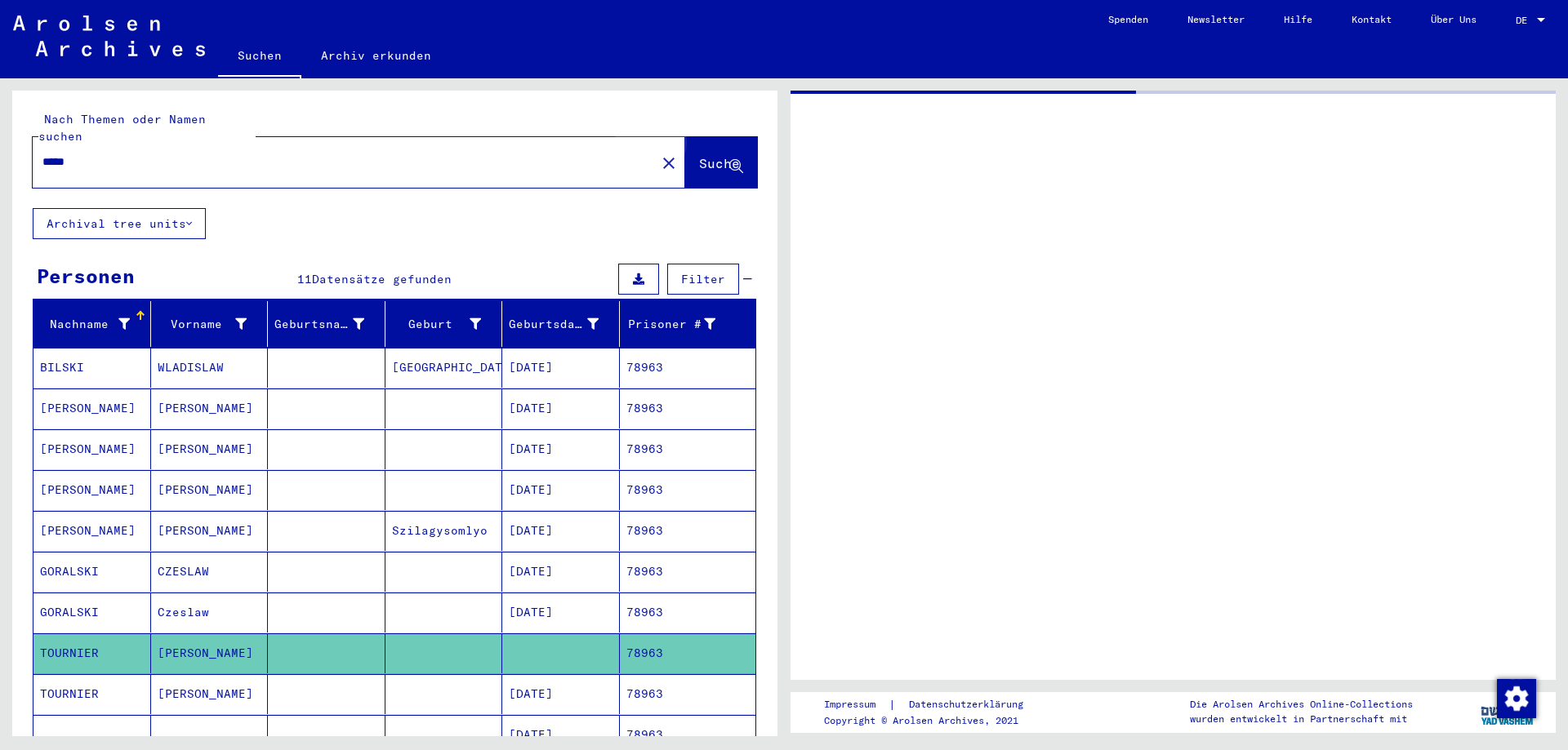
click at [709, 155] on span "Suche" at bounding box center [718, 164] width 41 height 16
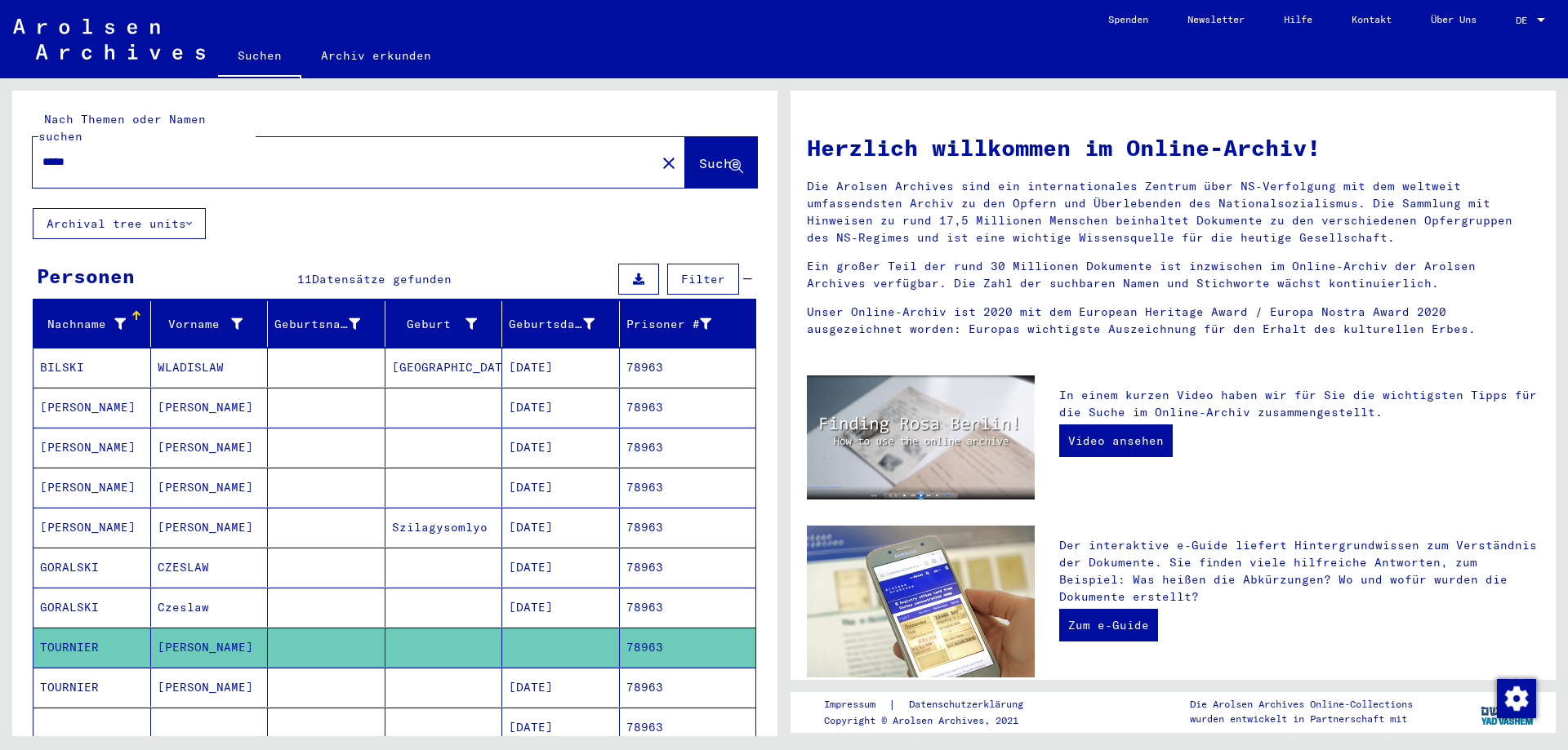
click at [308, 628] on mat-cell at bounding box center [326, 647] width 117 height 39
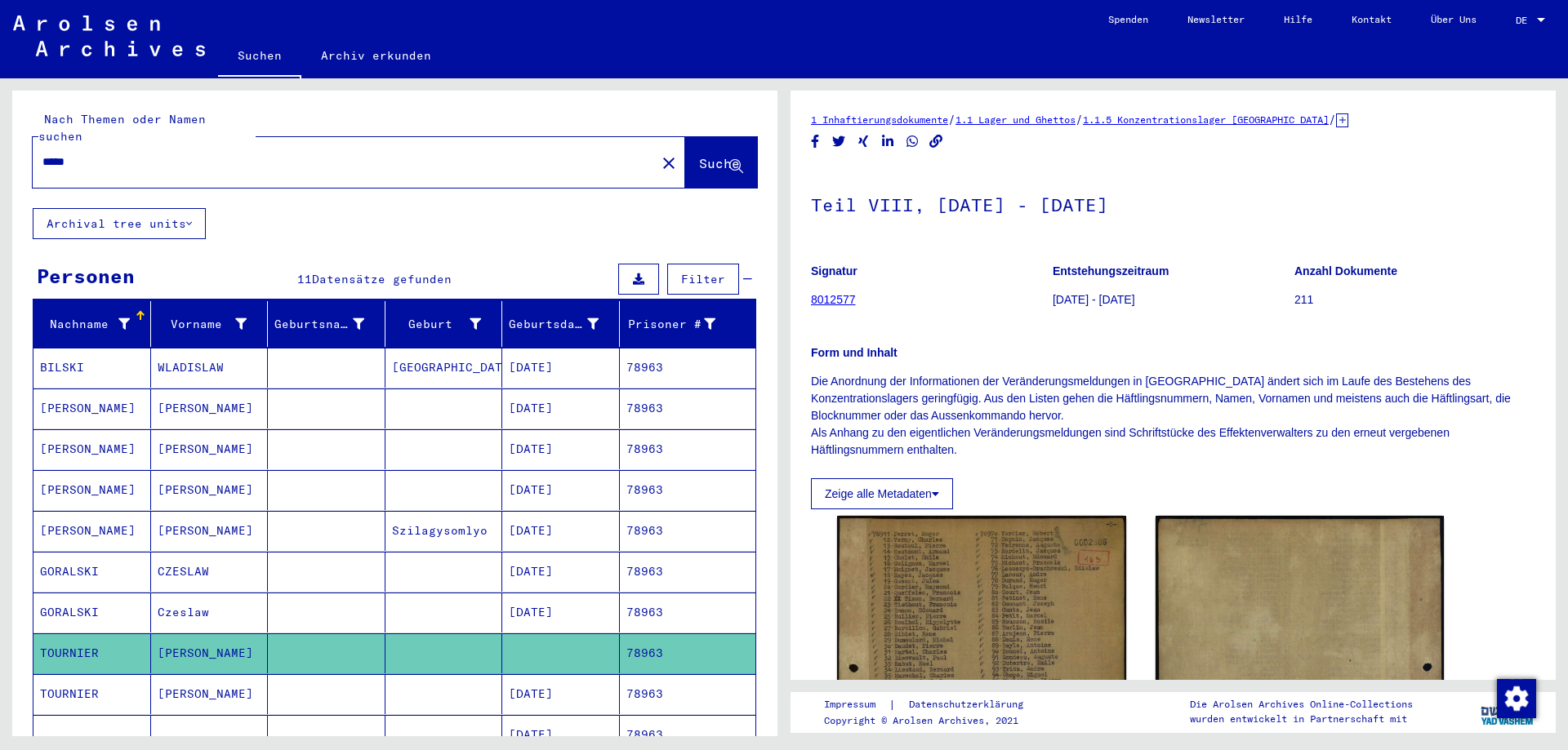
click at [319, 674] on mat-cell at bounding box center [326, 694] width 117 height 40
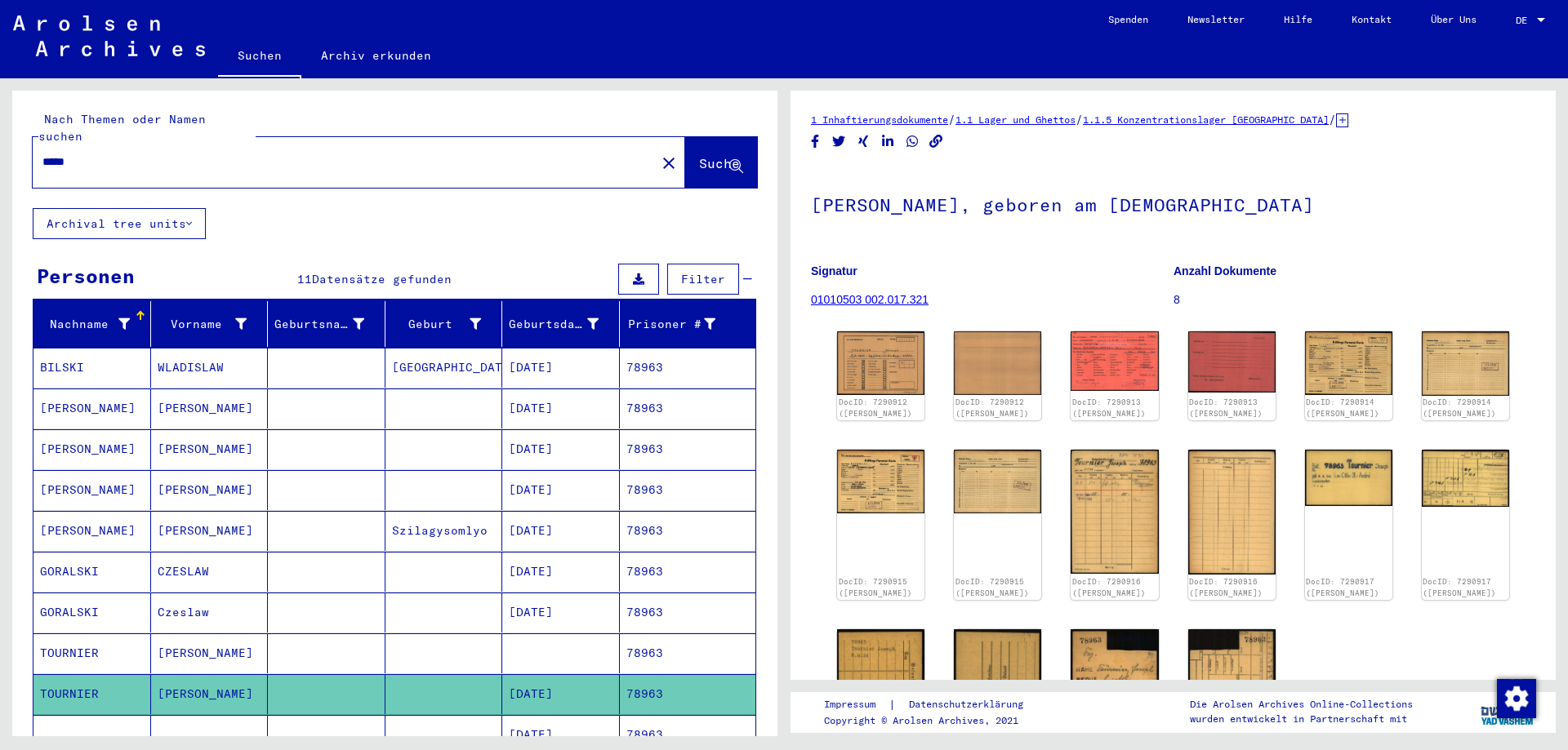
scroll to position [265, 0]
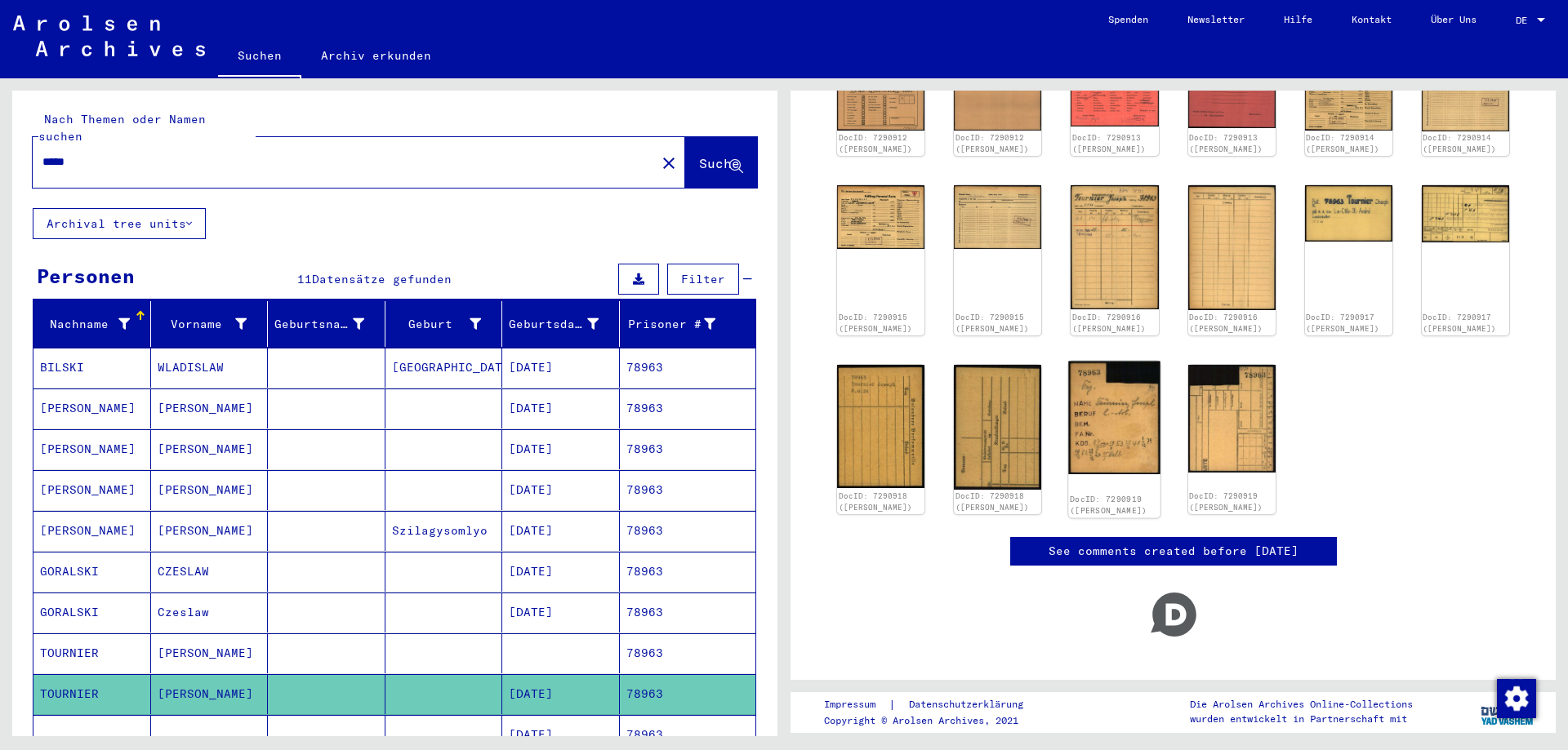
click at [1120, 426] on img at bounding box center [1115, 417] width 92 height 114
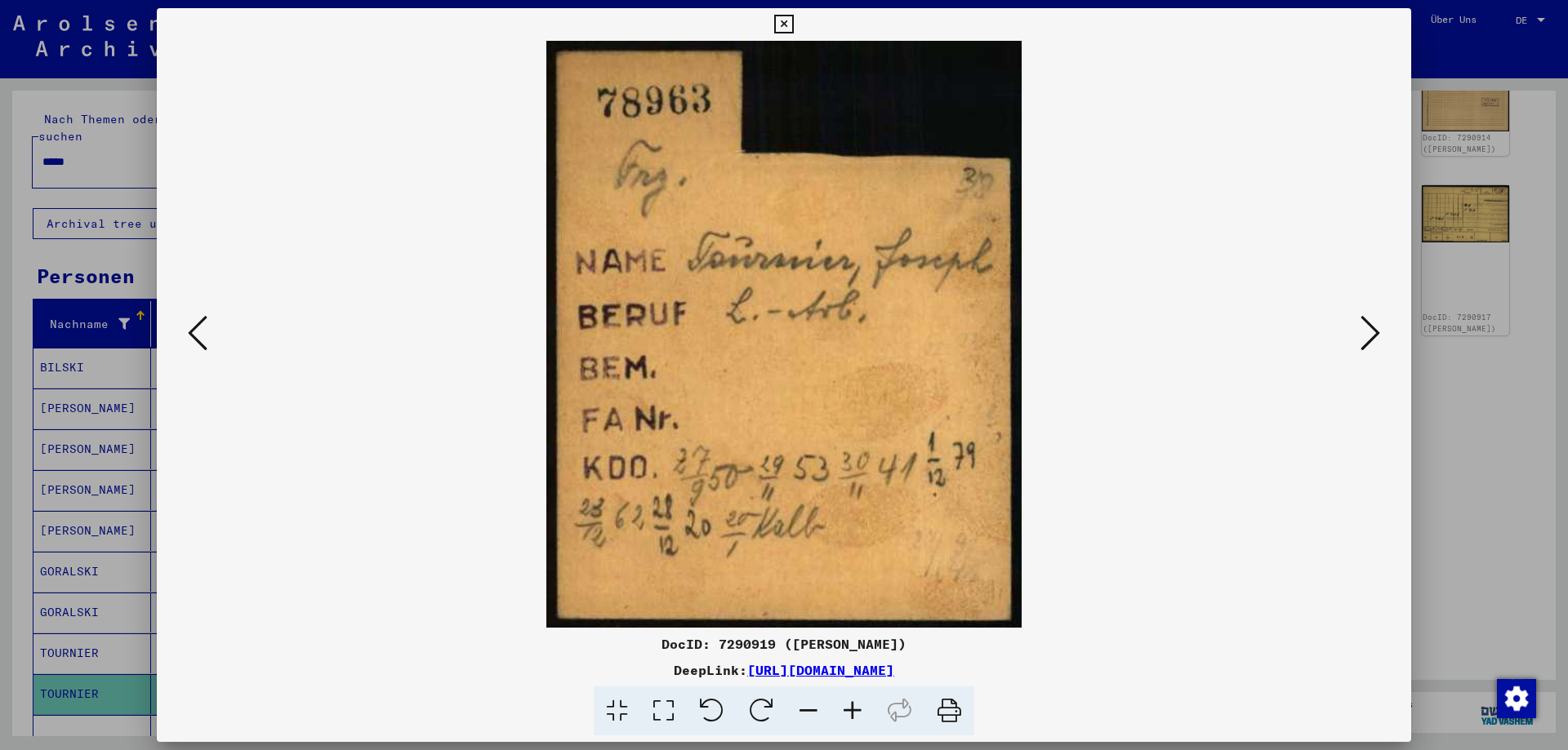
click at [793, 24] on icon at bounding box center [783, 24] width 19 height 20
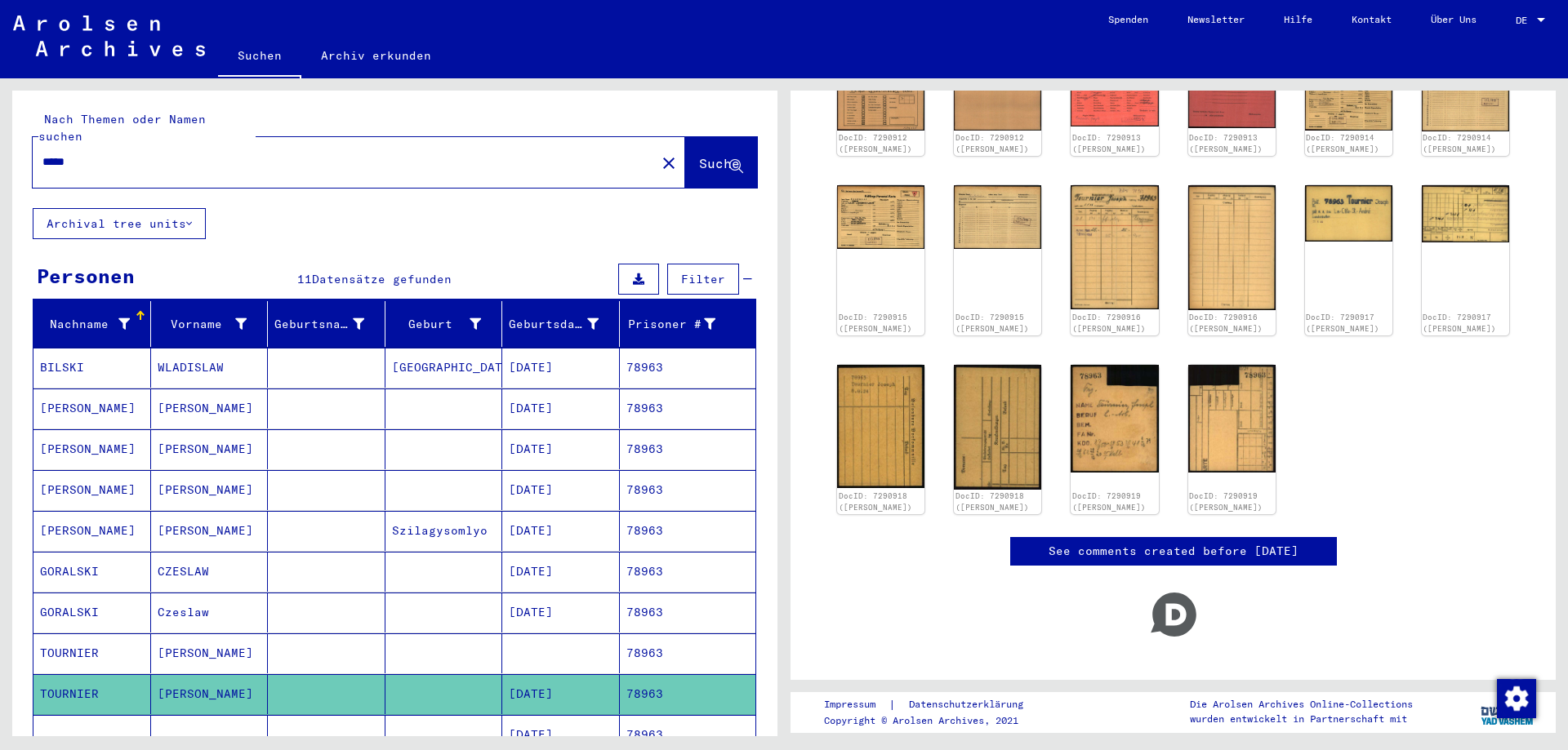
scroll to position [89, 0]
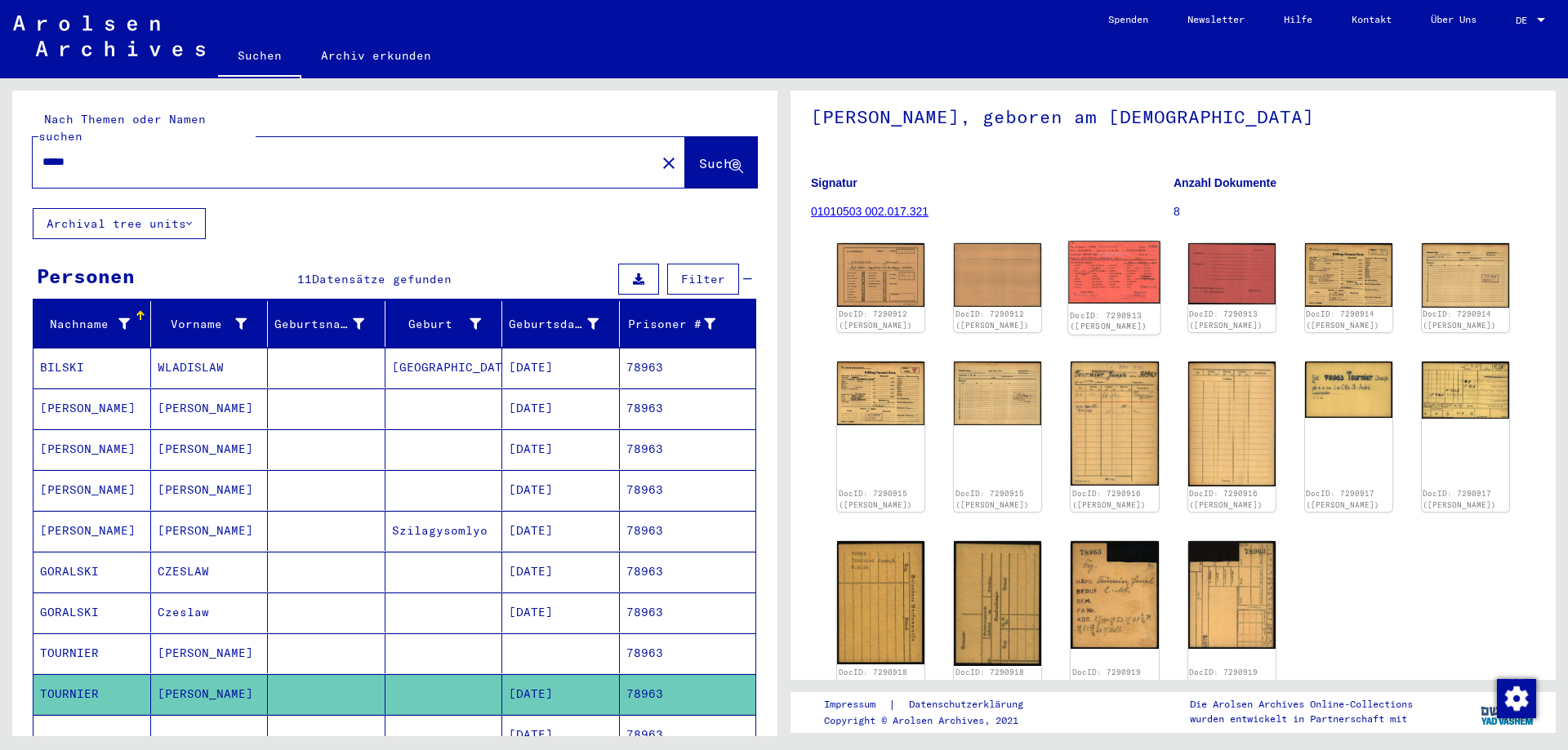
click at [1112, 277] on img at bounding box center [1115, 273] width 92 height 63
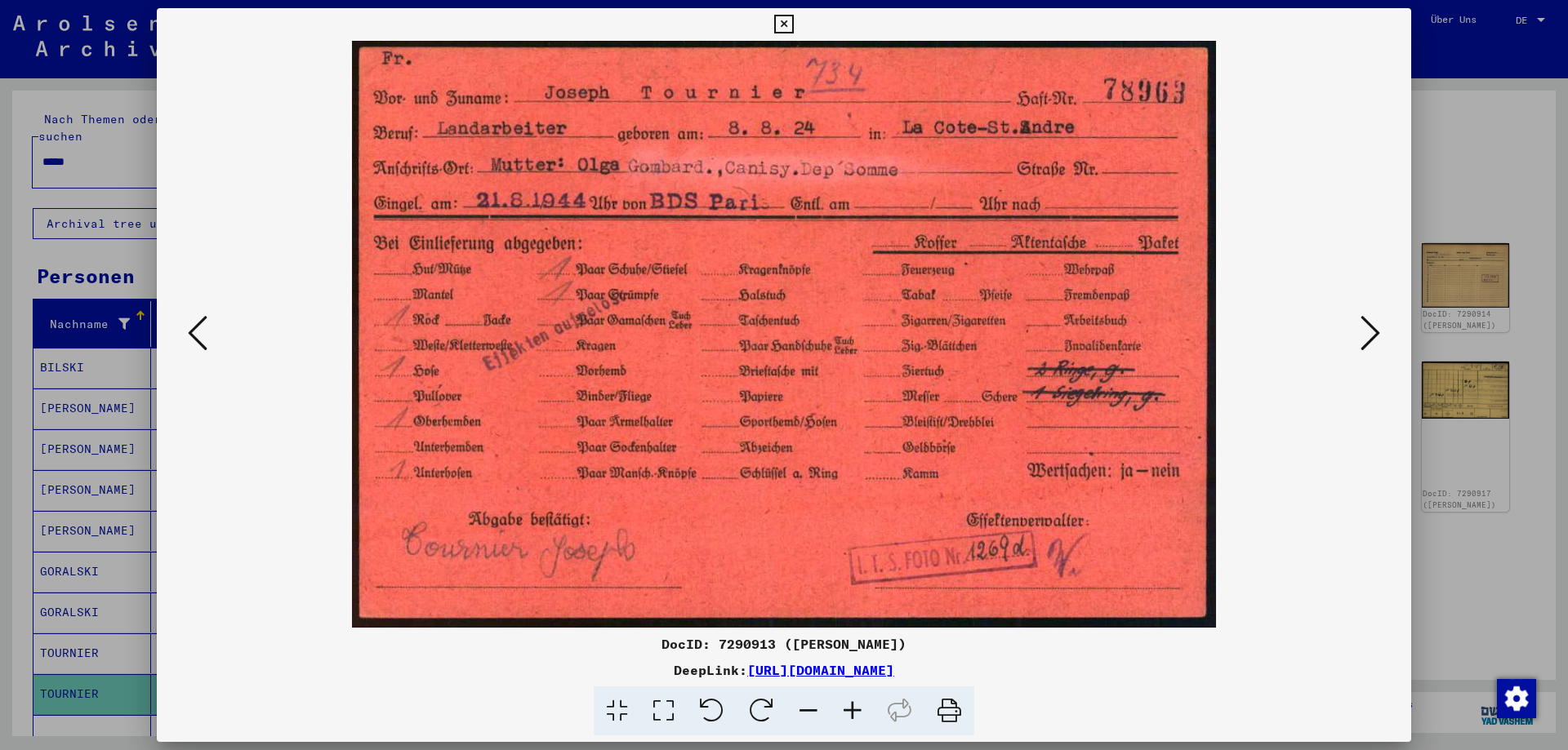
click at [793, 23] on icon at bounding box center [783, 24] width 19 height 20
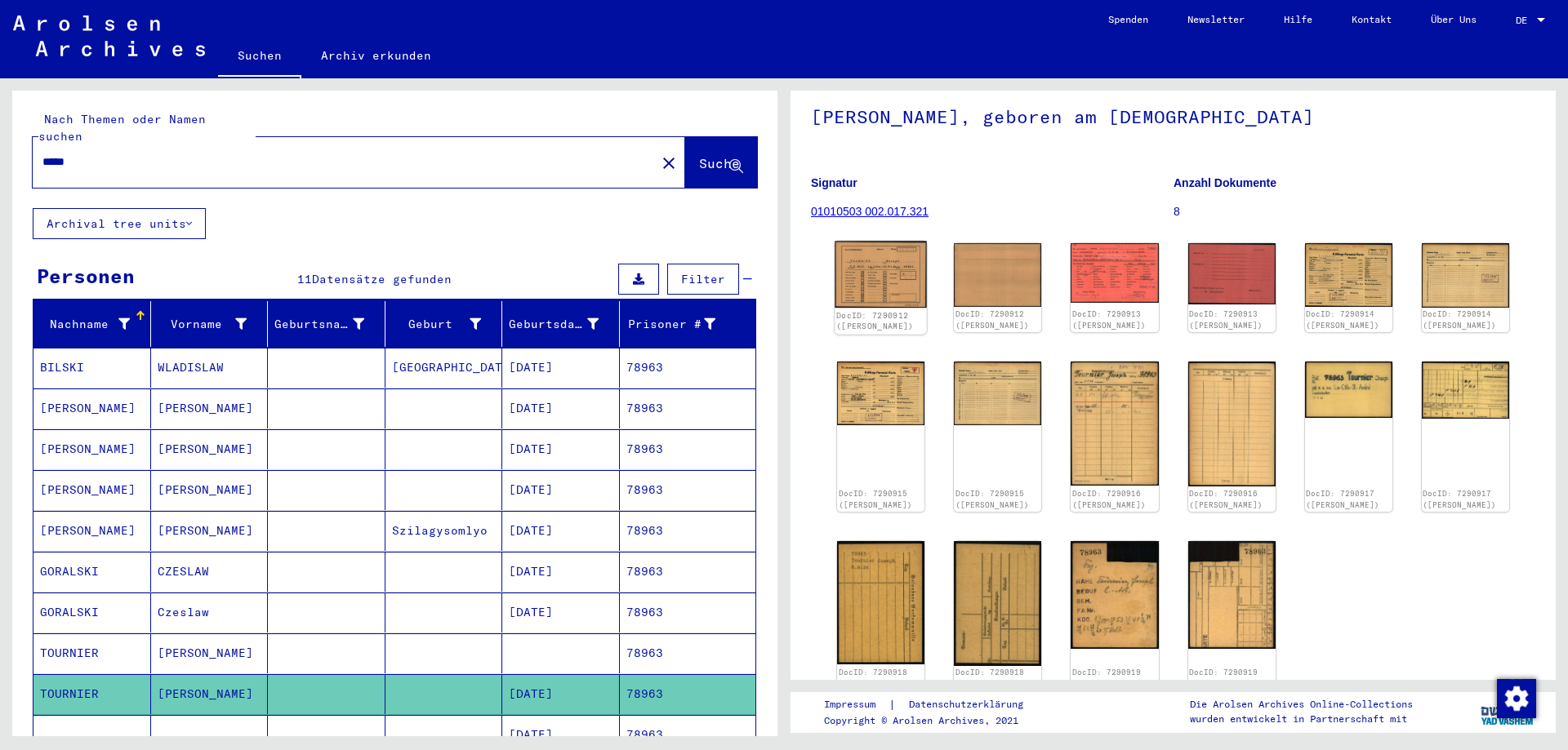
click at [892, 267] on img at bounding box center [880, 275] width 92 height 67
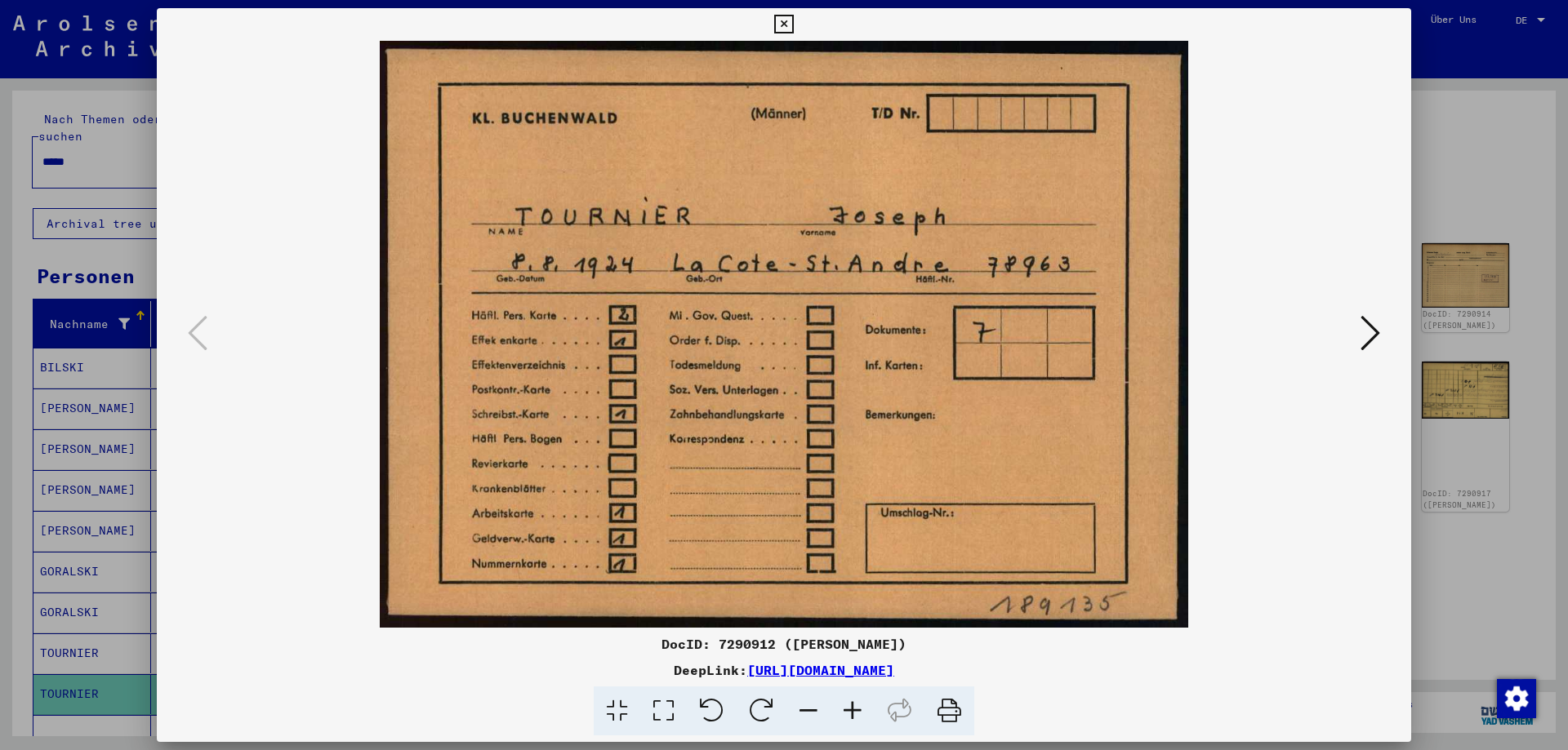
click at [793, 21] on icon at bounding box center [783, 24] width 19 height 20
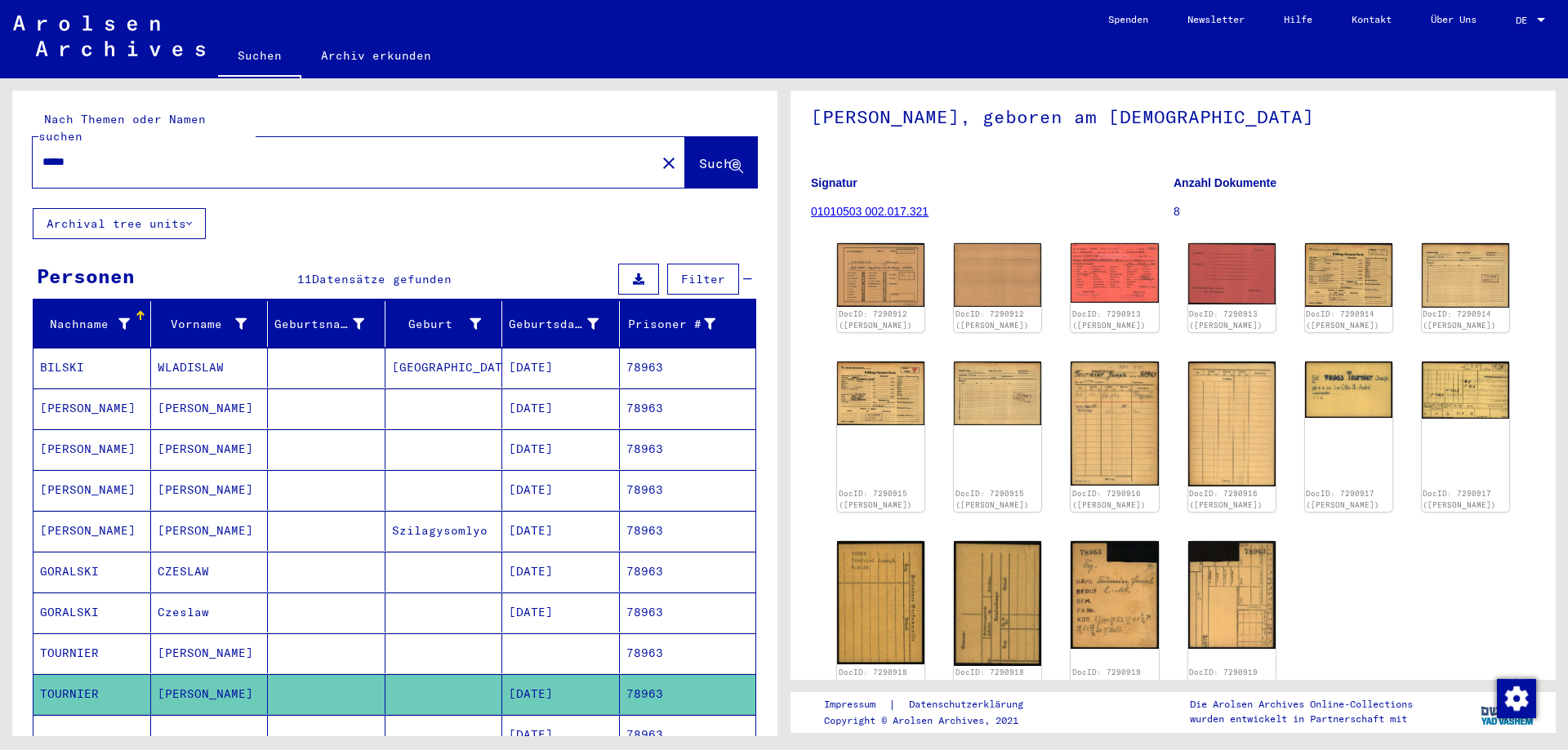
drag, startPoint x: 173, startPoint y: 144, endPoint x: 0, endPoint y: 143, distance: 173.0
click at [42, 154] on input "*****" at bounding box center [344, 162] width 604 height 17
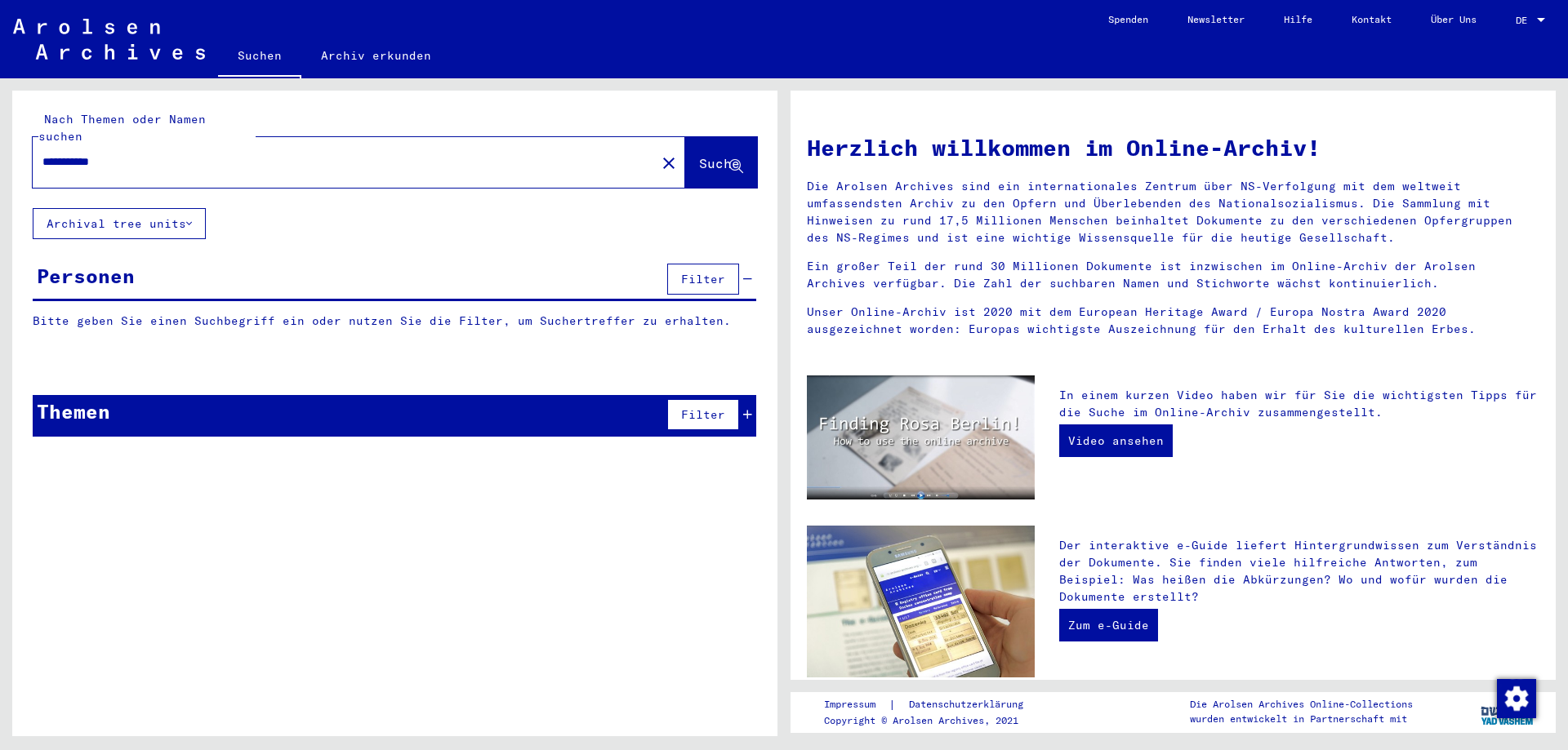
click at [94, 154] on input "**********" at bounding box center [339, 162] width 594 height 17
type input "****"
click at [699, 155] on span "Suche" at bounding box center [718, 164] width 41 height 16
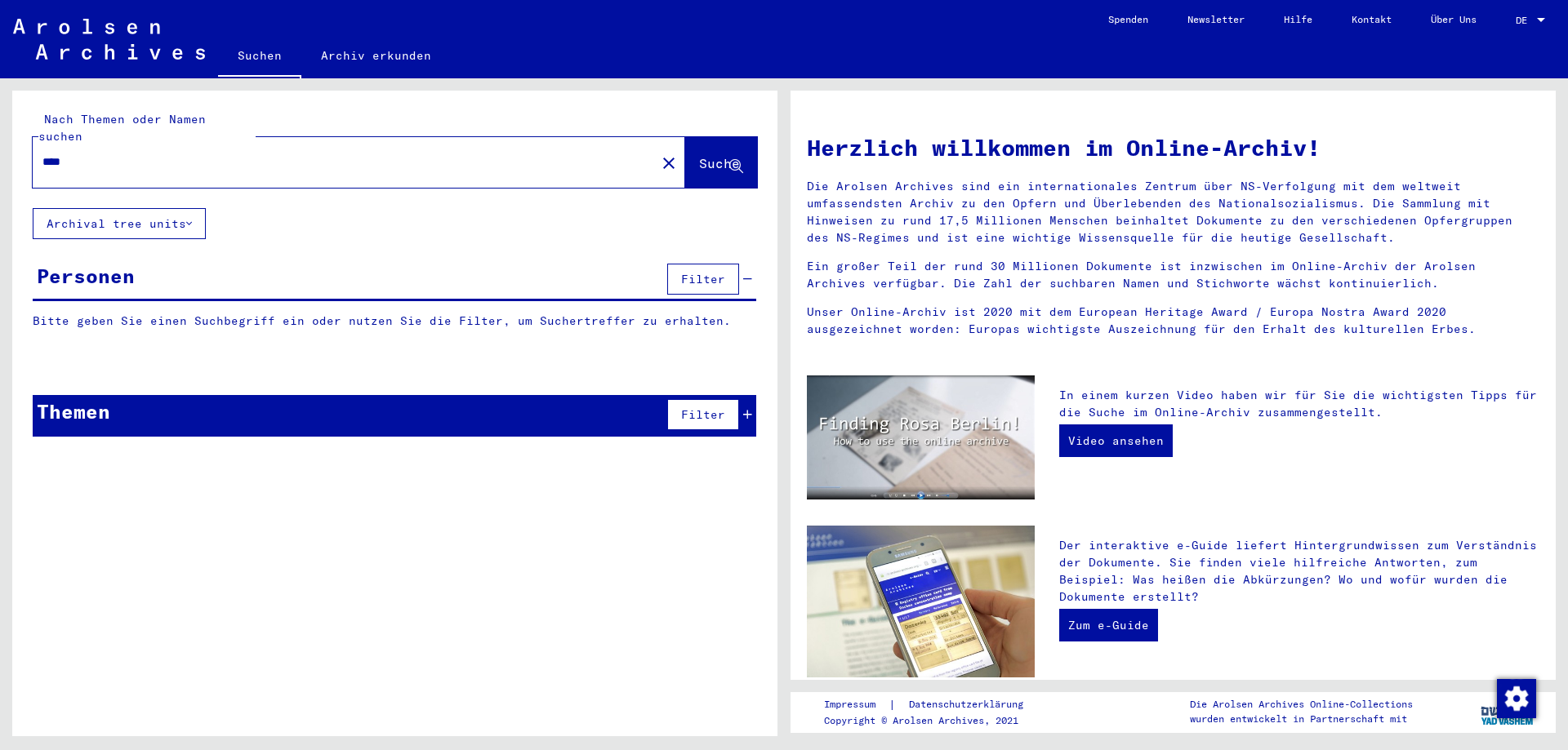
click at [232, 508] on div "Nach Themen oder Namen suchen **** close Suche Archival tree units Personen Fil…" at bounding box center [395, 419] width 765 height 658
